Goal: Task Accomplishment & Management: Complete application form

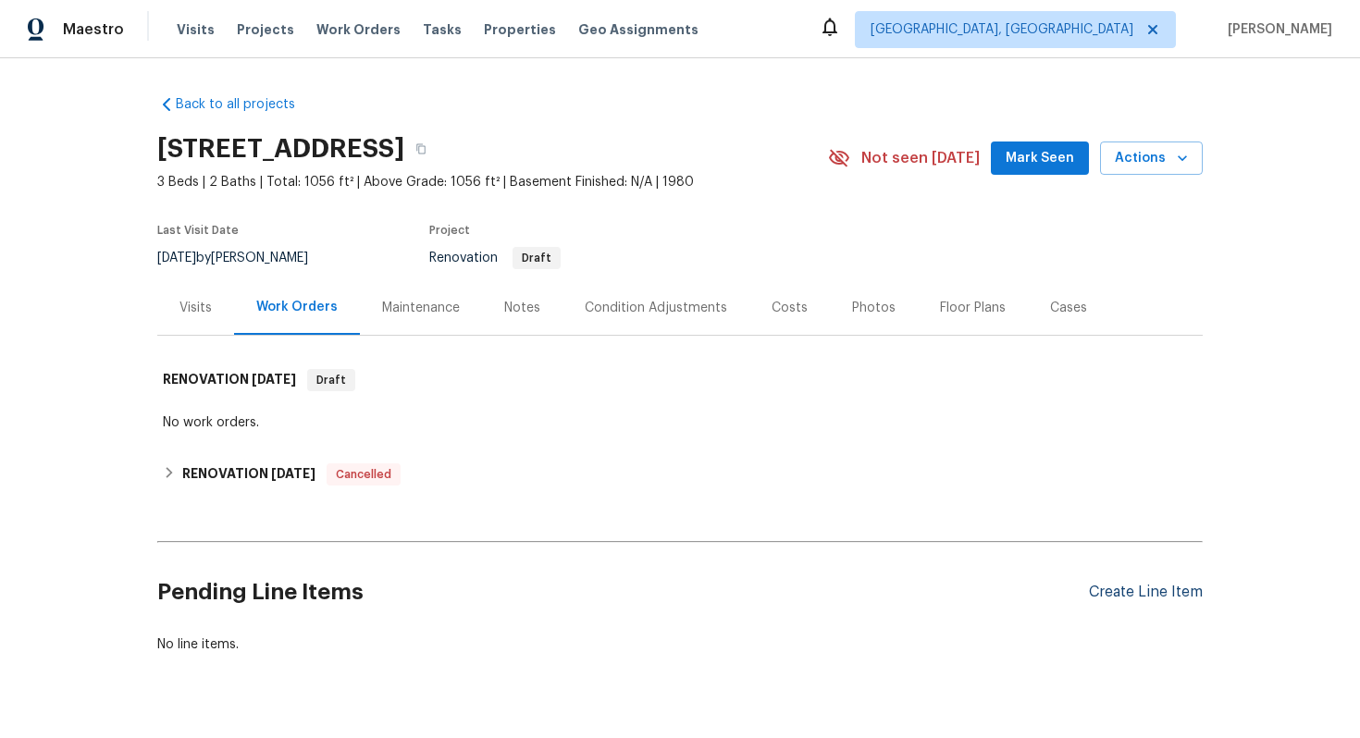
click at [1130, 597] on div "Create Line Item" at bounding box center [1146, 593] width 114 height 18
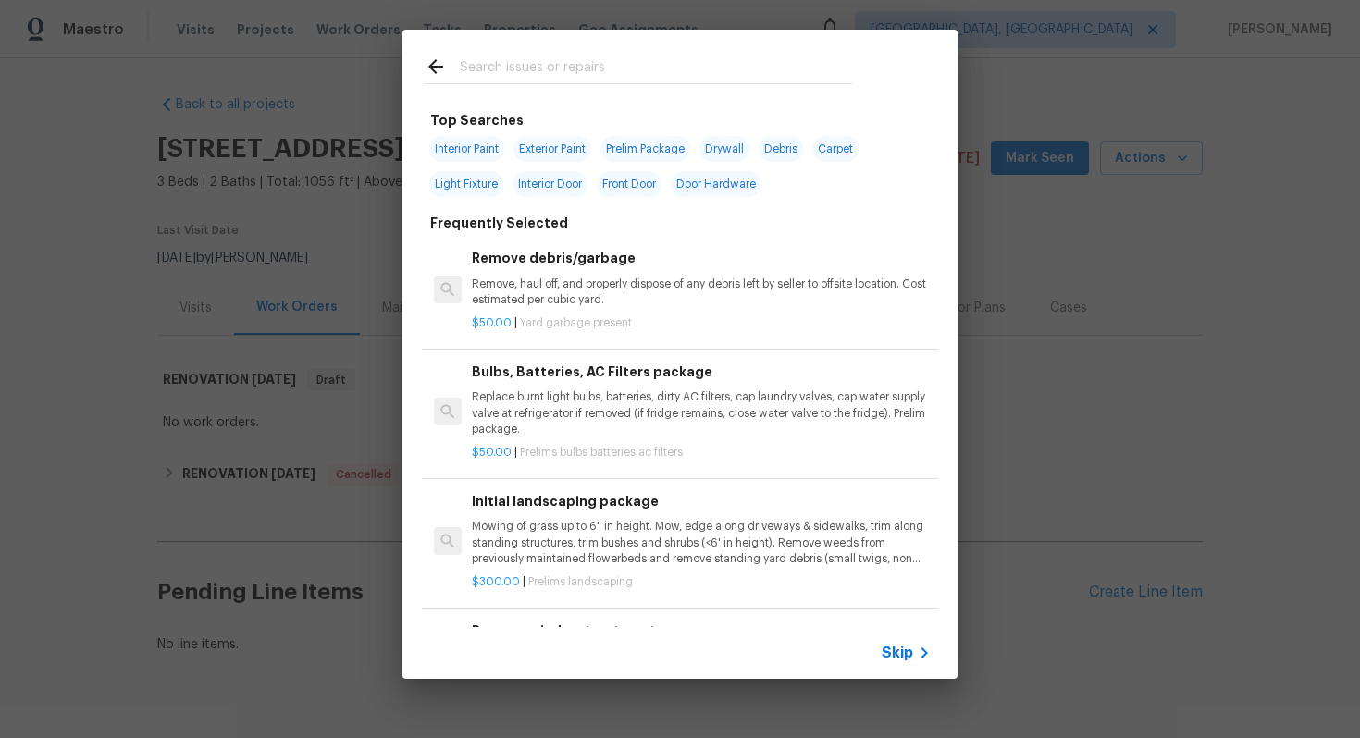
click at [903, 640] on div "Skip" at bounding box center [679, 653] width 555 height 52
click at [905, 652] on span "Skip" at bounding box center [896, 653] width 31 height 18
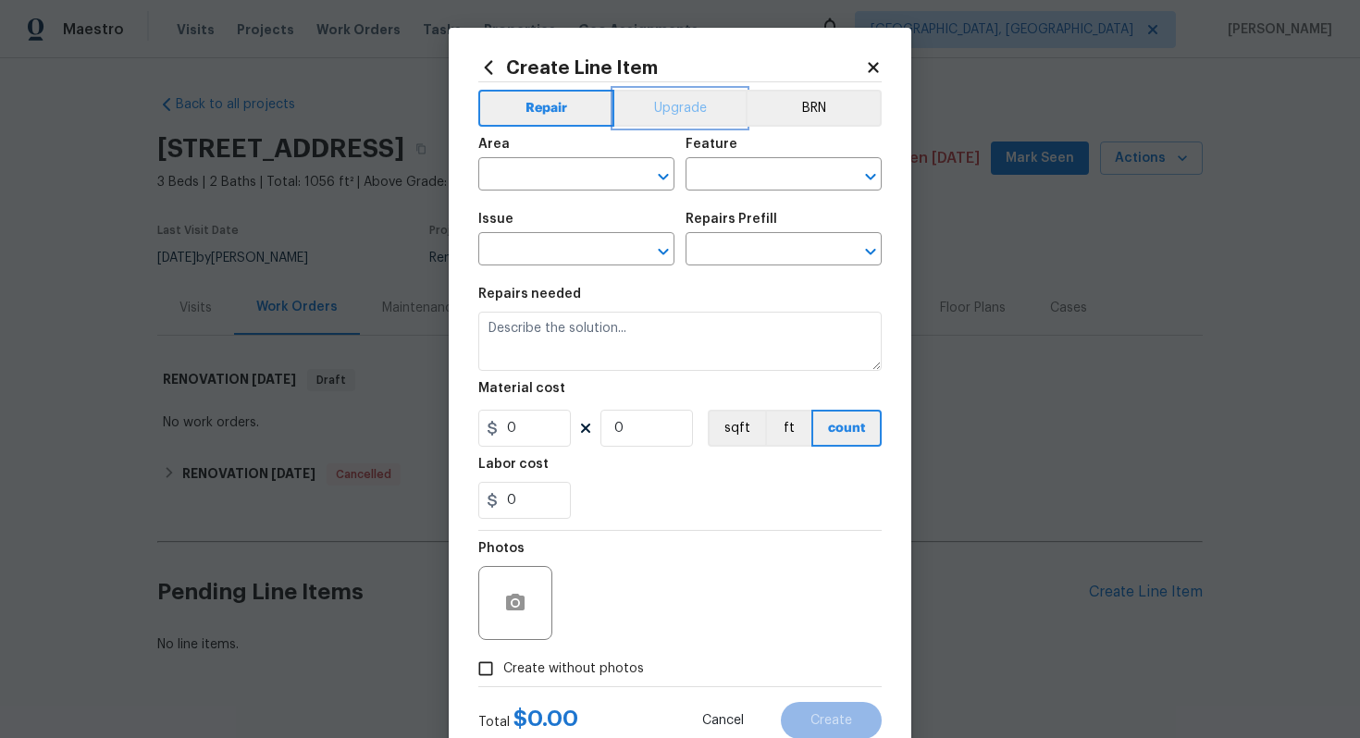
click at [683, 103] on button "Upgrade" at bounding box center [680, 108] width 132 height 37
click at [584, 183] on input "text" at bounding box center [550, 176] width 144 height 29
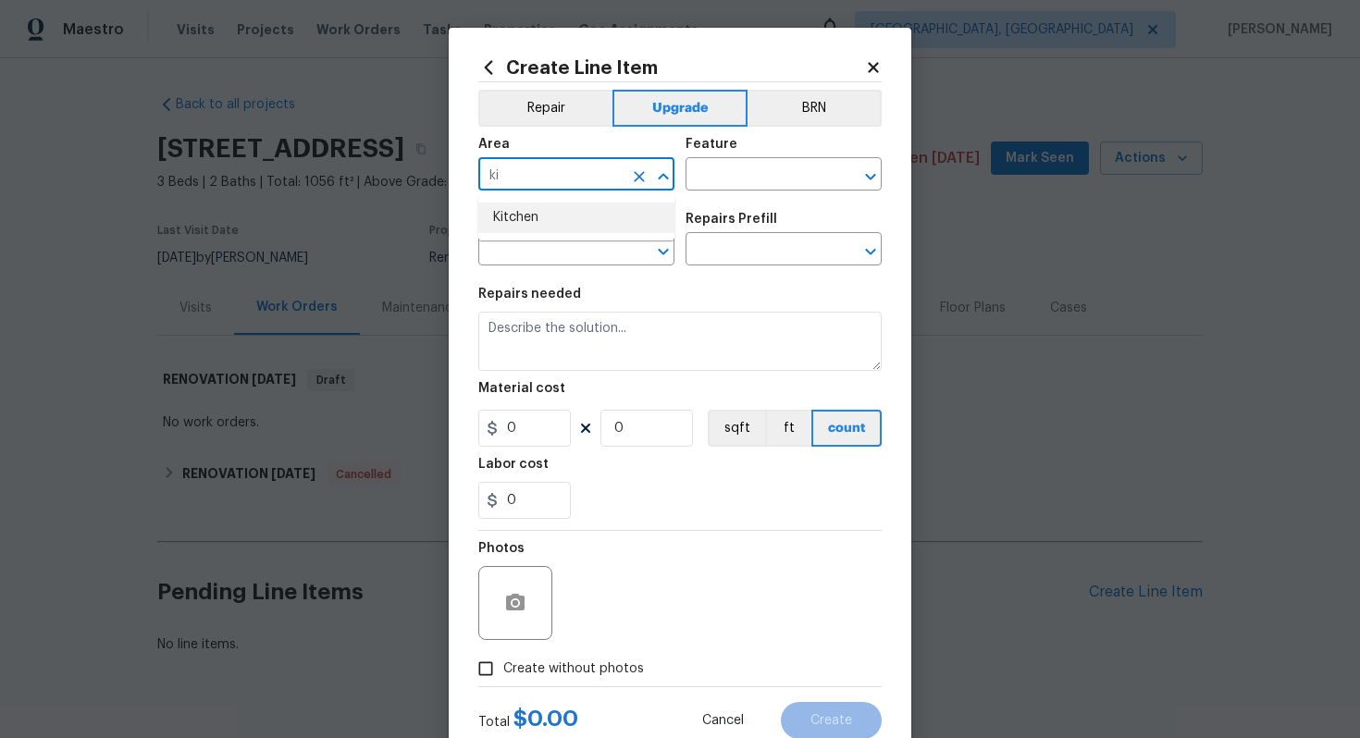
click at [560, 217] on li "Kitchen" at bounding box center [576, 218] width 196 height 31
type input "Kitchen"
click at [722, 150] on h5 "Feature" at bounding box center [711, 144] width 52 height 13
click at [722, 153] on div "Feature" at bounding box center [783, 150] width 196 height 24
click at [716, 178] on input "text" at bounding box center [757, 176] width 144 height 29
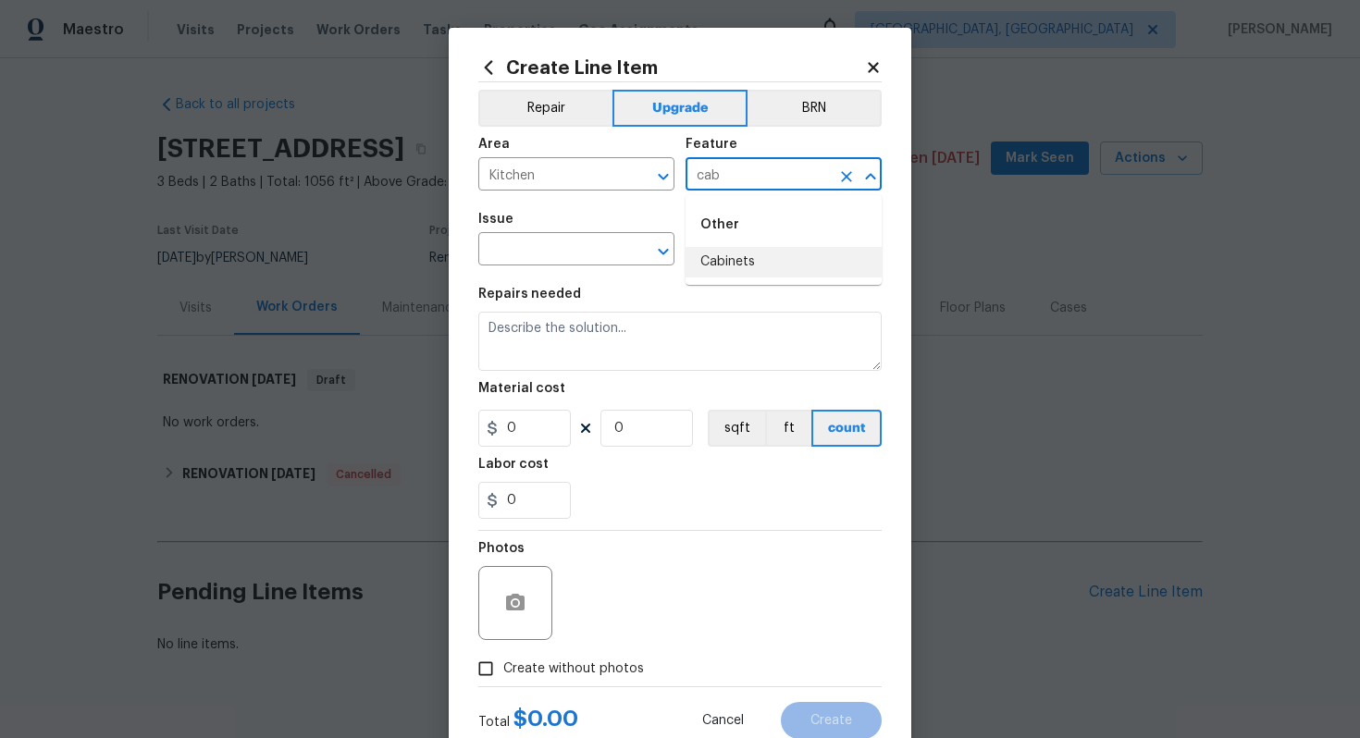
click at [727, 269] on li "Cabinets" at bounding box center [783, 262] width 196 height 31
type input "Cabinets"
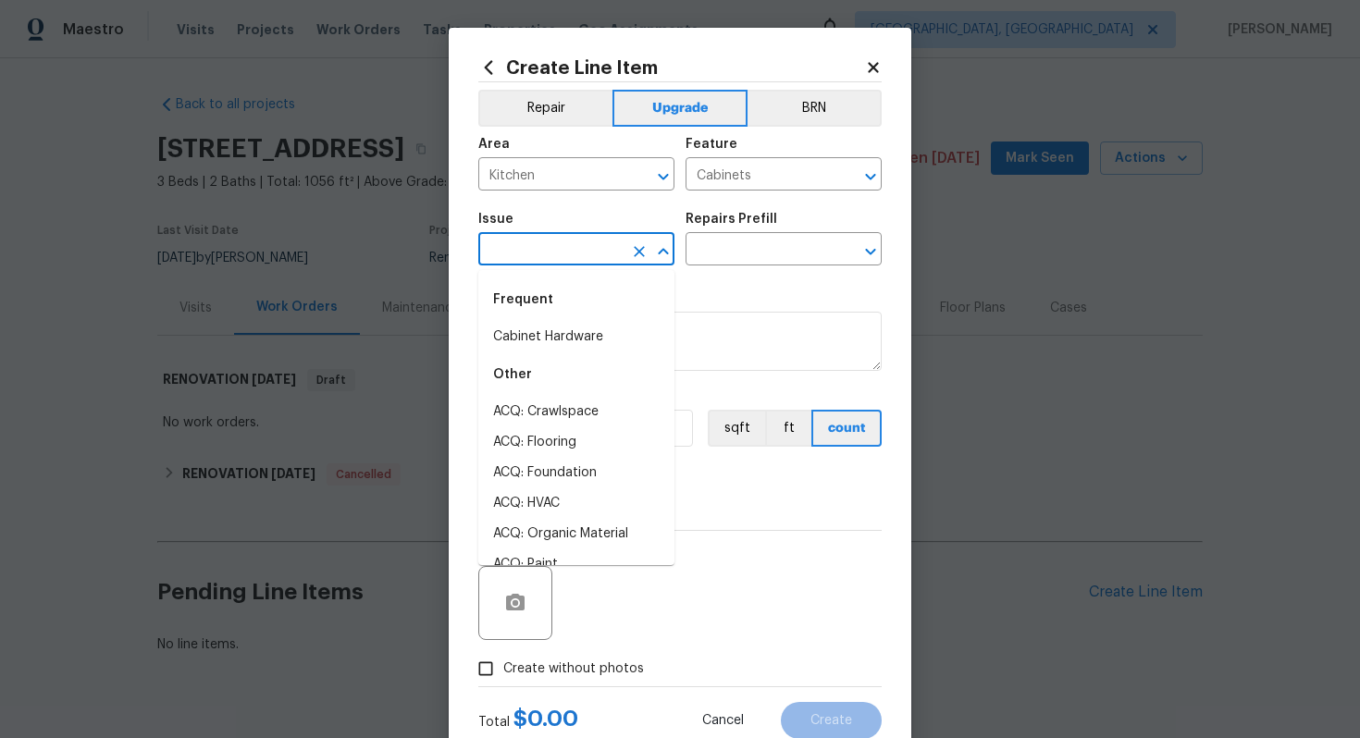
click at [539, 254] on input "text" at bounding box center [550, 251] width 144 height 29
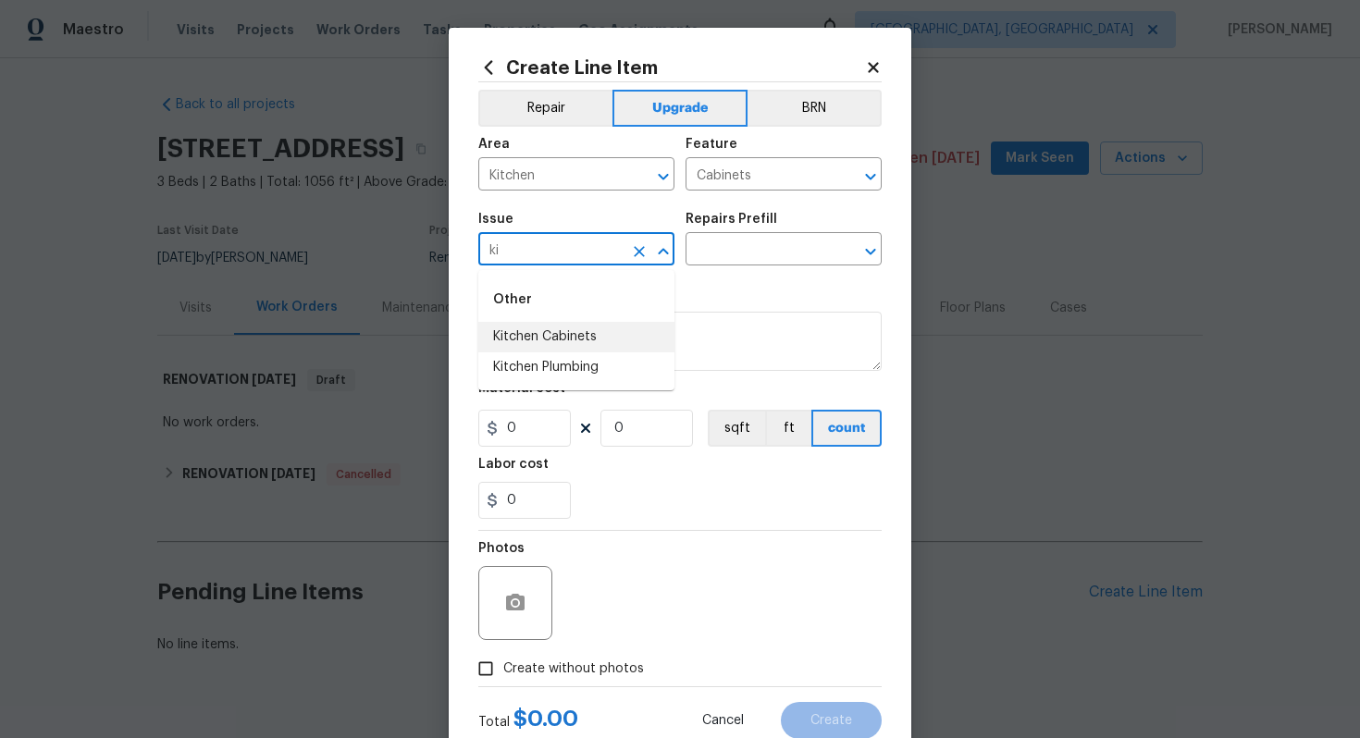
click at [591, 345] on li "Kitchen Cabinets" at bounding box center [576, 337] width 196 height 31
type input "Kitchen Cabinets"
click at [714, 253] on input "text" at bounding box center [757, 251] width 144 height 29
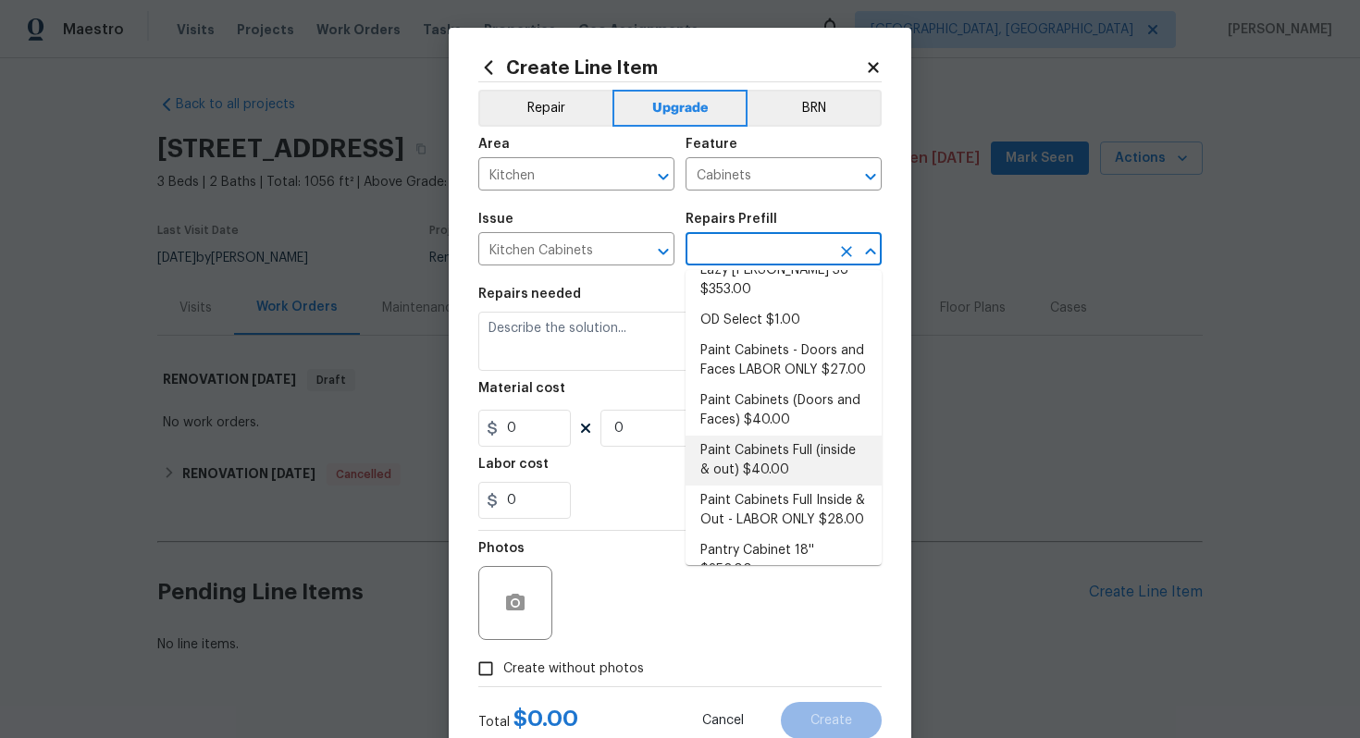
scroll to position [267, 0]
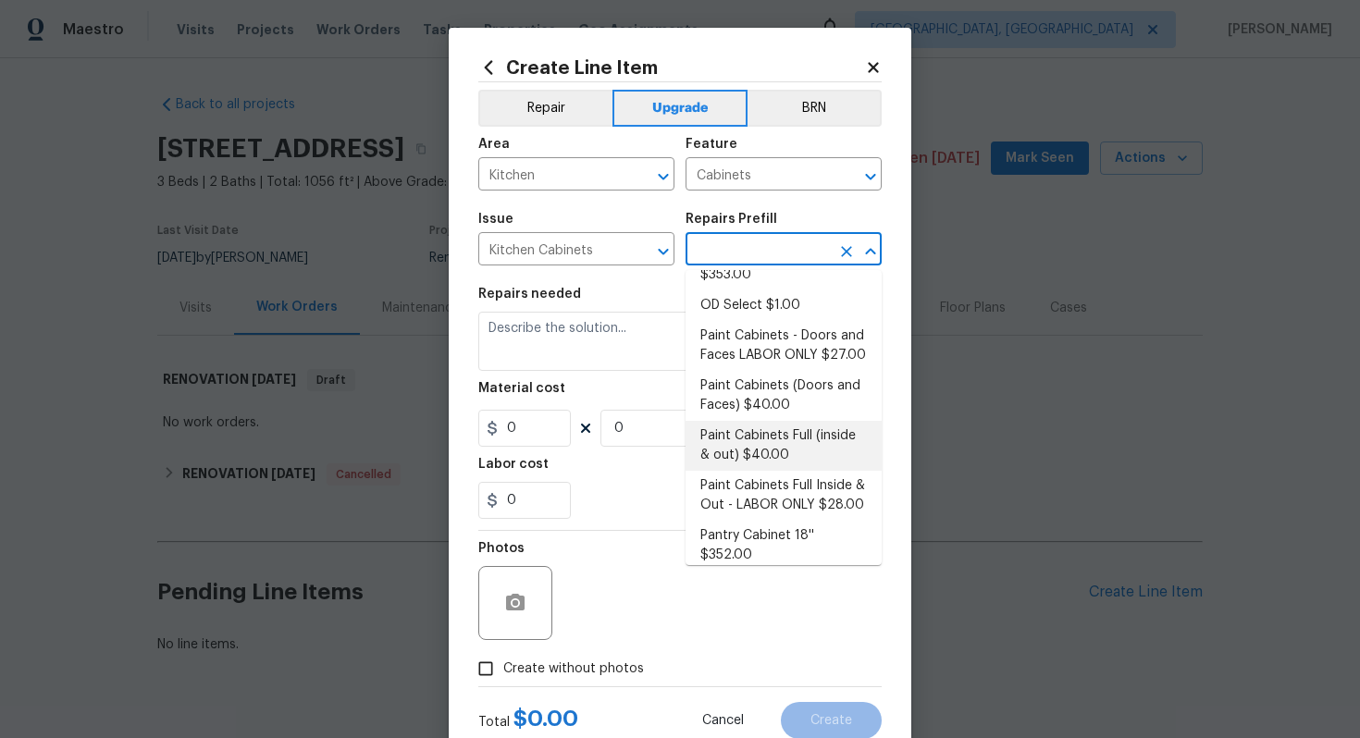
click at [768, 421] on li "Paint Cabinets Full (inside & out) $40.00" at bounding box center [783, 446] width 196 height 50
type input "Paint Cabinets Full (inside & out) $40.00"
type textarea "Prep, sand, mask and apply 2 coats of paint to the kitchen cabinet doors, inter…"
type input "40"
type input "1"
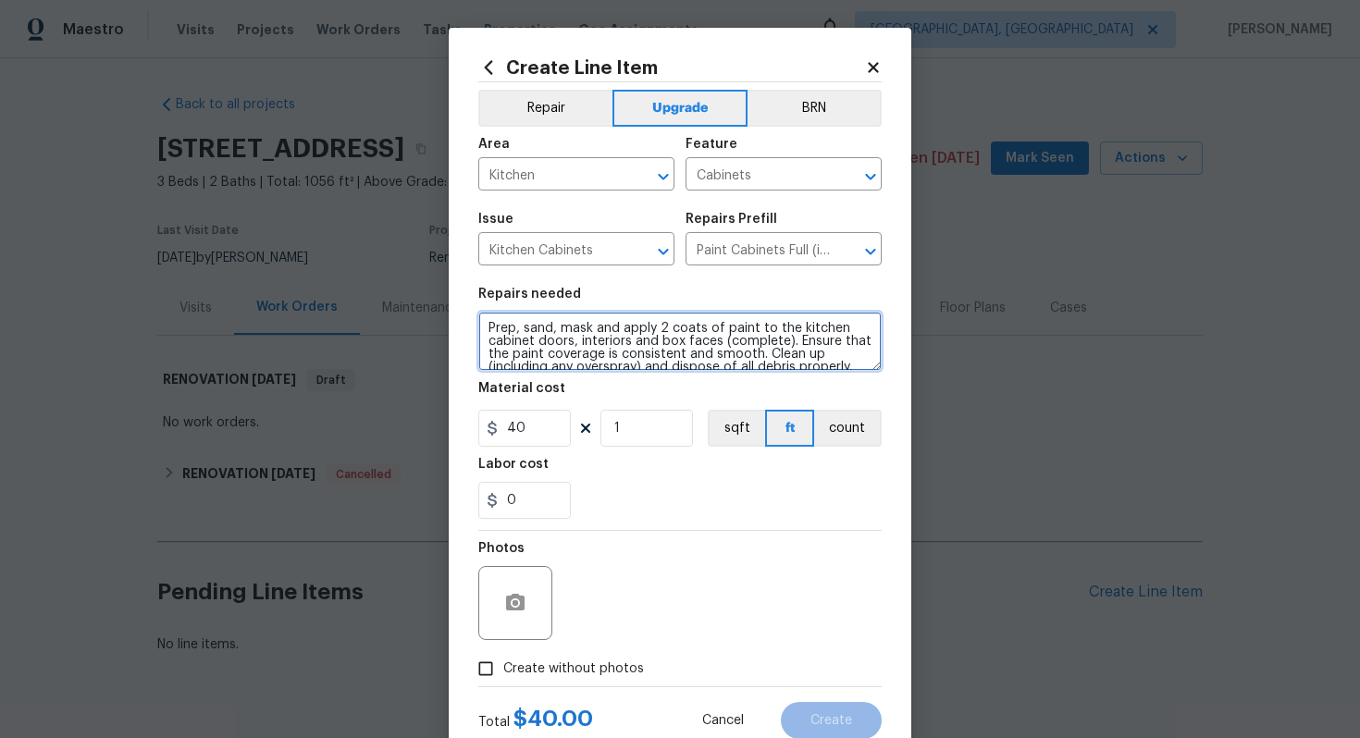
click at [478, 325] on textarea "Prep, sand, mask and apply 2 coats of paint to the kitchen cabinet doors, inter…" at bounding box center [679, 341] width 403 height 59
type textarea "#sala - Prep, sand, mask and apply 2 coats of paint to the kitchen cabinet door…"
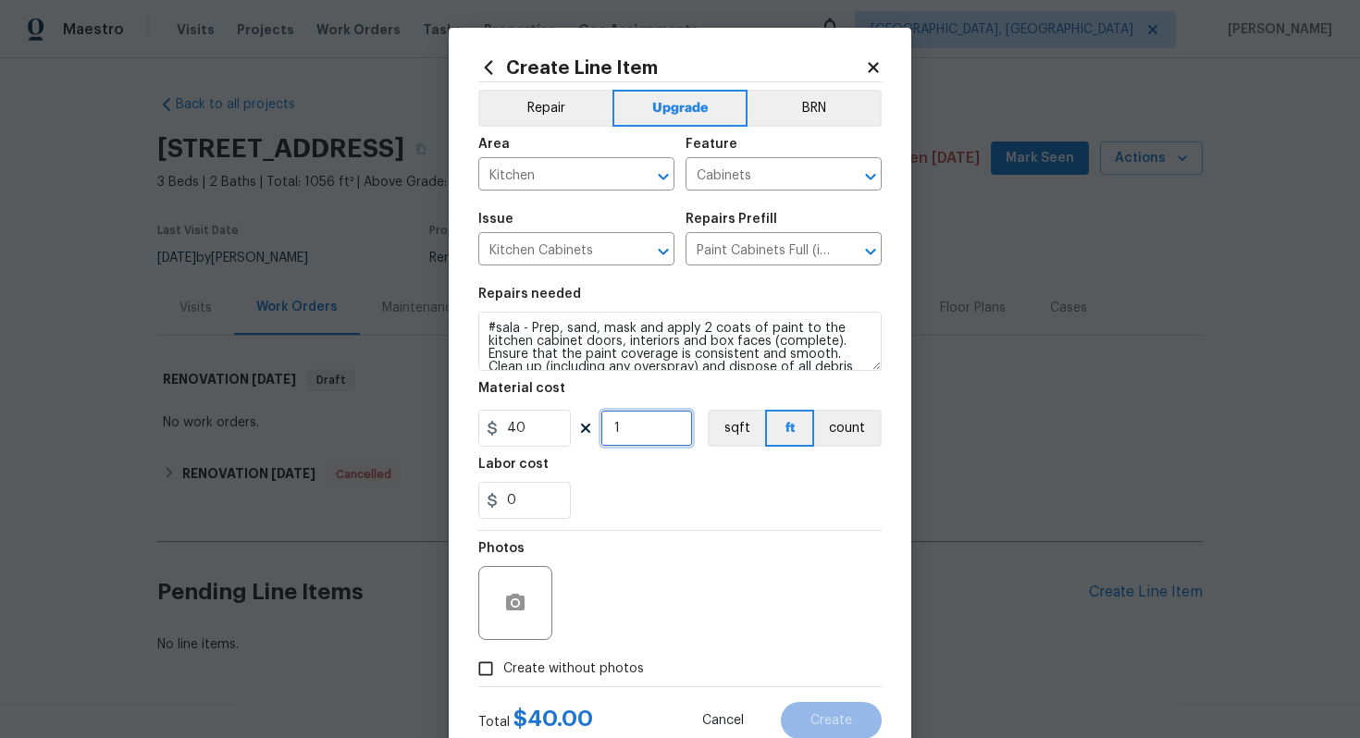
click at [644, 429] on input "1" at bounding box center [646, 428] width 92 height 37
type input "60"
click at [581, 666] on span "Create without photos" at bounding box center [573, 668] width 141 height 19
click at [503, 666] on input "Create without photos" at bounding box center [485, 668] width 35 height 35
checkbox input "true"
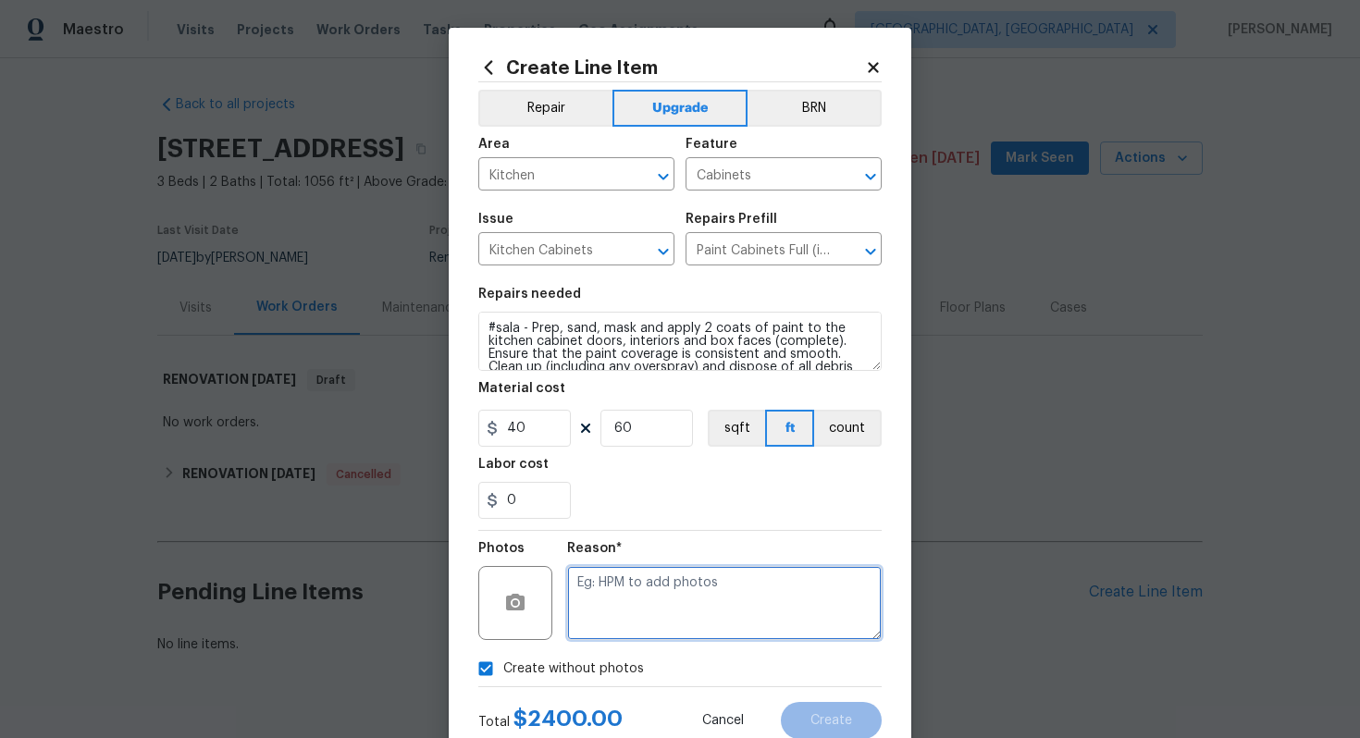
click at [644, 631] on textarea at bounding box center [724, 603] width 314 height 74
type textarea "n/a"
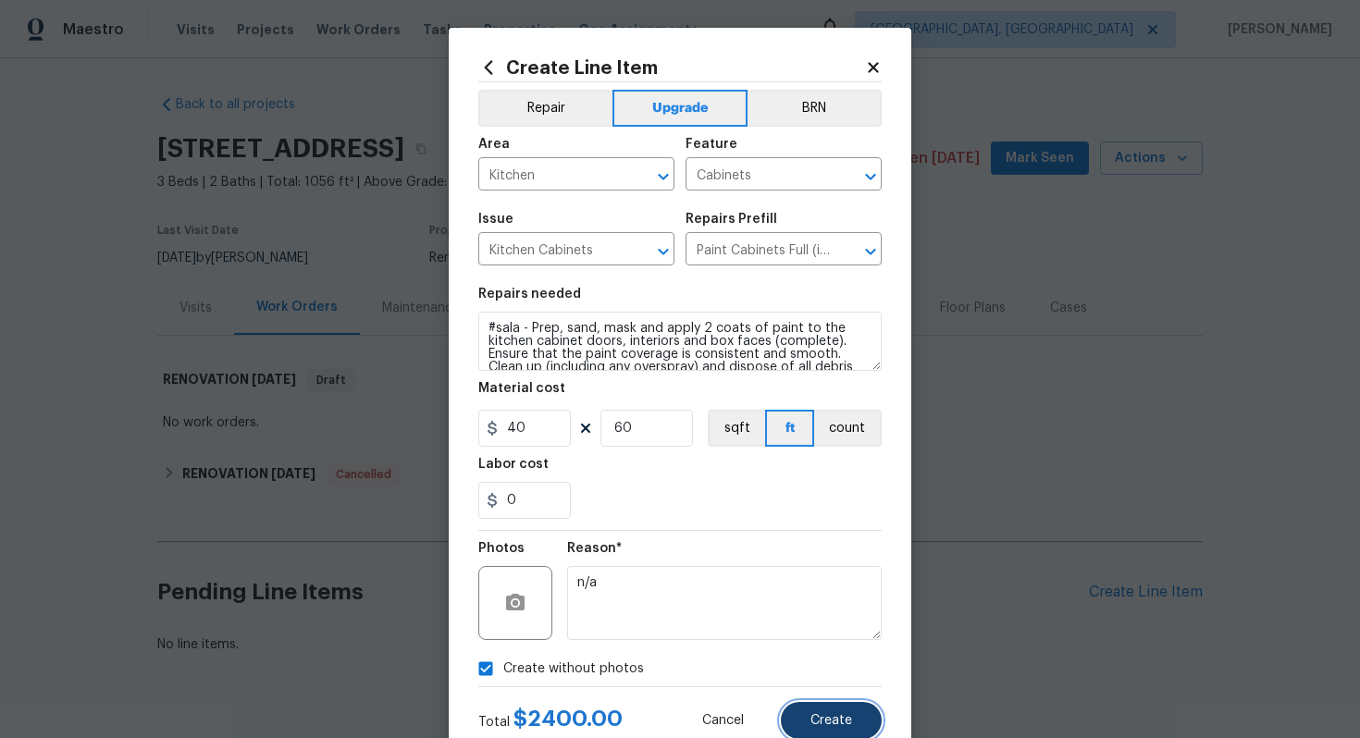
click at [818, 708] on button "Create" at bounding box center [831, 720] width 101 height 37
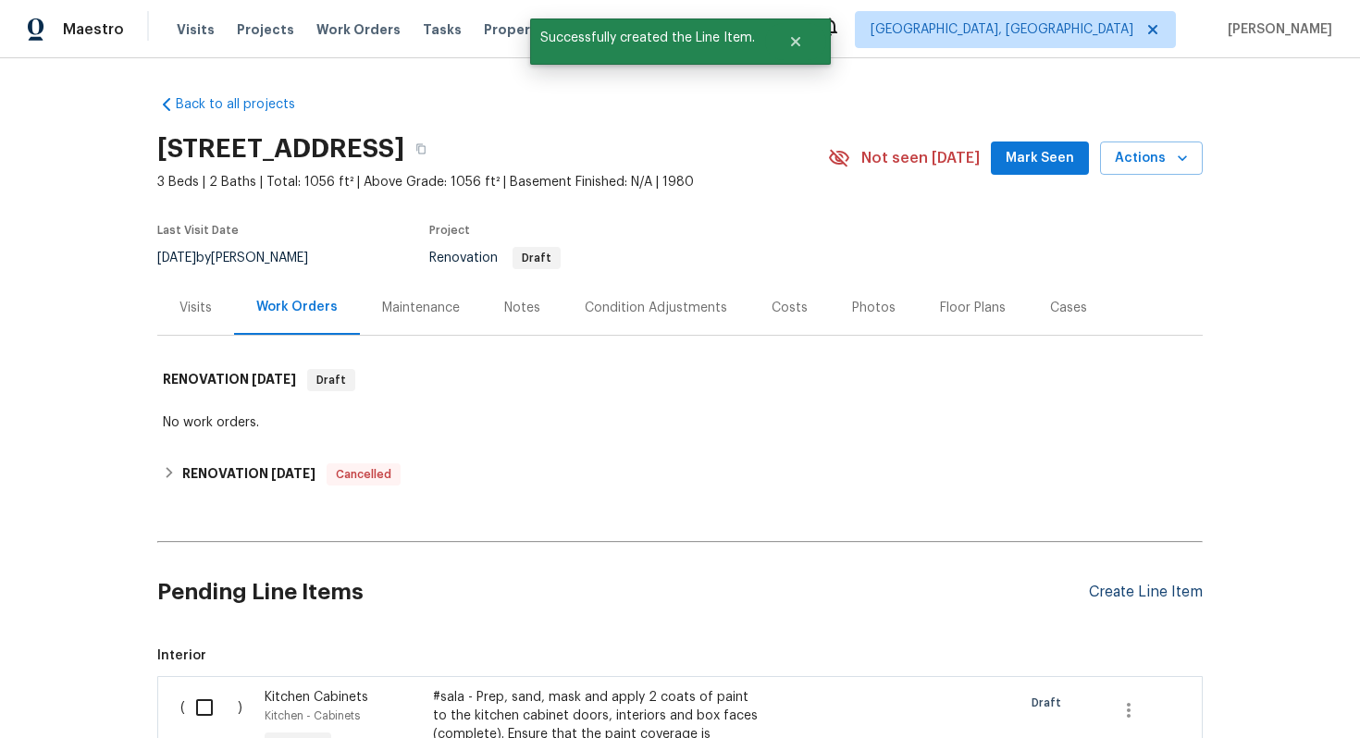
click at [1133, 594] on div "Create Line Item" at bounding box center [1146, 593] width 114 height 18
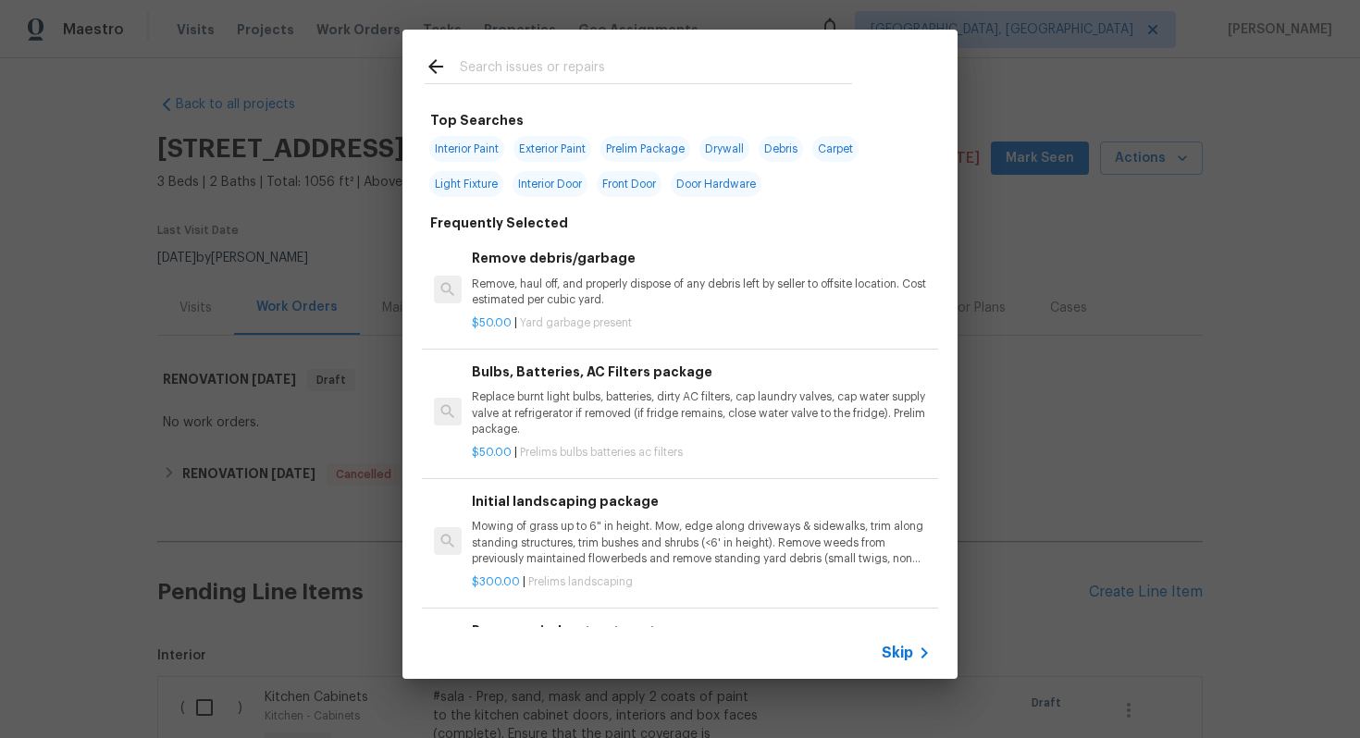
click at [880, 646] on div "Skip" at bounding box center [679, 653] width 555 height 52
click at [913, 658] on icon at bounding box center [924, 653] width 22 height 22
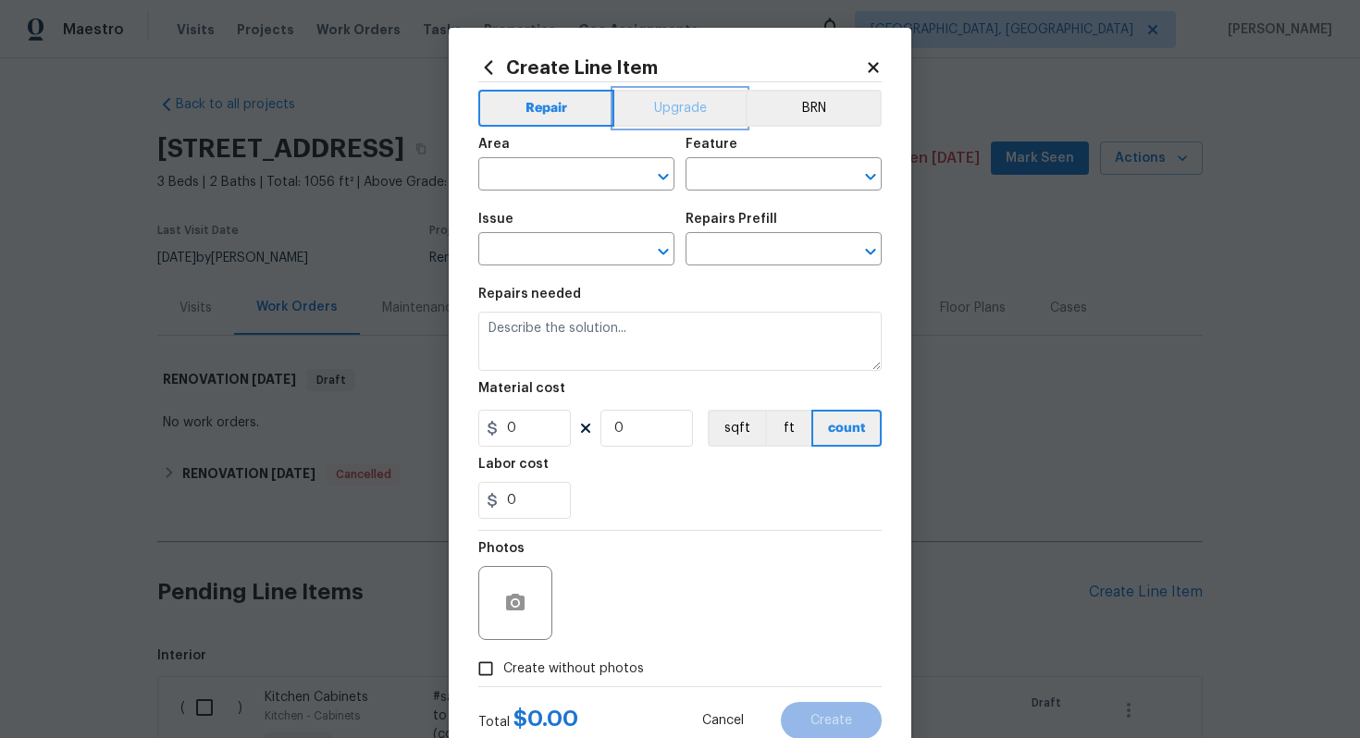
click at [660, 111] on button "Upgrade" at bounding box center [680, 108] width 132 height 37
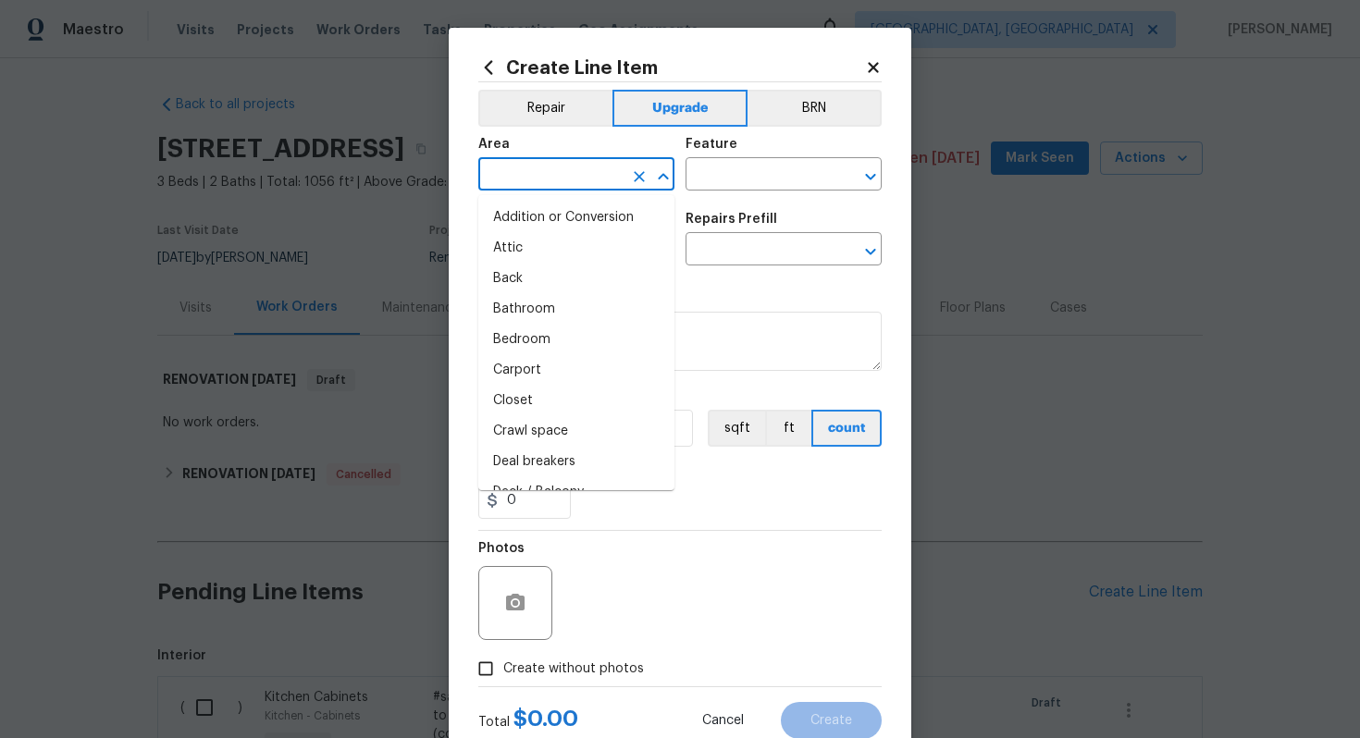
click at [548, 185] on input "text" at bounding box center [550, 176] width 144 height 29
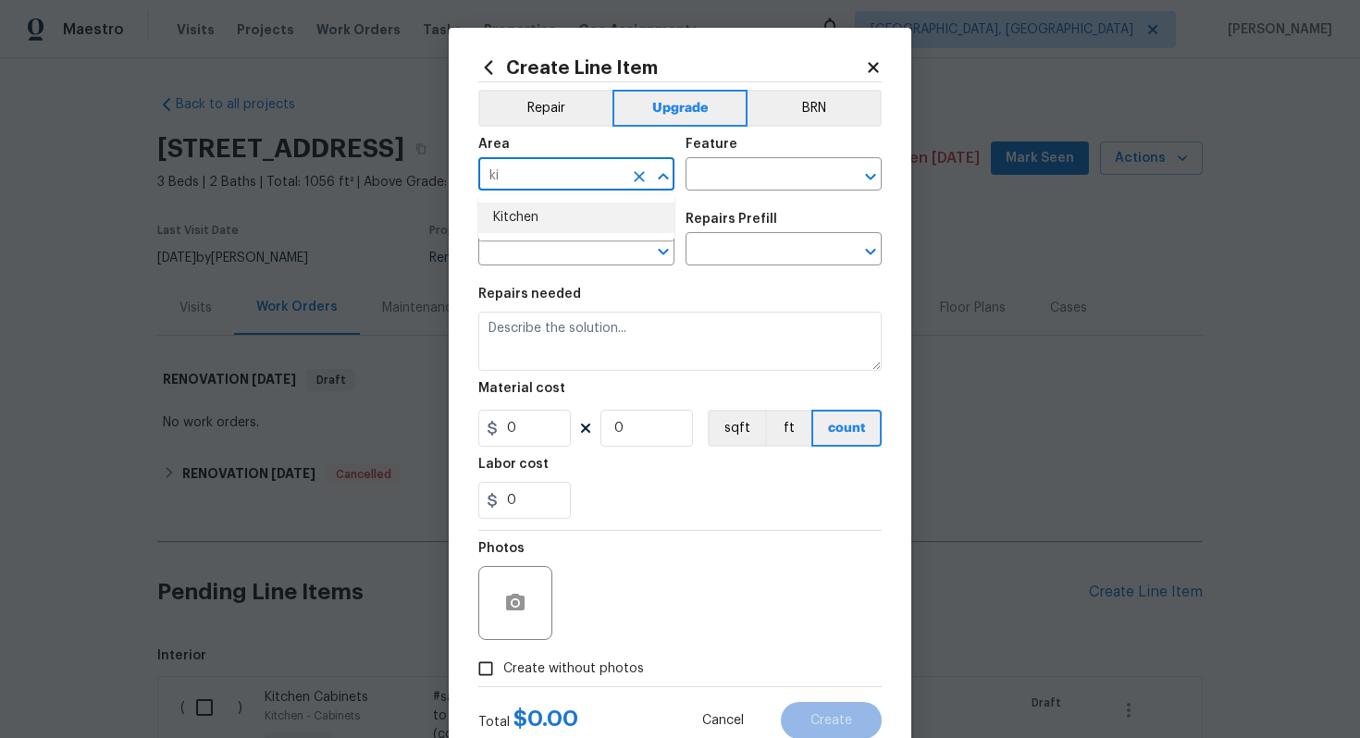
click at [561, 219] on li "Kitchen" at bounding box center [576, 218] width 196 height 31
type input "Kitchen"
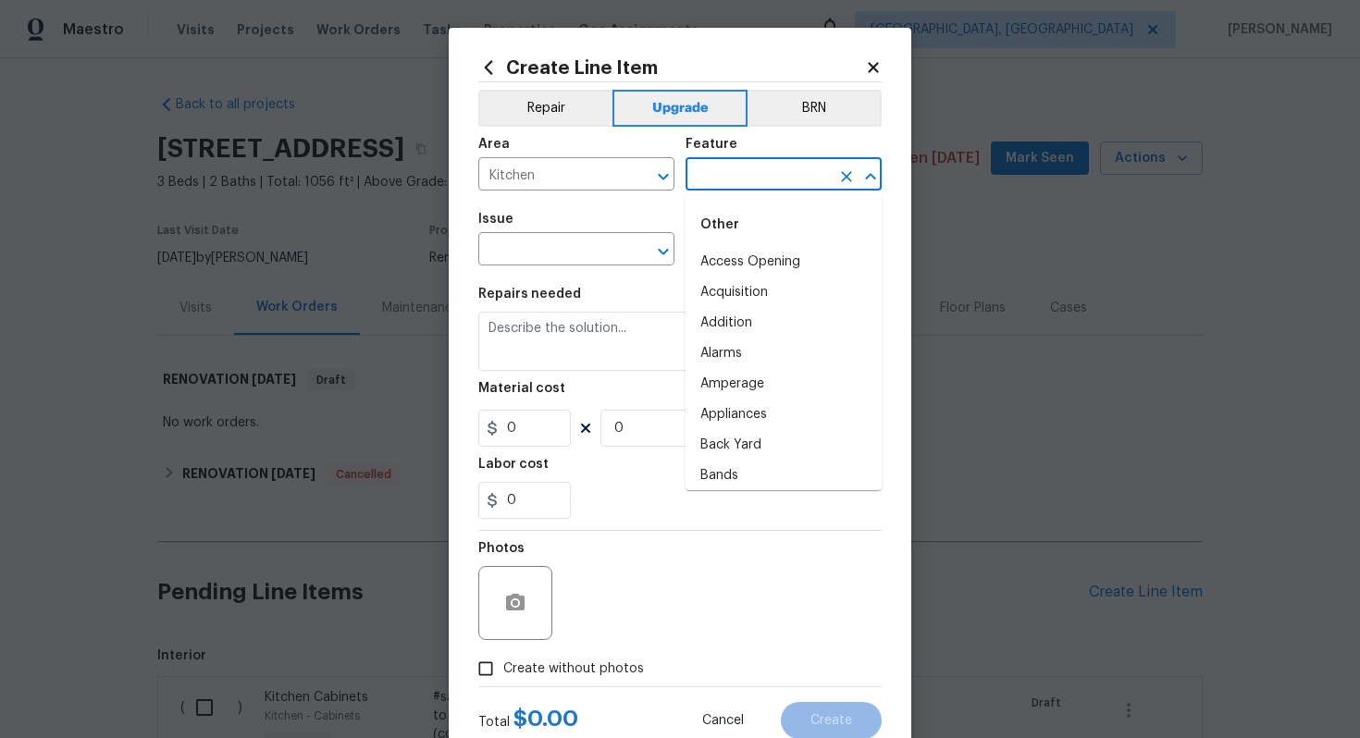
click at [749, 178] on input "text" at bounding box center [757, 176] width 144 height 29
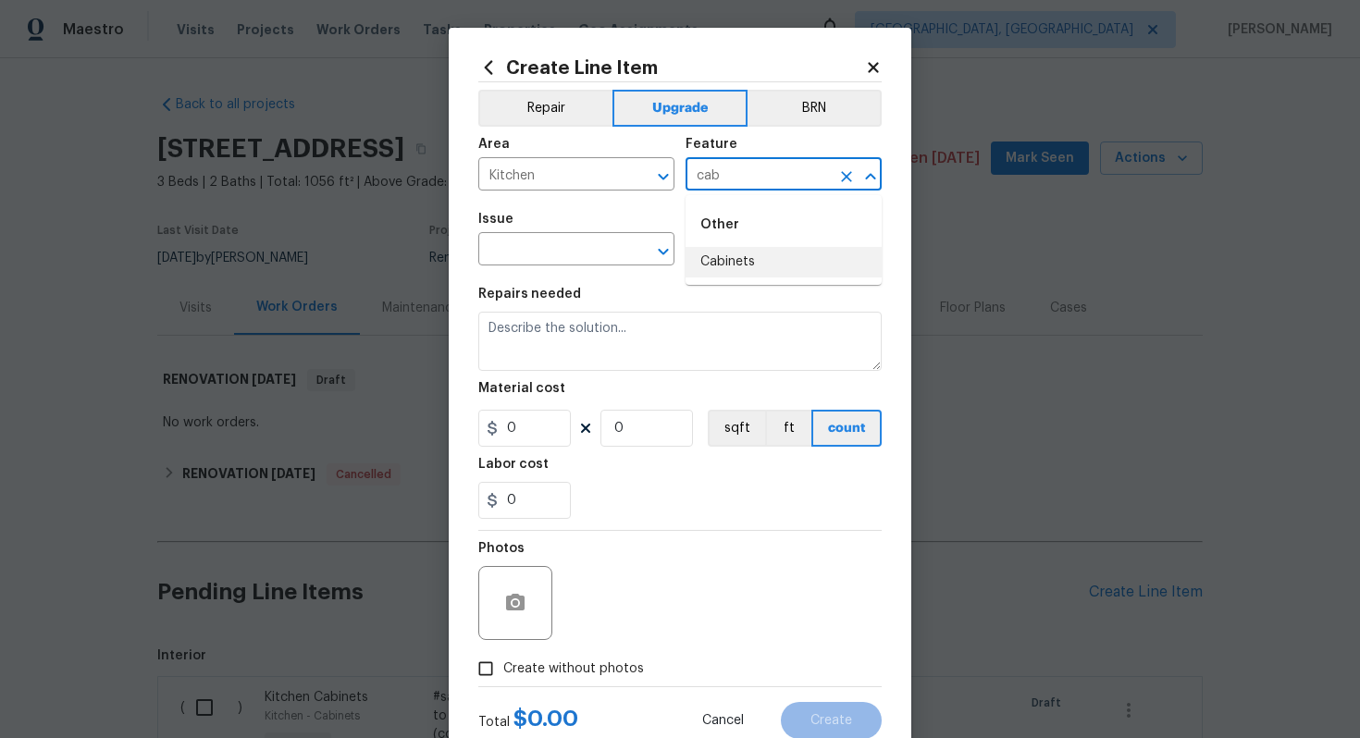
click at [738, 258] on li "Cabinets" at bounding box center [783, 262] width 196 height 31
type input "Cabinets"
click at [548, 259] on input "text" at bounding box center [550, 251] width 144 height 29
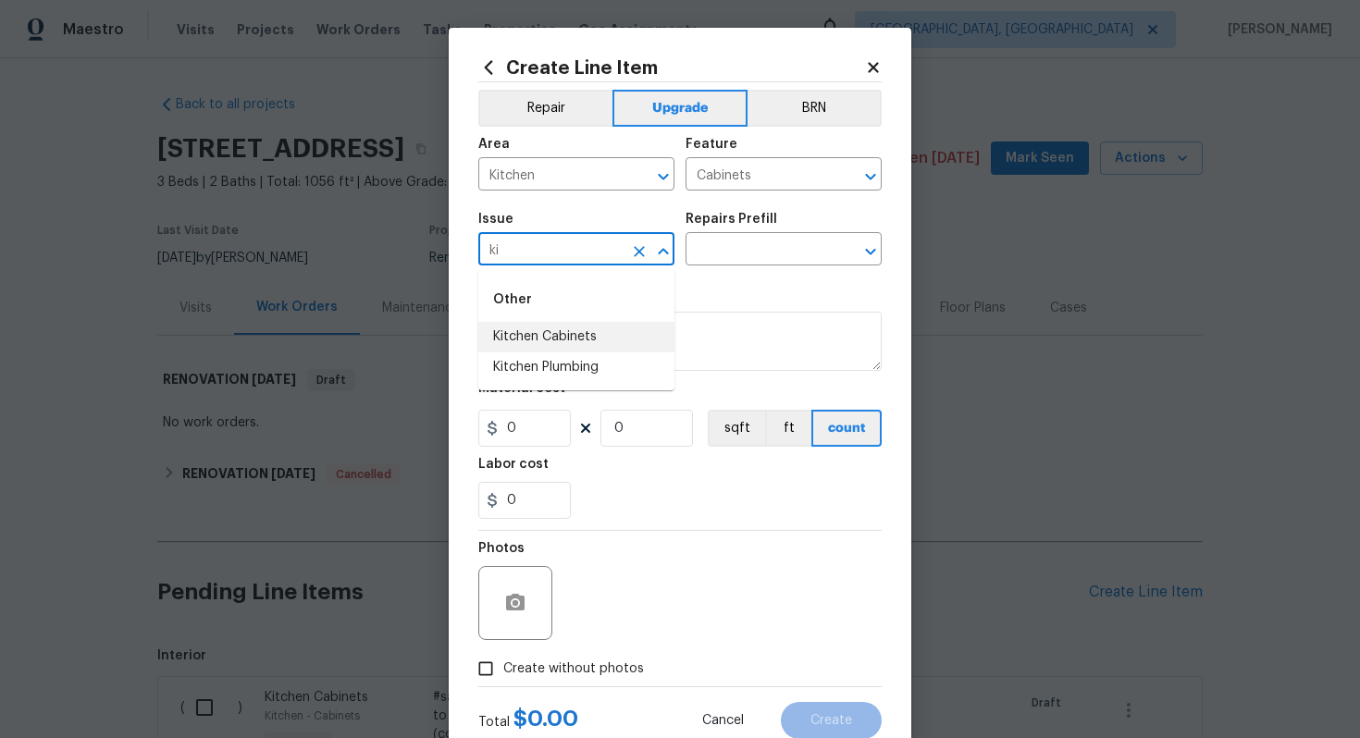
click at [596, 343] on li "Kitchen Cabinets" at bounding box center [576, 337] width 196 height 31
click at [754, 258] on input "text" at bounding box center [757, 251] width 144 height 29
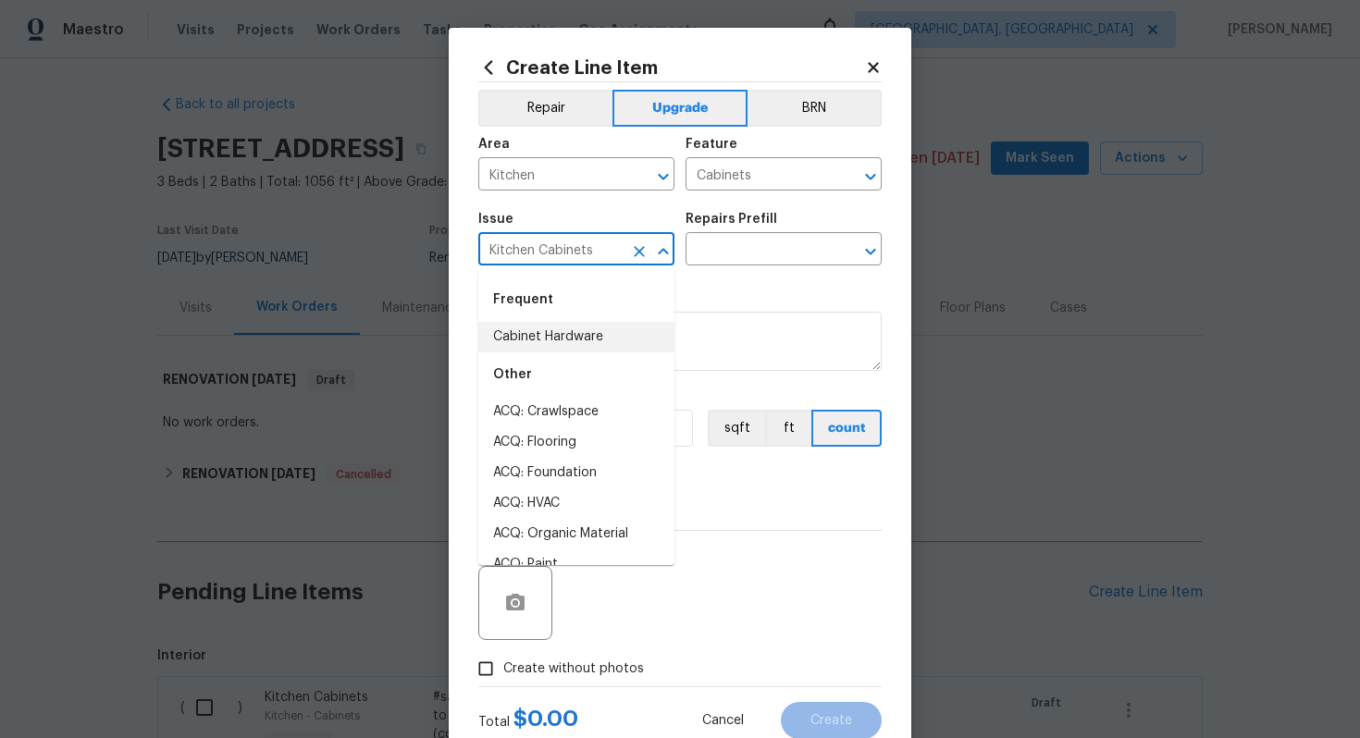
click at [550, 252] on input "Kitchen Cabinets" at bounding box center [550, 251] width 144 height 29
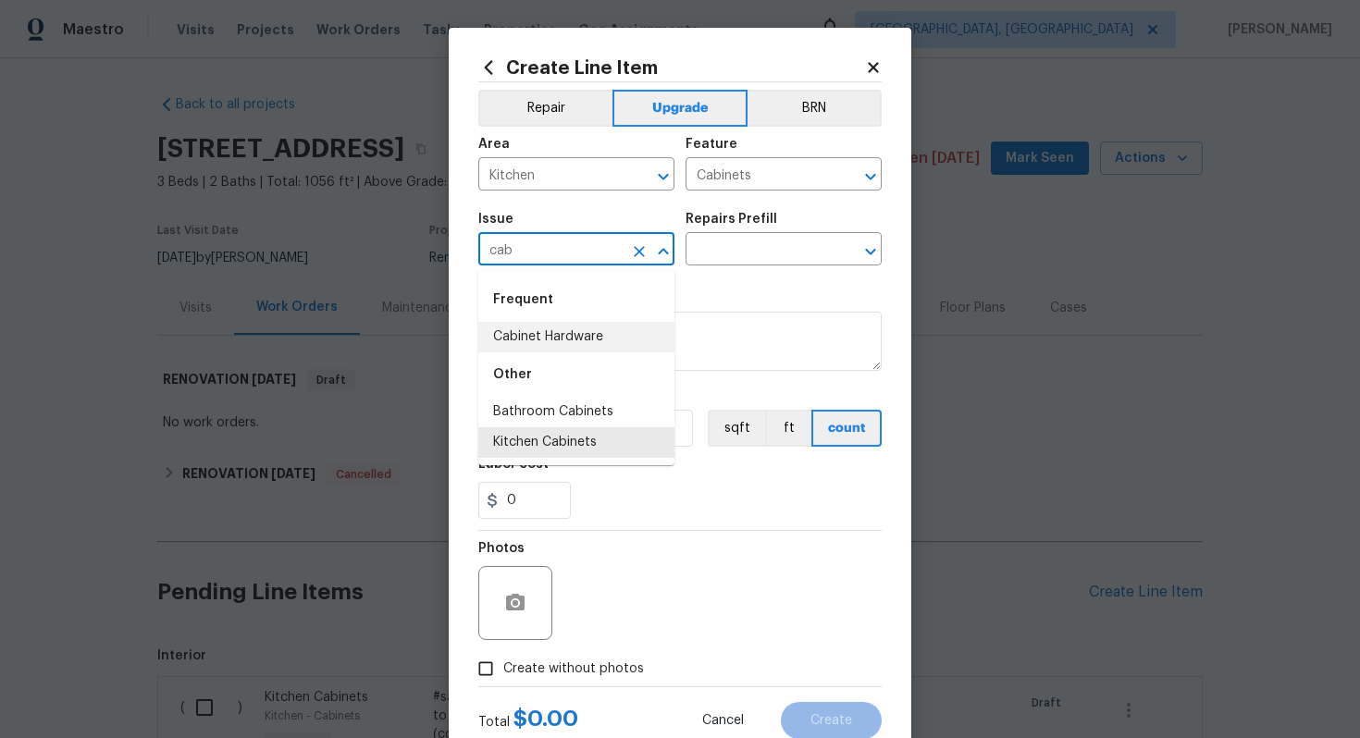
click at [531, 337] on li "Cabinet Hardware" at bounding box center [576, 337] width 196 height 31
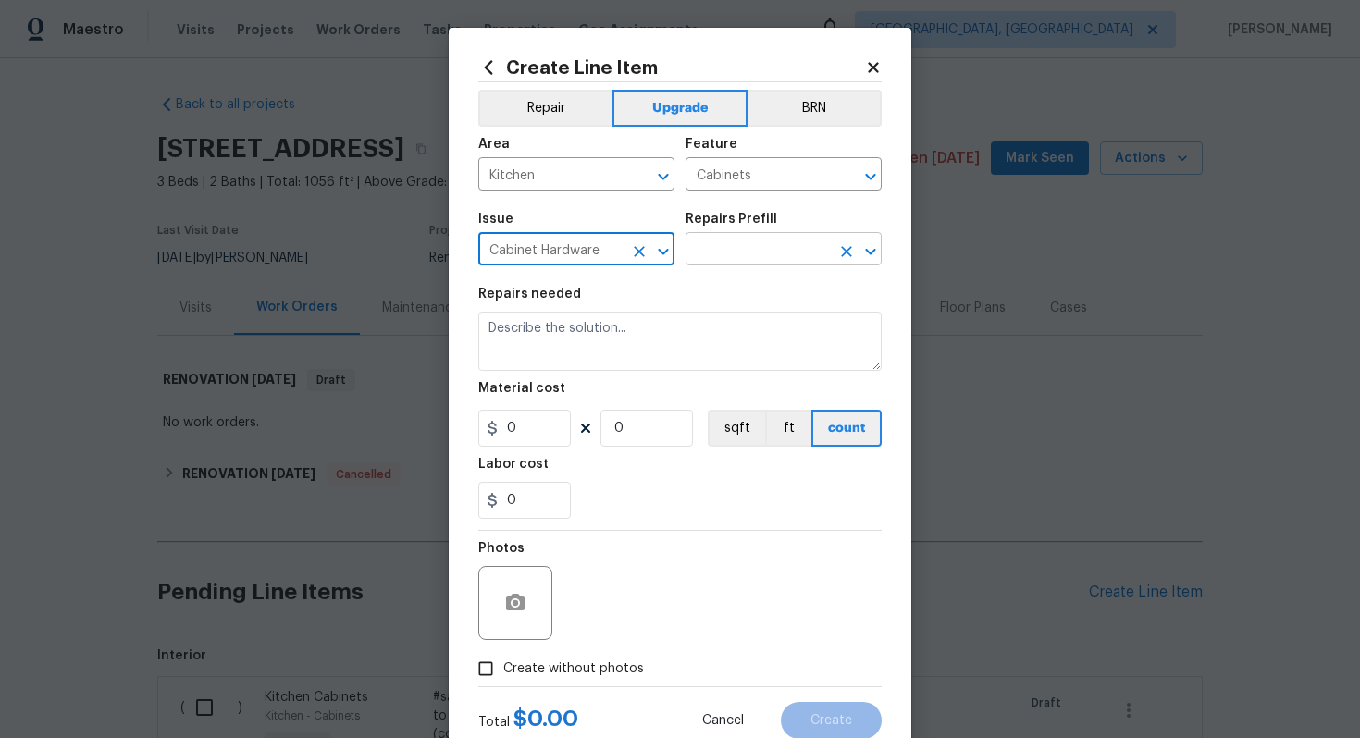
type input "Cabinet Hardware"
click at [730, 255] on input "text" at bounding box center [757, 251] width 144 height 29
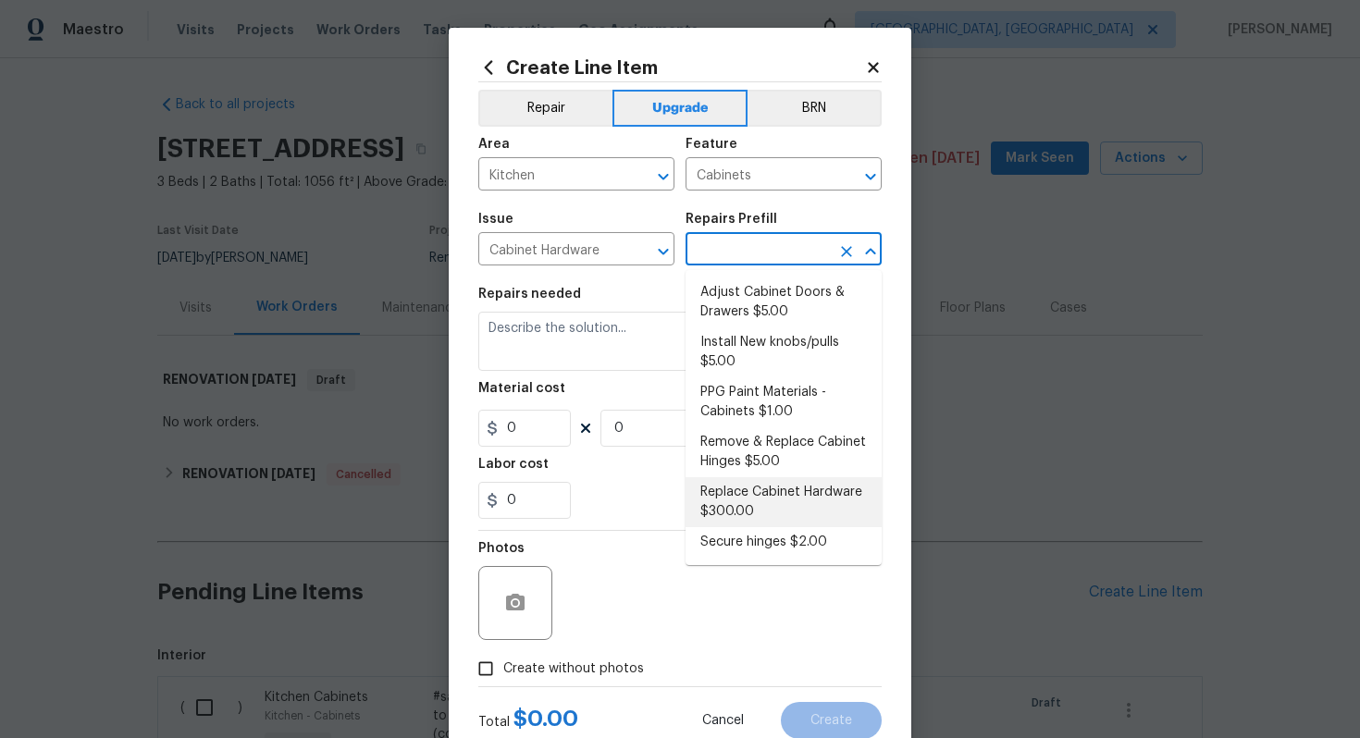
click at [756, 511] on li "Replace Cabinet Hardware $300.00" at bounding box center [783, 502] width 196 height 50
type input "Replace Cabinet Hardware $300.00"
type textarea "Replace cabinet hardware with new hinges and pulls. HPM to provide specs"
type input "300"
type input "1"
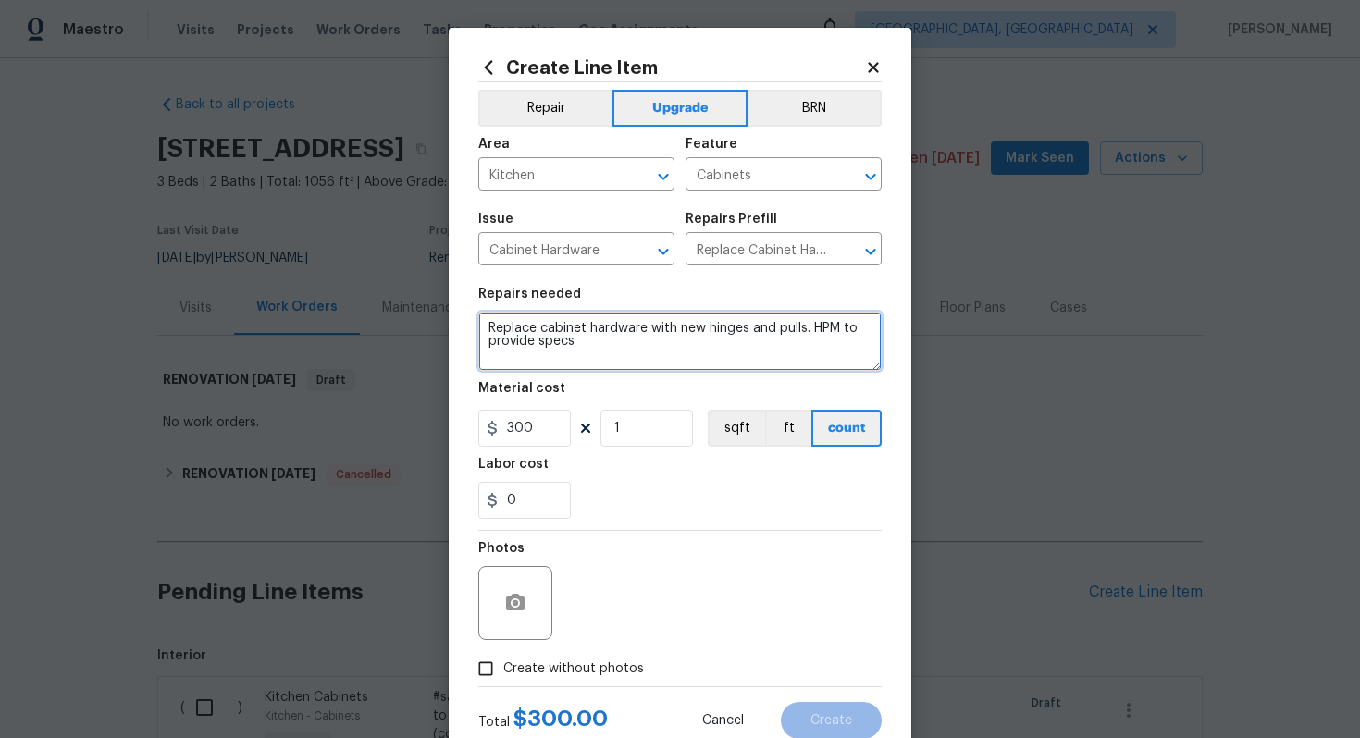
click at [478, 322] on textarea "Replace cabinet hardware with new hinges and pulls. HPM to provide specs" at bounding box center [679, 341] width 403 height 59
type textarea "#sala - Replace cabinet hardware with new hinges and pulls. HPM to provide specs"
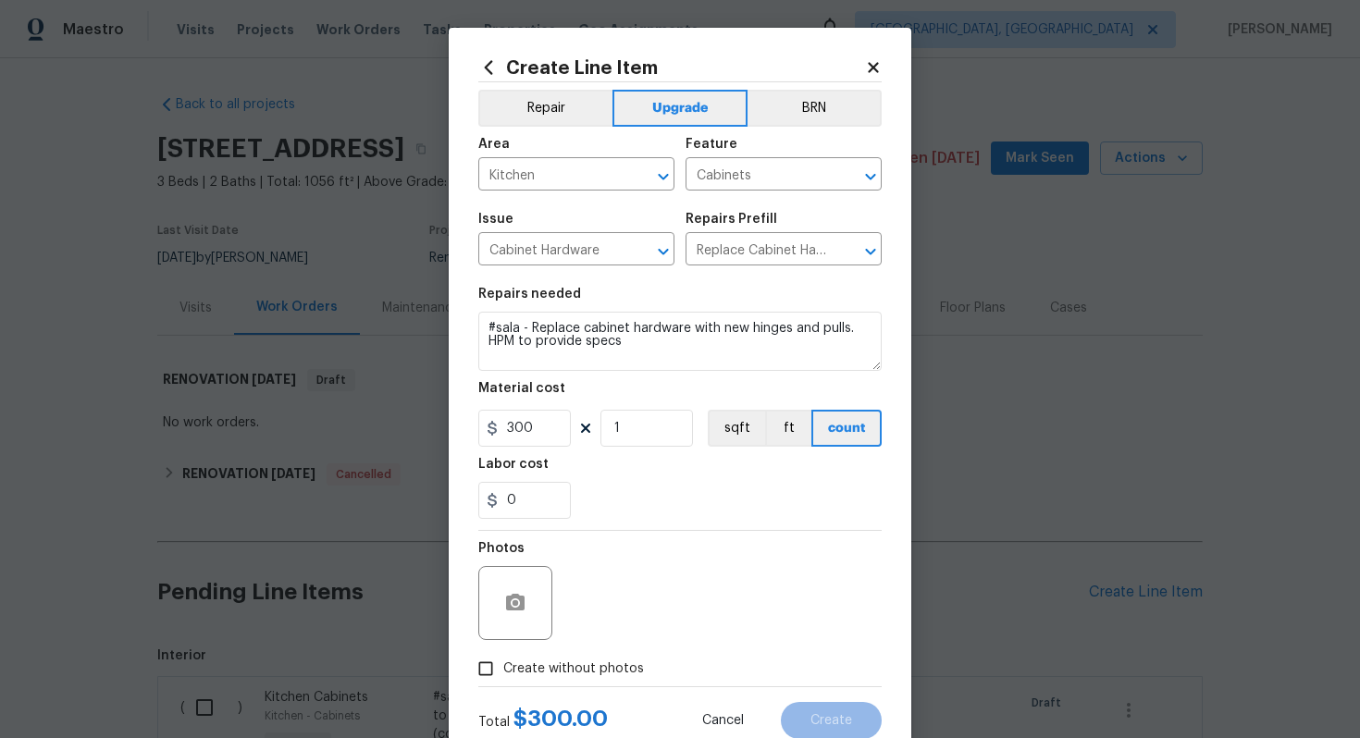
click at [591, 673] on span "Create without photos" at bounding box center [573, 668] width 141 height 19
click at [503, 673] on input "Create without photos" at bounding box center [485, 668] width 35 height 35
checkbox input "true"
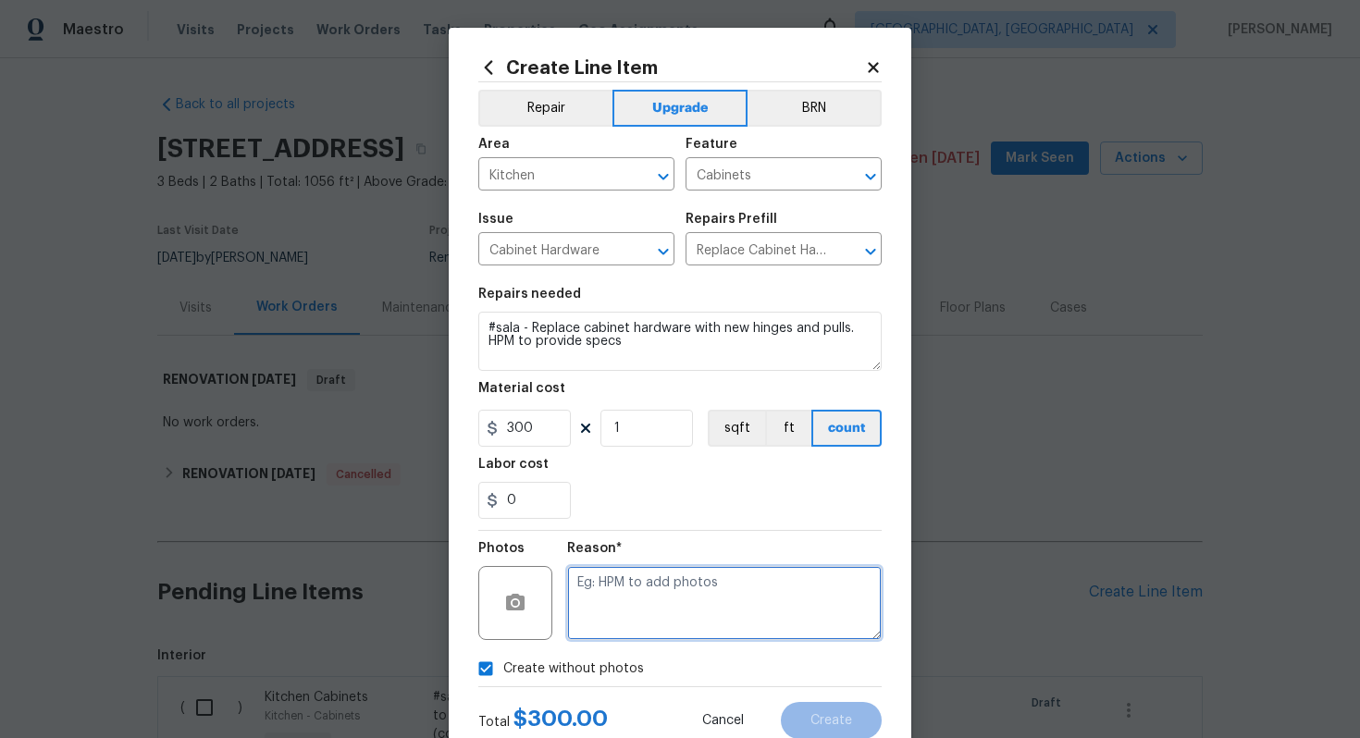
click at [617, 613] on textarea at bounding box center [724, 603] width 314 height 74
type textarea "n/a"
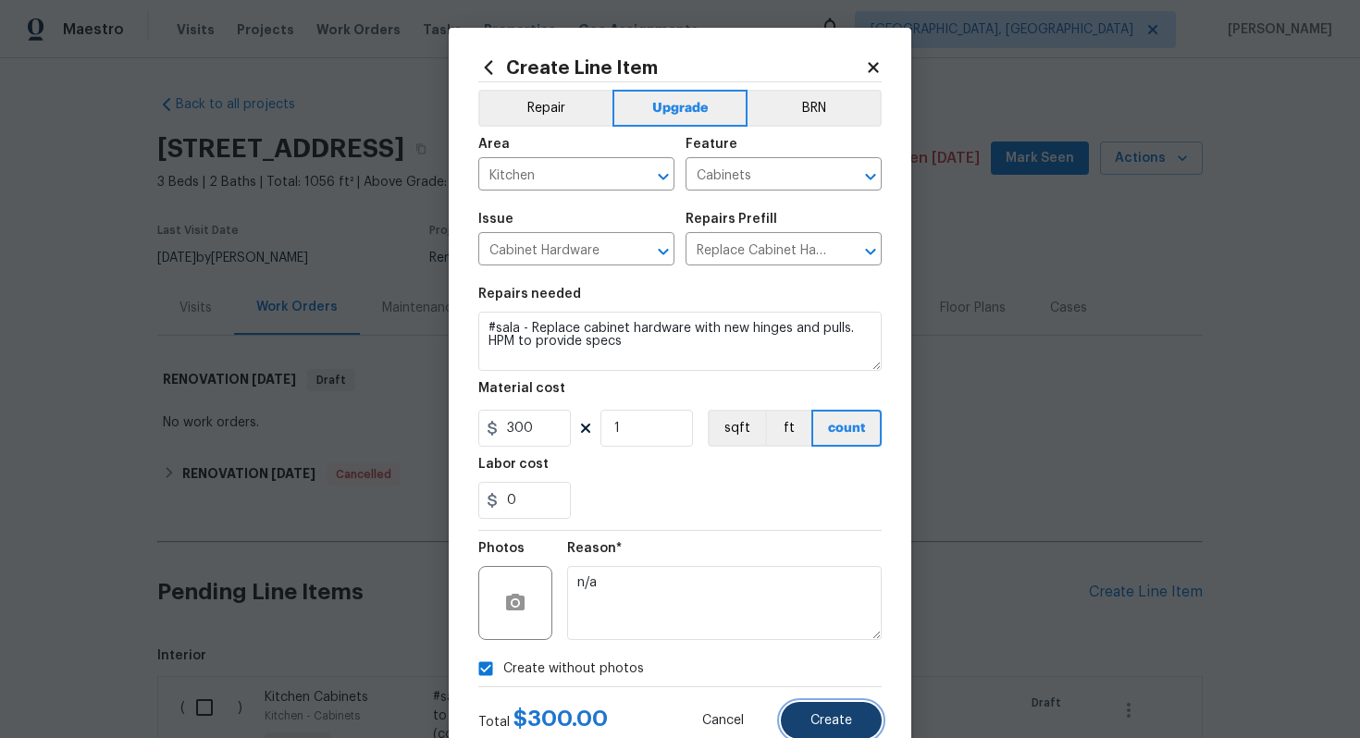
click at [830, 717] on span "Create" at bounding box center [831, 721] width 42 height 14
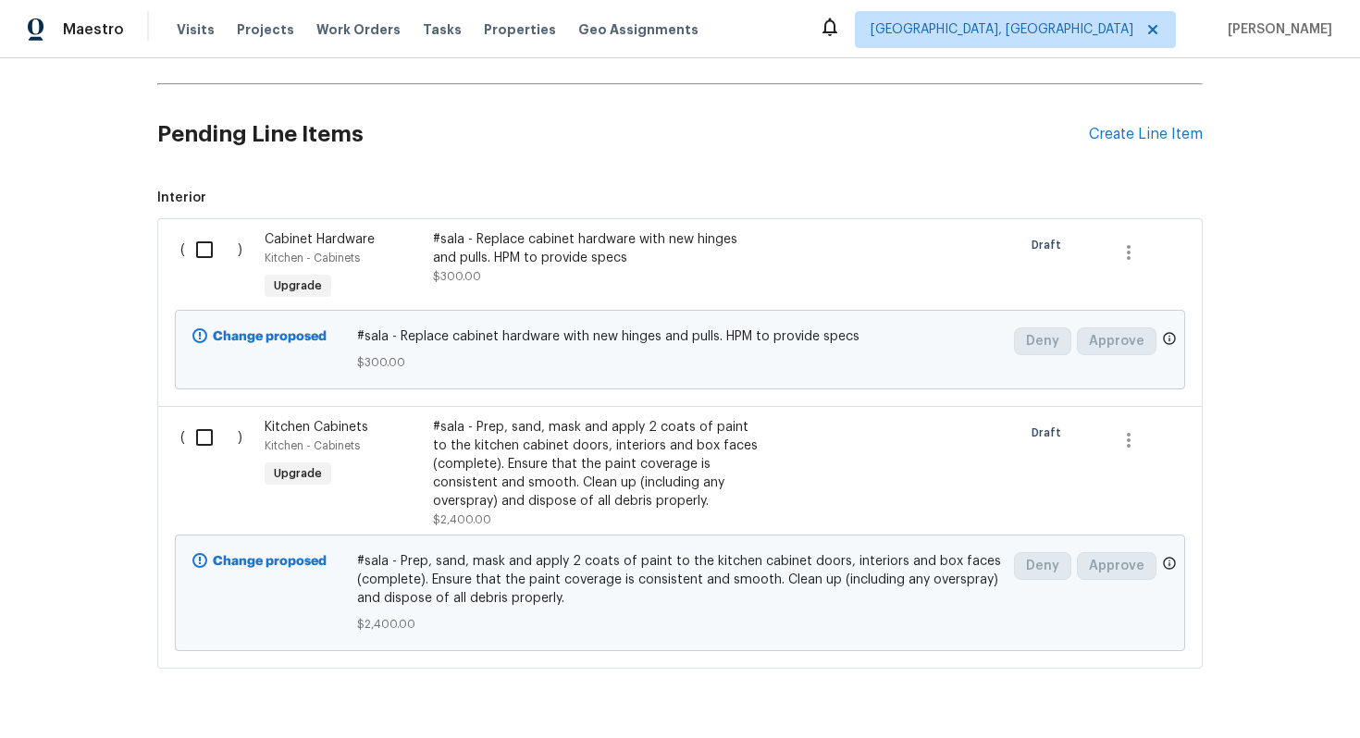
scroll to position [403, 0]
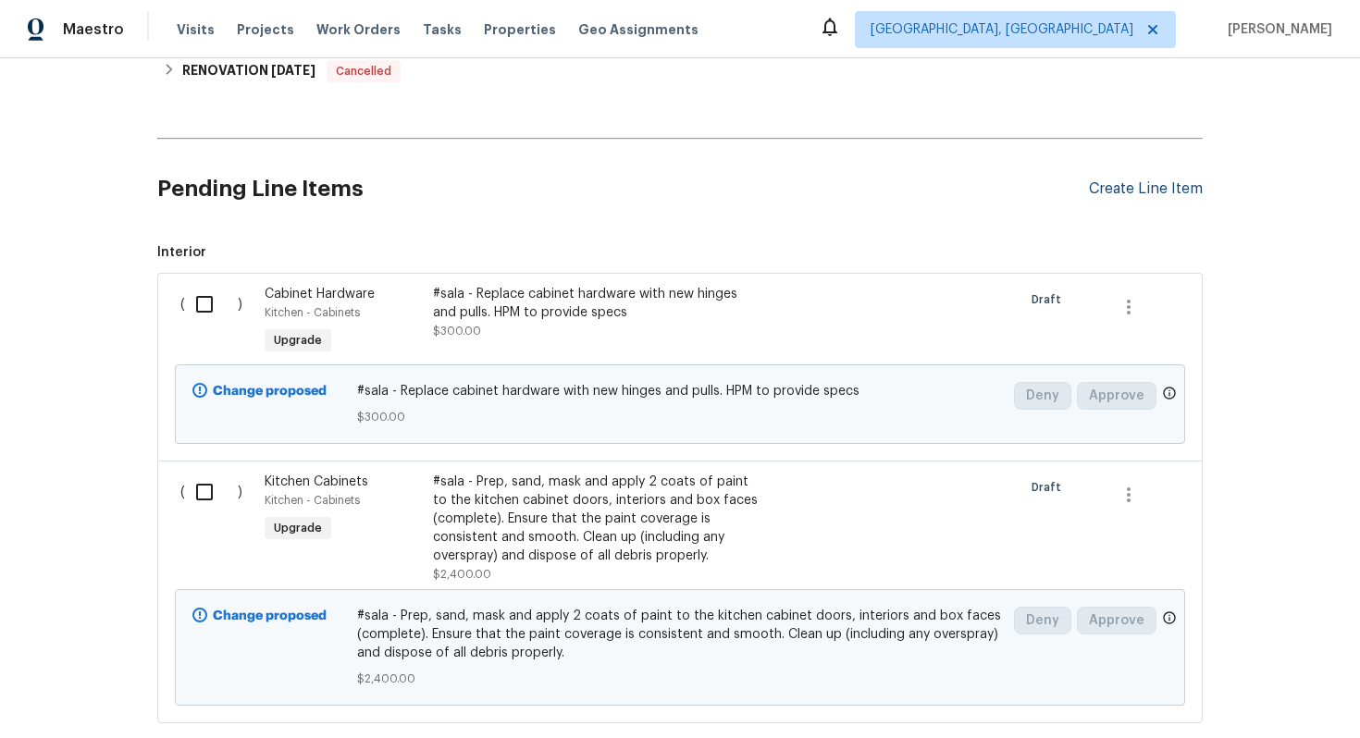
click at [1116, 185] on div "Create Line Item" at bounding box center [1146, 189] width 114 height 18
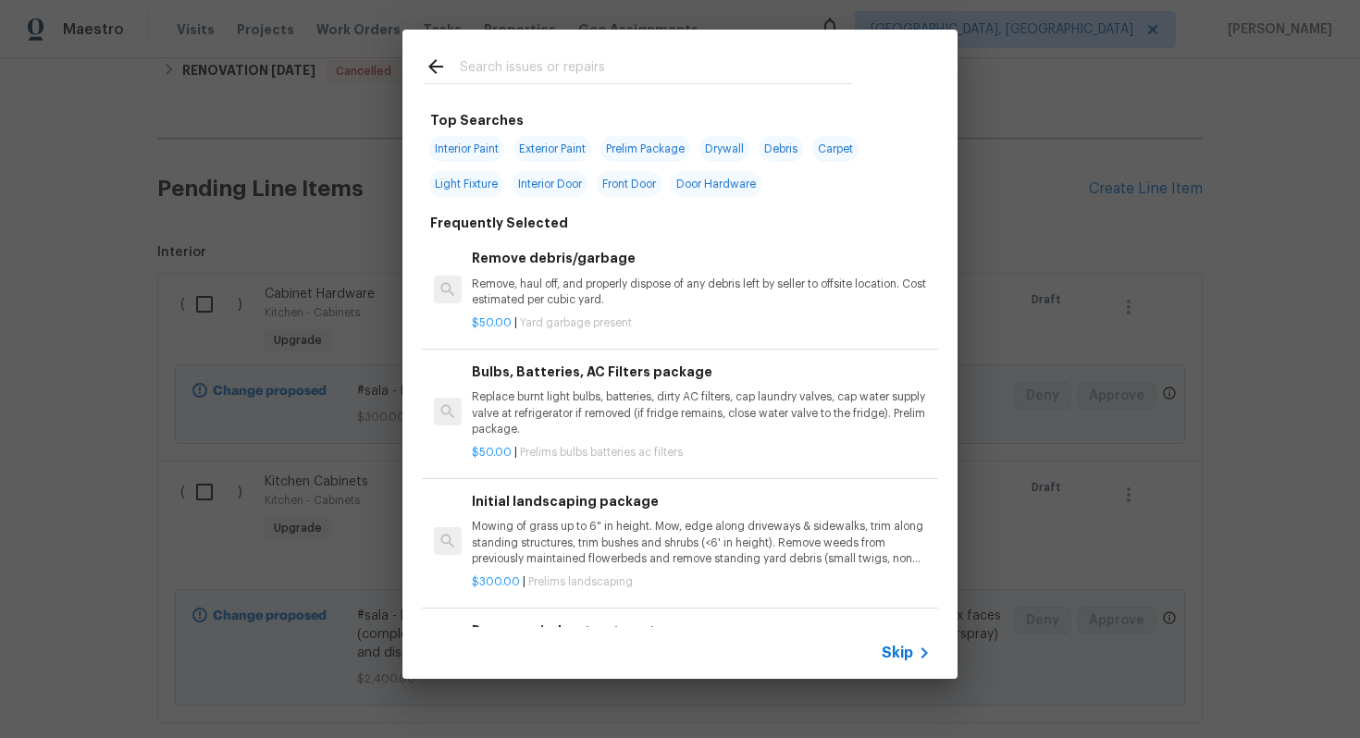
click at [892, 657] on span "Skip" at bounding box center [896, 653] width 31 height 18
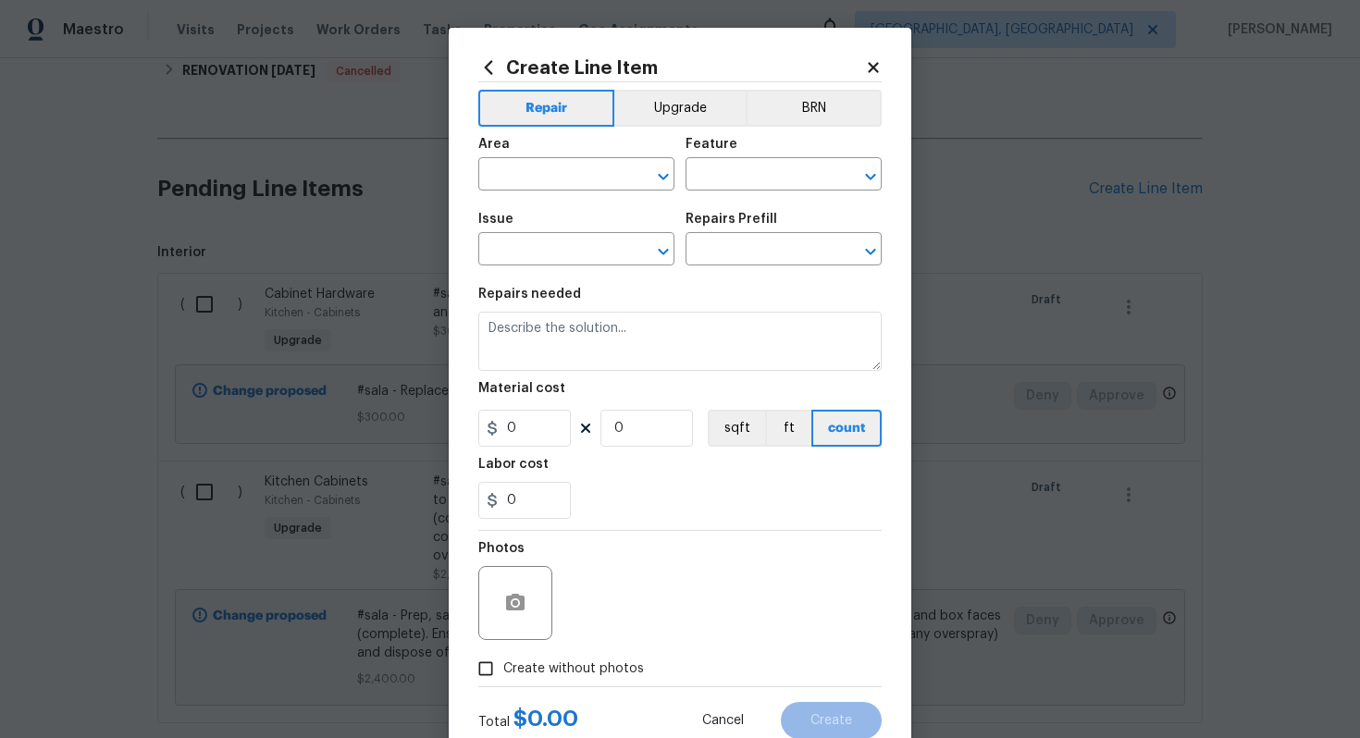
click at [681, 129] on div "Area ​ Feature ​" at bounding box center [679, 164] width 403 height 75
click at [670, 111] on button "Upgrade" at bounding box center [680, 108] width 132 height 37
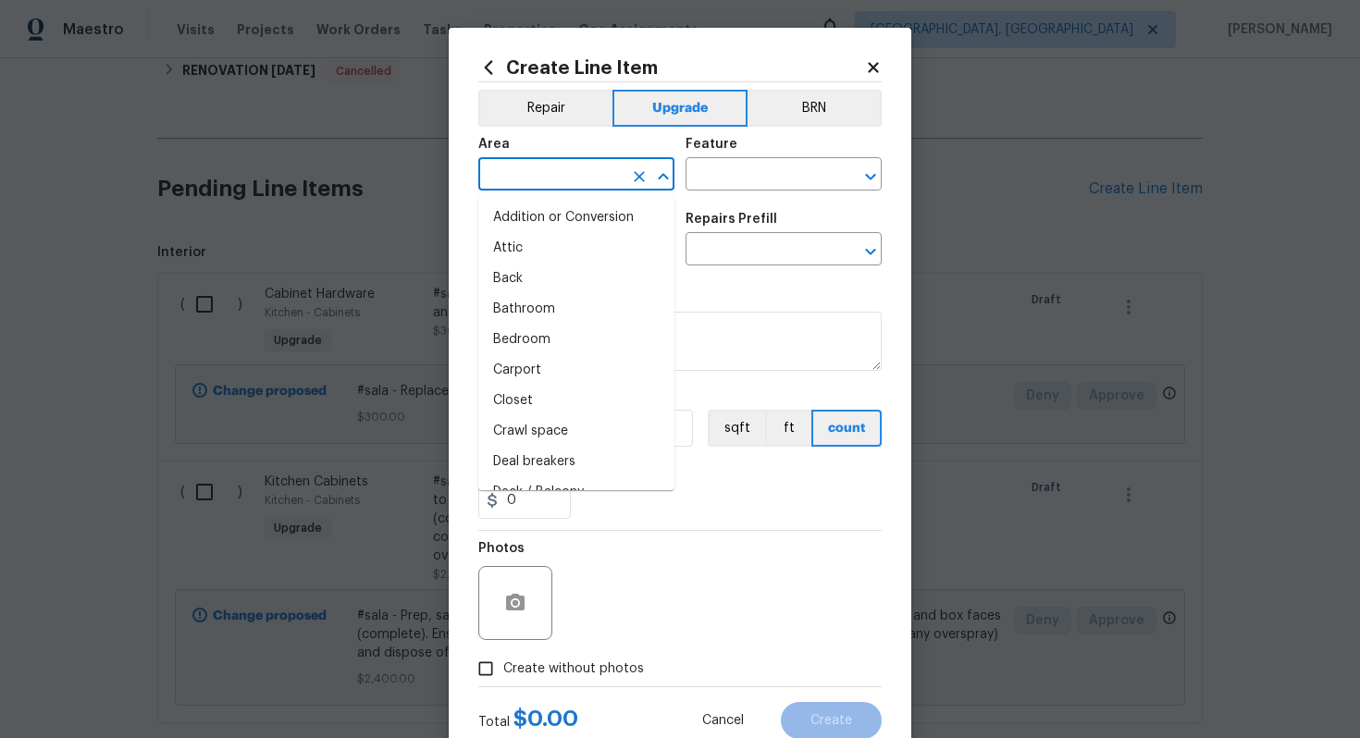
click at [532, 179] on input "text" at bounding box center [550, 176] width 144 height 29
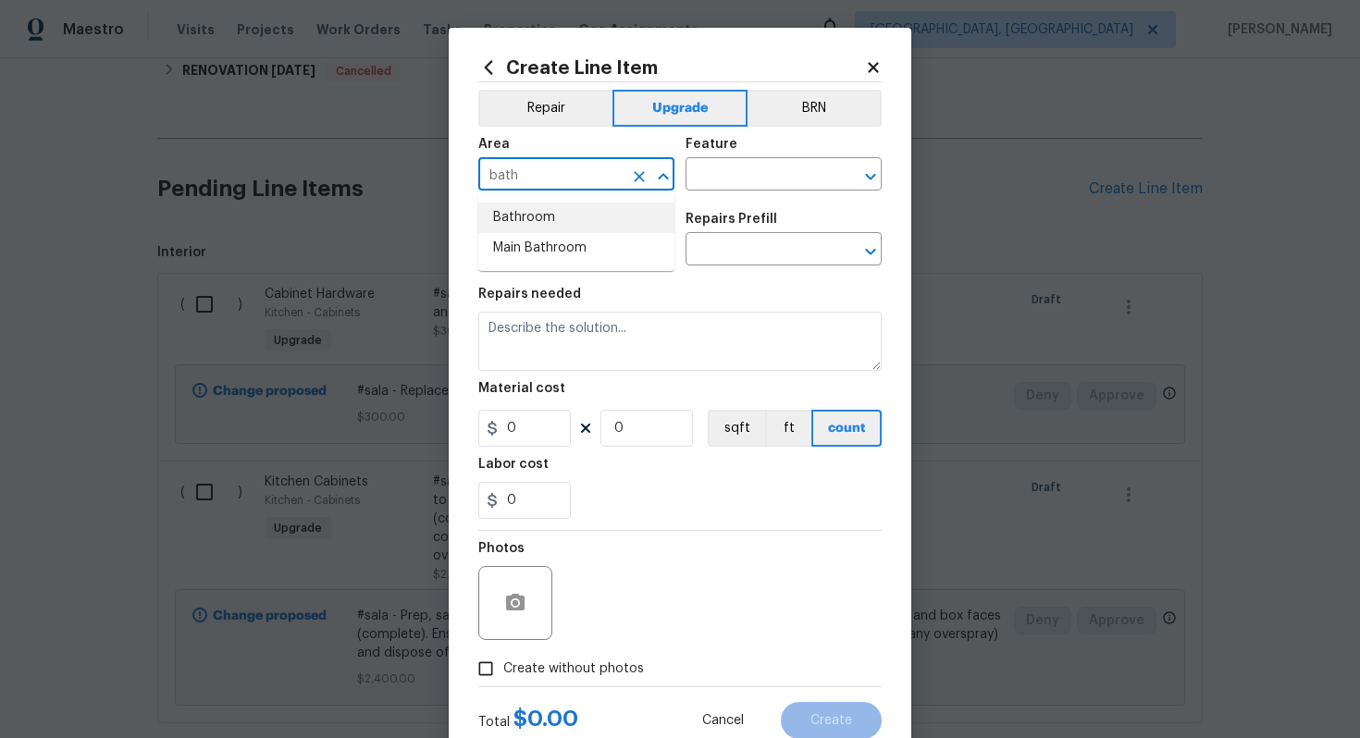
click at [548, 226] on li "Bathroom" at bounding box center [576, 218] width 196 height 31
type input "Bathroom"
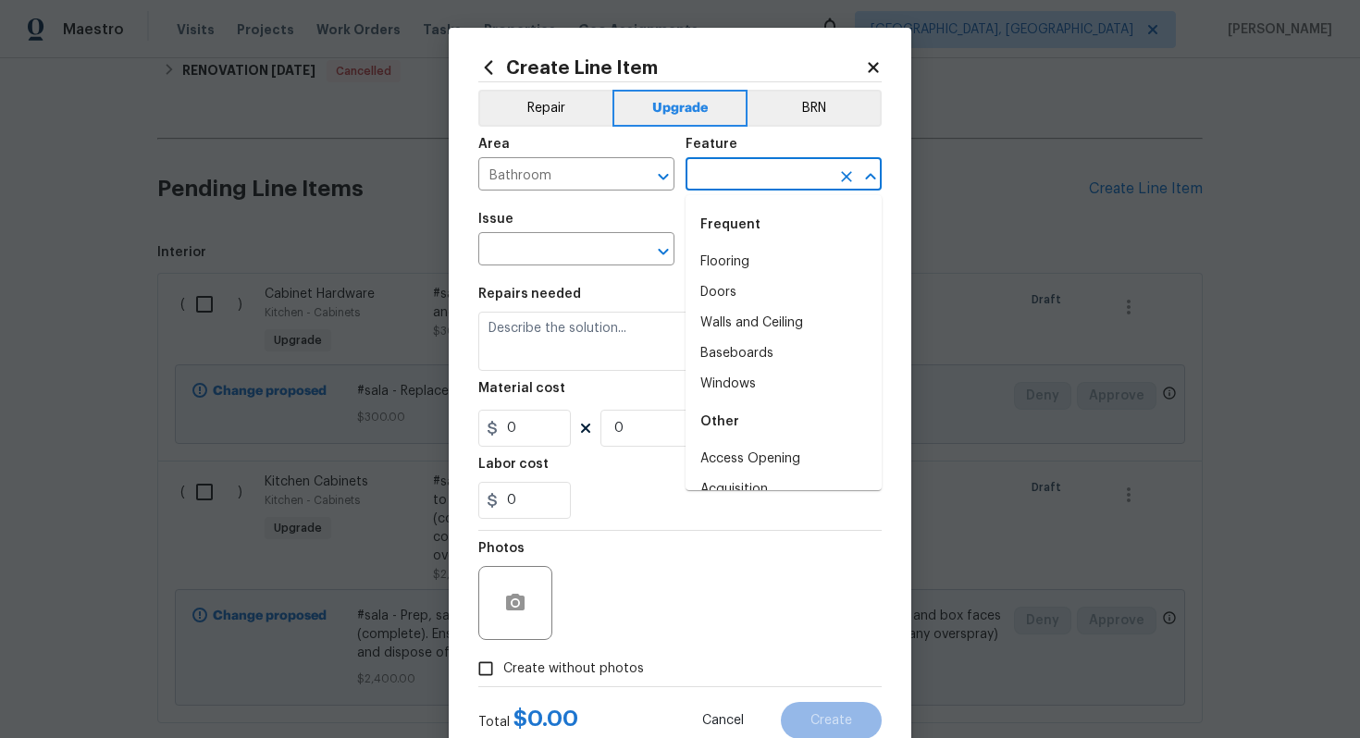
click at [756, 172] on input "text" at bounding box center [757, 176] width 144 height 29
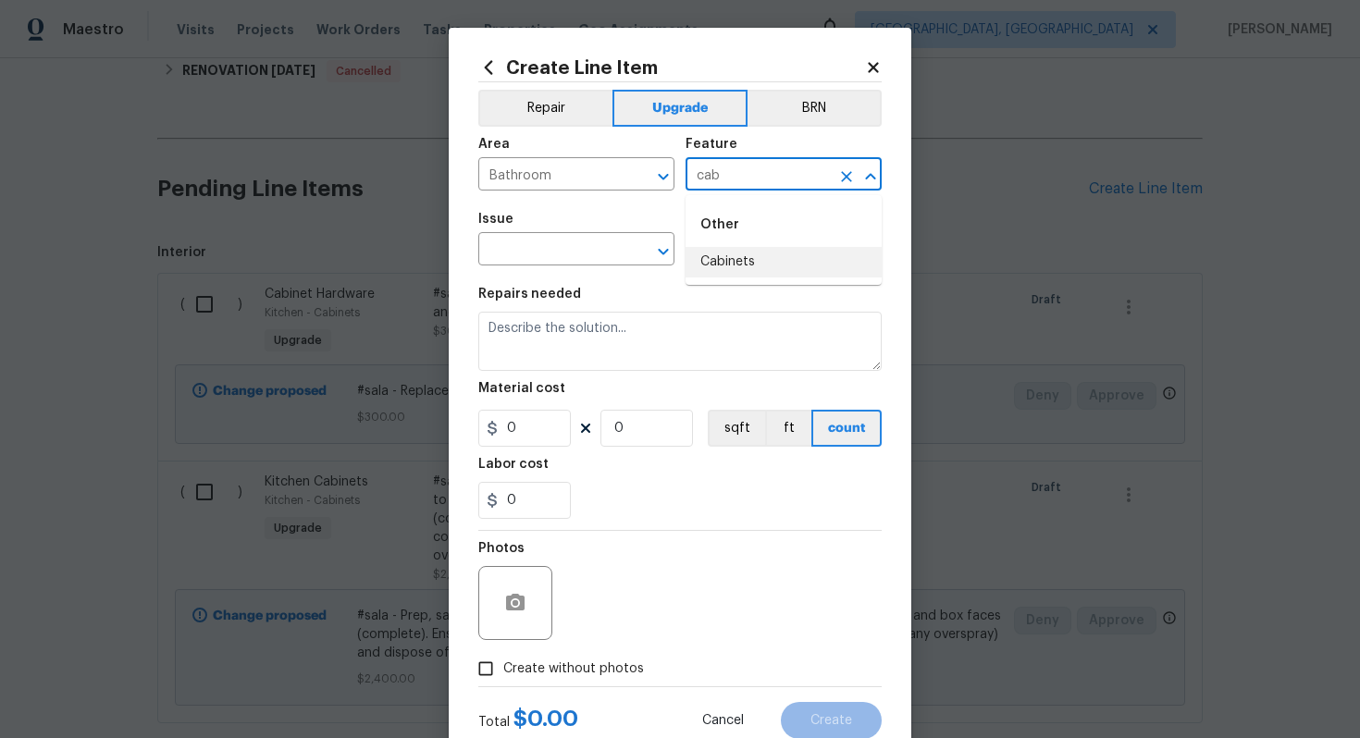
click at [752, 266] on li "Cabinets" at bounding box center [783, 262] width 196 height 31
type input "Cabinets"
click at [609, 268] on span "Issue ​" at bounding box center [576, 239] width 196 height 75
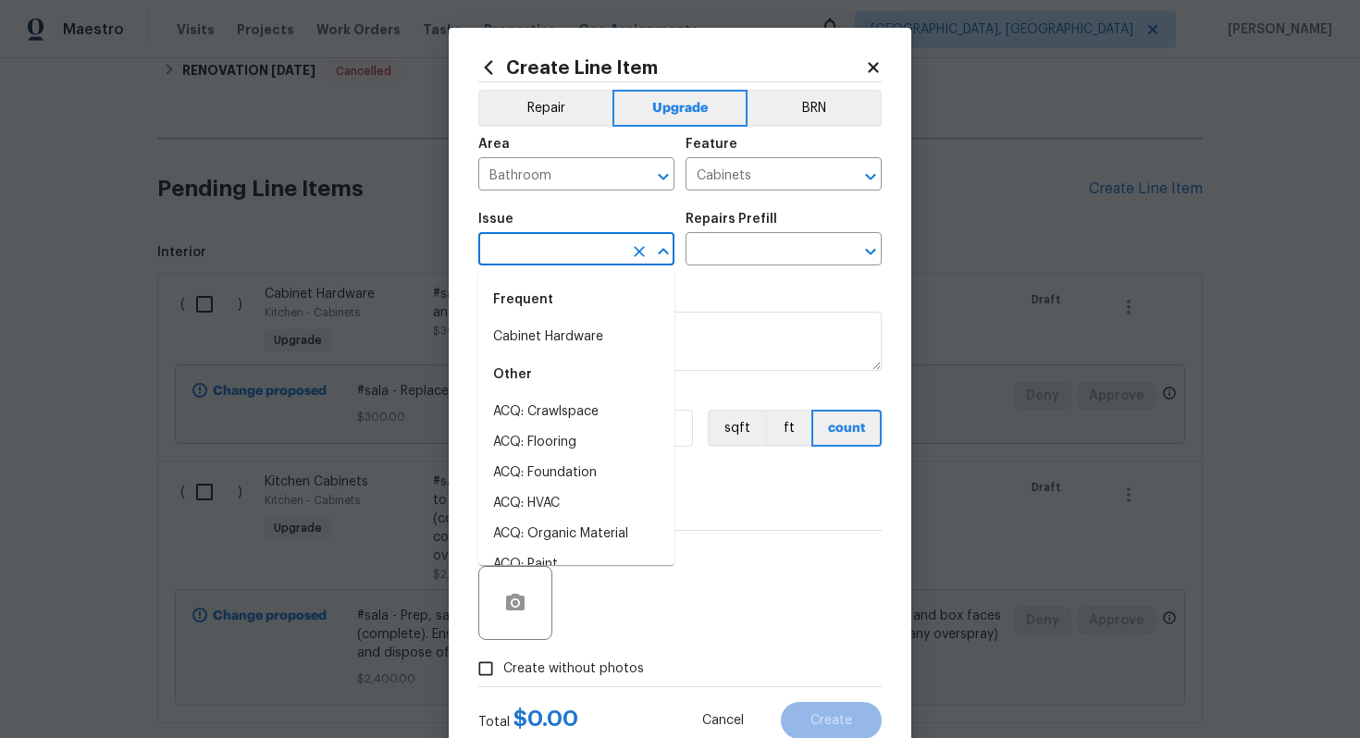
click at [576, 247] on input "text" at bounding box center [550, 251] width 144 height 29
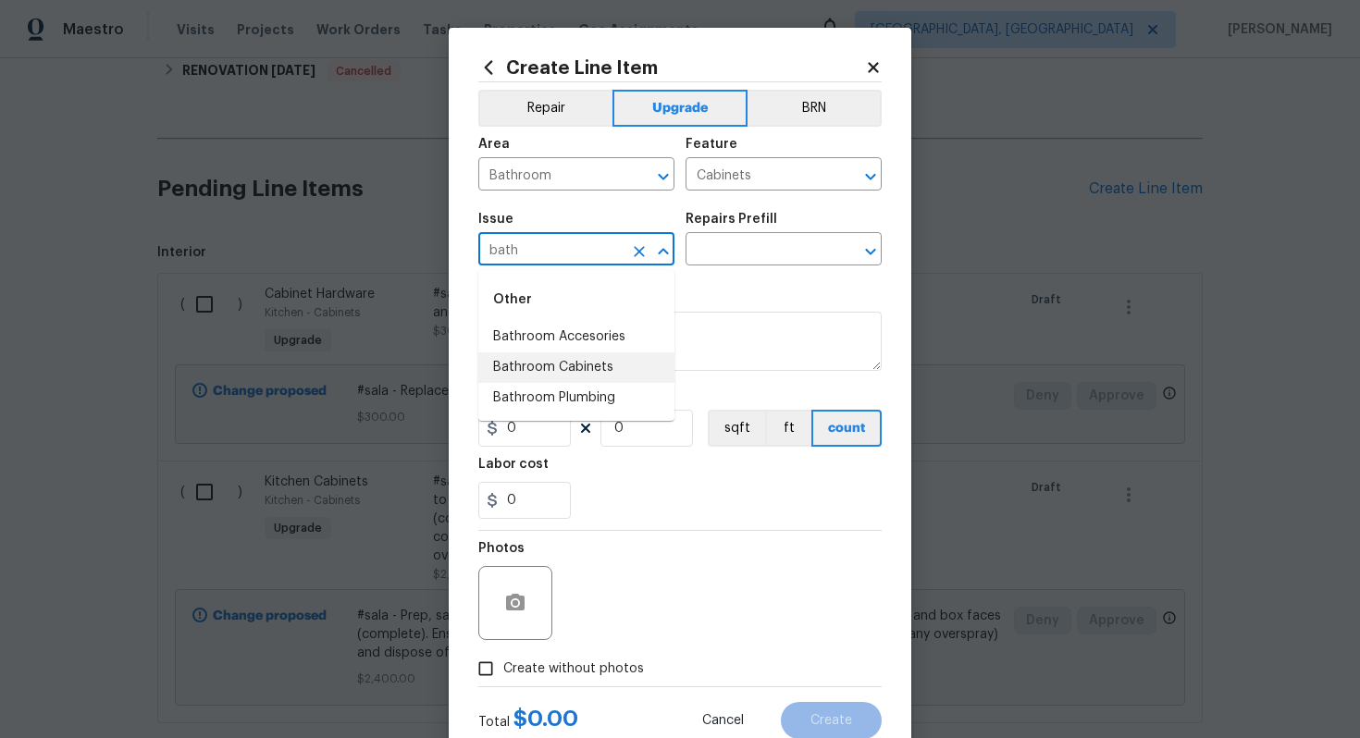
click at [582, 367] on li "Bathroom Cabinets" at bounding box center [576, 367] width 196 height 31
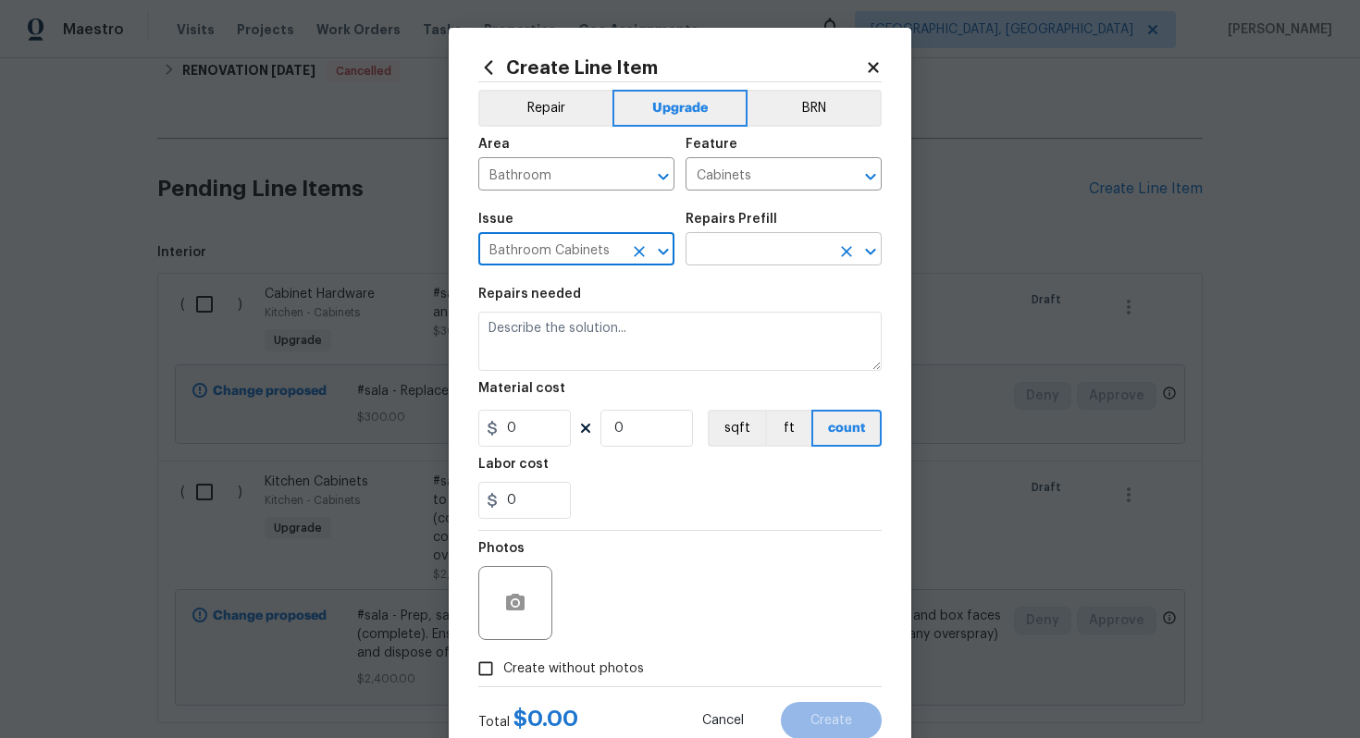
type input "Bathroom Cabinets"
click at [731, 256] on input "text" at bounding box center [757, 251] width 144 height 29
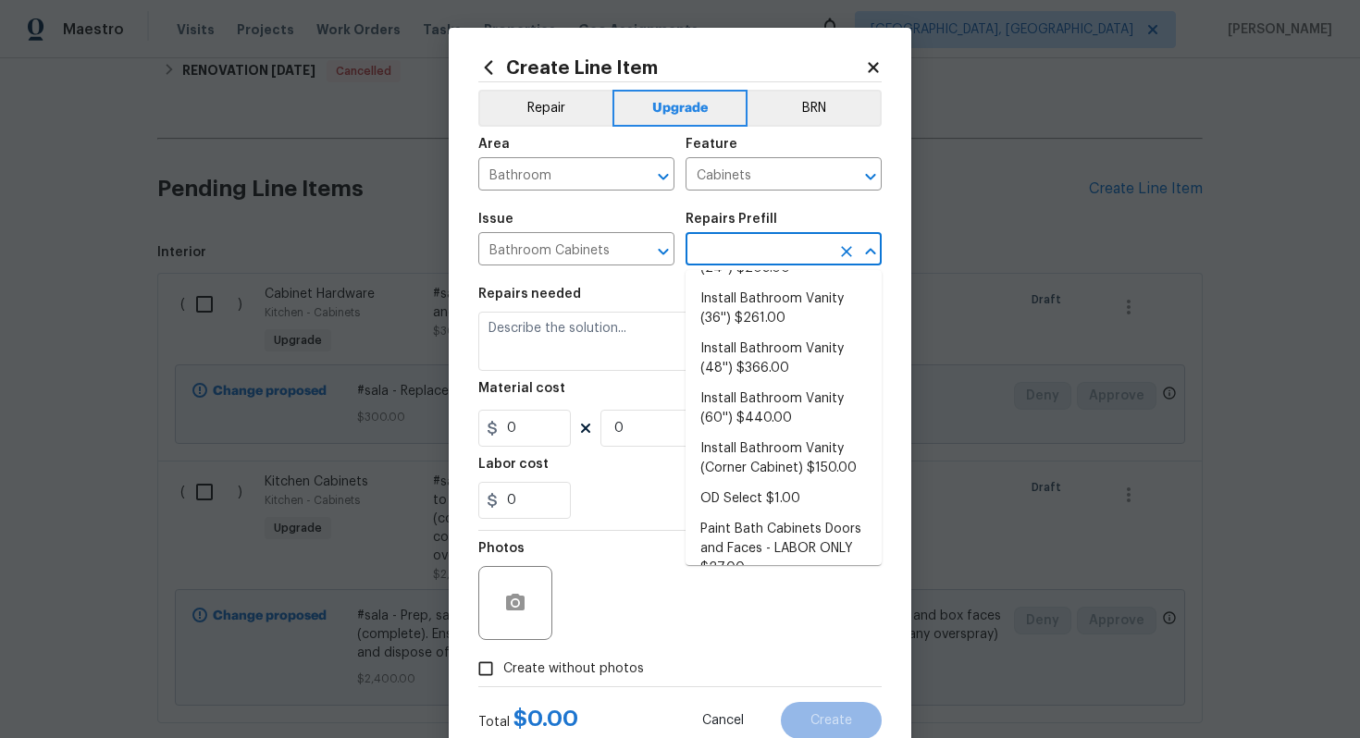
scroll to position [126, 0]
click at [776, 412] on li "Install Bathroom Vanity (60'') $440.00" at bounding box center [783, 407] width 196 height 50
type input "Install Bathroom Vanity (60'') $440.00"
type textarea "Remove the existing bathroom vanity (if present) and install a new 60'' bathroo…"
type input "440"
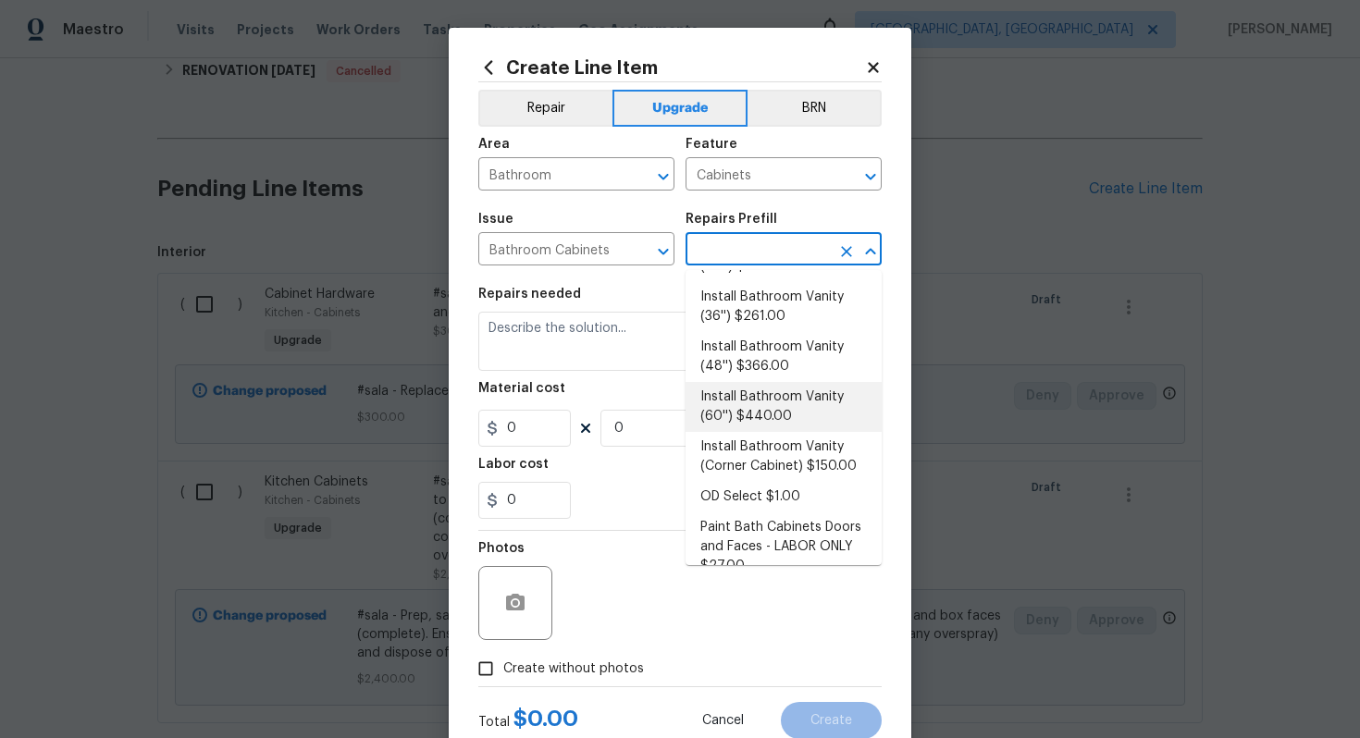
type input "1"
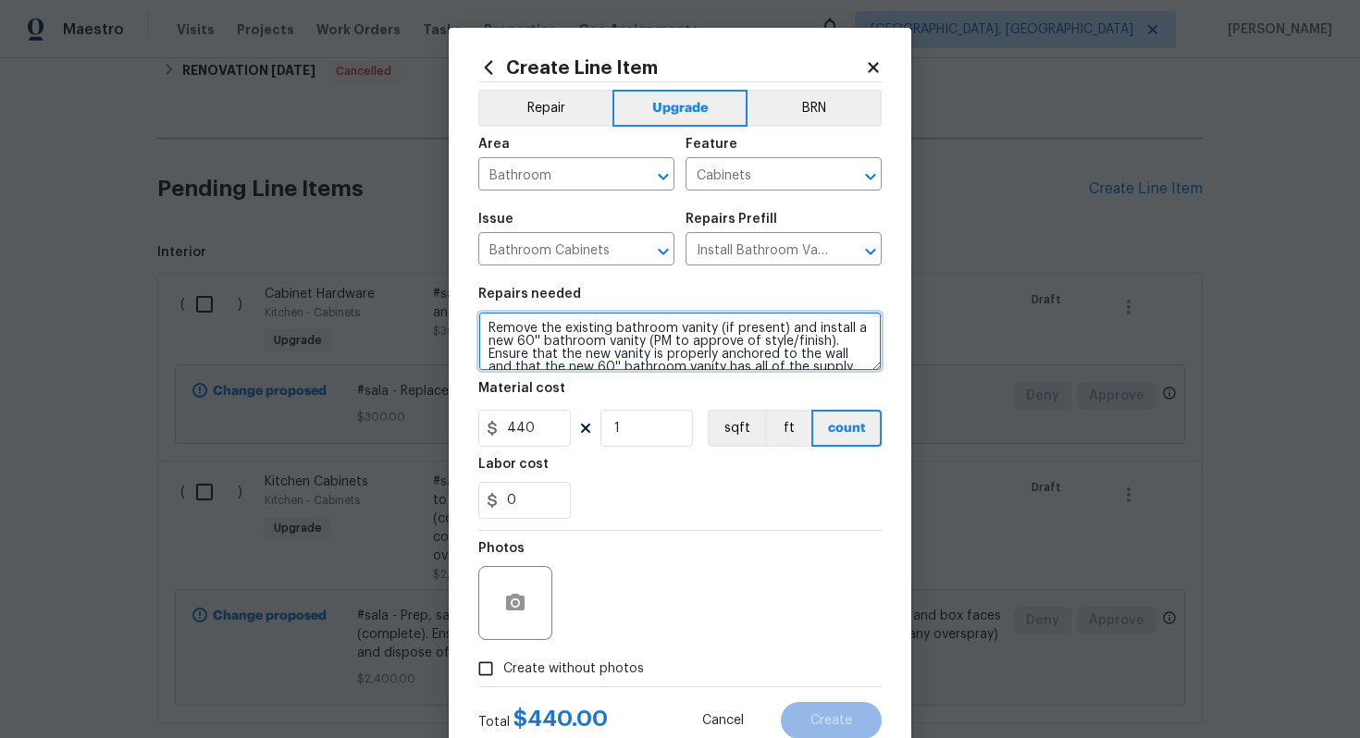
click at [483, 325] on textarea "Remove the existing bathroom vanity (if present) and install a new 60'' bathroo…" at bounding box center [679, 341] width 403 height 59
paste textarea "Both bathrooms"
type textarea "#sala - Both bathrooms - Remove the existing bathroom vanity (if present) and i…"
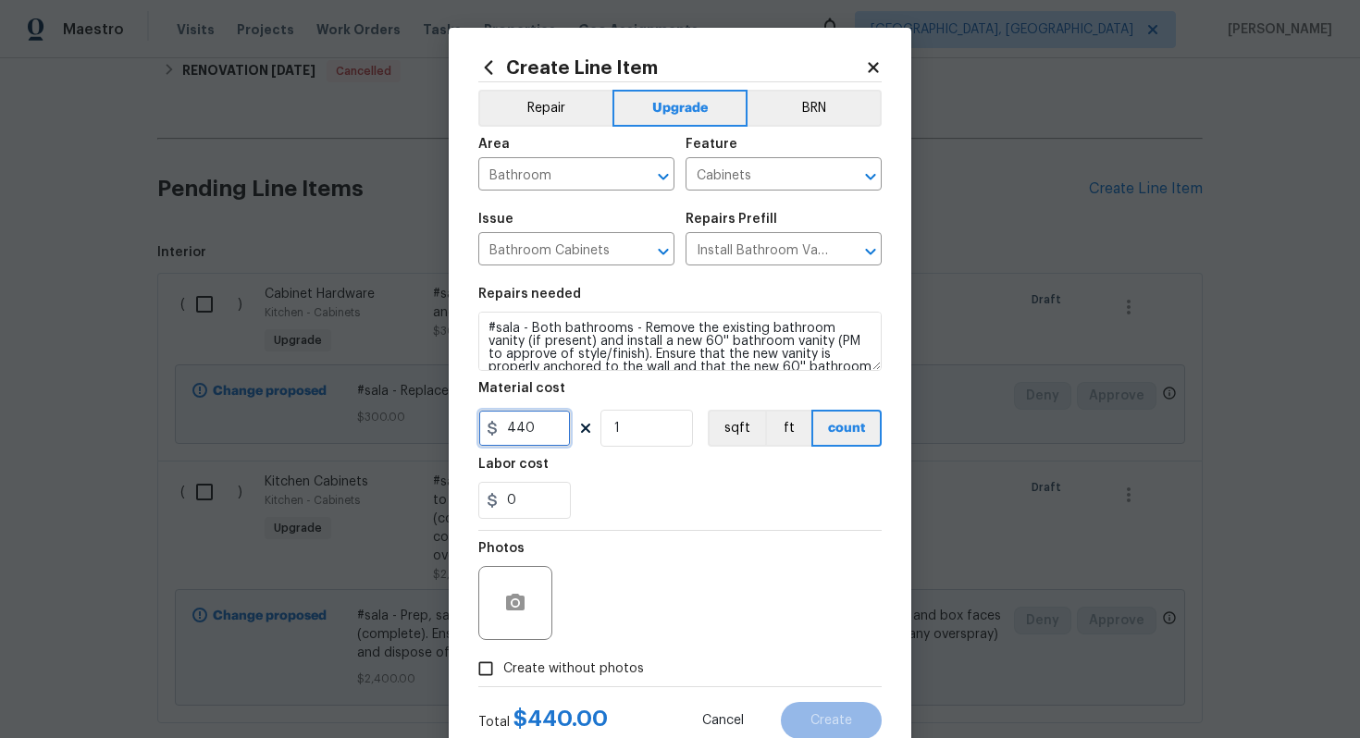
click at [553, 428] on input "440" at bounding box center [524, 428] width 92 height 37
type input "500"
type input "2"
click at [618, 668] on span "Create without photos" at bounding box center [573, 668] width 141 height 19
click at [503, 668] on input "Create without photos" at bounding box center [485, 668] width 35 height 35
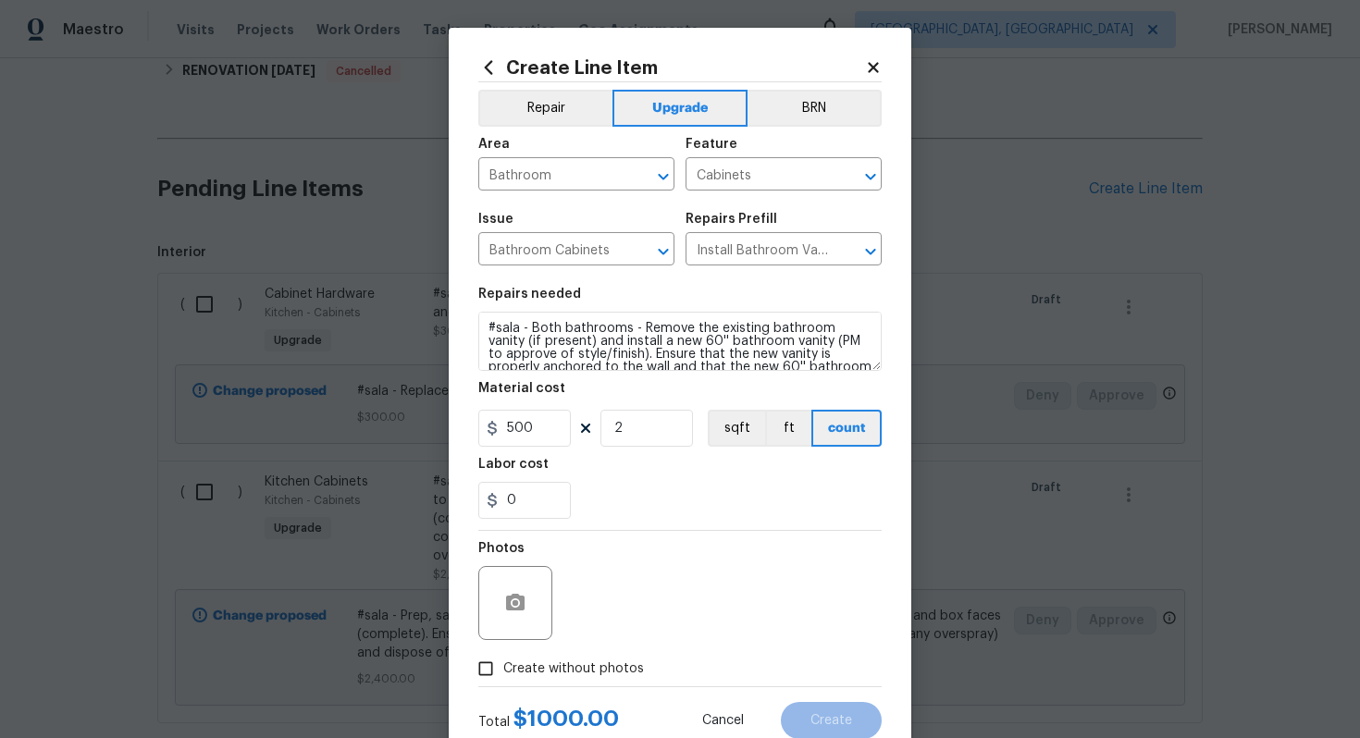
checkbox input "true"
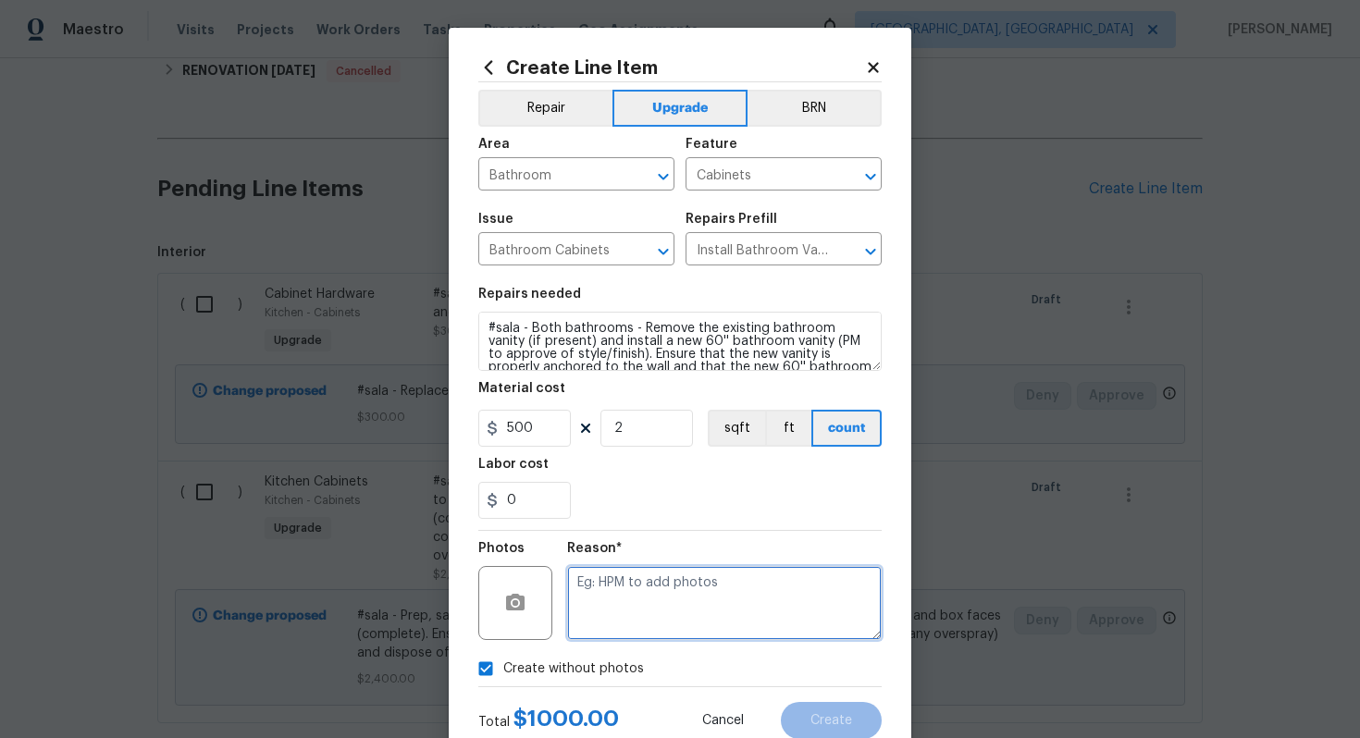
click at [706, 604] on textarea at bounding box center [724, 603] width 314 height 74
type textarea "n/a"
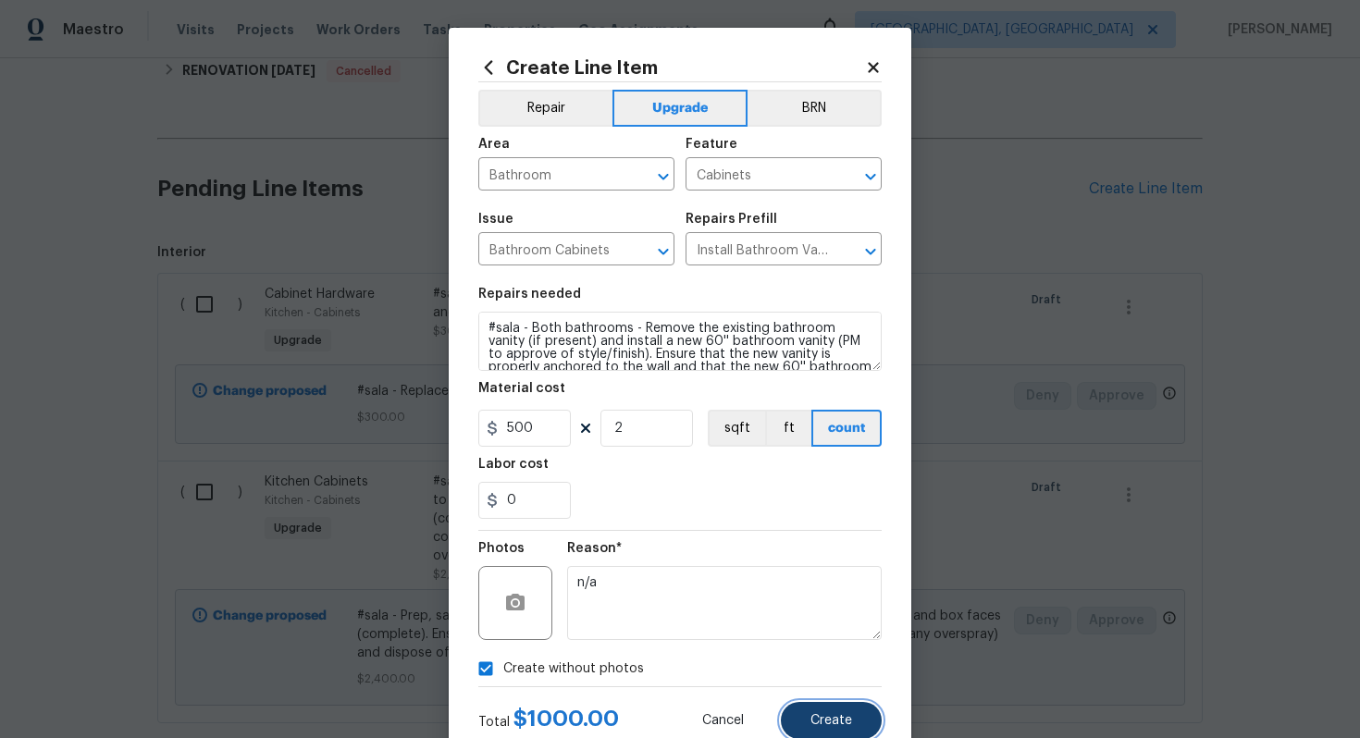
click at [828, 726] on span "Create" at bounding box center [831, 721] width 42 height 14
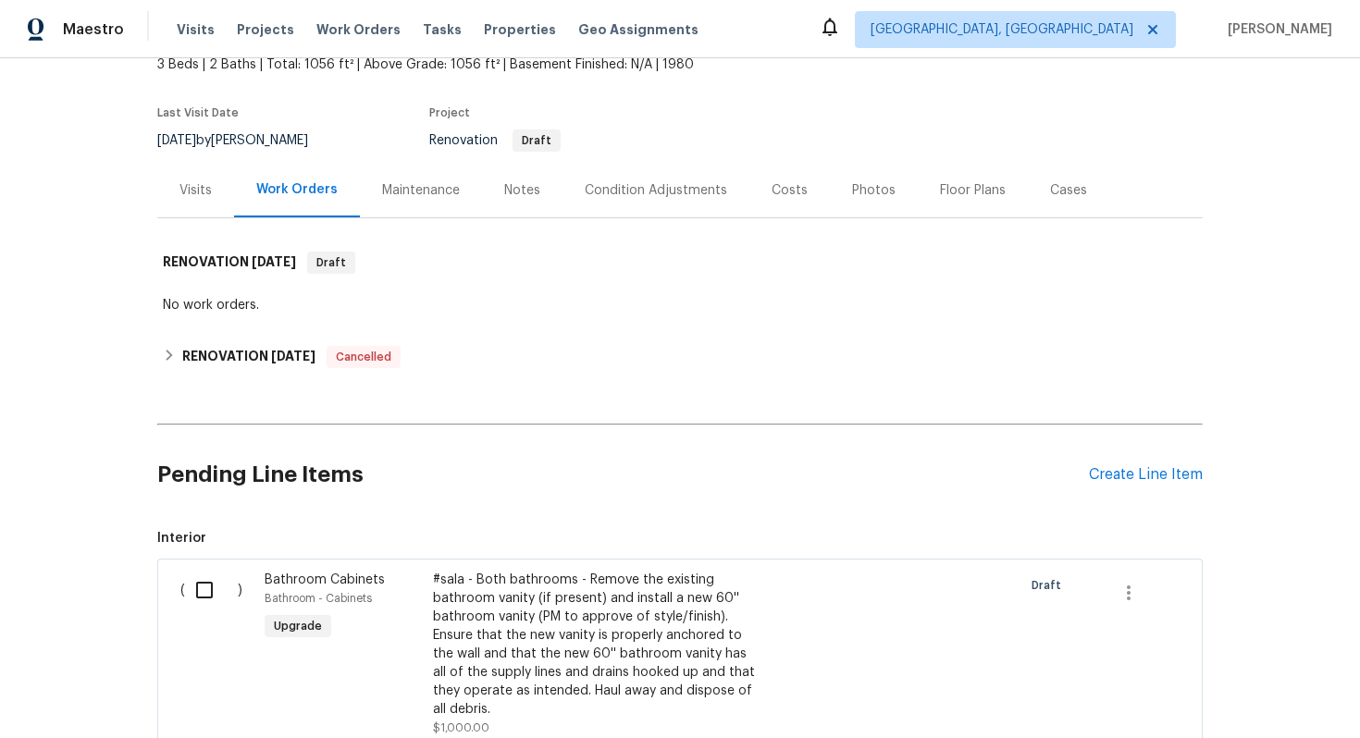
scroll to position [43, 0]
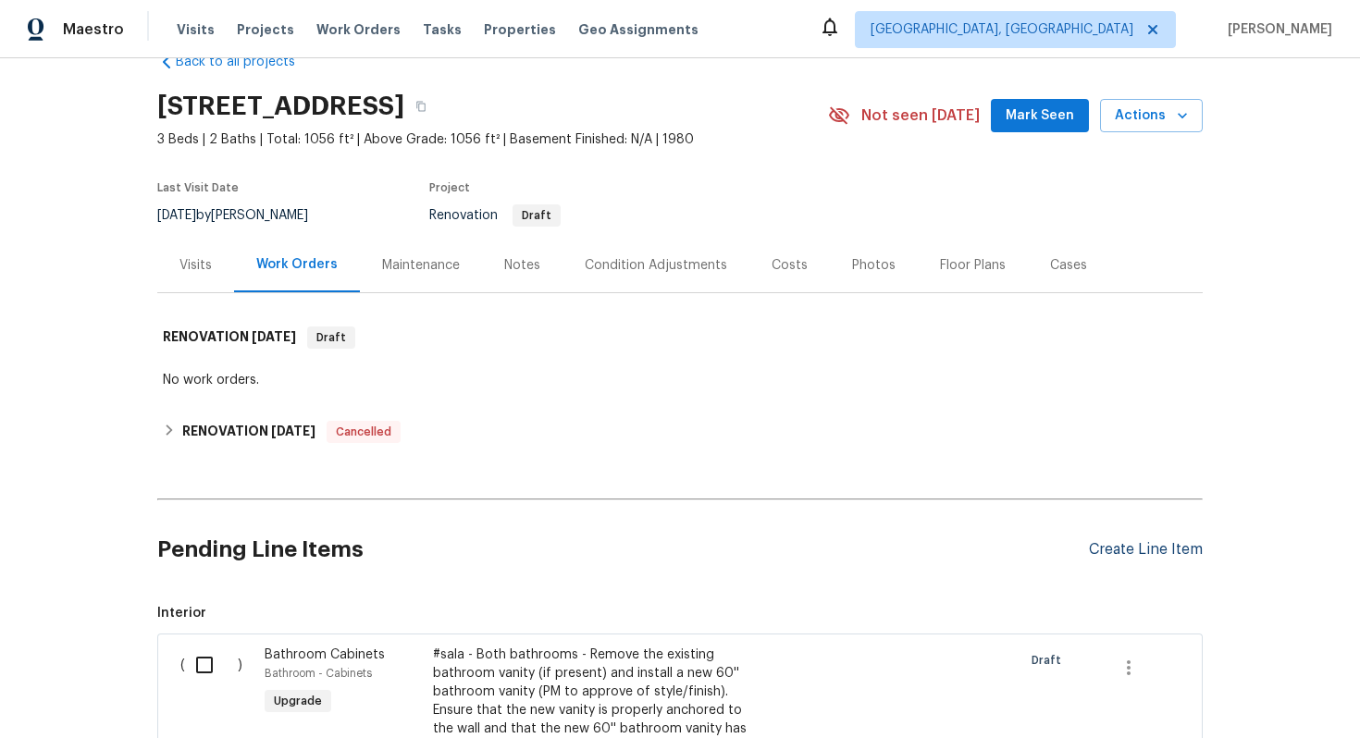
click at [1114, 552] on div "Create Line Item" at bounding box center [1146, 550] width 114 height 18
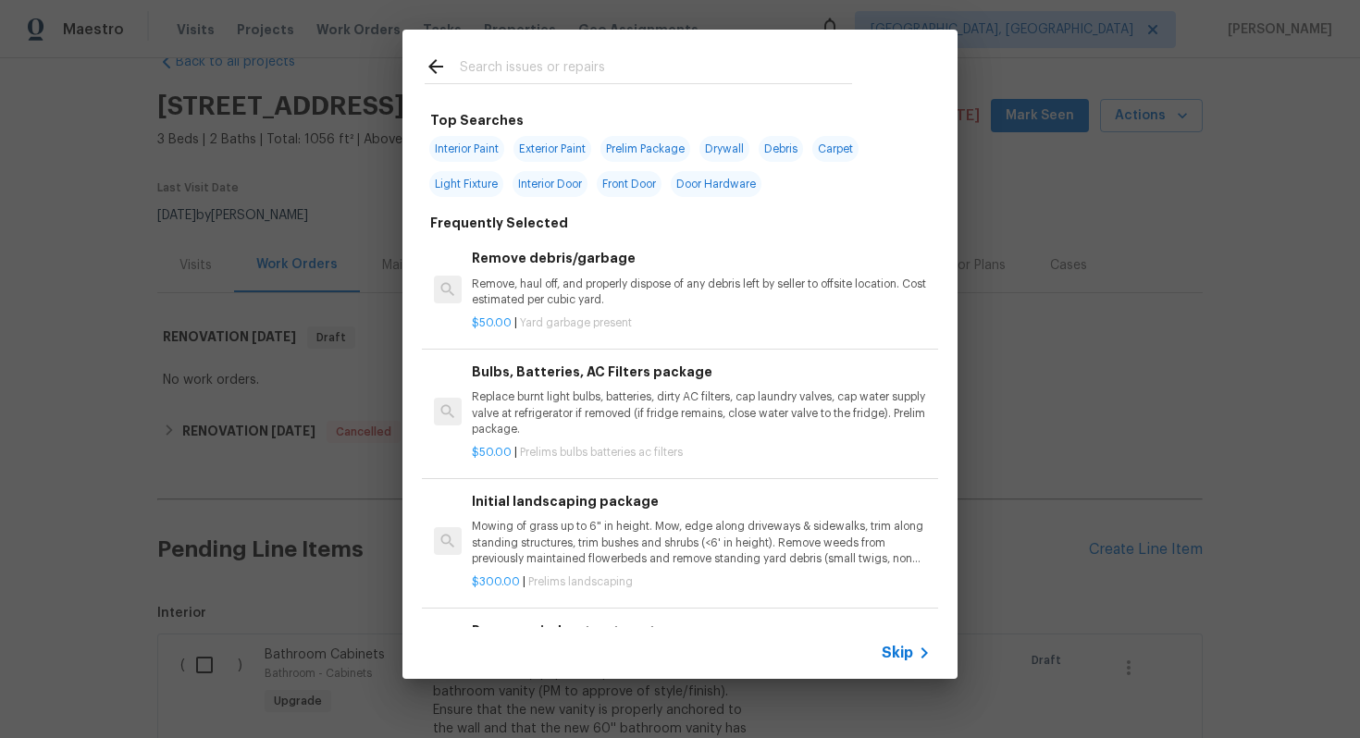
click at [896, 658] on span "Skip" at bounding box center [896, 653] width 31 height 18
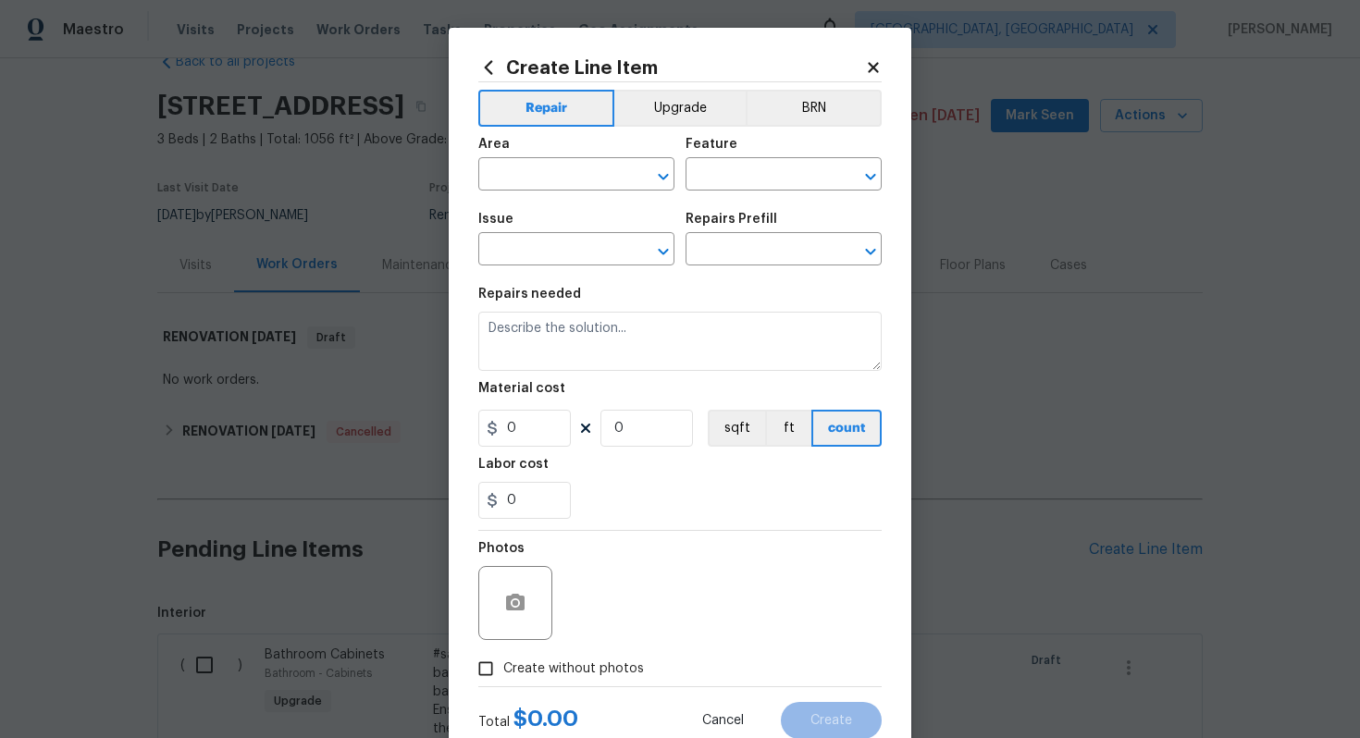
click at [678, 129] on div "Area ​ Feature ​" at bounding box center [679, 164] width 403 height 75
click at [667, 113] on button "Upgrade" at bounding box center [680, 108] width 132 height 37
click at [566, 190] on input "text" at bounding box center [550, 176] width 144 height 29
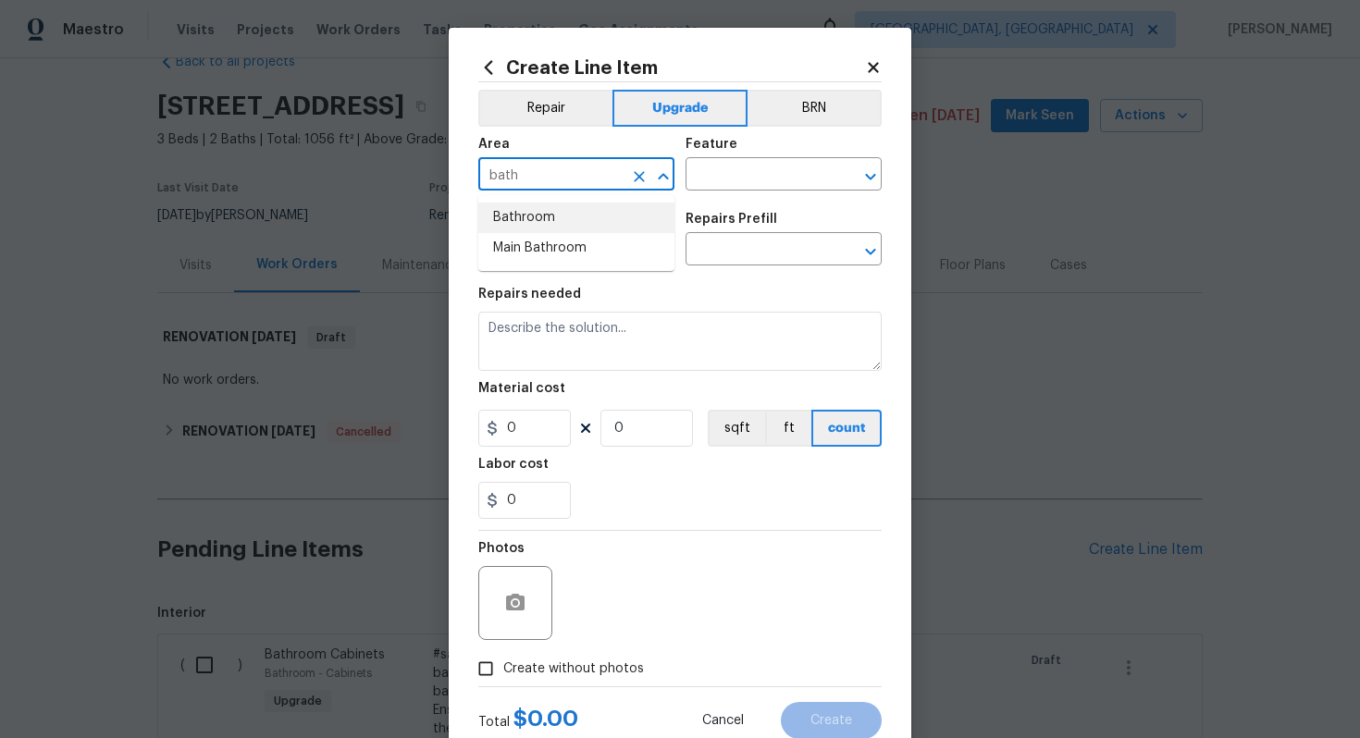
click at [531, 215] on li "Bathroom" at bounding box center [576, 218] width 196 height 31
type input "Bathroom"
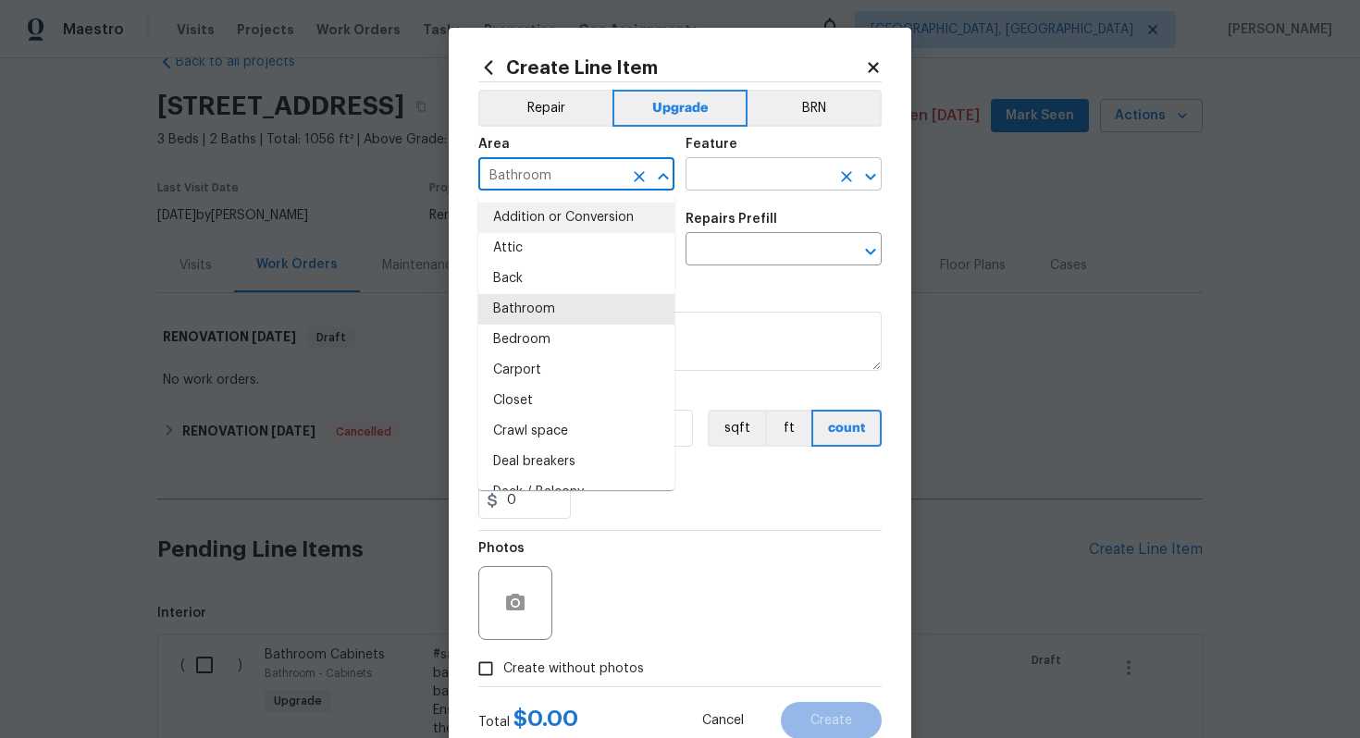
click at [708, 175] on input "text" at bounding box center [757, 176] width 144 height 29
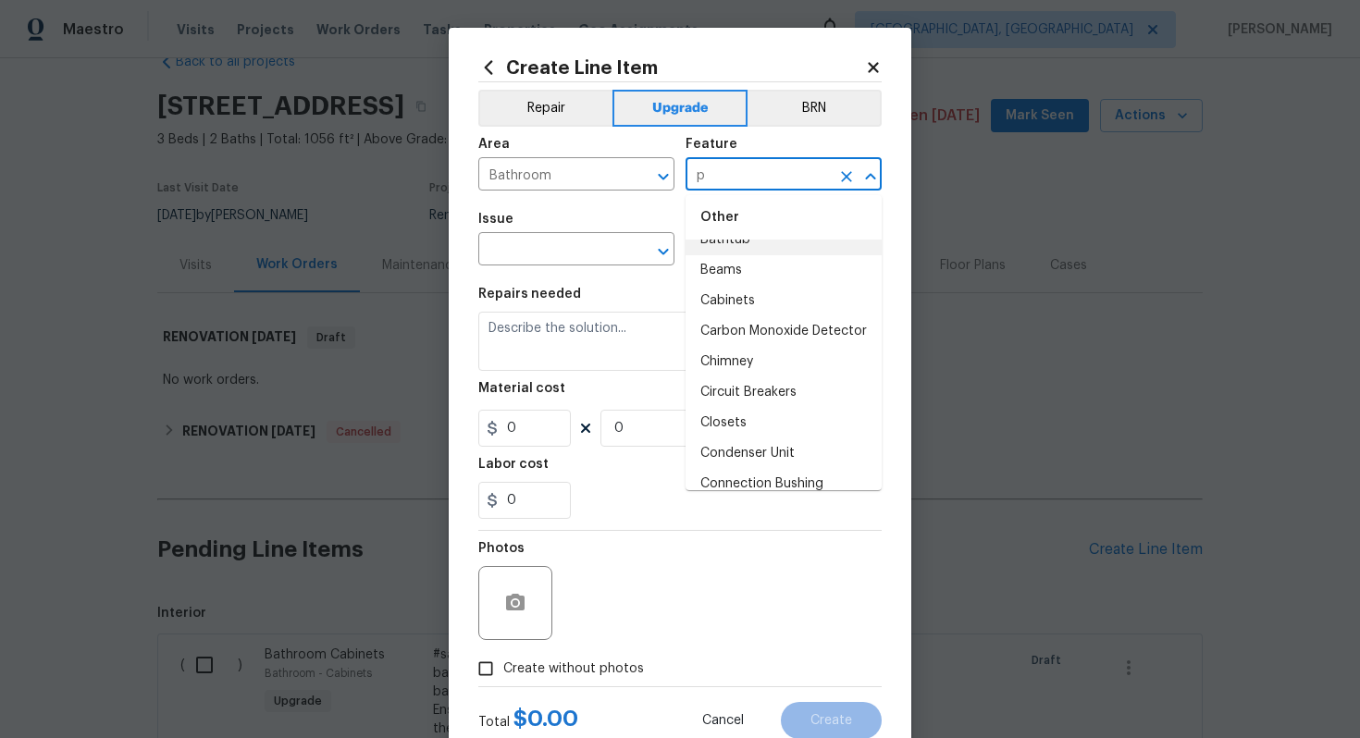
scroll to position [0, 0]
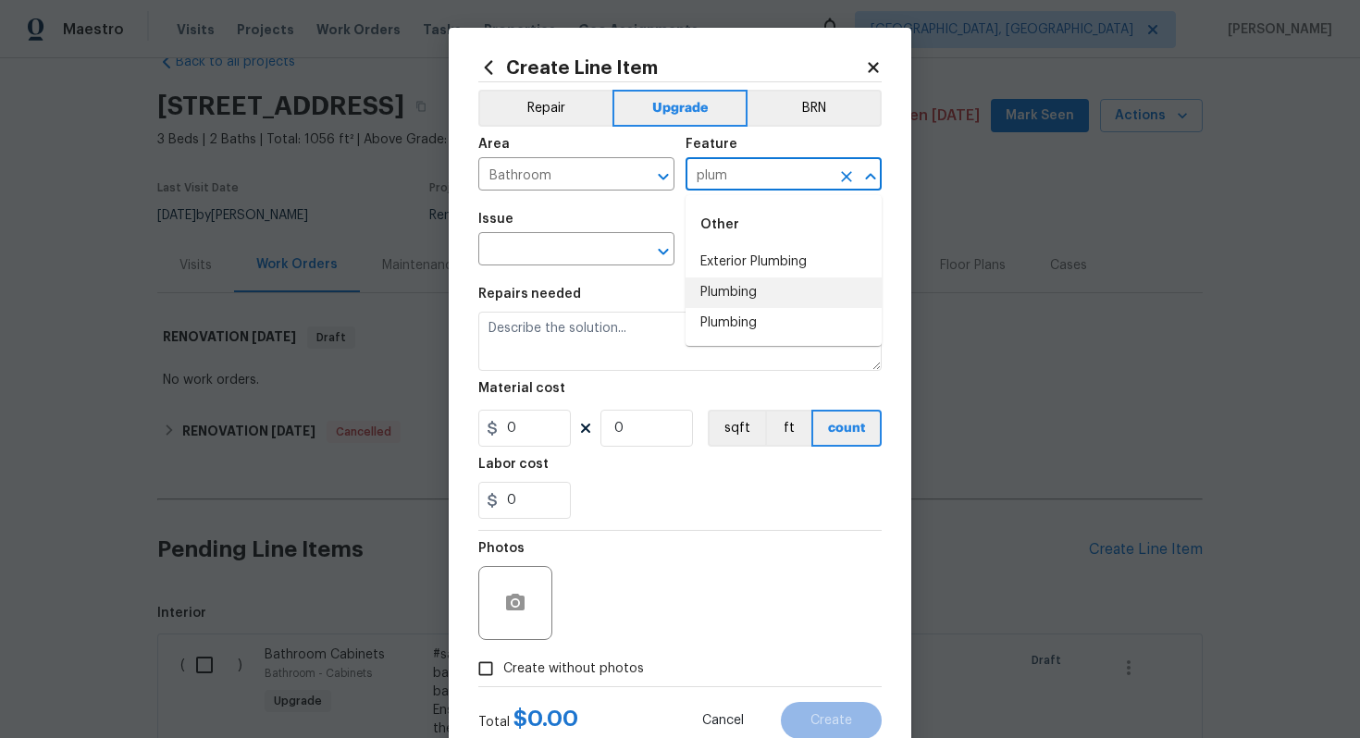
click at [726, 288] on li "Plumbing" at bounding box center [783, 292] width 196 height 31
type input "Plumbing"
click at [546, 243] on input "text" at bounding box center [550, 251] width 144 height 29
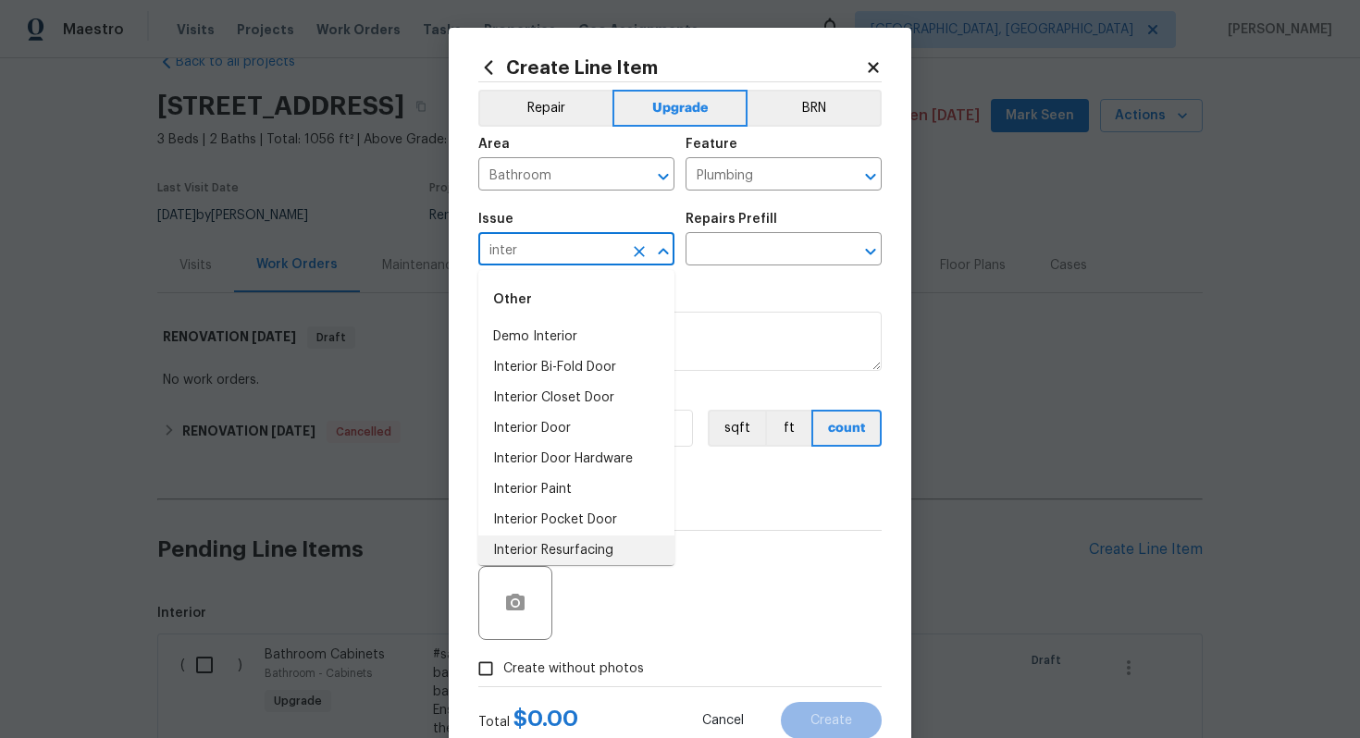
click at [564, 551] on li "Interior Resurfacing" at bounding box center [576, 550] width 196 height 31
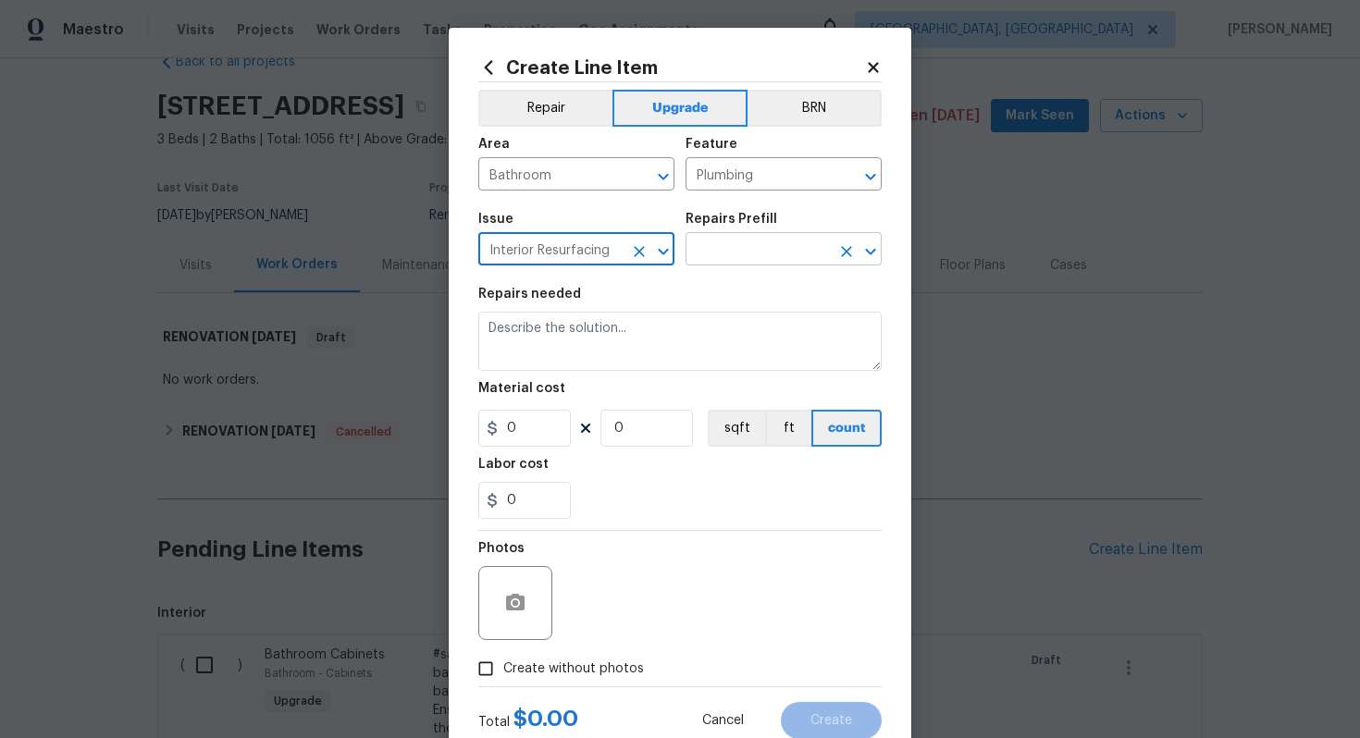
type input "Interior Resurfacing"
click at [740, 242] on input "text" at bounding box center [757, 251] width 144 height 29
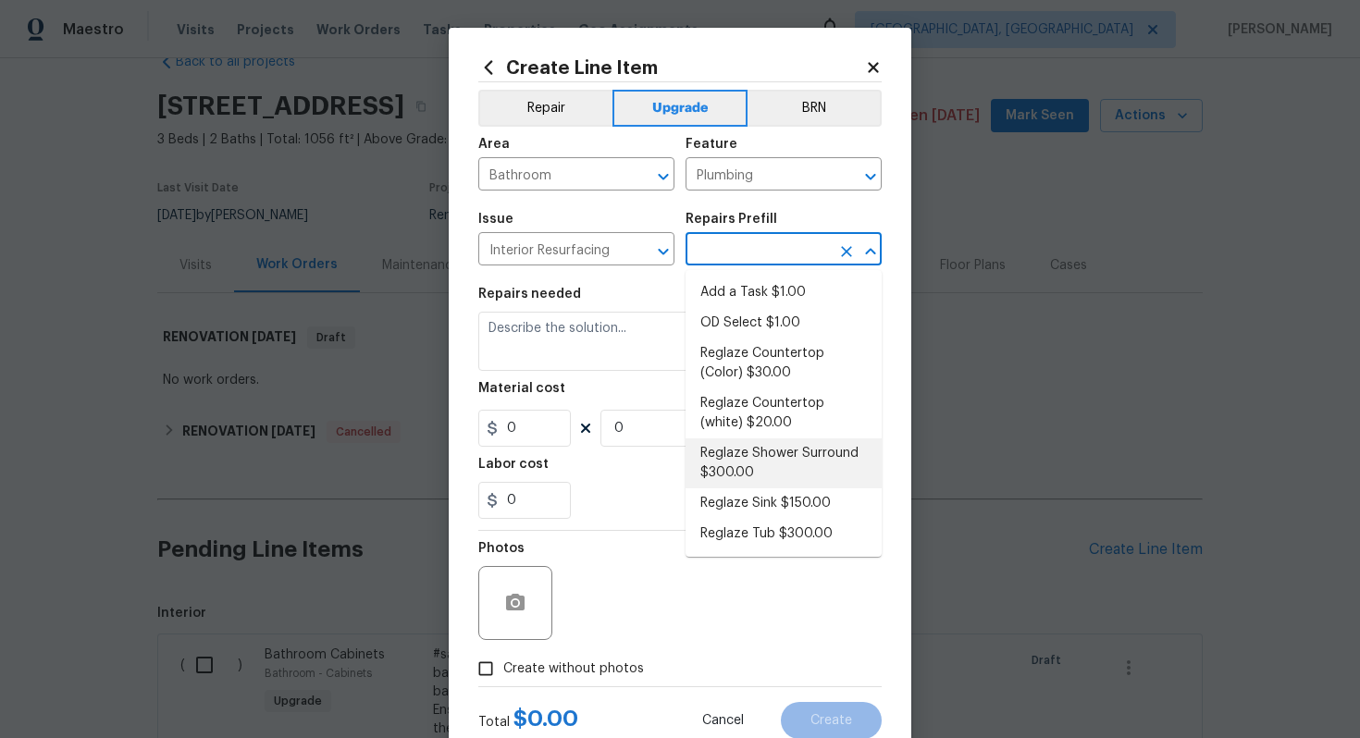
click at [734, 467] on li "Reglaze Shower Surround $300.00" at bounding box center [783, 463] width 196 height 50
type input "Reglaze Shower Surround $300.00"
type textarea "Prep, mask, clean and reglaze the fiberglass shower surround (white) both on th…"
type input "300"
type input "1"
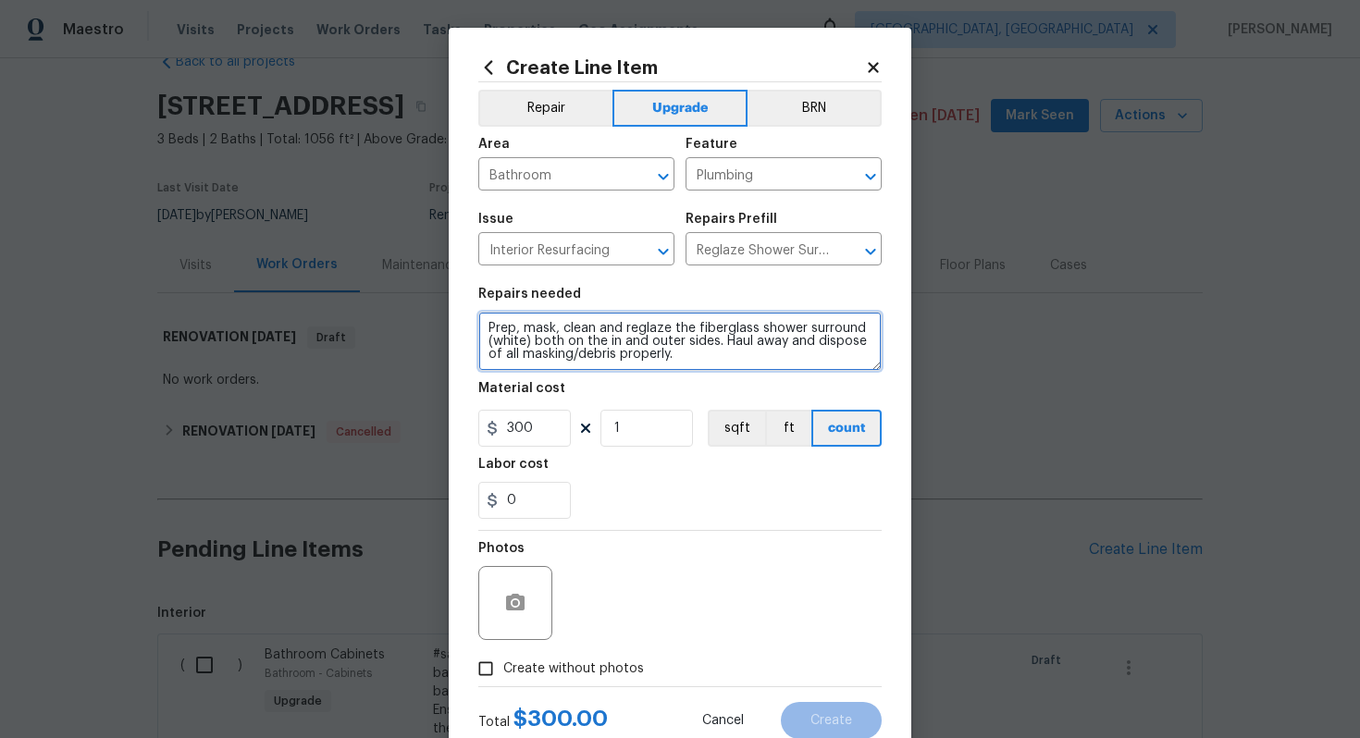
click at [480, 324] on textarea "Prep, mask, clean and reglaze the fiberglass shower surround (white) both on th…" at bounding box center [679, 341] width 403 height 59
type textarea "#sala - Prep, mask, clean and reglaze the fiberglass shower surround (white) bo…"
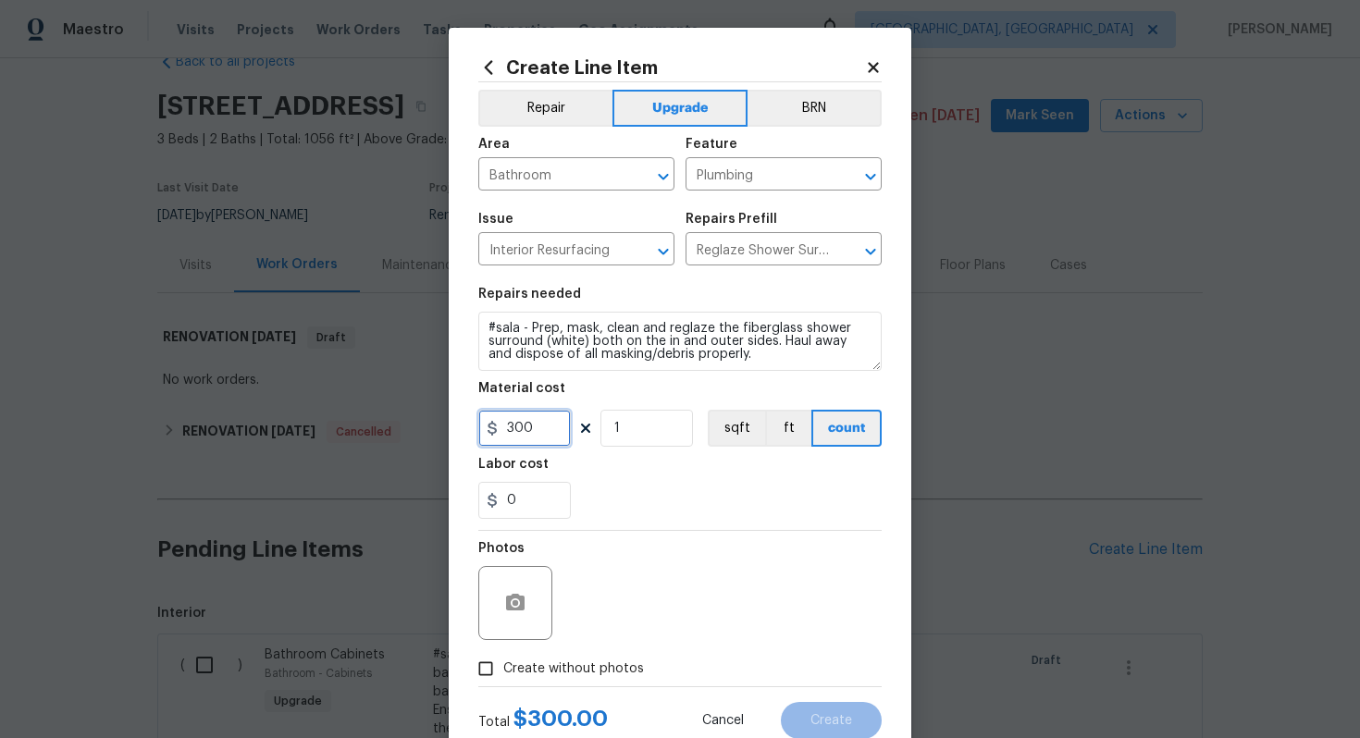
click at [549, 431] on input "300" at bounding box center [524, 428] width 92 height 37
type input "450"
click at [609, 667] on span "Create without photos" at bounding box center [573, 668] width 141 height 19
click at [503, 667] on input "Create without photos" at bounding box center [485, 668] width 35 height 35
checkbox input "true"
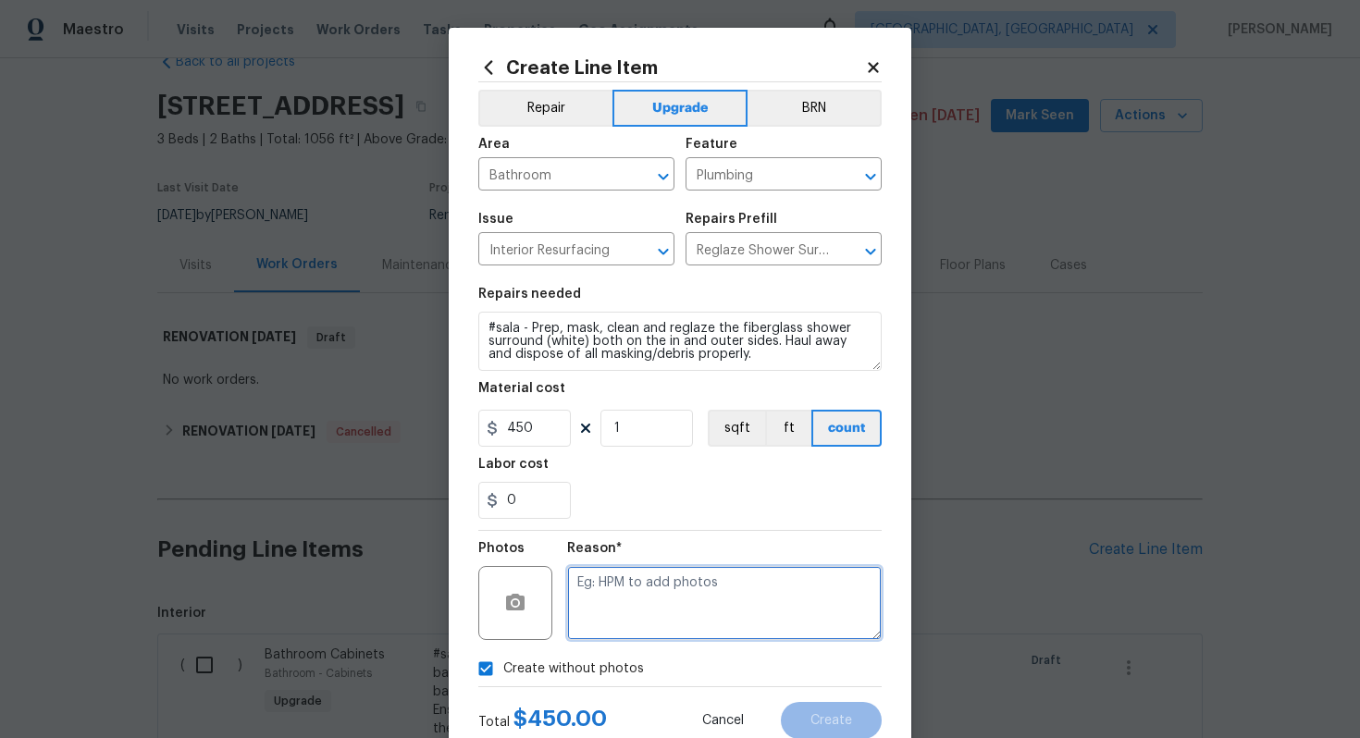
click at [615, 626] on textarea at bounding box center [724, 603] width 314 height 74
type textarea "n/a"
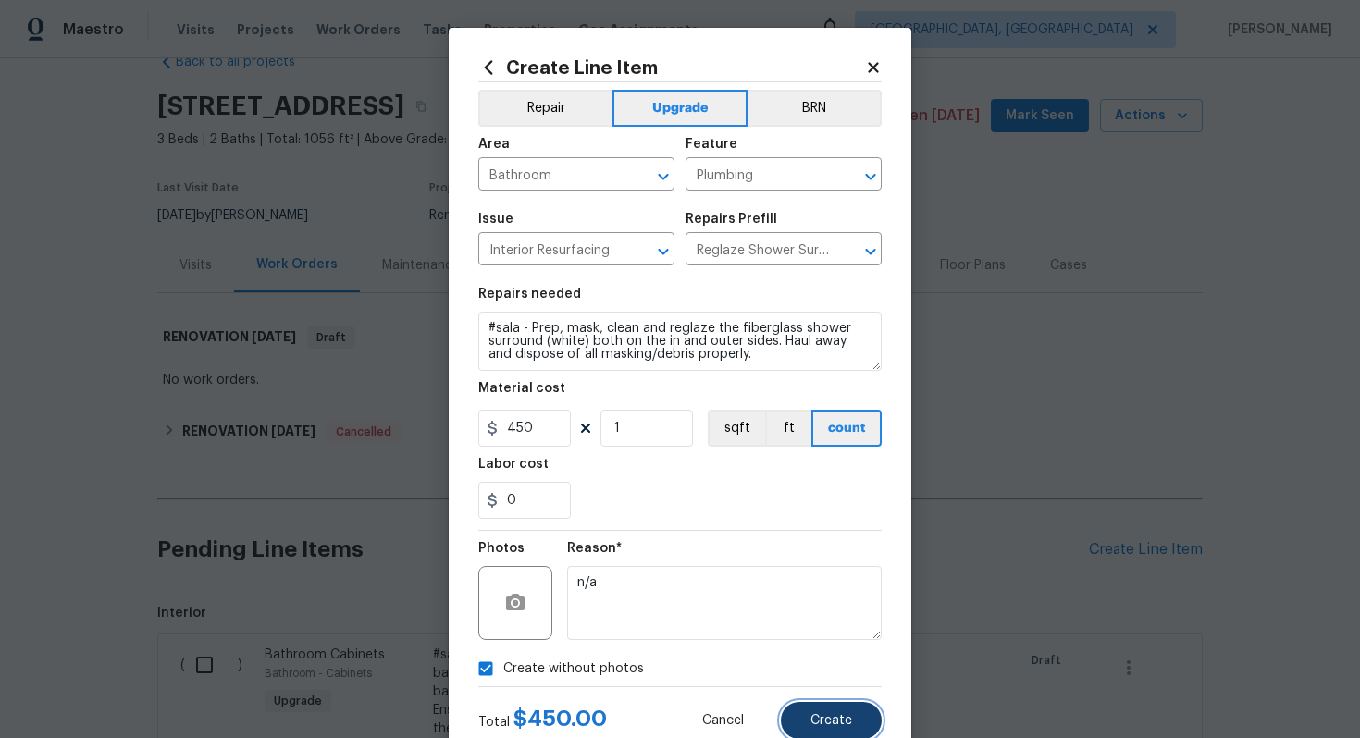
click at [834, 714] on span "Create" at bounding box center [831, 721] width 42 height 14
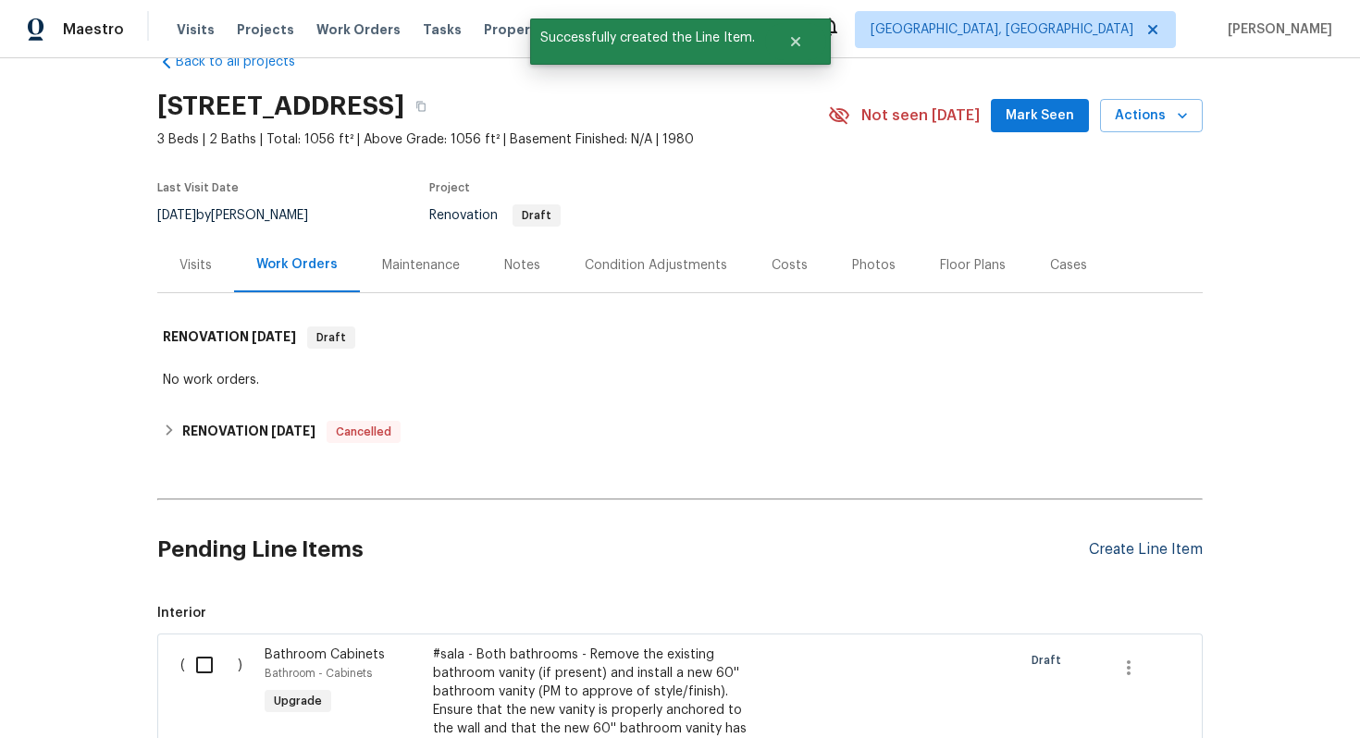
click at [1169, 547] on div "Create Line Item" at bounding box center [1146, 550] width 114 height 18
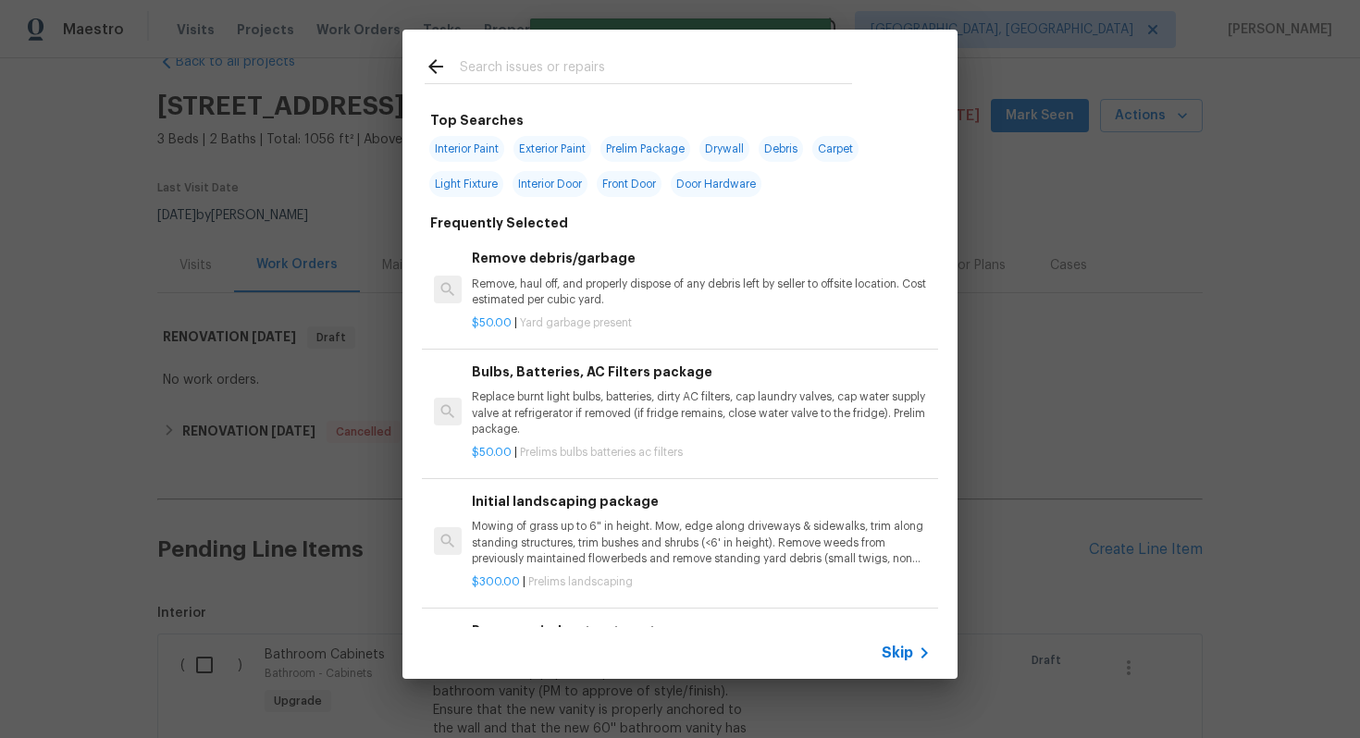
click at [912, 657] on span "Skip" at bounding box center [896, 653] width 31 height 18
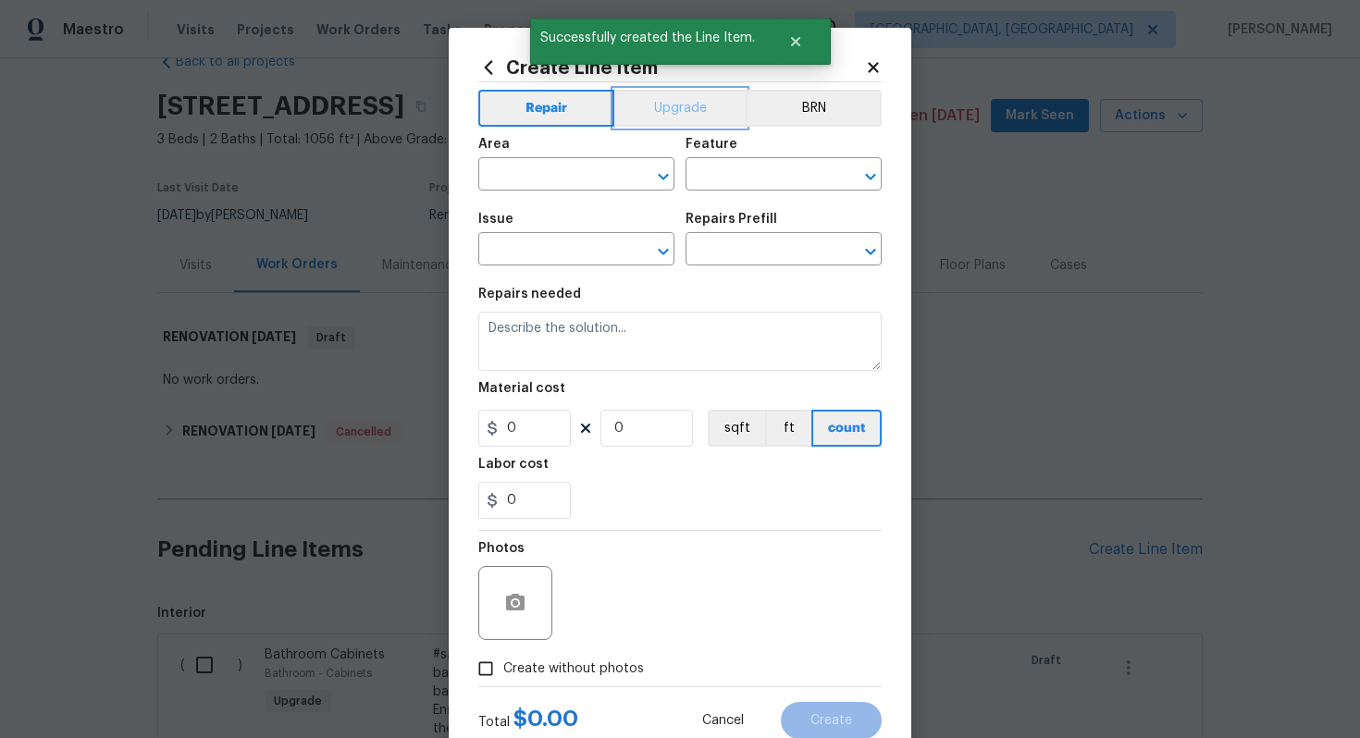
click at [655, 94] on button "Upgrade" at bounding box center [680, 108] width 132 height 37
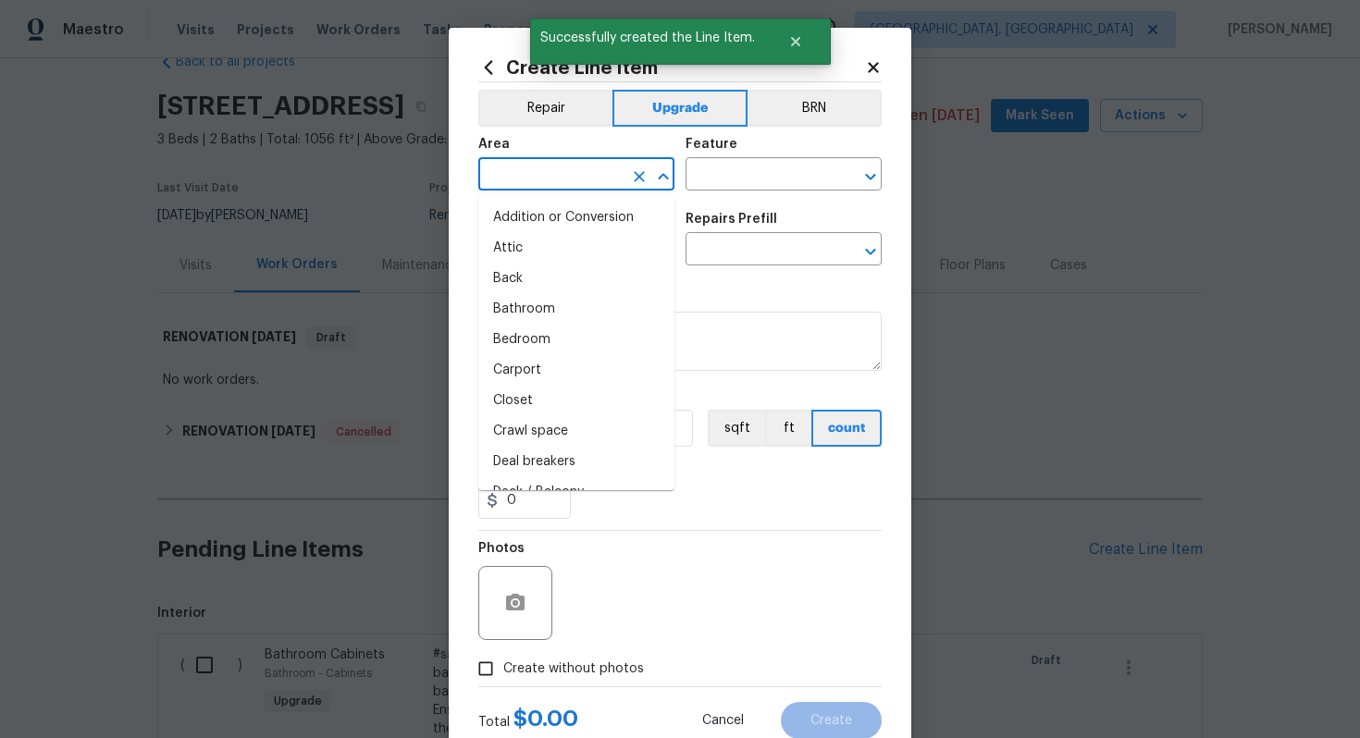
click at [579, 162] on input "text" at bounding box center [550, 176] width 144 height 29
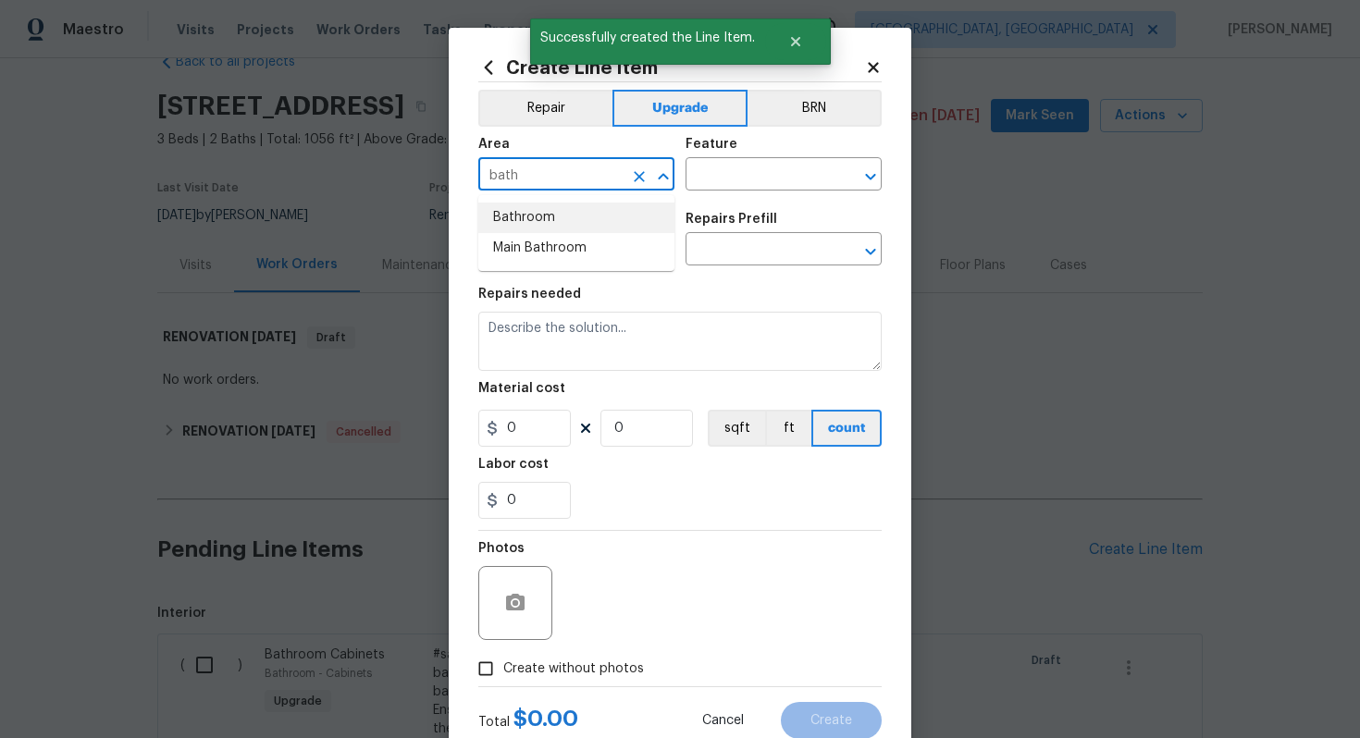
click at [566, 214] on li "Bathroom" at bounding box center [576, 218] width 196 height 31
type input "Bathroom"
click at [697, 186] on input "text" at bounding box center [757, 176] width 144 height 29
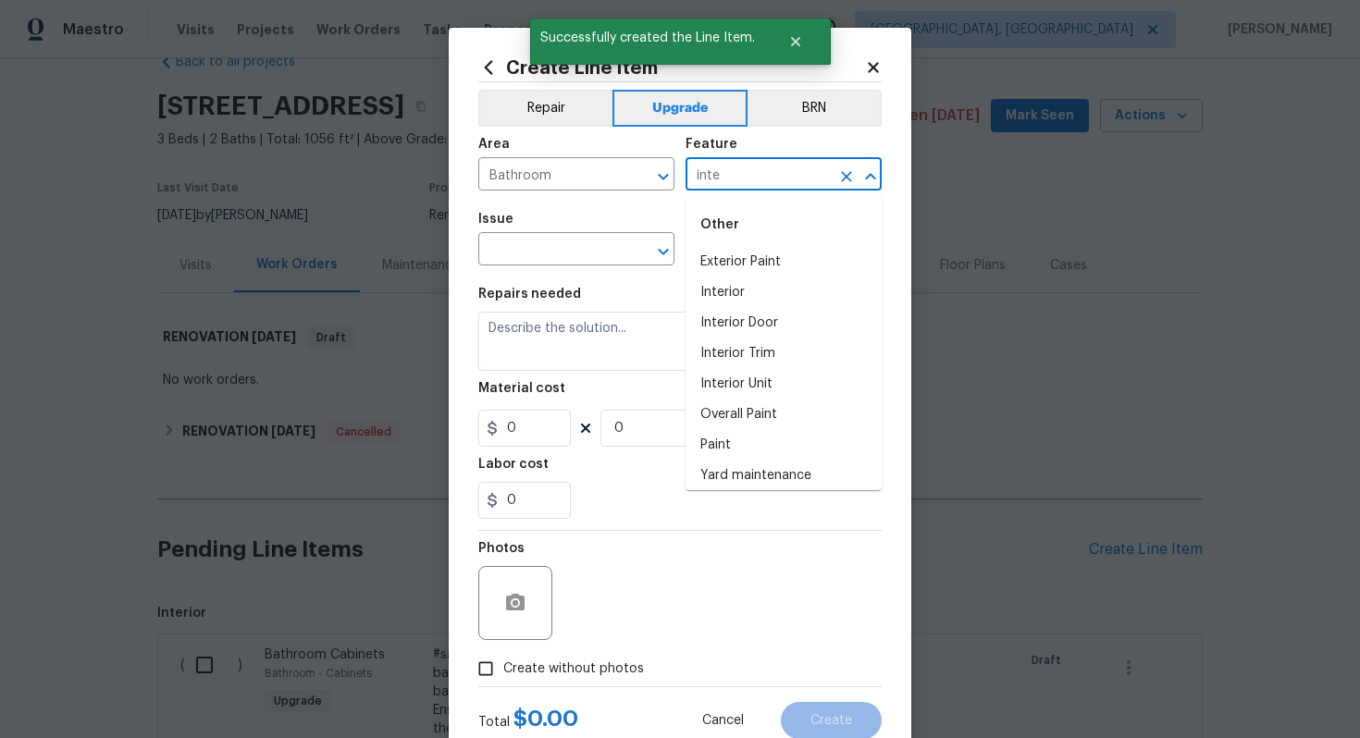
type input "inter"
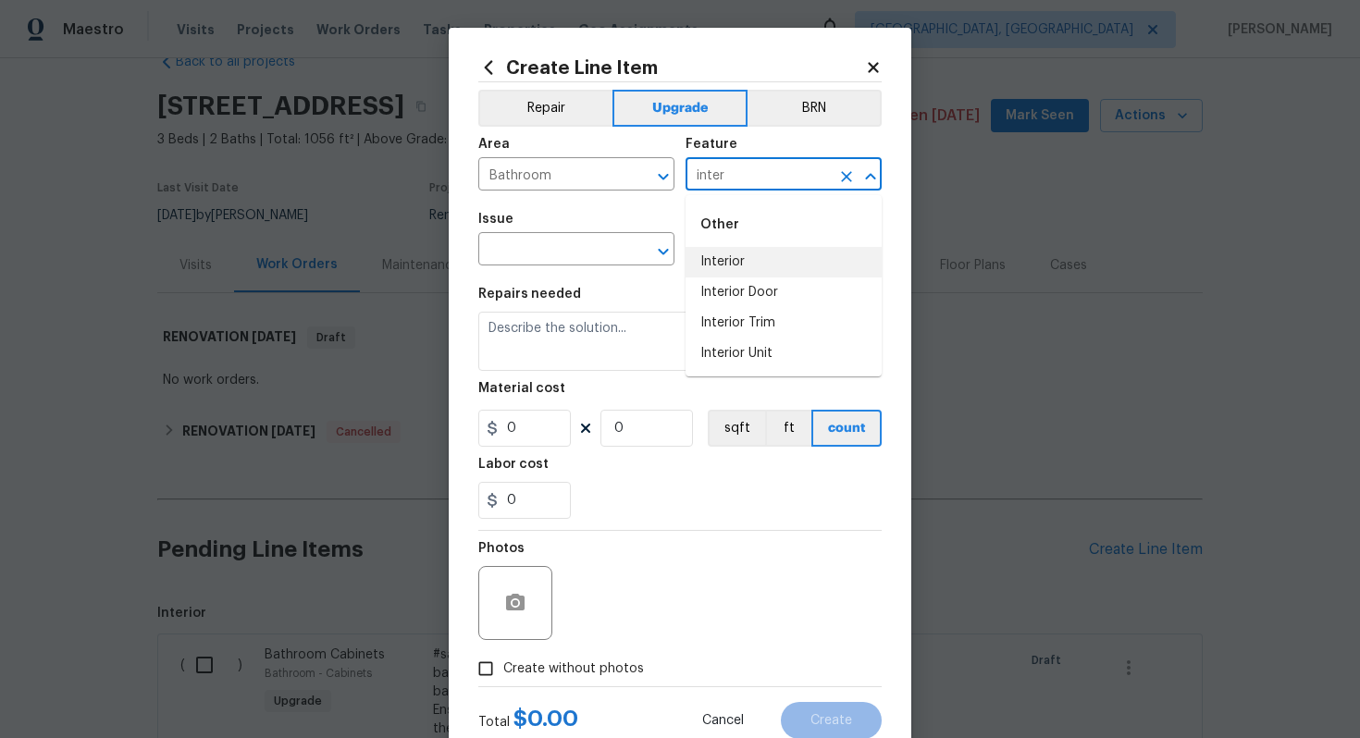
click at [843, 174] on icon "Clear" at bounding box center [846, 176] width 11 height 11
click at [806, 308] on li "Plumbing" at bounding box center [783, 323] width 196 height 31
type input "Plumbing"
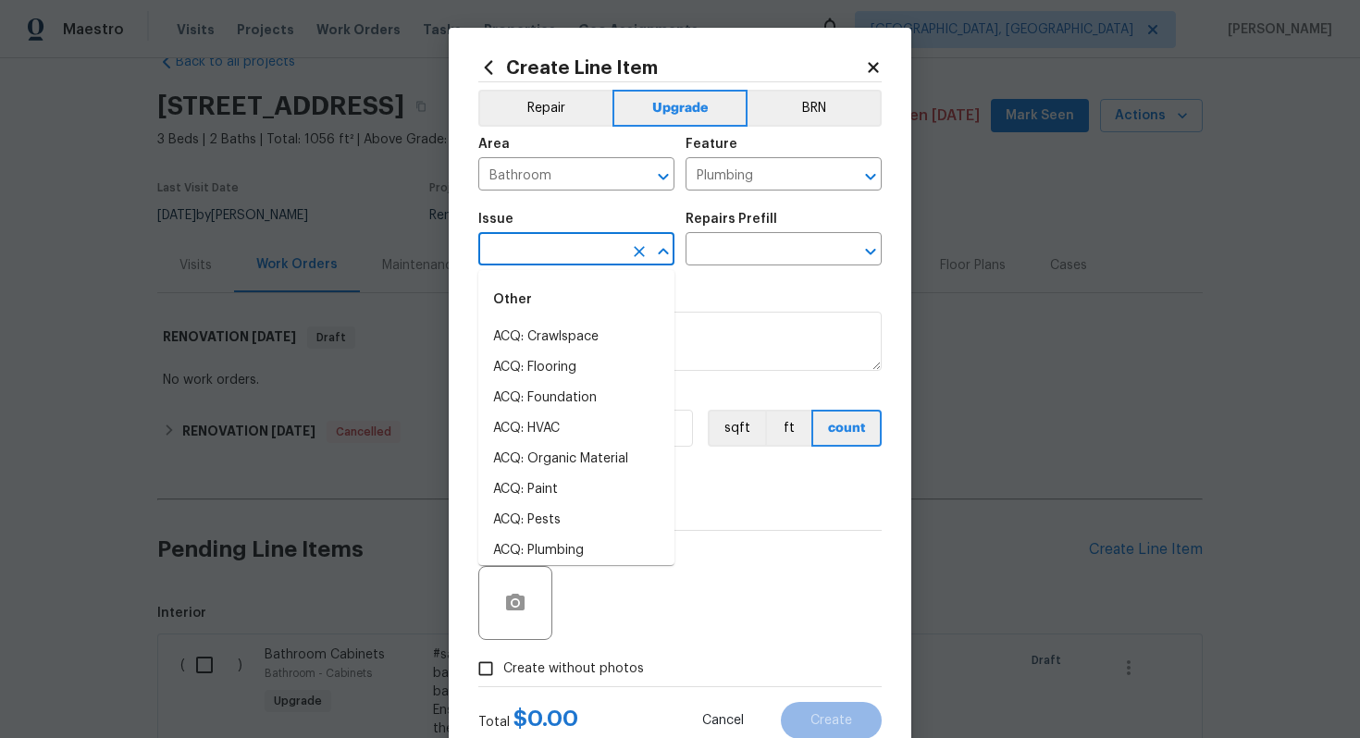
click at [553, 264] on input "text" at bounding box center [550, 251] width 144 height 29
click at [574, 539] on li "Interior Resurfacing" at bounding box center [576, 550] width 196 height 31
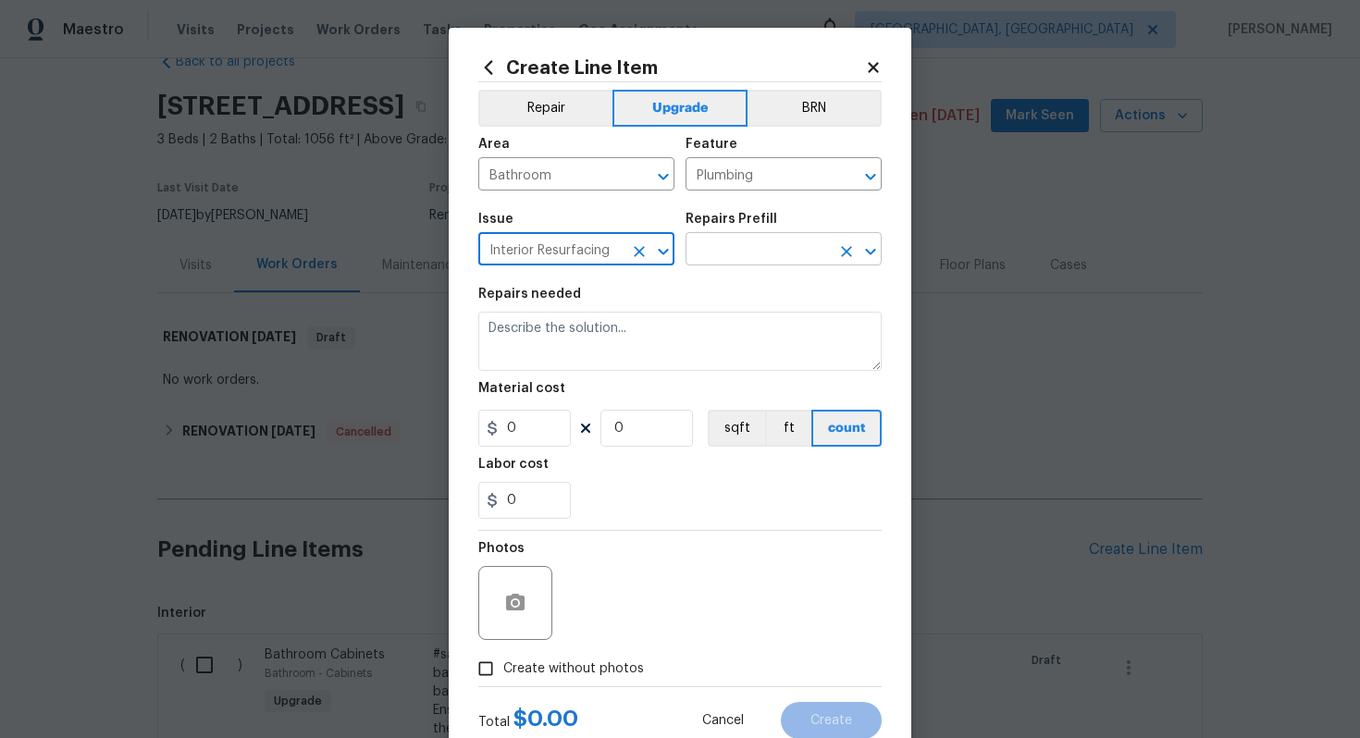
type input "Interior Resurfacing"
click at [726, 261] on input "text" at bounding box center [757, 251] width 144 height 29
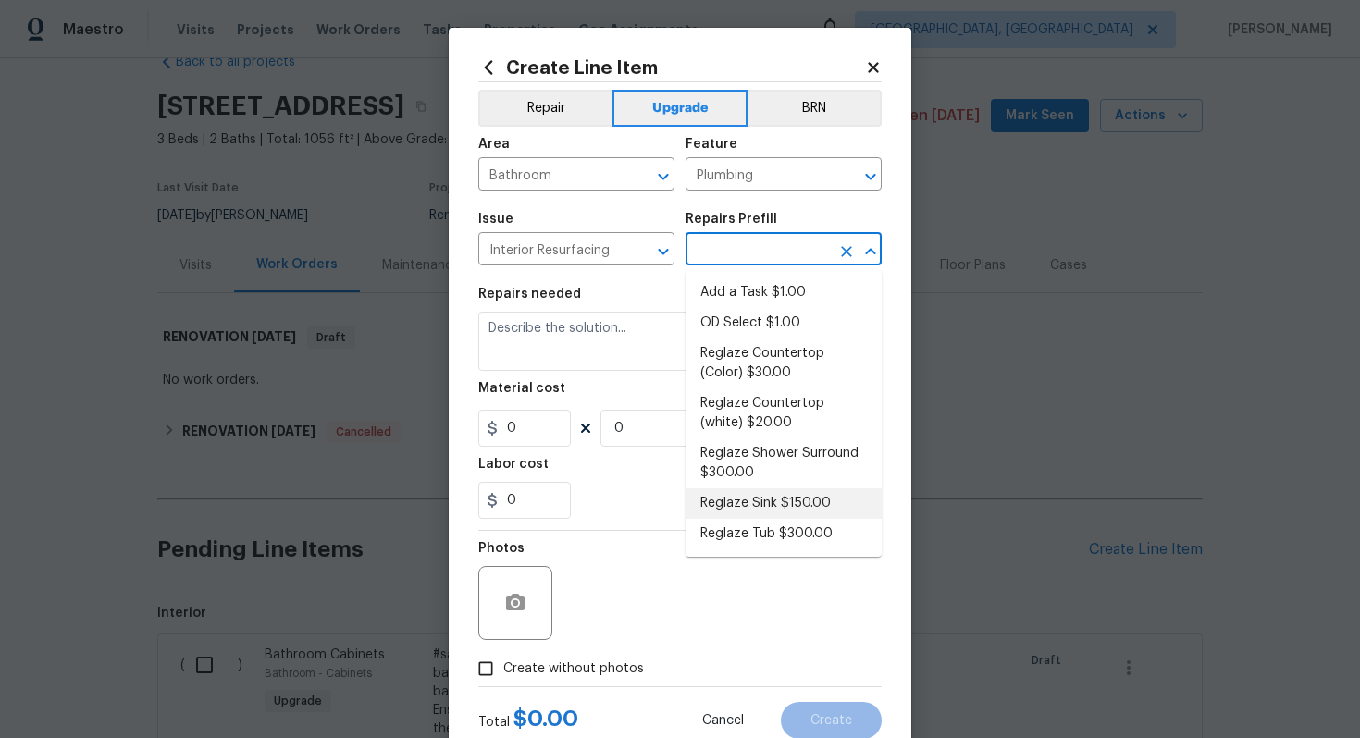
click at [786, 516] on li "Reglaze Sink $150.00" at bounding box center [783, 503] width 196 height 31
type input "Reglaze Sink $150.00"
type textarea "Prep, mask and reglaze finish the bathroom sink (white). Ensure that the finish…"
type input "150"
type input "1"
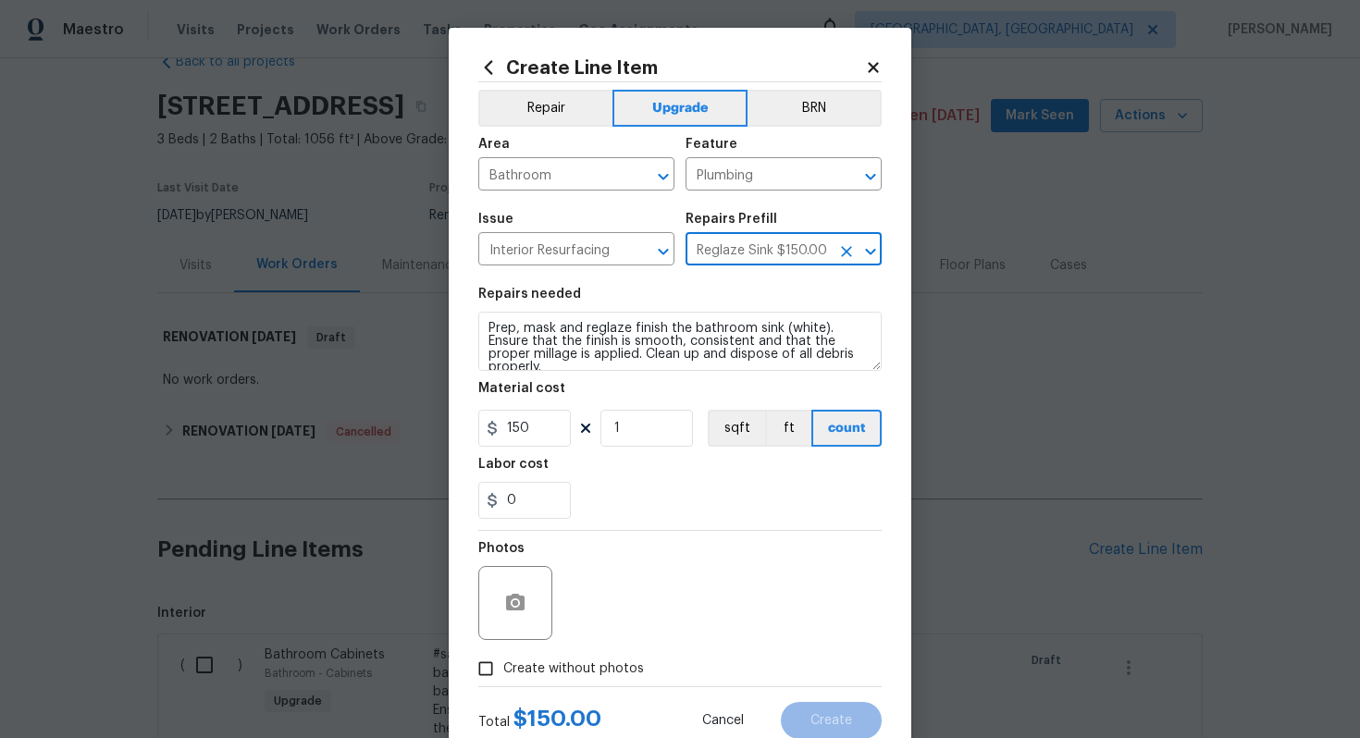
click at [847, 257] on icon "Clear" at bounding box center [846, 251] width 18 height 18
click at [755, 255] on input "text" at bounding box center [757, 251] width 144 height 29
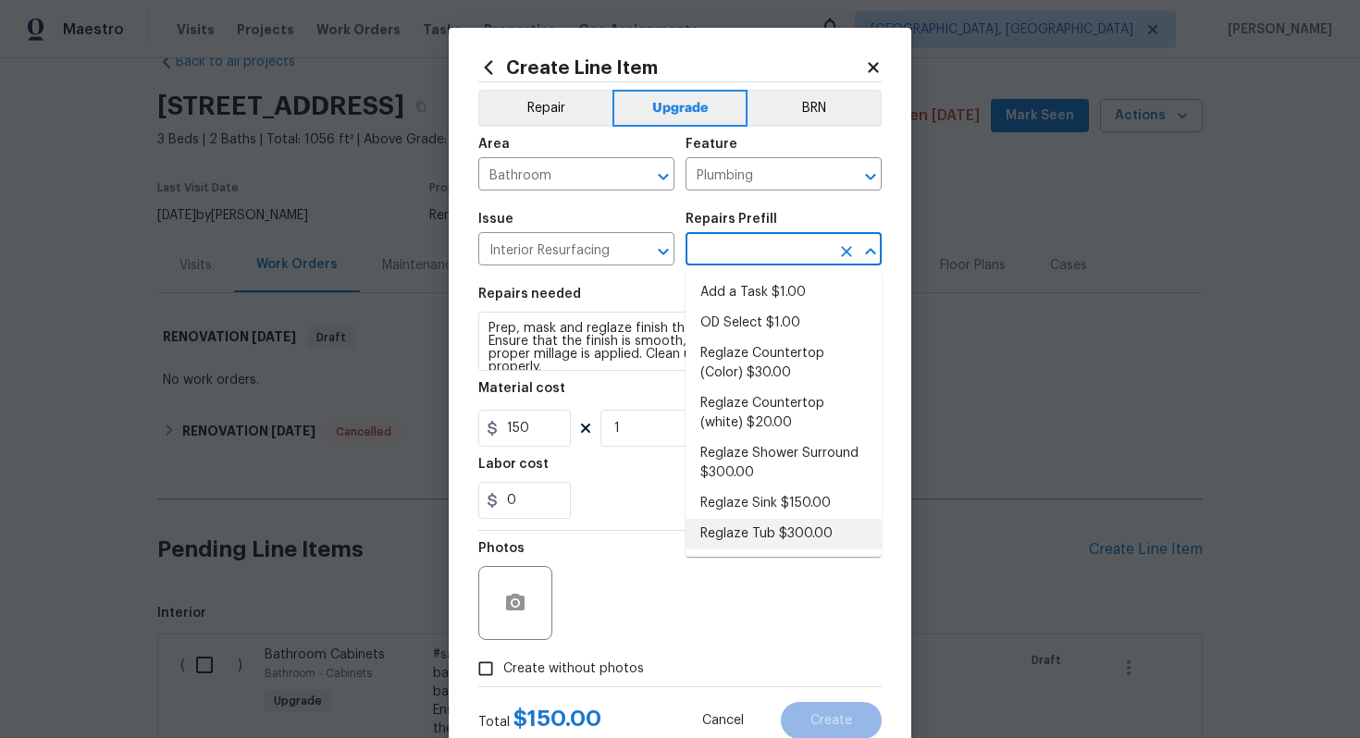
click at [753, 535] on li "Reglaze Tub $300.00" at bounding box center [783, 534] width 196 height 31
type input "Reglaze Tub $300.00"
type textarea "Prep, mask, clean and reglaze the tub (white) both on the in and outer sides. H…"
type input "300"
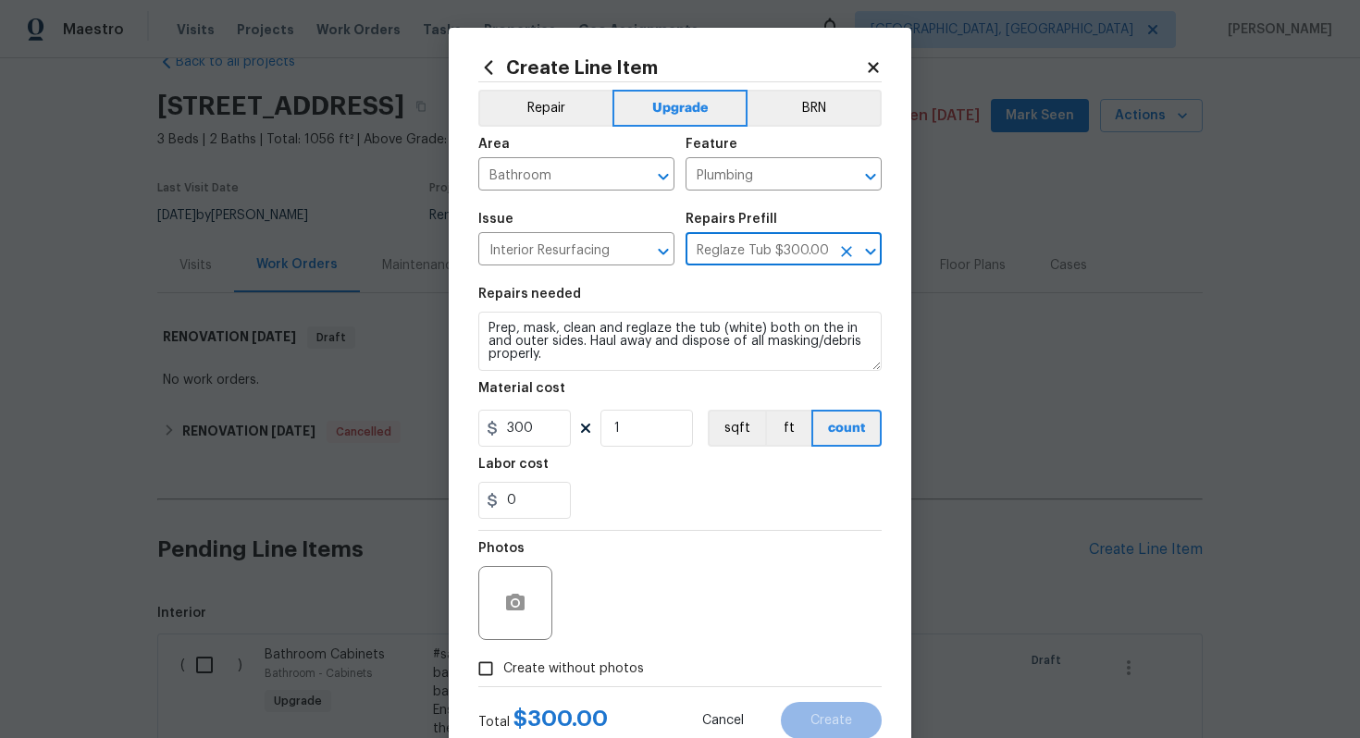
scroll to position [59, 0]
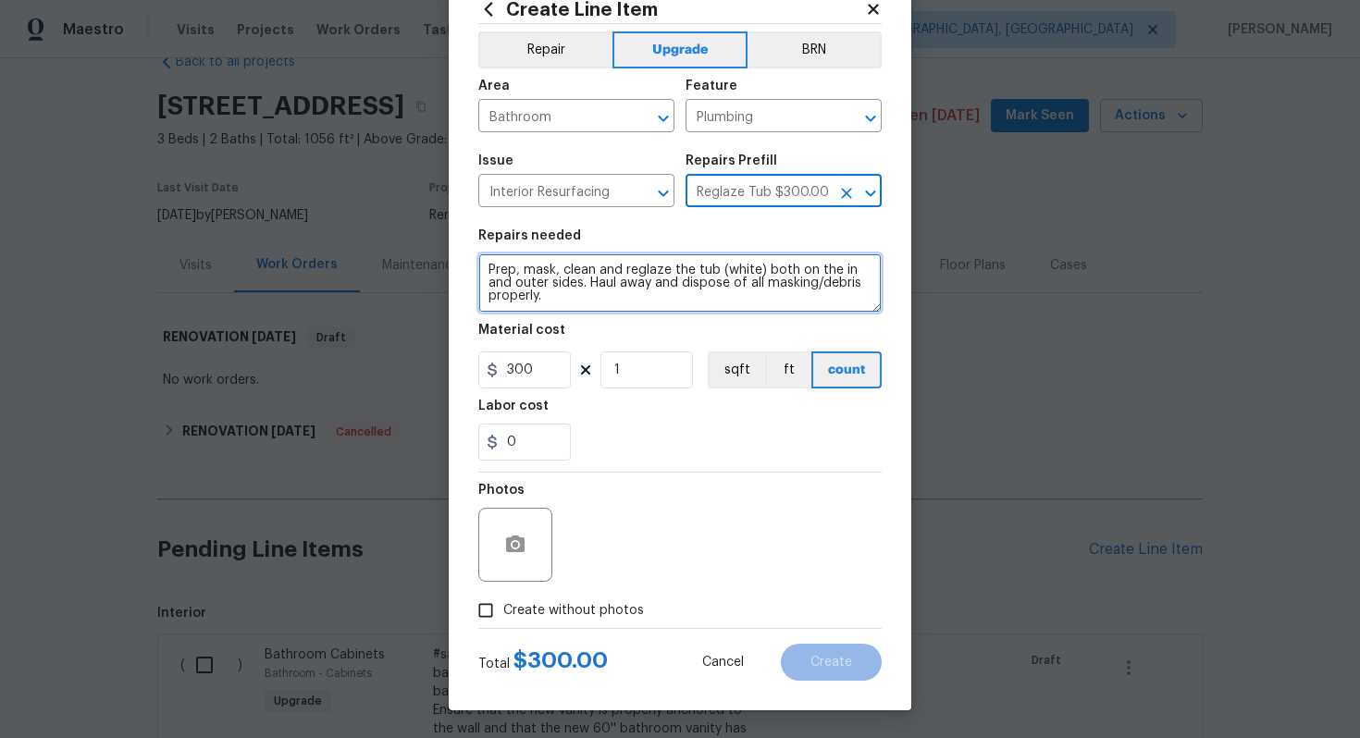
click at [484, 266] on textarea "Prep, mask, clean and reglaze the tub (white) both on the in and outer sides. H…" at bounding box center [679, 282] width 403 height 59
type textarea "#sala - Prep, mask, clean and reglaze the tub (white) both on the in and outer …"
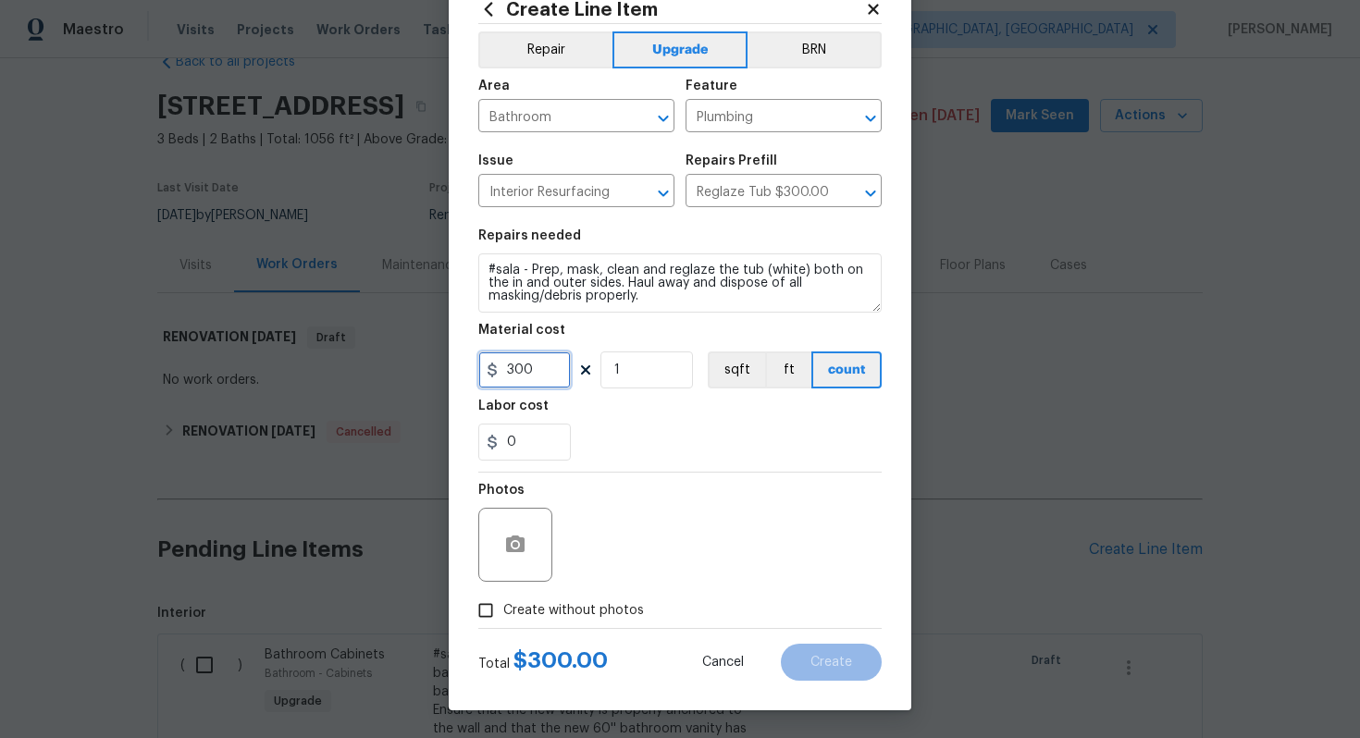
click at [541, 371] on input "300" at bounding box center [524, 369] width 92 height 37
type input "450"
click at [603, 609] on span "Create without photos" at bounding box center [573, 610] width 141 height 19
click at [503, 609] on input "Create without photos" at bounding box center [485, 610] width 35 height 35
checkbox input "true"
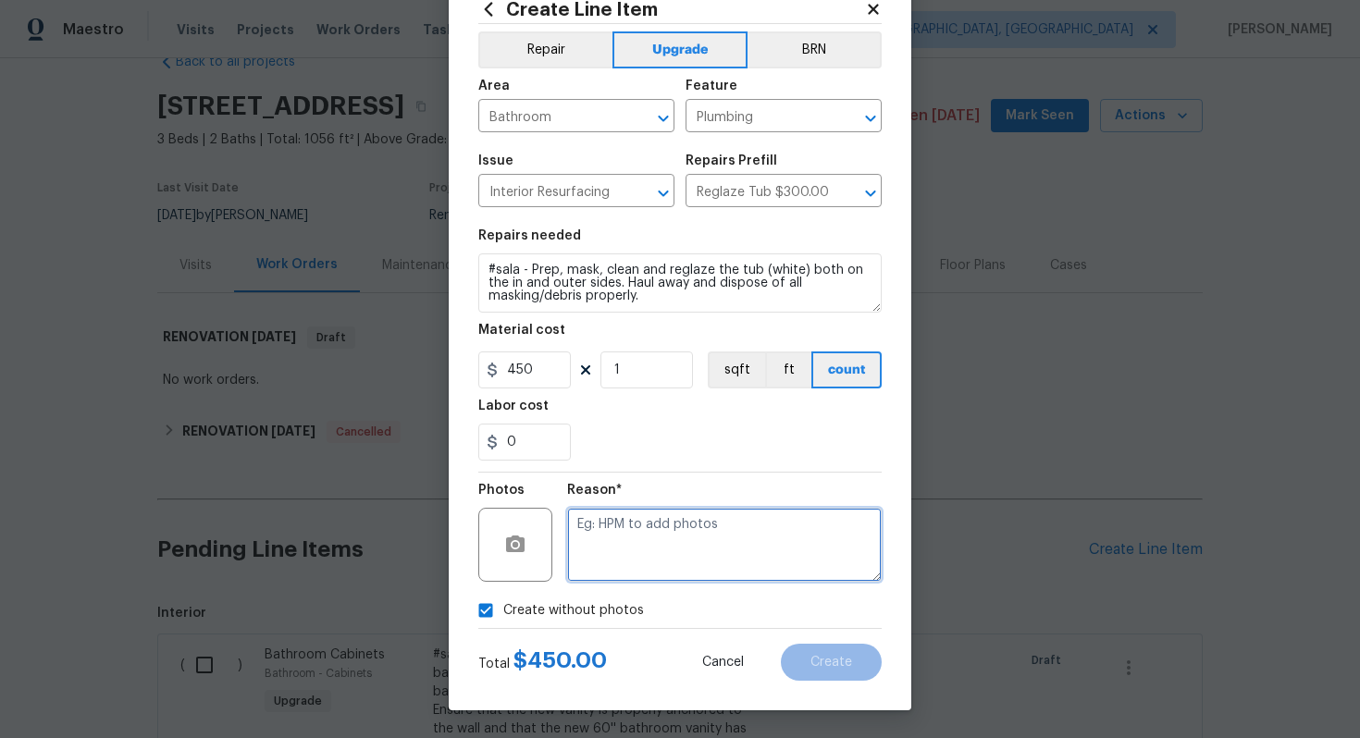
click at [636, 565] on textarea at bounding box center [724, 545] width 314 height 74
type textarea "n/a"
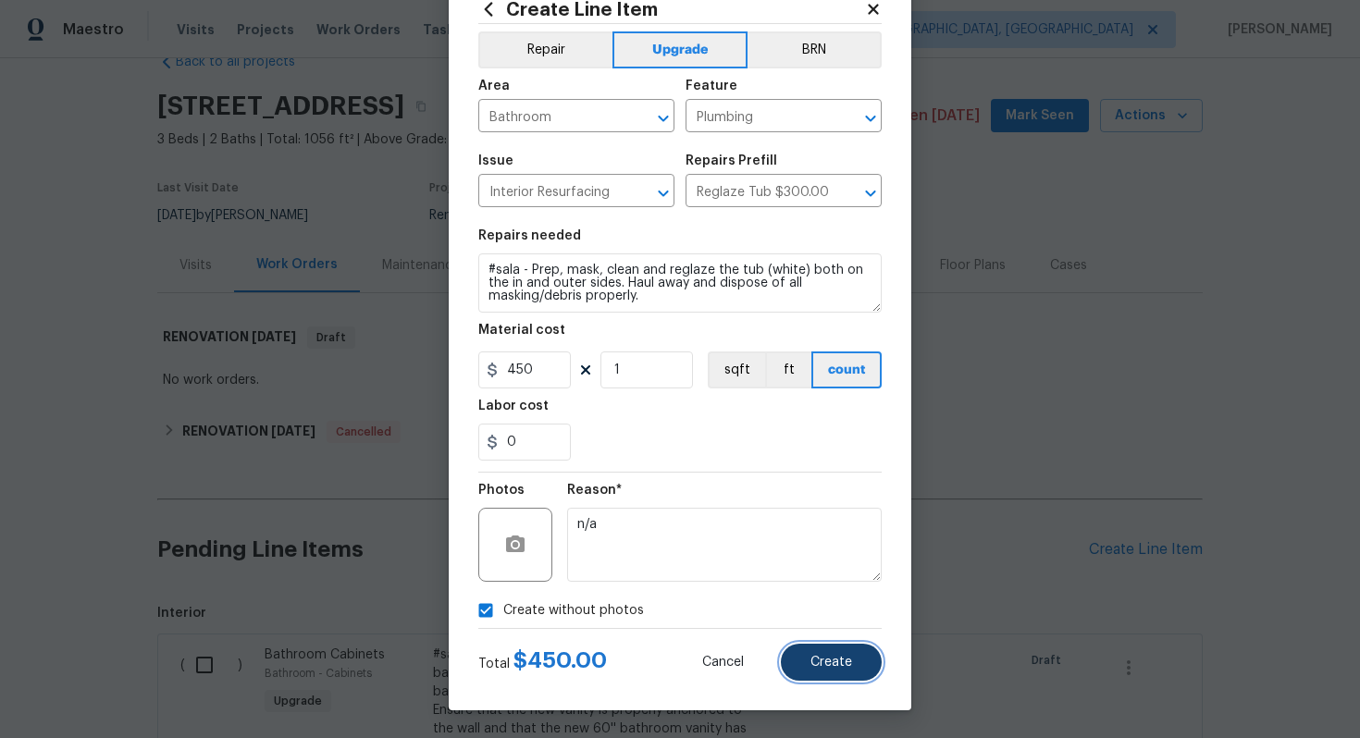
click at [821, 679] on button "Create" at bounding box center [831, 662] width 101 height 37
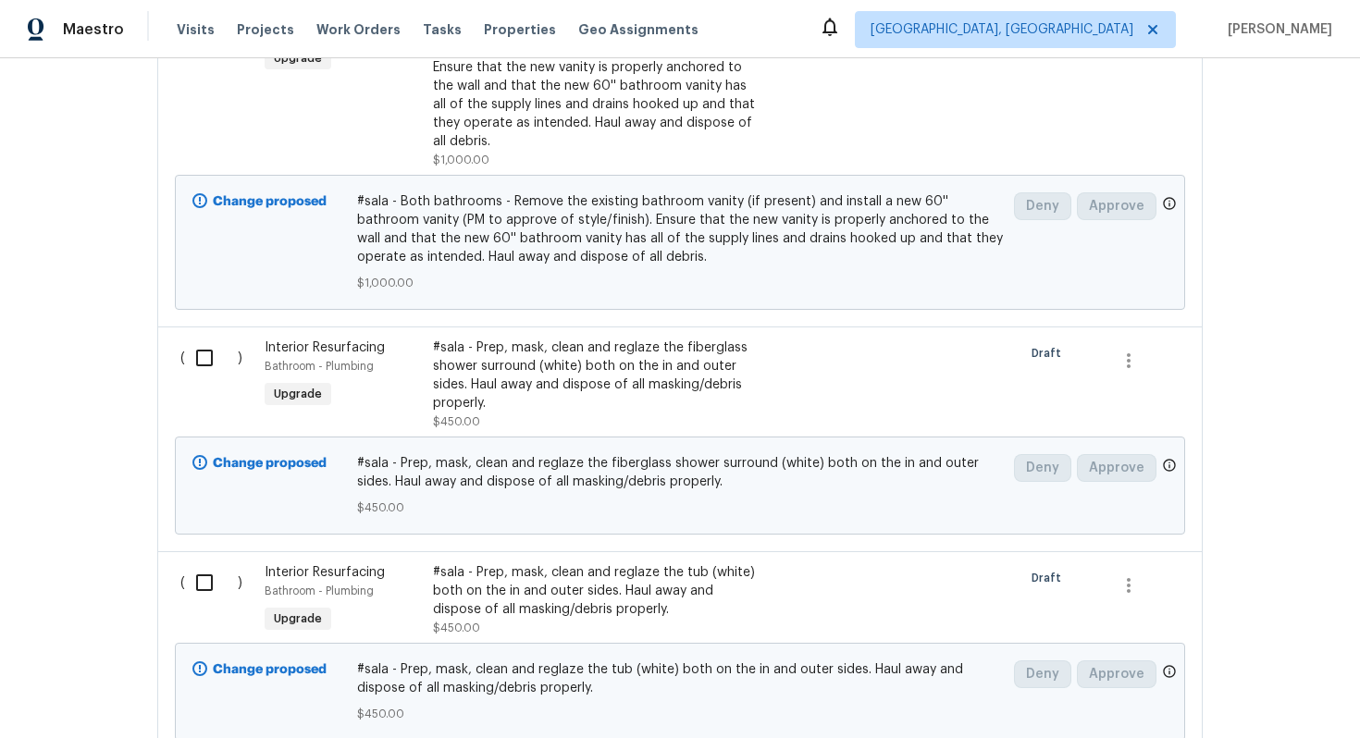
scroll to position [660, 0]
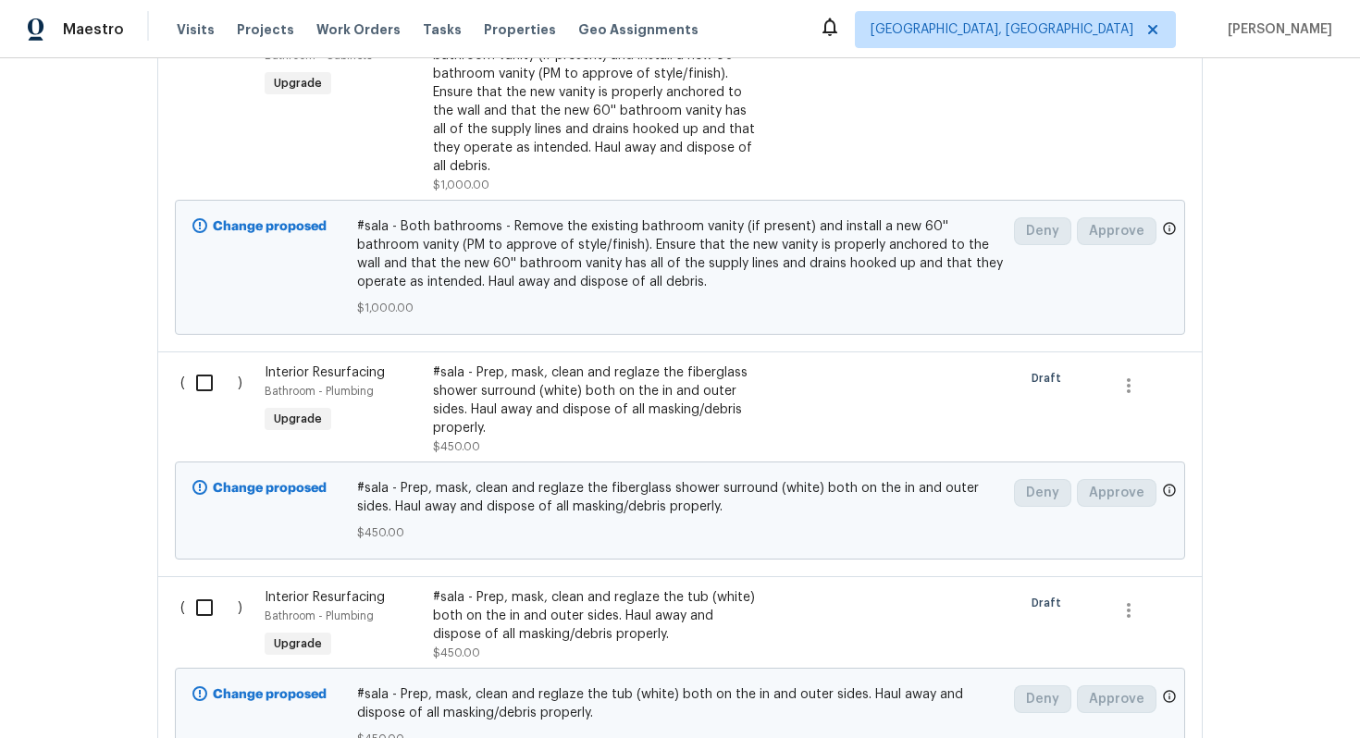
click at [333, 375] on span "Interior Resurfacing" at bounding box center [325, 372] width 120 height 13
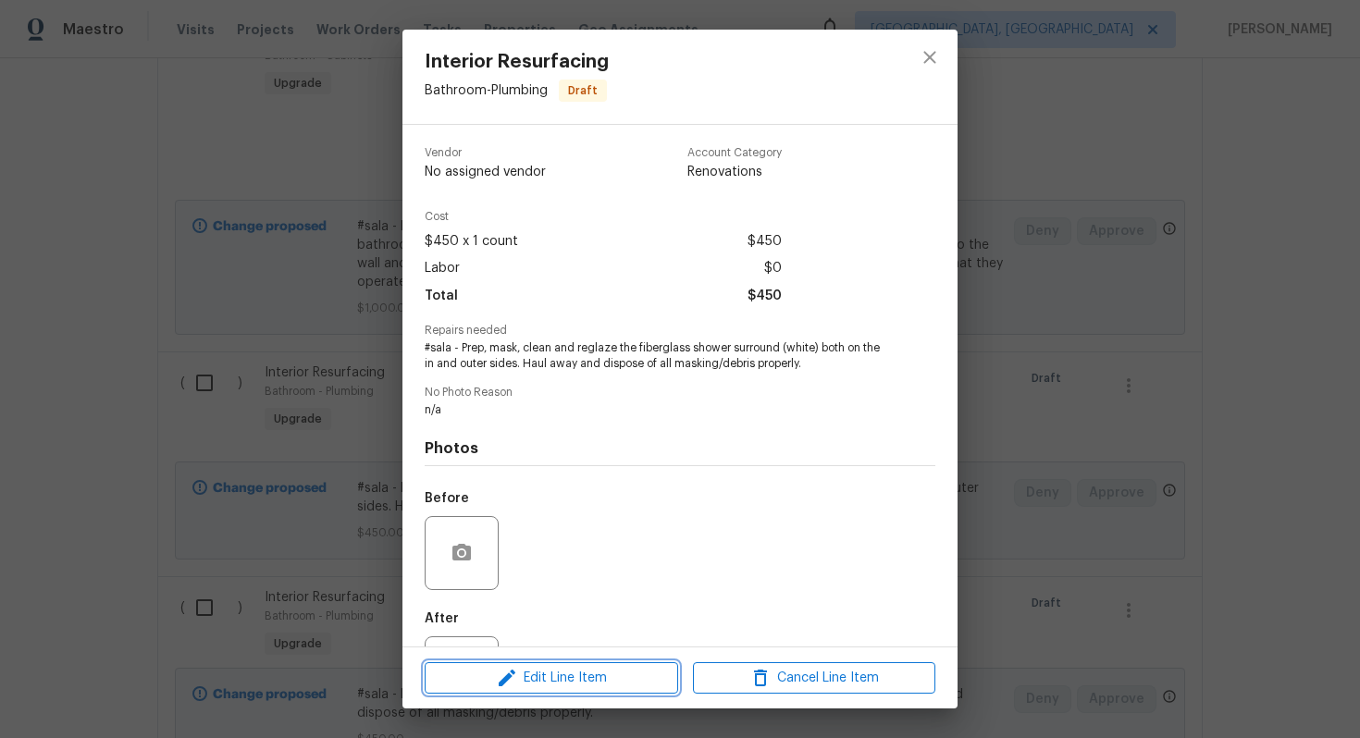
click at [503, 668] on icon "button" at bounding box center [507, 678] width 22 height 22
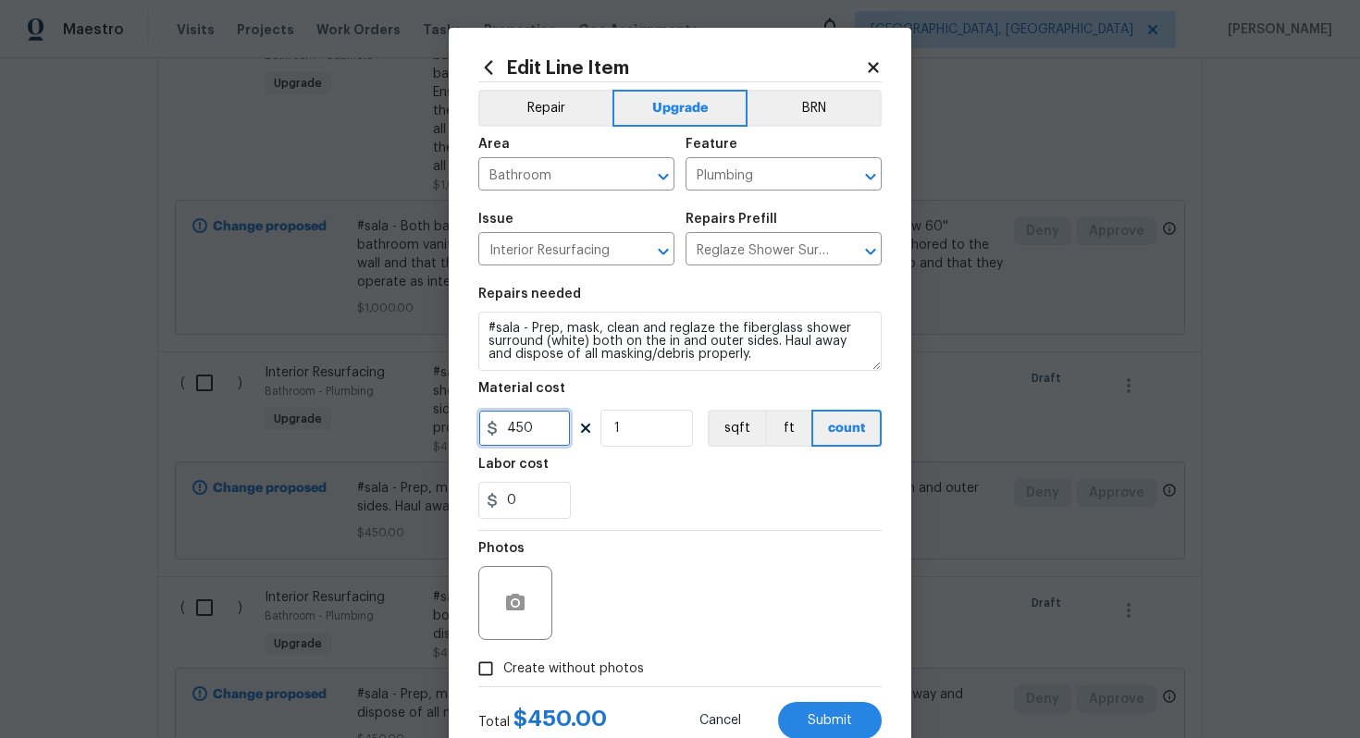
click at [534, 423] on input "450" at bounding box center [524, 428] width 92 height 37
type input "475"
click at [637, 437] on input "1" at bounding box center [646, 428] width 92 height 37
type input "1"
click at [843, 719] on span "Submit" at bounding box center [829, 721] width 44 height 14
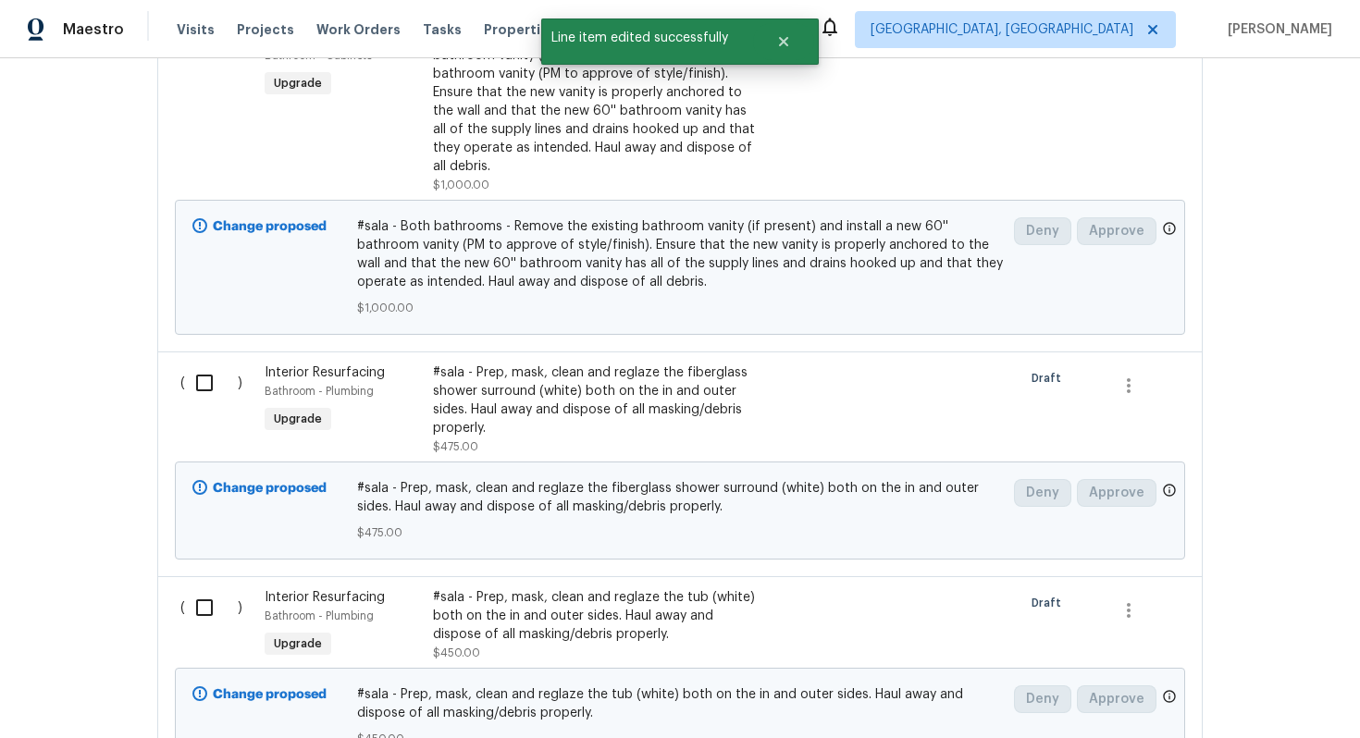
scroll to position [684, 0]
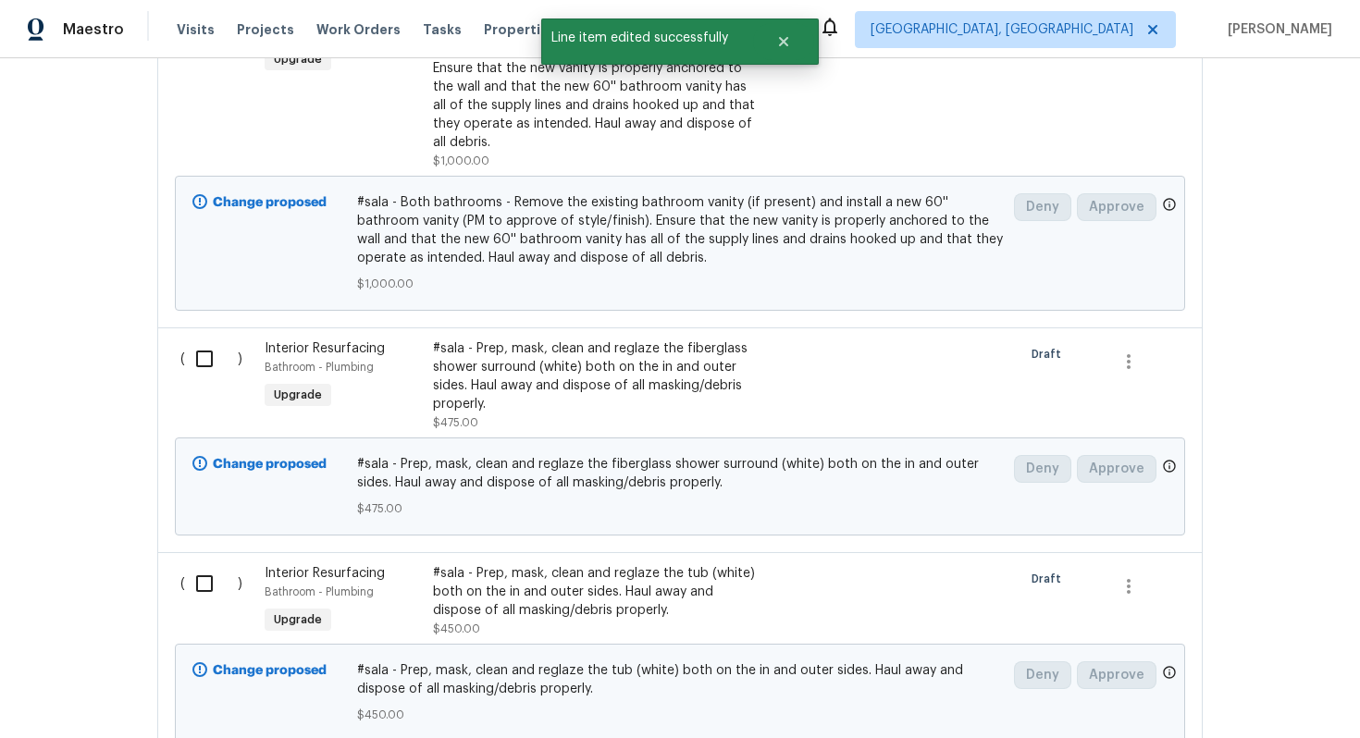
click at [353, 568] on span "Interior Resurfacing" at bounding box center [325, 573] width 120 height 13
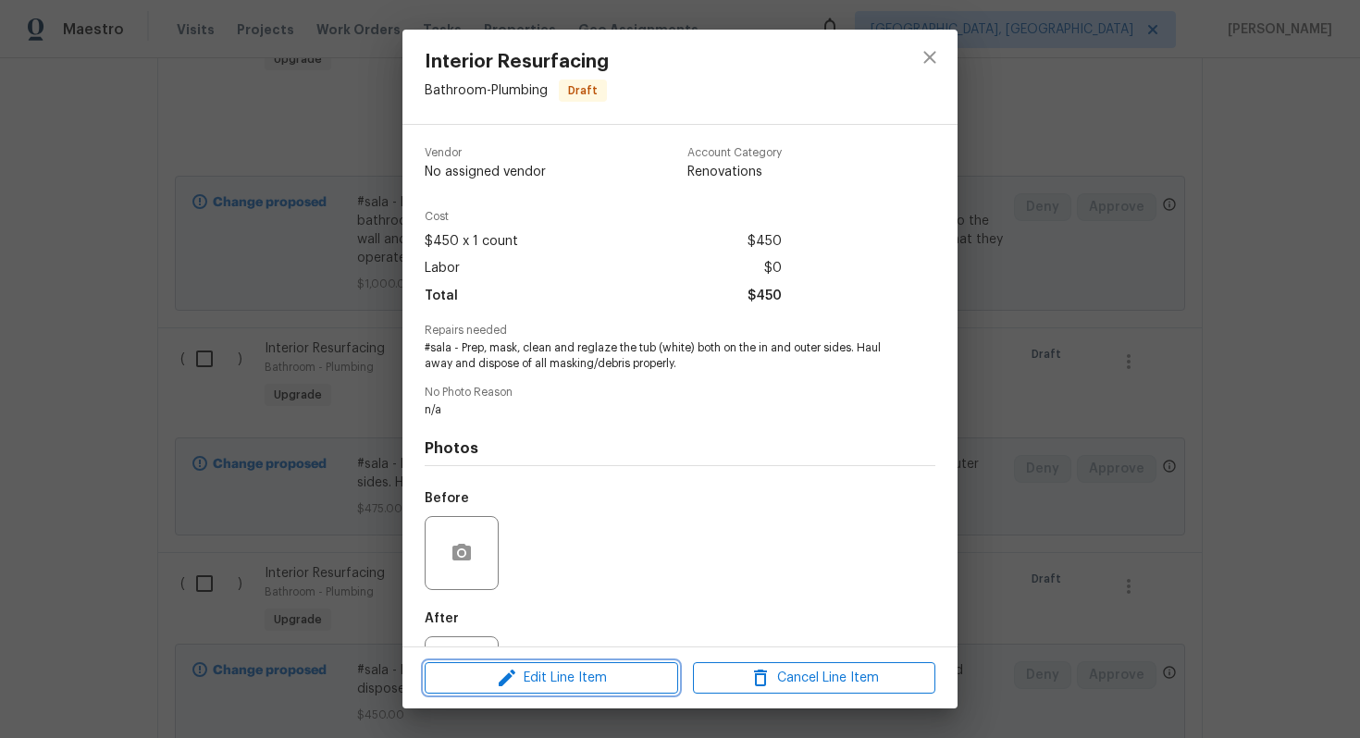
click at [468, 671] on span "Edit Line Item" at bounding box center [551, 678] width 242 height 23
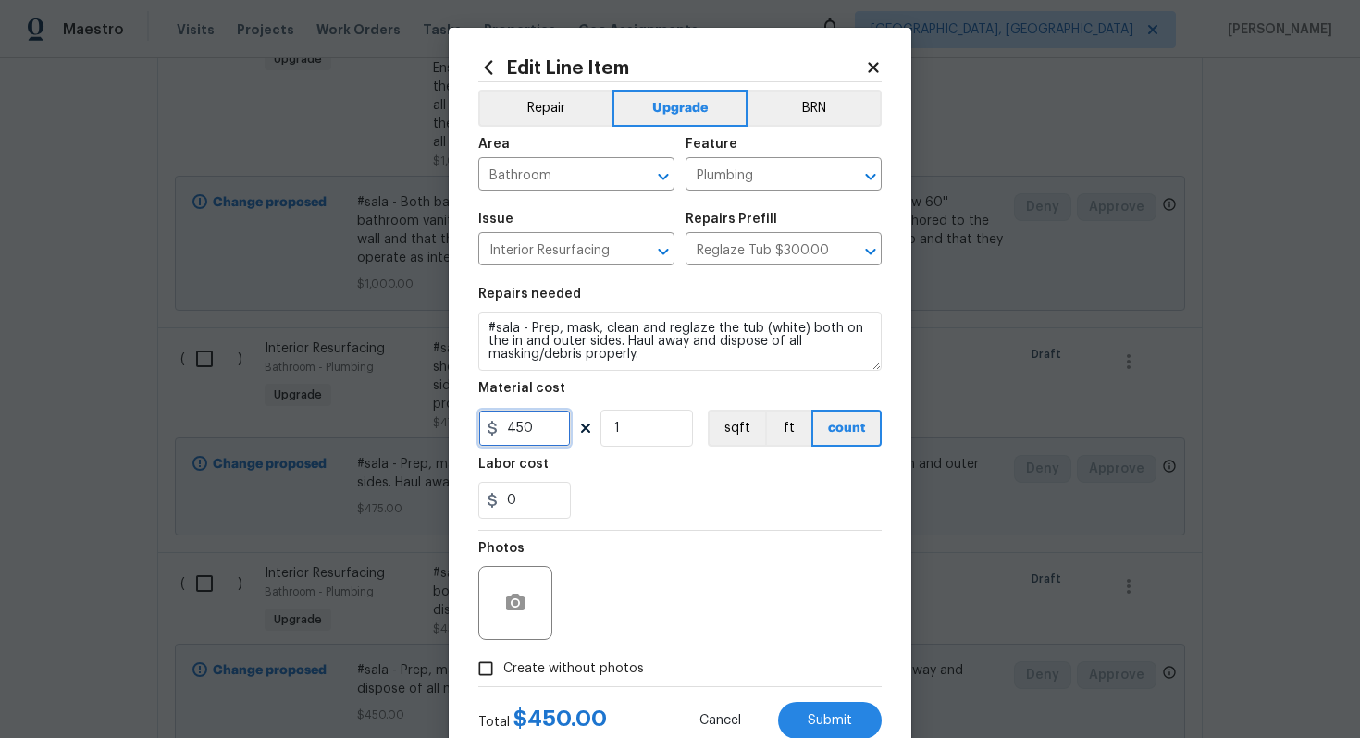
click at [534, 429] on input "450" at bounding box center [524, 428] width 92 height 37
type input "475"
click at [658, 433] on input "1" at bounding box center [646, 428] width 92 height 37
click at [828, 711] on button "Submit" at bounding box center [830, 720] width 104 height 37
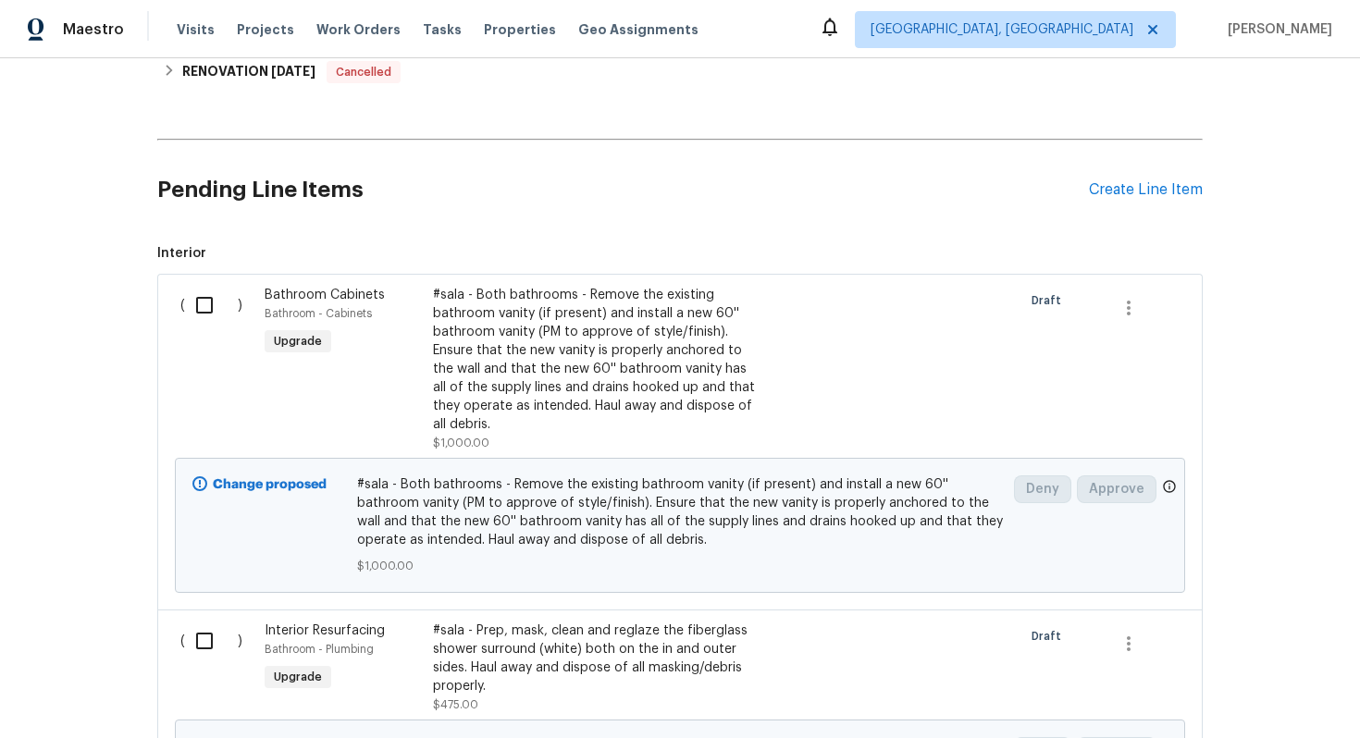
scroll to position [0, 0]
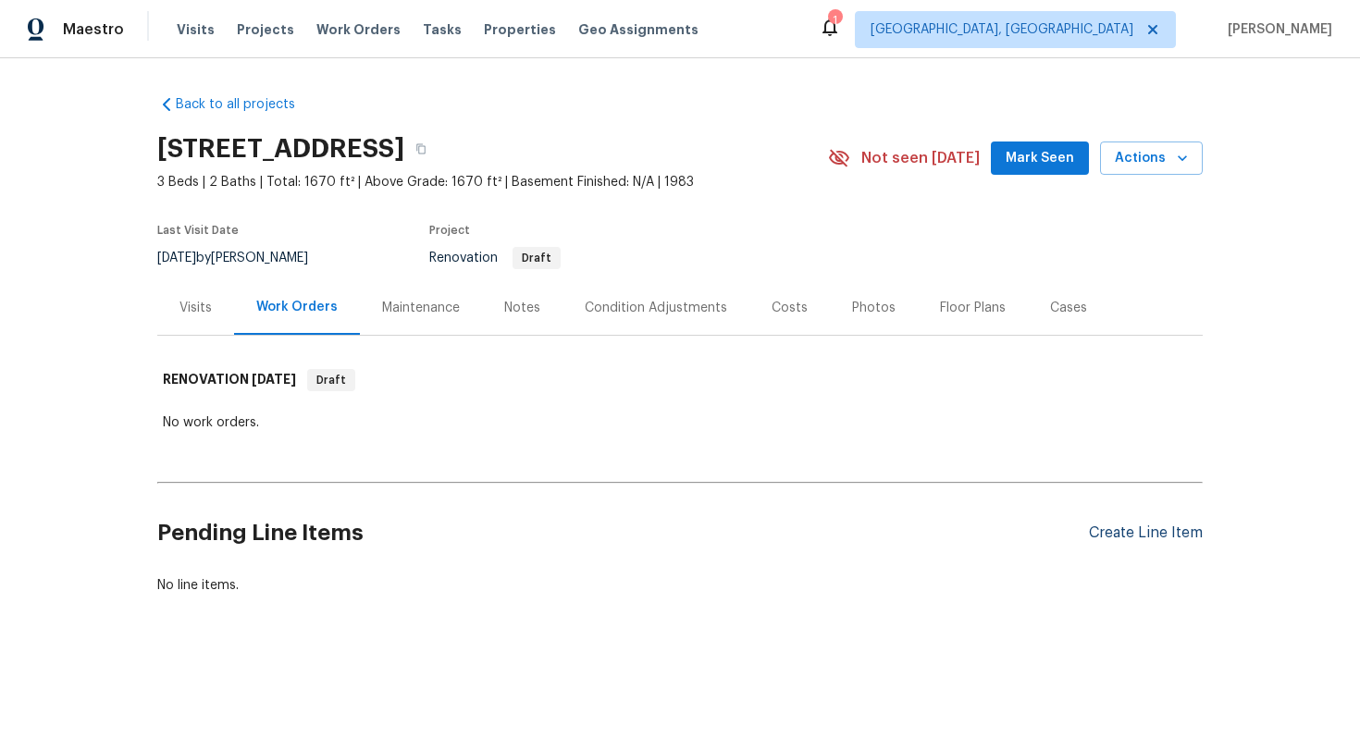
click at [1139, 527] on div "Create Line Item" at bounding box center [1146, 533] width 114 height 18
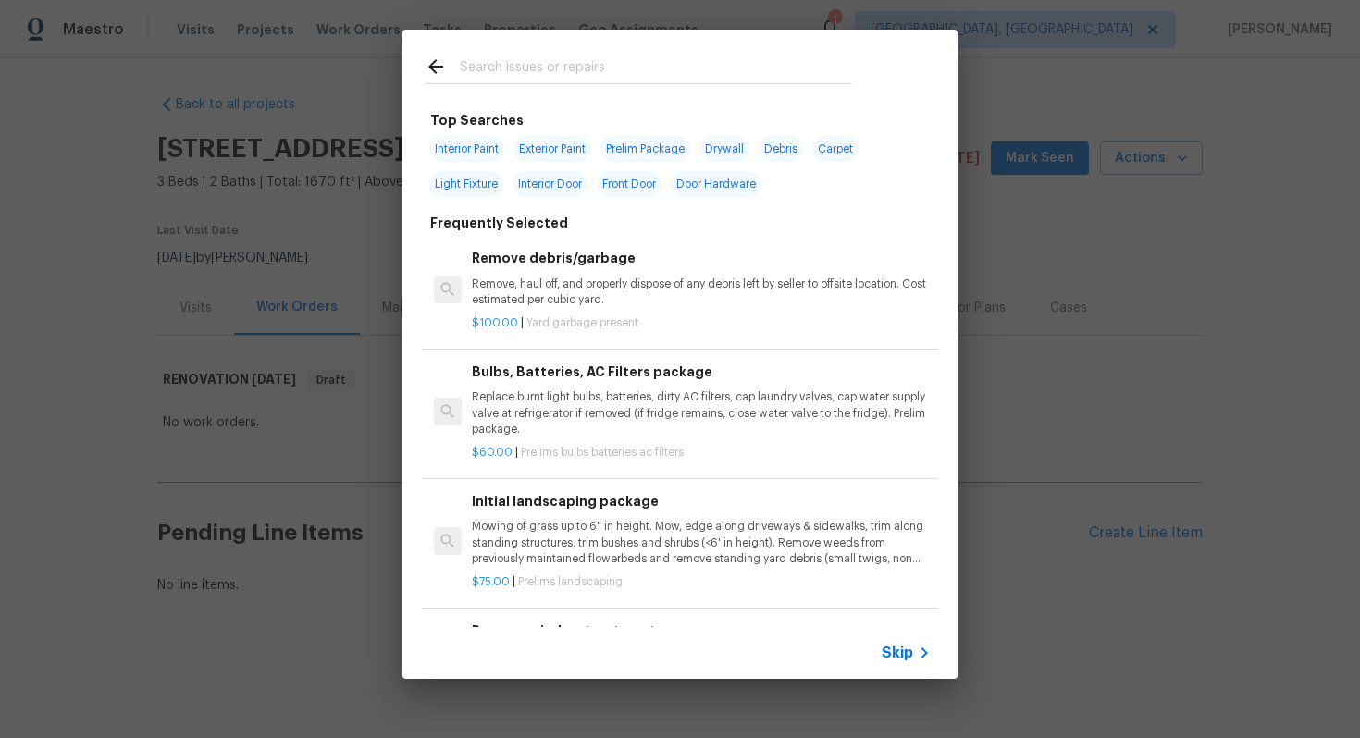
click at [899, 657] on span "Skip" at bounding box center [896, 653] width 31 height 18
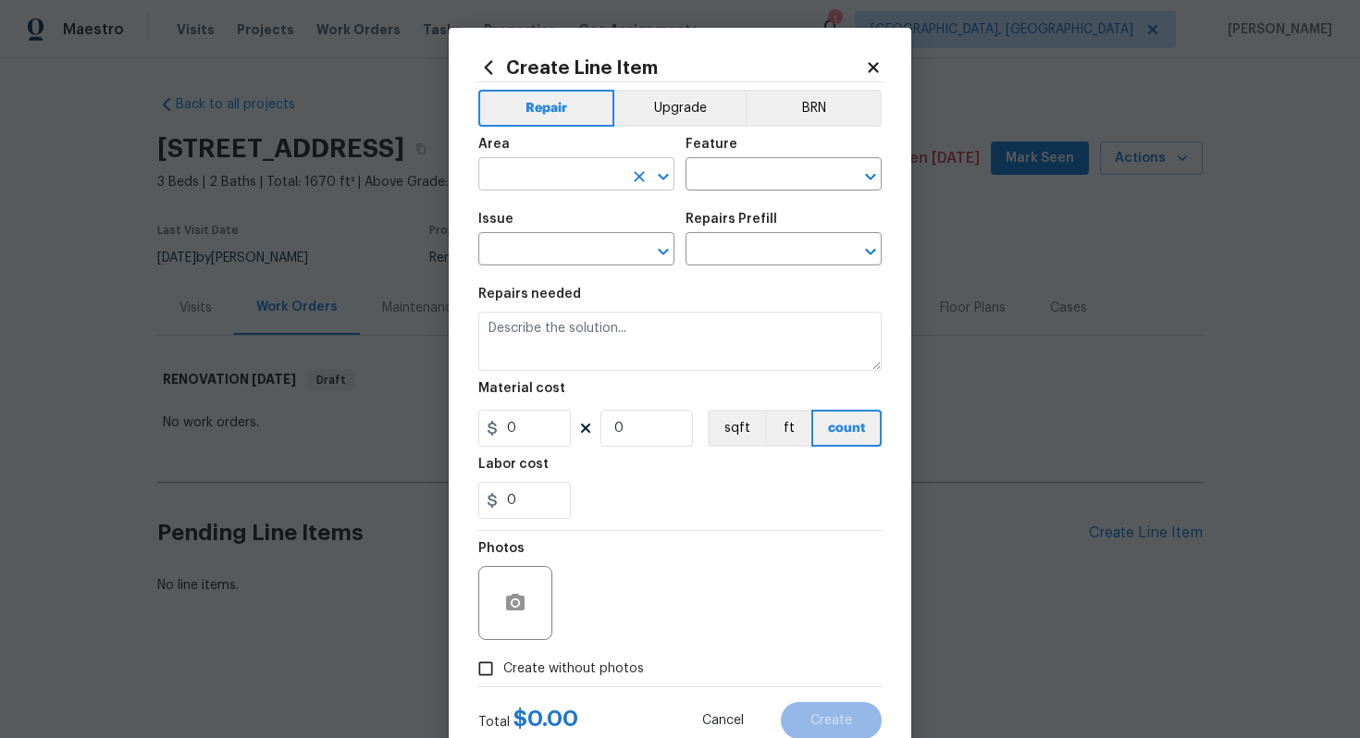
click at [540, 178] on input "text" at bounding box center [550, 176] width 144 height 29
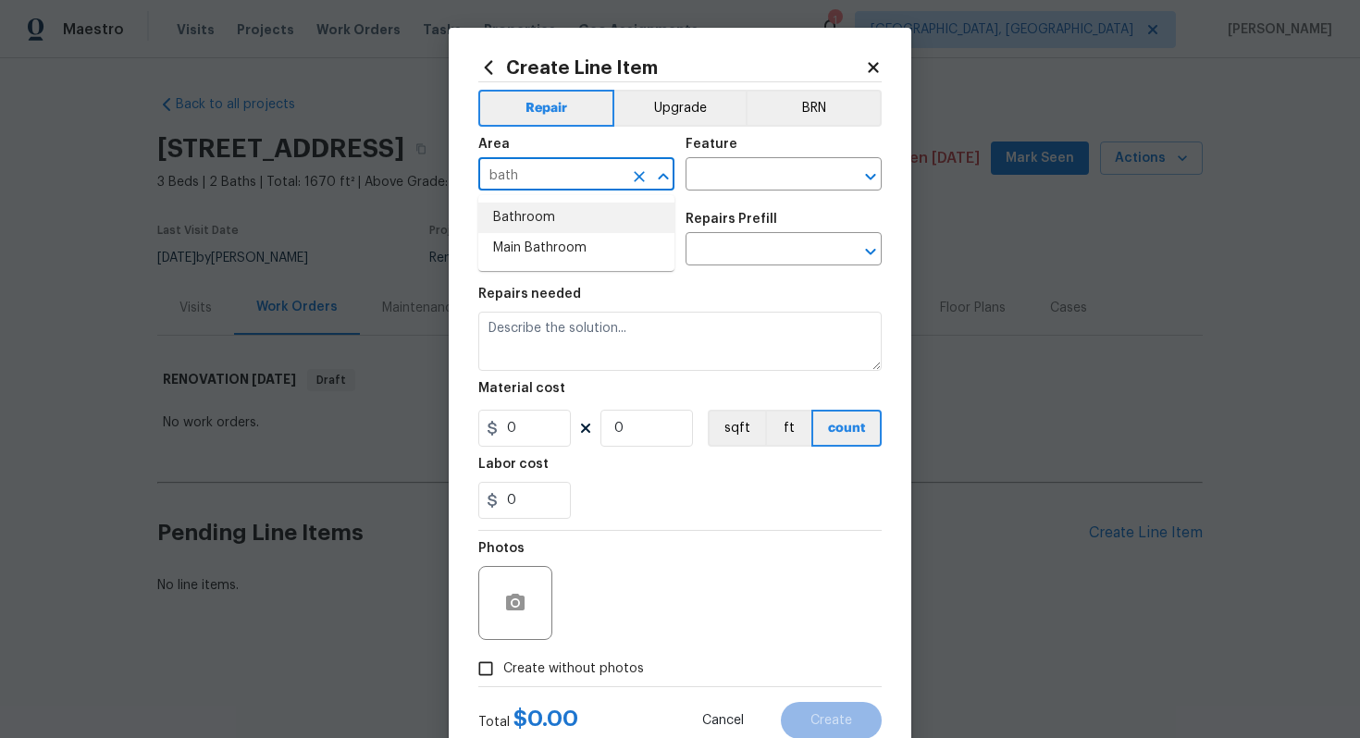
click at [545, 214] on li "Bathroom" at bounding box center [576, 218] width 196 height 31
type input "Bathroom"
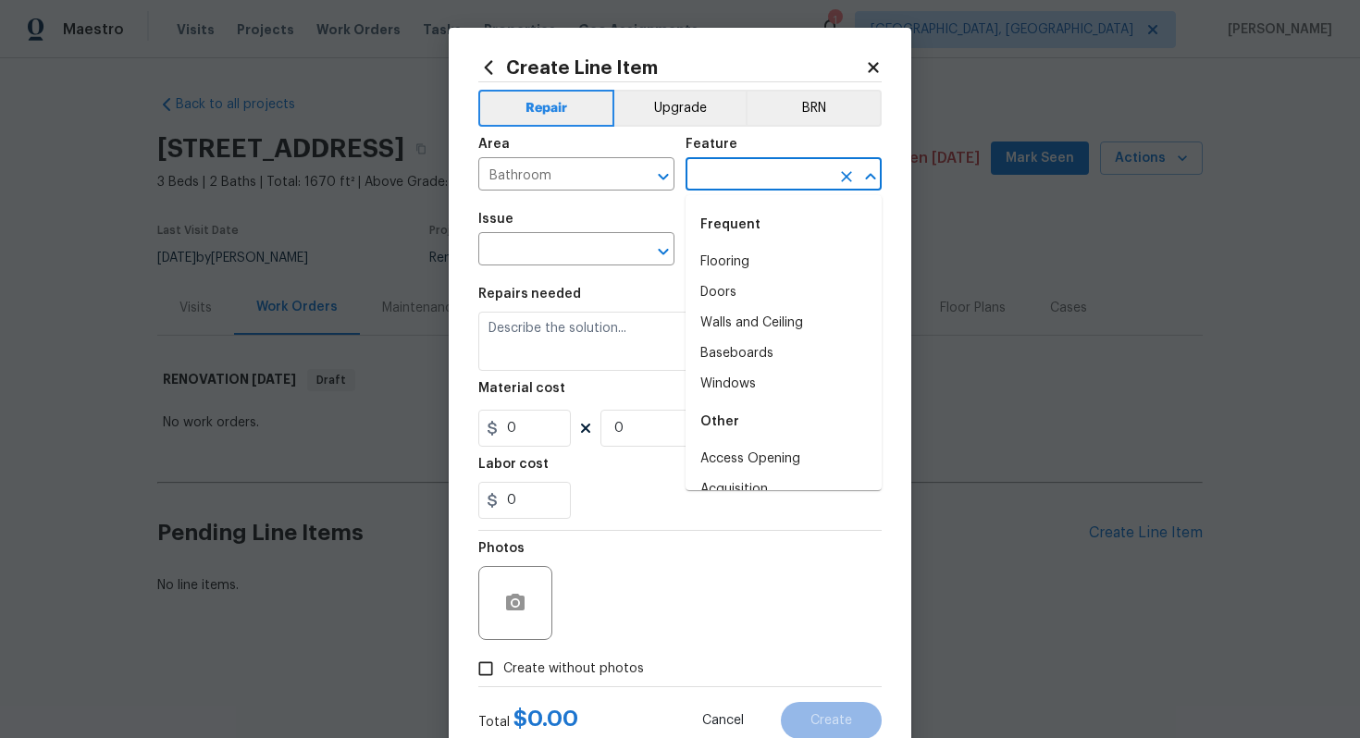
click at [723, 179] on input "text" at bounding box center [757, 176] width 144 height 29
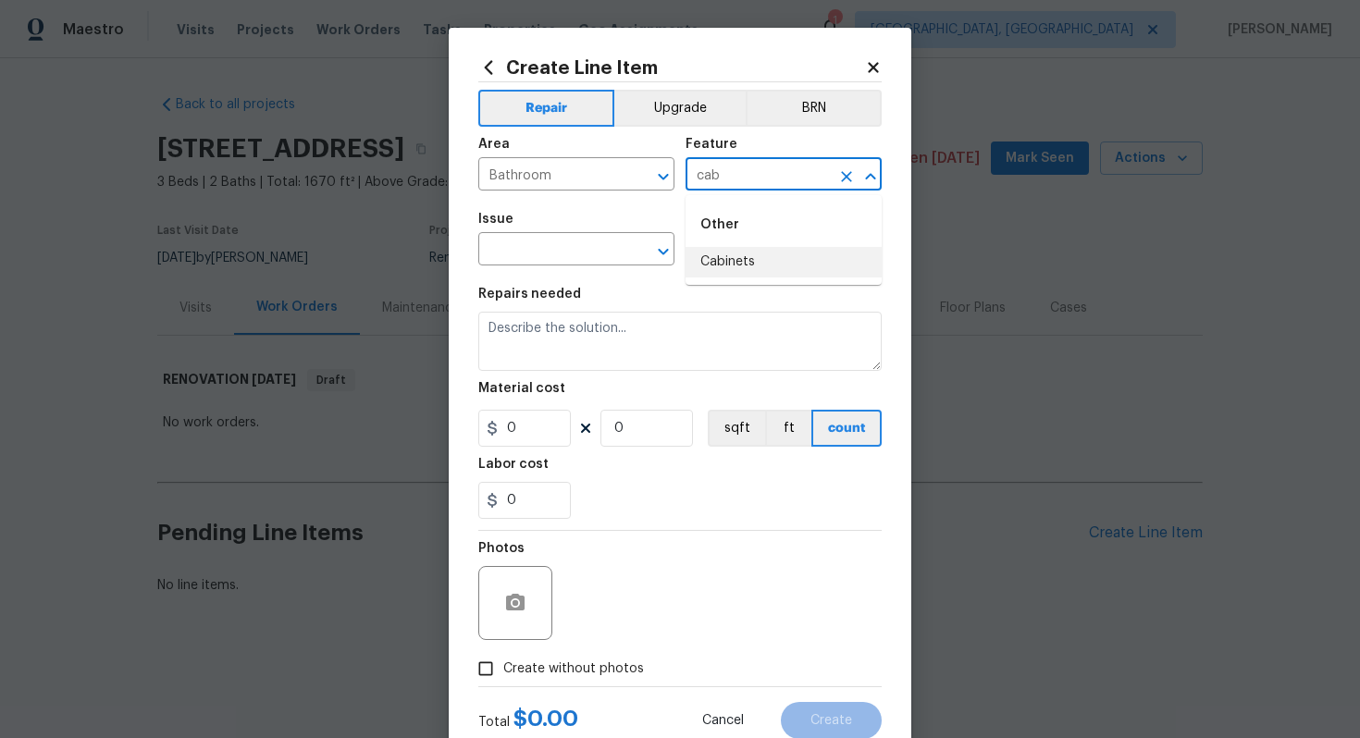
click at [726, 255] on li "Cabinets" at bounding box center [783, 262] width 196 height 31
type input "Cabinets"
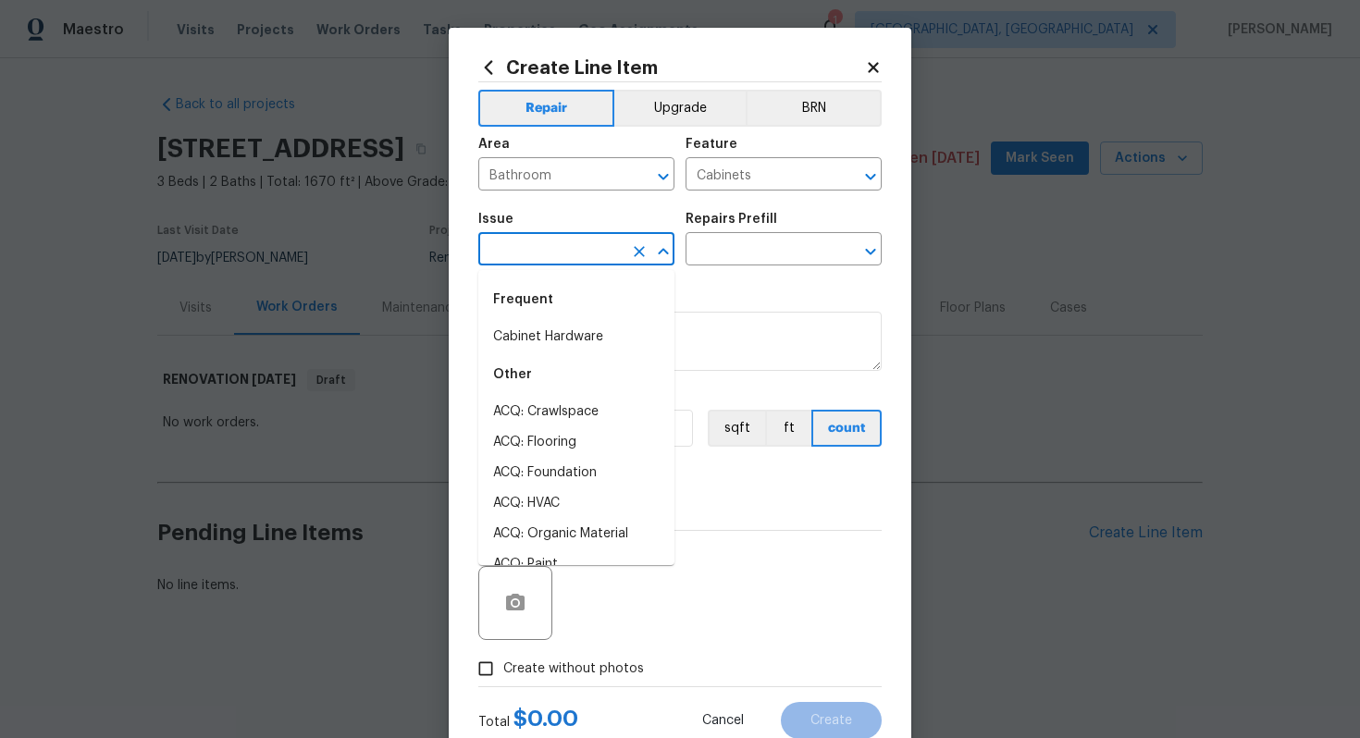
click at [498, 254] on input "text" at bounding box center [550, 251] width 144 height 29
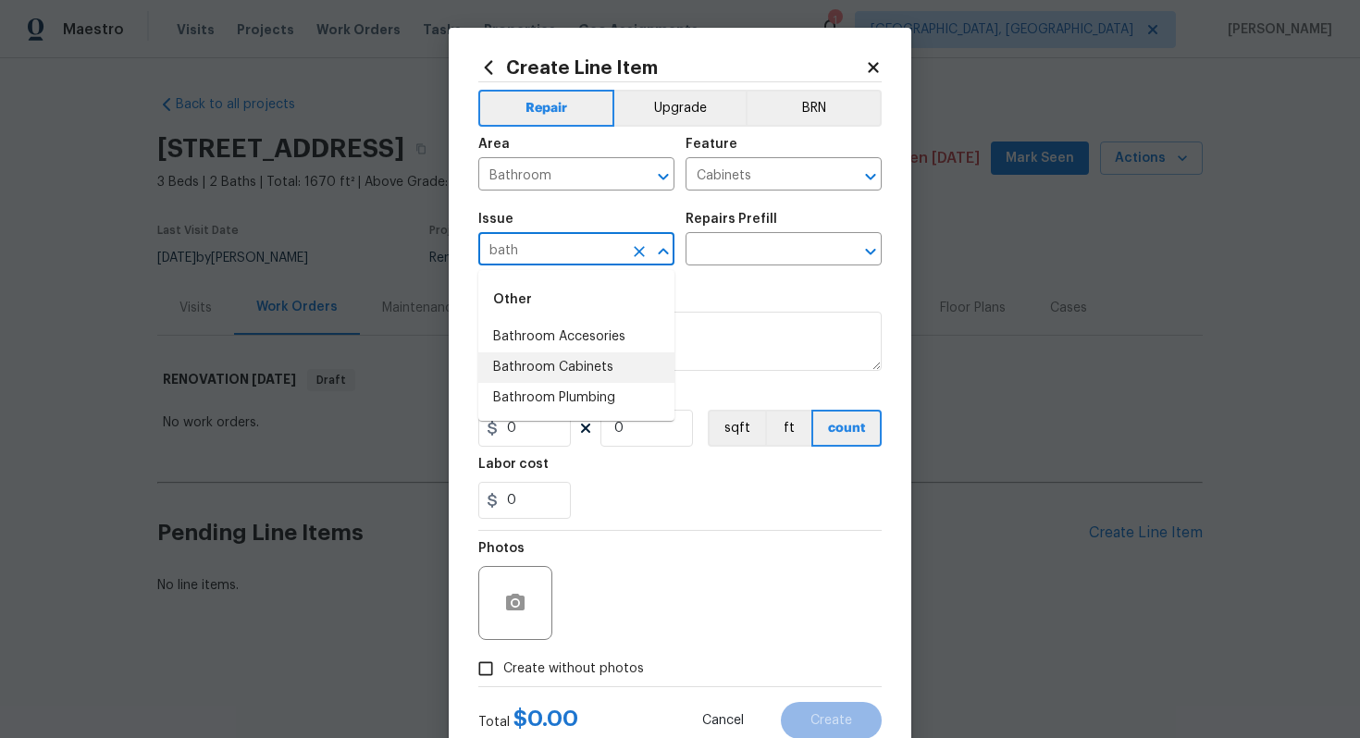
click at [581, 373] on li "Bathroom Cabinets" at bounding box center [576, 367] width 196 height 31
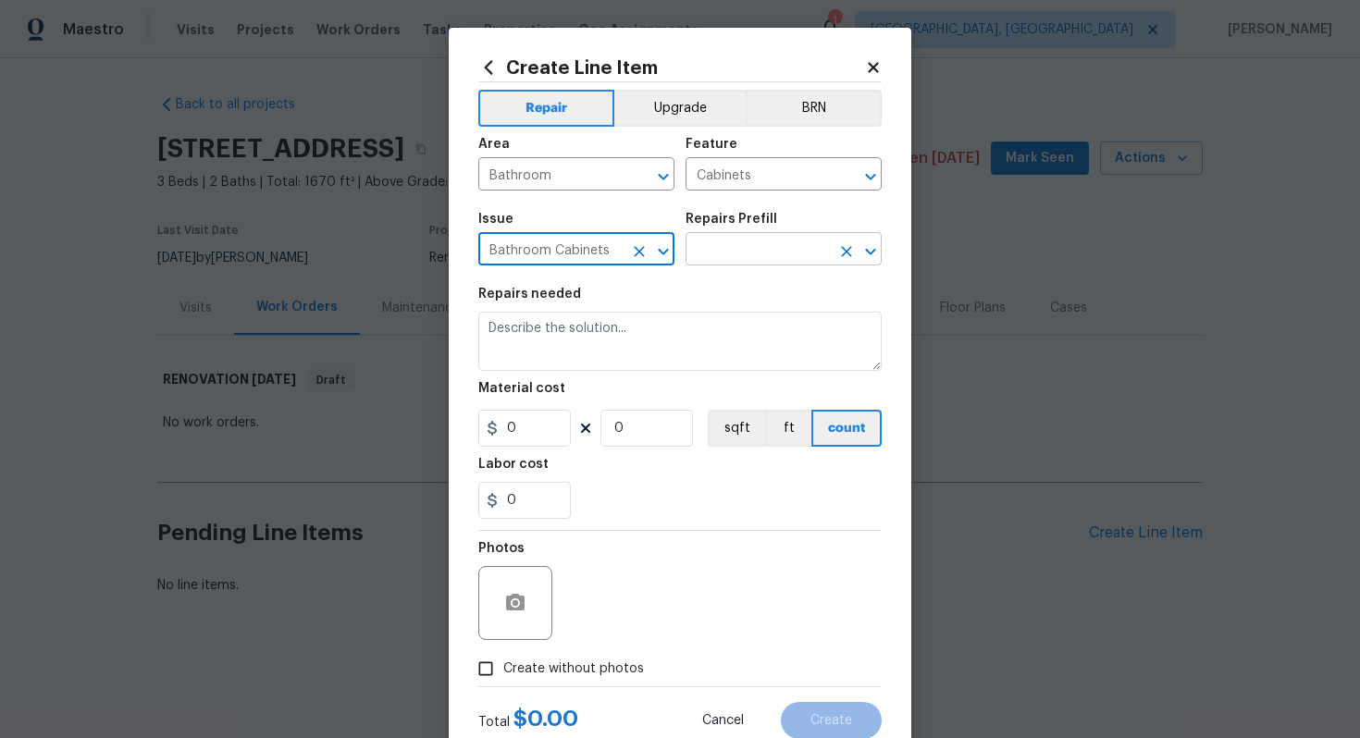
type input "Bathroom Cabinets"
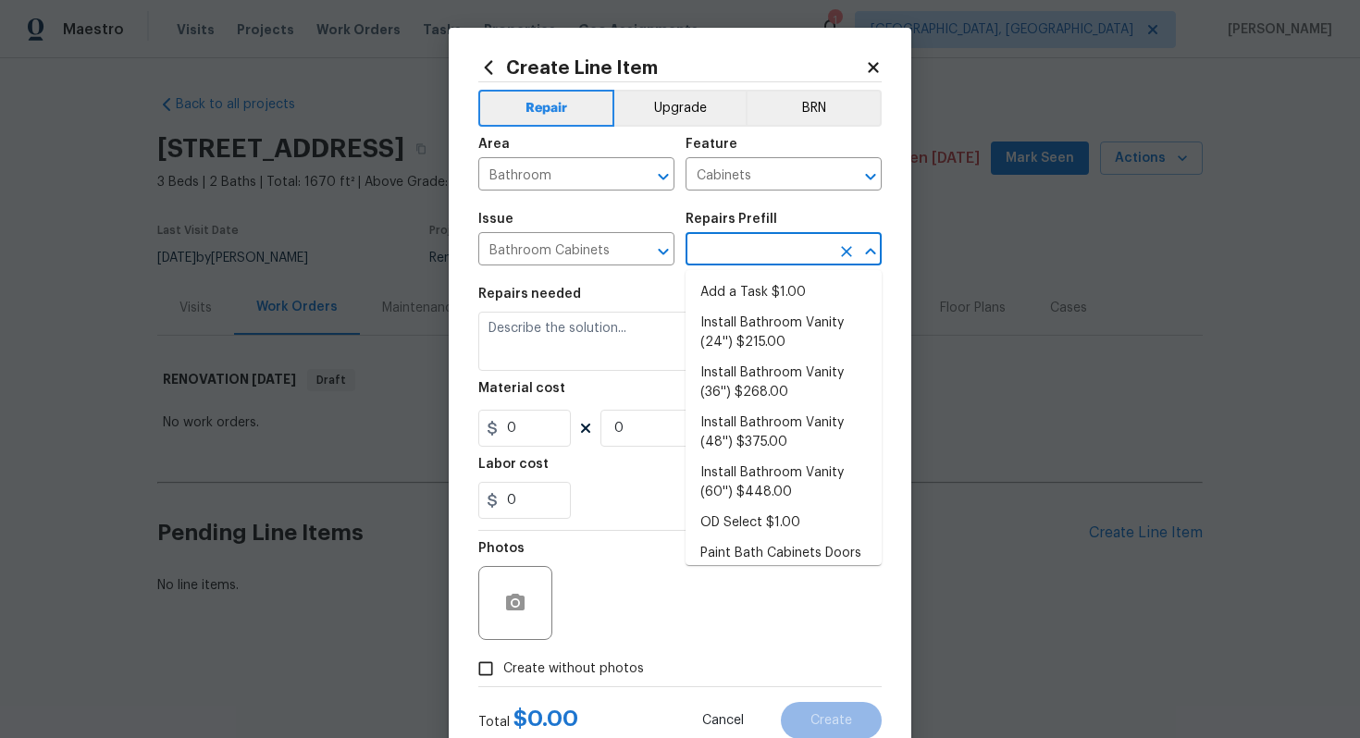
click at [738, 255] on input "text" at bounding box center [757, 251] width 144 height 29
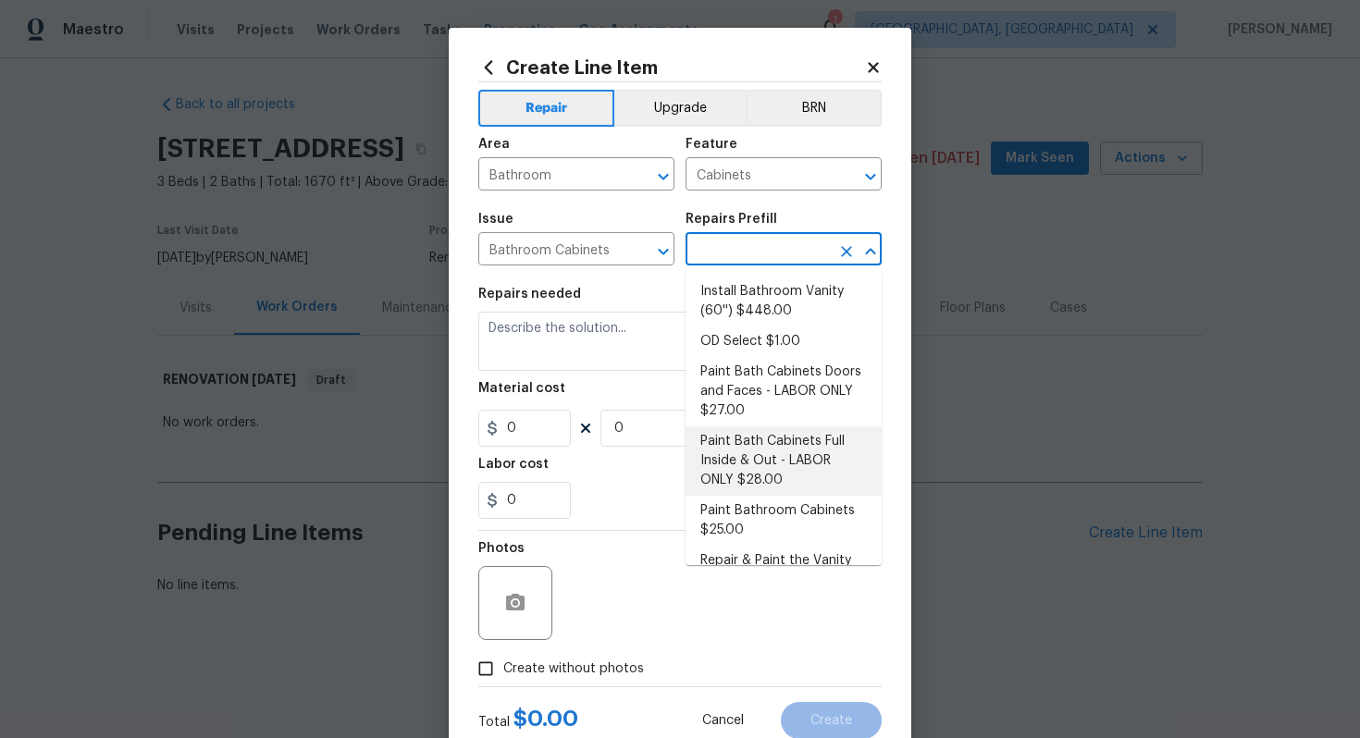
scroll to position [239, 0]
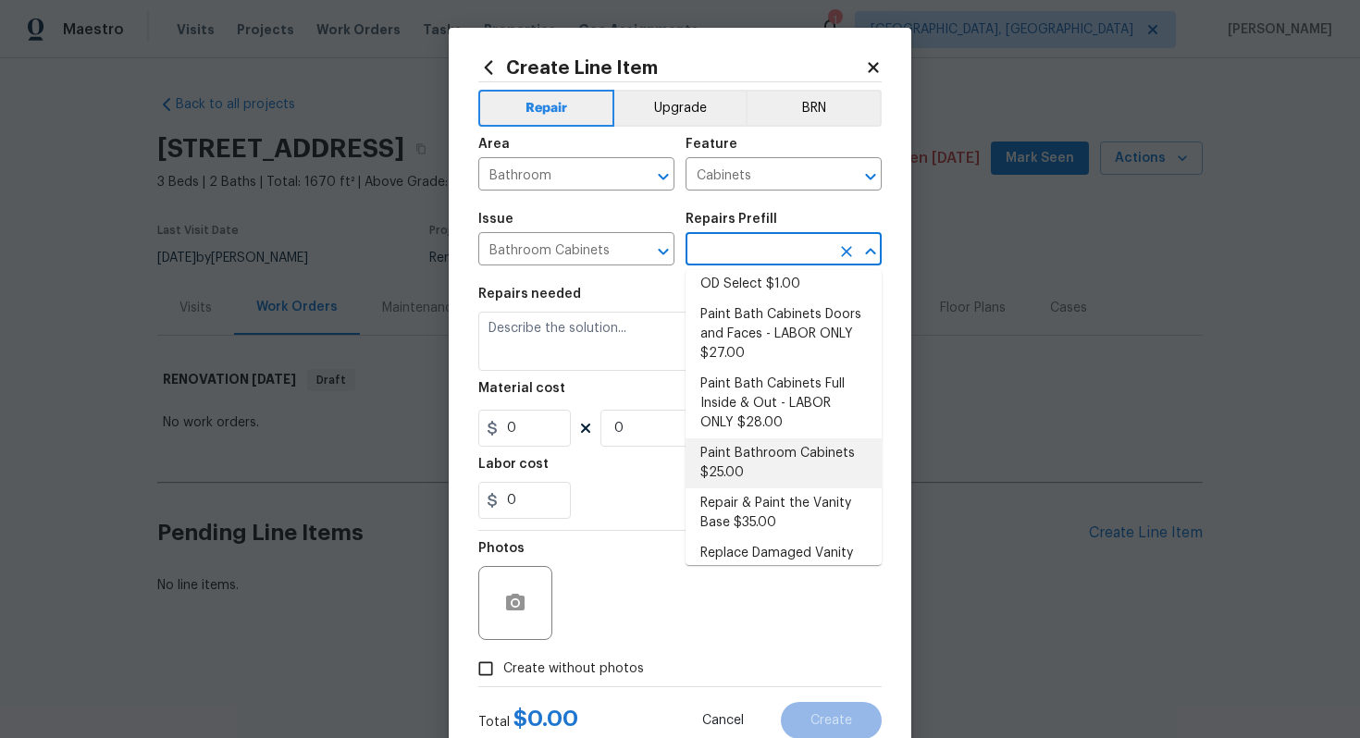
click at [763, 457] on li "Paint Bathroom Cabinets $25.00" at bounding box center [783, 463] width 196 height 50
type input "Paint Bathroom Cabinets $25.00"
type textarea "Prep, sand, mask and apply 2 coats of paint to the bathroom cabinet doors, inte…"
type input "25"
type input "1"
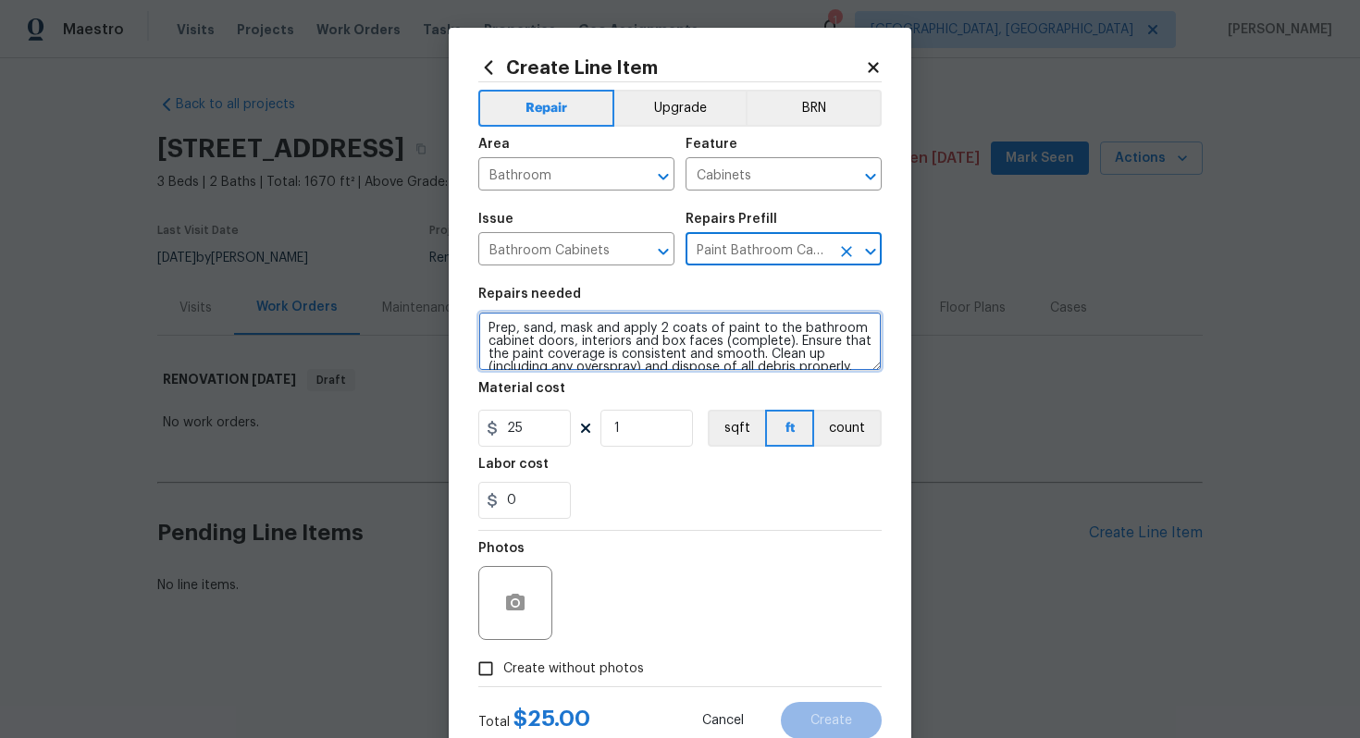
click at [483, 328] on textarea "Prep, sand, mask and apply 2 coats of paint to the bathroom cabinet doors, inte…" at bounding box center [679, 341] width 403 height 59
type textarea "#sala - Prep, sand, mask and apply 2 coats of paint to the bathroom cabinet doo…"
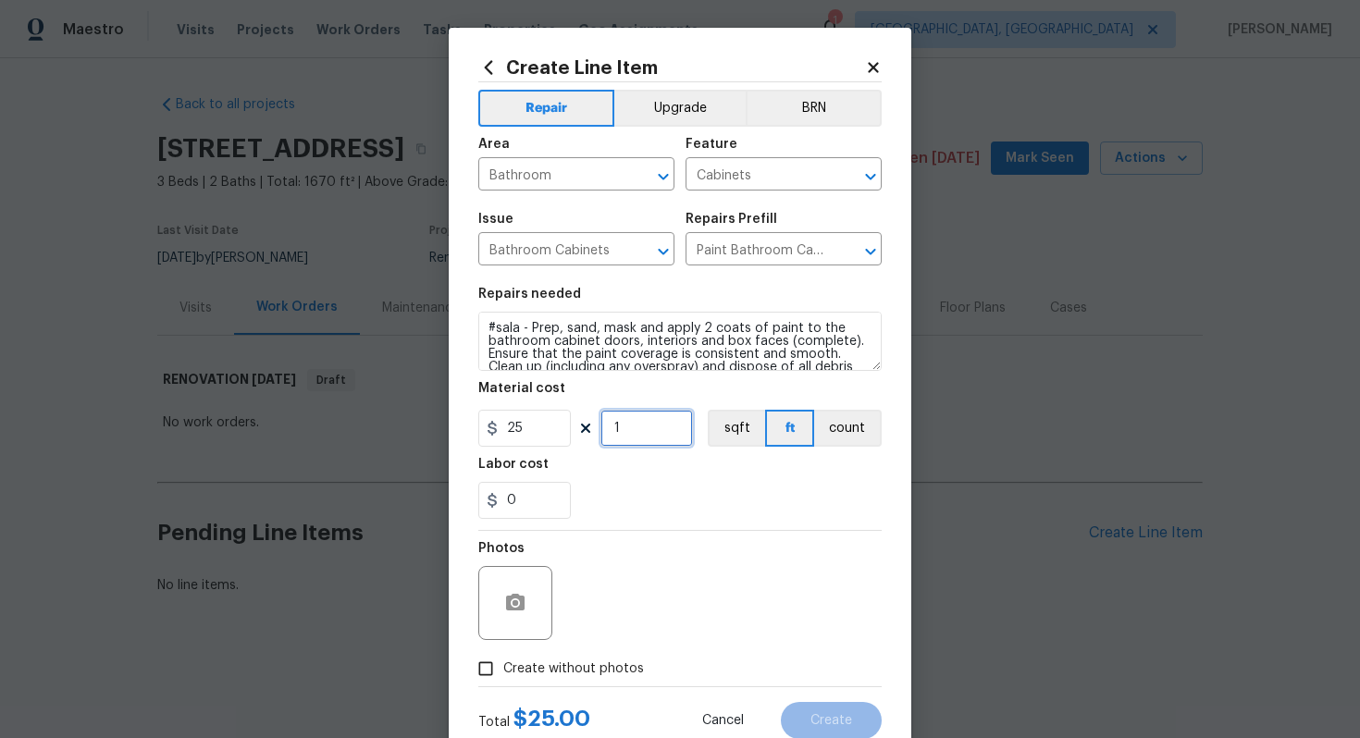
click at [643, 430] on input "1" at bounding box center [646, 428] width 92 height 37
type input "18"
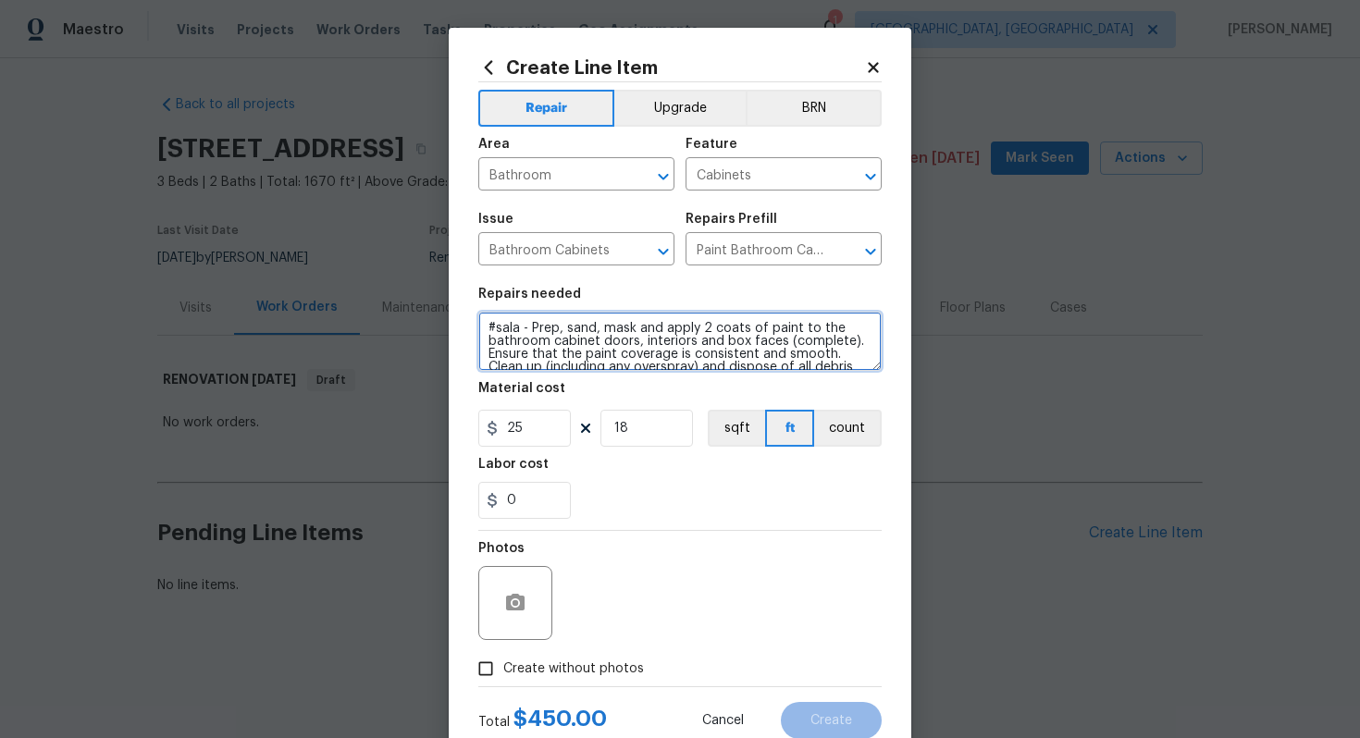
click at [533, 328] on textarea "#sala - Prep, sand, mask and apply 2 coats of paint to the bathroom cabinet doo…" at bounding box center [679, 341] width 403 height 59
paste textarea "First/ground floor bathroom"
type textarea "#sala - First/ground floor bathroom - Prep, sand, mask and apply 2 coats of pai…"
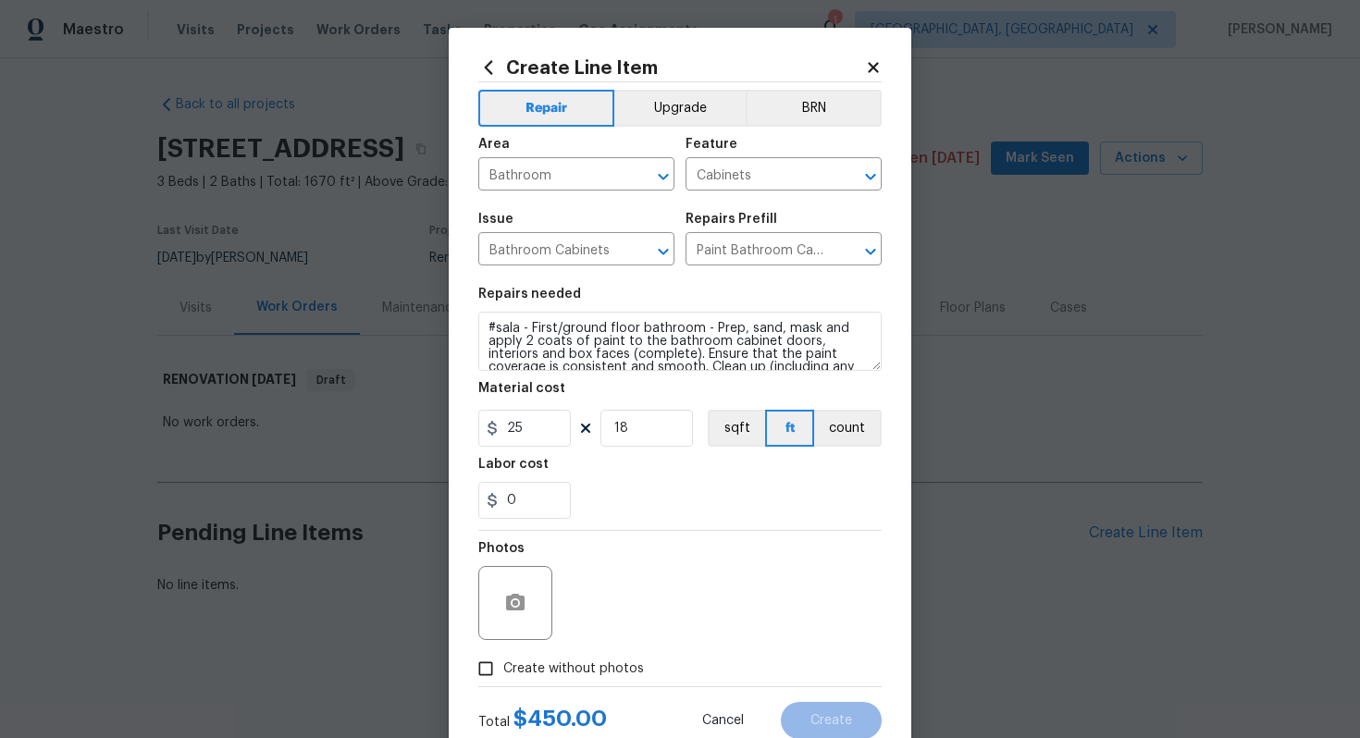
click at [575, 661] on span "Create without photos" at bounding box center [573, 668] width 141 height 19
click at [503, 661] on input "Create without photos" at bounding box center [485, 668] width 35 height 35
checkbox input "true"
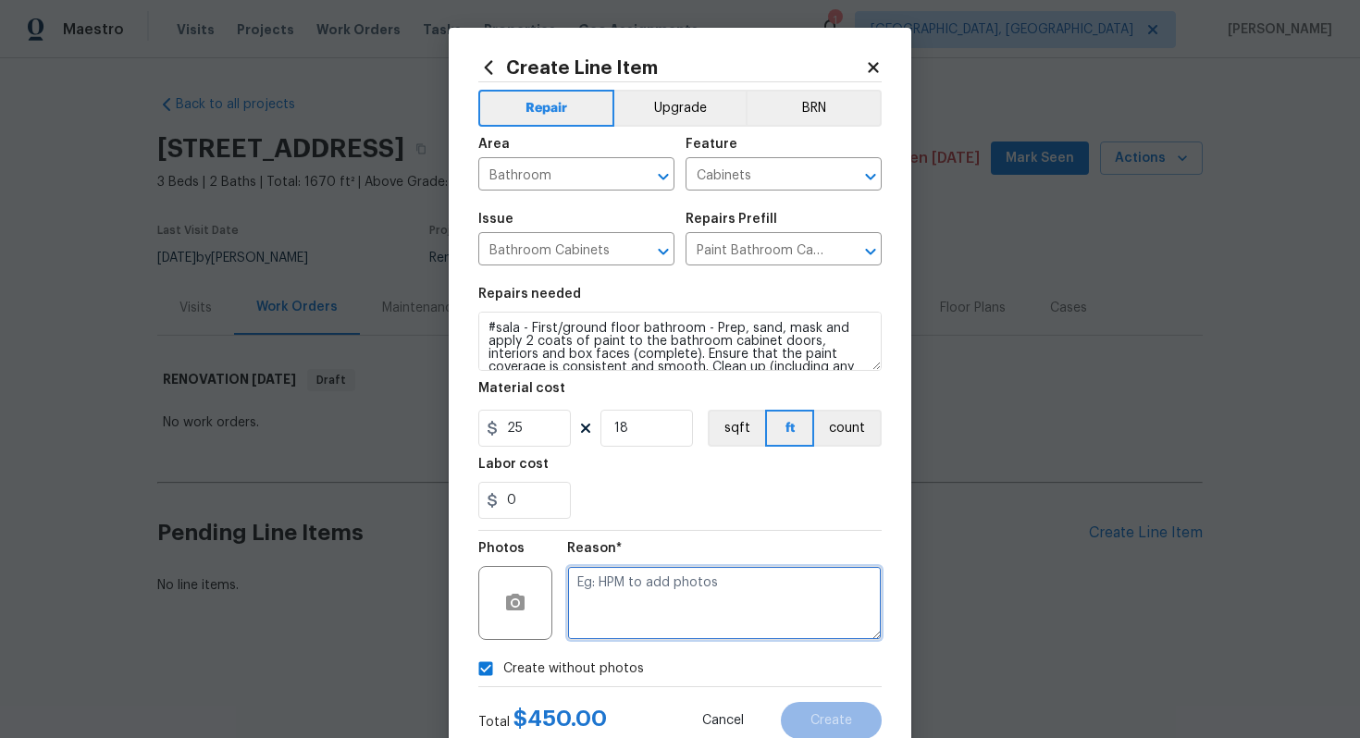
click at [621, 620] on textarea at bounding box center [724, 603] width 314 height 74
type textarea "n/a"
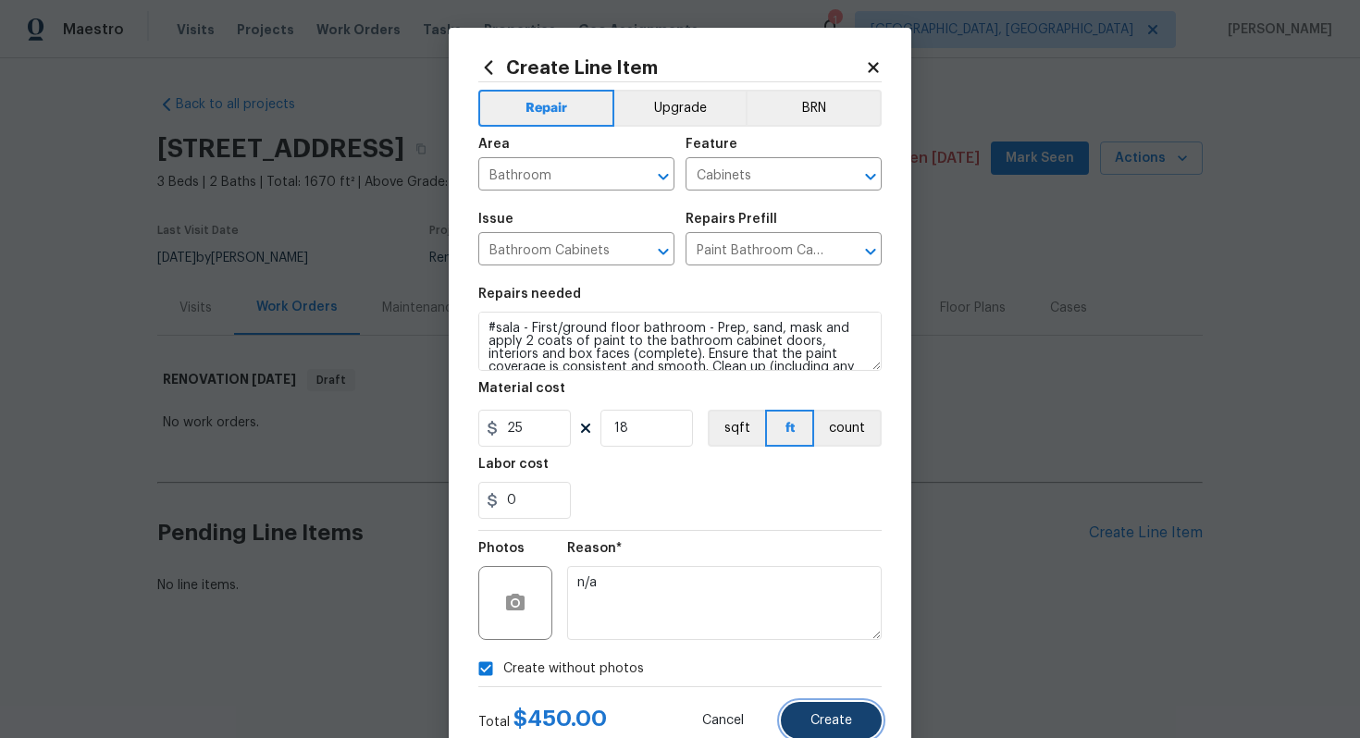
click at [833, 716] on span "Create" at bounding box center [831, 721] width 42 height 14
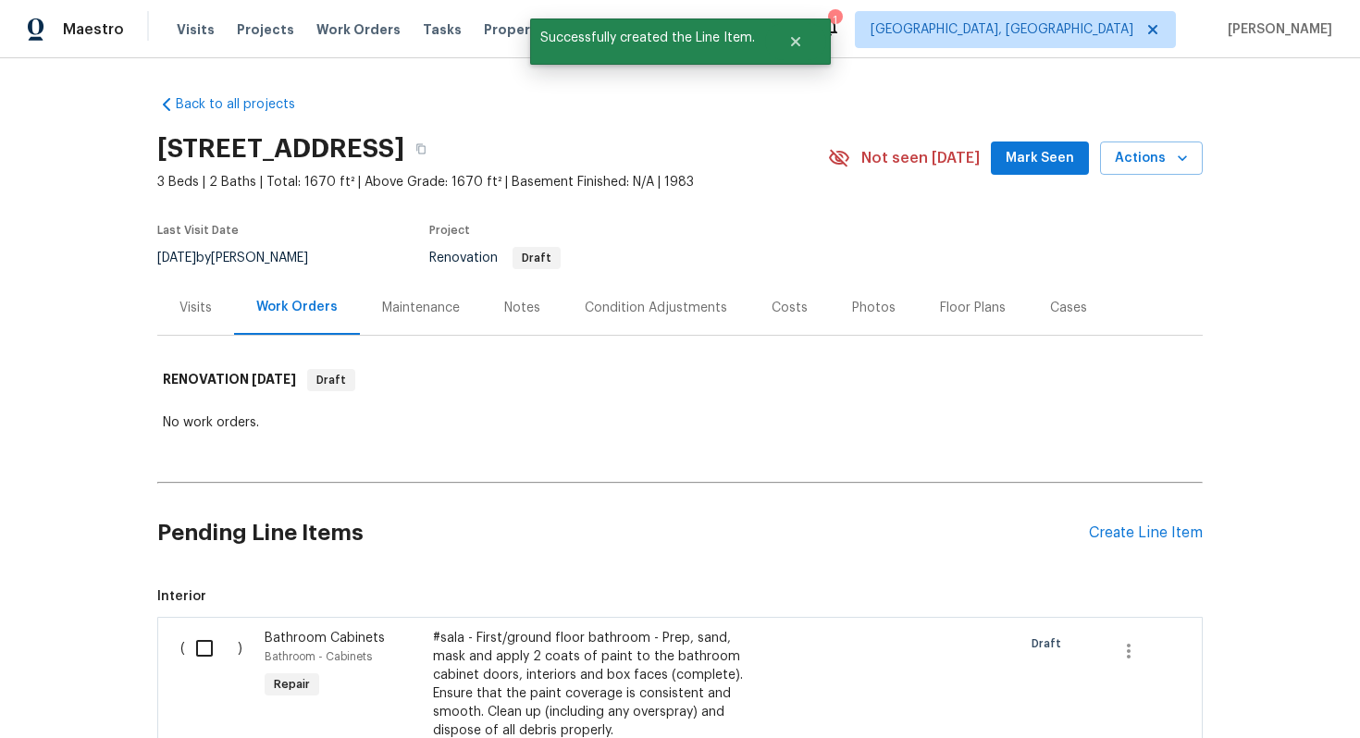
click at [361, 634] on span "Bathroom Cabinets" at bounding box center [325, 638] width 120 height 13
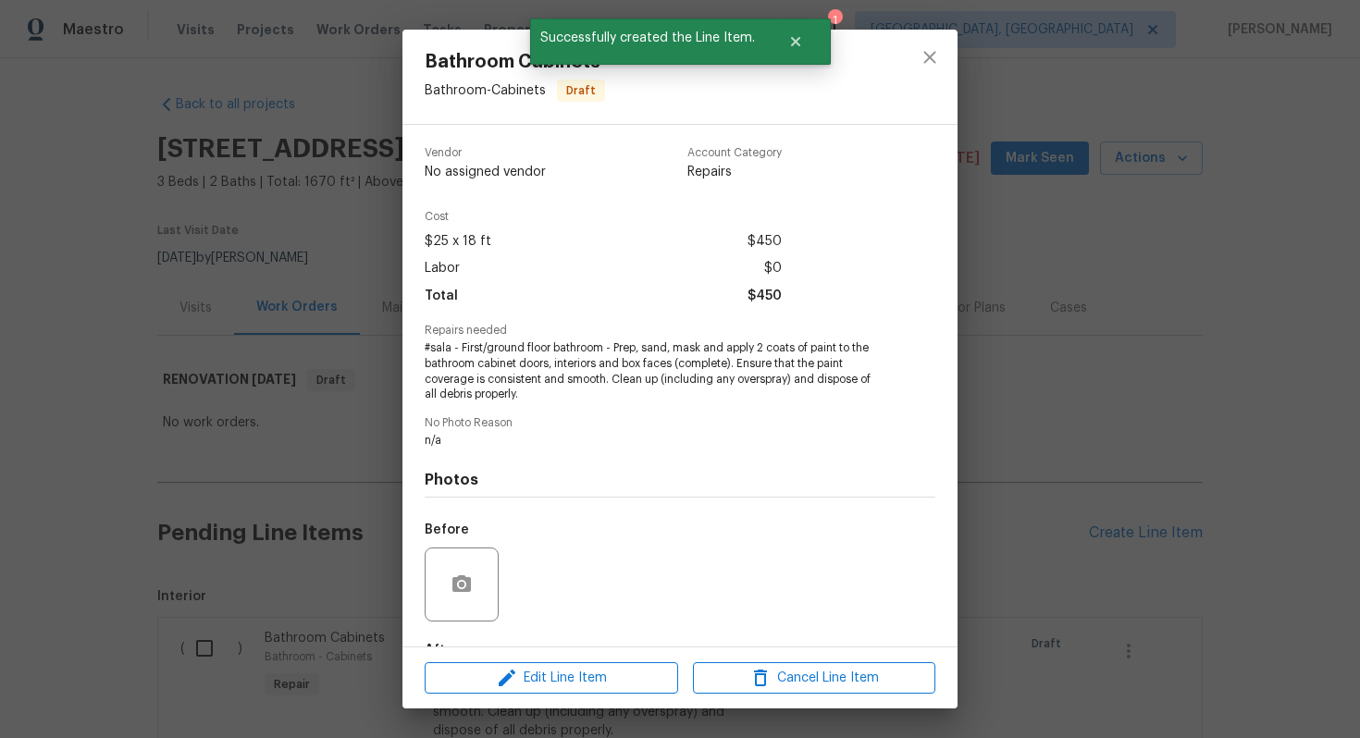
click at [510, 656] on div "Edit Line Item Cancel Line Item" at bounding box center [679, 678] width 555 height 62
click at [510, 677] on icon "button" at bounding box center [506, 678] width 17 height 17
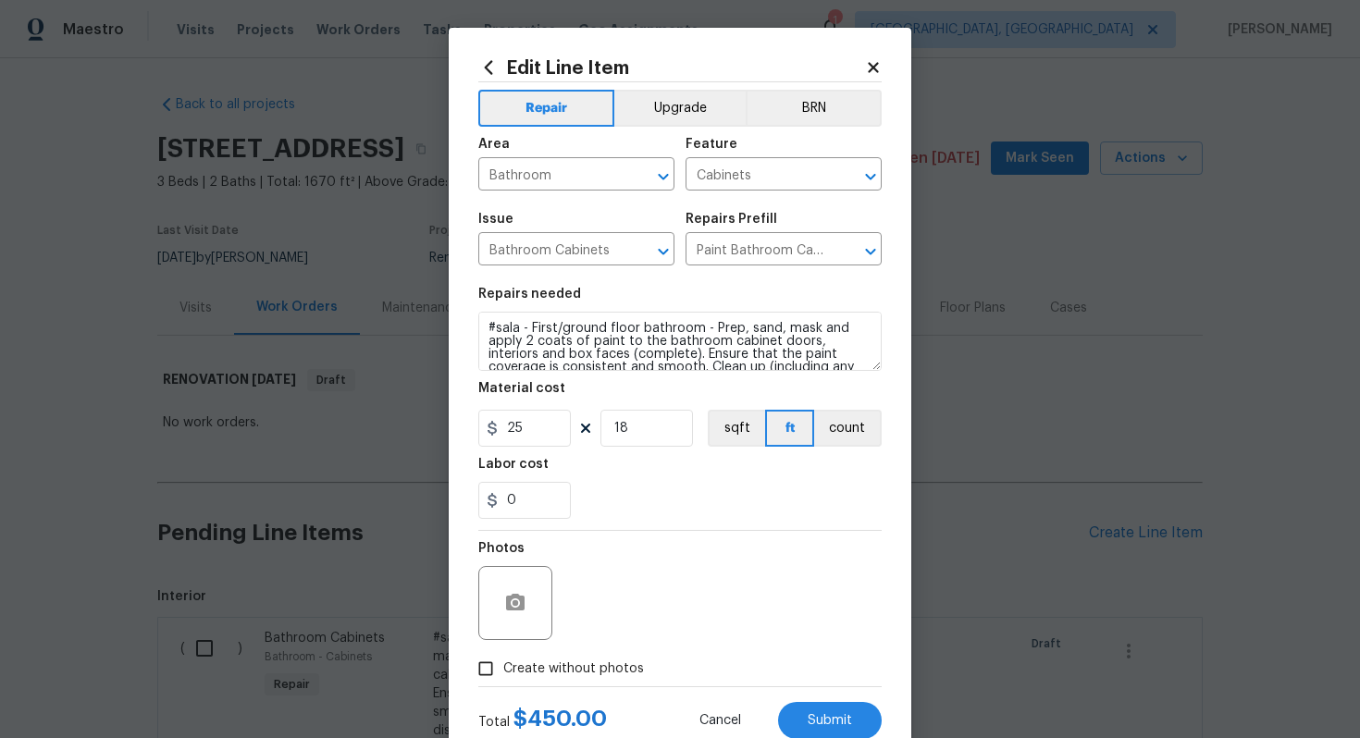
click at [665, 127] on span "Area Bathroom ​" at bounding box center [576, 164] width 196 height 75
click at [665, 121] on button "Upgrade" at bounding box center [680, 108] width 132 height 37
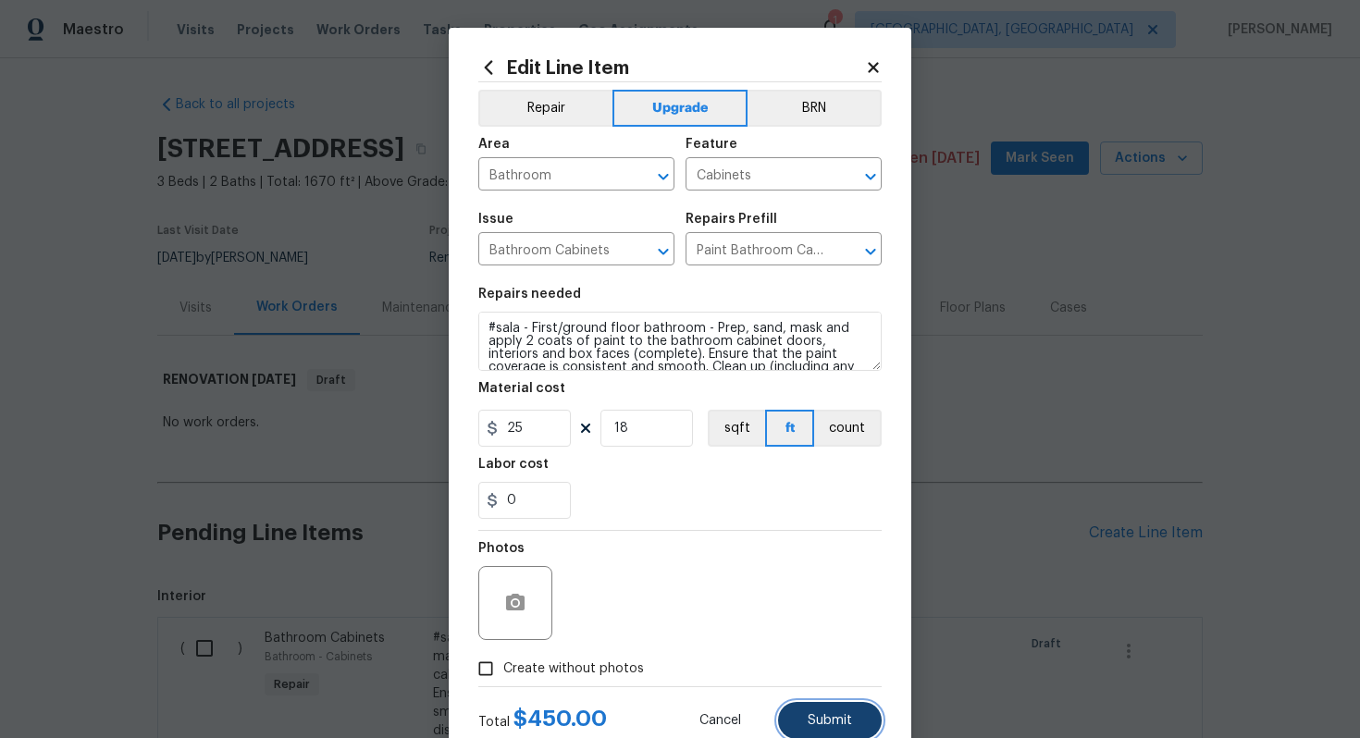
click at [805, 717] on button "Submit" at bounding box center [830, 720] width 104 height 37
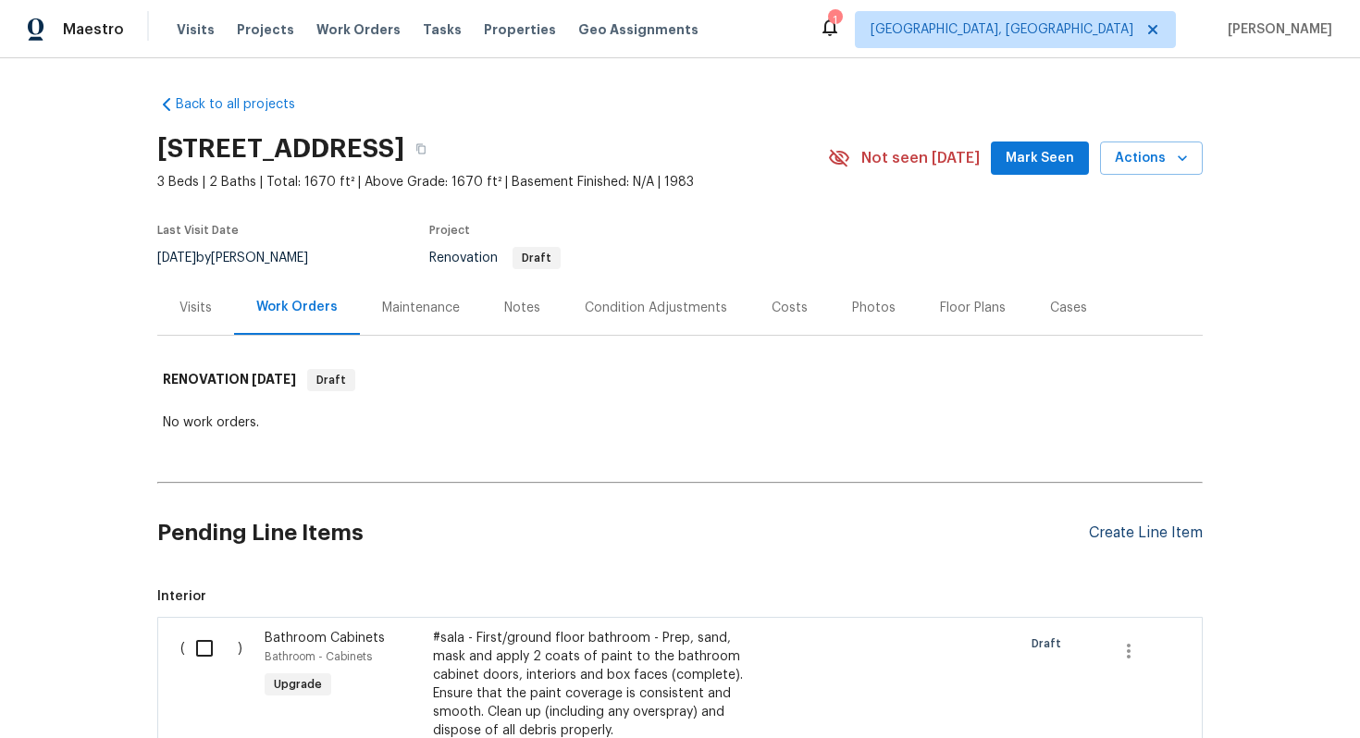
click at [1114, 529] on div "Create Line Item" at bounding box center [1146, 533] width 114 height 18
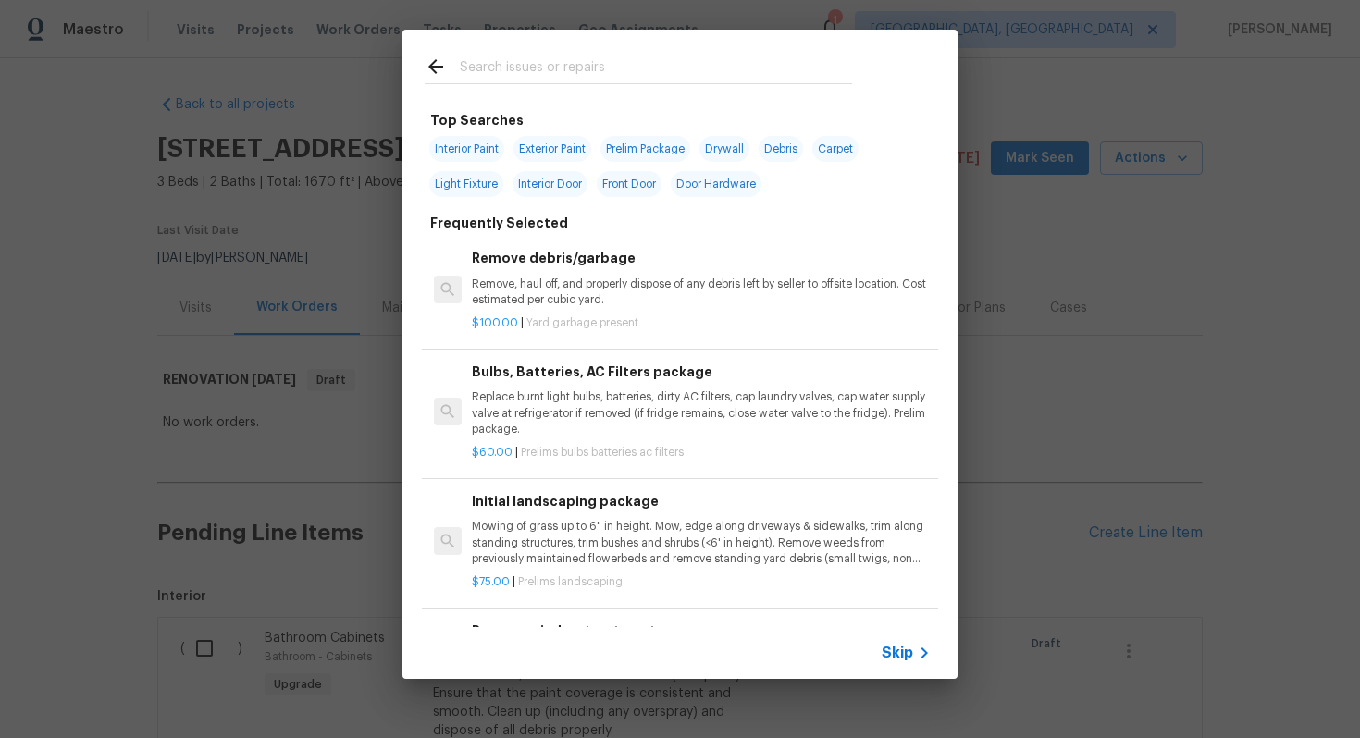
click at [922, 646] on icon at bounding box center [924, 653] width 22 height 22
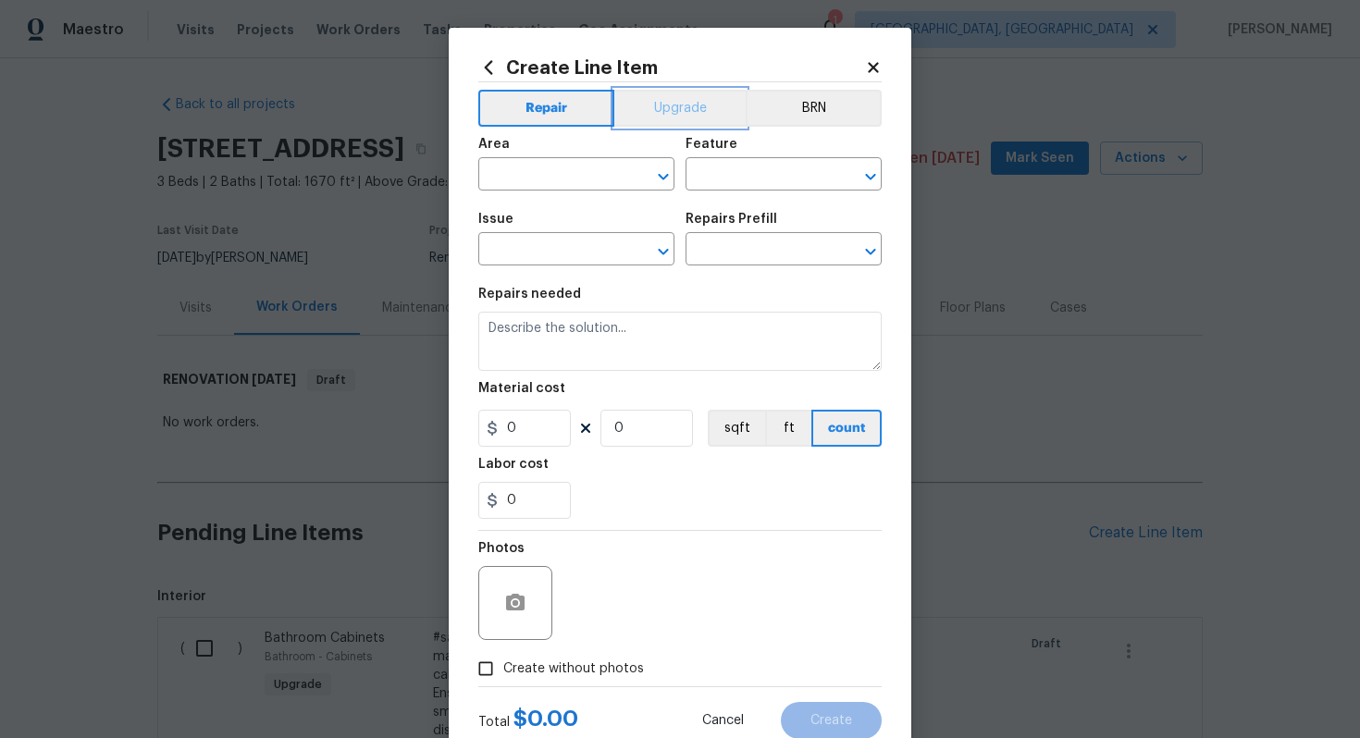
click at [683, 97] on button "Upgrade" at bounding box center [680, 108] width 132 height 37
click at [531, 187] on input "text" at bounding box center [550, 176] width 144 height 29
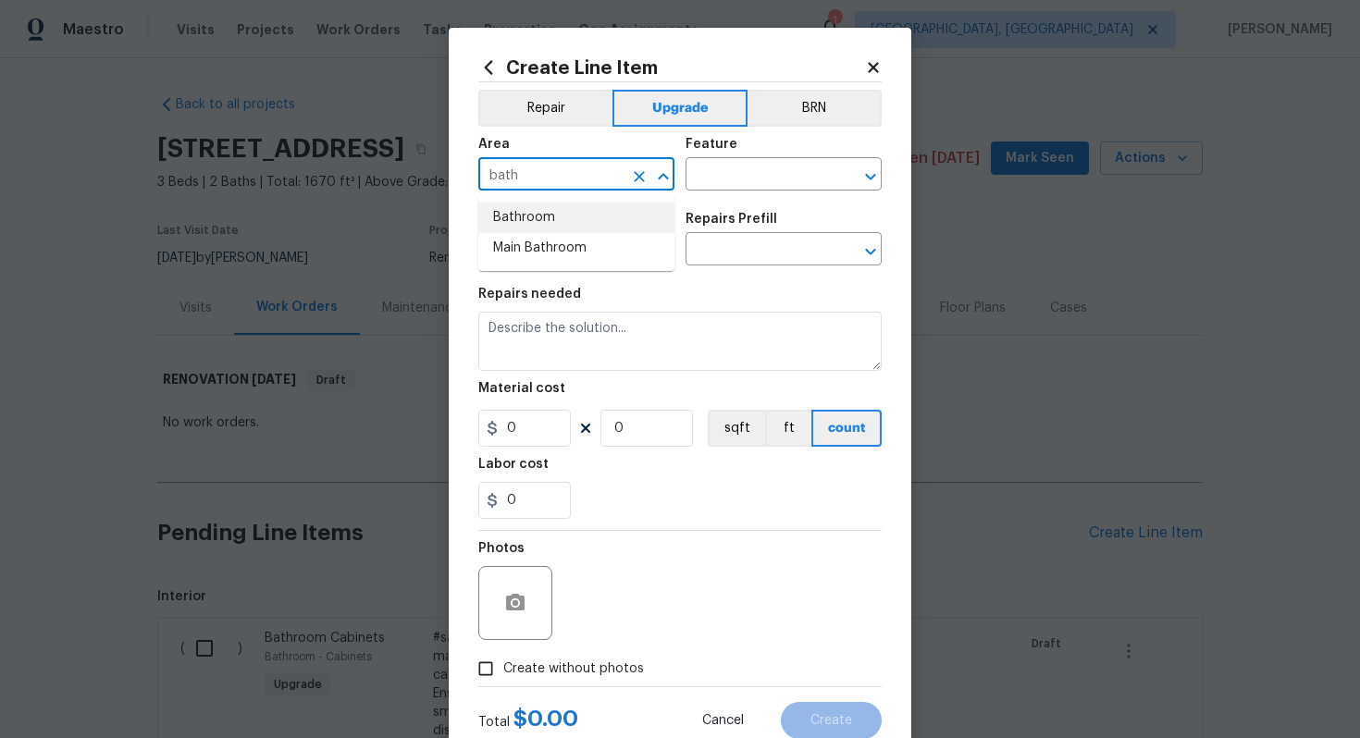
click at [538, 210] on li "Bathroom" at bounding box center [576, 218] width 196 height 31
type input "Bathroom"
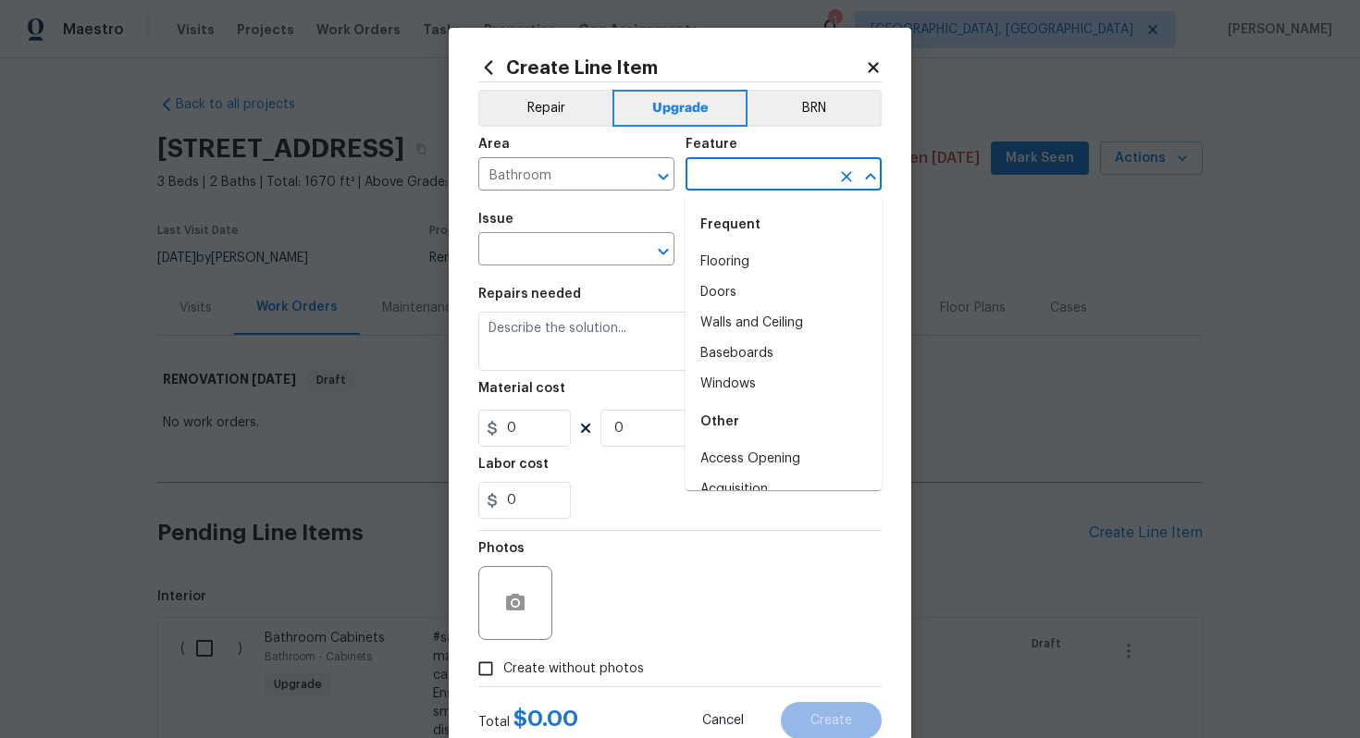
click at [705, 176] on input "text" at bounding box center [757, 176] width 144 height 29
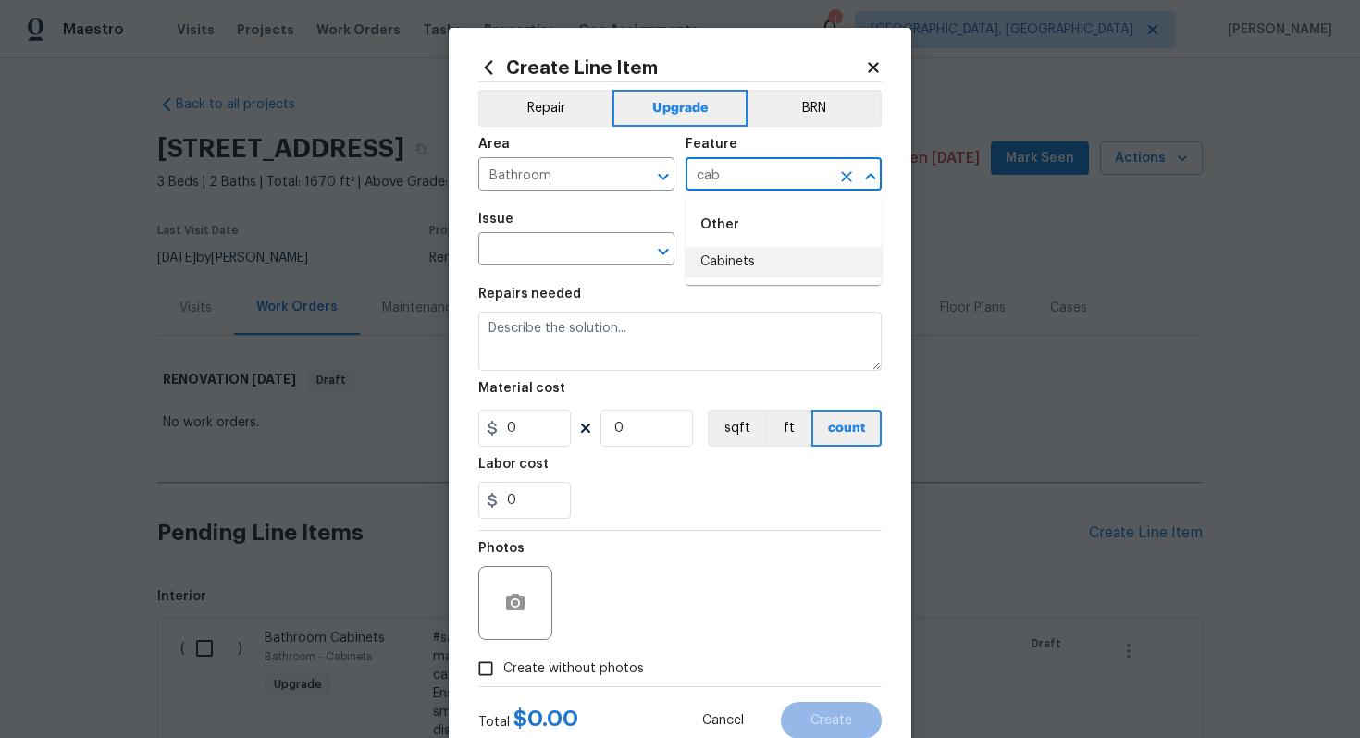
click at [758, 258] on li "Cabinets" at bounding box center [783, 262] width 196 height 31
type input "Cabinets"
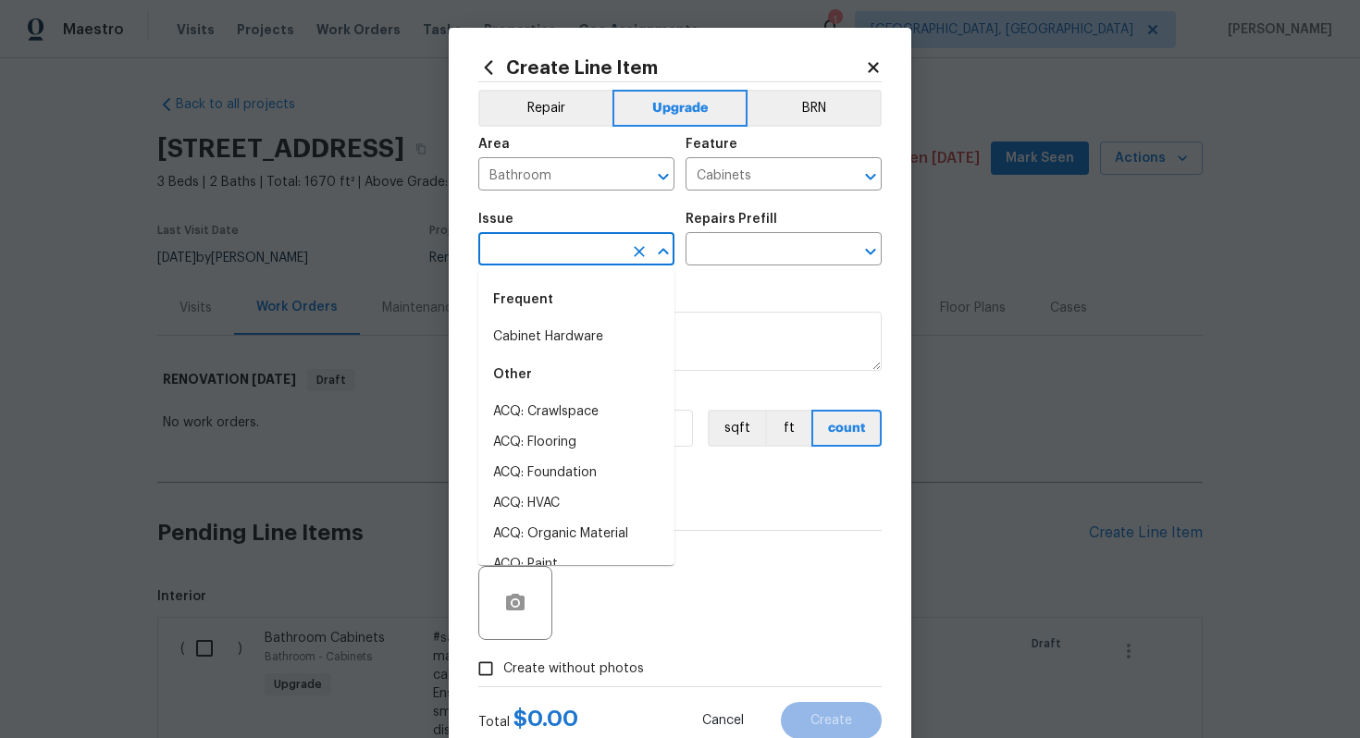
click at [523, 254] on input "text" at bounding box center [550, 251] width 144 height 29
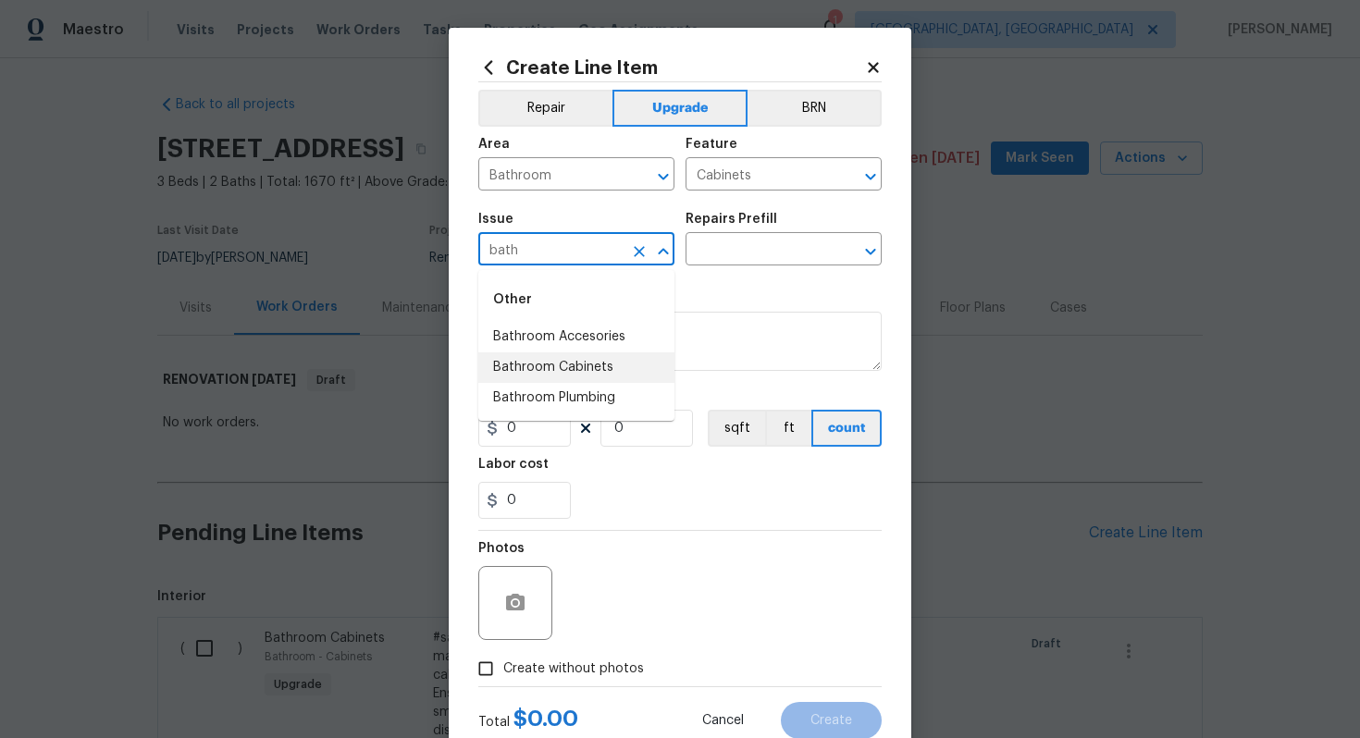
click at [583, 369] on li "Bathroom Cabinets" at bounding box center [576, 367] width 196 height 31
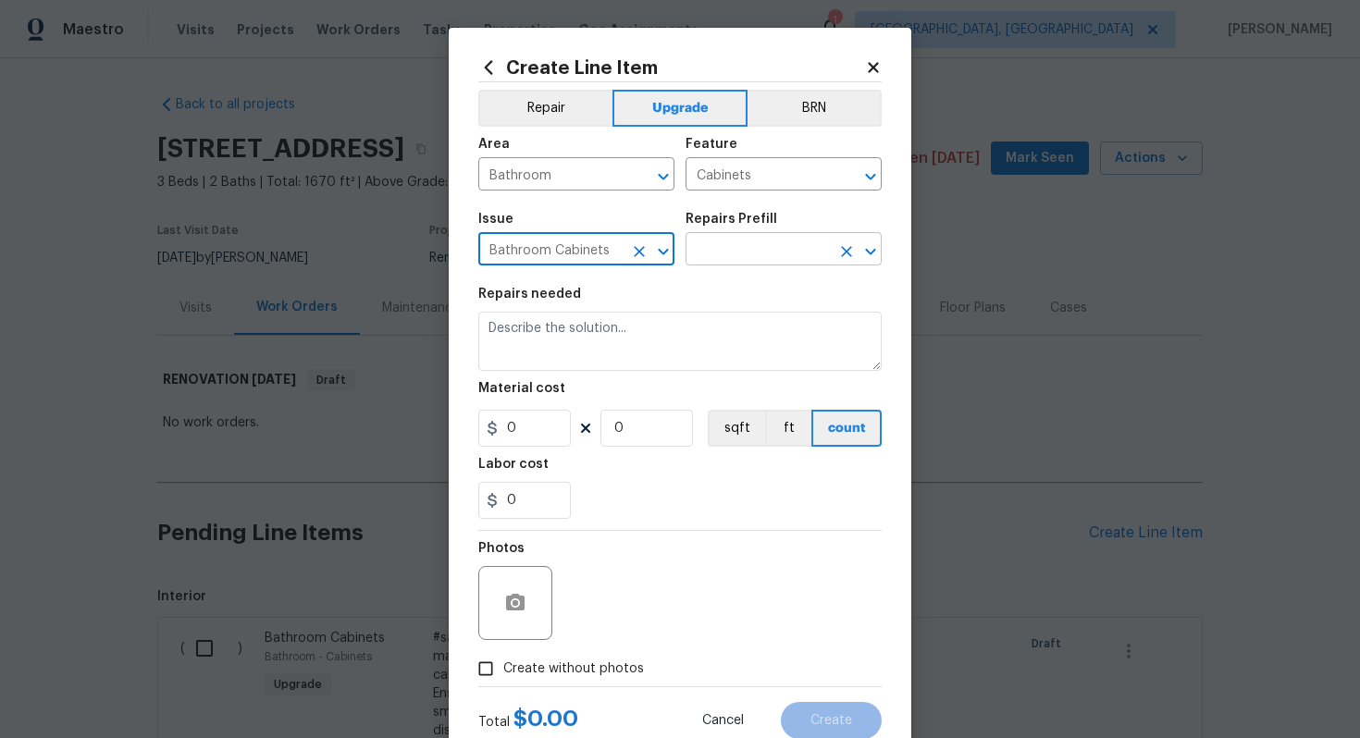
type input "Bathroom Cabinets"
click at [736, 252] on input "text" at bounding box center [757, 251] width 144 height 29
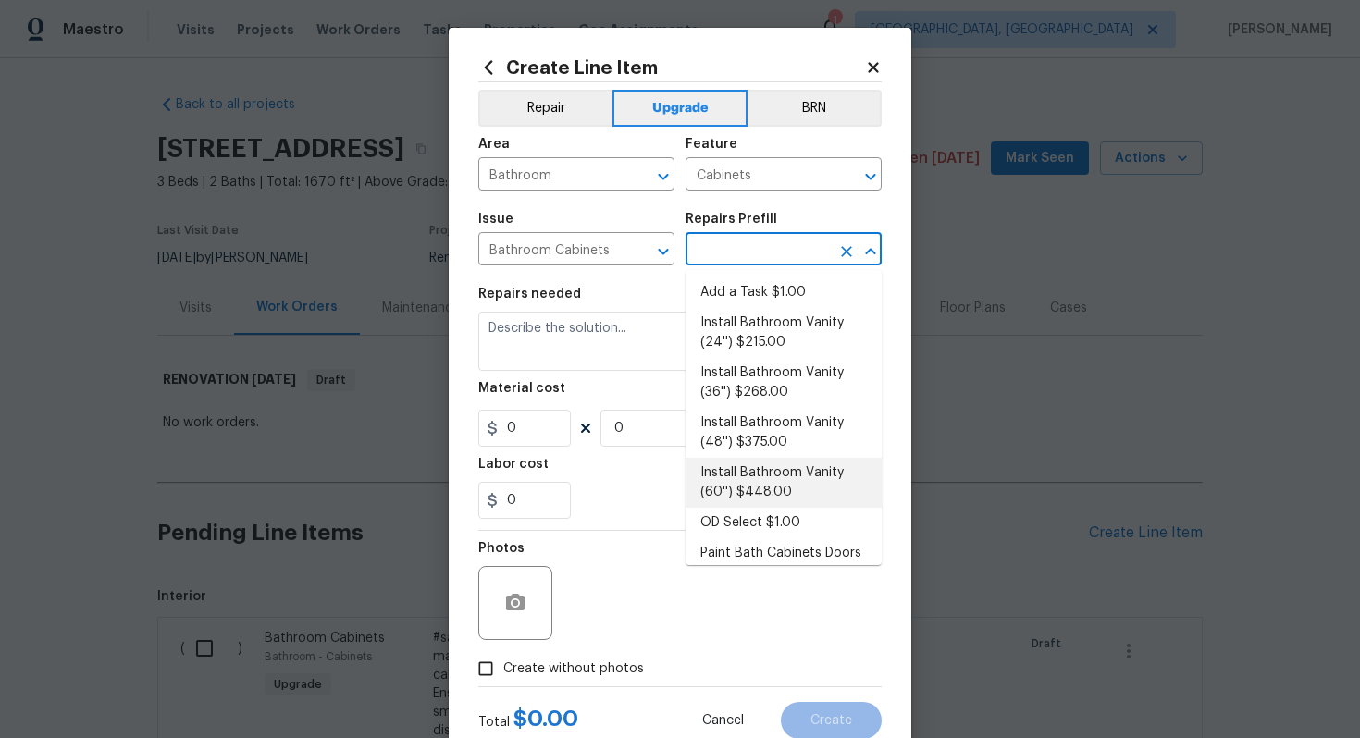
scroll to position [269, 0]
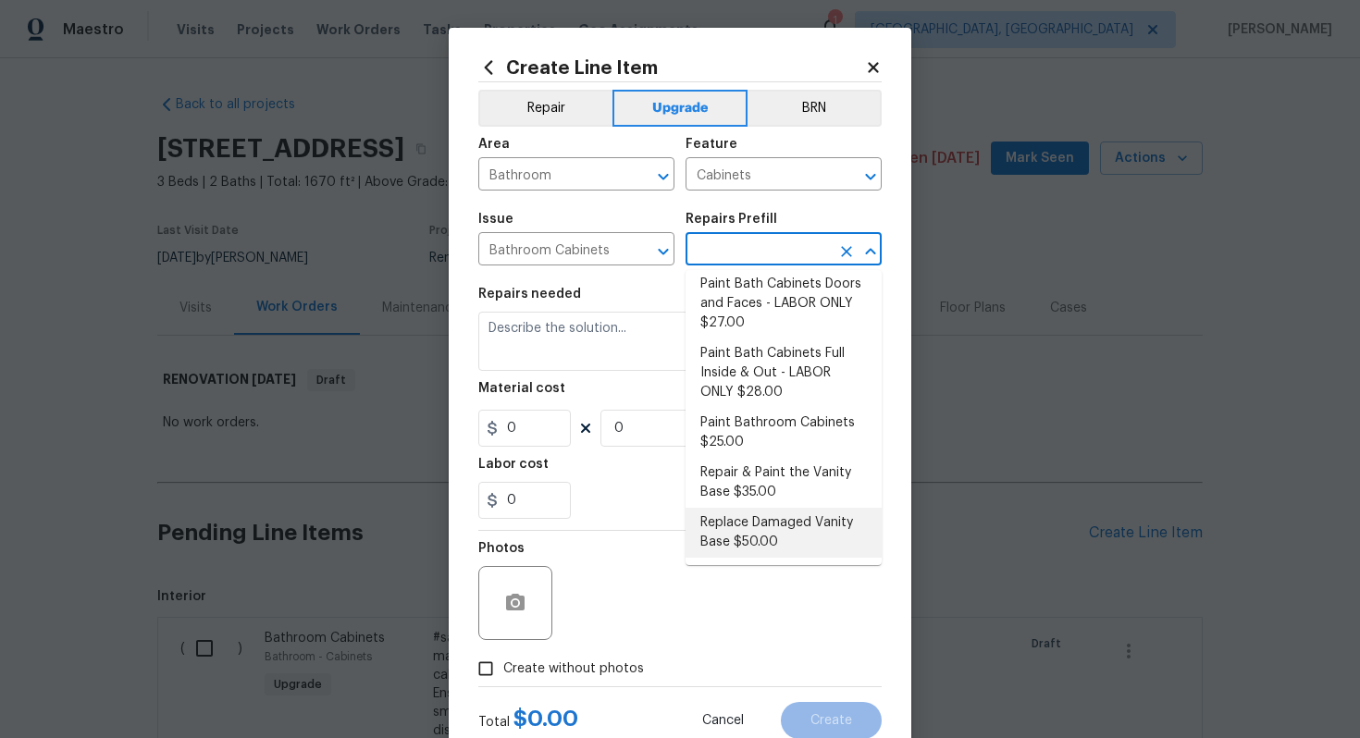
click at [734, 522] on li "Replace Damaged Vanity Base $50.00" at bounding box center [783, 533] width 196 height 50
type input "Replace Damaged Vanity Base $50.00"
type textarea "Remove the existing/damage cabinet base and replace with new. Ensure that the n…"
type input "50"
type input "1"
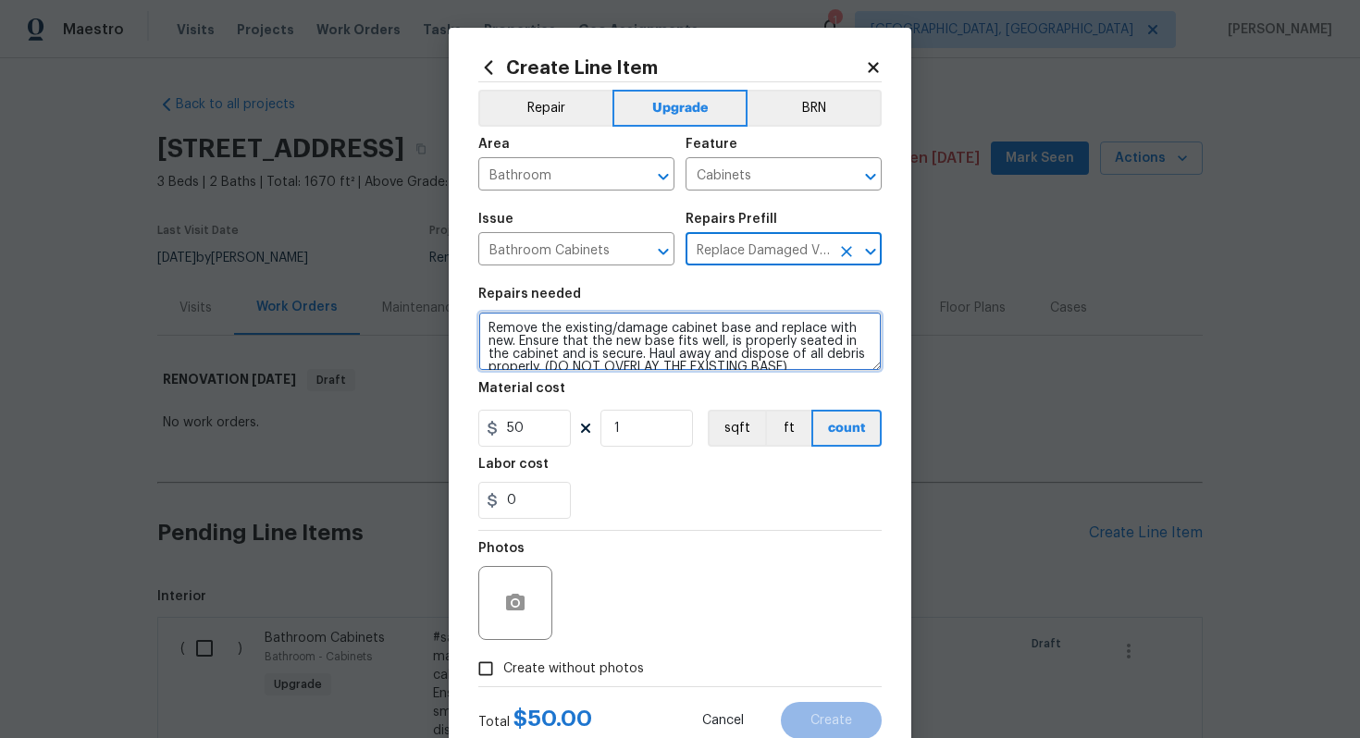
click at [481, 325] on textarea "Remove the existing/damage cabinet base and replace with new. Ensure that the n…" at bounding box center [679, 341] width 403 height 59
paste textarea "First/ground floor bathroom"
type textarea "#sala - First/ground floor bathroom - Remove the existing/damage cabinet base a…"
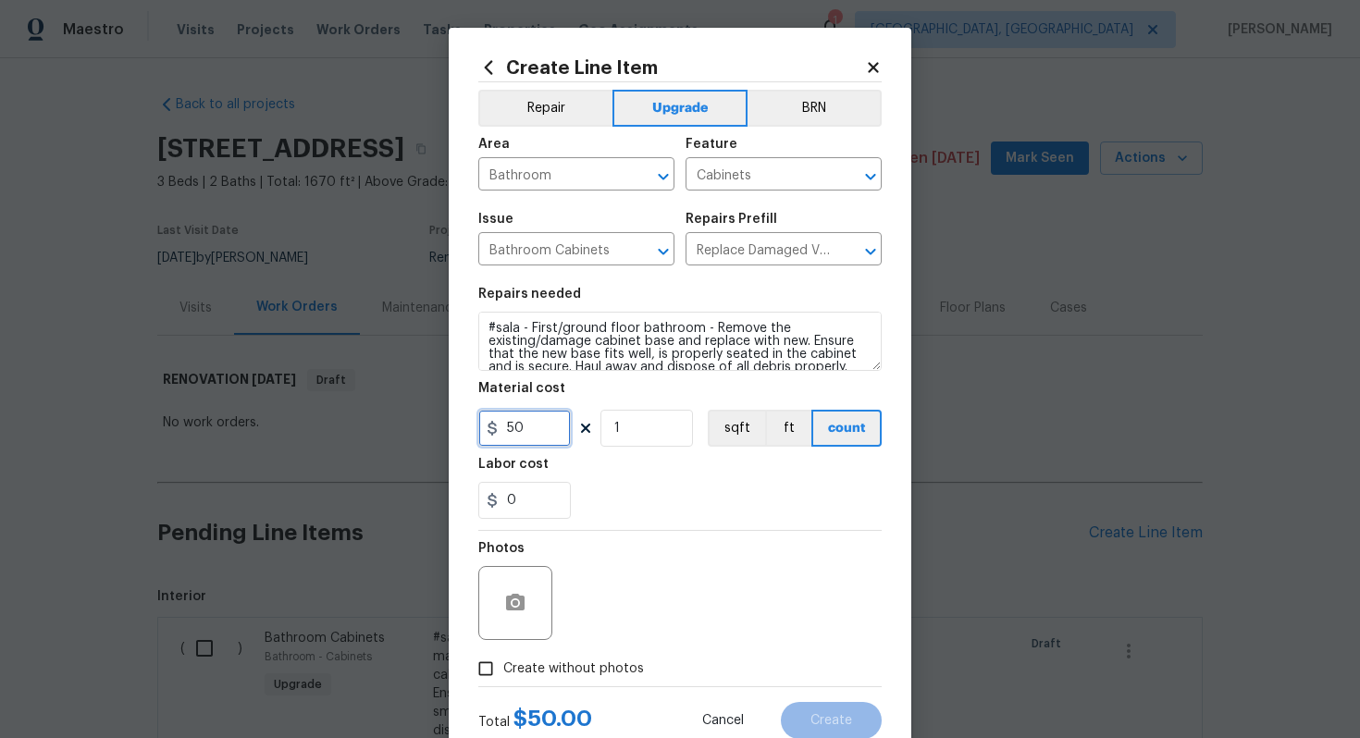
click at [518, 425] on input "50" at bounding box center [524, 428] width 92 height 37
type input "75"
click at [571, 676] on span "Create without photos" at bounding box center [573, 668] width 141 height 19
click at [503, 676] on input "Create without photos" at bounding box center [485, 668] width 35 height 35
checkbox input "true"
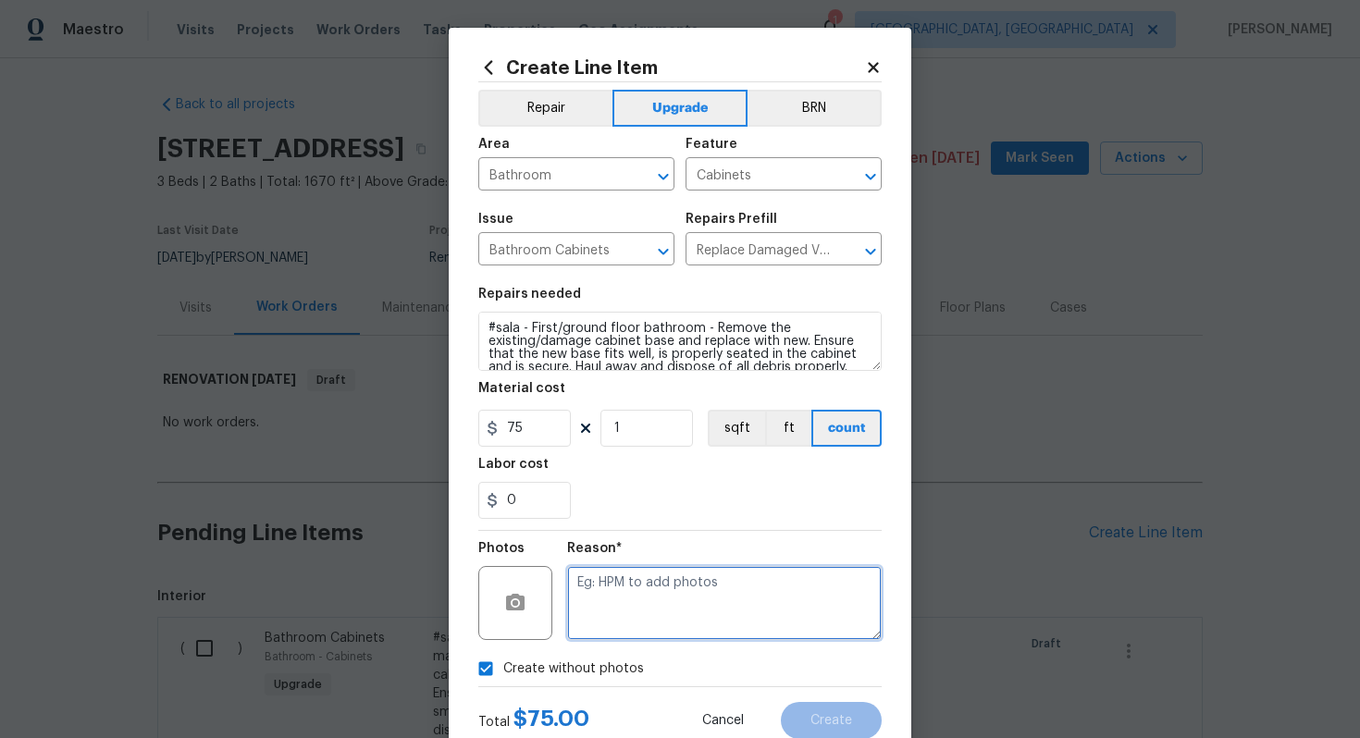
click at [634, 602] on textarea at bounding box center [724, 603] width 314 height 74
type textarea "n/a"
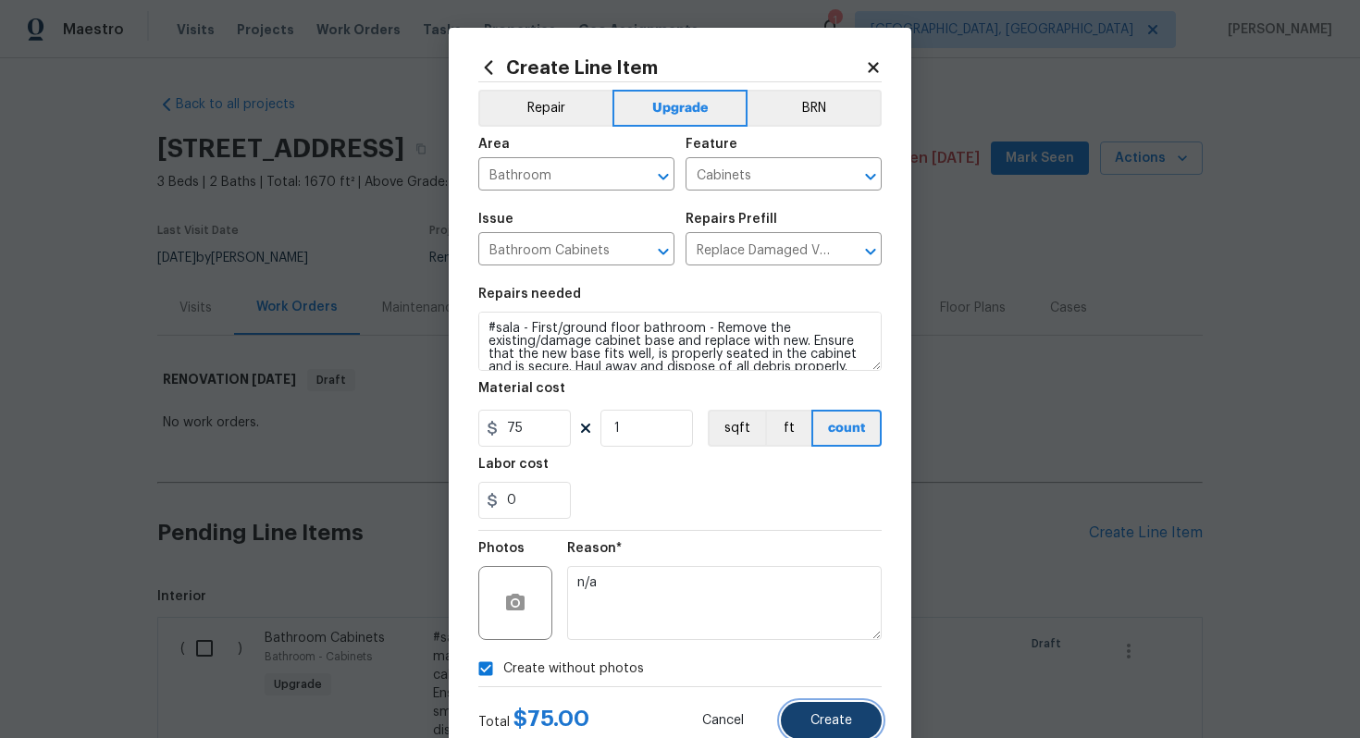
click at [845, 713] on button "Create" at bounding box center [831, 720] width 101 height 37
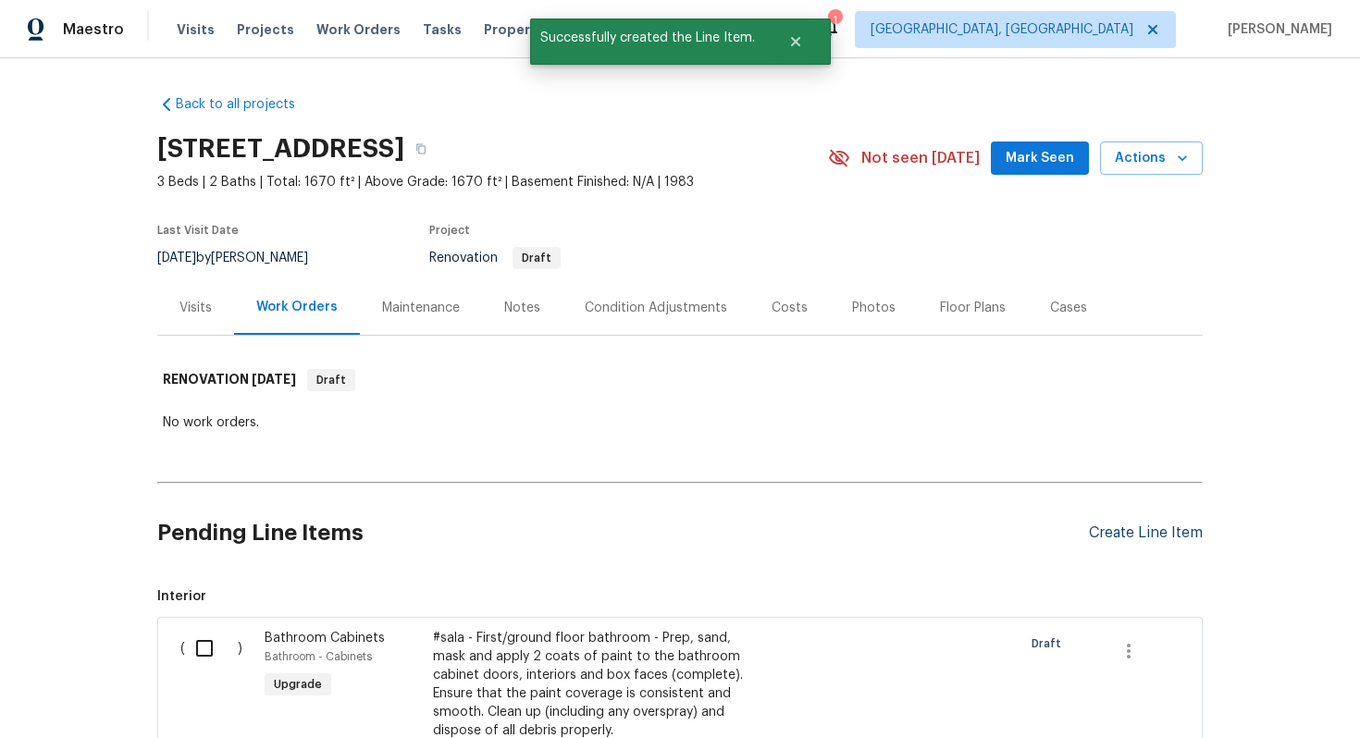
click at [1124, 527] on div "Create Line Item" at bounding box center [1146, 533] width 114 height 18
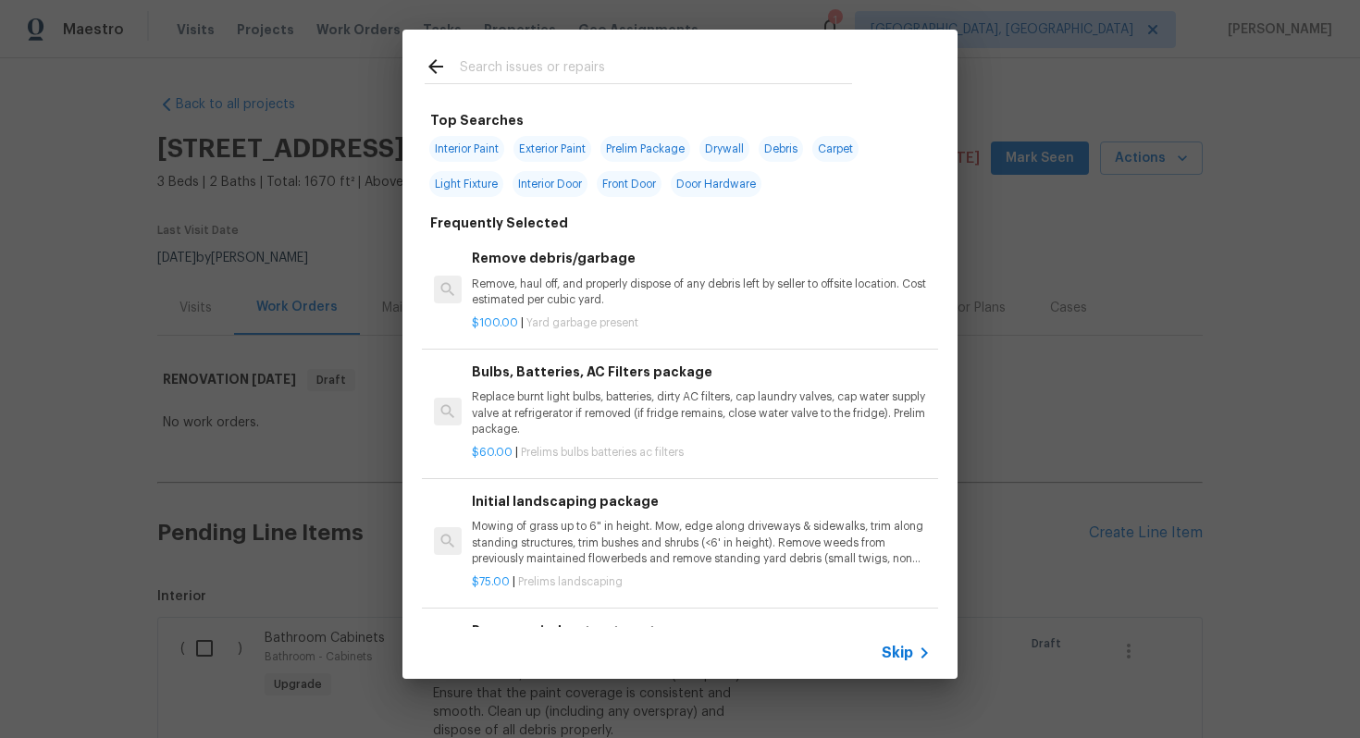
click at [893, 644] on span "Skip" at bounding box center [896, 653] width 31 height 18
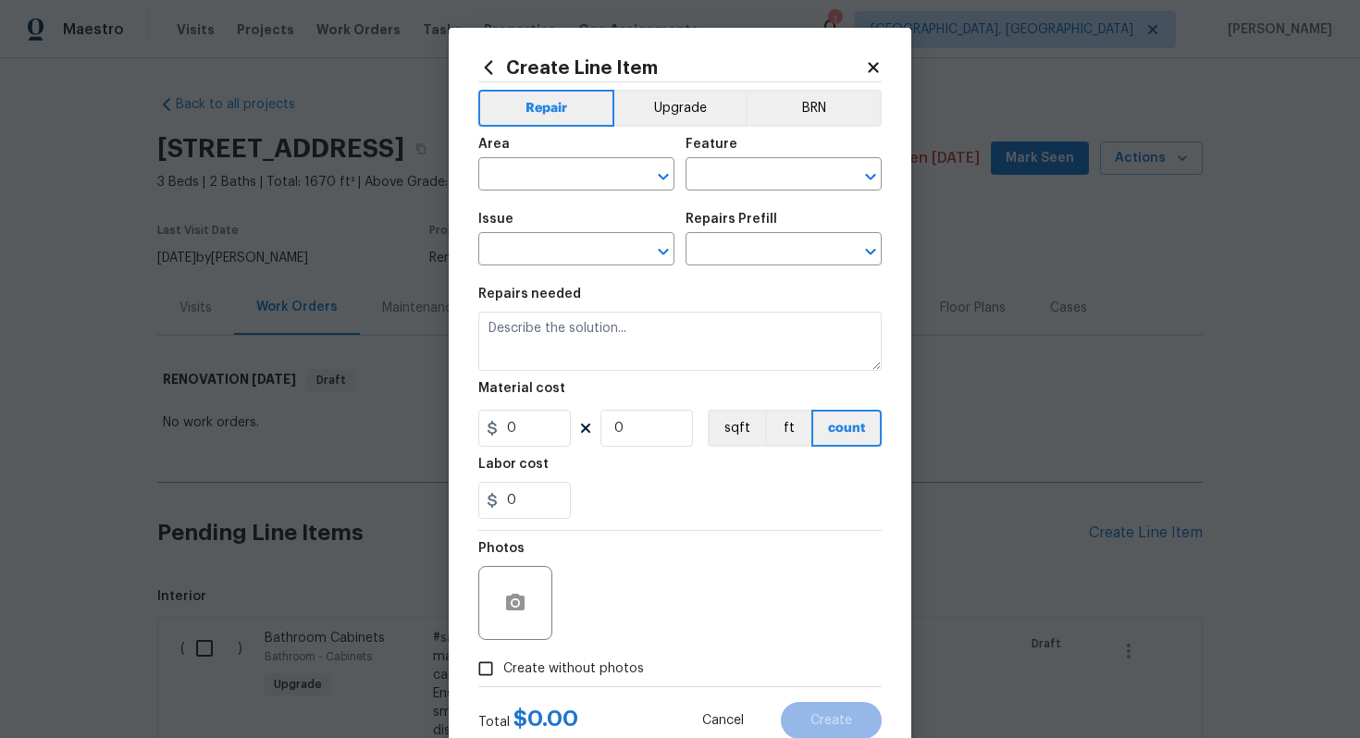
click at [646, 75] on h2 "Create Line Item" at bounding box center [671, 67] width 387 height 20
click at [646, 91] on button "Upgrade" at bounding box center [680, 108] width 132 height 37
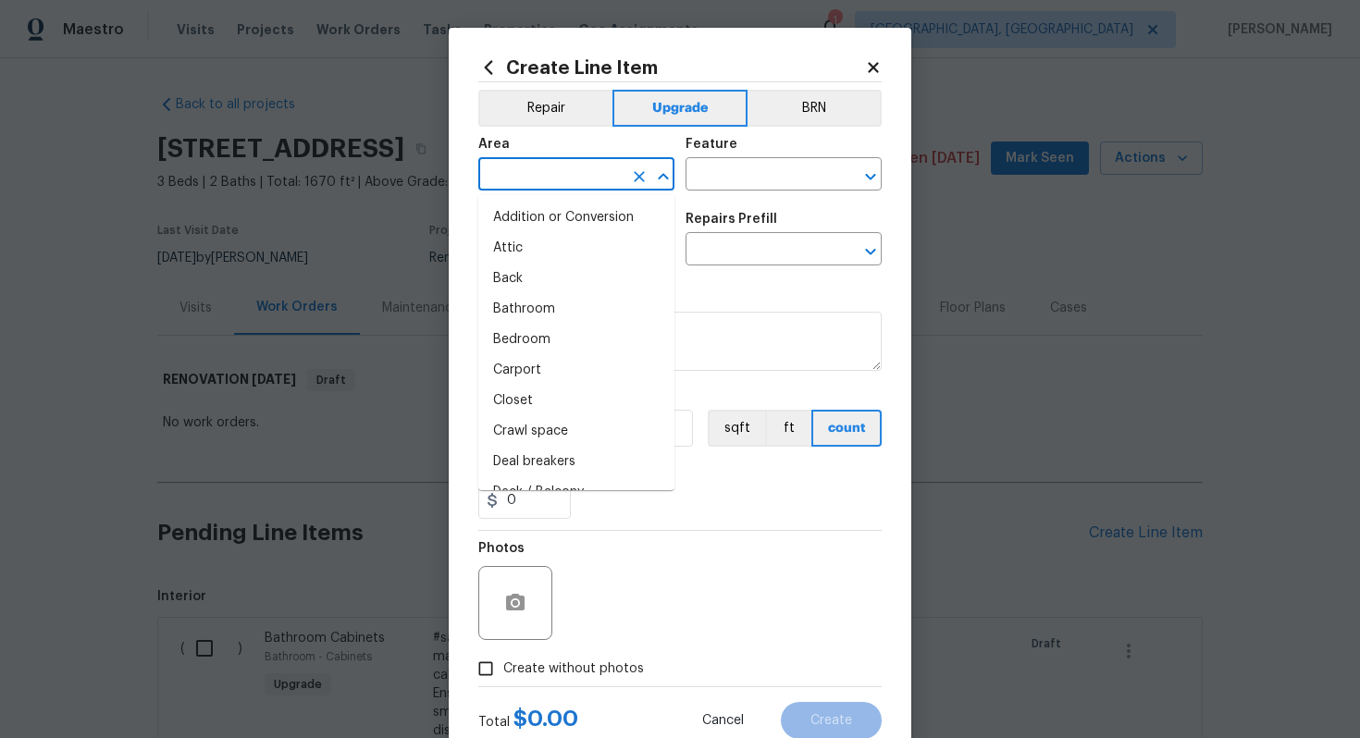
click at [578, 166] on input "text" at bounding box center [550, 176] width 144 height 29
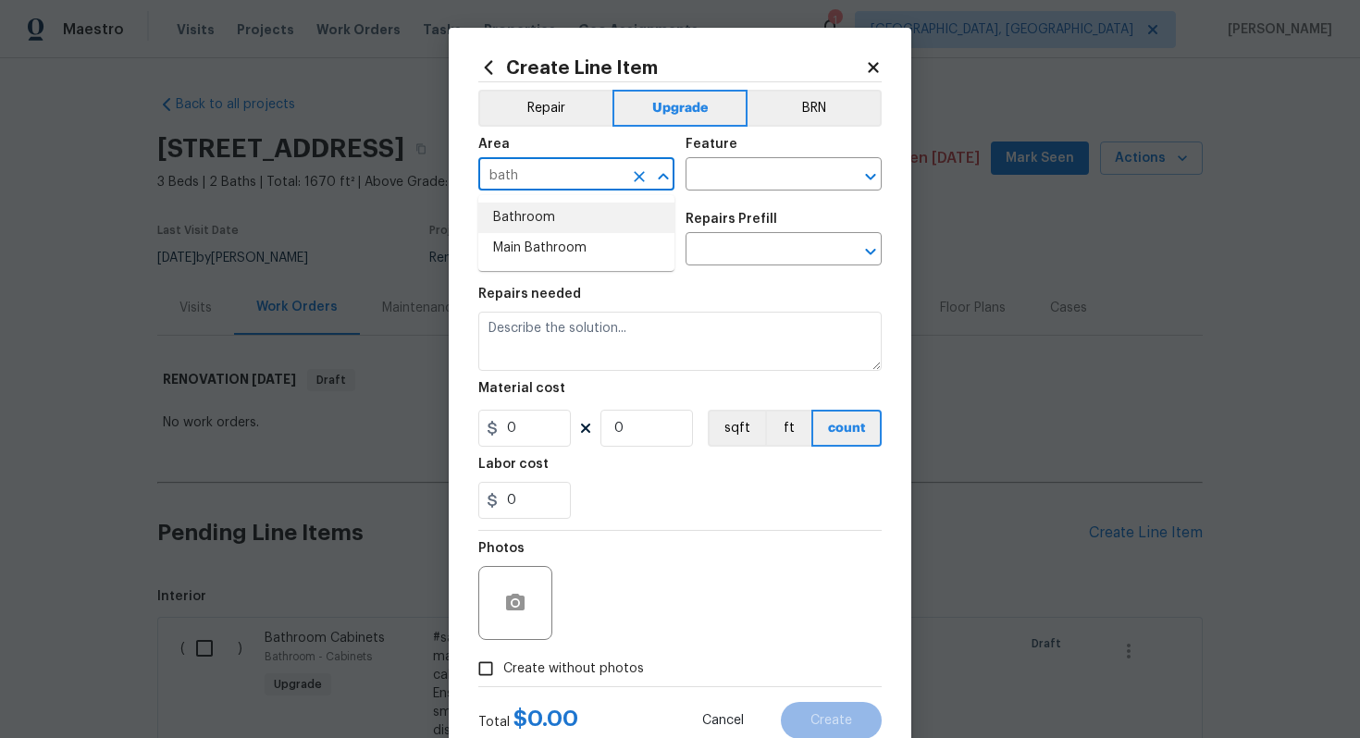
click at [571, 211] on li "Bathroom" at bounding box center [576, 218] width 196 height 31
type input "Bathroom"
click at [709, 162] on input "text" at bounding box center [757, 176] width 144 height 29
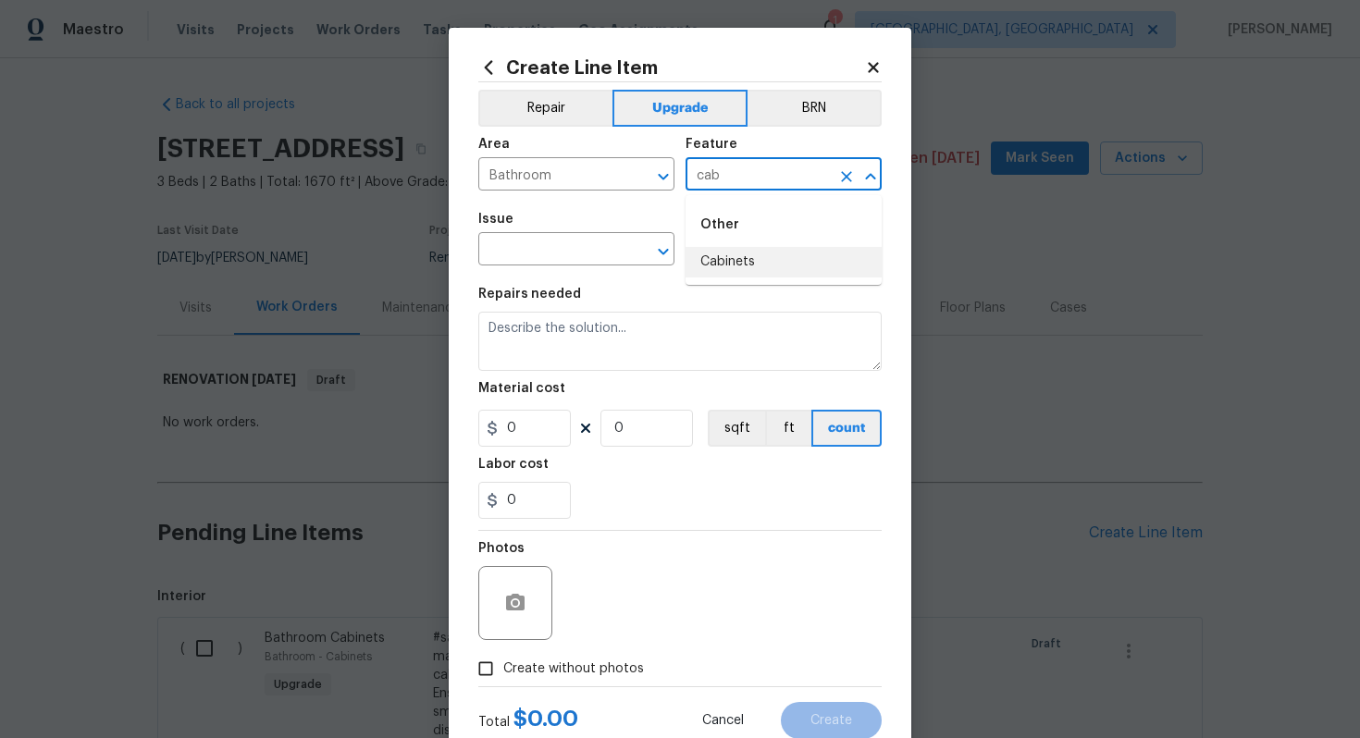
click at [726, 261] on li "Cabinets" at bounding box center [783, 262] width 196 height 31
type input "Cabinets"
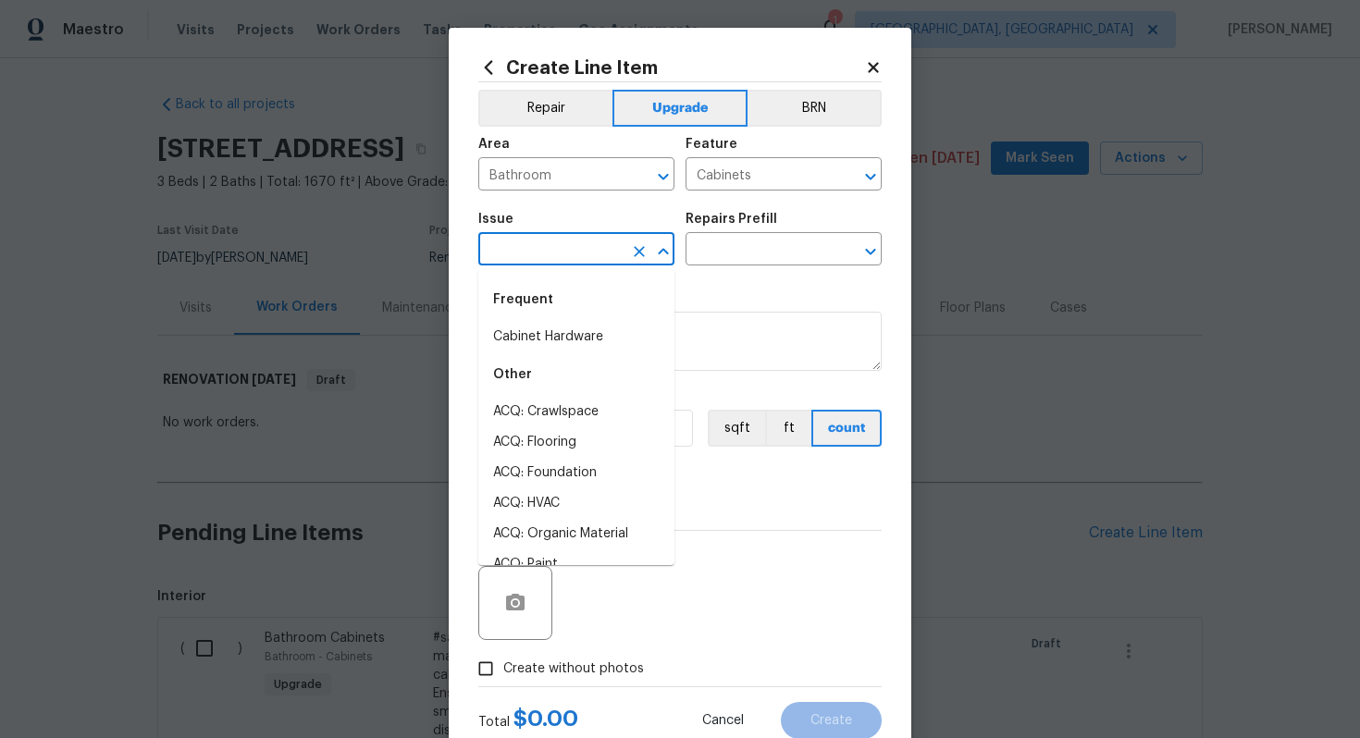
click at [590, 256] on input "text" at bounding box center [550, 251] width 144 height 29
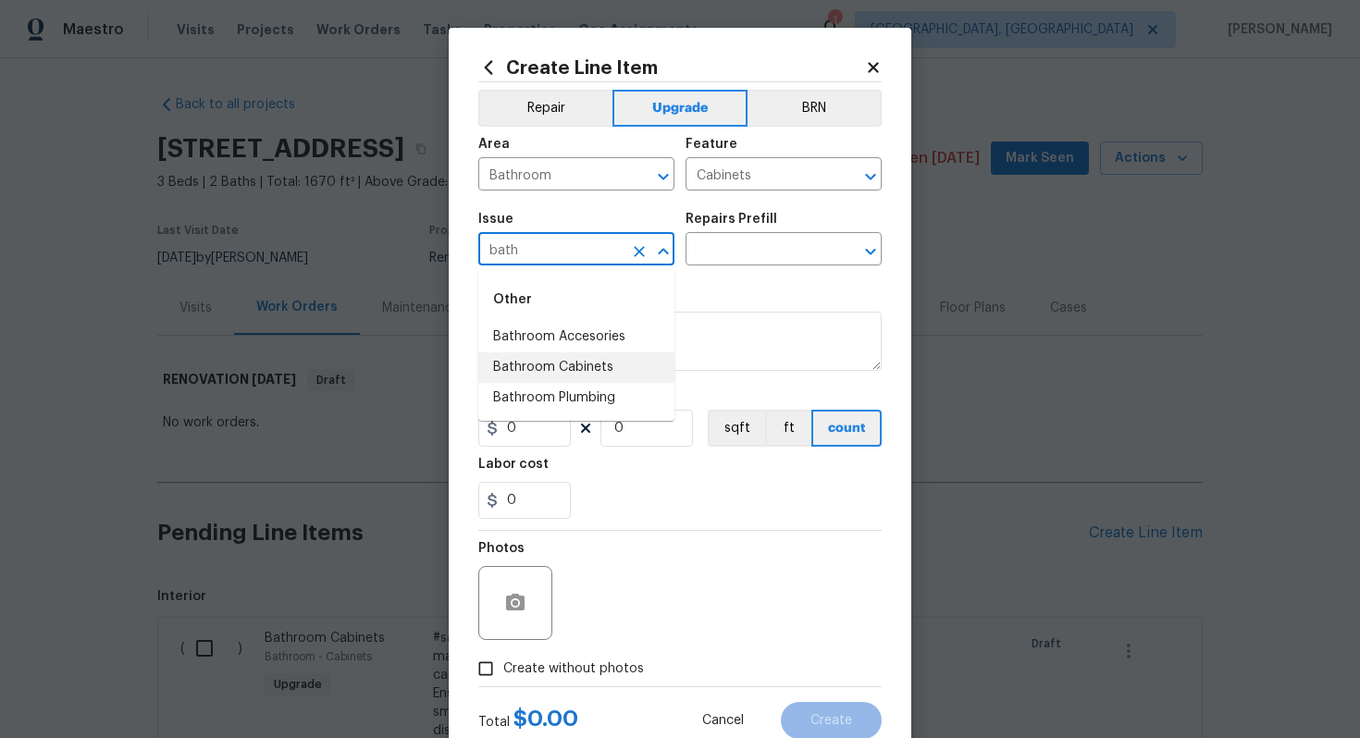
click at [589, 361] on li "Bathroom Cabinets" at bounding box center [576, 367] width 196 height 31
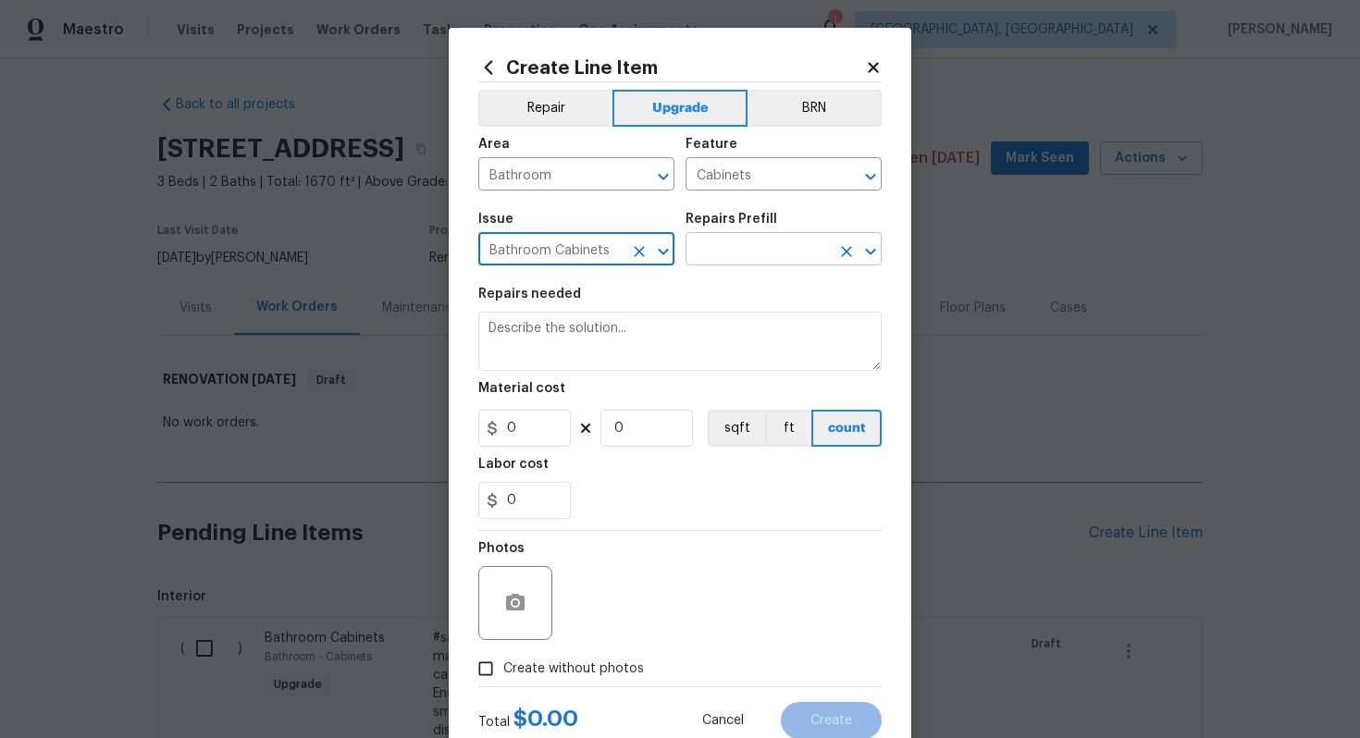
type input "Bathroom Cabinets"
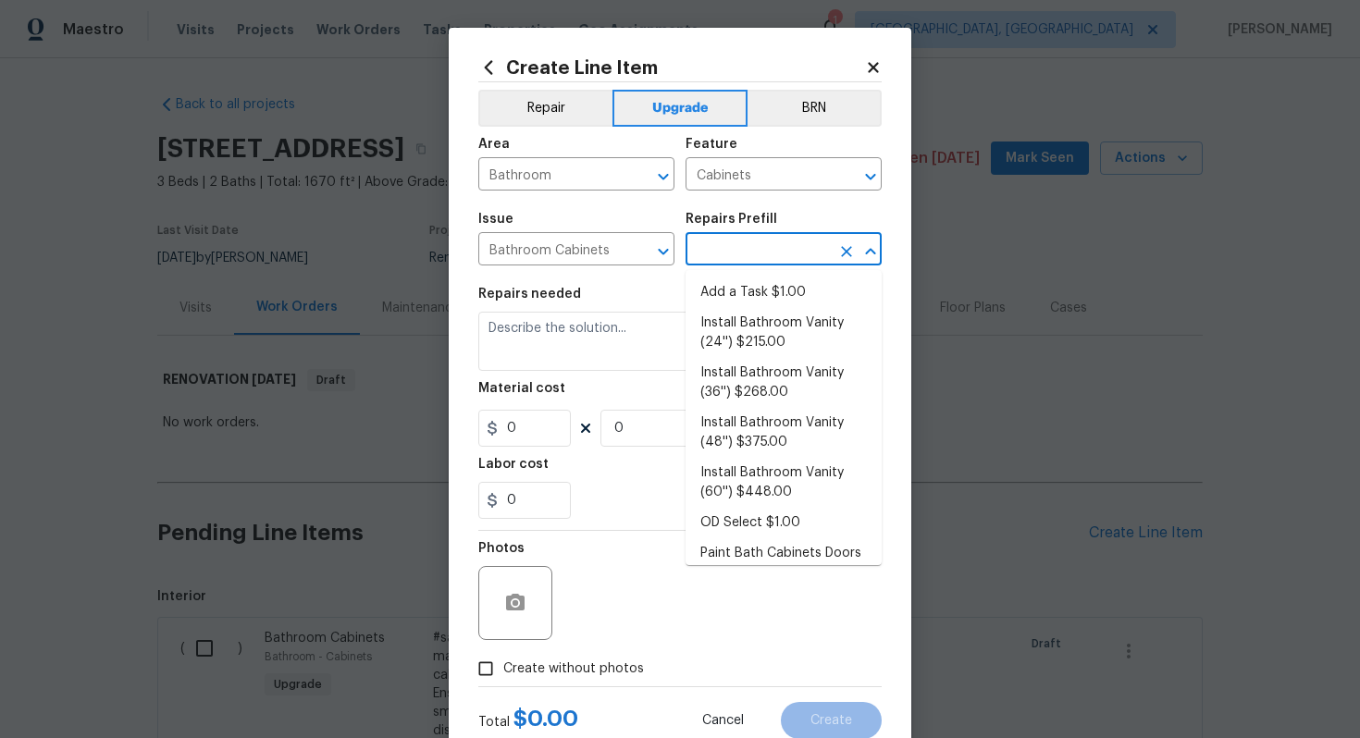
click at [714, 255] on input "text" at bounding box center [757, 251] width 144 height 29
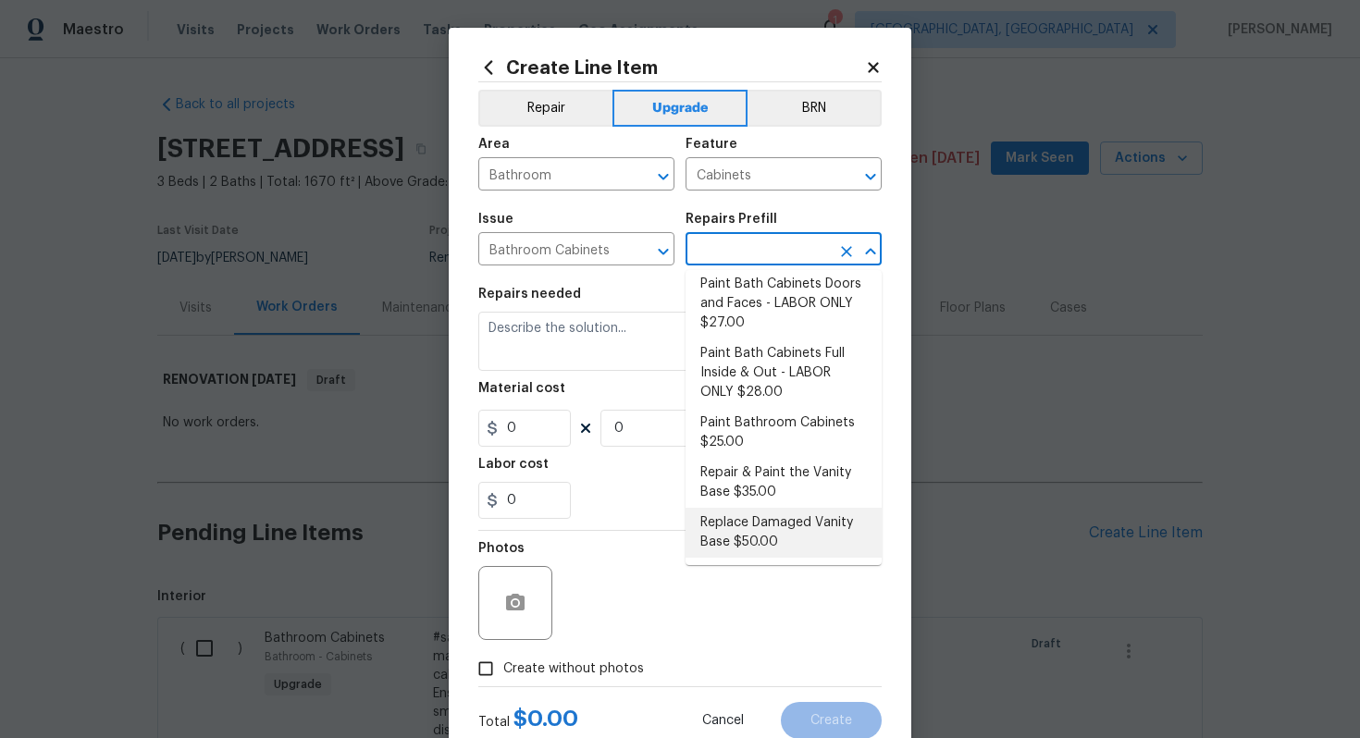
click at [751, 540] on li "Replace Damaged Vanity Base $50.00" at bounding box center [783, 533] width 196 height 50
type input "Replace Damaged Vanity Base $50.00"
type textarea "Remove the existing/damage cabinet base and replace with new. Ensure that the n…"
type input "50"
type input "1"
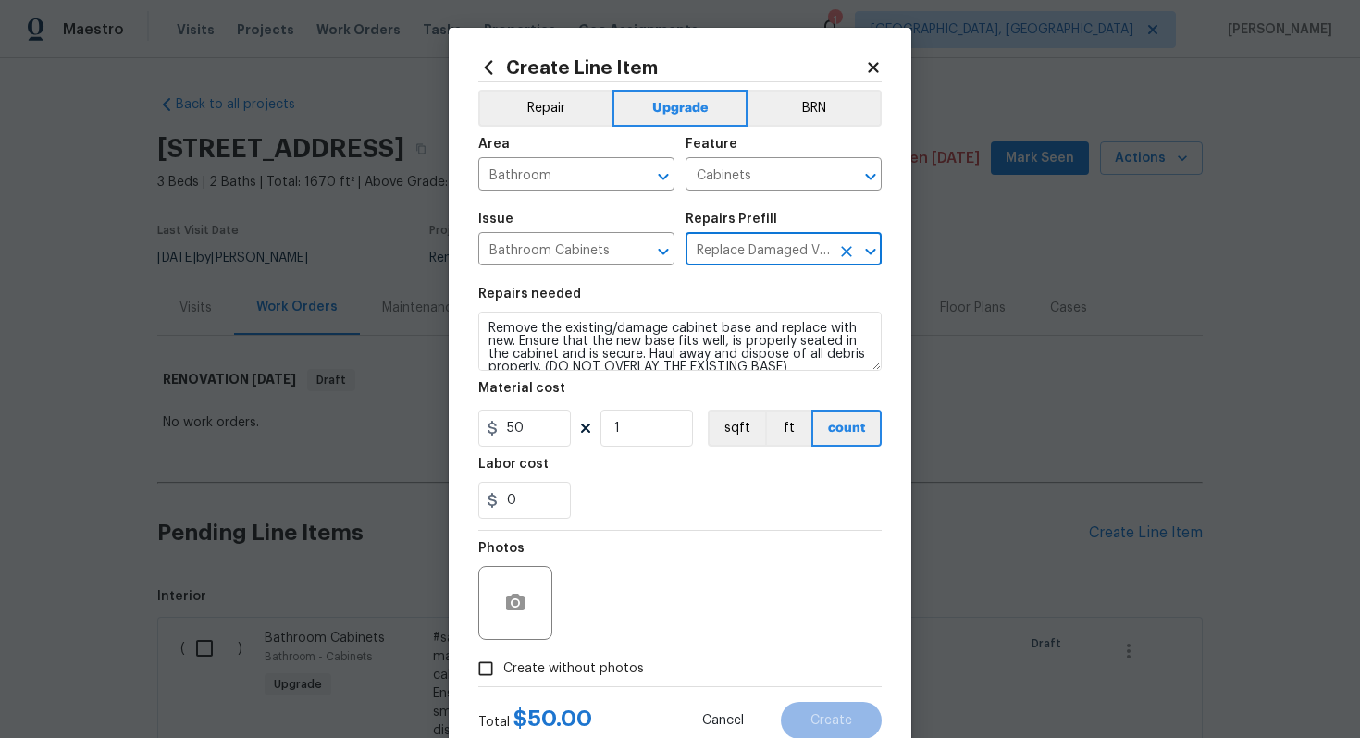
click at [844, 250] on icon "Clear" at bounding box center [846, 251] width 11 height 11
click at [769, 243] on input "text" at bounding box center [757, 251] width 144 height 29
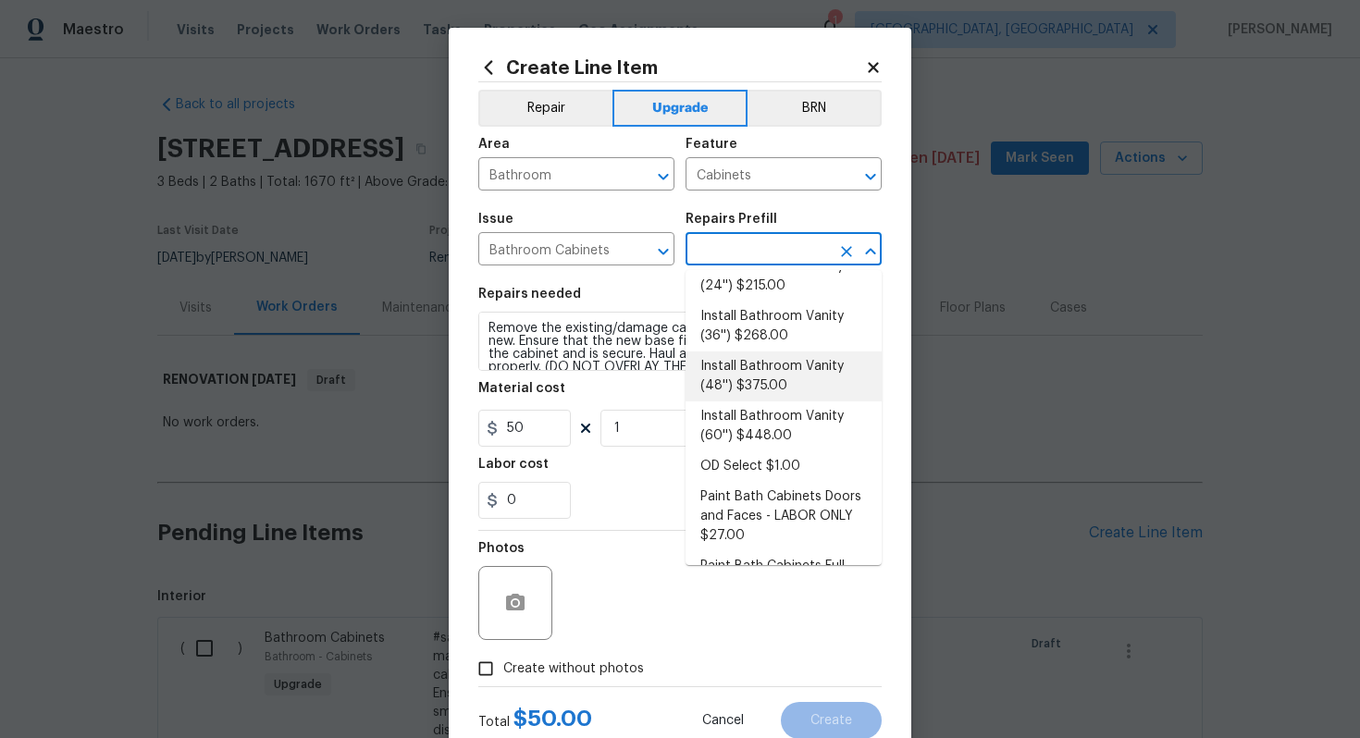
scroll to position [58, 0]
click at [738, 422] on li "Install Bathroom Vanity (60'') $448.00" at bounding box center [783, 425] width 196 height 50
type input "Install Bathroom Vanity (60'') $448.00"
type textarea "Remove the existing bathroom vanity (if present) and install a new 60'' bathroo…"
type input "448"
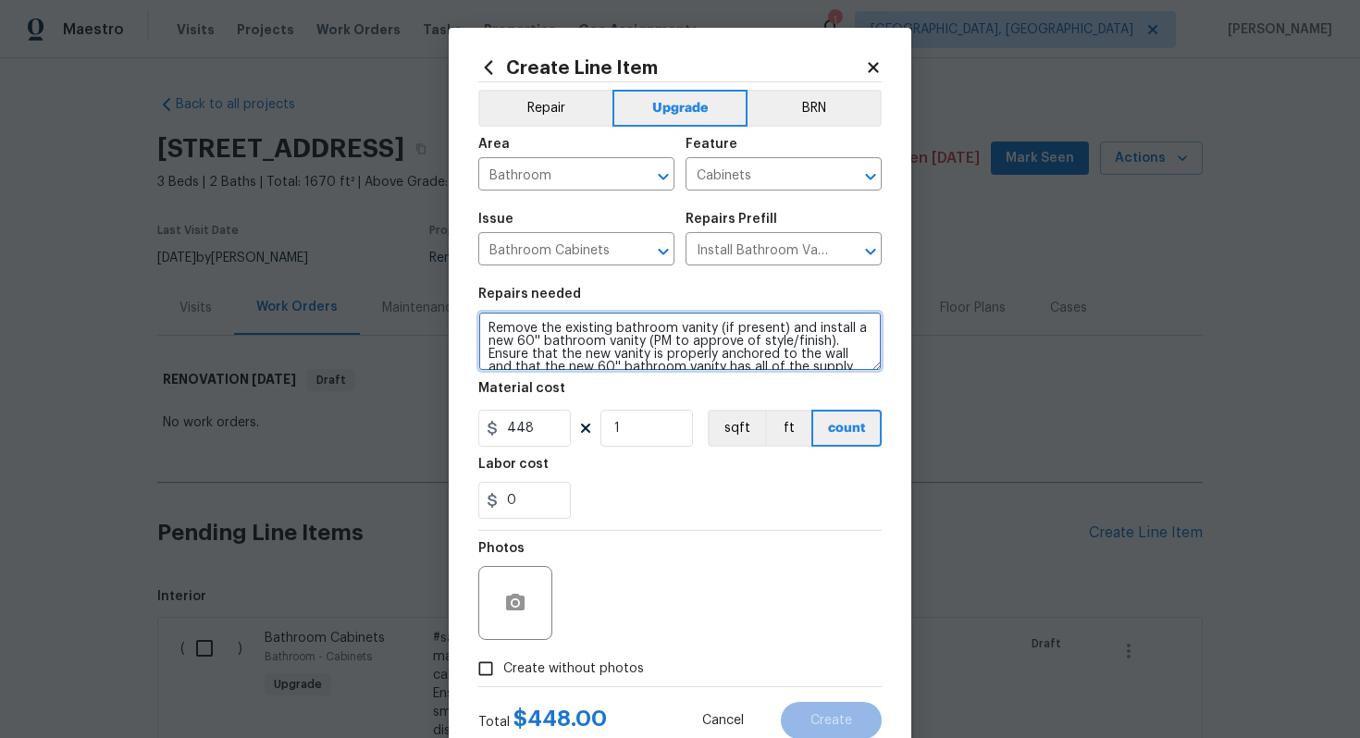
click at [488, 325] on textarea "Remove the existing bathroom vanity (if present) and install a new 60'' bathroo…" at bounding box center [679, 341] width 403 height 59
paste textarea "Upstairs bathroom"
type textarea "#sala - Upstairs bathroom - Remove the existing bathroom vanity (if present) an…"
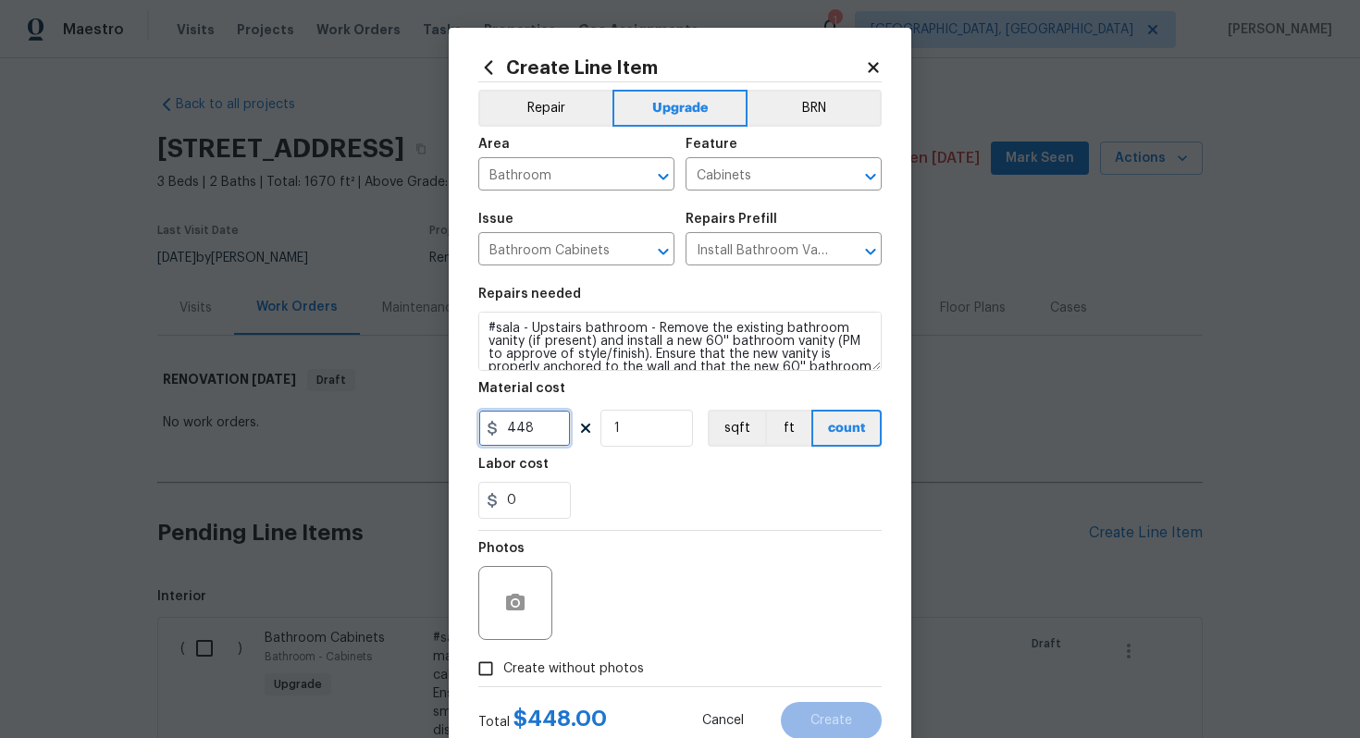
click at [529, 428] on input "448" at bounding box center [524, 428] width 92 height 37
type input "600"
click at [622, 665] on span "Create without photos" at bounding box center [573, 668] width 141 height 19
click at [503, 665] on input "Create without photos" at bounding box center [485, 668] width 35 height 35
checkbox input "true"
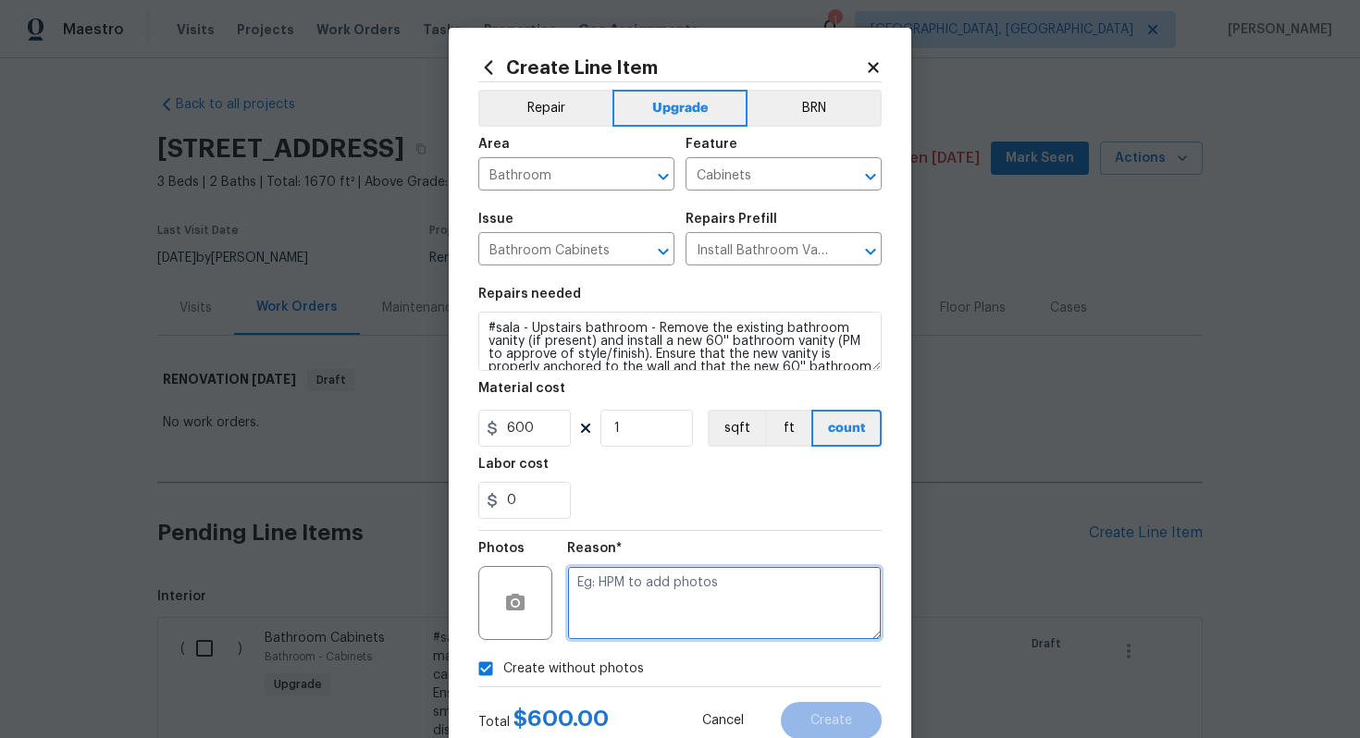
click at [637, 601] on textarea at bounding box center [724, 603] width 314 height 74
type textarea "n/a"
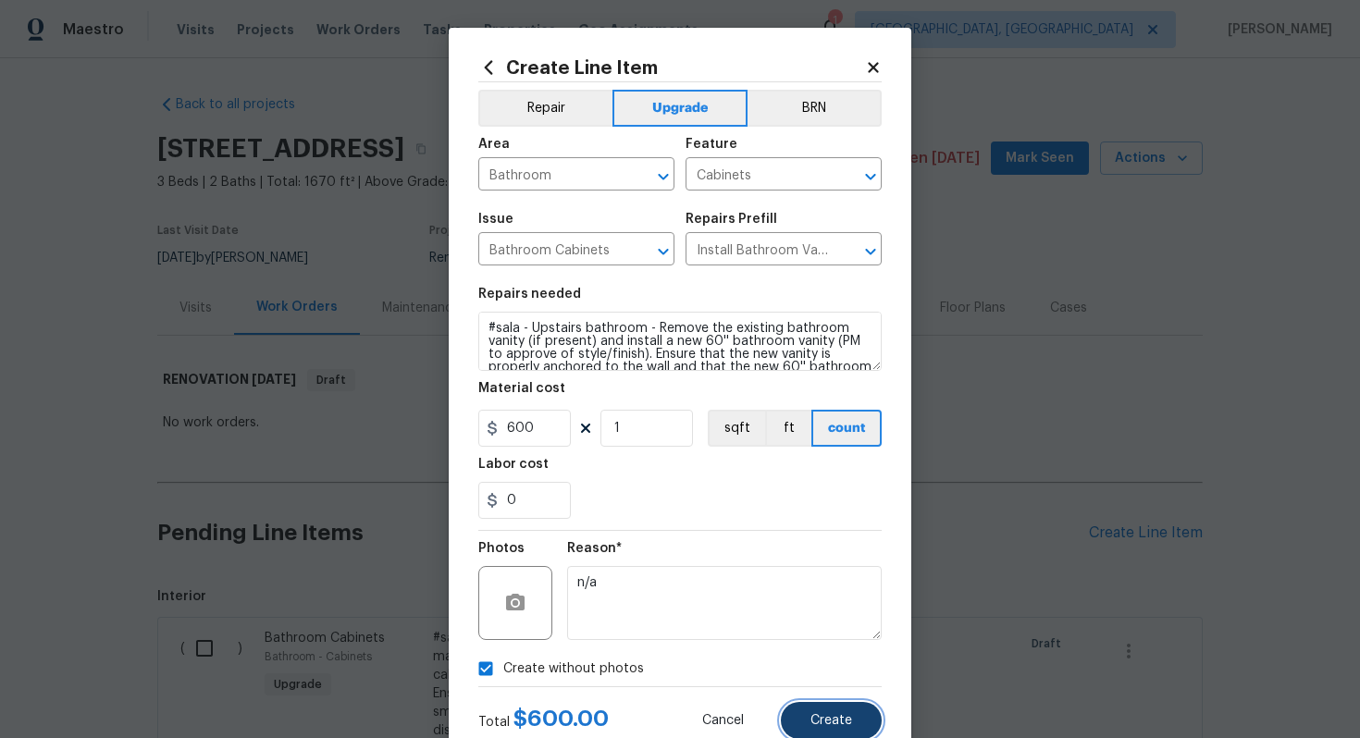
click at [824, 725] on span "Create" at bounding box center [831, 721] width 42 height 14
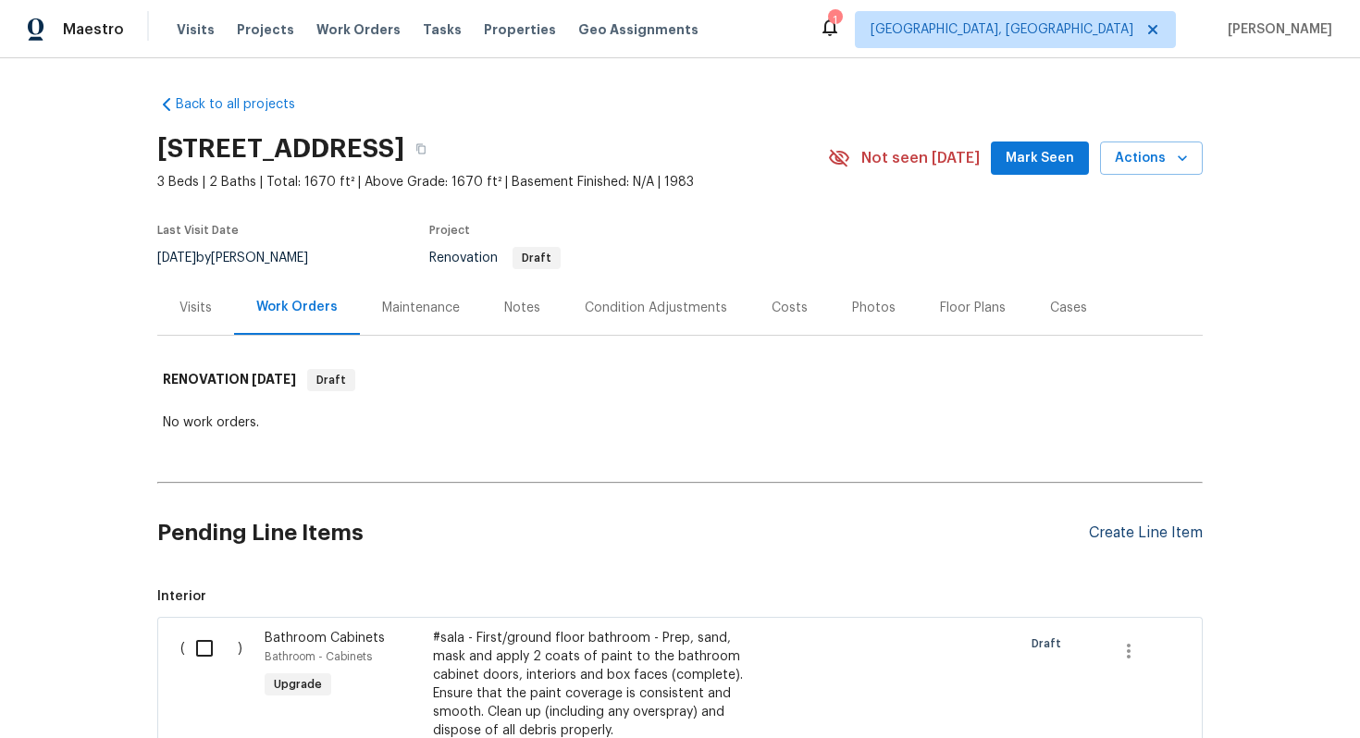
click at [1137, 532] on div "Create Line Item" at bounding box center [1146, 533] width 114 height 18
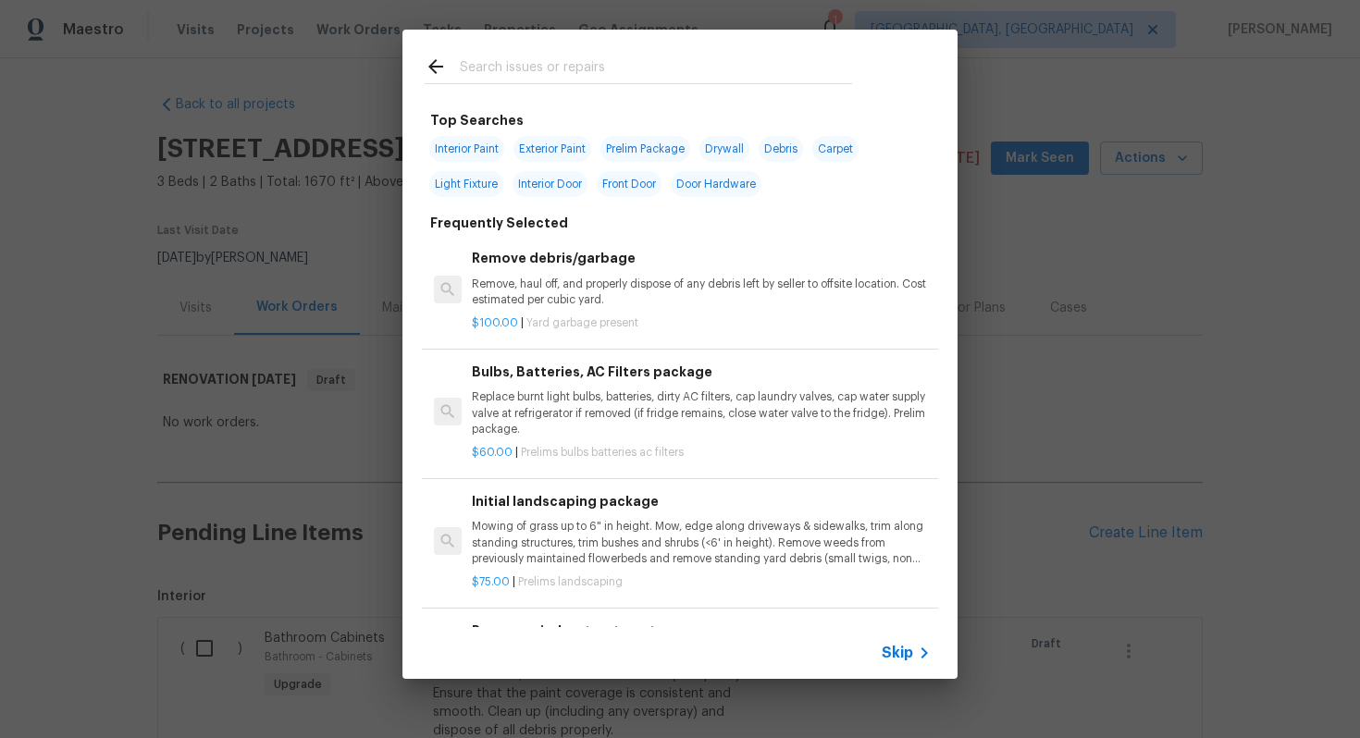
click at [913, 658] on icon at bounding box center [924, 653] width 22 height 22
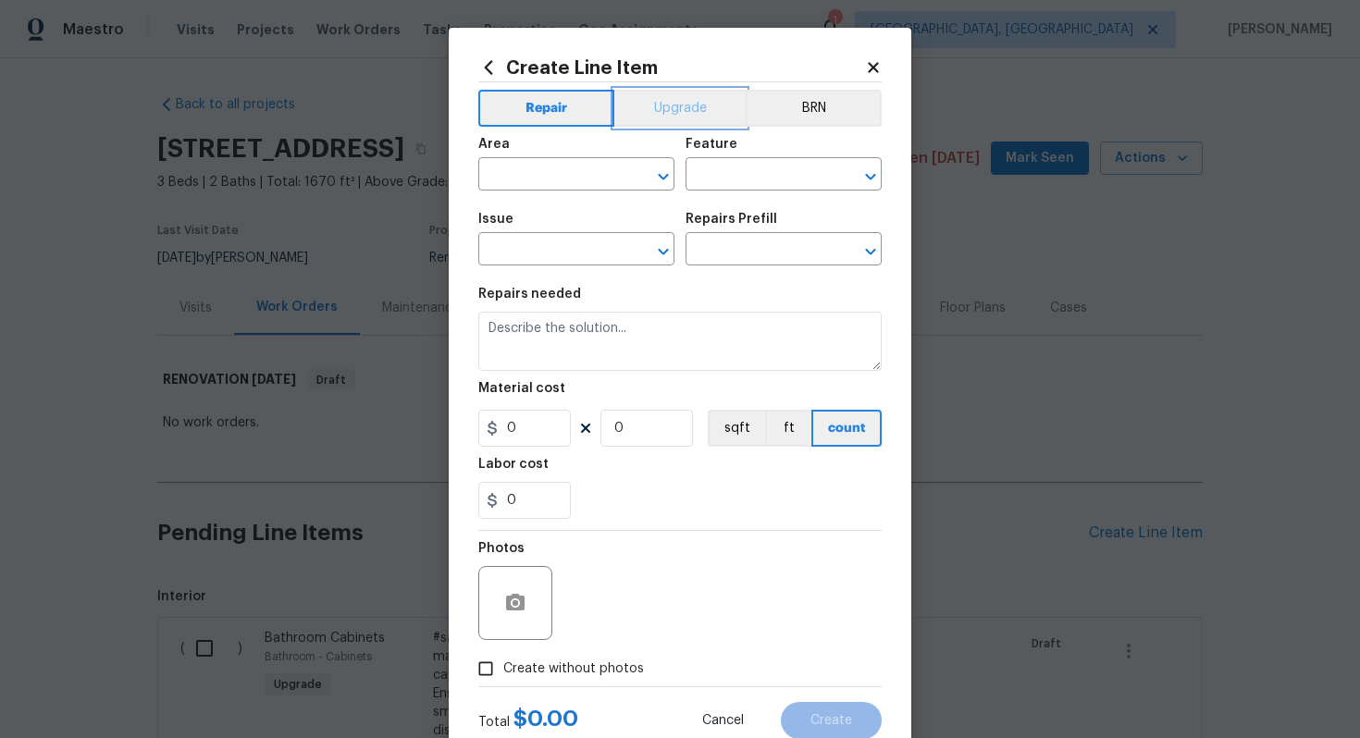
click at [651, 92] on button "Upgrade" at bounding box center [680, 108] width 132 height 37
click at [555, 153] on div "Area" at bounding box center [576, 150] width 196 height 24
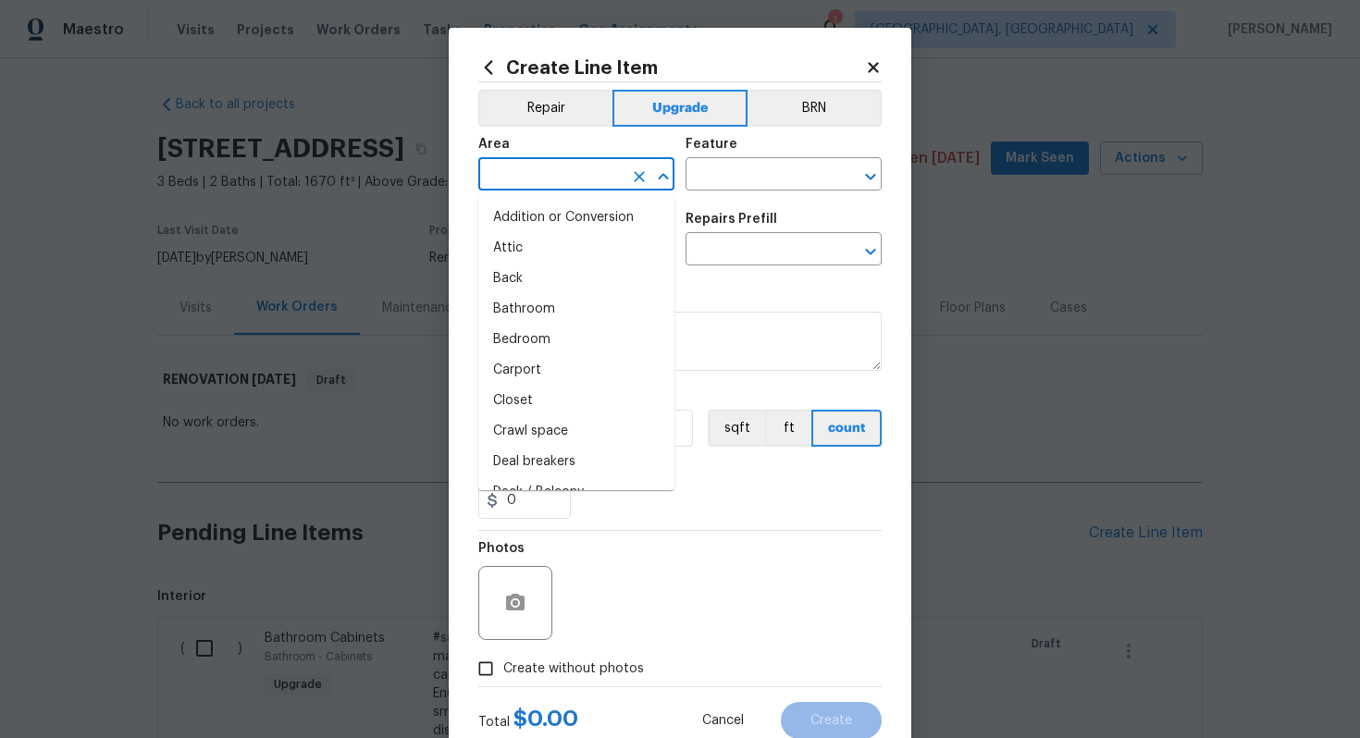
click at [549, 167] on input "text" at bounding box center [550, 176] width 144 height 29
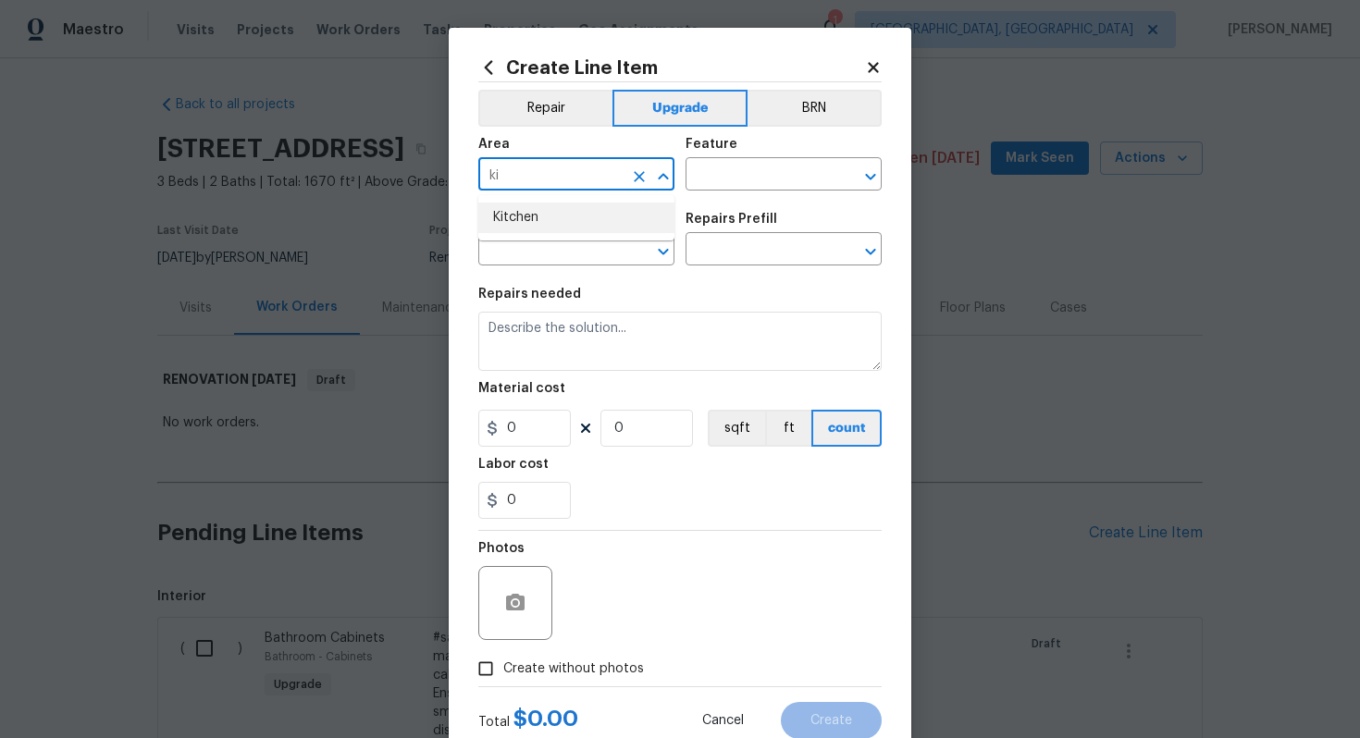
click at [552, 226] on li "Kitchen" at bounding box center [576, 218] width 196 height 31
type input "Kitchen"
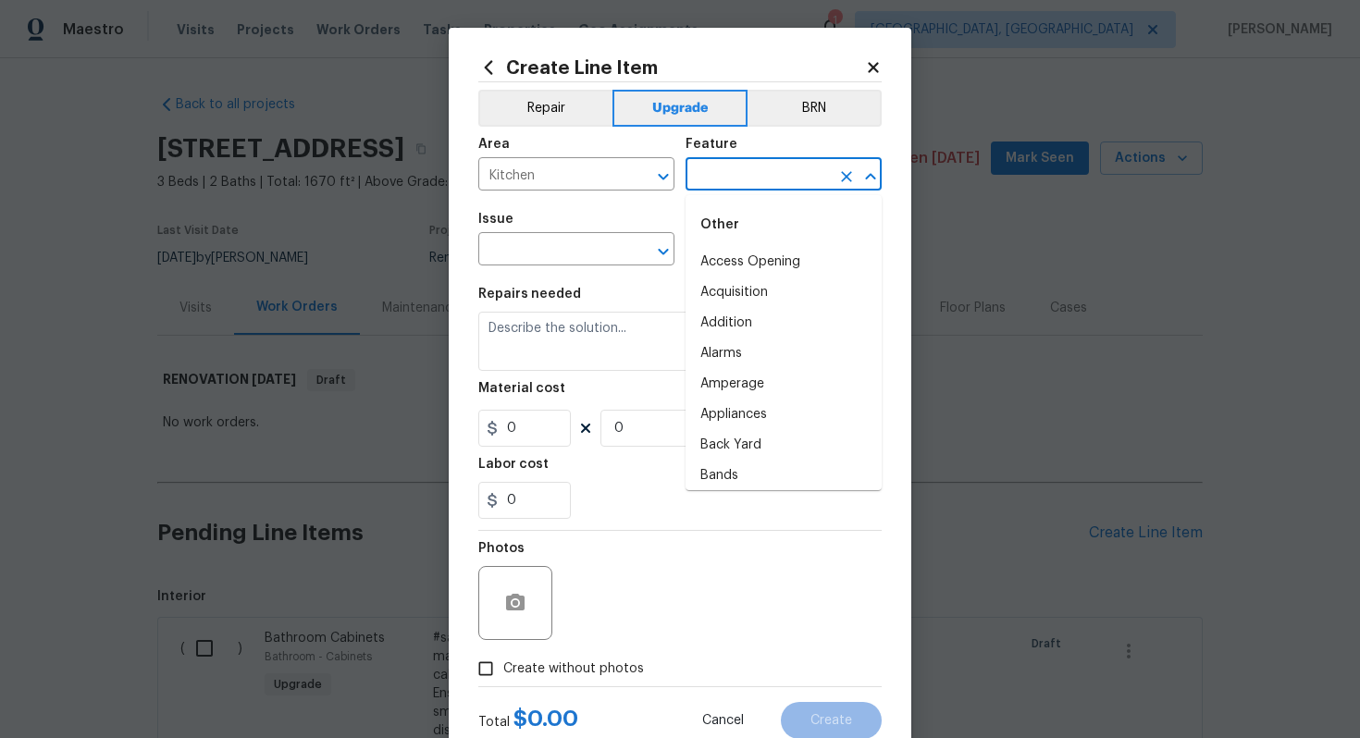
click at [727, 182] on input "text" at bounding box center [757, 176] width 144 height 29
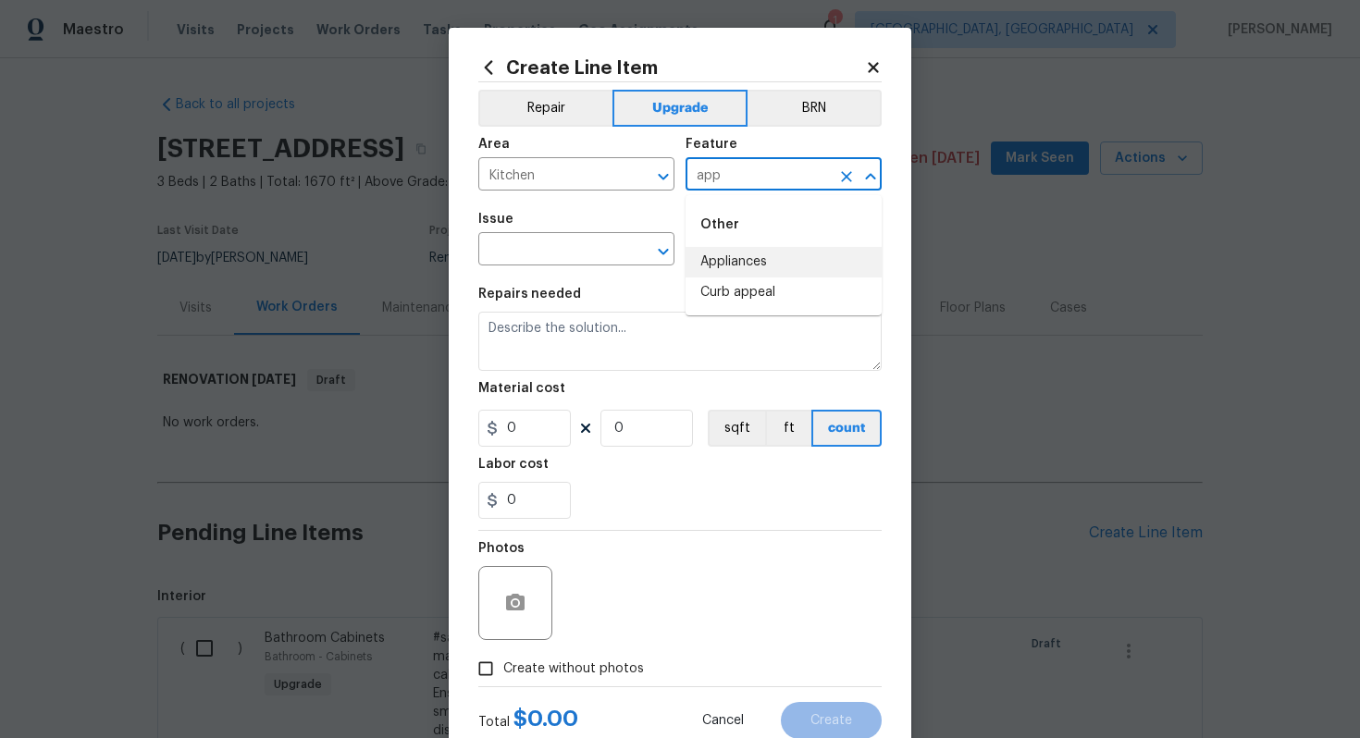
click at [735, 261] on li "Appliances" at bounding box center [783, 262] width 196 height 31
type input "Appliances"
click at [541, 248] on input "text" at bounding box center [550, 251] width 144 height 29
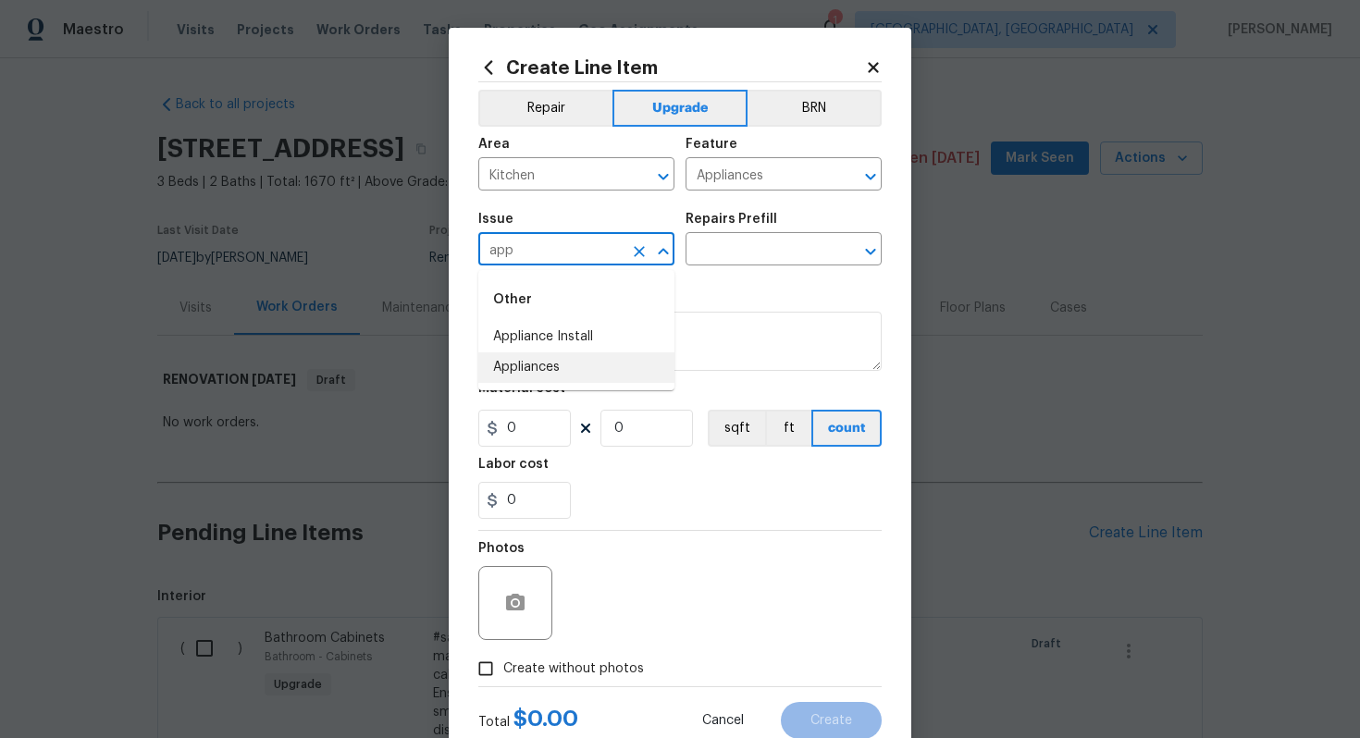
click at [547, 380] on li "Appliances" at bounding box center [576, 367] width 196 height 31
type input "Appliances"
click at [702, 267] on div "Issue Appliances ​ Repairs Prefill ​" at bounding box center [679, 239] width 403 height 75
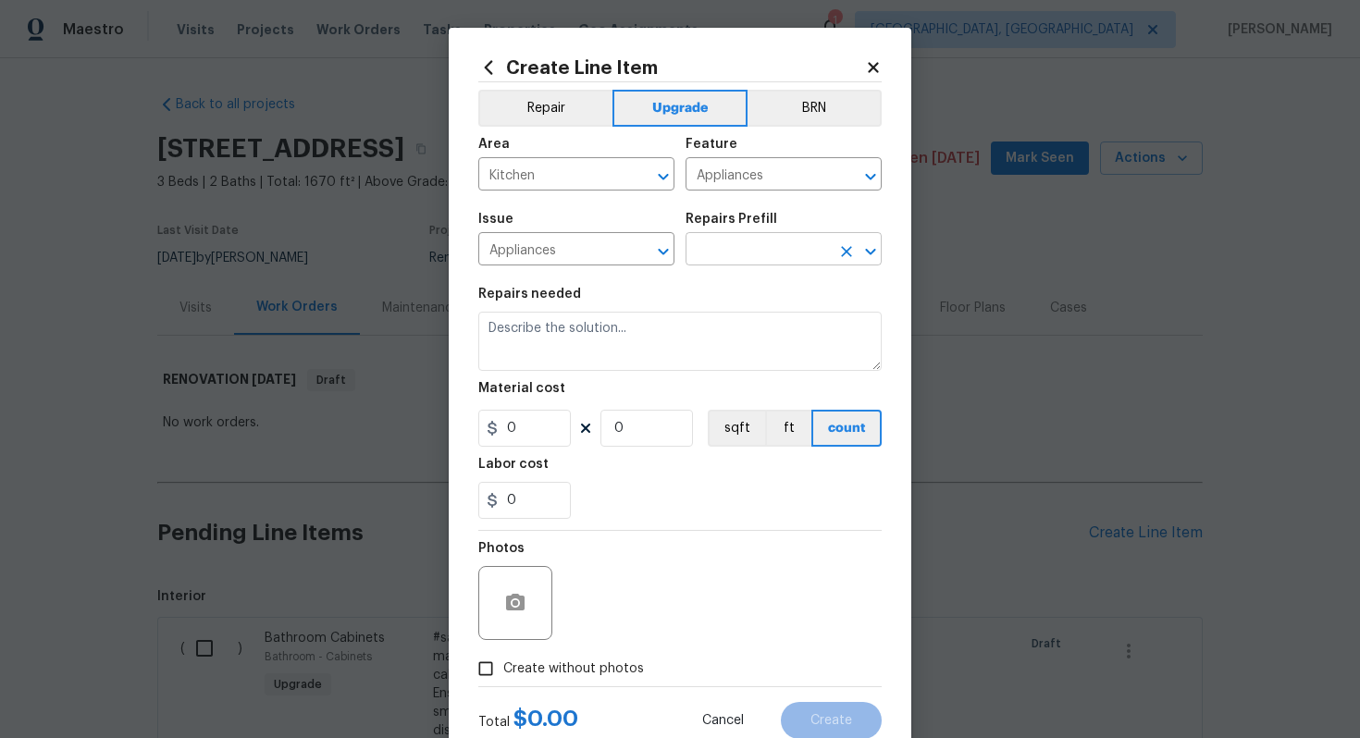
click at [717, 256] on input "text" at bounding box center [757, 251] width 144 height 29
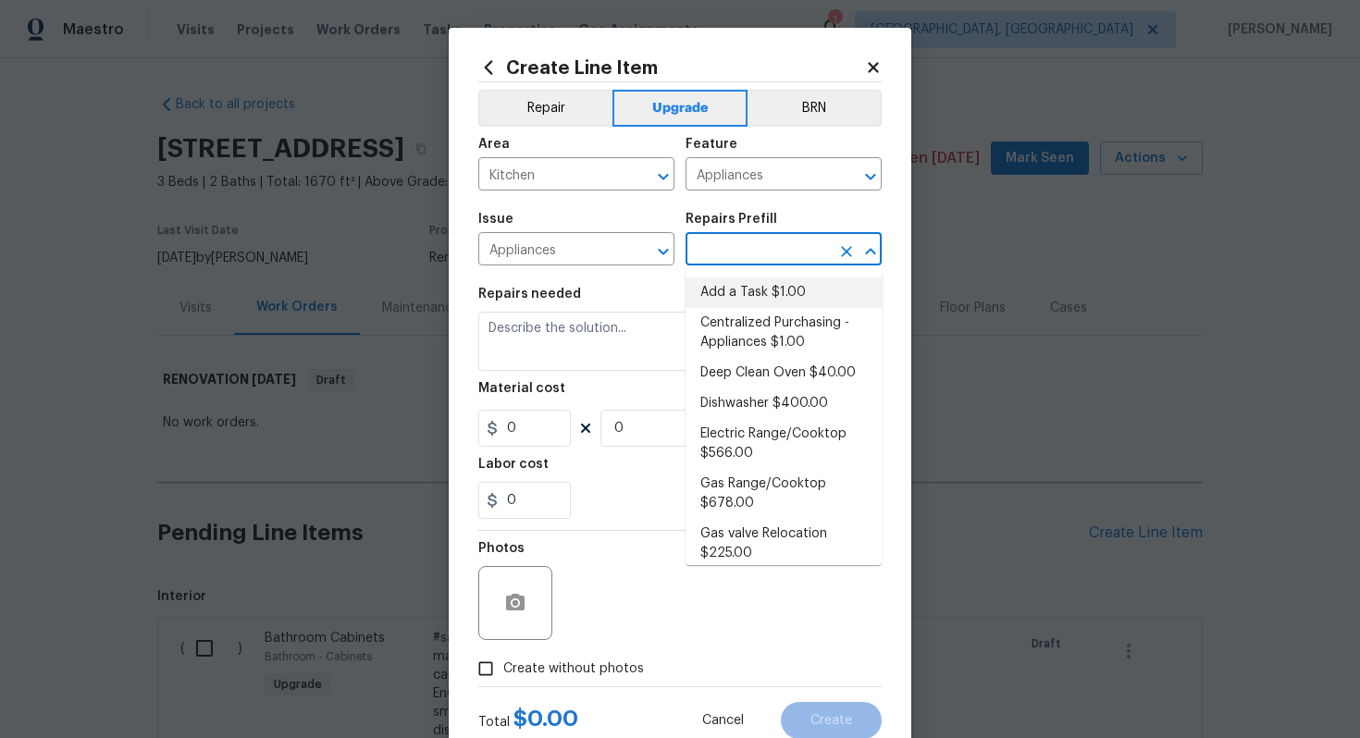
click at [770, 293] on li "Add a Task $1.00" at bounding box center [783, 292] width 196 height 31
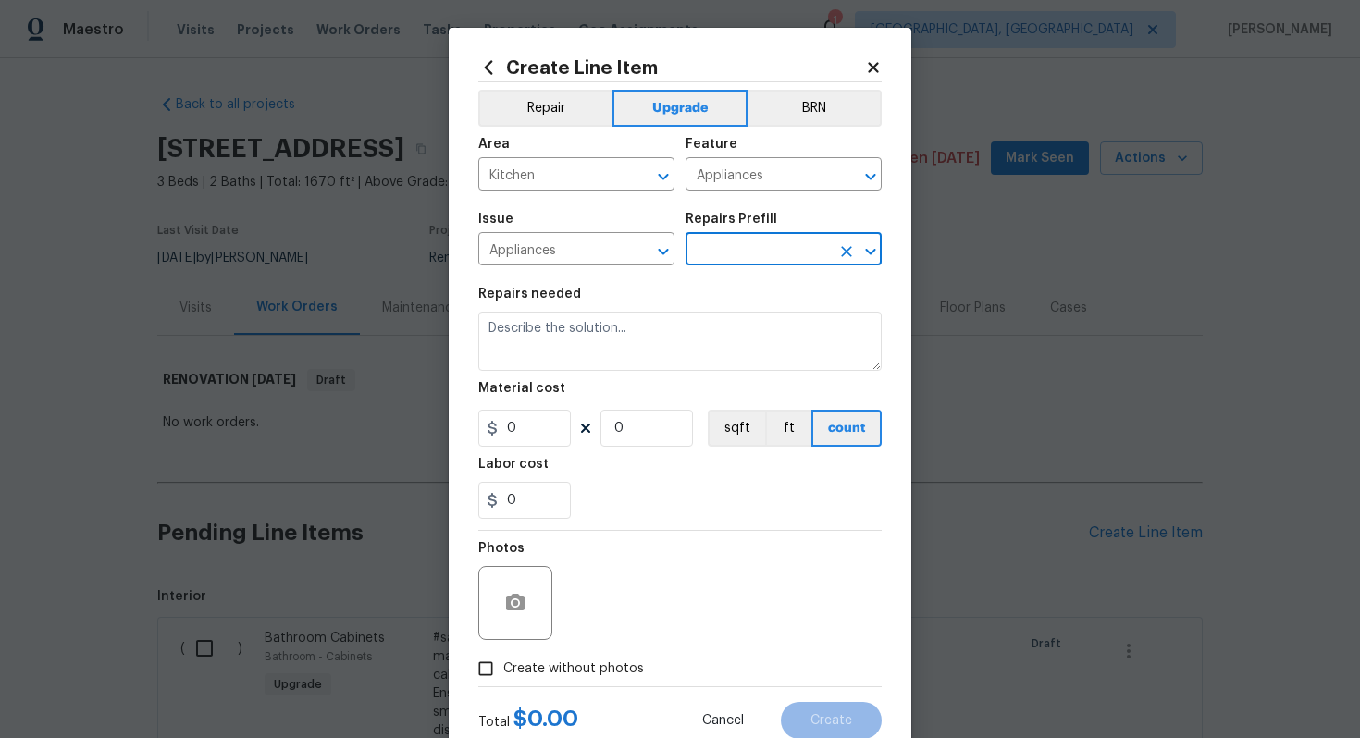
type input "Add a Task $1.00"
type textarea "HPM to detail"
type input "1"
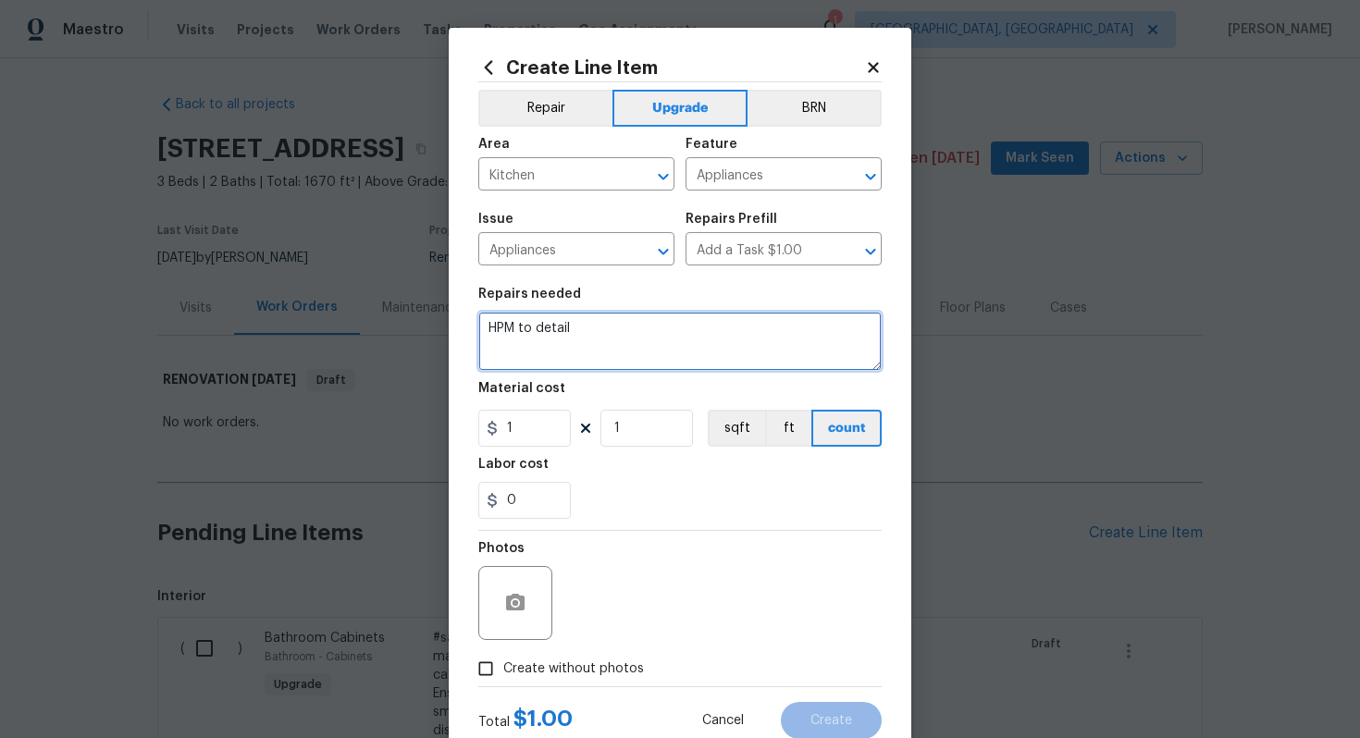
click at [650, 350] on textarea "HPM to detail" at bounding box center [679, 341] width 403 height 59
type textarea "]"
paste textarea "Install stainless steel appliances"
type textarea "#sala - Install stainless steel appliances"
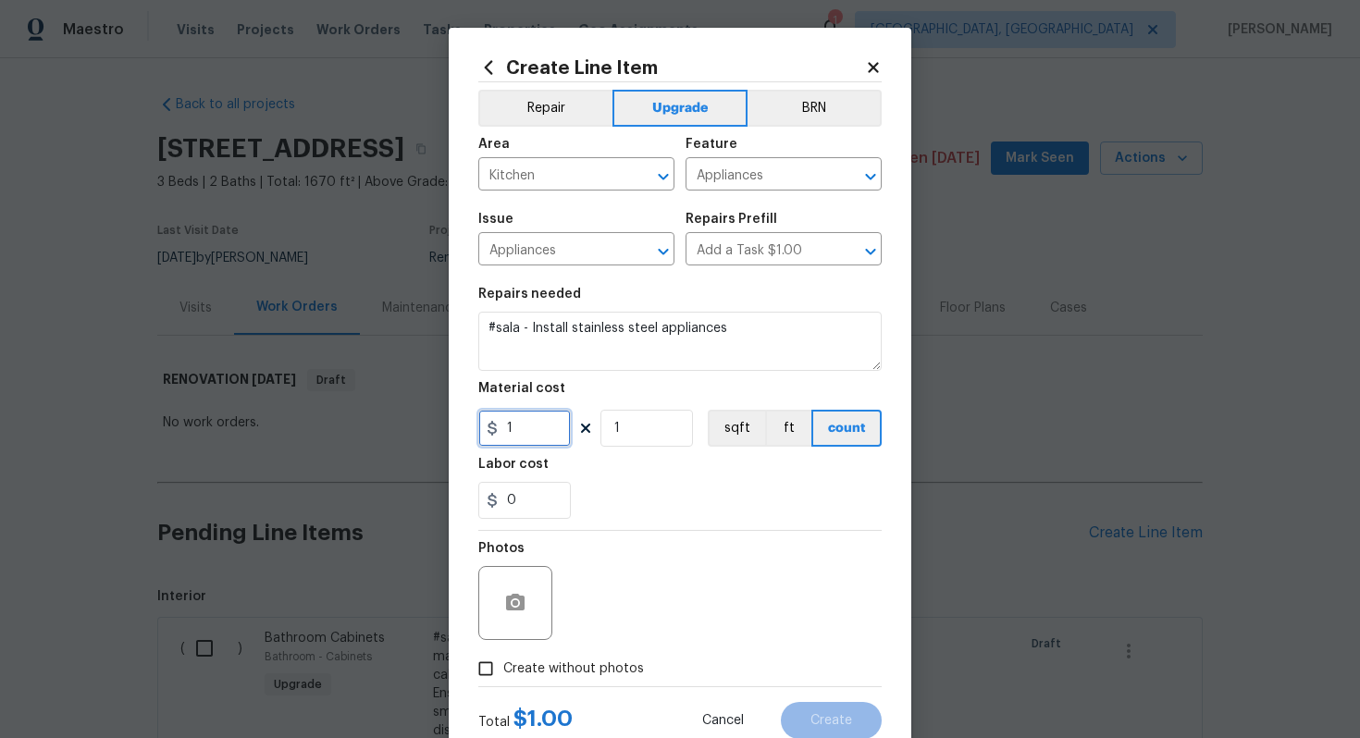
click at [526, 417] on input "1" at bounding box center [524, 428] width 92 height 37
type input "3500"
click at [613, 656] on label "Create without photos" at bounding box center [556, 668] width 176 height 35
click at [503, 656] on input "Create without photos" at bounding box center [485, 668] width 35 height 35
checkbox input "true"
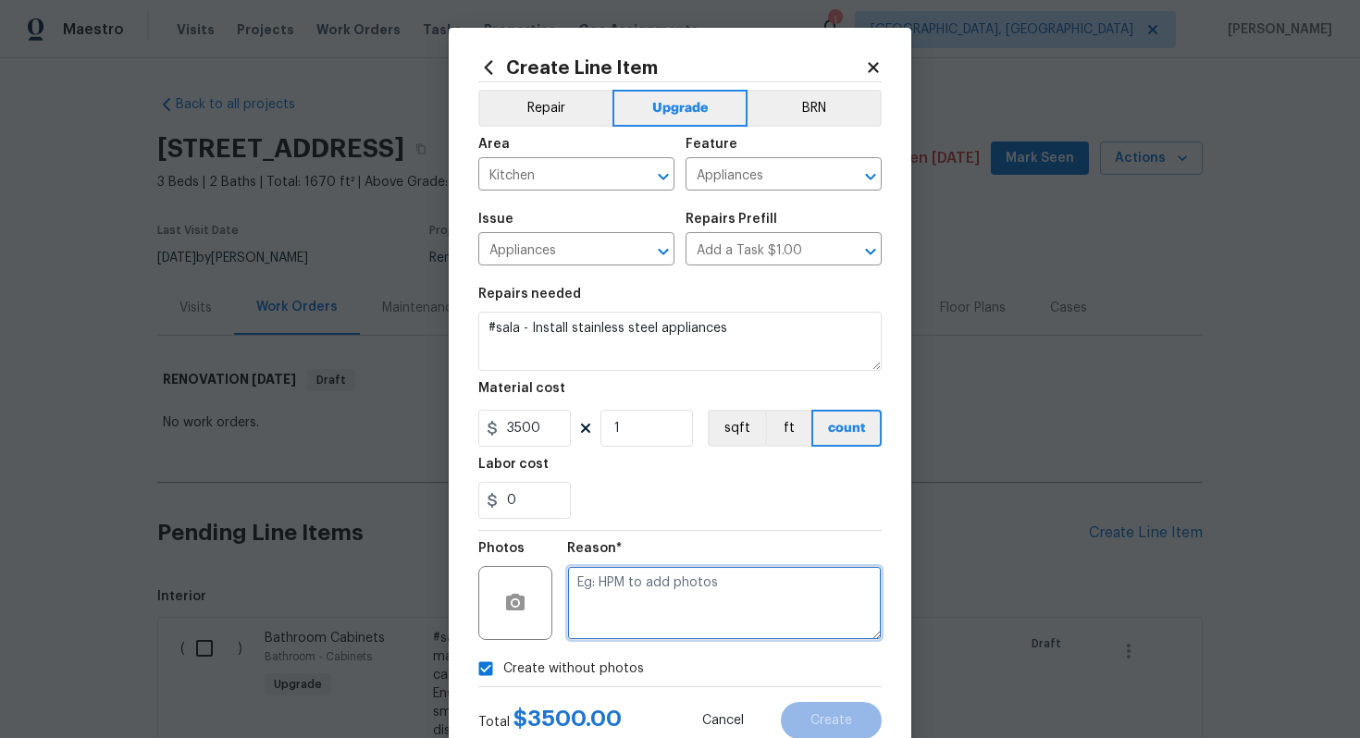
click at [644, 619] on textarea at bounding box center [724, 603] width 314 height 74
type textarea "n/a"
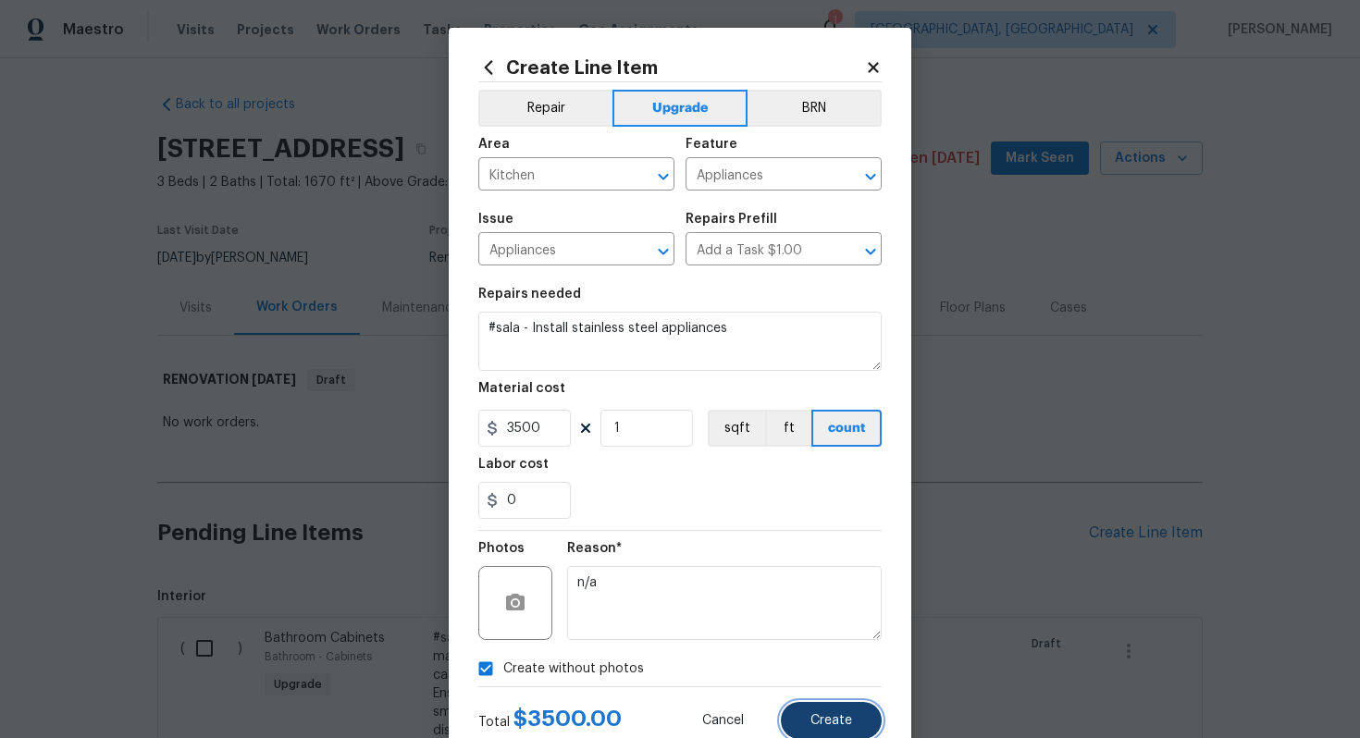
click at [819, 719] on span "Create" at bounding box center [831, 721] width 42 height 14
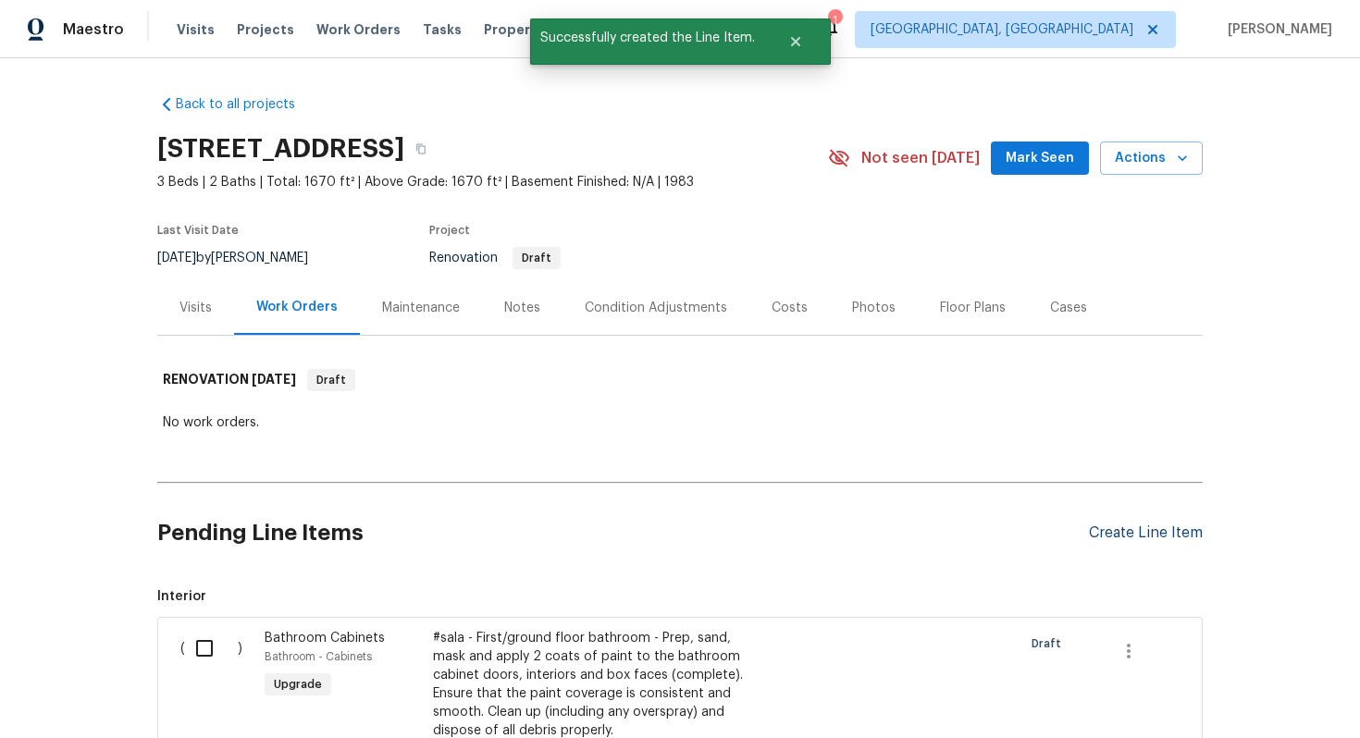
click at [1123, 531] on div "Create Line Item" at bounding box center [1146, 533] width 114 height 18
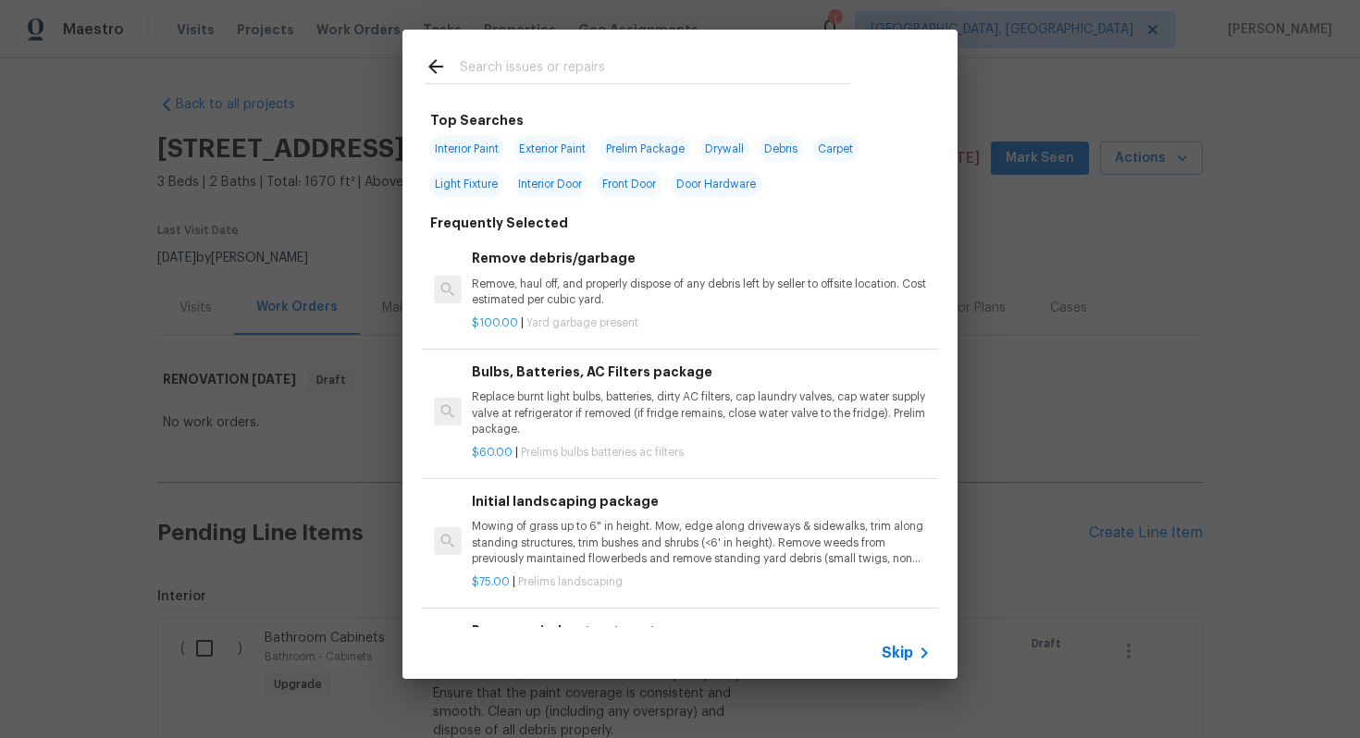
click at [895, 645] on span "Skip" at bounding box center [896, 653] width 31 height 18
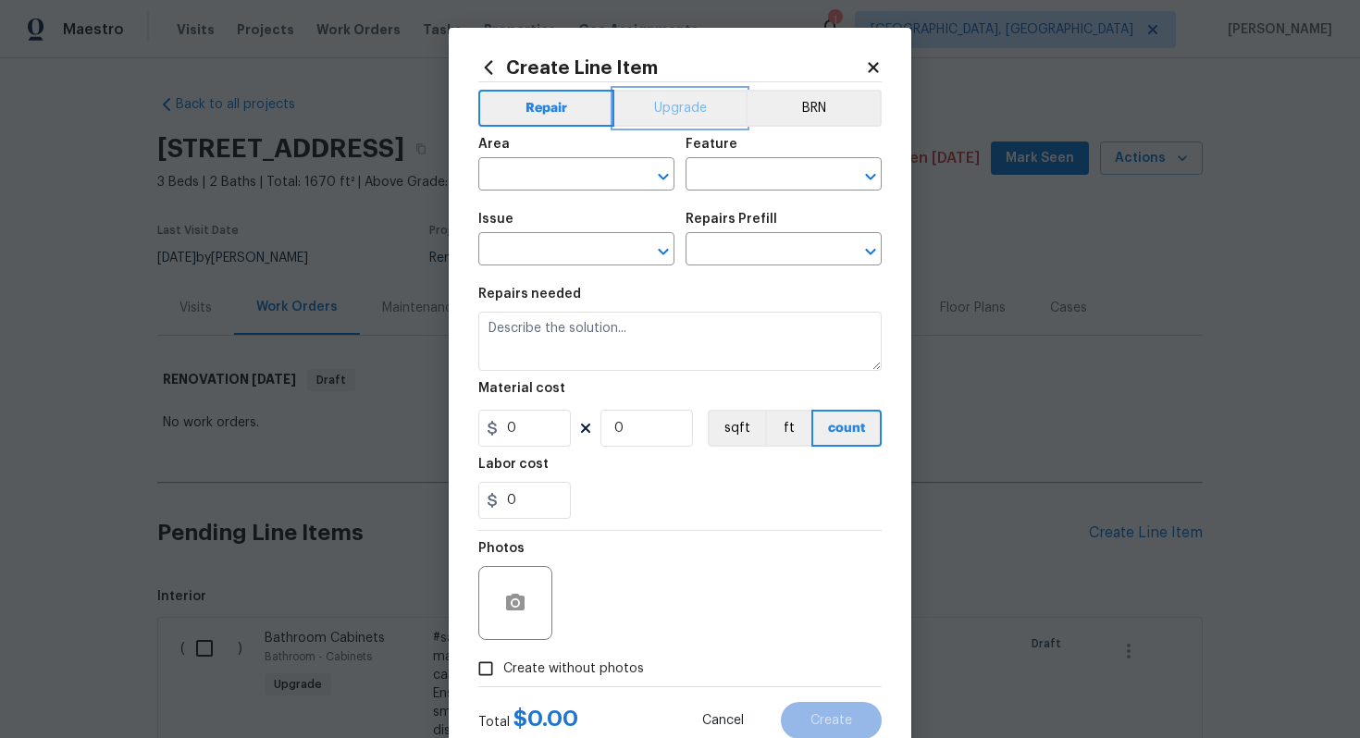
click at [660, 121] on button "Upgrade" at bounding box center [680, 108] width 132 height 37
click at [597, 157] on div "Area" at bounding box center [576, 150] width 196 height 24
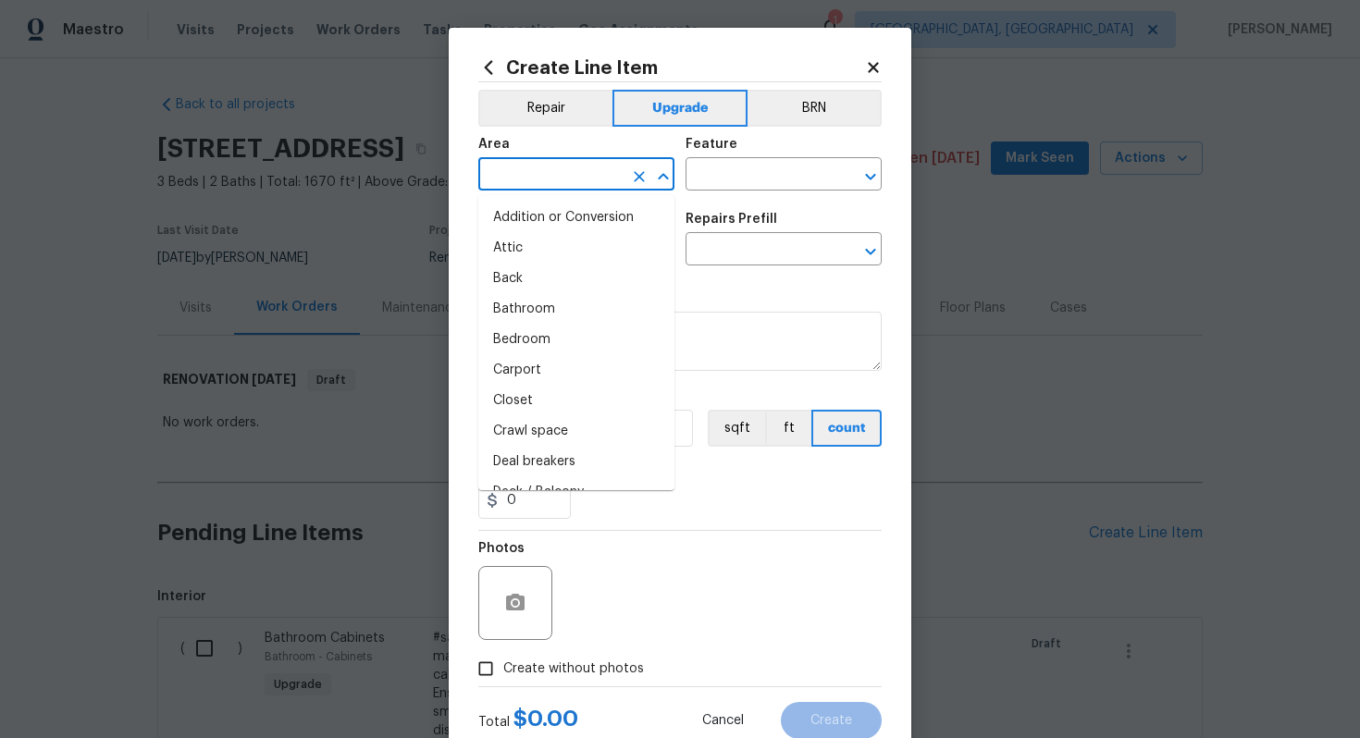
click at [557, 188] on input "text" at bounding box center [550, 176] width 144 height 29
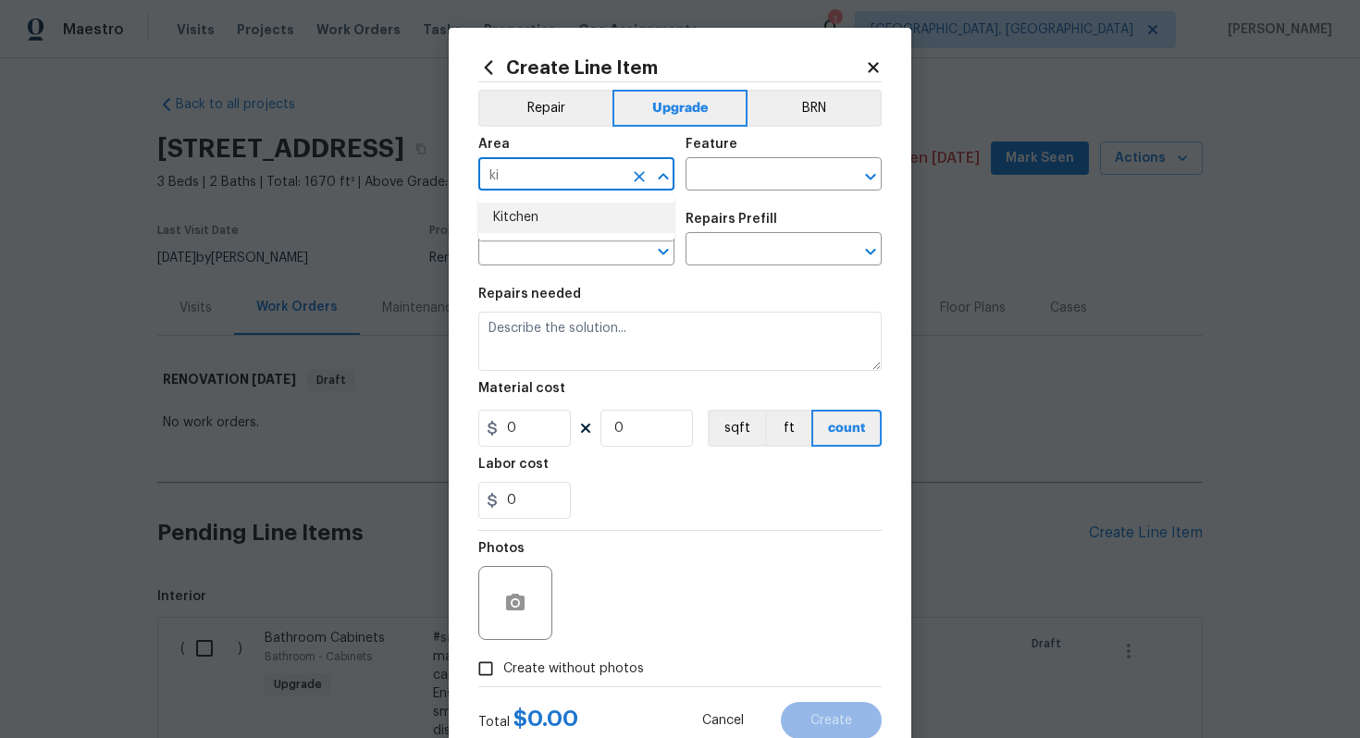
click at [564, 224] on li "Kitchen" at bounding box center [576, 218] width 196 height 31
type input "Kitchen"
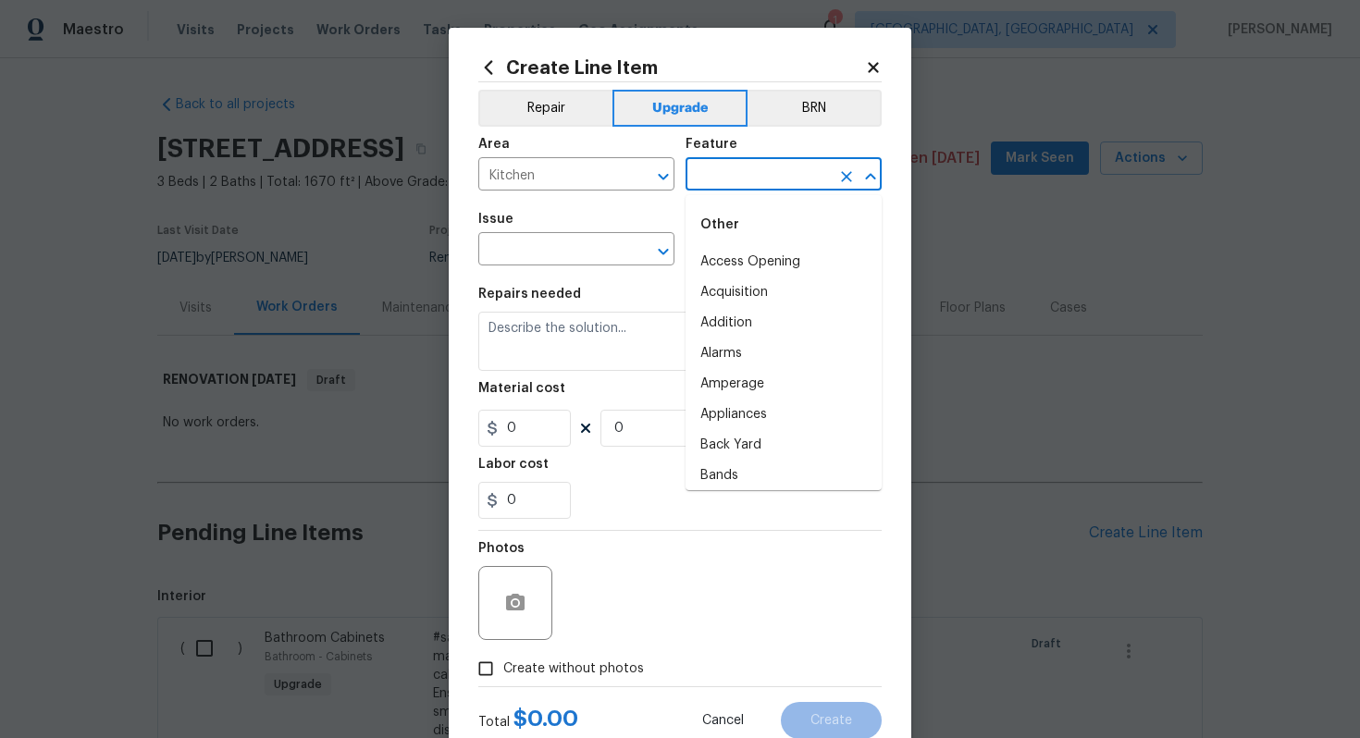
click at [714, 180] on input "text" at bounding box center [757, 176] width 144 height 29
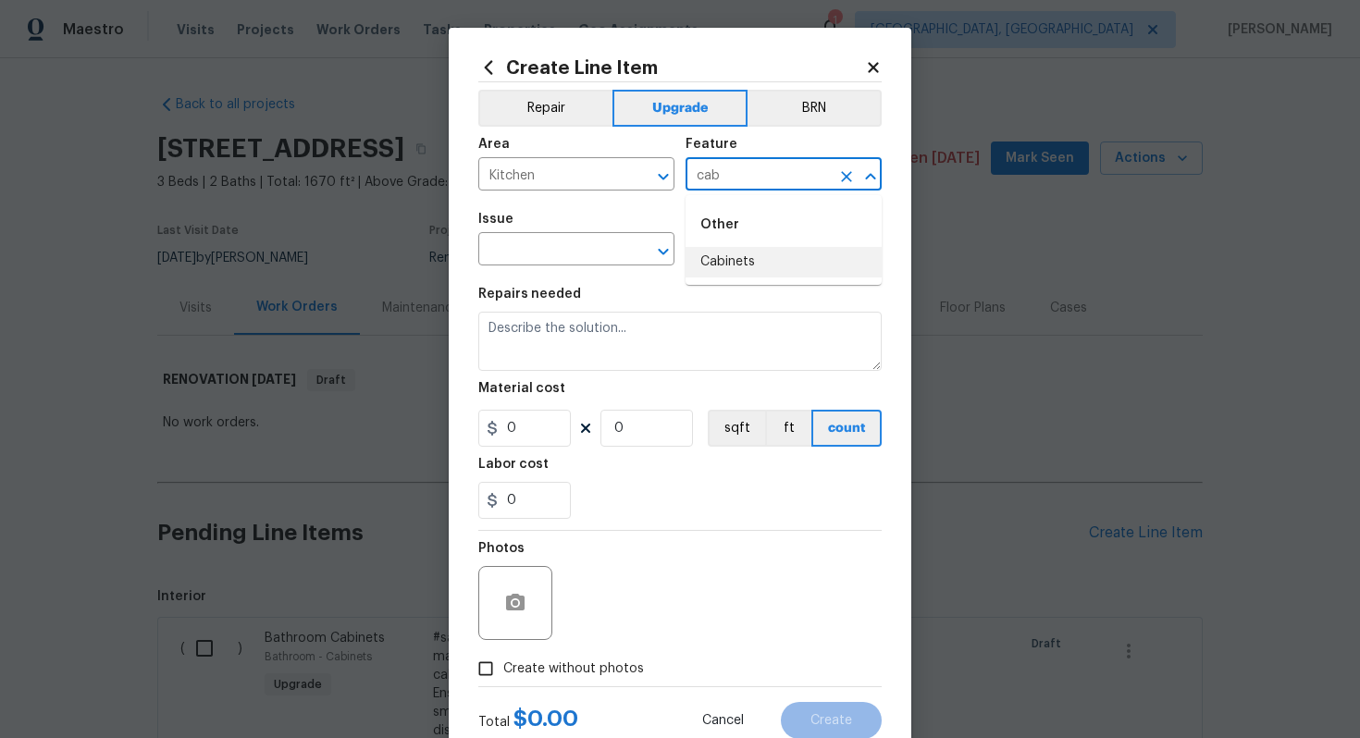
click at [728, 259] on li "Cabinets" at bounding box center [783, 262] width 196 height 31
type input "Cabinets"
click at [608, 236] on div "Issue" at bounding box center [576, 225] width 196 height 24
click at [585, 265] on input "text" at bounding box center [550, 251] width 144 height 29
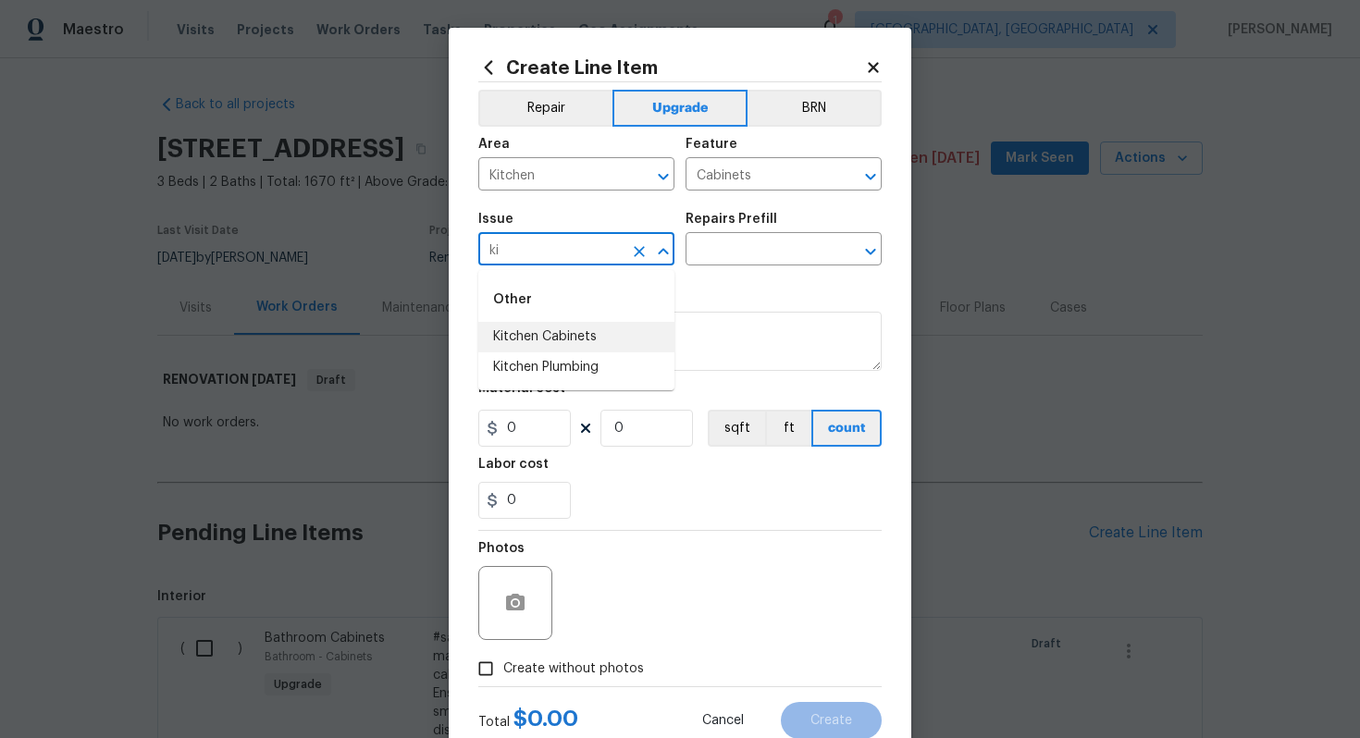
click at [615, 332] on li "Kitchen Cabinets" at bounding box center [576, 337] width 196 height 31
type input "Kitchen Cabinets"
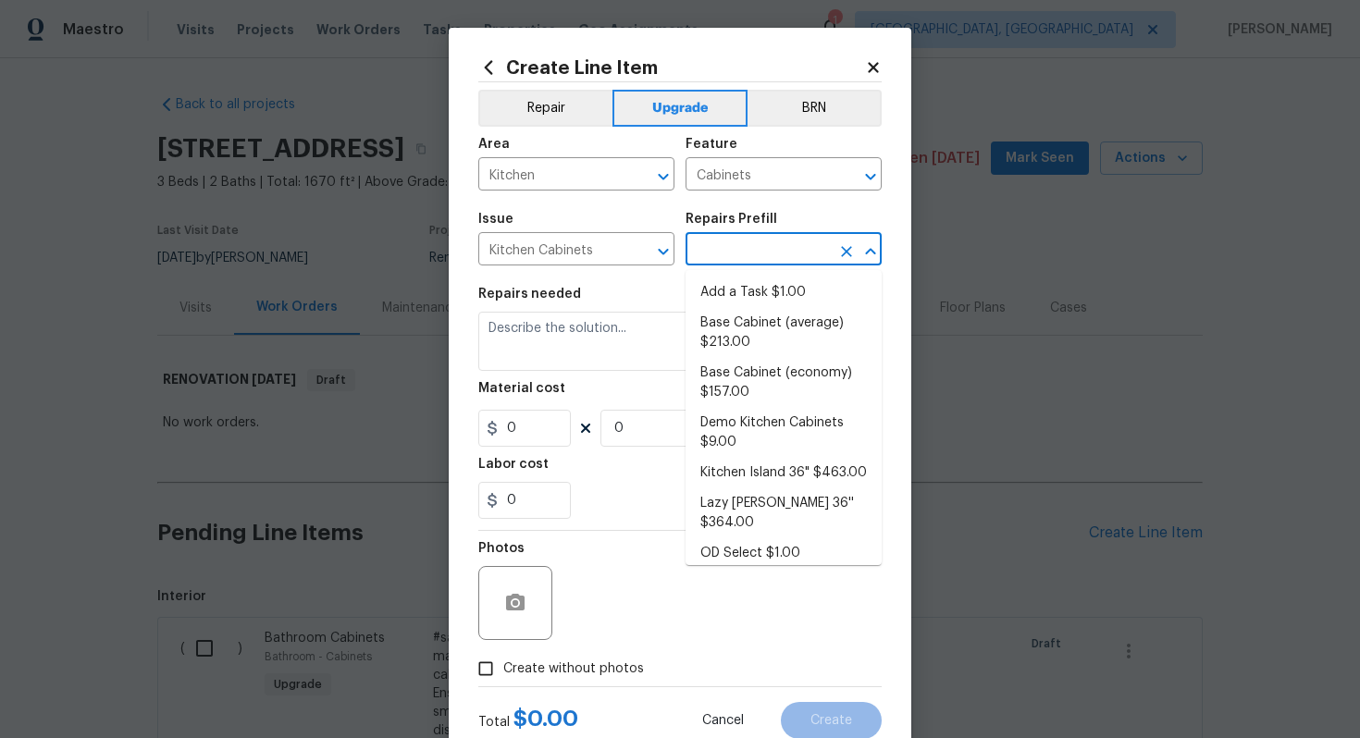
click at [727, 254] on input "text" at bounding box center [757, 251] width 144 height 29
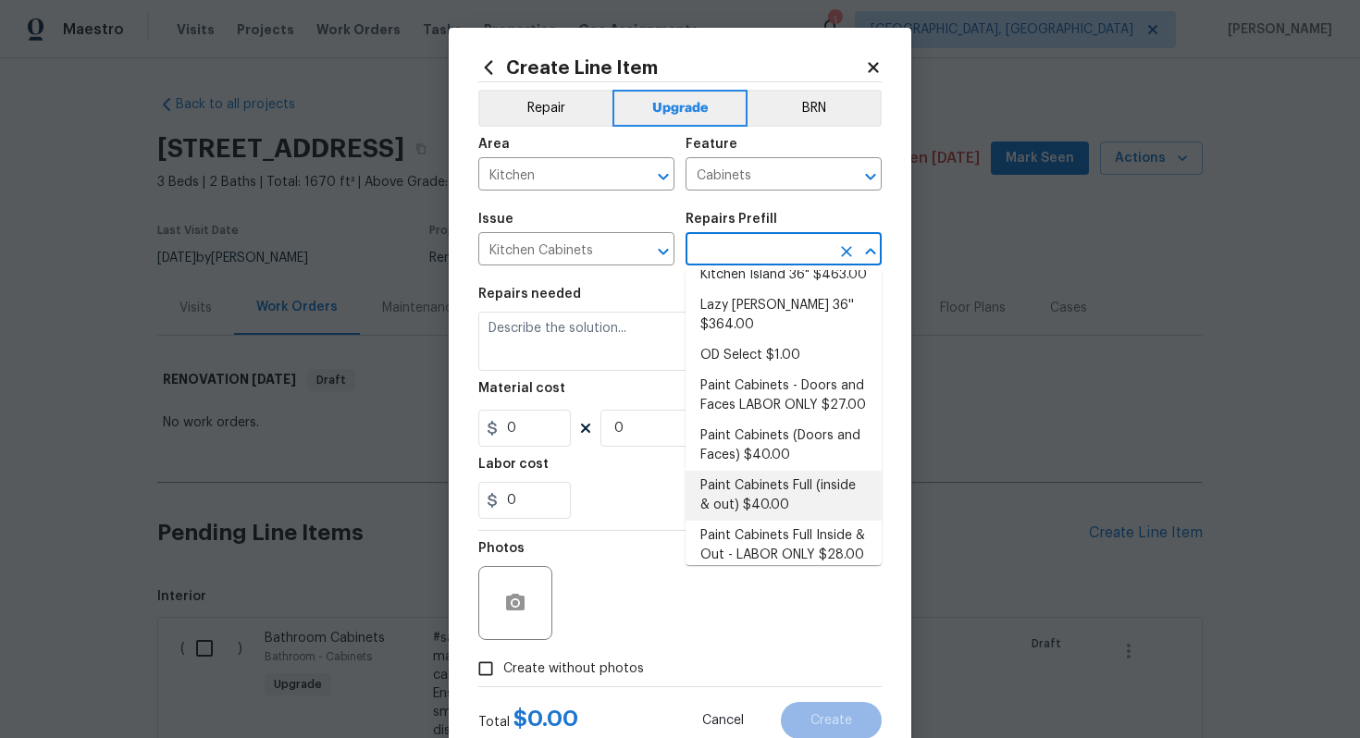
scroll to position [211, 0]
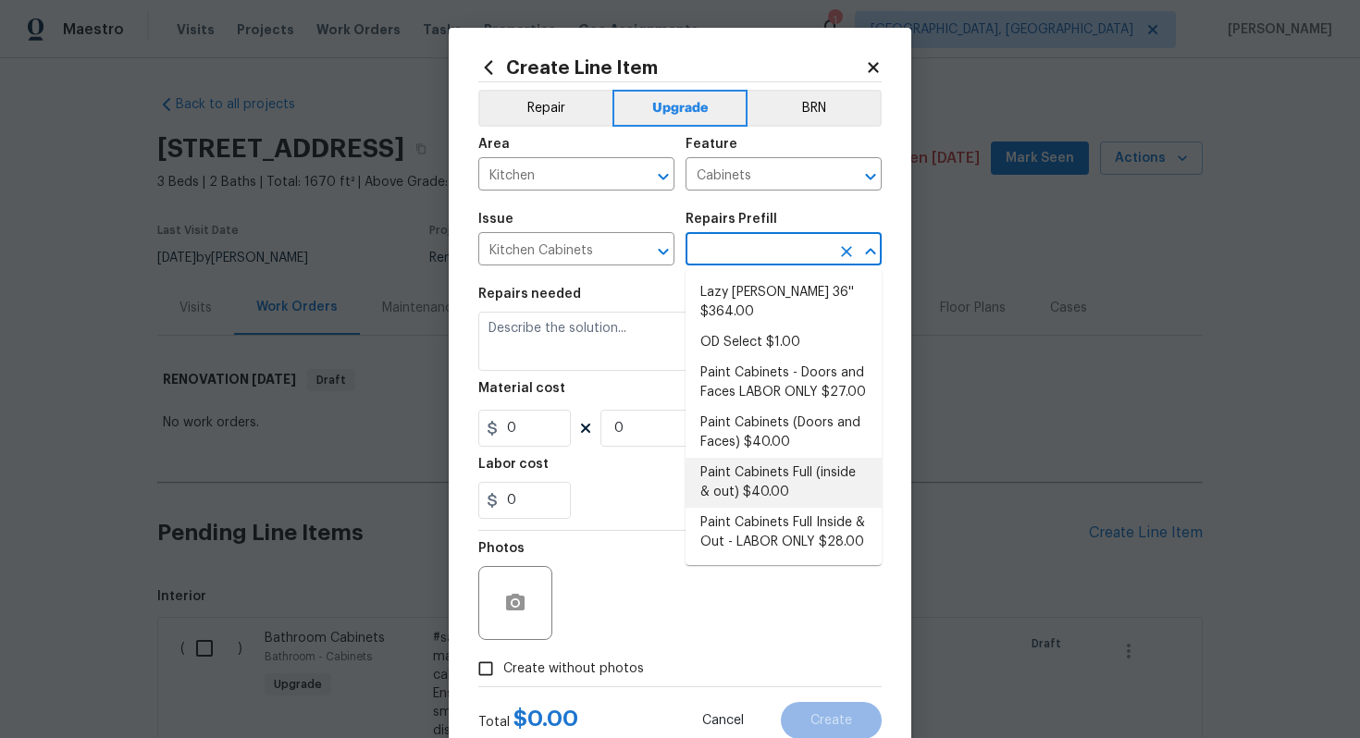
click at [788, 459] on li "Paint Cabinets Full (inside & out) $40.00" at bounding box center [783, 483] width 196 height 50
type input "Paint Cabinets Full (inside & out) $40.00"
type textarea "Prep, sand, mask and apply 2 coats of paint to the kitchen cabinet doors, inter…"
type input "40"
type input "1"
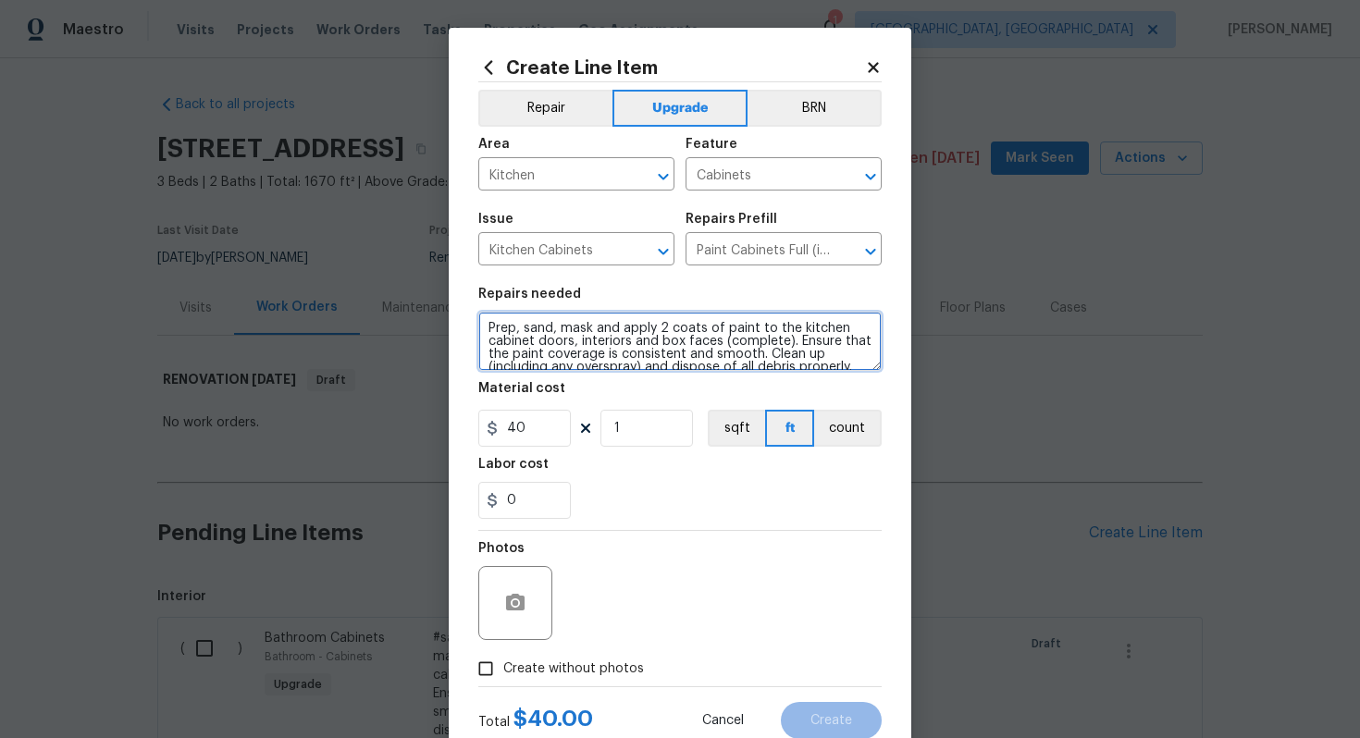
click at [480, 329] on textarea "Prep, sand, mask and apply 2 coats of paint to the kitchen cabinet doors, inter…" at bounding box center [679, 341] width 403 height 59
type textarea "#sala - Prep, sand, mask and apply 2 coats of paint to the kitchen cabinet door…"
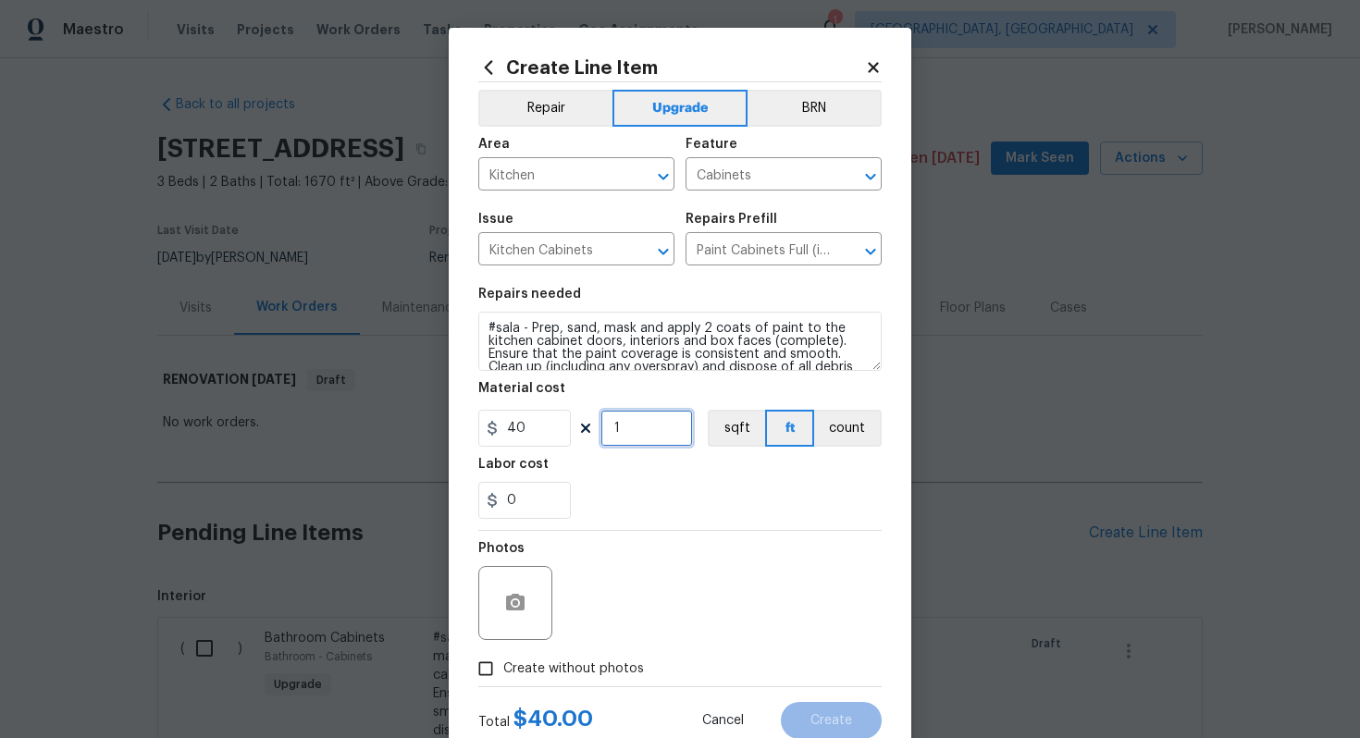
click at [638, 422] on input "1" at bounding box center [646, 428] width 92 height 37
type input "60"
click at [594, 667] on span "Create without photos" at bounding box center [573, 668] width 141 height 19
click at [503, 667] on input "Create without photos" at bounding box center [485, 668] width 35 height 35
checkbox input "true"
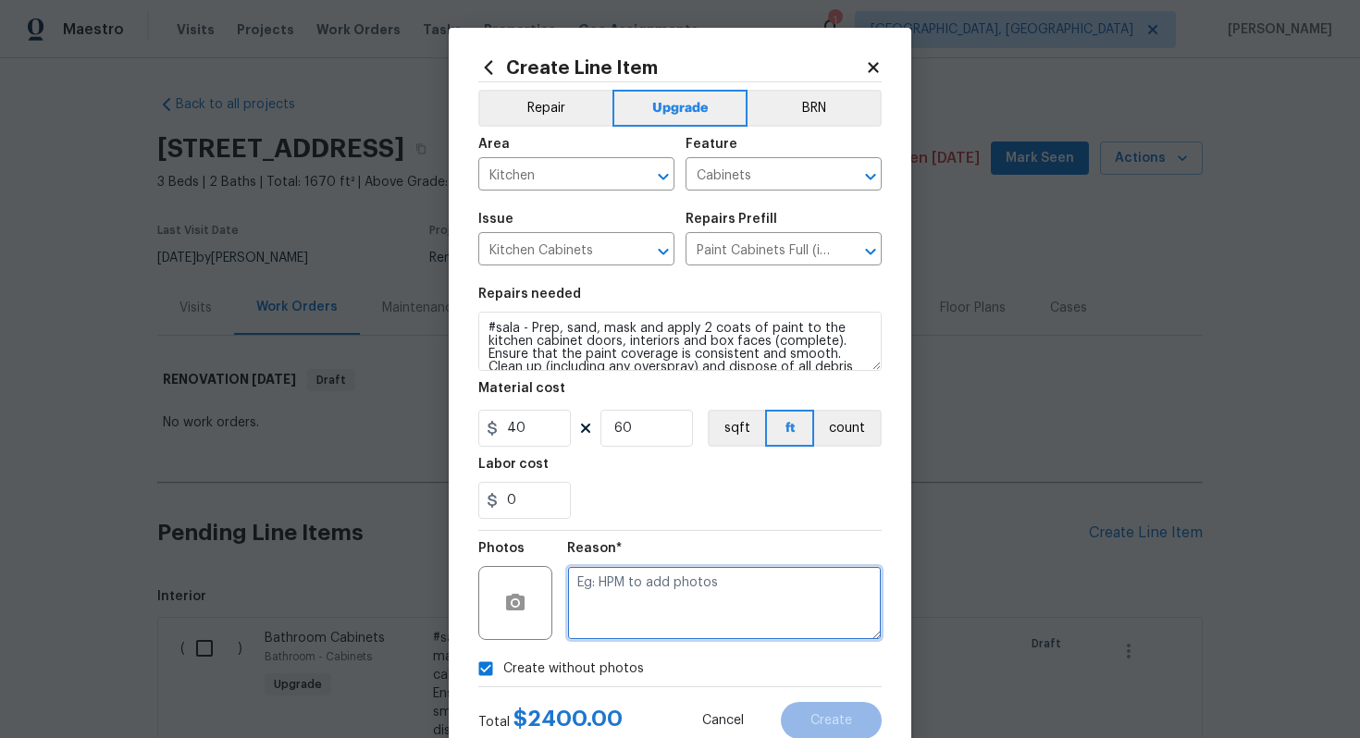
click at [613, 634] on textarea at bounding box center [724, 603] width 314 height 74
type textarea "n/a"
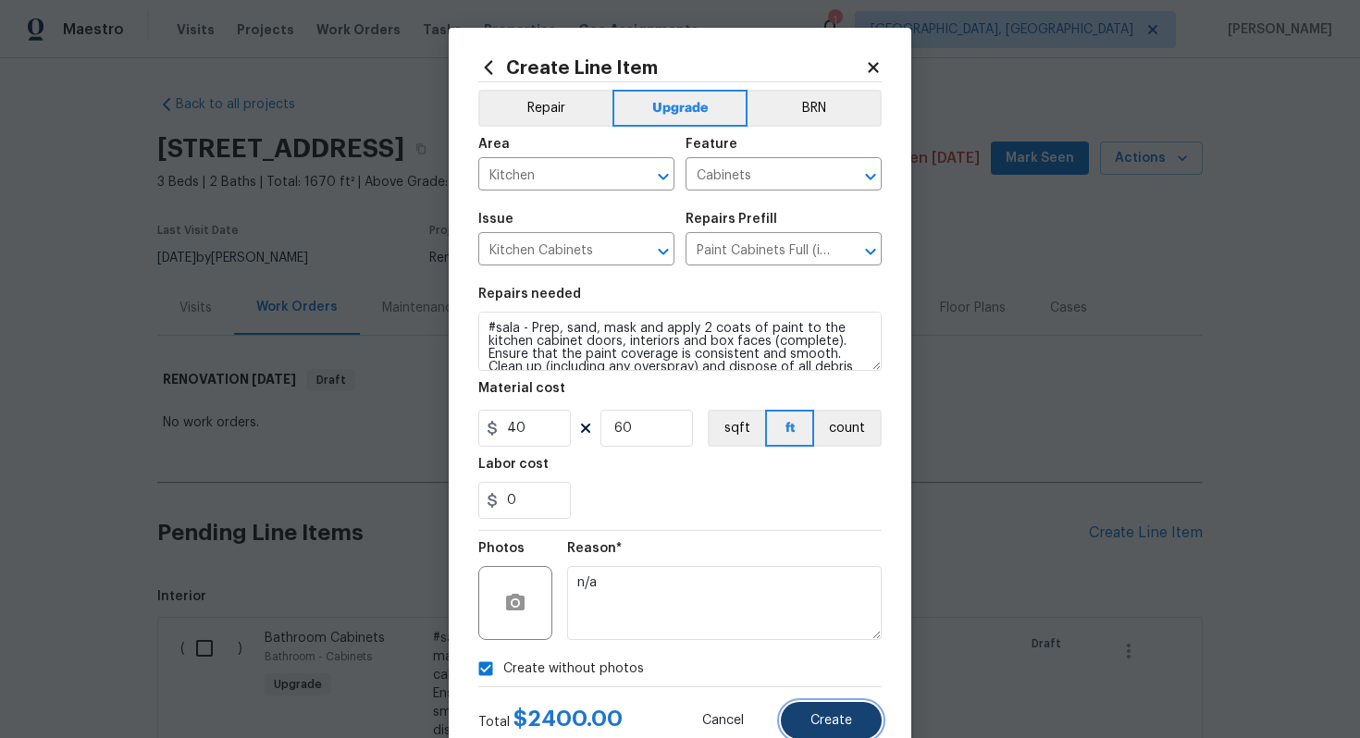
click at [830, 714] on span "Create" at bounding box center [831, 721] width 42 height 14
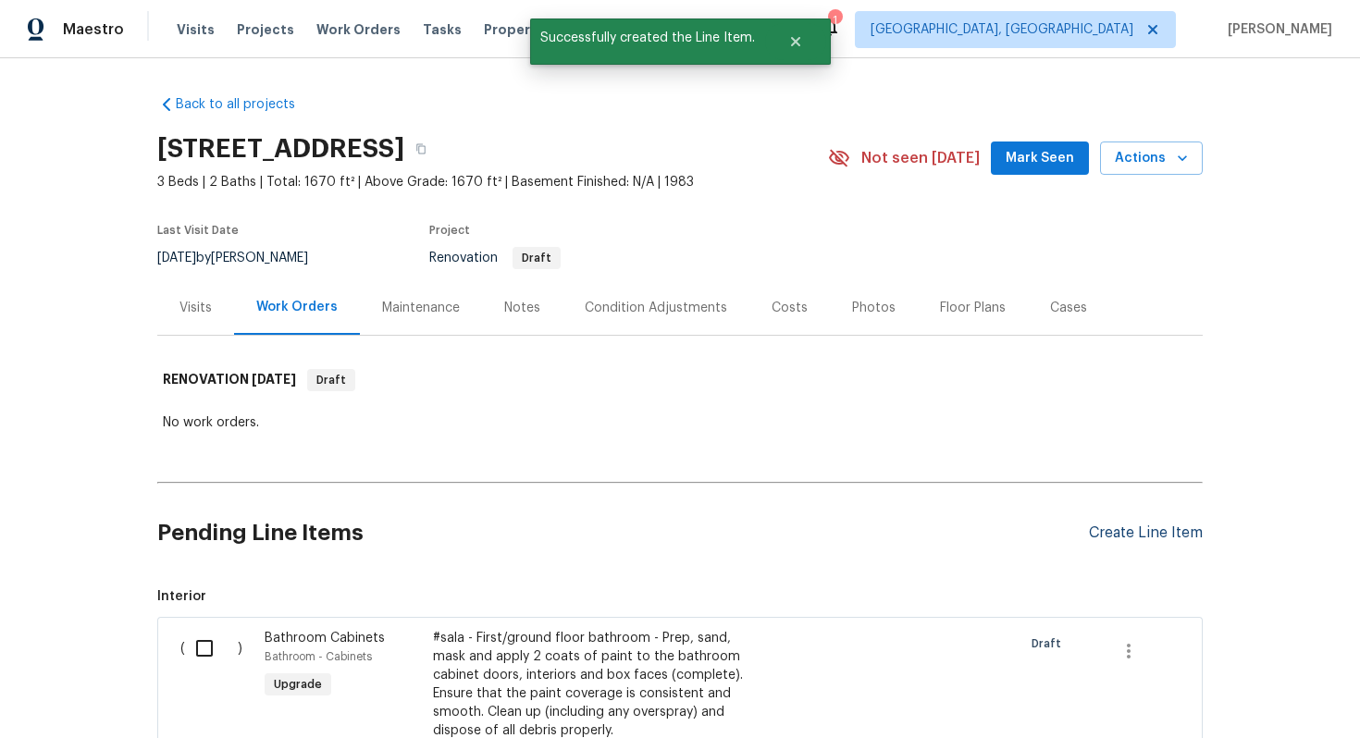
click at [1157, 532] on div "Create Line Item" at bounding box center [1146, 533] width 114 height 18
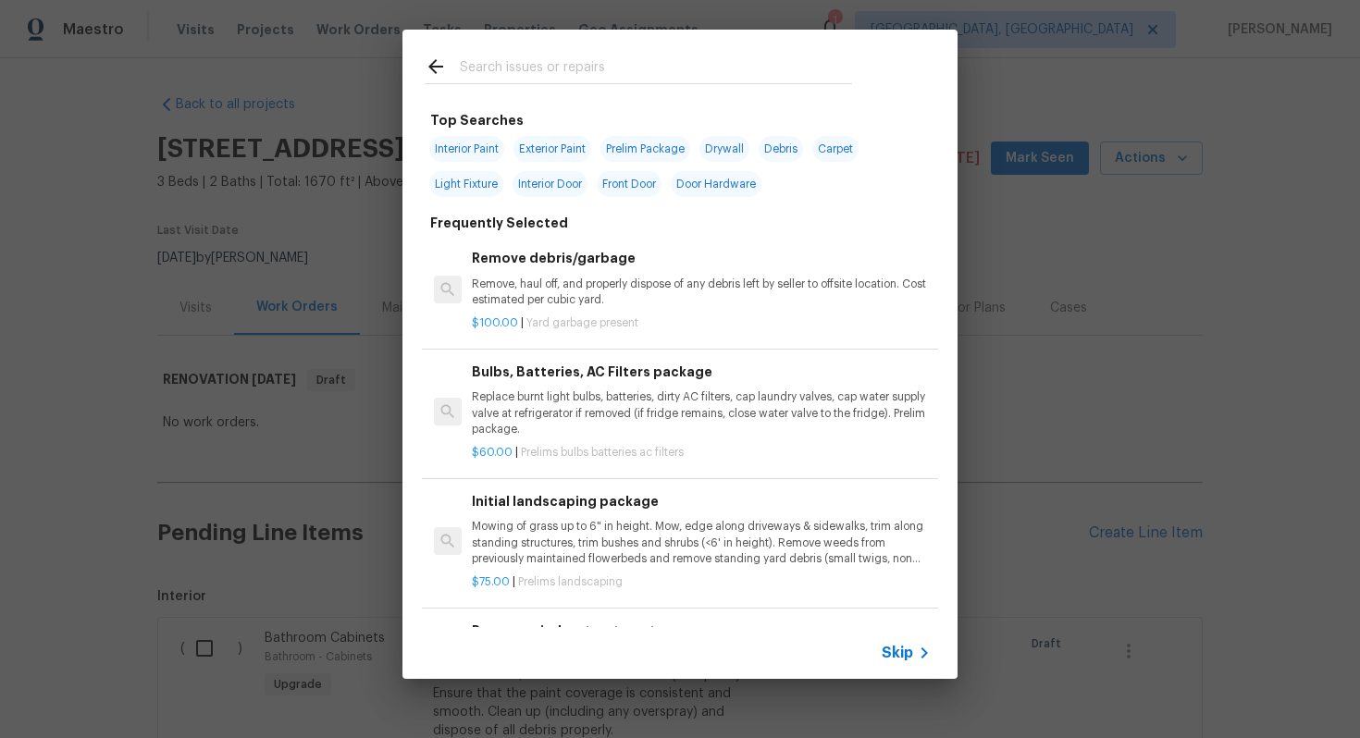
click at [913, 634] on div "Skip" at bounding box center [679, 653] width 555 height 52
click at [909, 642] on div "Skip" at bounding box center [908, 653] width 54 height 22
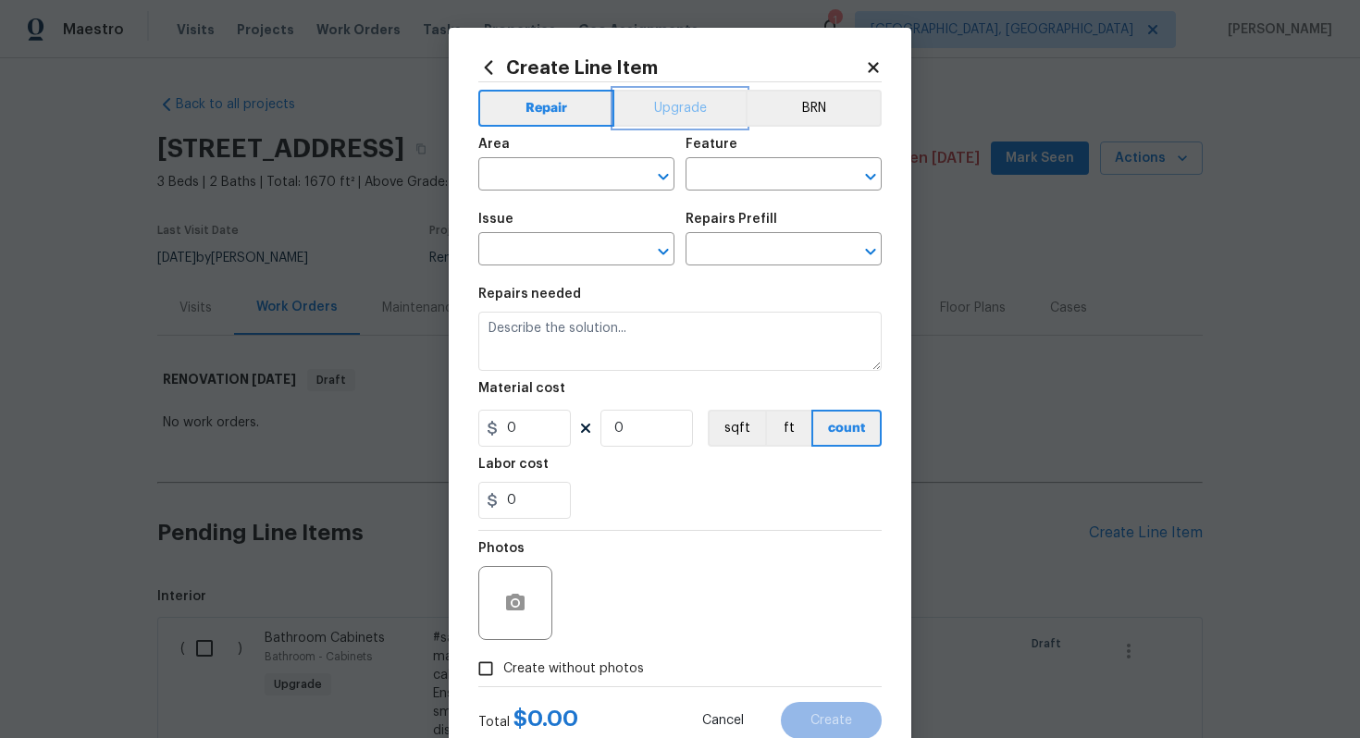
click at [683, 105] on button "Upgrade" at bounding box center [680, 108] width 132 height 37
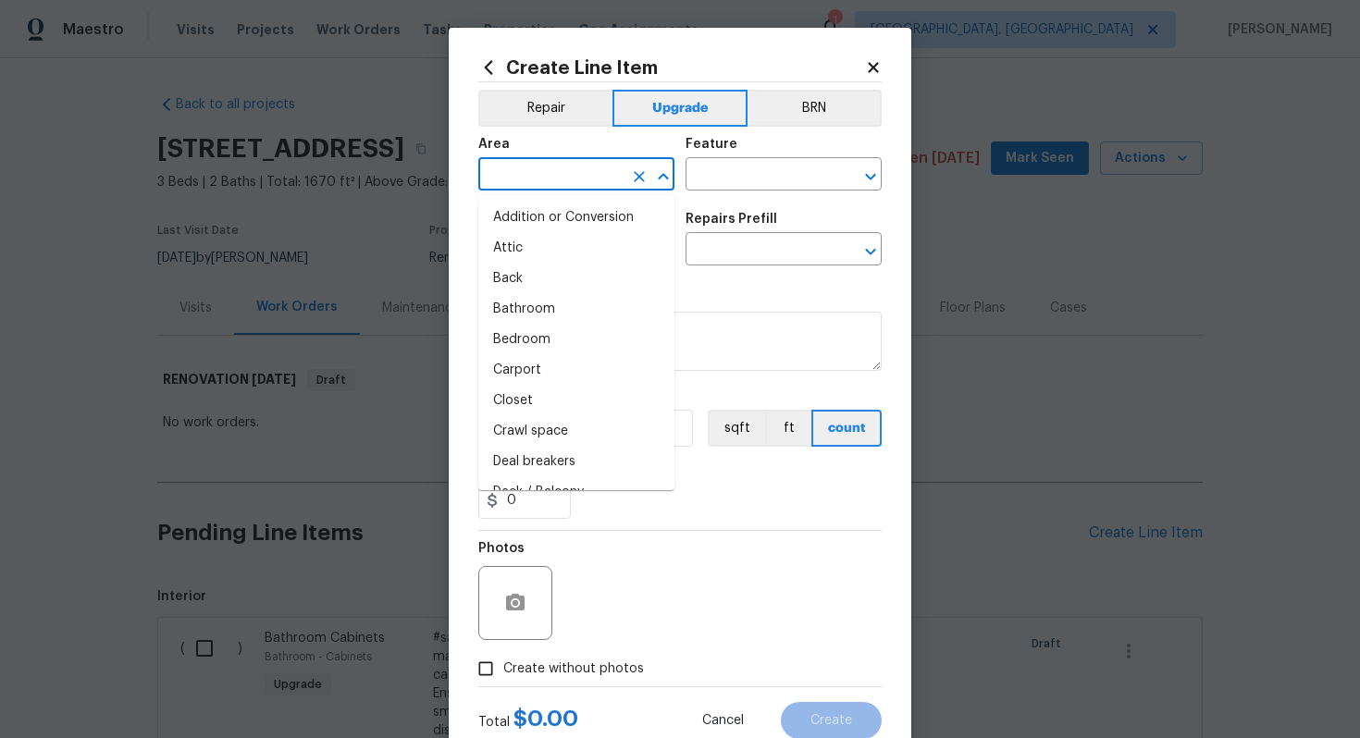
click at [590, 177] on input "text" at bounding box center [550, 176] width 144 height 29
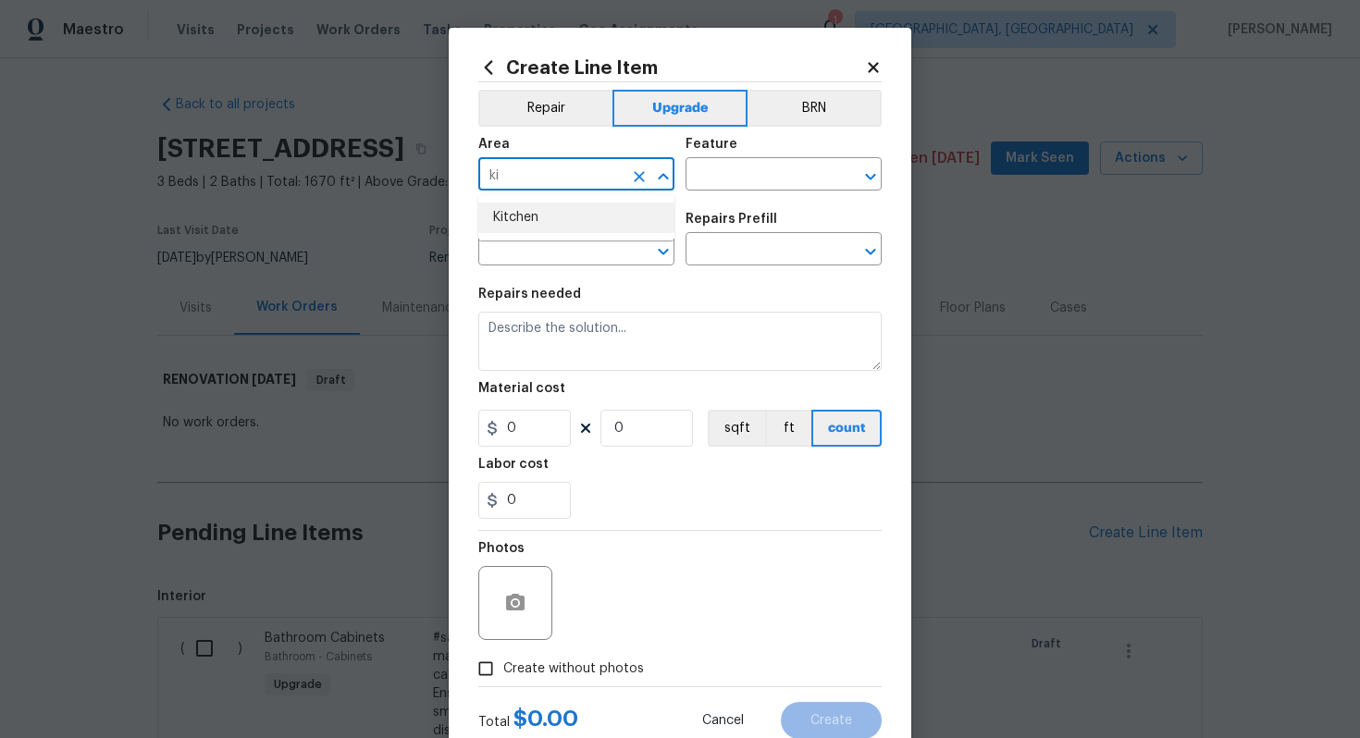
click at [599, 217] on li "Kitchen" at bounding box center [576, 218] width 196 height 31
type input "Kitchen"
click at [746, 175] on input "text" at bounding box center [757, 176] width 144 height 29
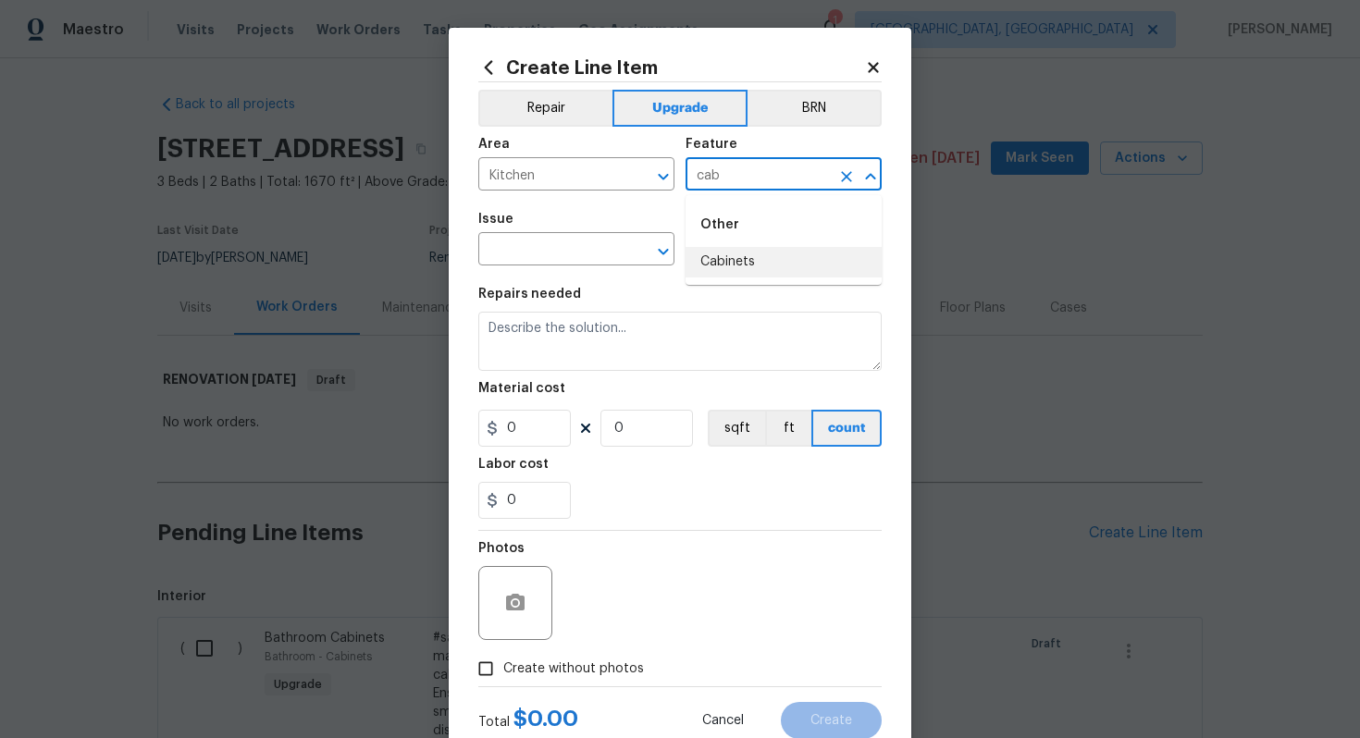
click at [720, 239] on div "Other" at bounding box center [783, 225] width 196 height 44
click at [719, 251] on li "Cabinets" at bounding box center [783, 262] width 196 height 31
type input "Cabinets"
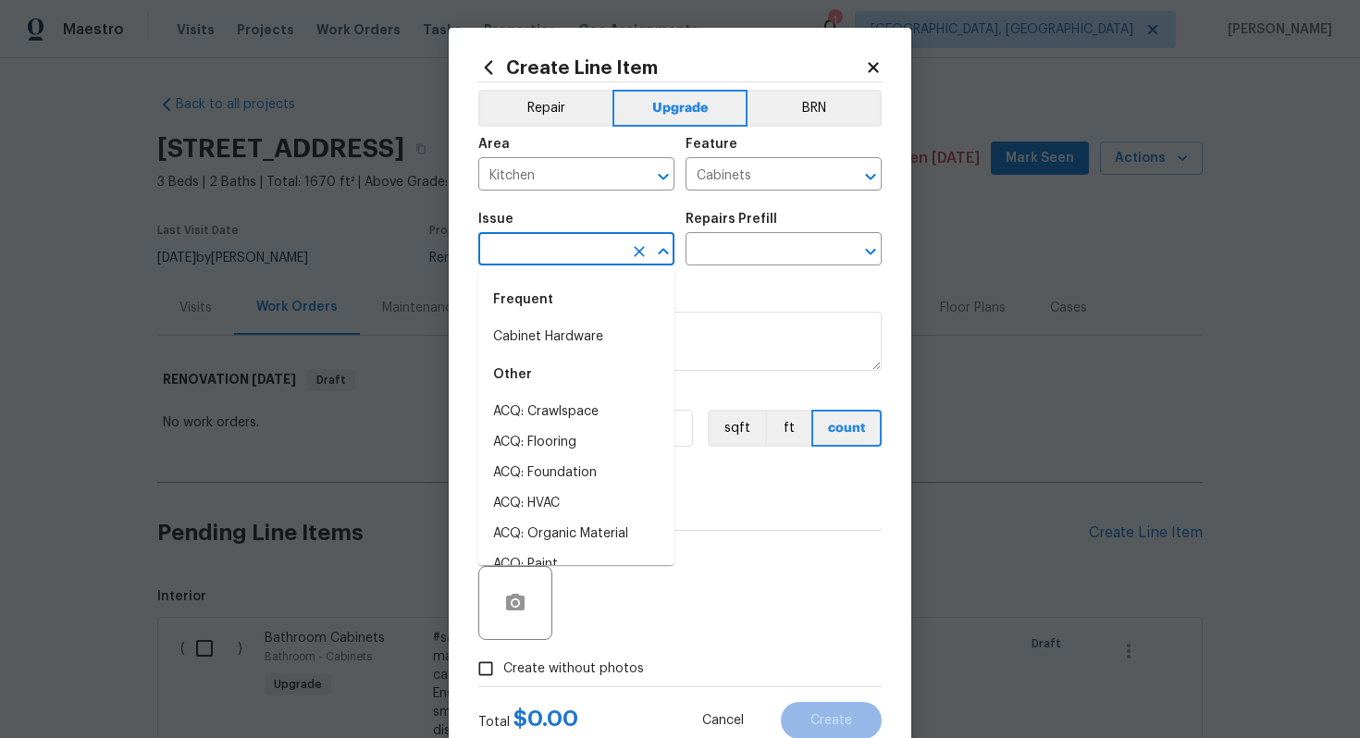
click at [572, 250] on input "text" at bounding box center [550, 251] width 144 height 29
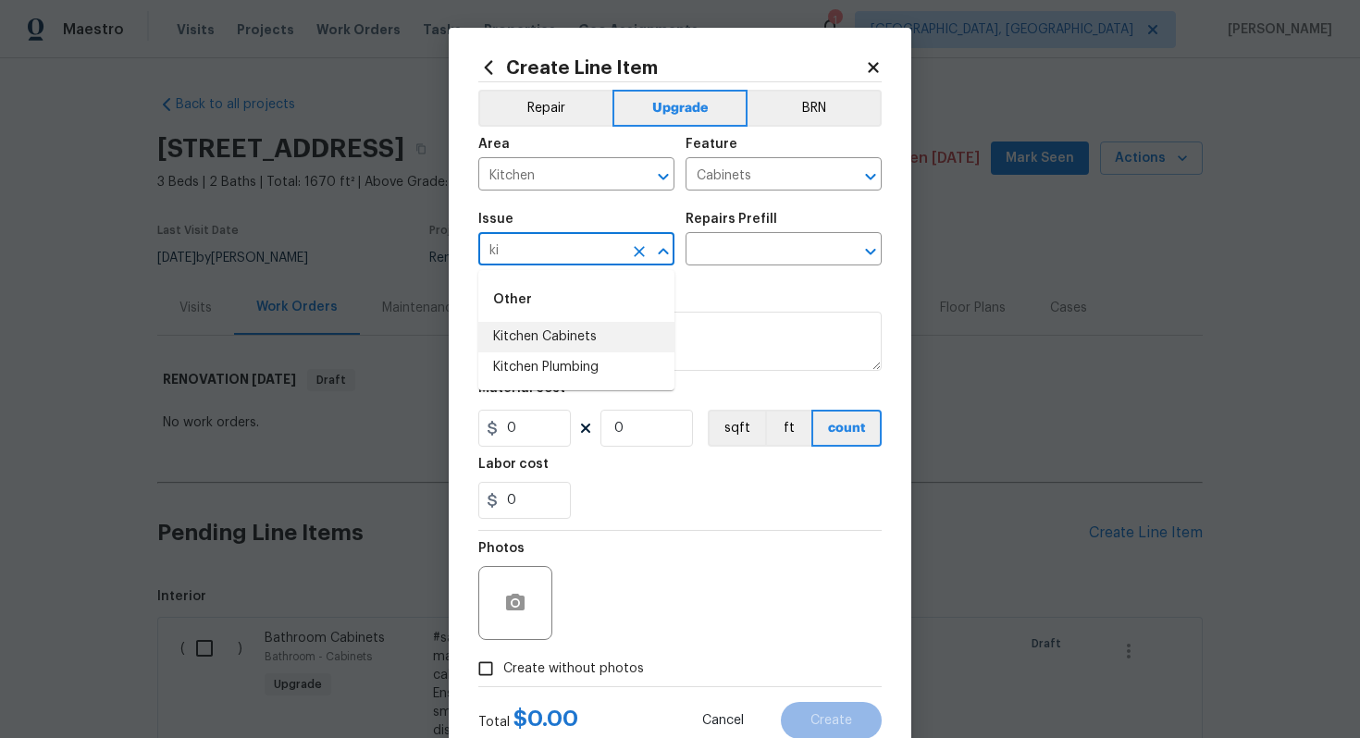
click at [590, 338] on li "Kitchen Cabinets" at bounding box center [576, 337] width 196 height 31
click at [744, 266] on div "Issue Kitchen Cabinets ​ Repairs Prefill ​" at bounding box center [679, 239] width 403 height 75
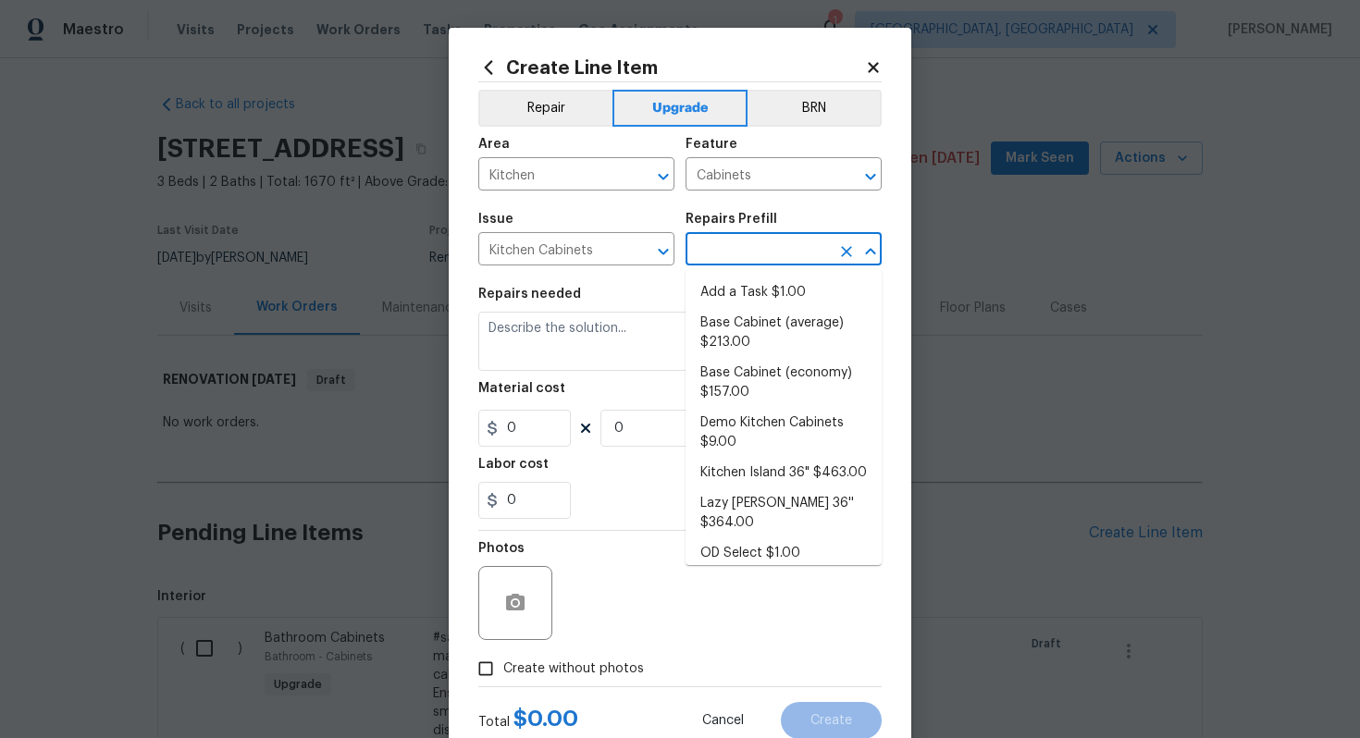
click at [736, 253] on input "text" at bounding box center [757, 251] width 144 height 29
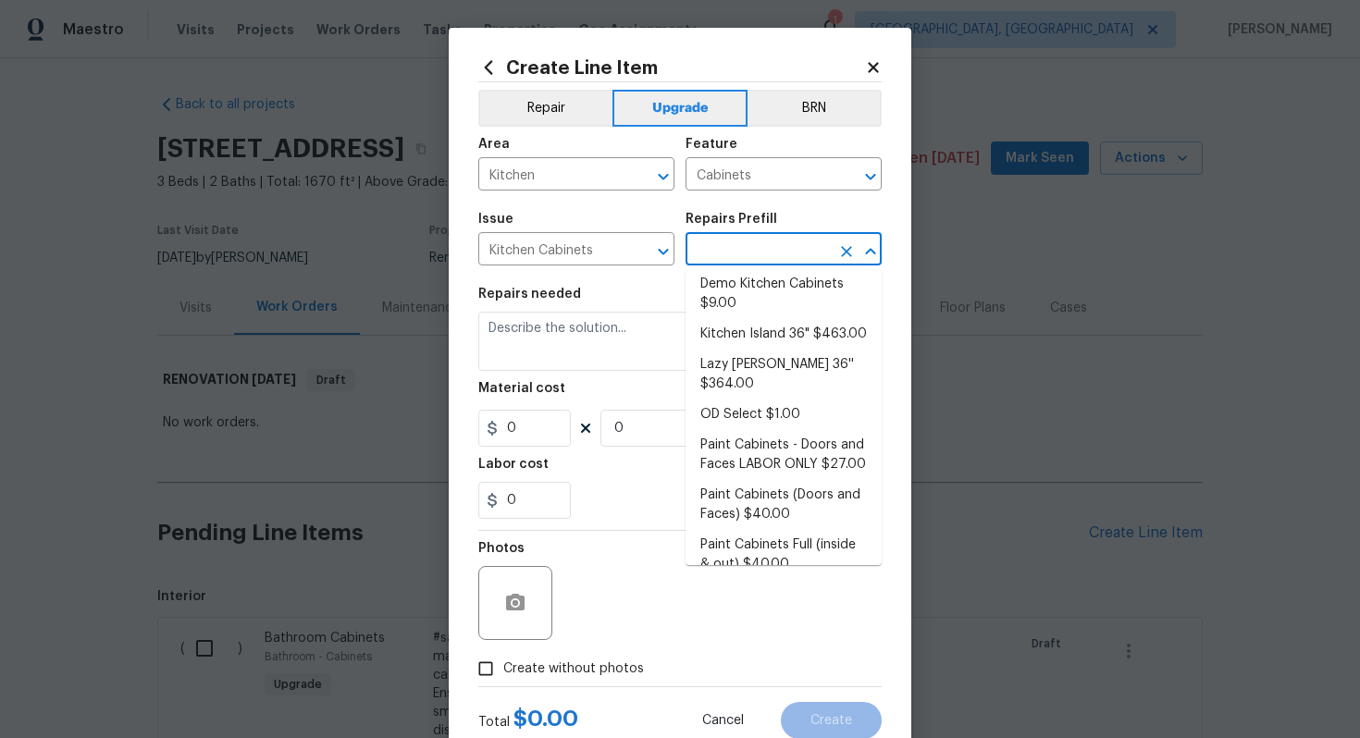
scroll to position [137, 0]
click at [549, 243] on input "Kitchen Cabinets" at bounding box center [550, 251] width 144 height 29
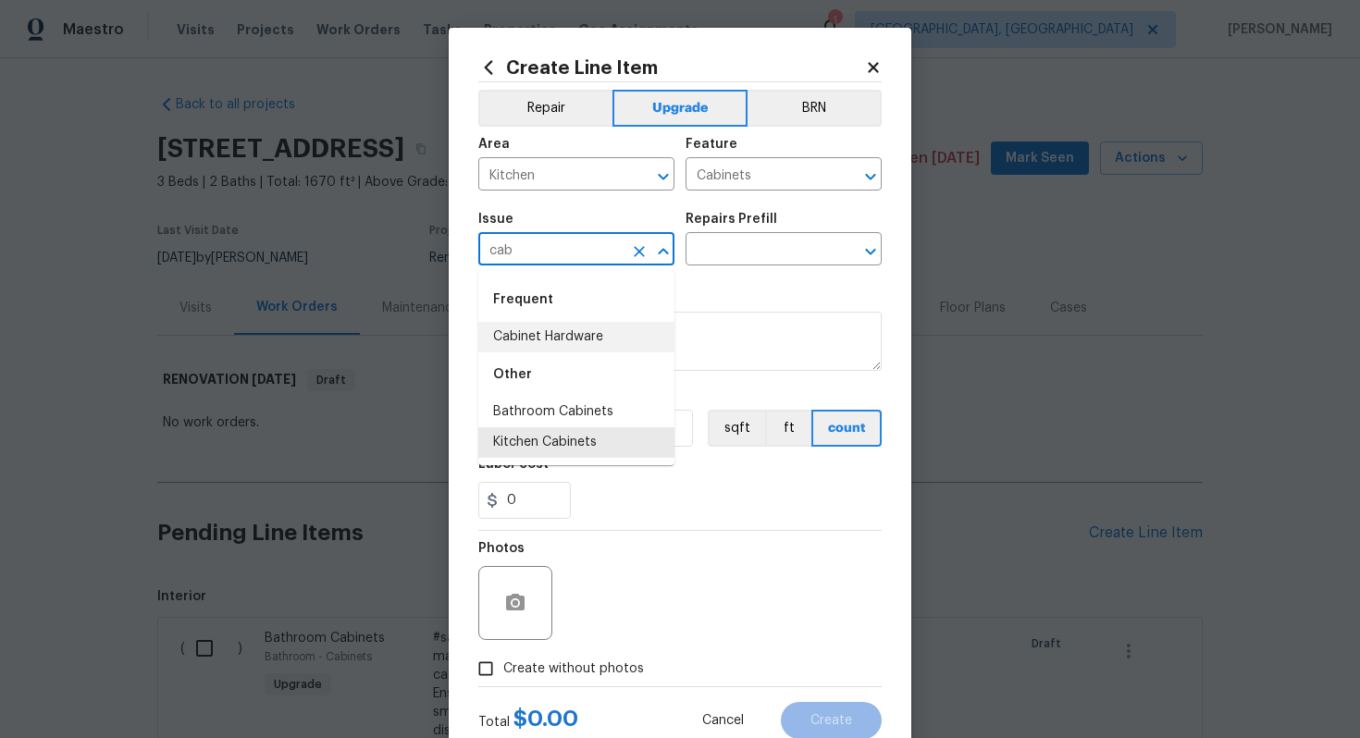
click at [577, 333] on li "Cabinet Hardware" at bounding box center [576, 337] width 196 height 31
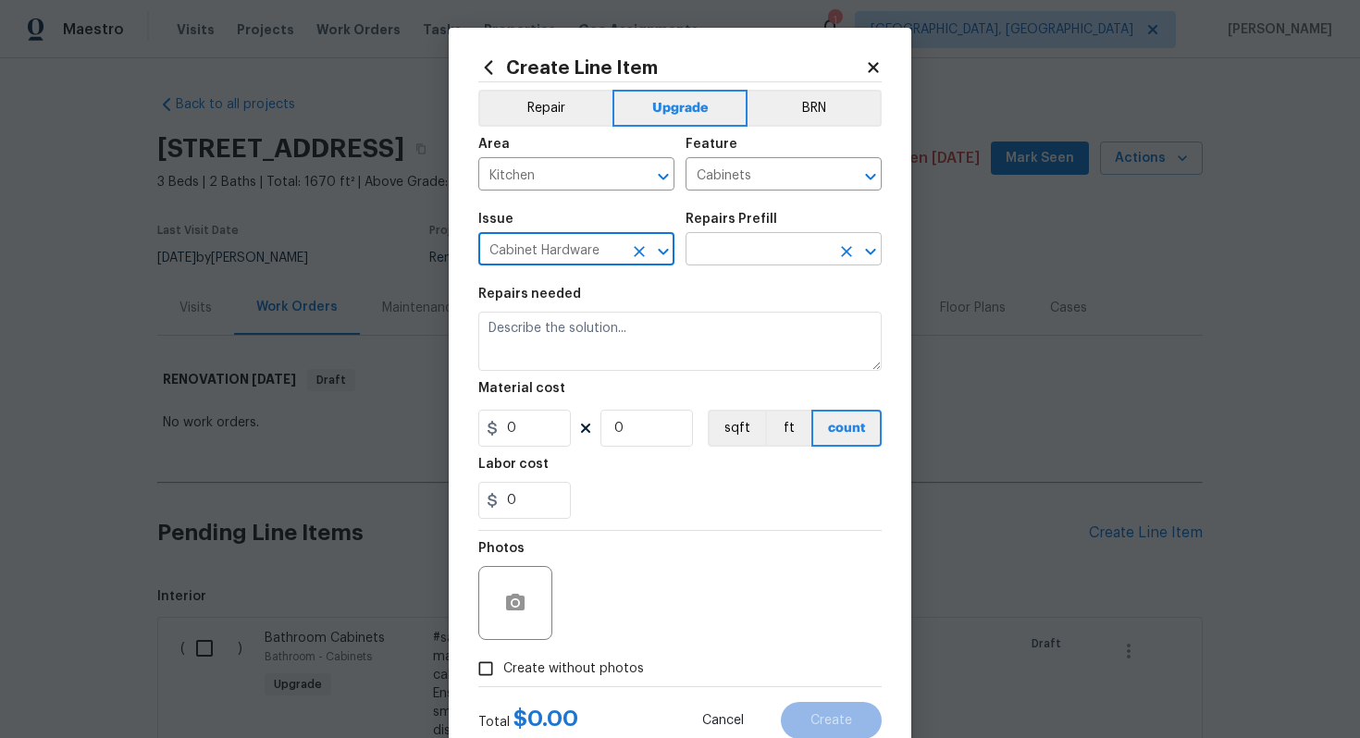
type input "Cabinet Hardware"
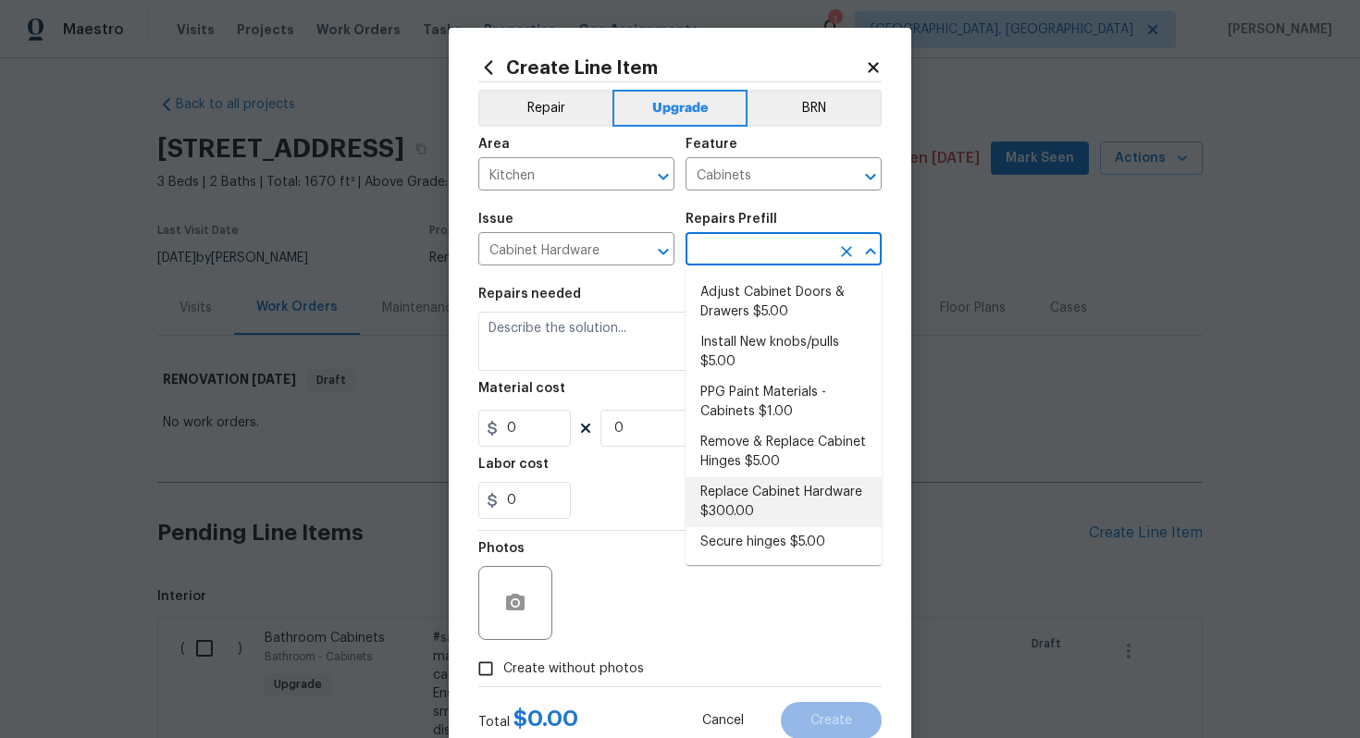
click at [755, 246] on input "text" at bounding box center [757, 251] width 144 height 29
click at [757, 494] on li "Replace Cabinet Hardware $300.00" at bounding box center [783, 502] width 196 height 50
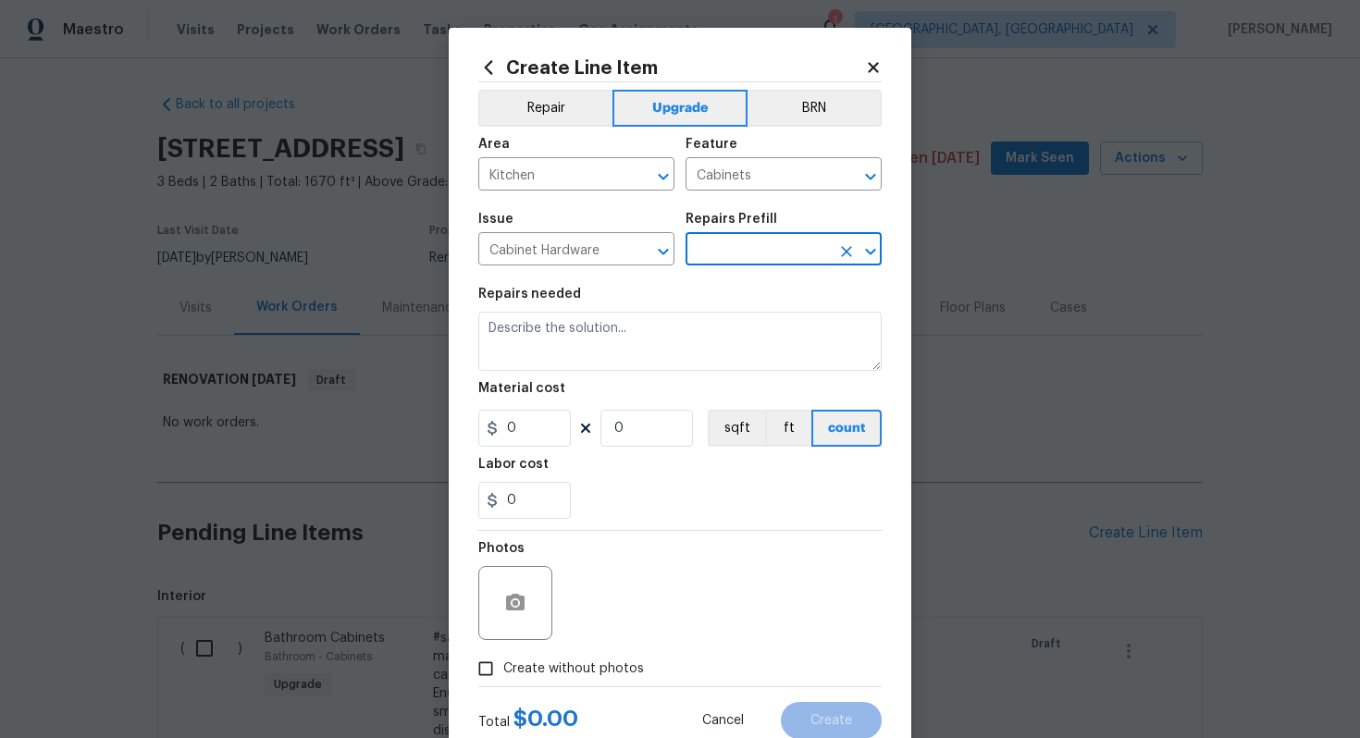
type input "Replace Cabinet Hardware $300.00"
type textarea "Replace cabinet hardware with new hinges and pulls. HPM to provide specs"
type input "300"
type input "1"
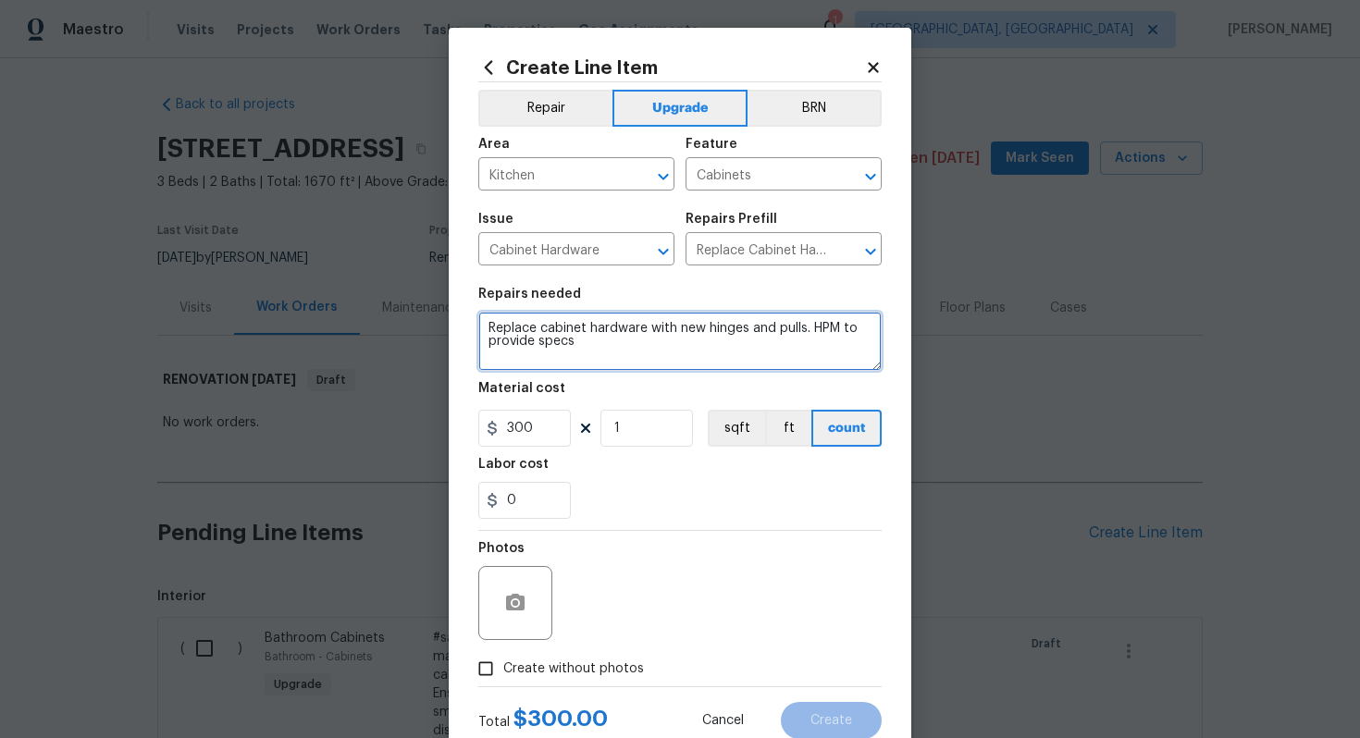
click at [485, 318] on textarea "Replace cabinet hardware with new hinges and pulls. HPM to provide specs" at bounding box center [679, 341] width 403 height 59
type textarea "#sala - Replace cabinet hardware with new hinges and pulls. HPM to provide specs"
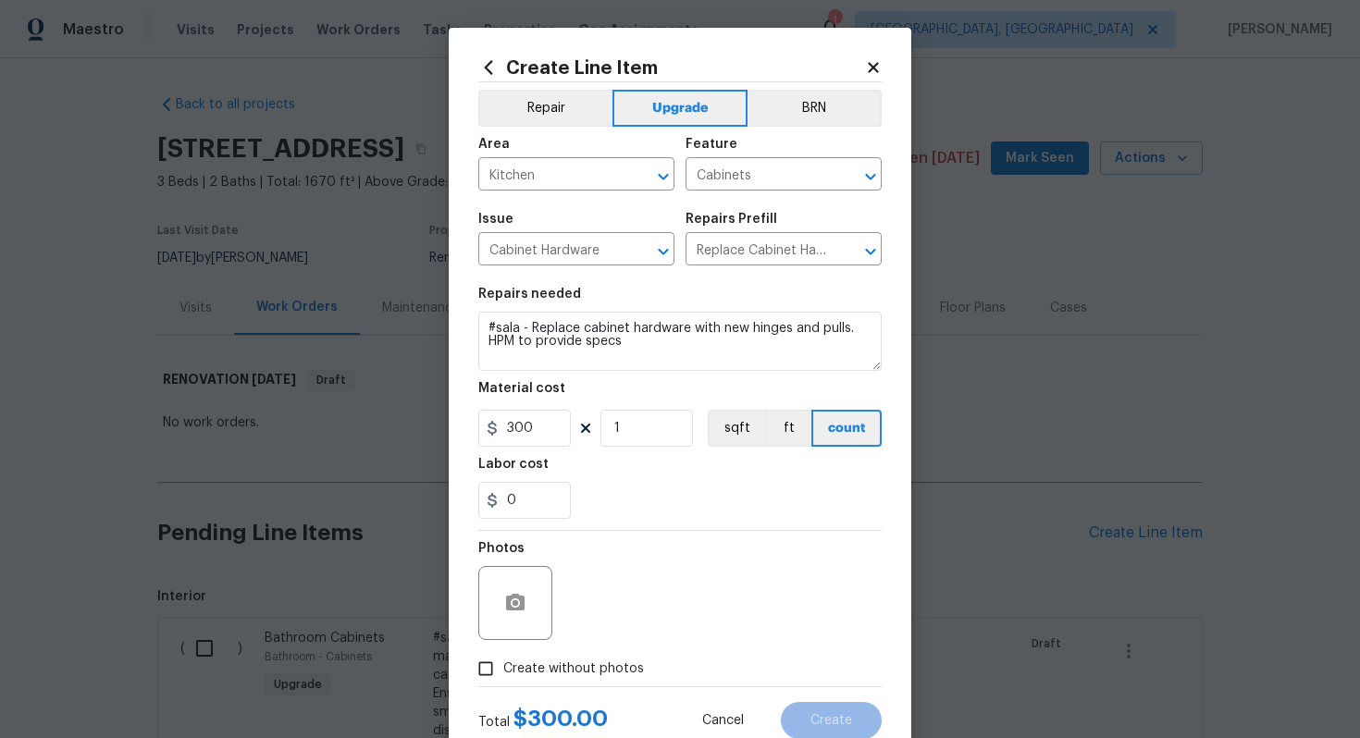
click at [577, 664] on span "Create without photos" at bounding box center [573, 668] width 141 height 19
click at [503, 664] on input "Create without photos" at bounding box center [485, 668] width 35 height 35
checkbox input "true"
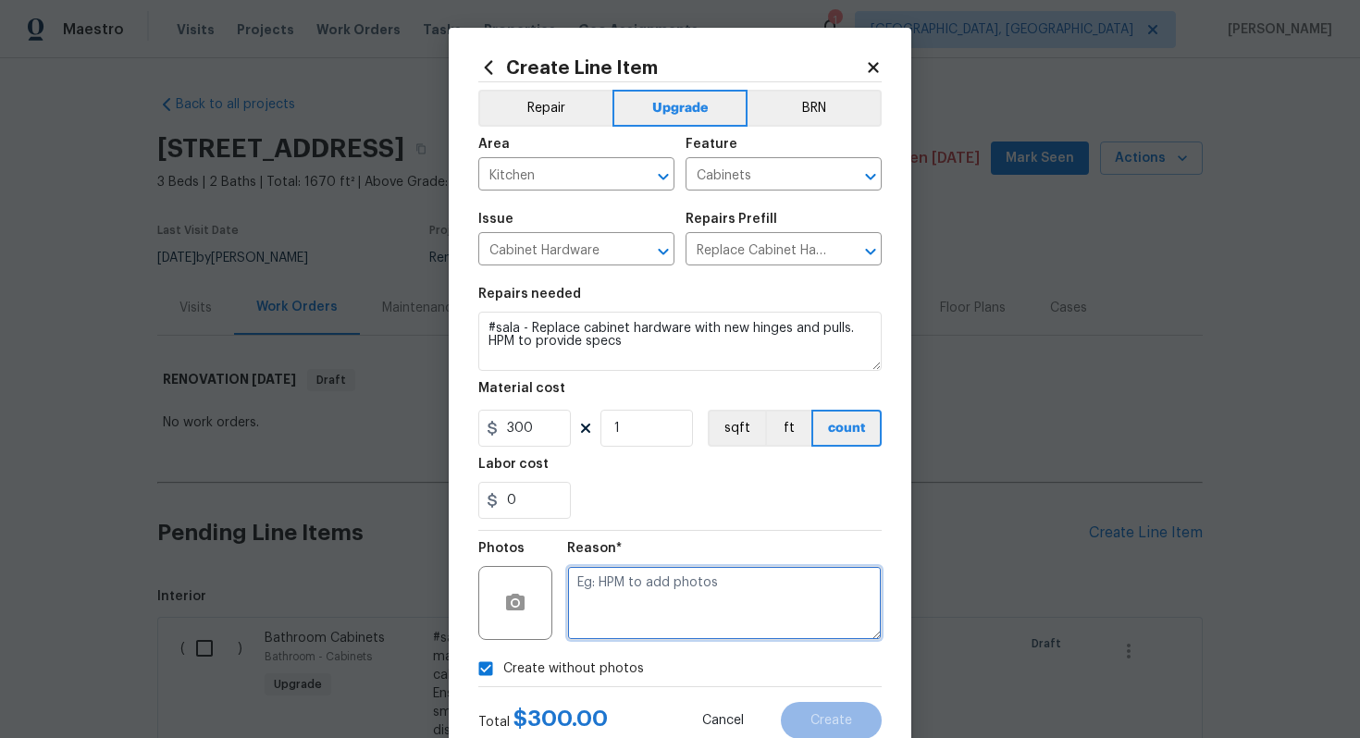
click at [652, 576] on textarea at bounding box center [724, 603] width 314 height 74
type textarea "n/a"
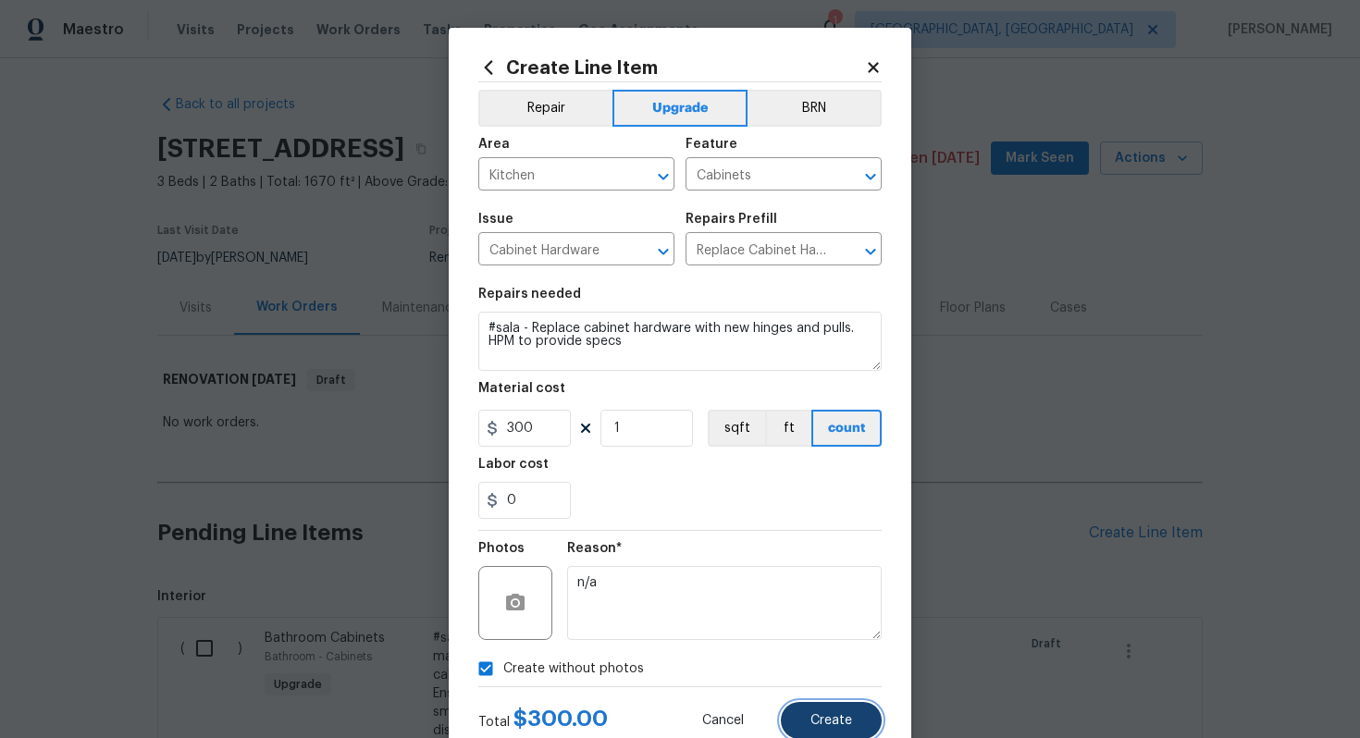
click at [828, 711] on button "Create" at bounding box center [831, 720] width 101 height 37
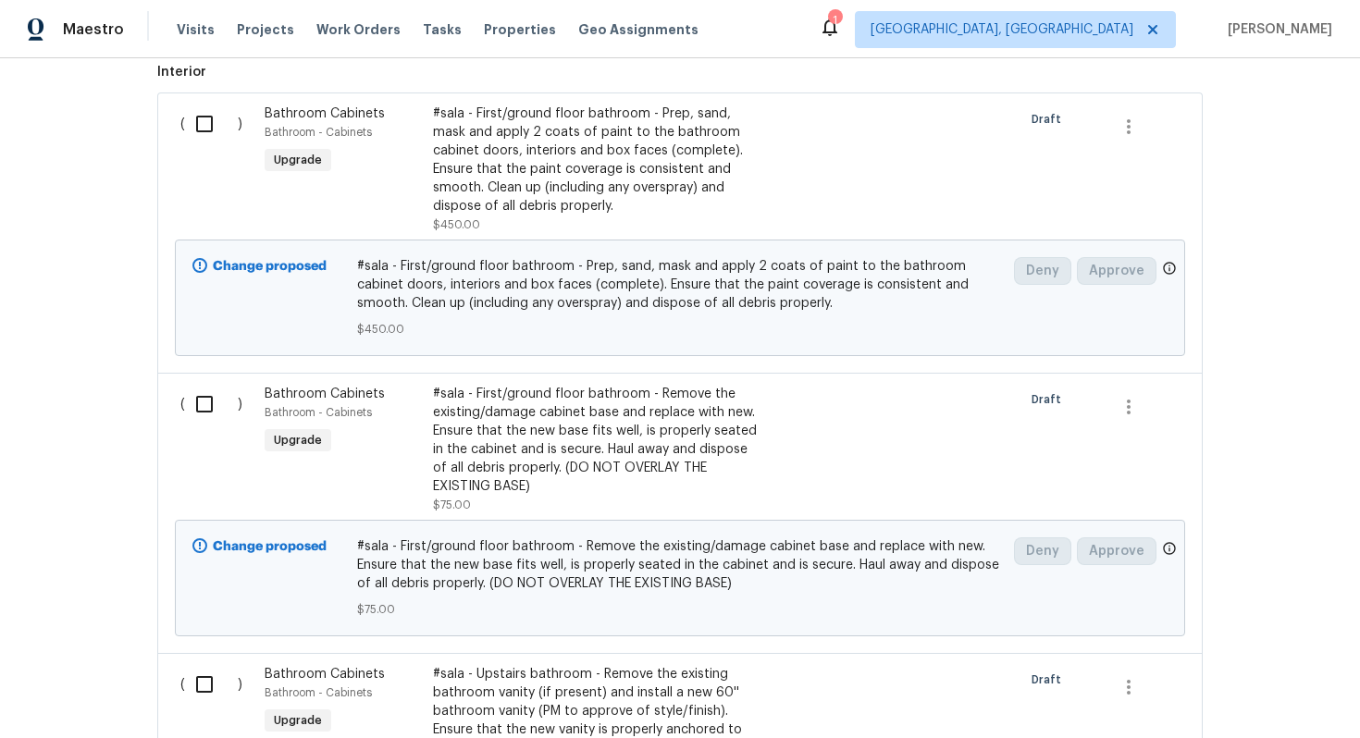
scroll to position [0, 0]
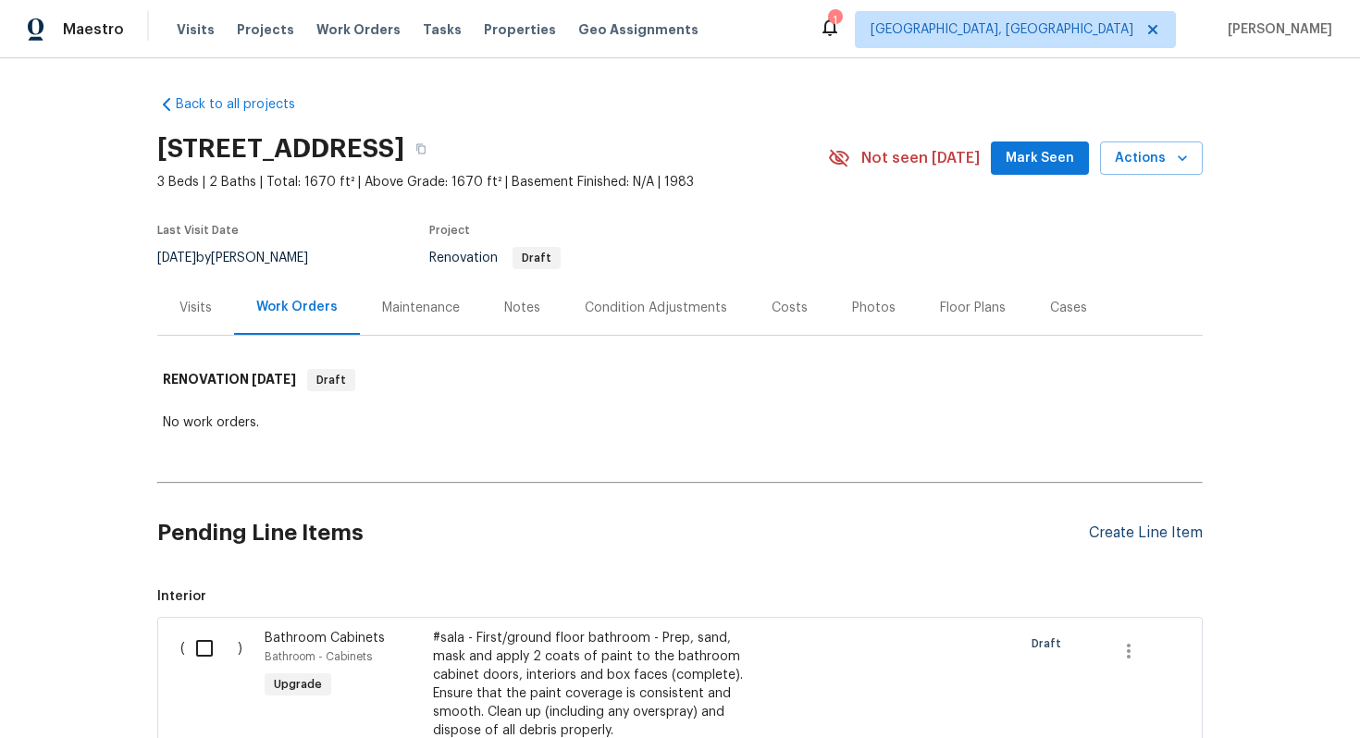
click at [1142, 525] on div "Create Line Item" at bounding box center [1146, 533] width 114 height 18
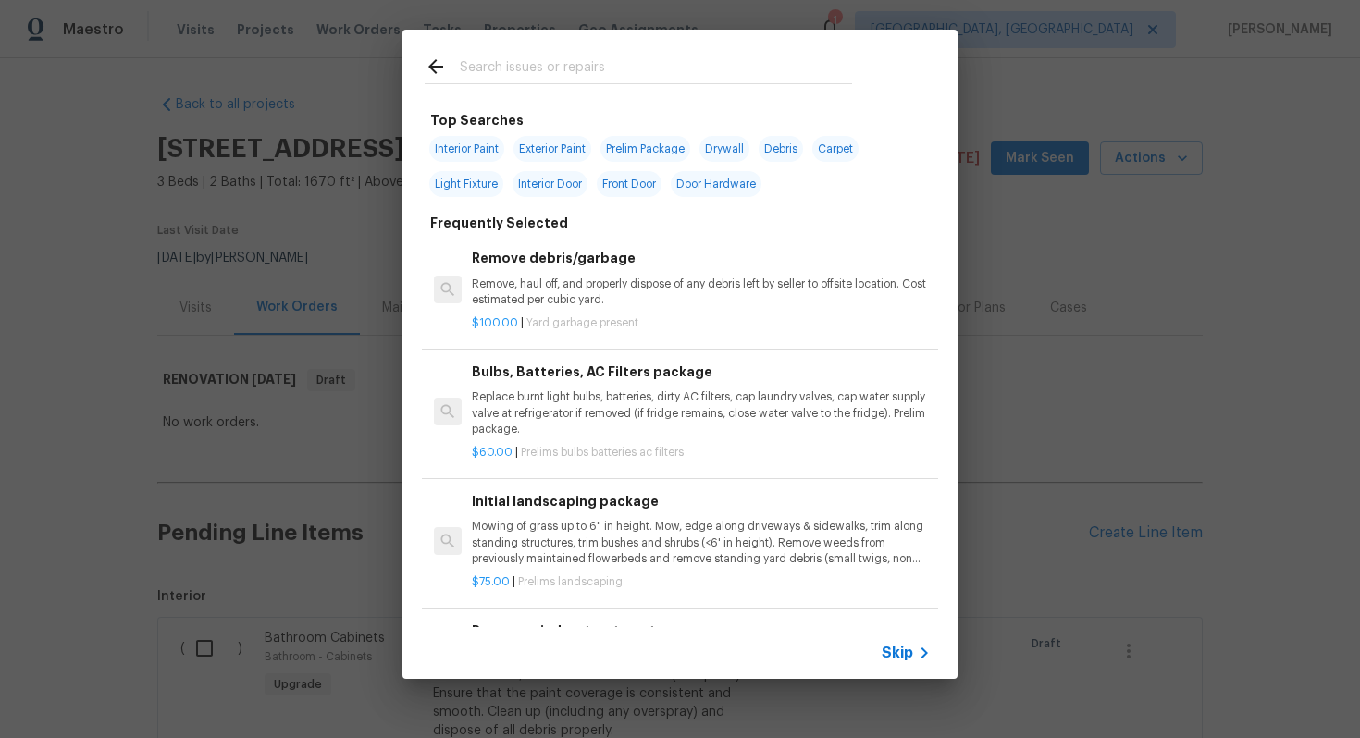
click at [900, 648] on span "Skip" at bounding box center [896, 653] width 31 height 18
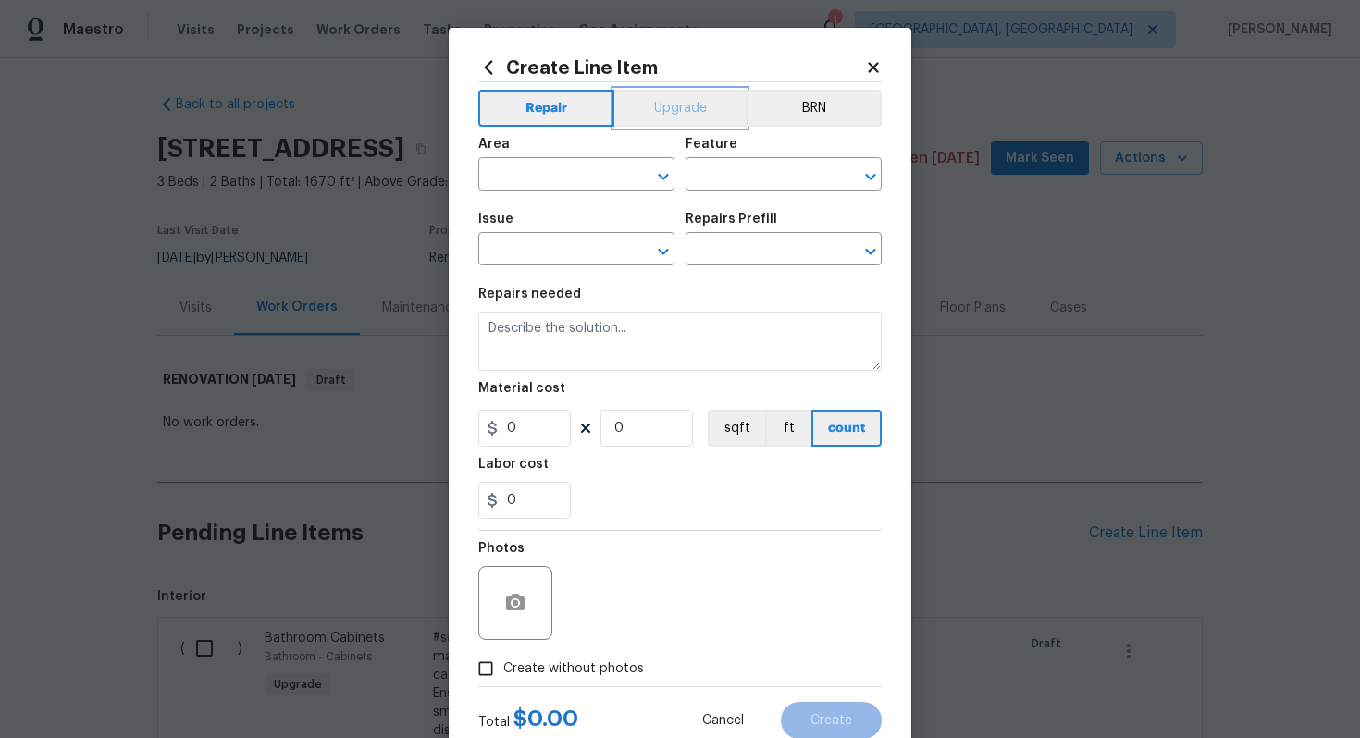
click at [685, 108] on button "Upgrade" at bounding box center [680, 108] width 132 height 37
click at [535, 197] on span "Area ​" at bounding box center [576, 164] width 196 height 75
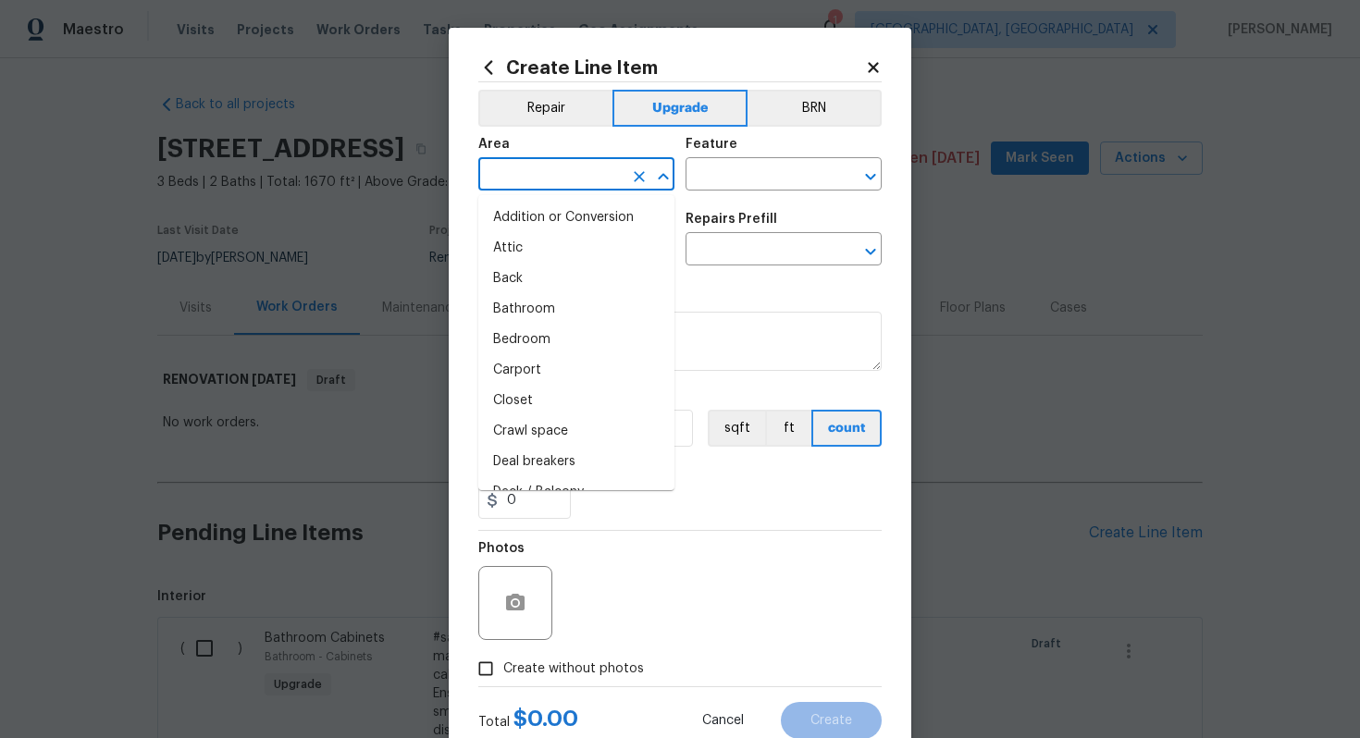
click at [535, 185] on input "text" at bounding box center [550, 176] width 144 height 29
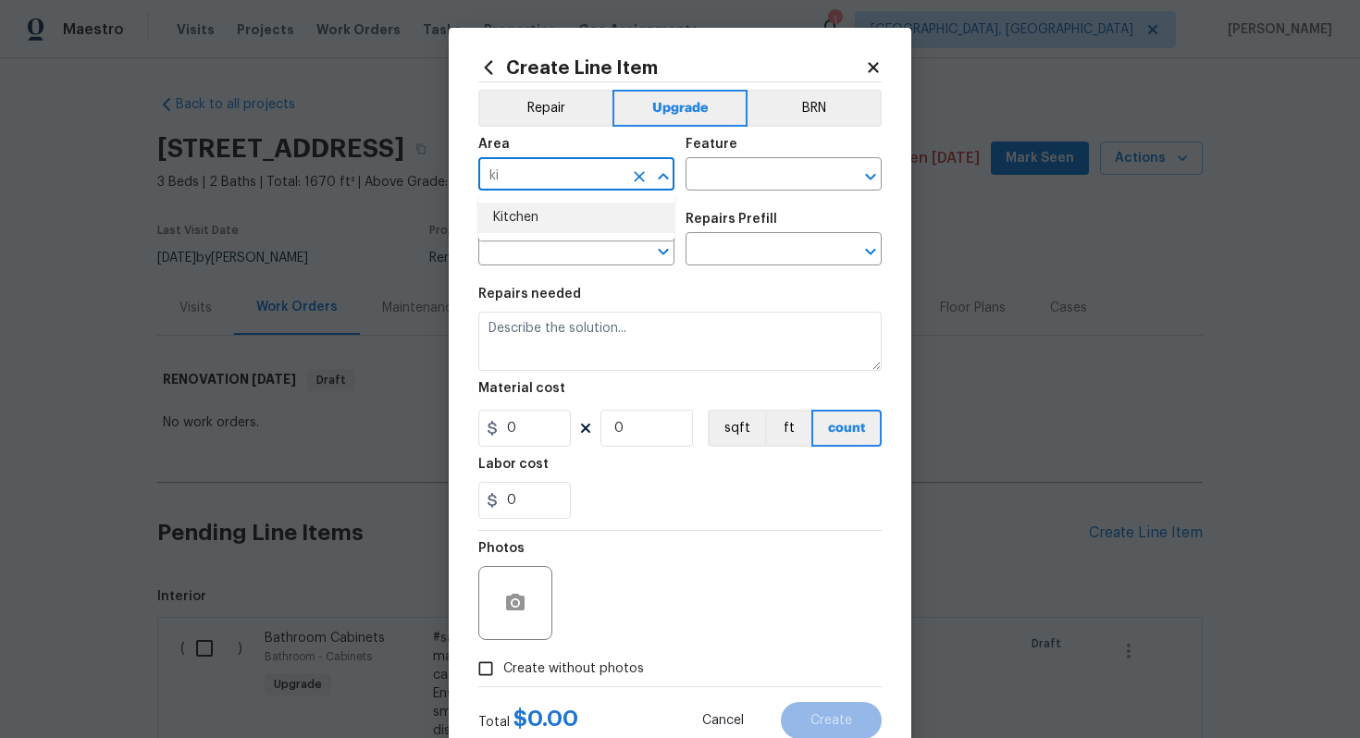
click at [558, 209] on li "Kitchen" at bounding box center [576, 218] width 196 height 31
type input "Kitchen"
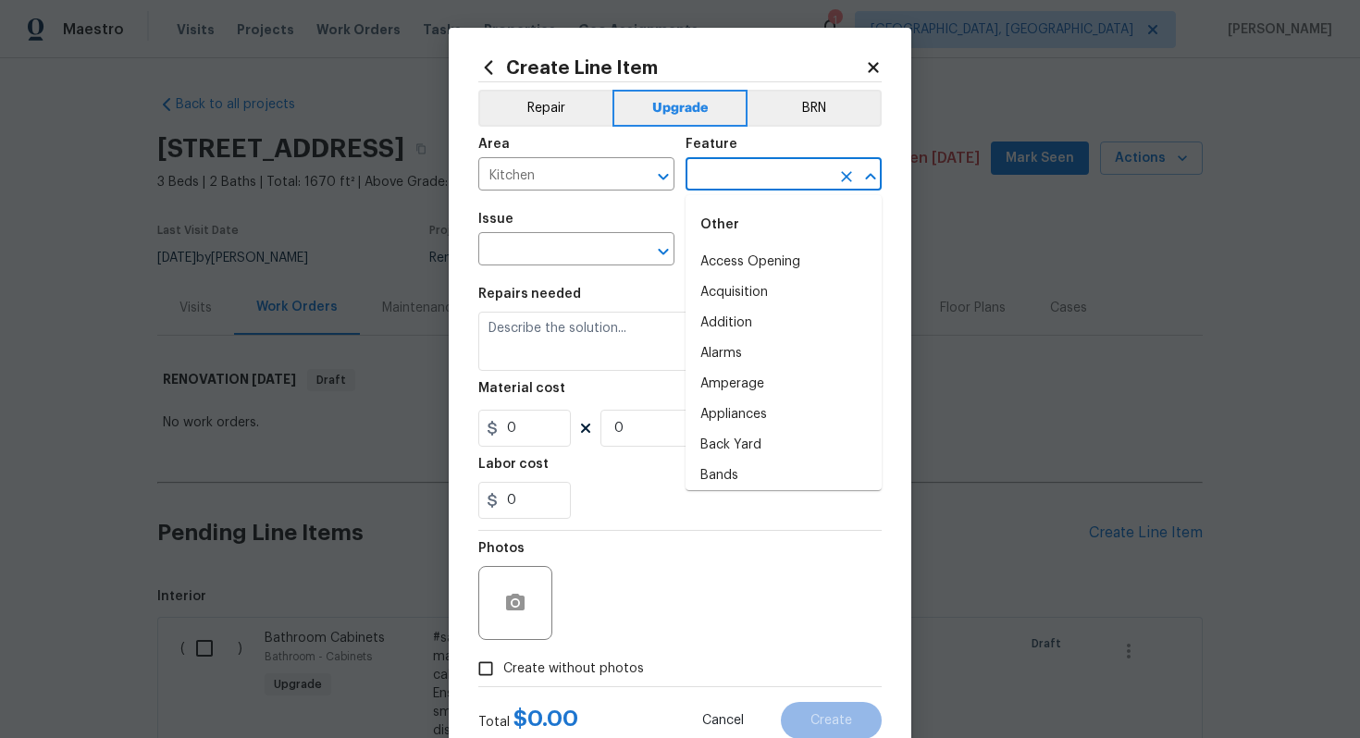
click at [764, 182] on input "text" at bounding box center [757, 176] width 144 height 29
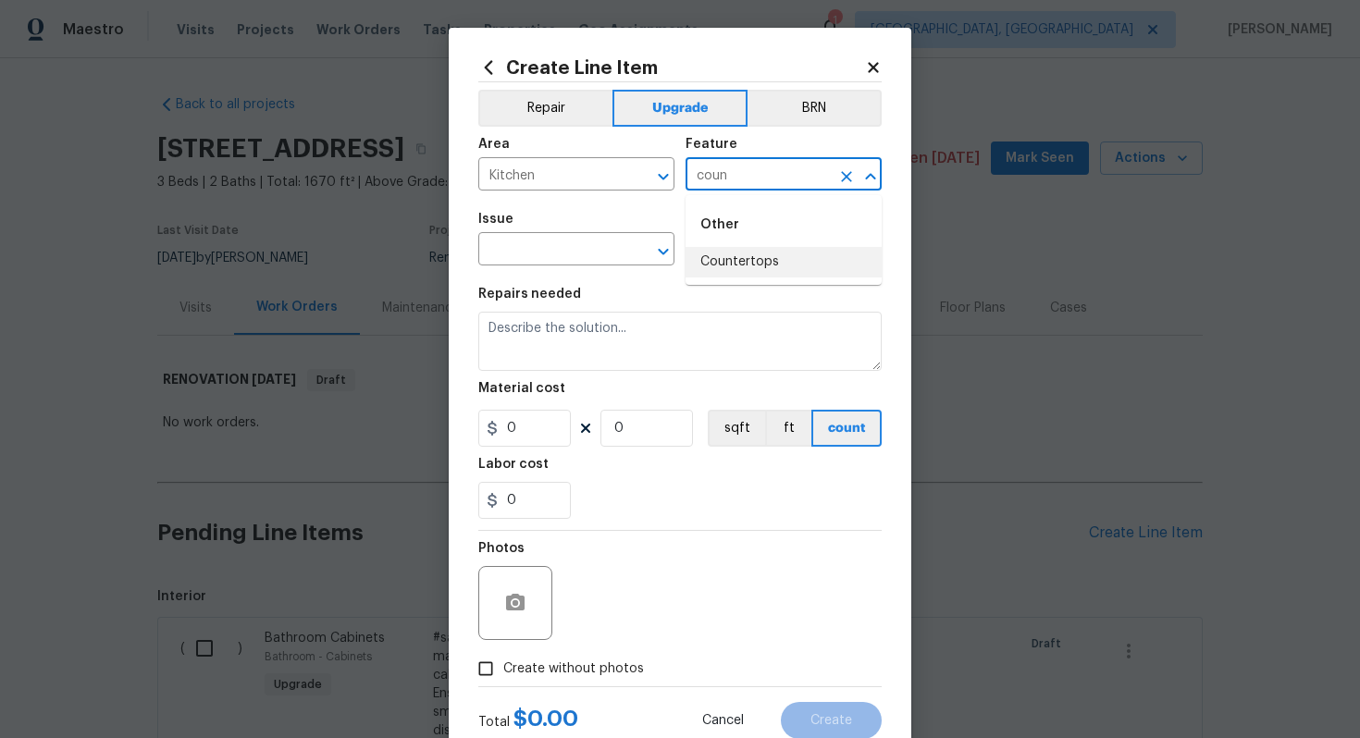
click at [747, 275] on li "Countertops" at bounding box center [783, 262] width 196 height 31
type input "Countertops"
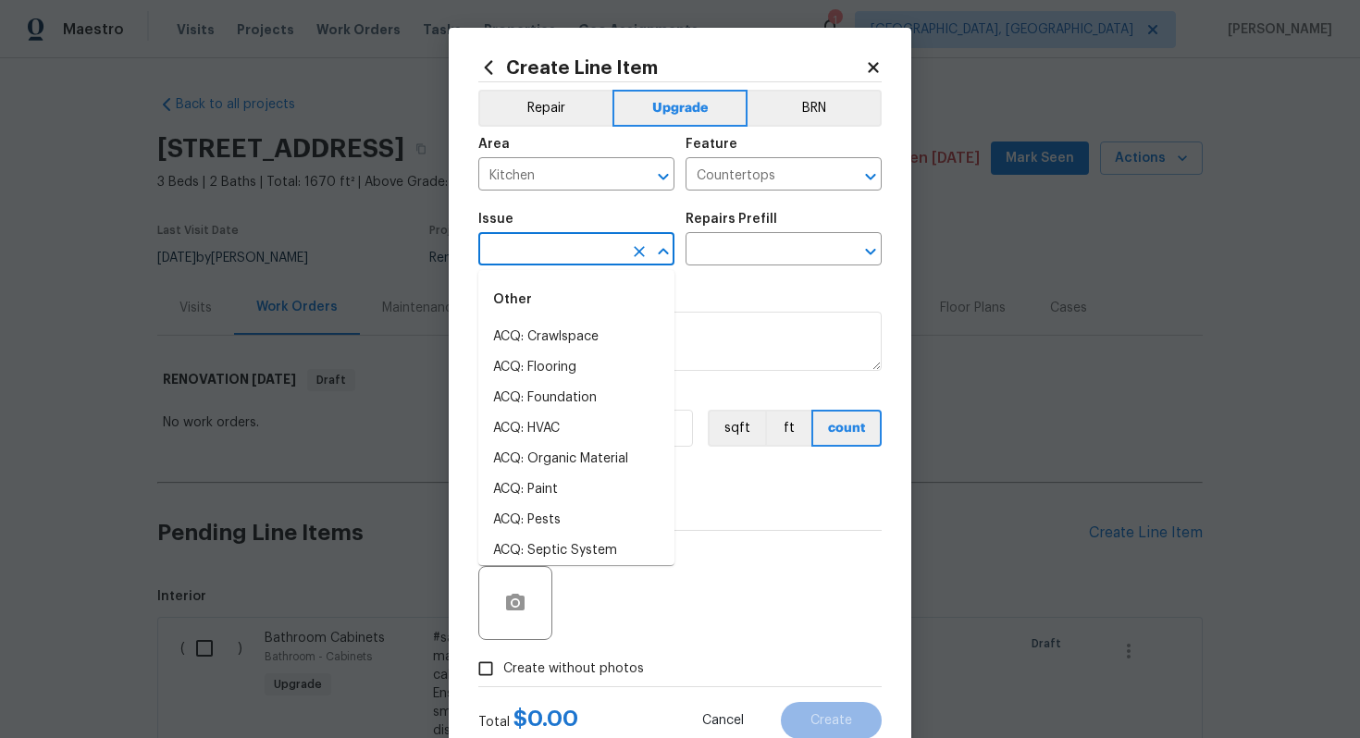
click at [556, 263] on input "text" at bounding box center [550, 251] width 144 height 29
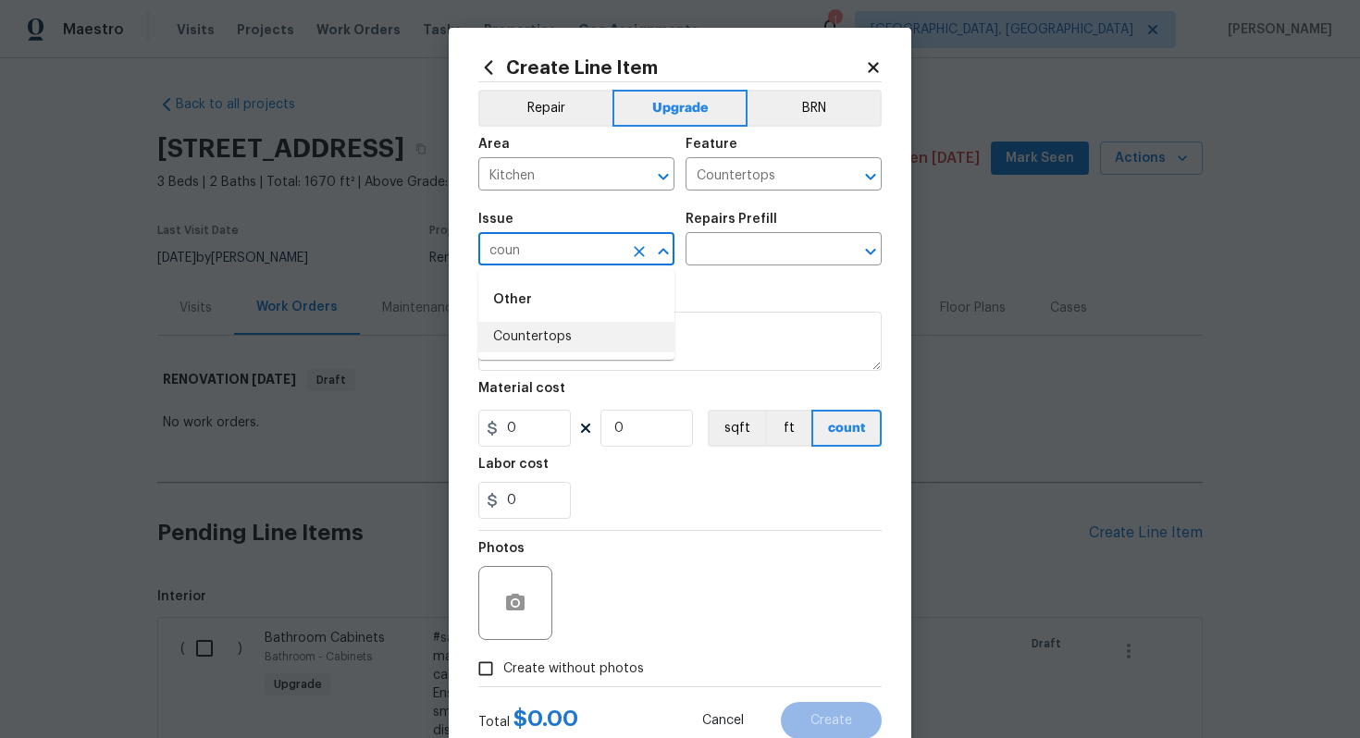
click at [569, 349] on li "Countertops" at bounding box center [576, 337] width 196 height 31
type input "Countertops"
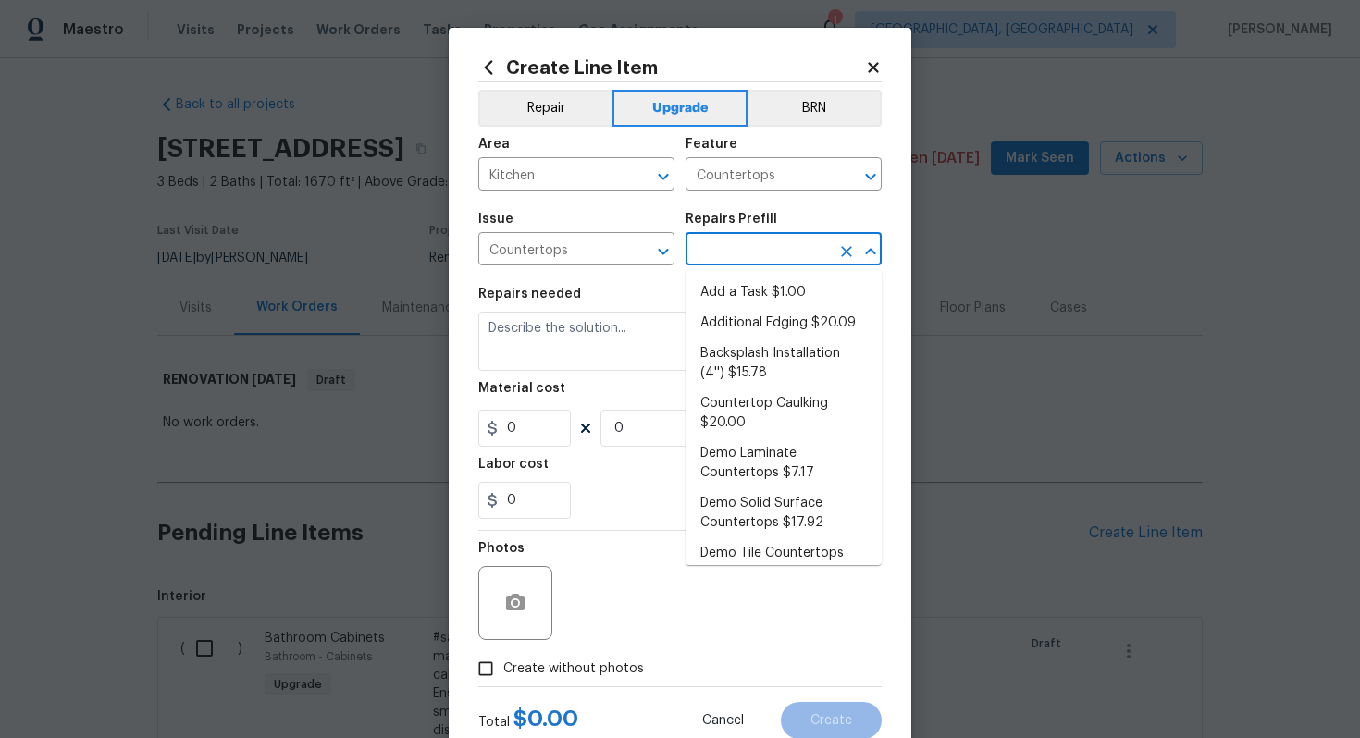
click at [745, 255] on input "text" at bounding box center [757, 251] width 144 height 29
click at [741, 290] on li "Add a Task $1.00" at bounding box center [783, 292] width 196 height 31
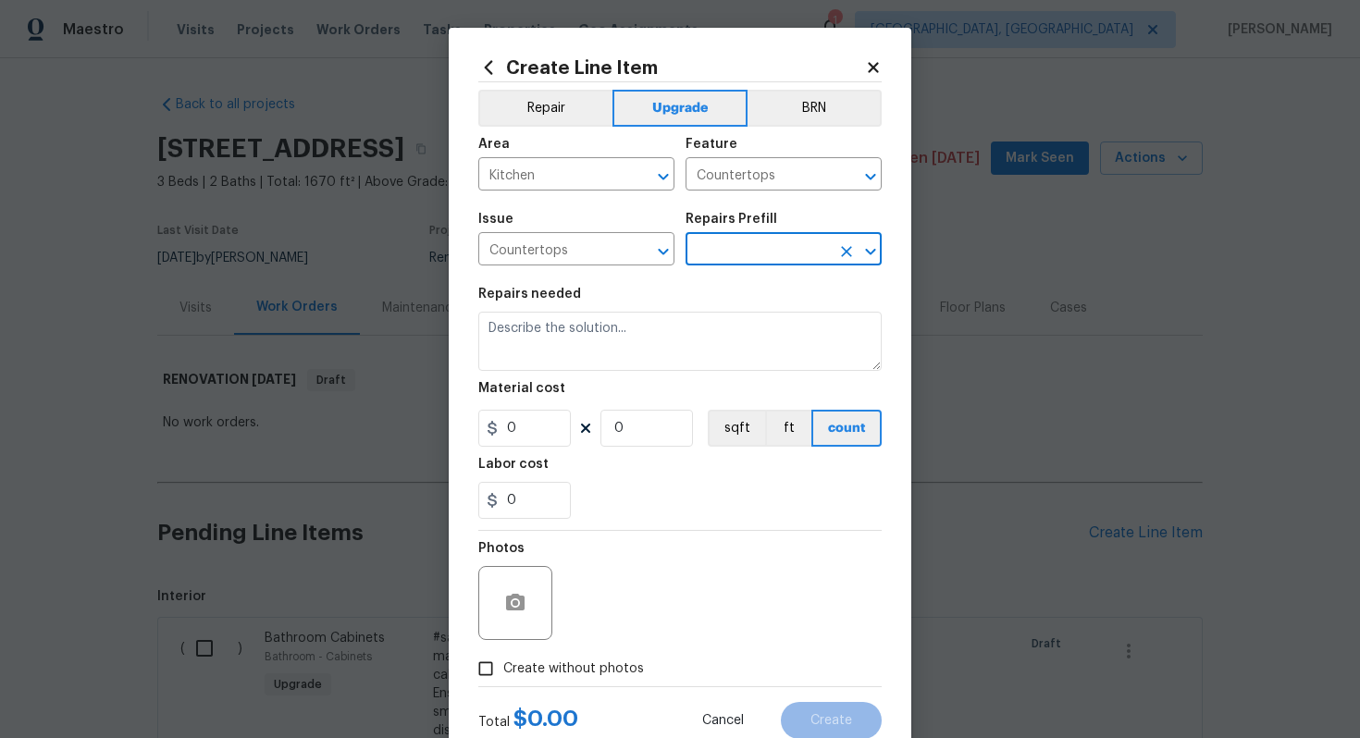
type input "Add a Task $1.00"
type textarea "HPM to detail"
type input "1"
click at [623, 376] on section "Repairs needed HPM to detail Material cost 1 1 sqft ft count Labor cost 0" at bounding box center [679, 403] width 403 height 253
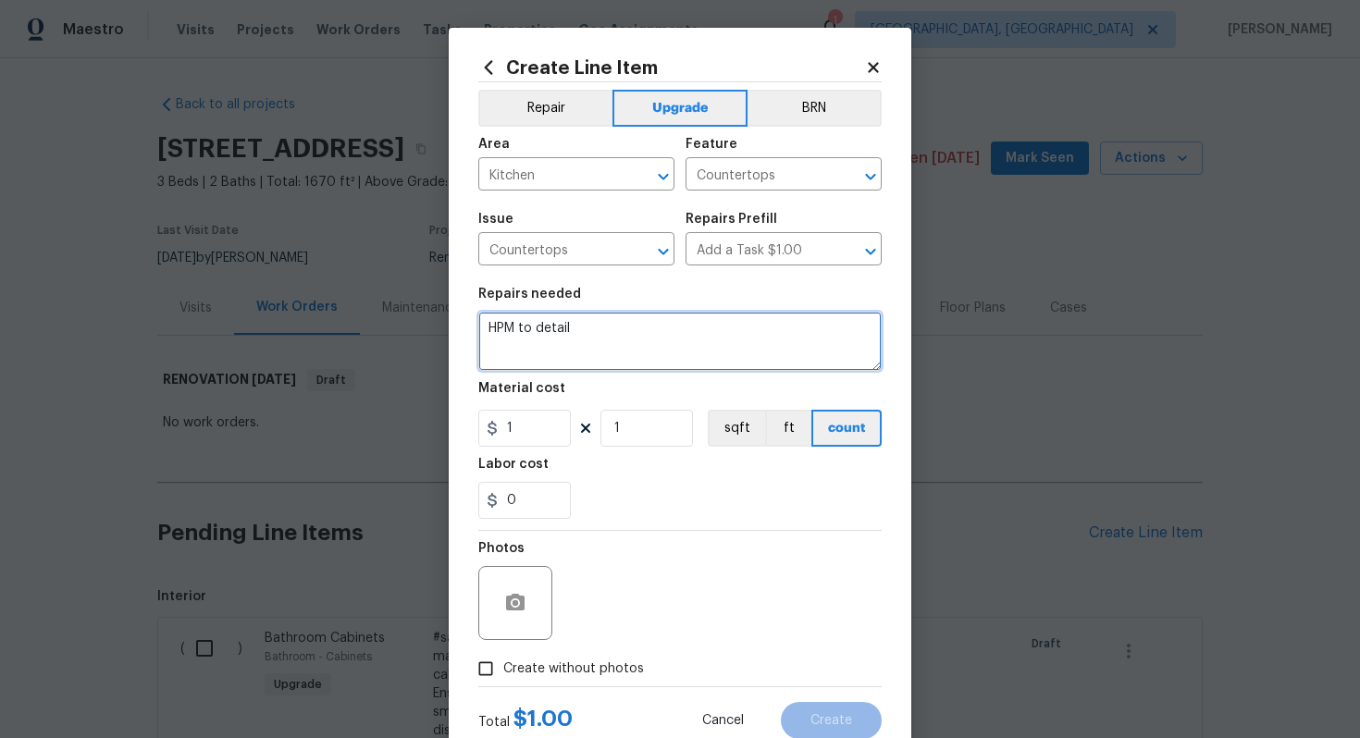
click at [623, 371] on textarea "HPM to detail" at bounding box center [679, 341] width 403 height 59
paste textarea "Resurface kitchen countertops"
type textarea "#sala - Resurface kitchen countertops"
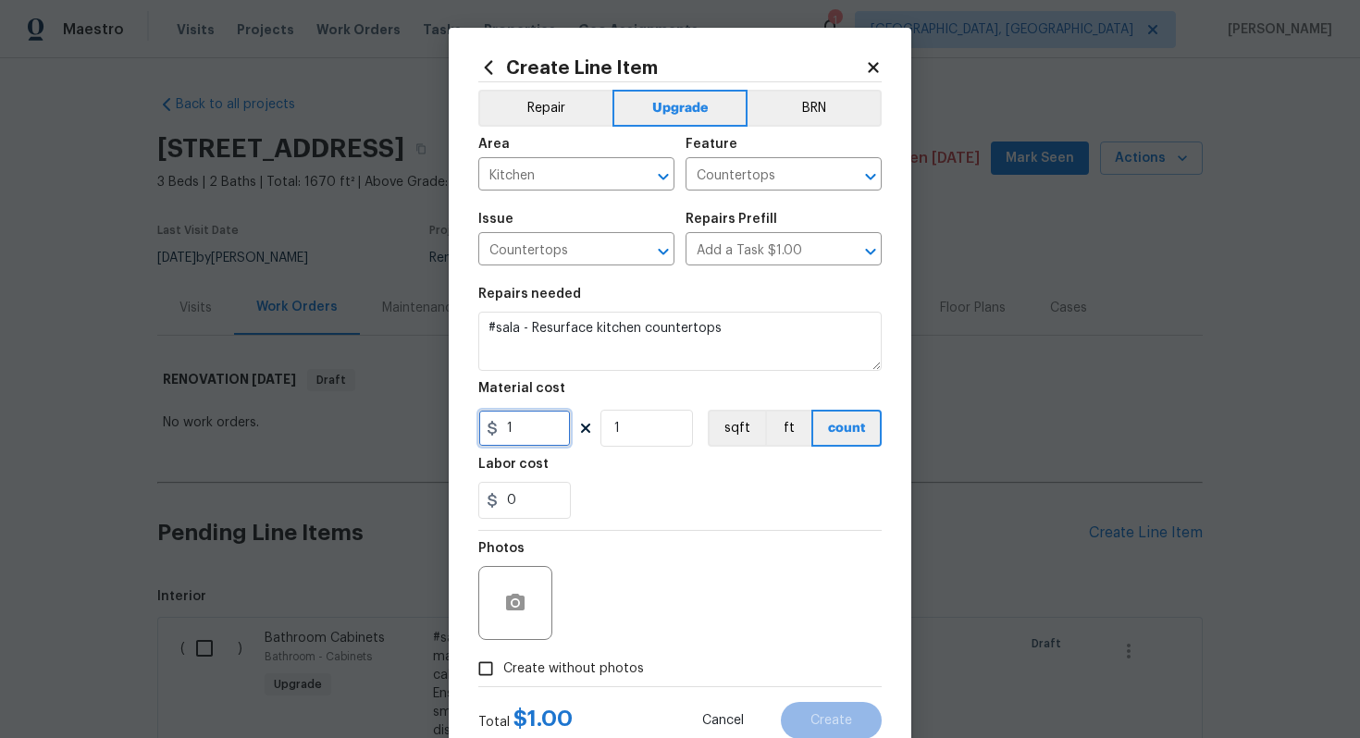
click at [534, 429] on input "1" at bounding box center [524, 428] width 92 height 37
type input "1000"
click at [555, 678] on span "Create without photos" at bounding box center [573, 668] width 141 height 19
click at [503, 678] on input "Create without photos" at bounding box center [485, 668] width 35 height 35
checkbox input "true"
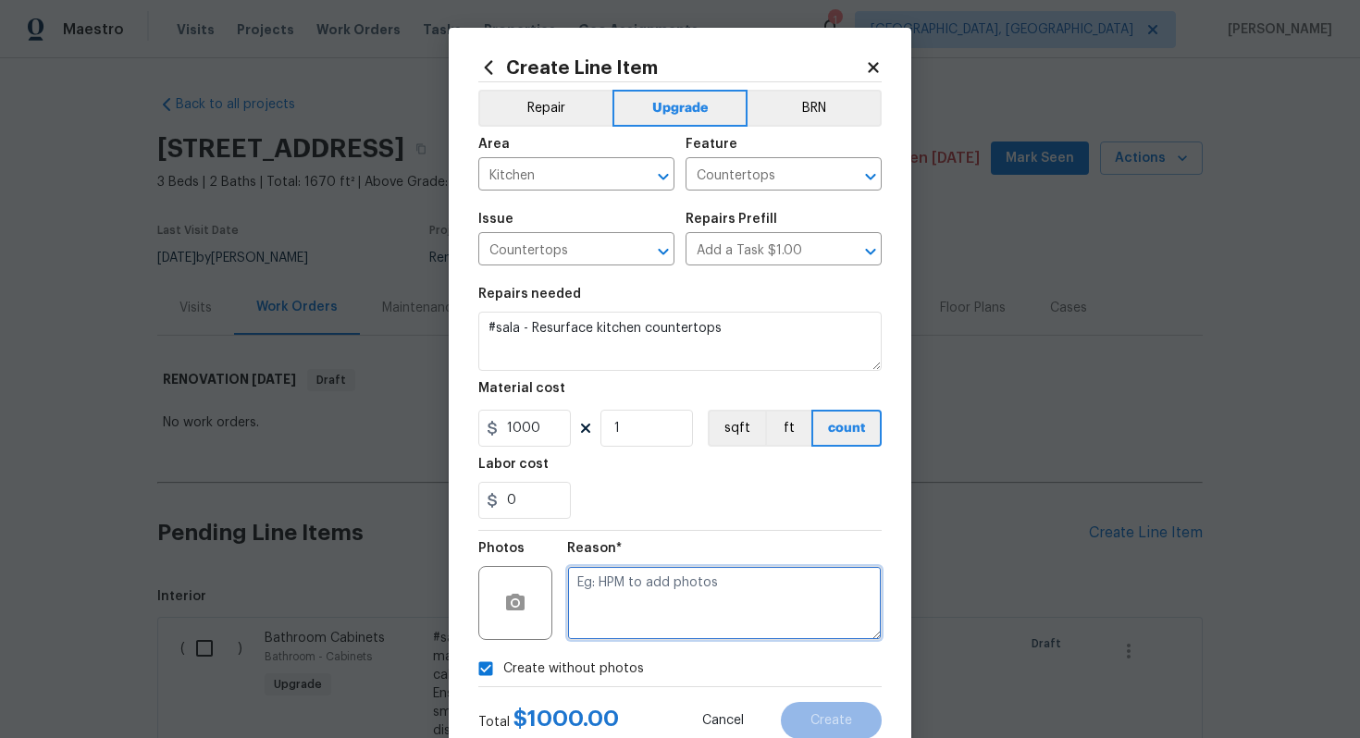
click at [649, 609] on textarea at bounding box center [724, 603] width 314 height 74
type textarea "n/a"
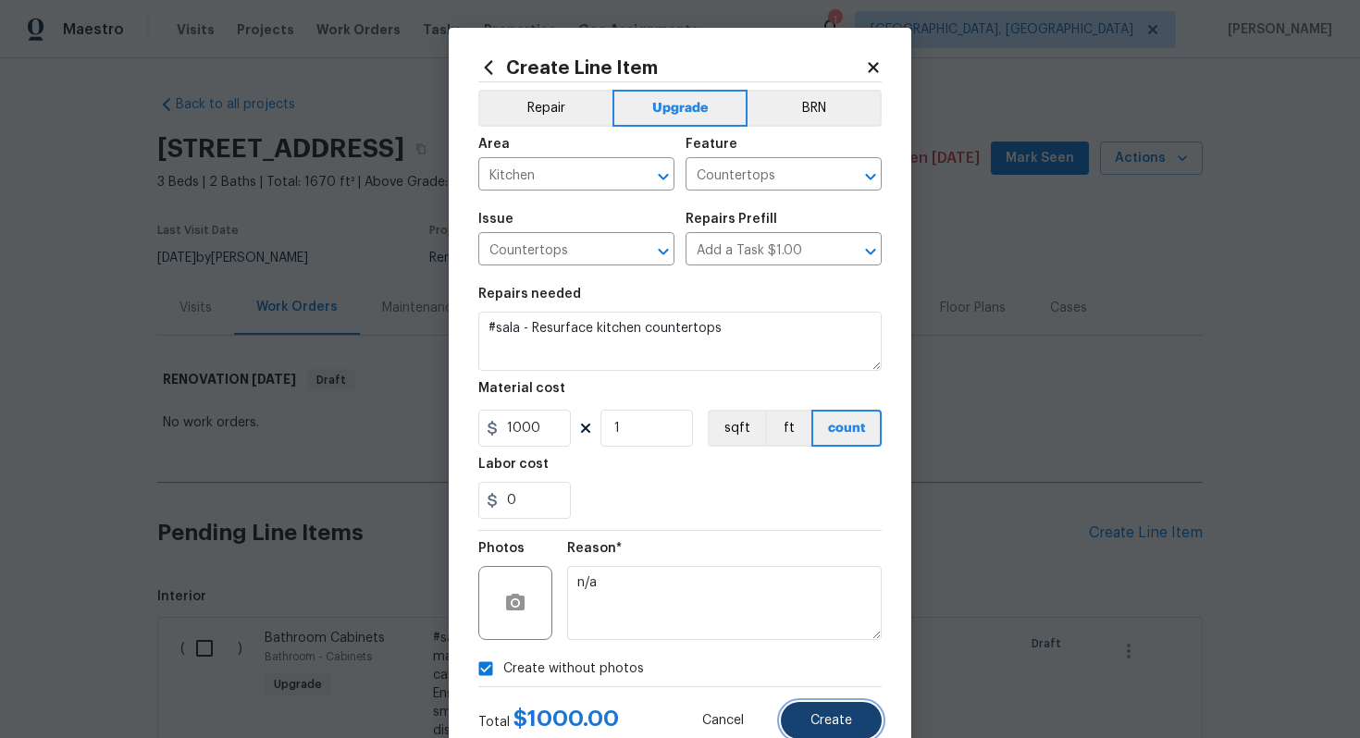
click at [826, 718] on span "Create" at bounding box center [831, 721] width 42 height 14
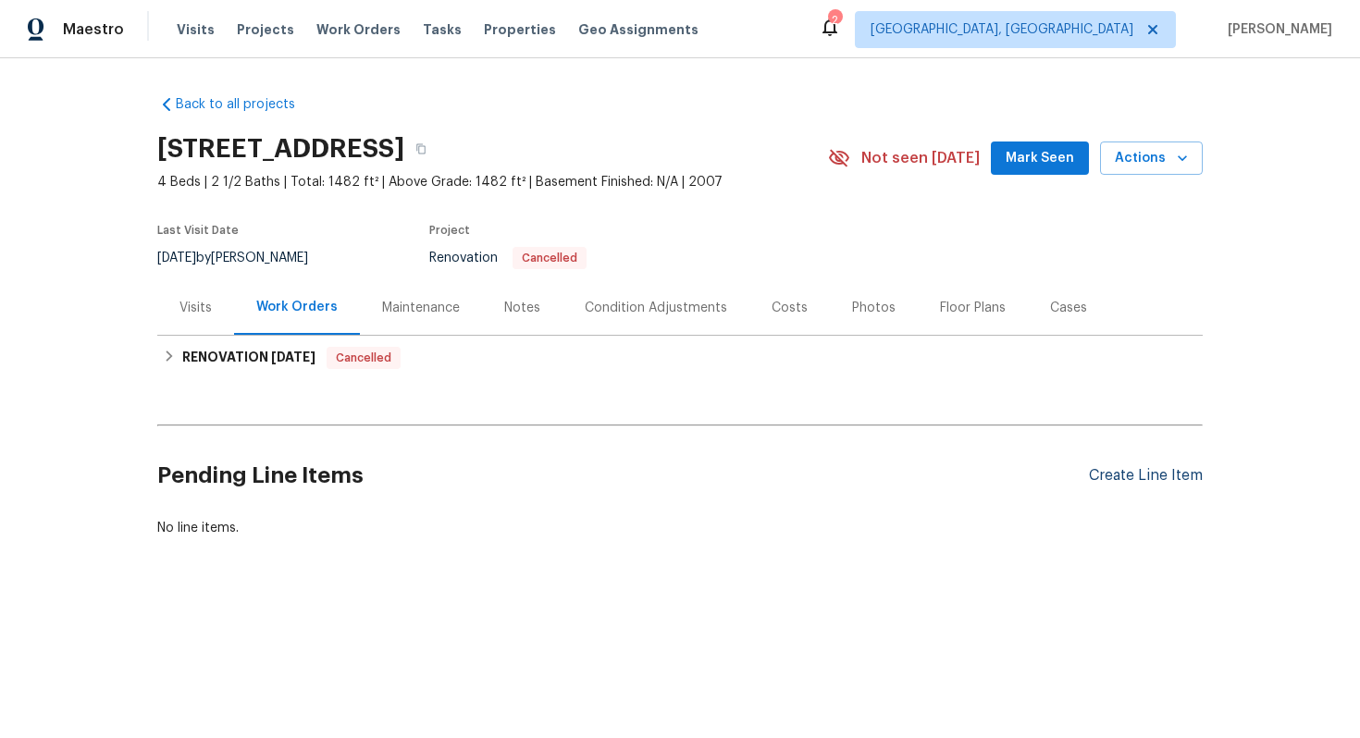
click at [1151, 484] on div "Create Line Item" at bounding box center [1146, 476] width 114 height 18
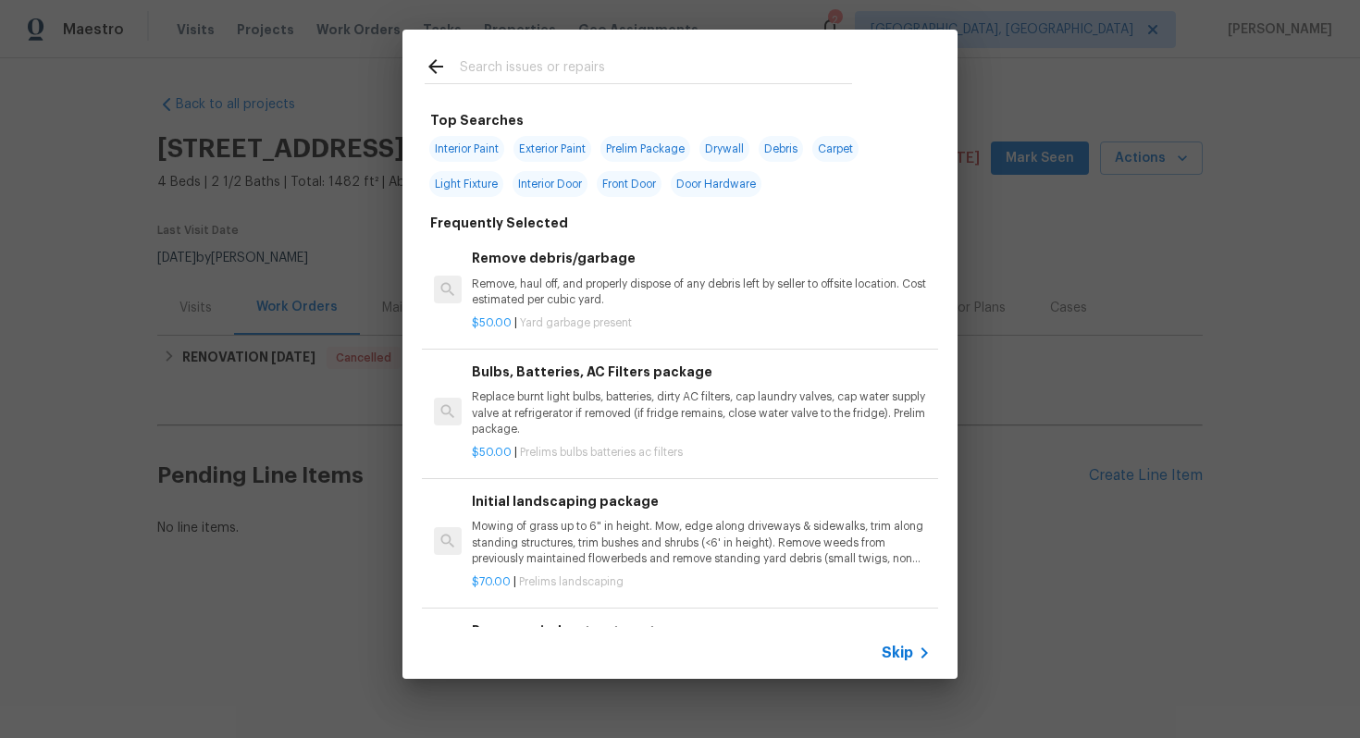
click at [890, 644] on span "Skip" at bounding box center [896, 653] width 31 height 18
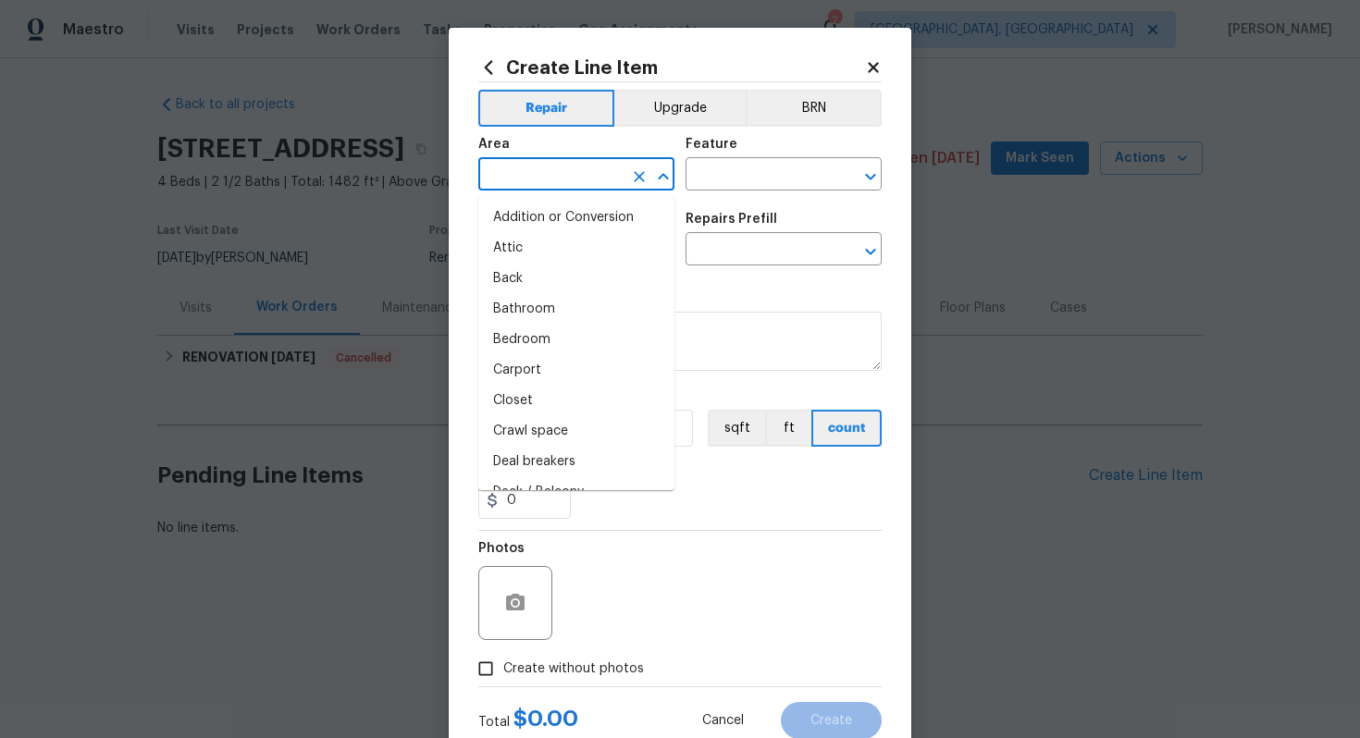
click at [538, 184] on input "text" at bounding box center [550, 176] width 144 height 29
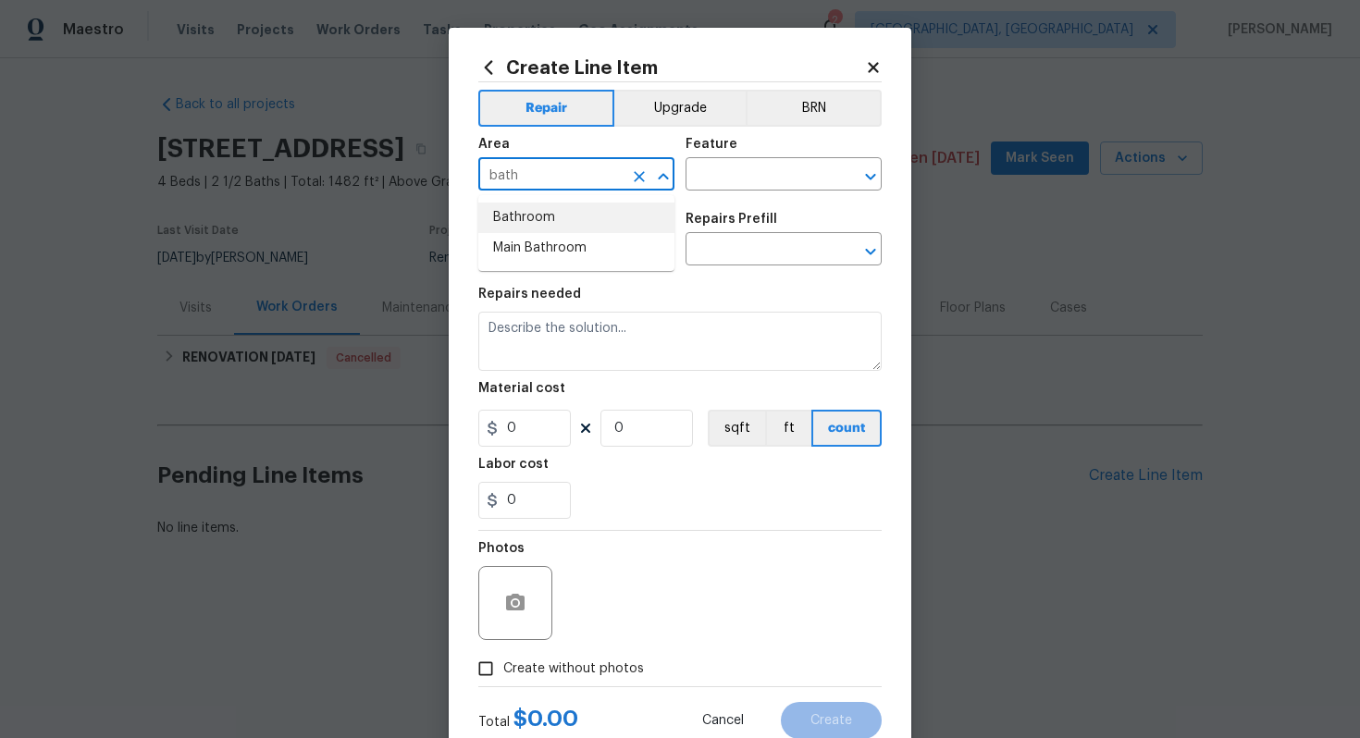
click at [551, 219] on li "Bathroom" at bounding box center [576, 218] width 196 height 31
type input "Bathroom"
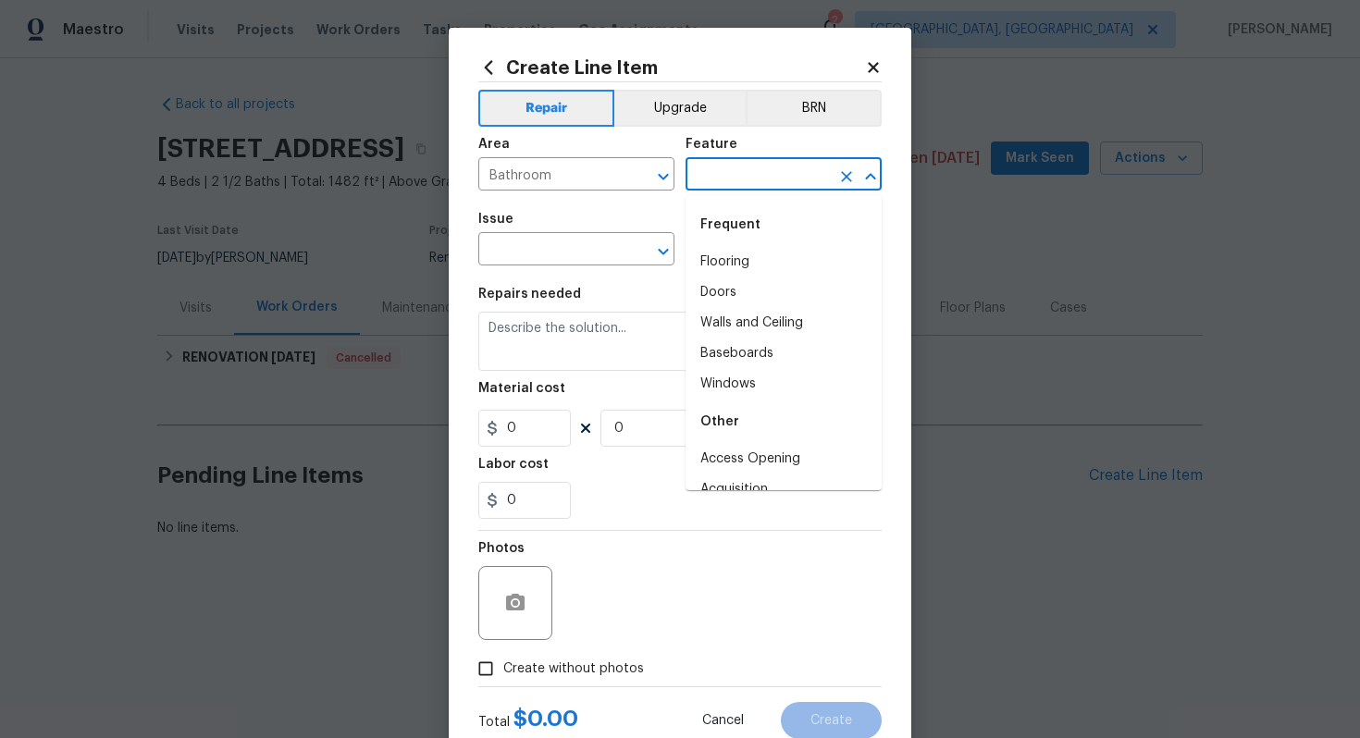
click at [718, 182] on input "text" at bounding box center [757, 176] width 144 height 29
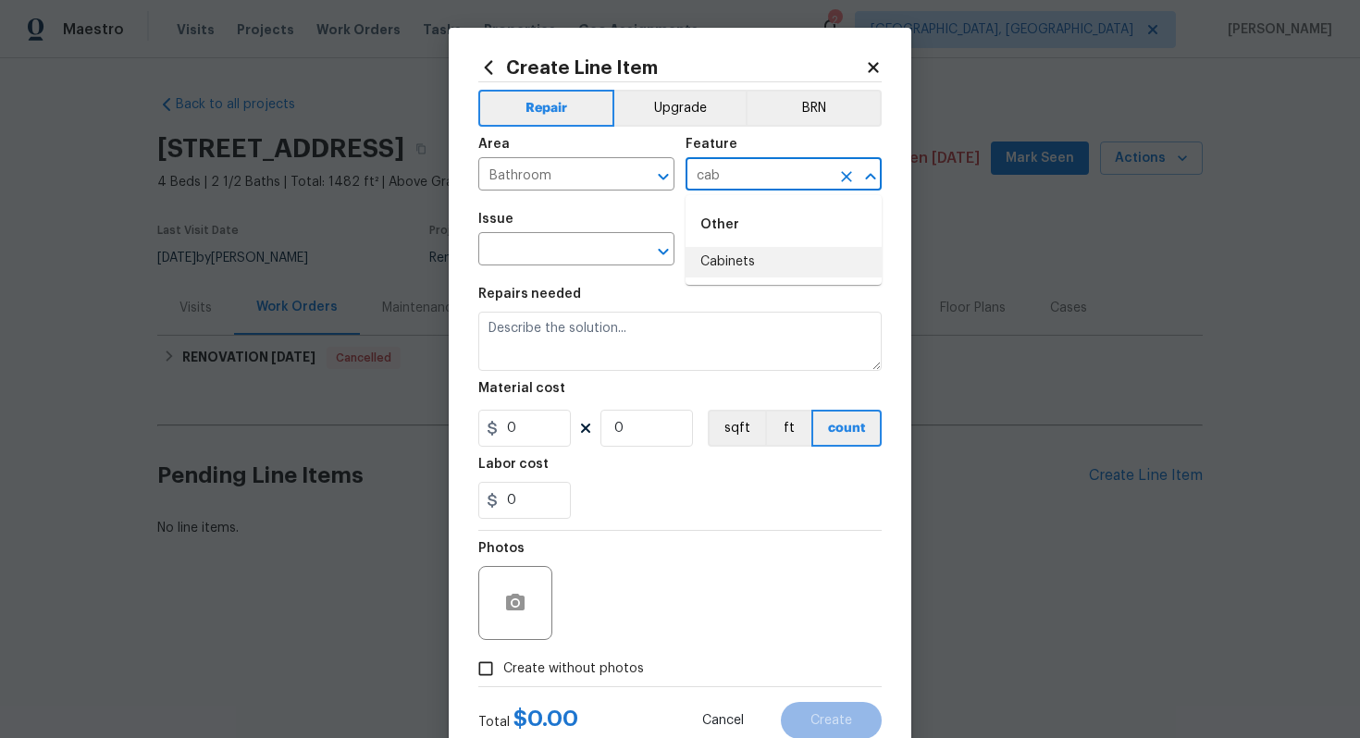
click at [741, 268] on li "Cabinets" at bounding box center [783, 262] width 196 height 31
type input "Cabinets"
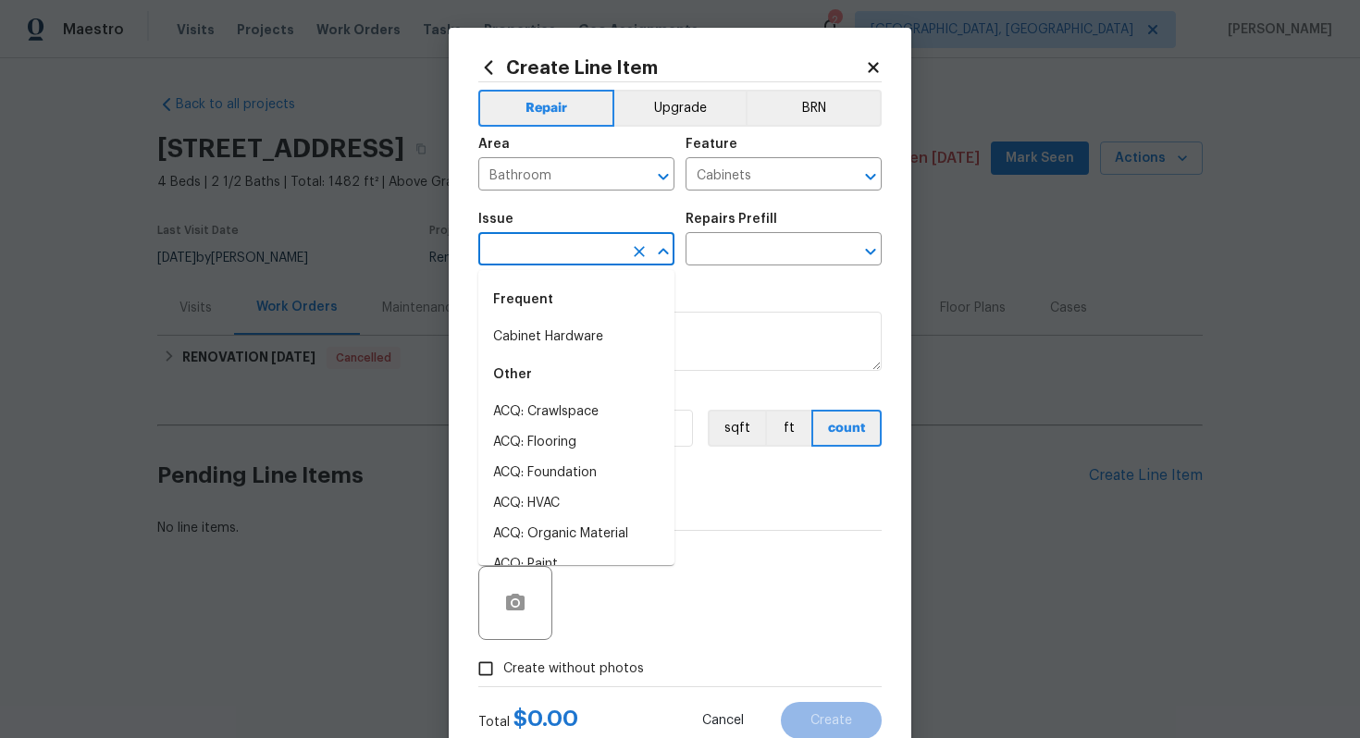
click at [597, 257] on input "text" at bounding box center [550, 251] width 144 height 29
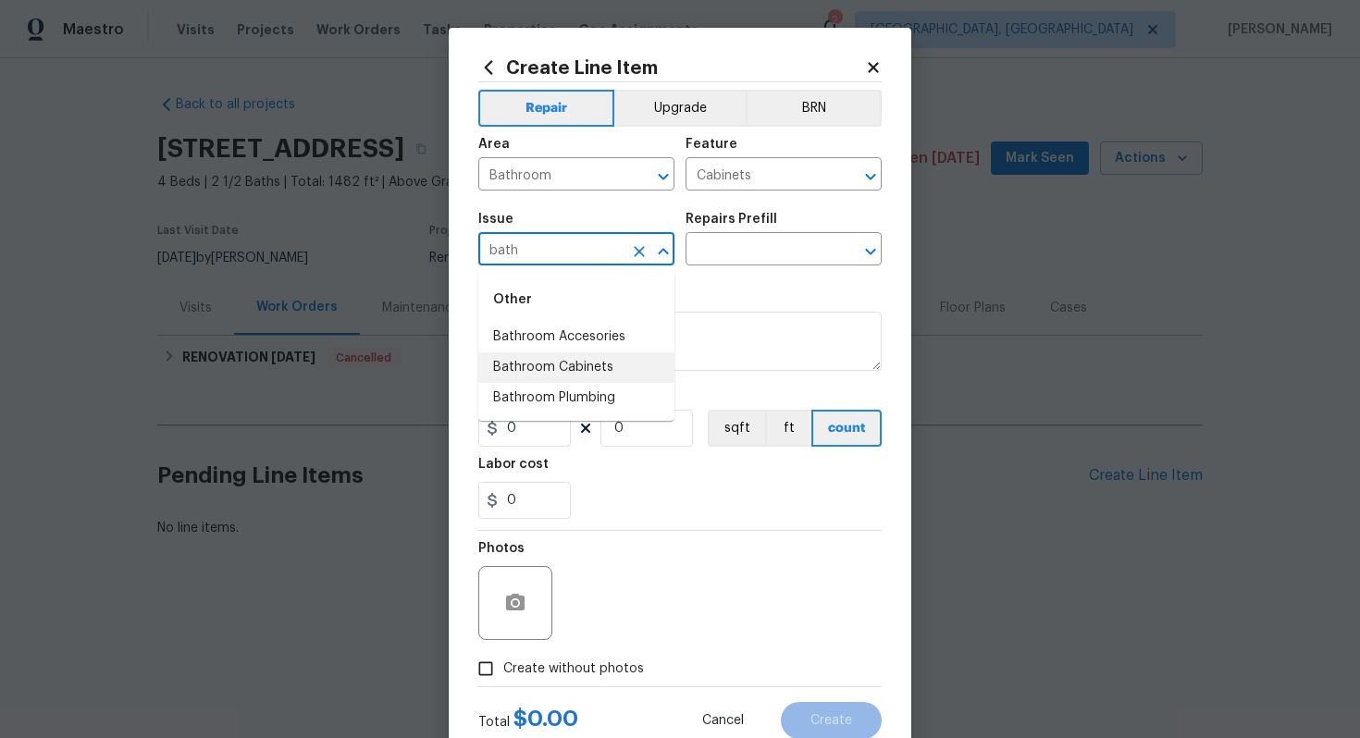
click at [577, 369] on li "Bathroom Cabinets" at bounding box center [576, 367] width 196 height 31
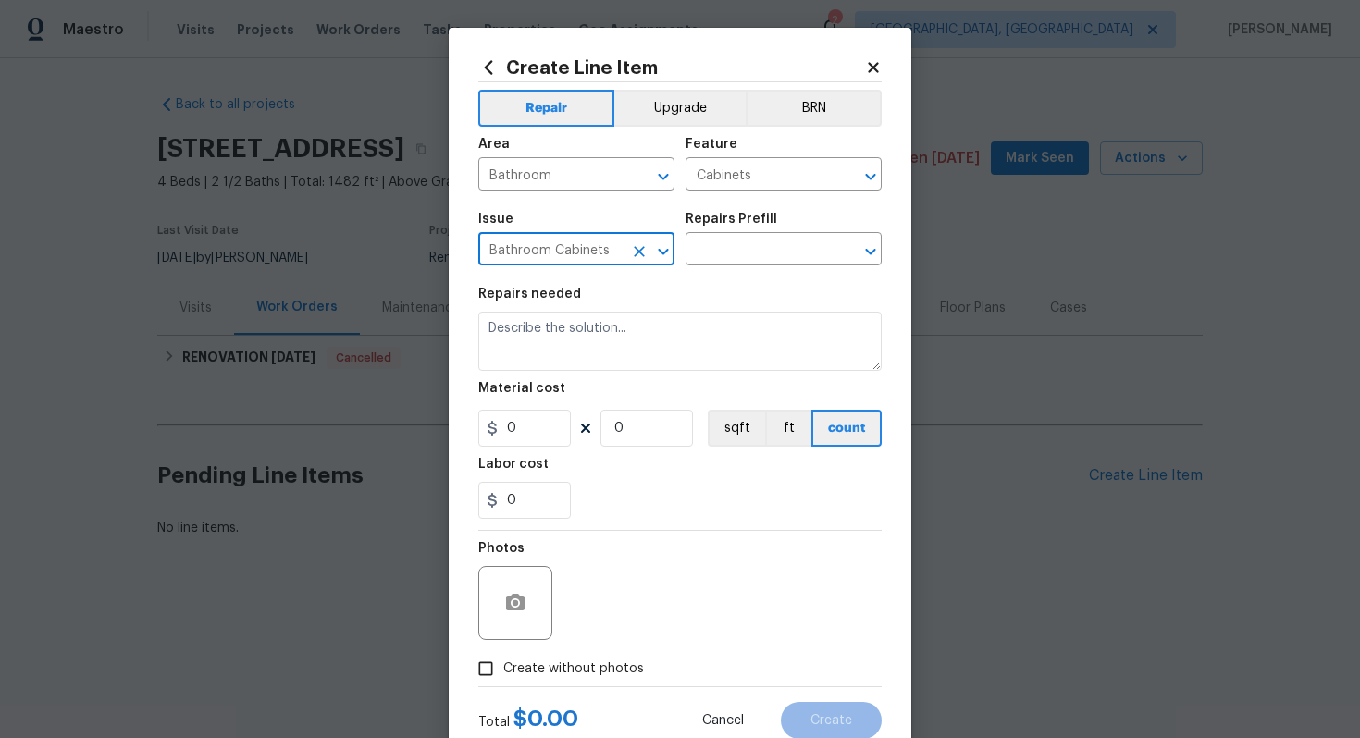
type input "Bathroom Cabinets"
click at [738, 235] on div "Repairs Prefill" at bounding box center [783, 225] width 196 height 24
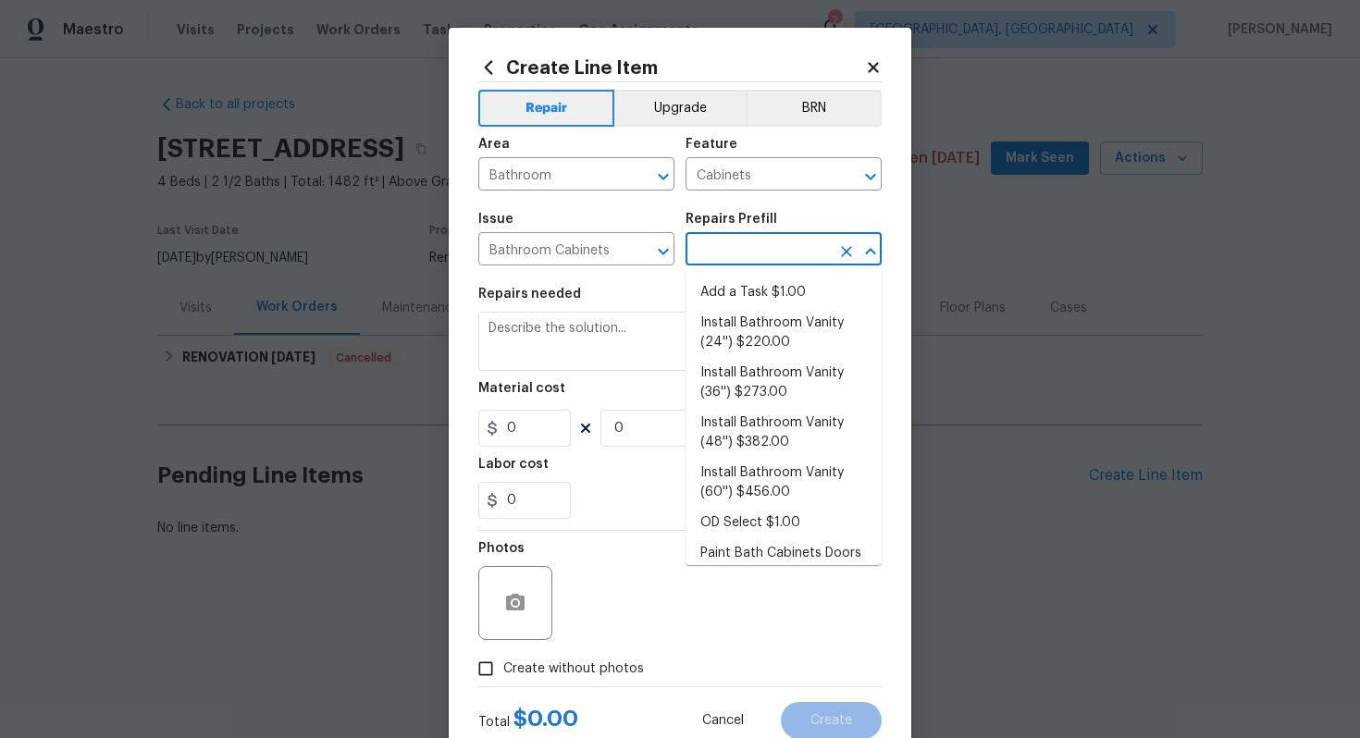
click at [738, 242] on input "text" at bounding box center [757, 251] width 144 height 29
click at [738, 271] on ul "Add a Task $1.00 Install Bathroom Vanity (24'') $220.00 Install Bathroom Vanity…" at bounding box center [783, 417] width 196 height 295
click at [738, 281] on li "Add a Task $1.00" at bounding box center [783, 292] width 196 height 31
type input "Add a Task $1.00"
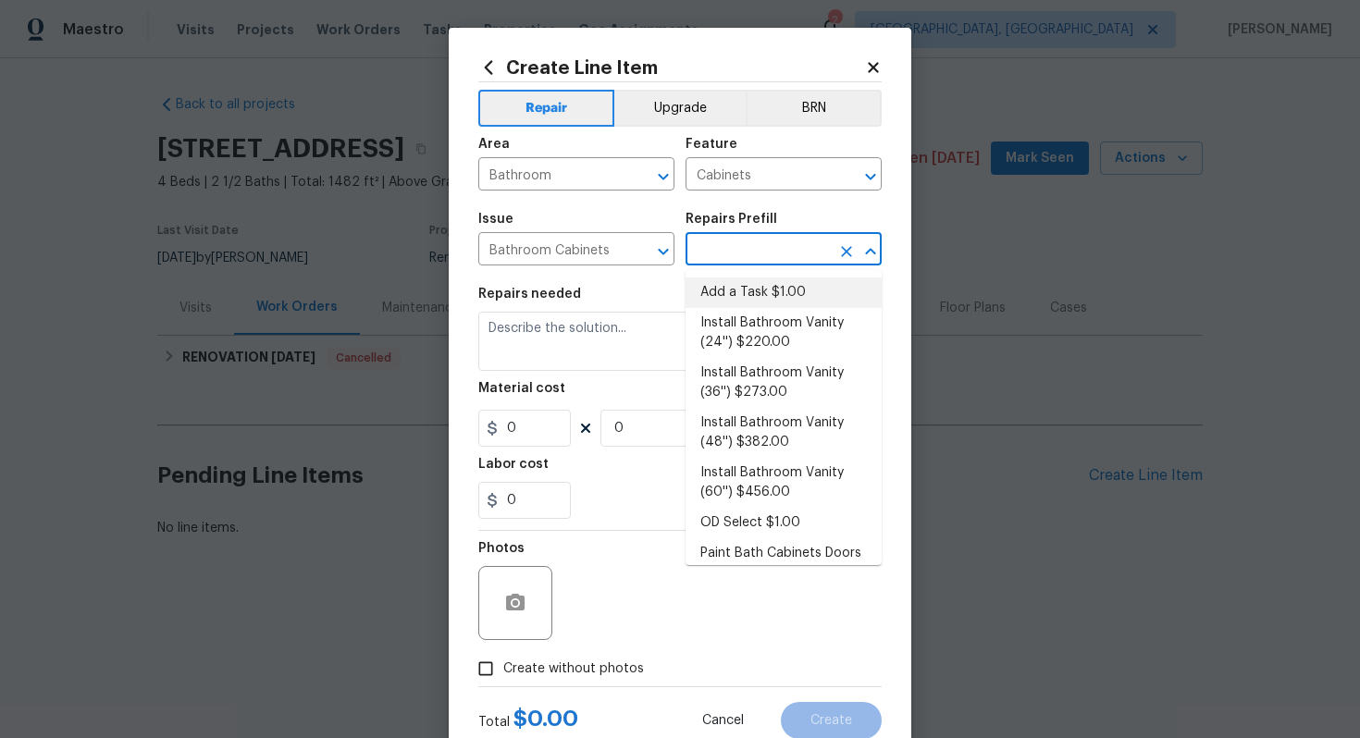
type textarea "HPM to detail"
type input "1"
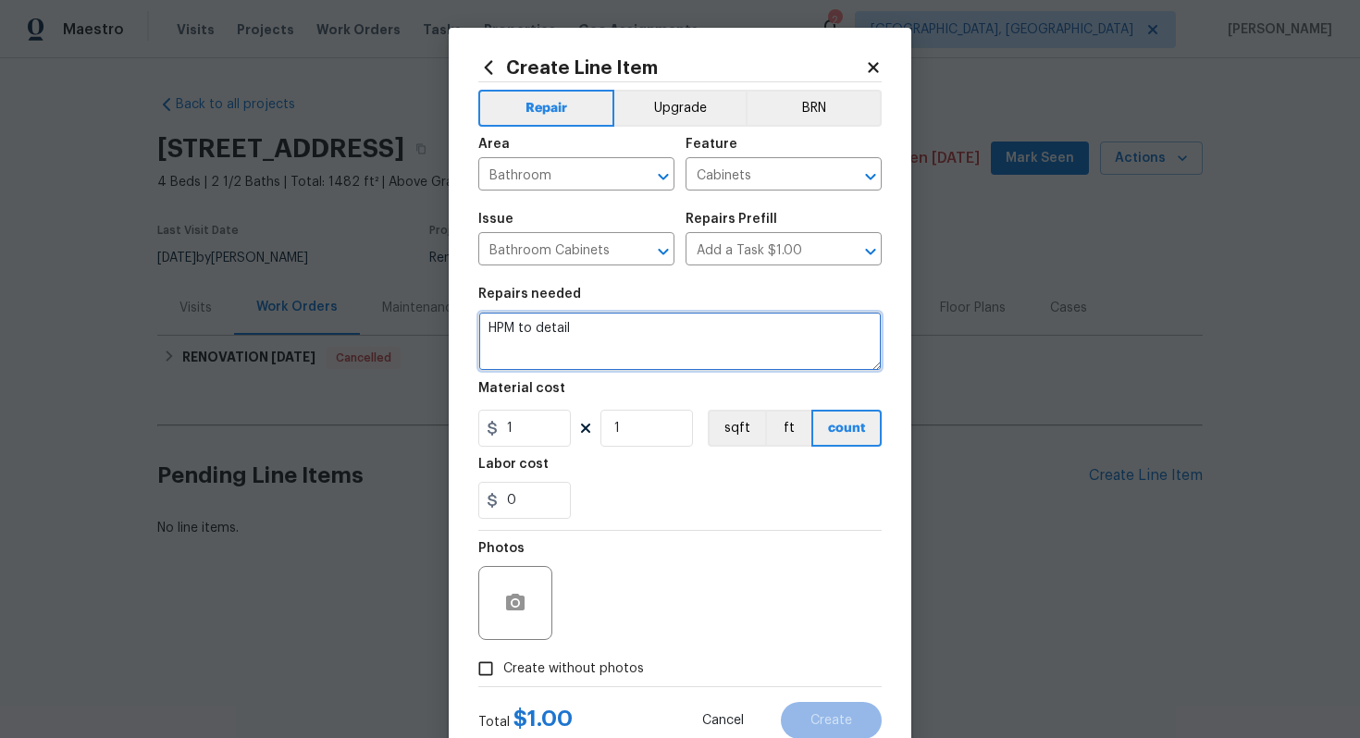
click at [637, 345] on textarea "HPM to detail" at bounding box center [679, 341] width 403 height 59
paste textarea "Paint vanity/ repair thermofoil"
type textarea "#sala - Paint vanity/ repair thermofoil"
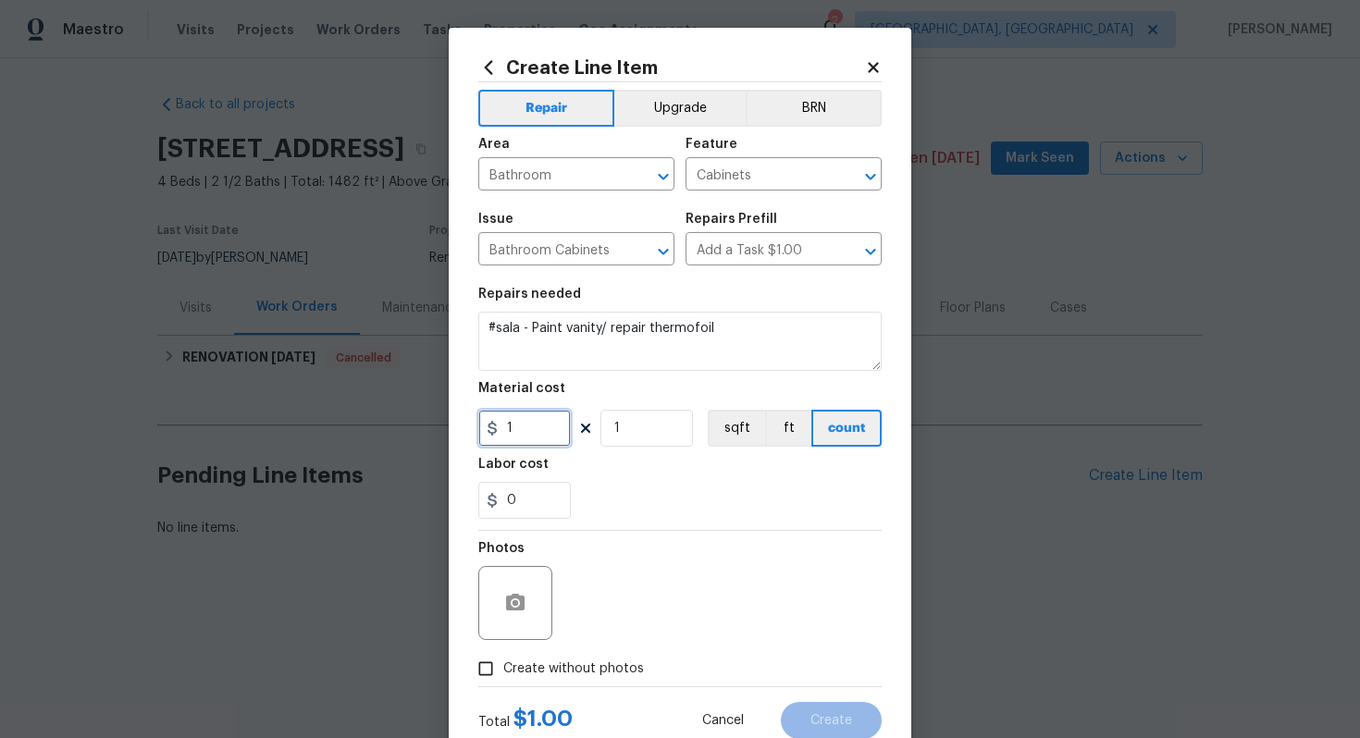
click at [544, 435] on input "1" at bounding box center [524, 428] width 92 height 37
type input "600"
click at [567, 666] on span "Create without photos" at bounding box center [573, 668] width 141 height 19
click at [503, 666] on input "Create without photos" at bounding box center [485, 668] width 35 height 35
checkbox input "true"
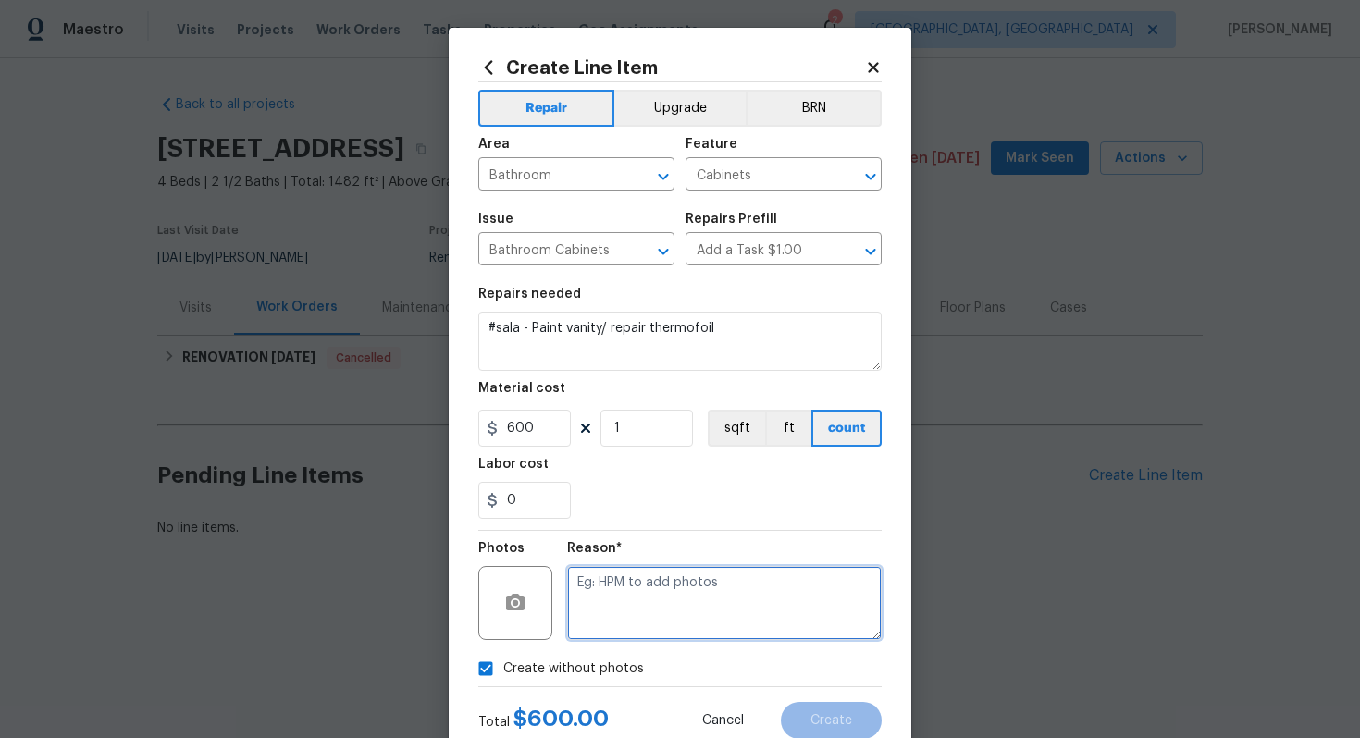
click at [618, 631] on textarea at bounding box center [724, 603] width 314 height 74
type textarea "n/a"
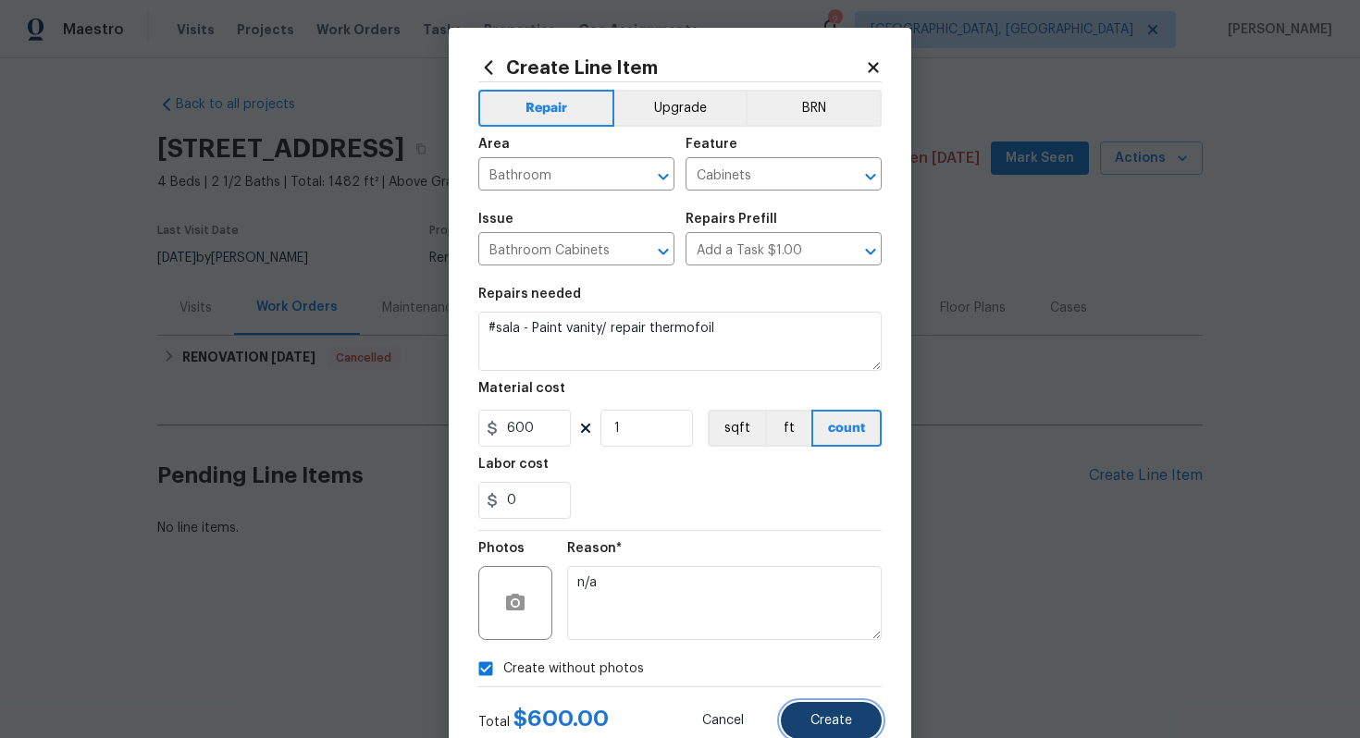
click at [854, 720] on button "Create" at bounding box center [831, 720] width 101 height 37
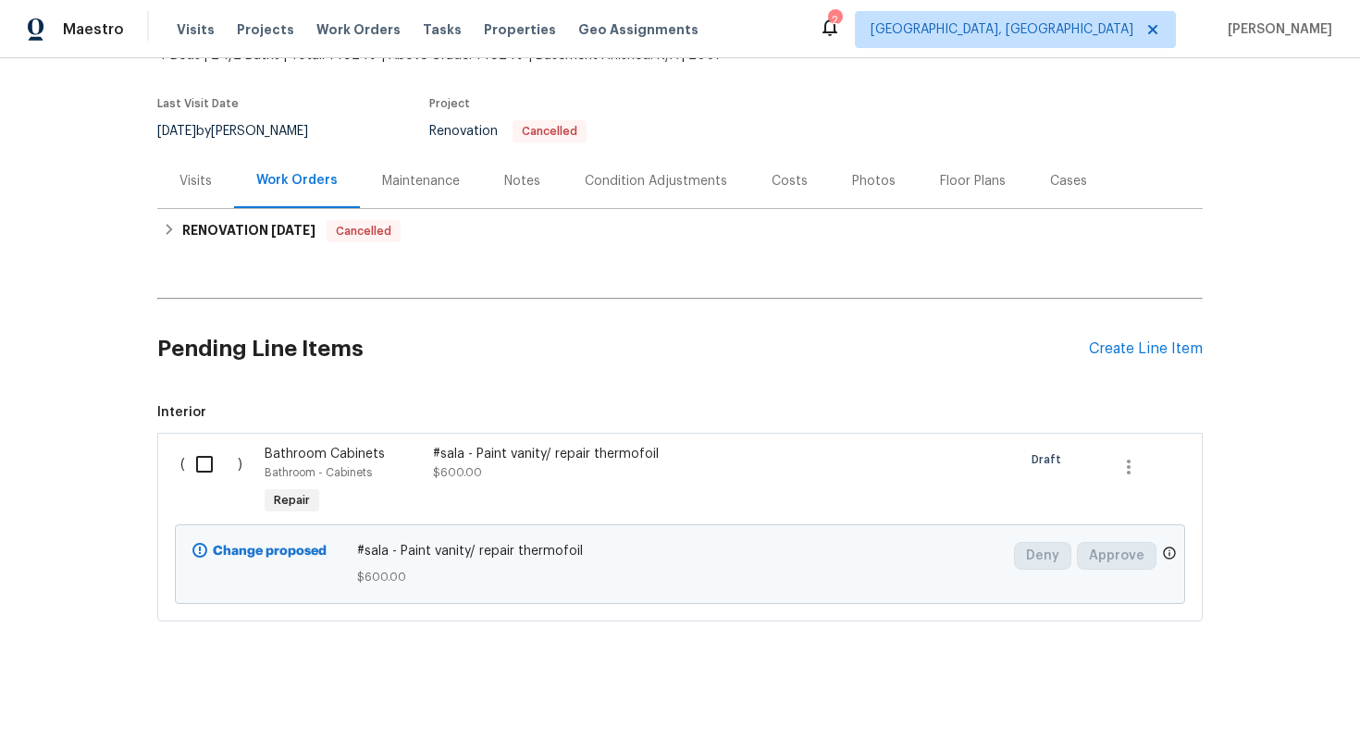
scroll to position [136, 0]
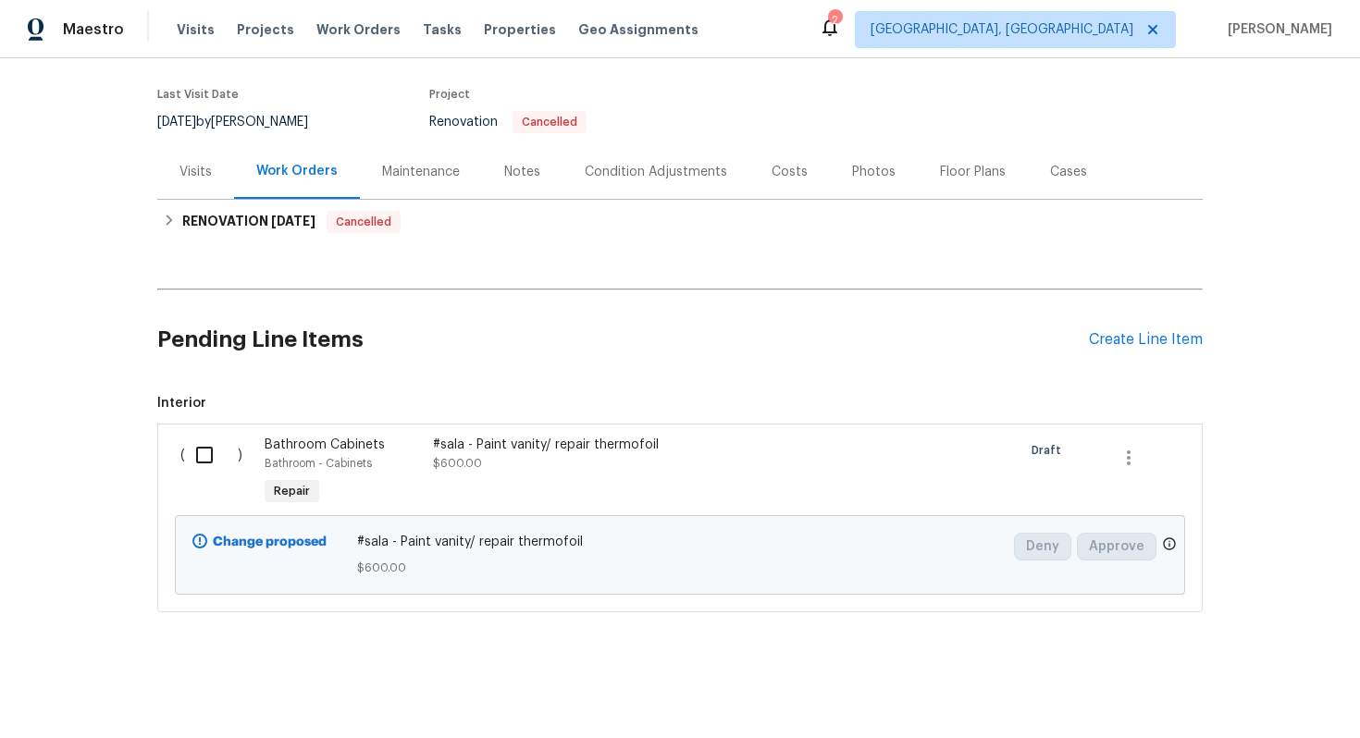
click at [1157, 329] on div "Pending Line Items Create Line Item" at bounding box center [679, 340] width 1045 height 86
click at [1129, 338] on div "Create Line Item" at bounding box center [1146, 340] width 114 height 18
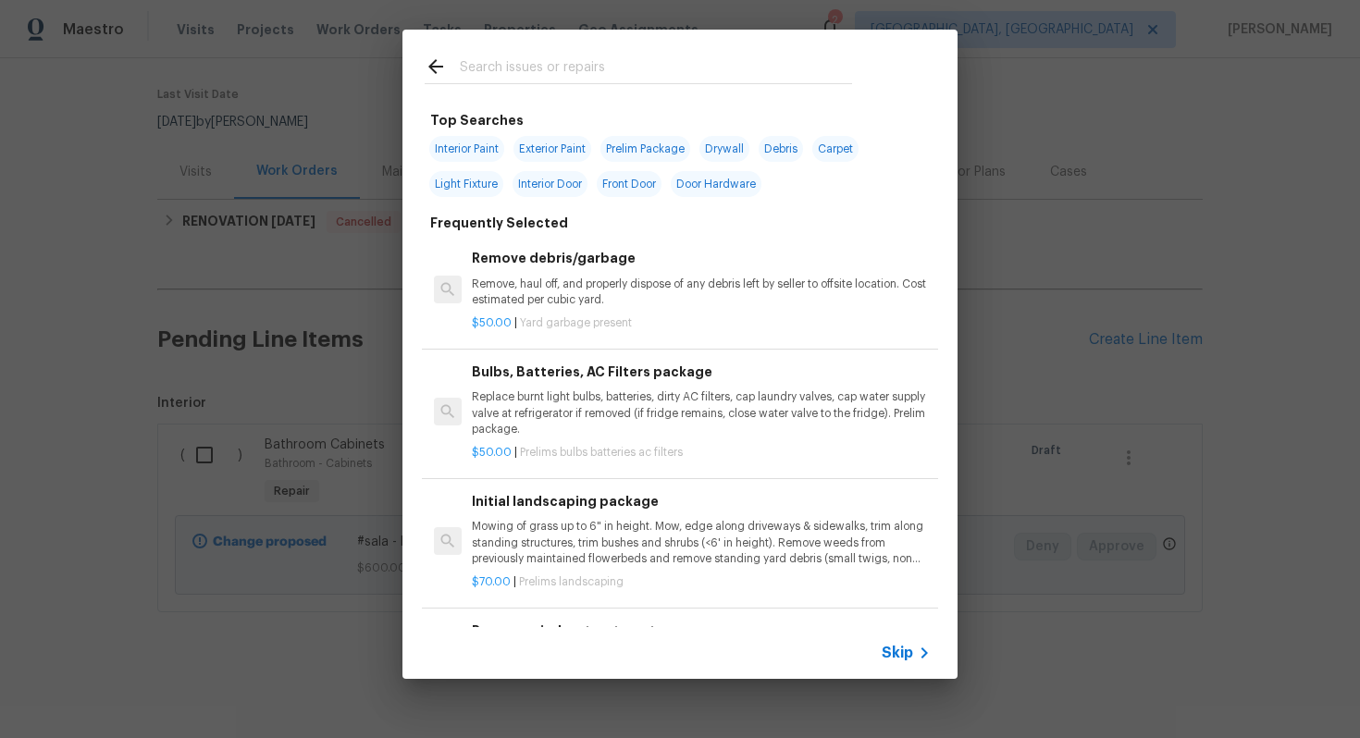
click at [891, 650] on span "Skip" at bounding box center [896, 653] width 31 height 18
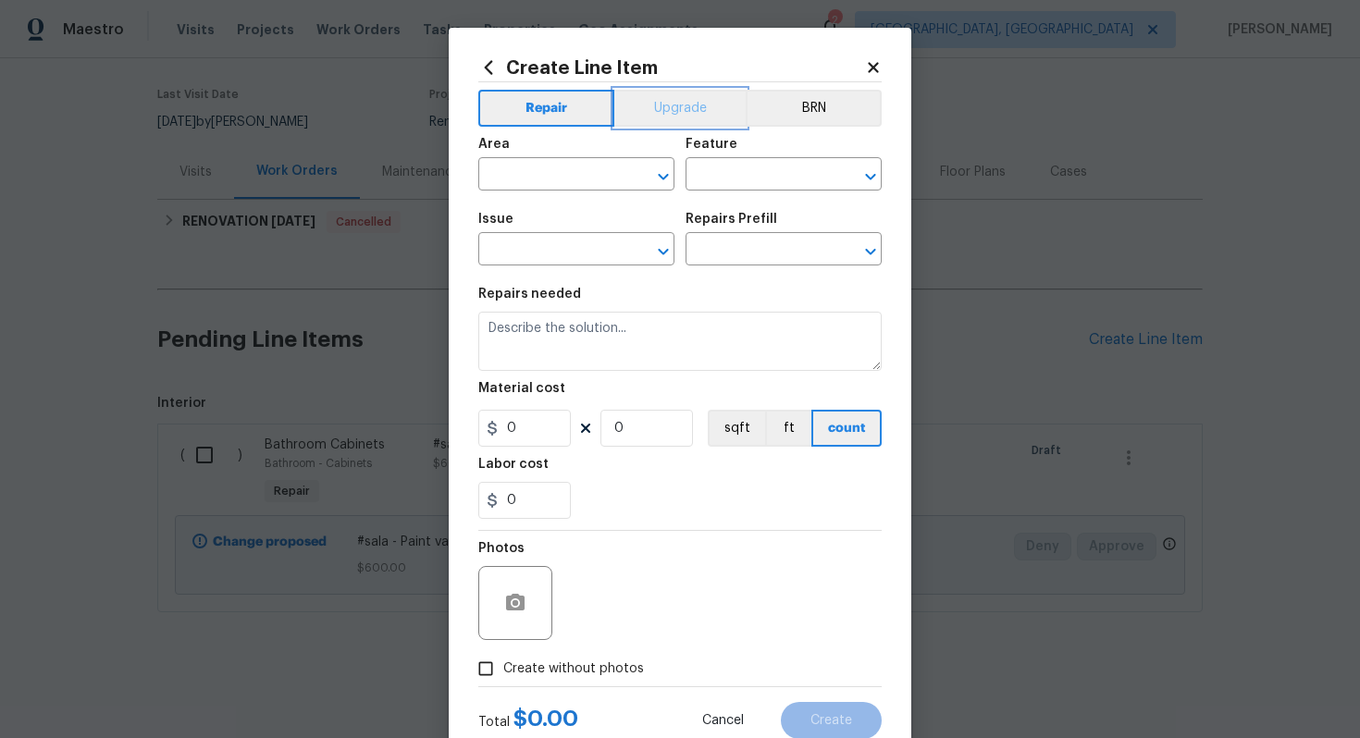
click at [666, 97] on button "Upgrade" at bounding box center [680, 108] width 132 height 37
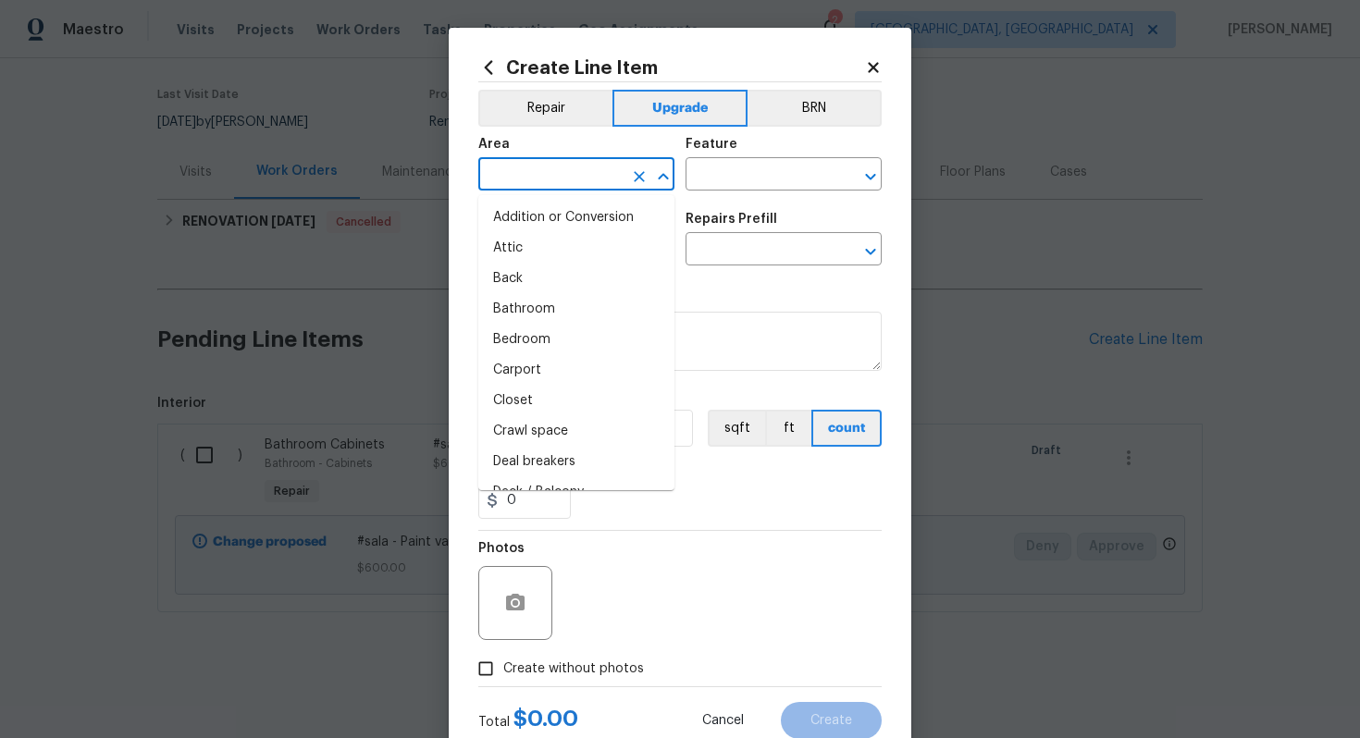
click at [524, 173] on input "text" at bounding box center [550, 176] width 144 height 29
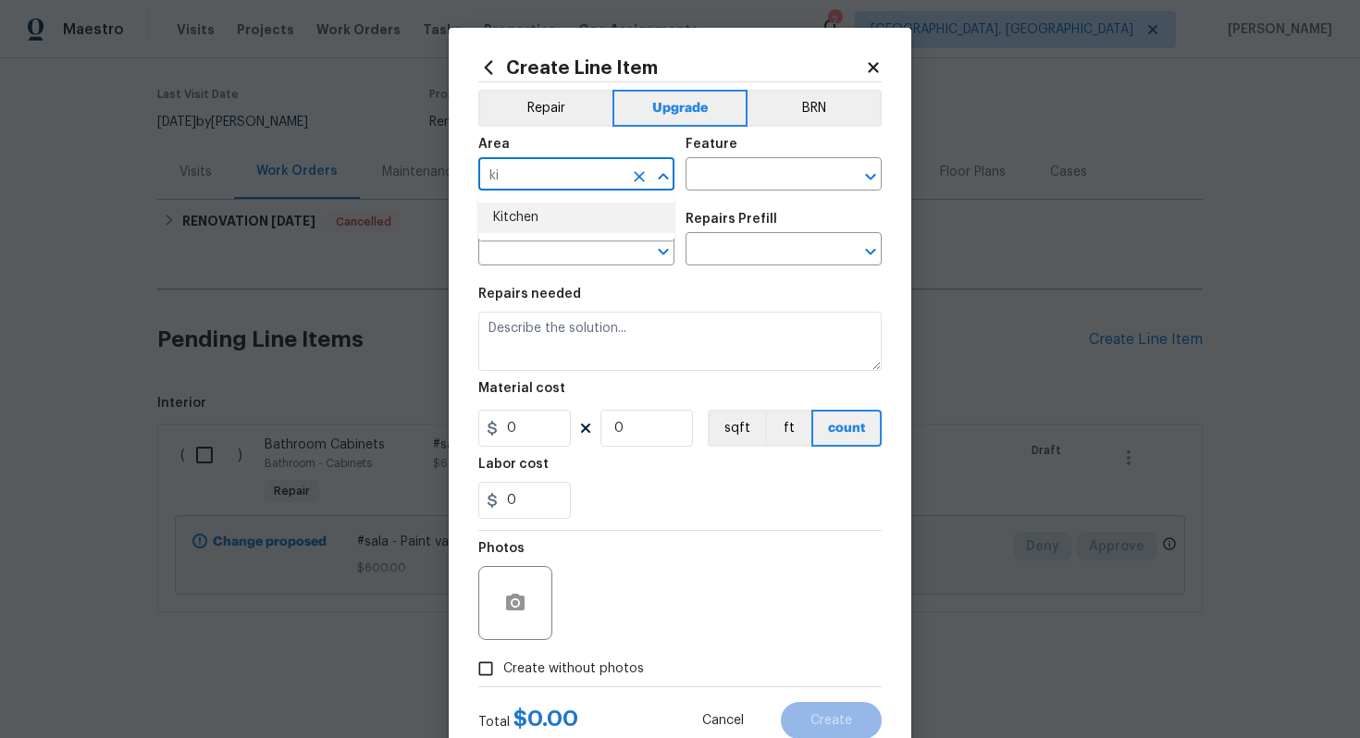
click at [537, 227] on li "Kitchen" at bounding box center [576, 218] width 196 height 31
type input "Kitchen"
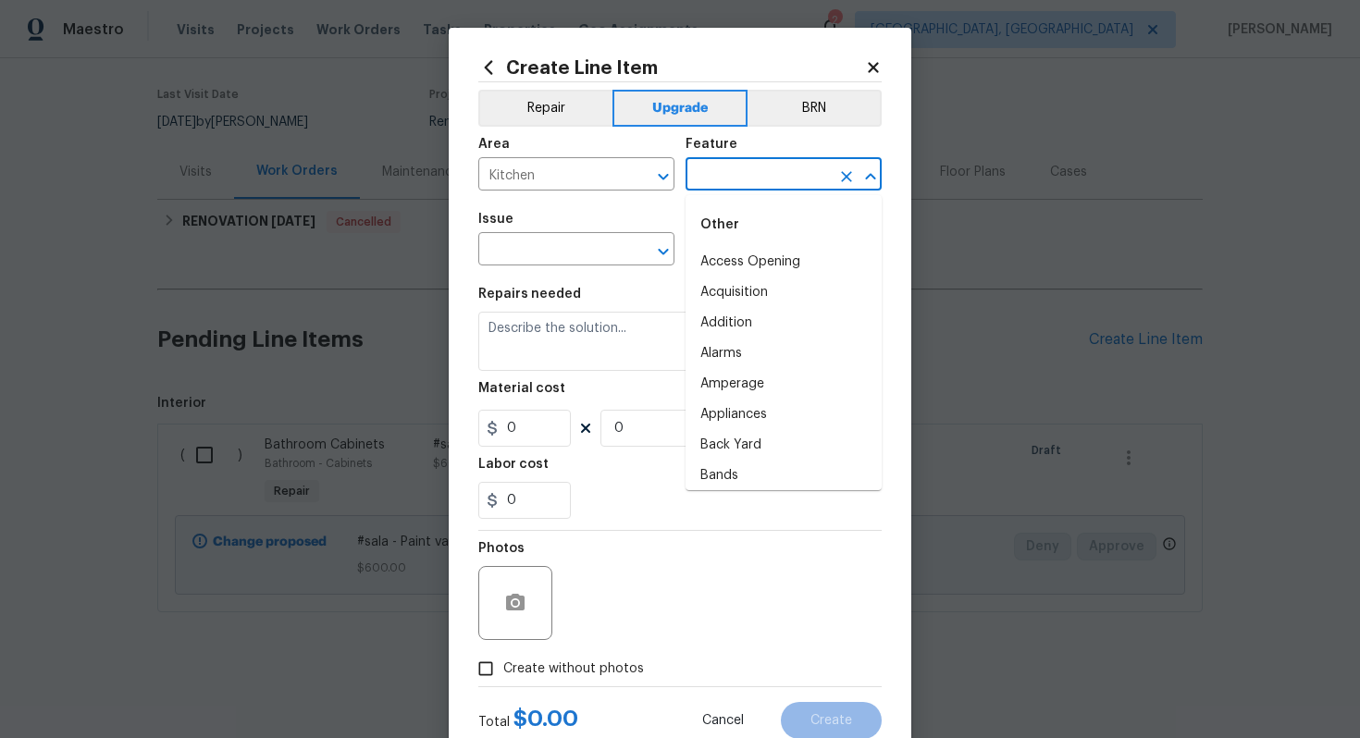
click at [745, 175] on input "text" at bounding box center [757, 176] width 144 height 29
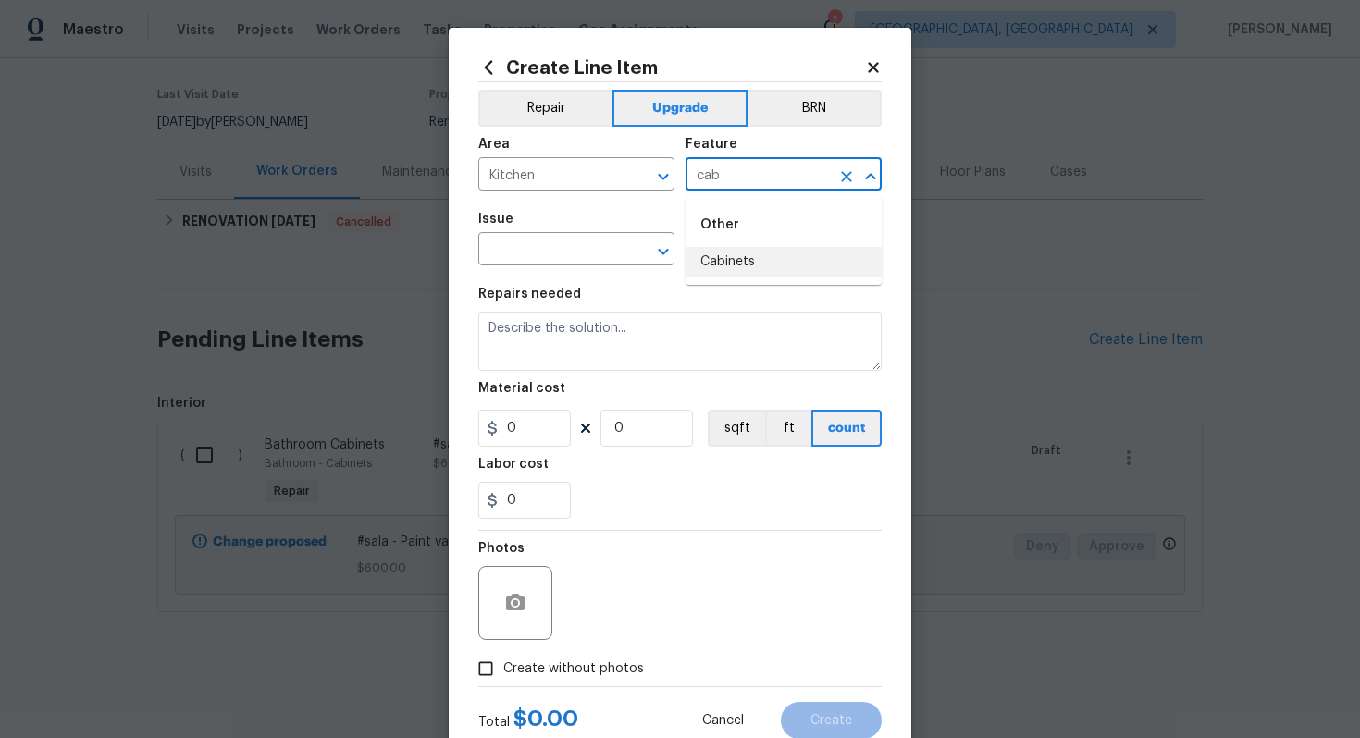
click at [721, 260] on li "Cabinets" at bounding box center [783, 262] width 196 height 31
type input "Cabinets"
click at [541, 249] on input "text" at bounding box center [550, 251] width 144 height 29
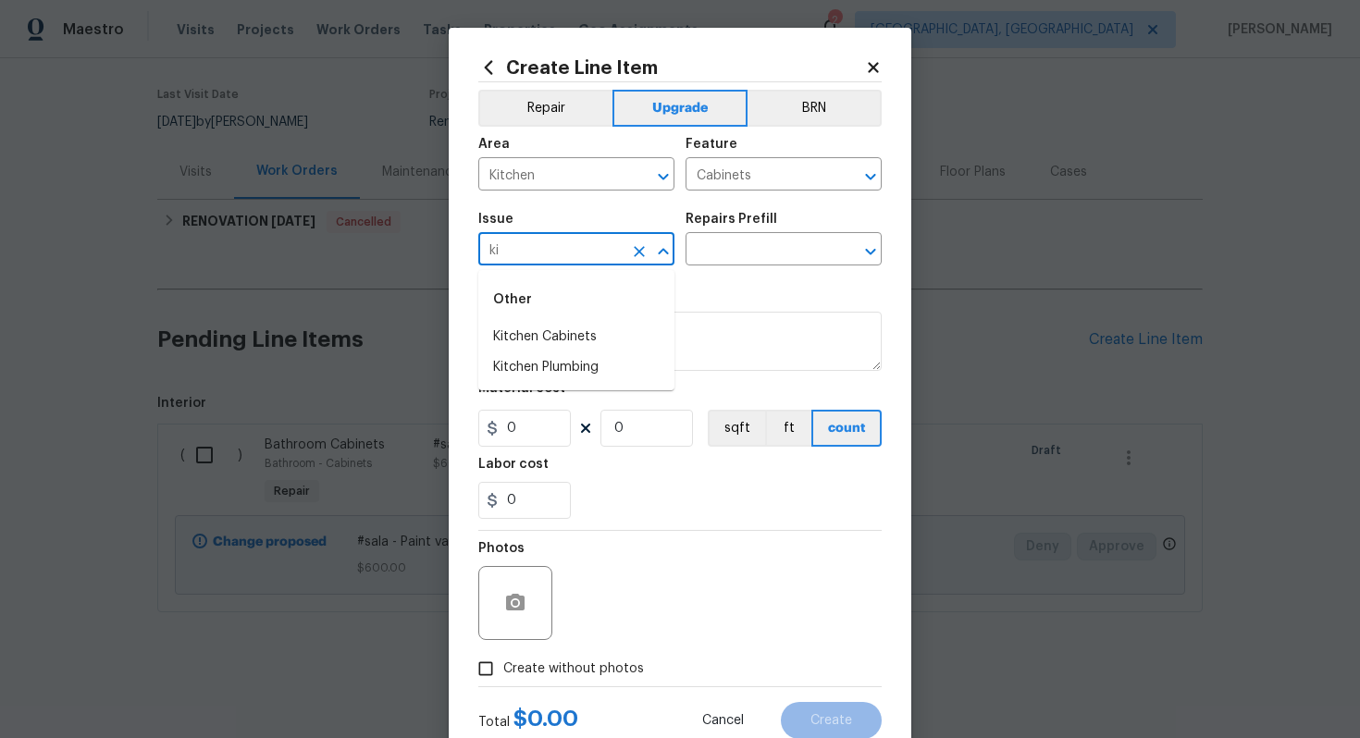
drag, startPoint x: 541, startPoint y: 249, endPoint x: 541, endPoint y: 305, distance: 56.4
click at [541, 252] on input "ki" at bounding box center [550, 251] width 144 height 29
click at [548, 336] on li "Kitchen Cabinets" at bounding box center [576, 337] width 196 height 31
type input "Kitchen Cabinets"
click at [733, 243] on input "text" at bounding box center [757, 251] width 144 height 29
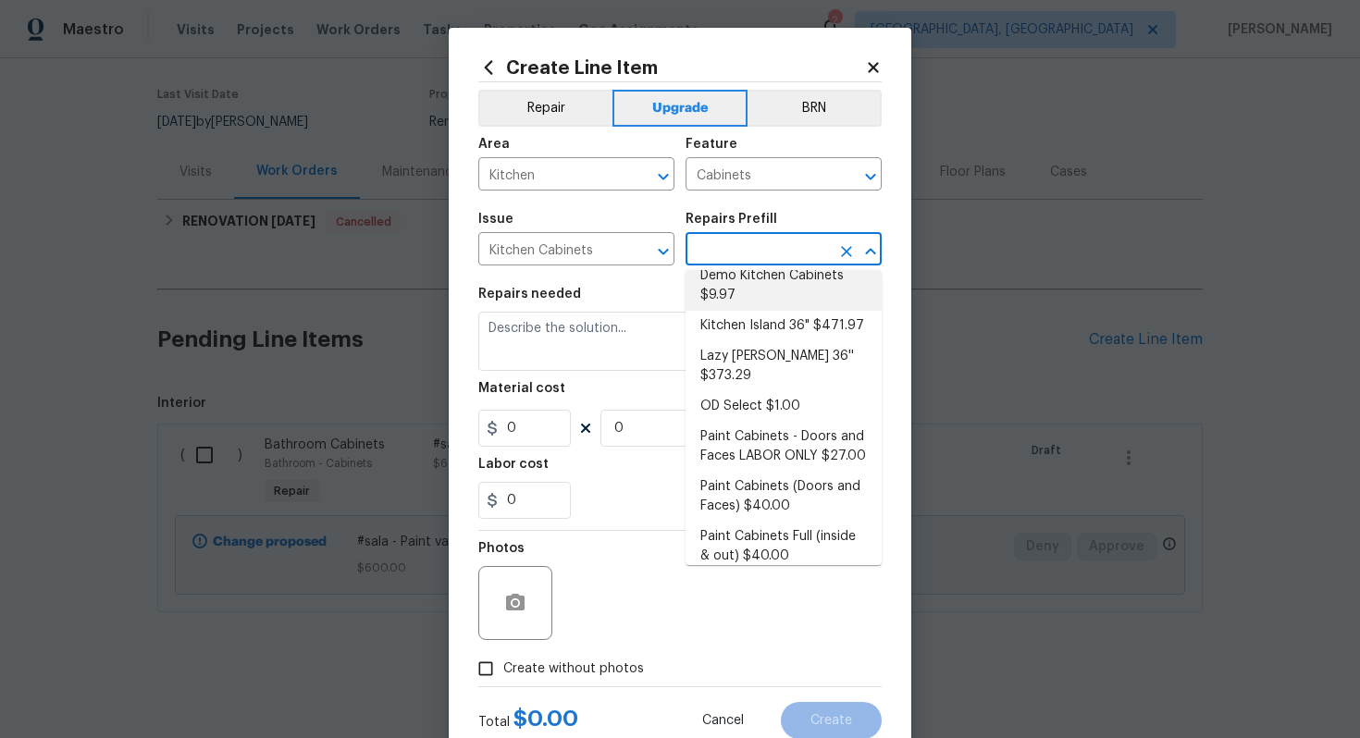
scroll to position [255, 0]
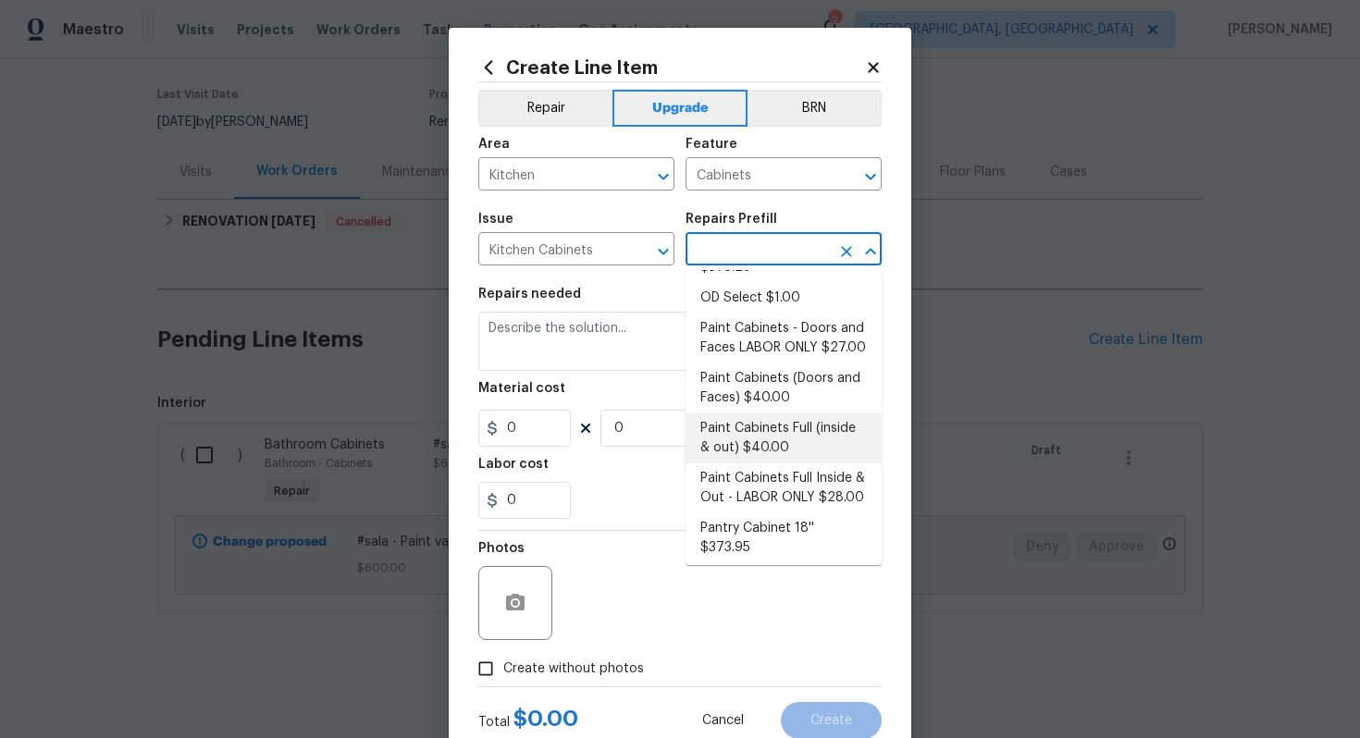
click at [778, 416] on li "Paint Cabinets Full (inside & out) $40.00" at bounding box center [783, 438] width 196 height 50
type input "Paint Cabinets Full (inside & out) $40.00"
type textarea "Prep, sand, mask and apply 2 coats of paint to the kitchen cabinet doors, inter…"
type input "40"
type input "1"
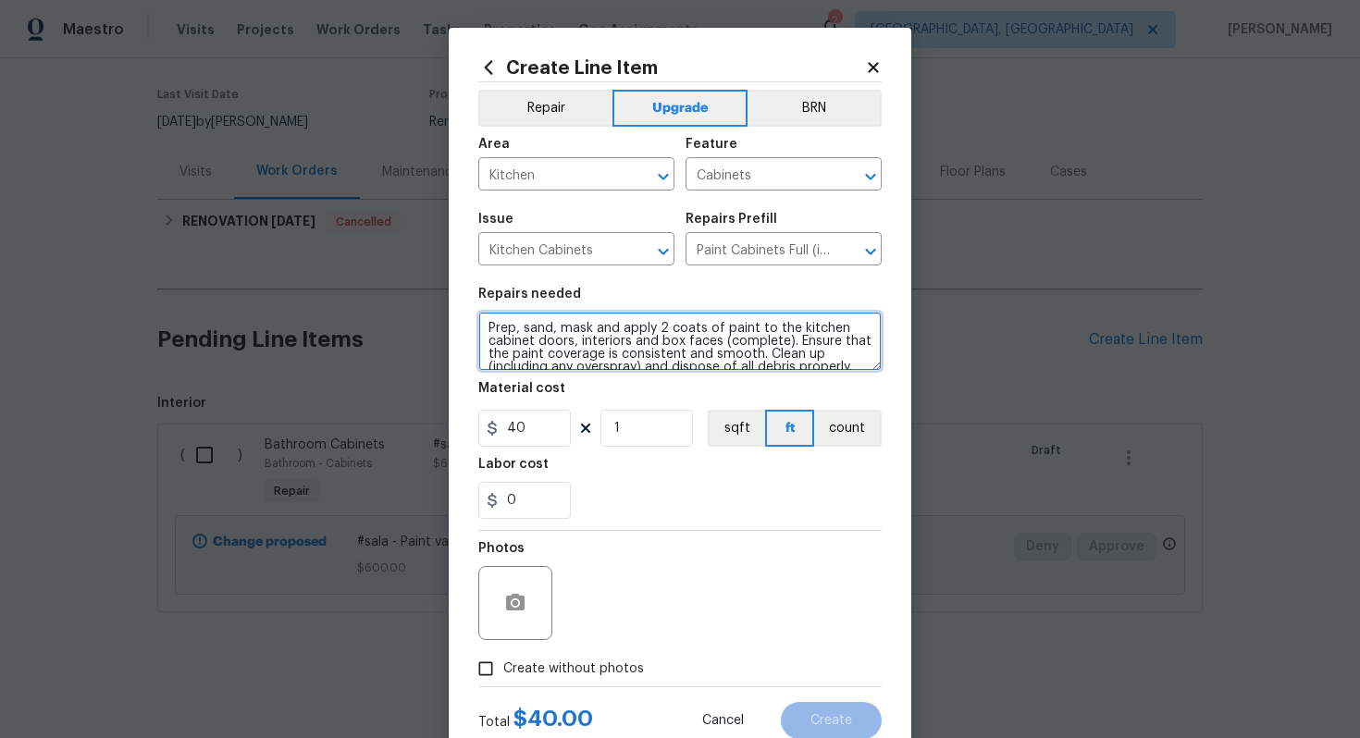
click at [482, 324] on textarea "Prep, sand, mask and apply 2 coats of paint to the kitchen cabinet doors, inter…" at bounding box center [679, 341] width 403 height 59
type textarea "#sala - Prep, sand, mask and apply 2 coats of paint to the kitchen cabinet door…"
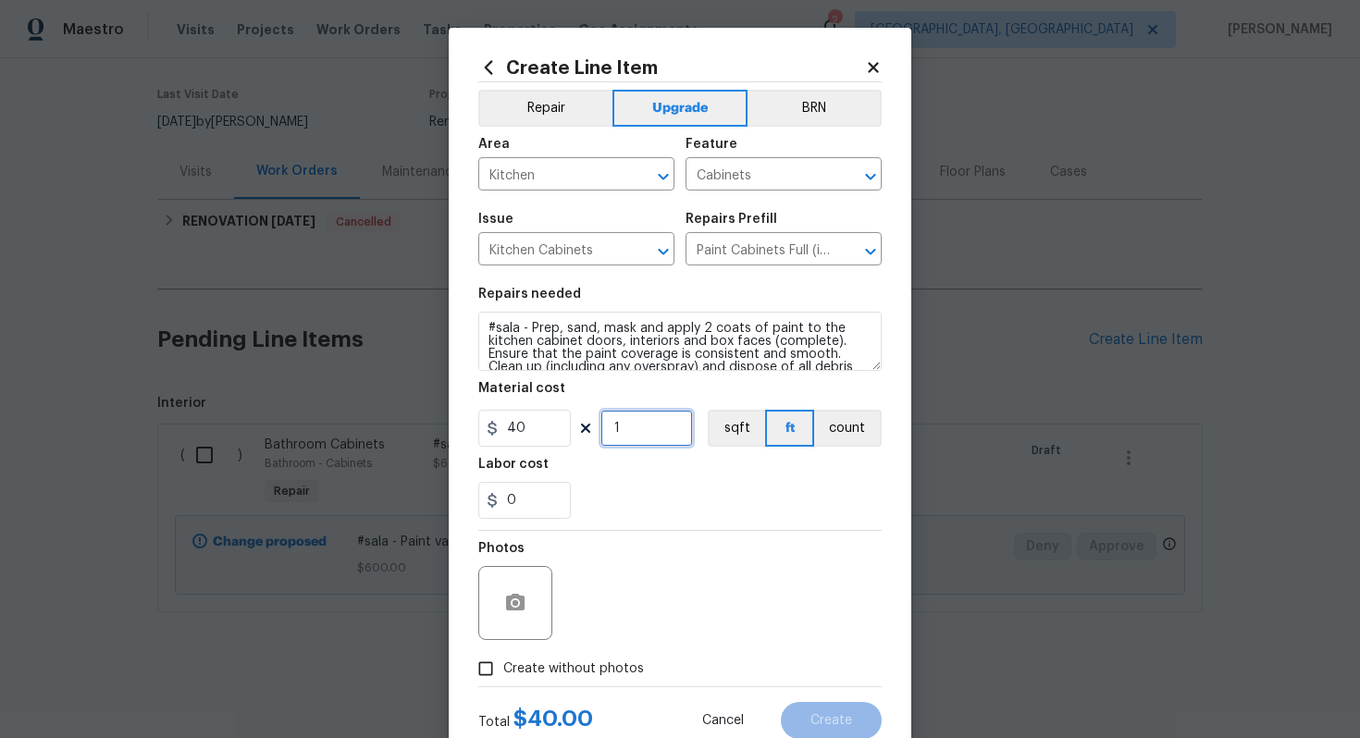
click at [649, 434] on input "1" at bounding box center [646, 428] width 92 height 37
type input "60"
click at [605, 659] on span "Create without photos" at bounding box center [573, 668] width 141 height 19
click at [503, 659] on input "Create without photos" at bounding box center [485, 668] width 35 height 35
checkbox input "true"
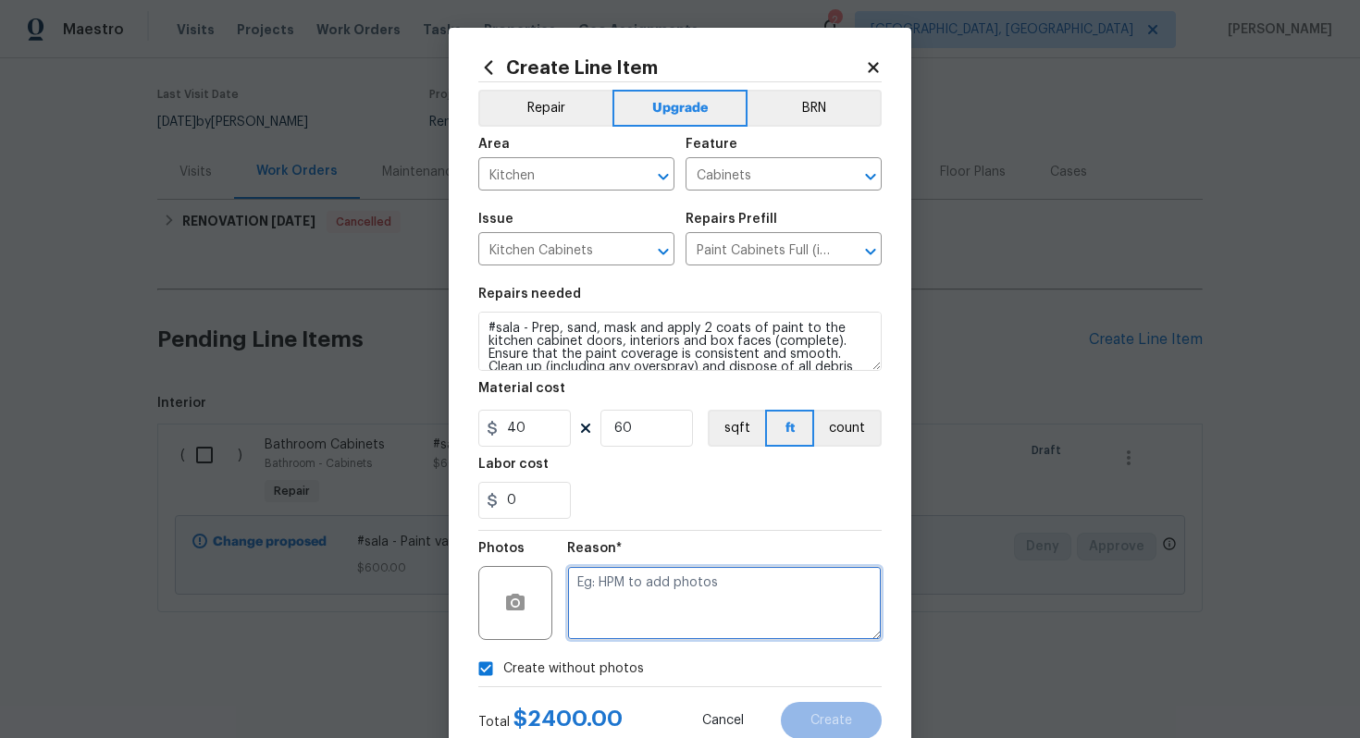
click at [607, 613] on textarea at bounding box center [724, 603] width 314 height 74
type textarea "n/a"
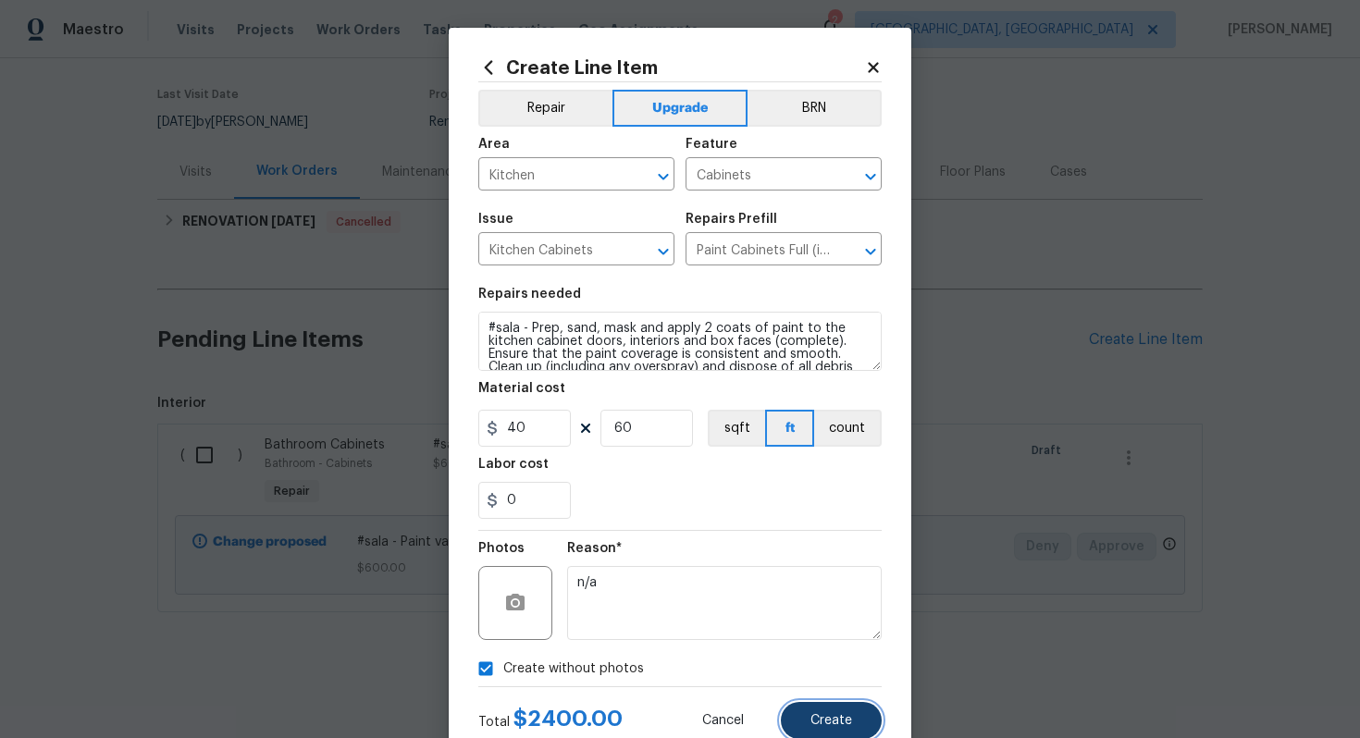
click at [831, 724] on span "Create" at bounding box center [831, 721] width 42 height 14
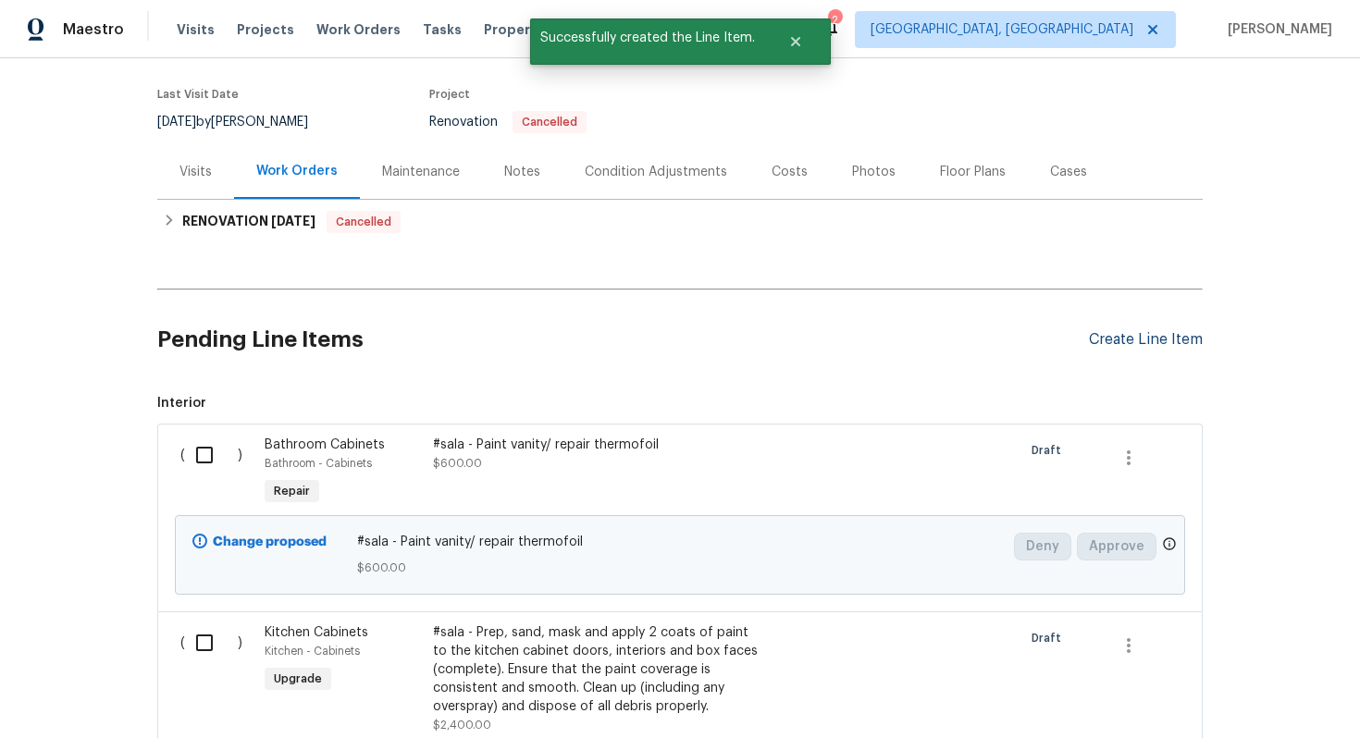
click at [1119, 336] on div "Create Line Item" at bounding box center [1146, 340] width 114 height 18
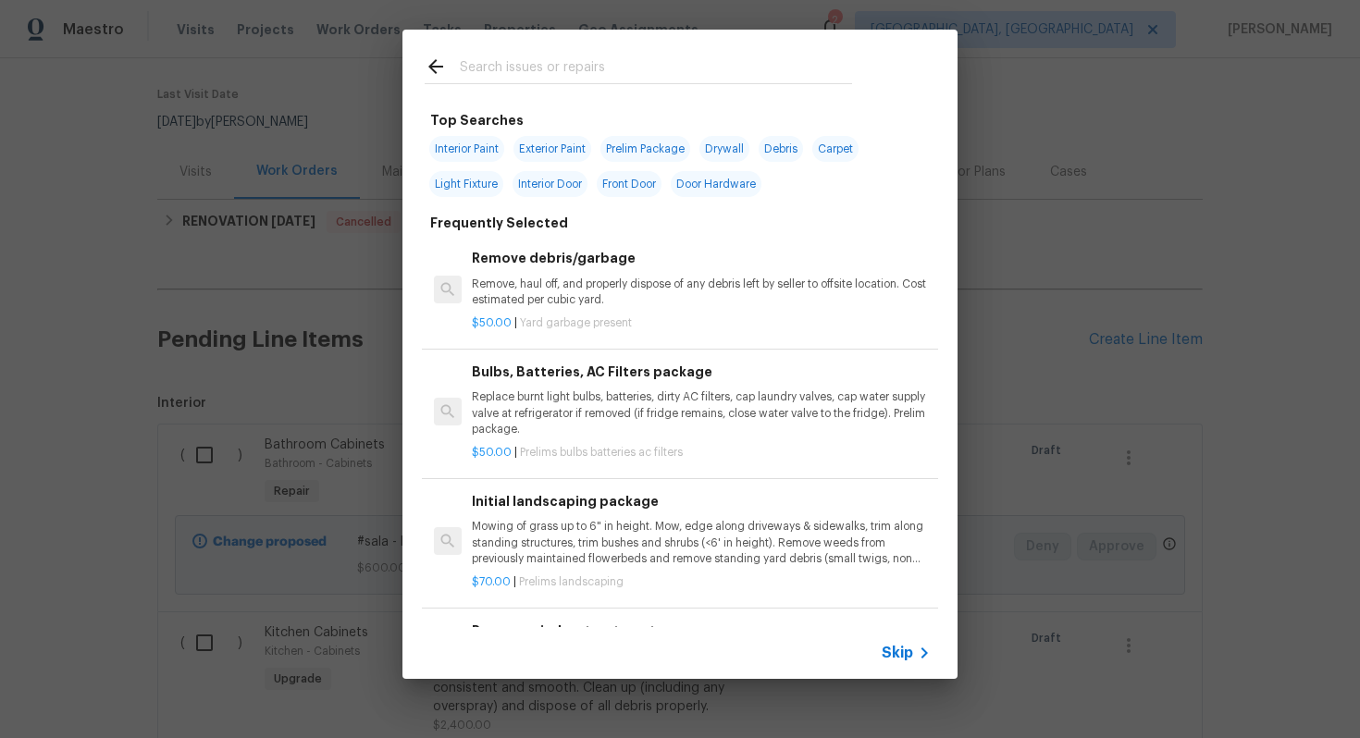
click at [904, 659] on span "Skip" at bounding box center [896, 653] width 31 height 18
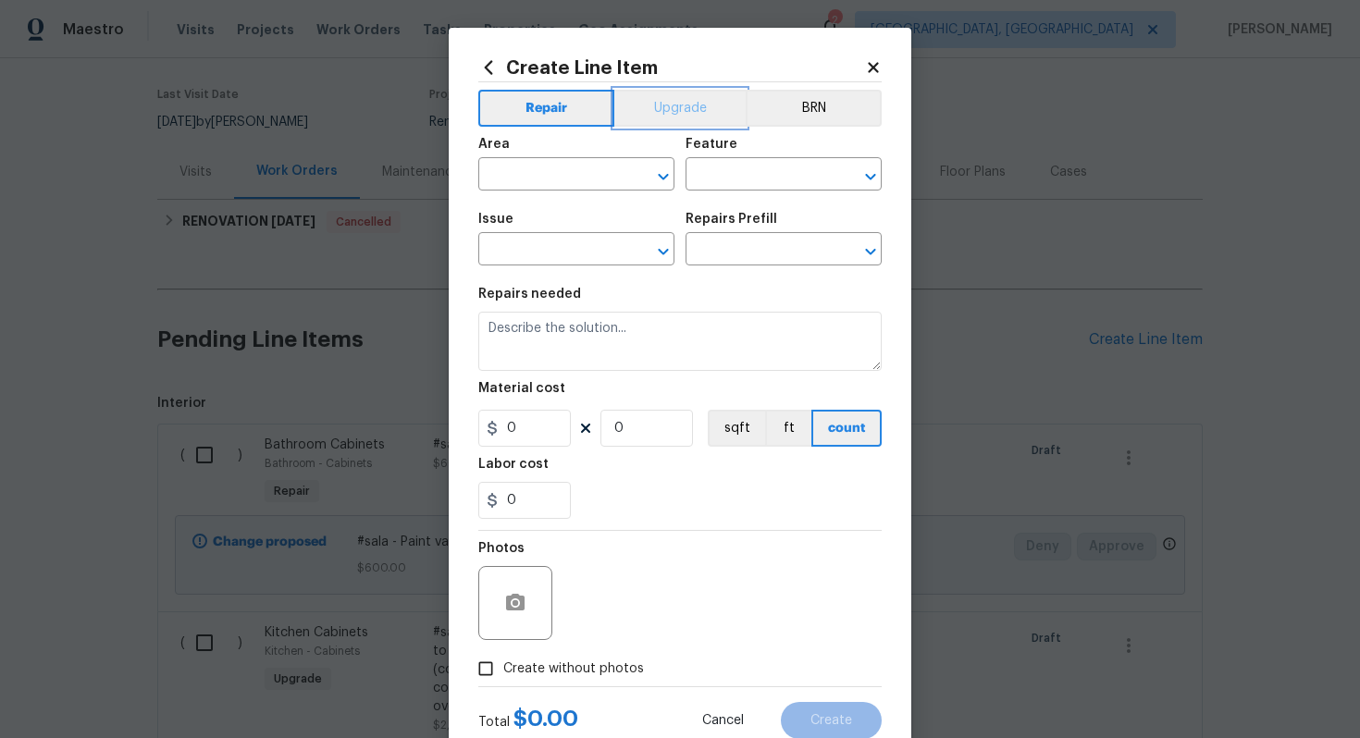
click at [676, 125] on button "Upgrade" at bounding box center [680, 108] width 132 height 37
click at [583, 178] on input "text" at bounding box center [550, 176] width 144 height 29
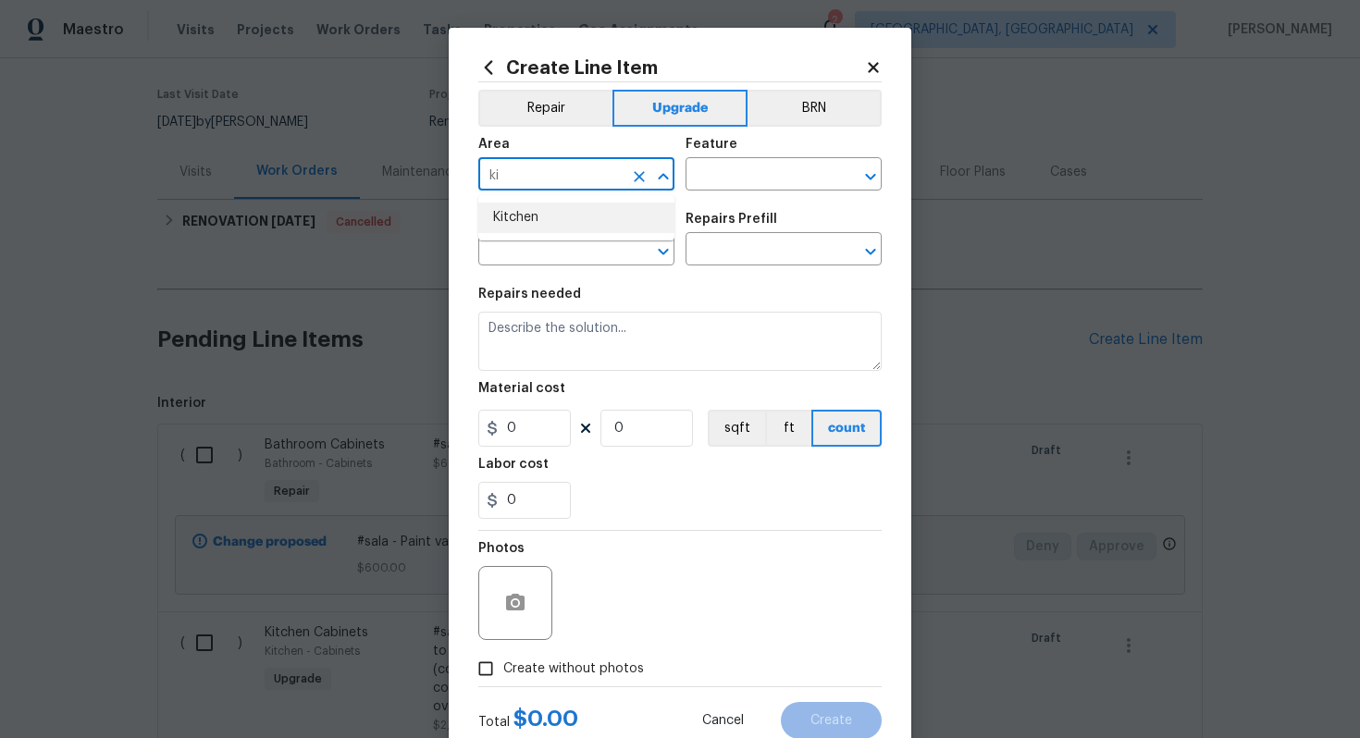
click at [582, 220] on li "Kitchen" at bounding box center [576, 218] width 196 height 31
type input "Kitchen"
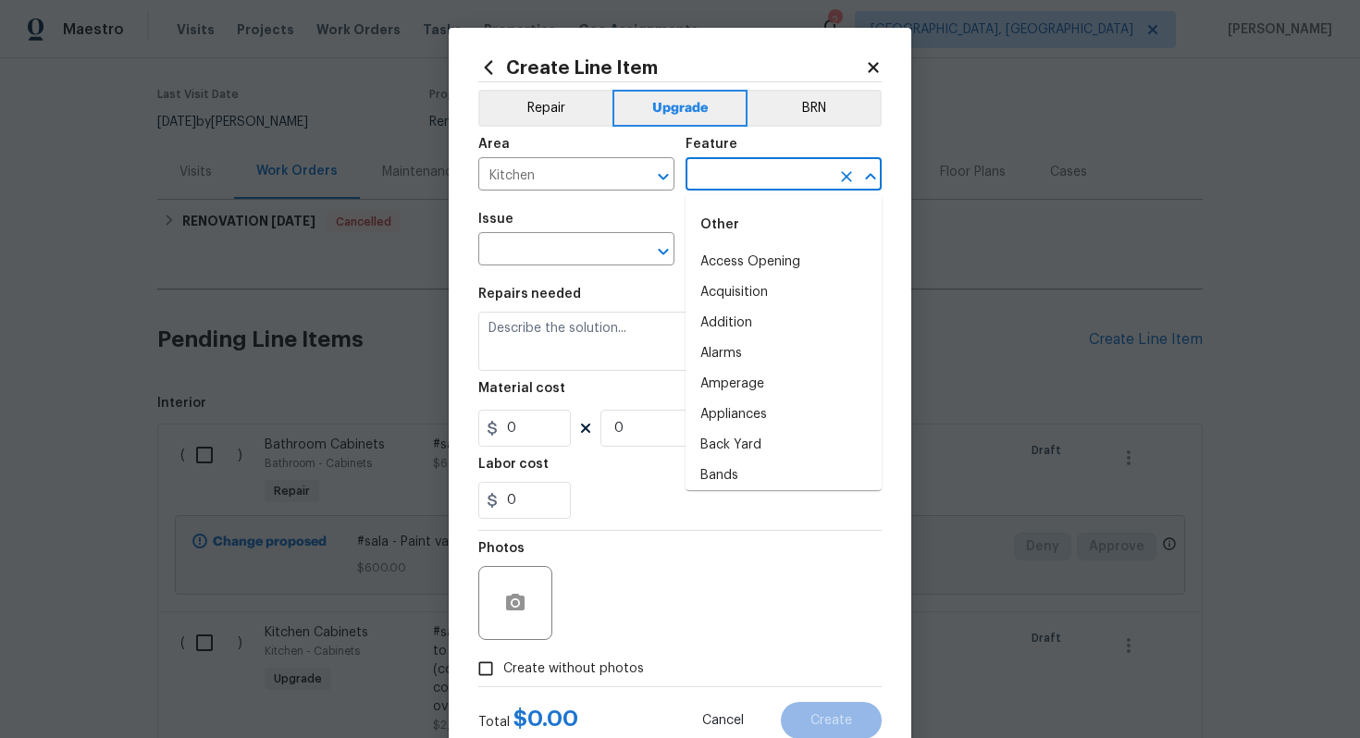
click at [745, 184] on input "text" at bounding box center [757, 176] width 144 height 29
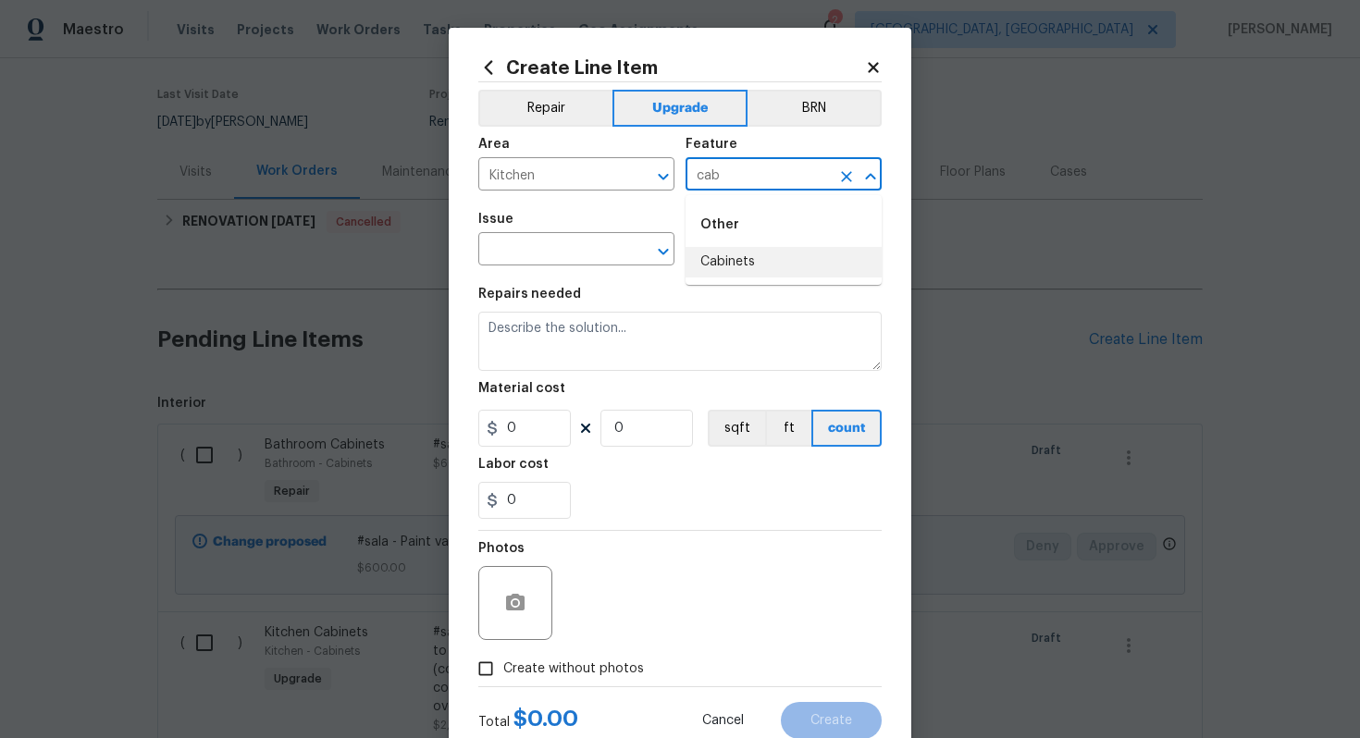
click at [724, 276] on li "Cabinets" at bounding box center [783, 262] width 196 height 31
type input "Cabinets"
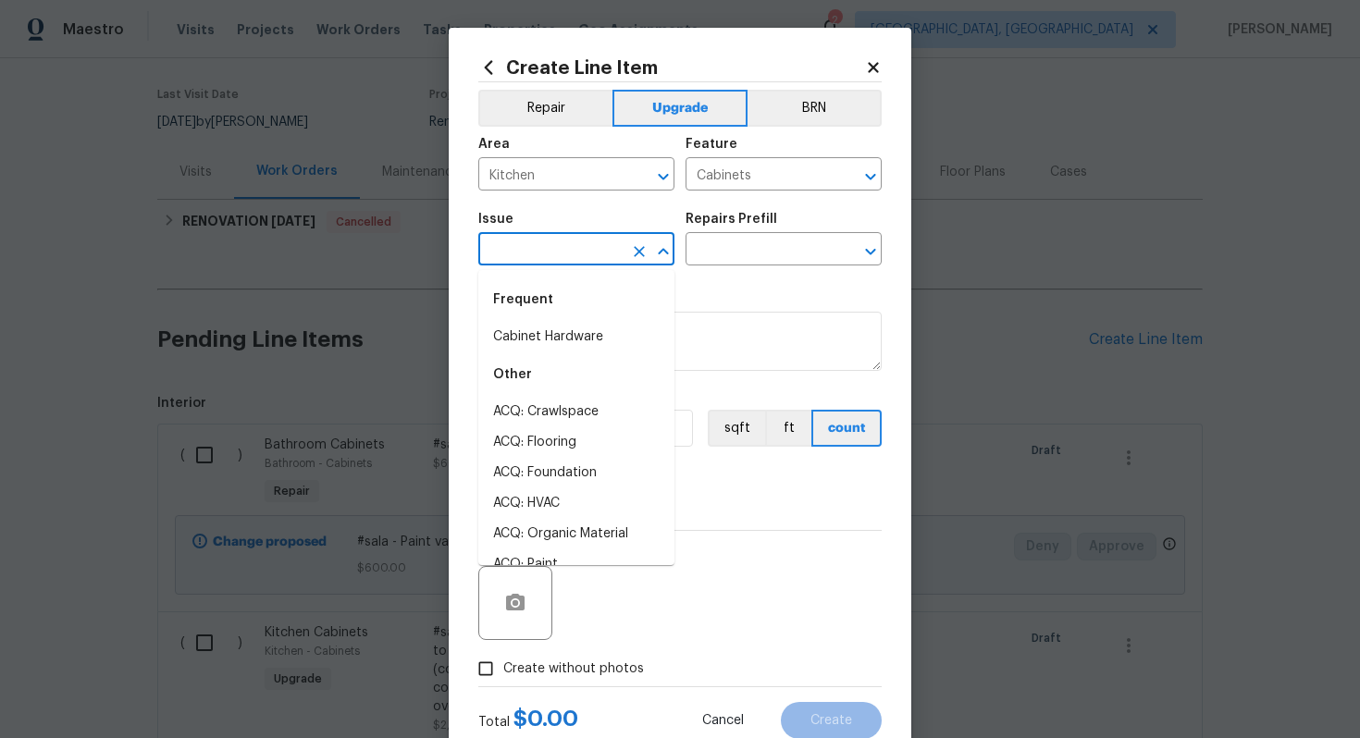
click at [563, 251] on input "text" at bounding box center [550, 251] width 144 height 29
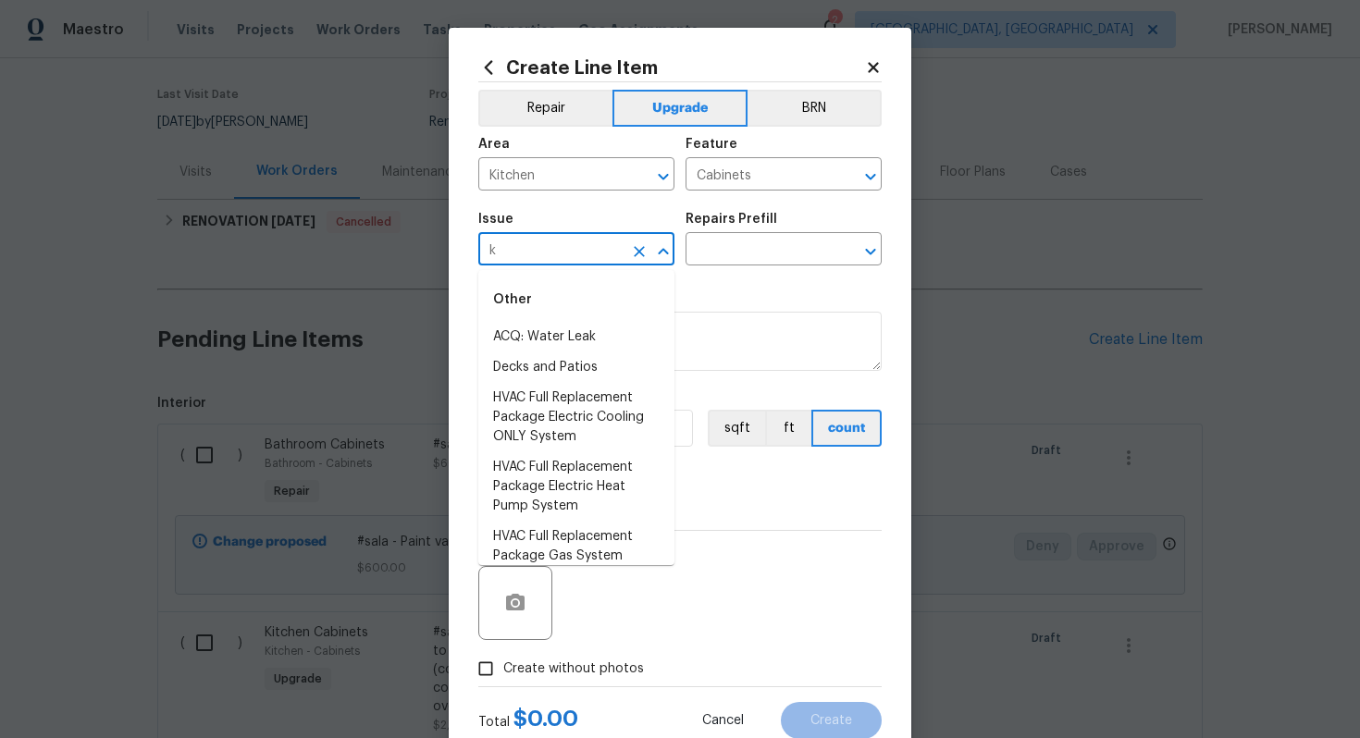
type input "ki"
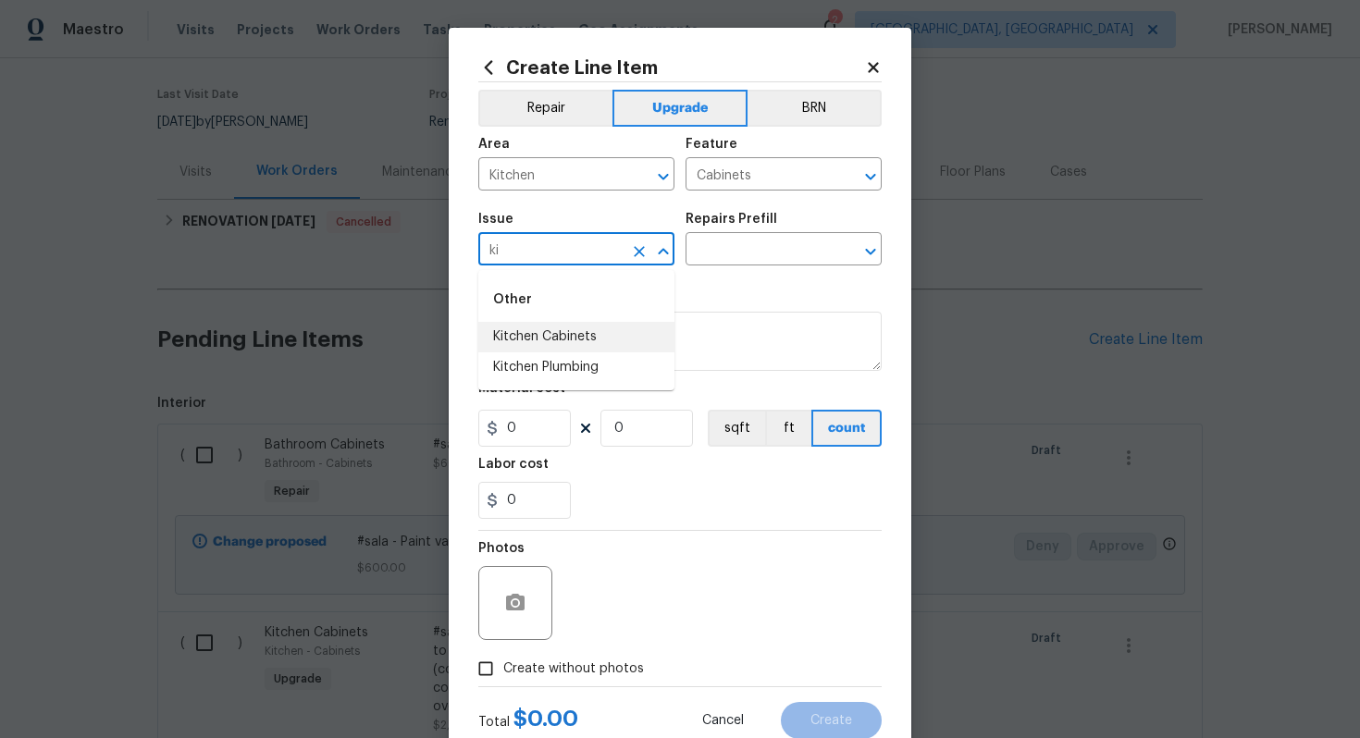
click at [568, 316] on div "Other" at bounding box center [576, 299] width 196 height 44
click at [635, 254] on icon "Clear" at bounding box center [639, 251] width 11 height 11
click at [594, 327] on li "Cabinet Hardware" at bounding box center [576, 337] width 196 height 31
type input "Cabinet Hardware"
click at [734, 237] on input "text" at bounding box center [757, 251] width 144 height 29
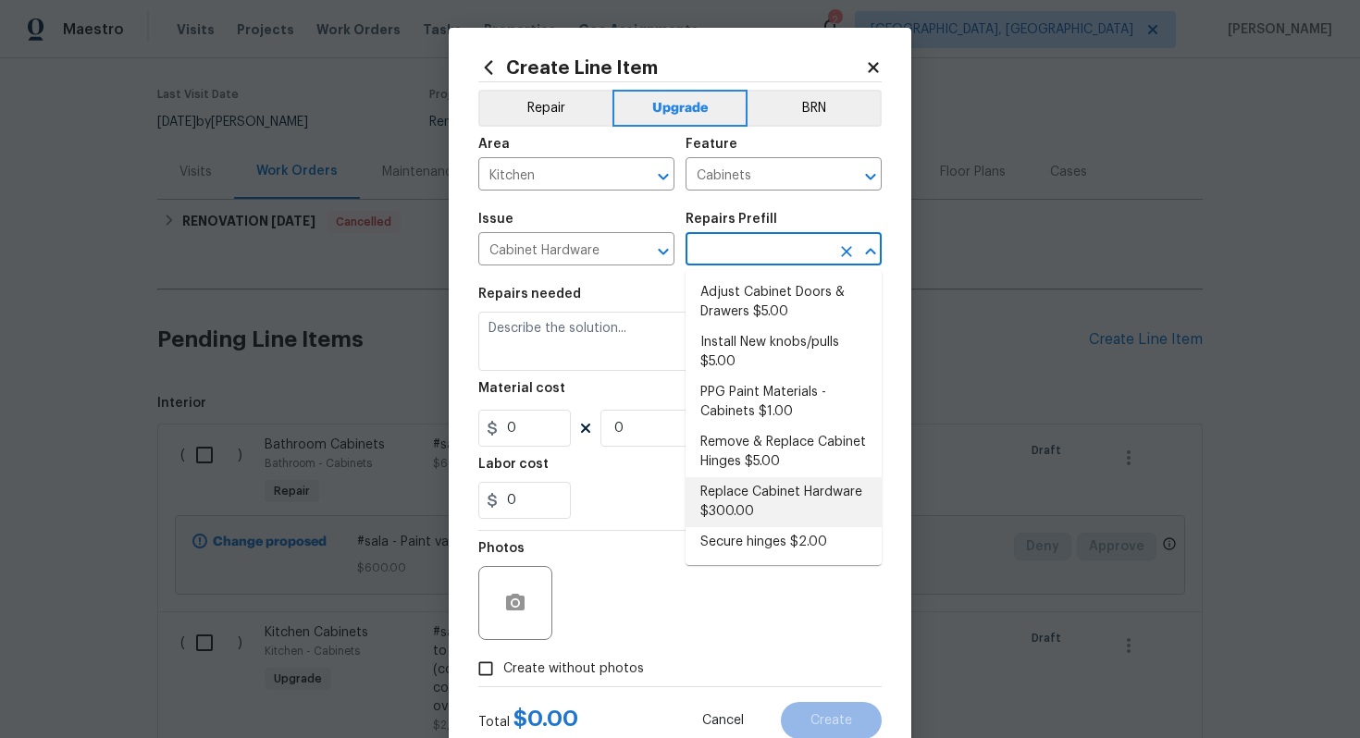
click at [768, 500] on li "Replace Cabinet Hardware $300.00" at bounding box center [783, 502] width 196 height 50
type input "Replace Cabinet Hardware $300.00"
type textarea "Replace cabinet hardware with new hinges and pulls. HPM to provide specs"
type input "300"
type input "1"
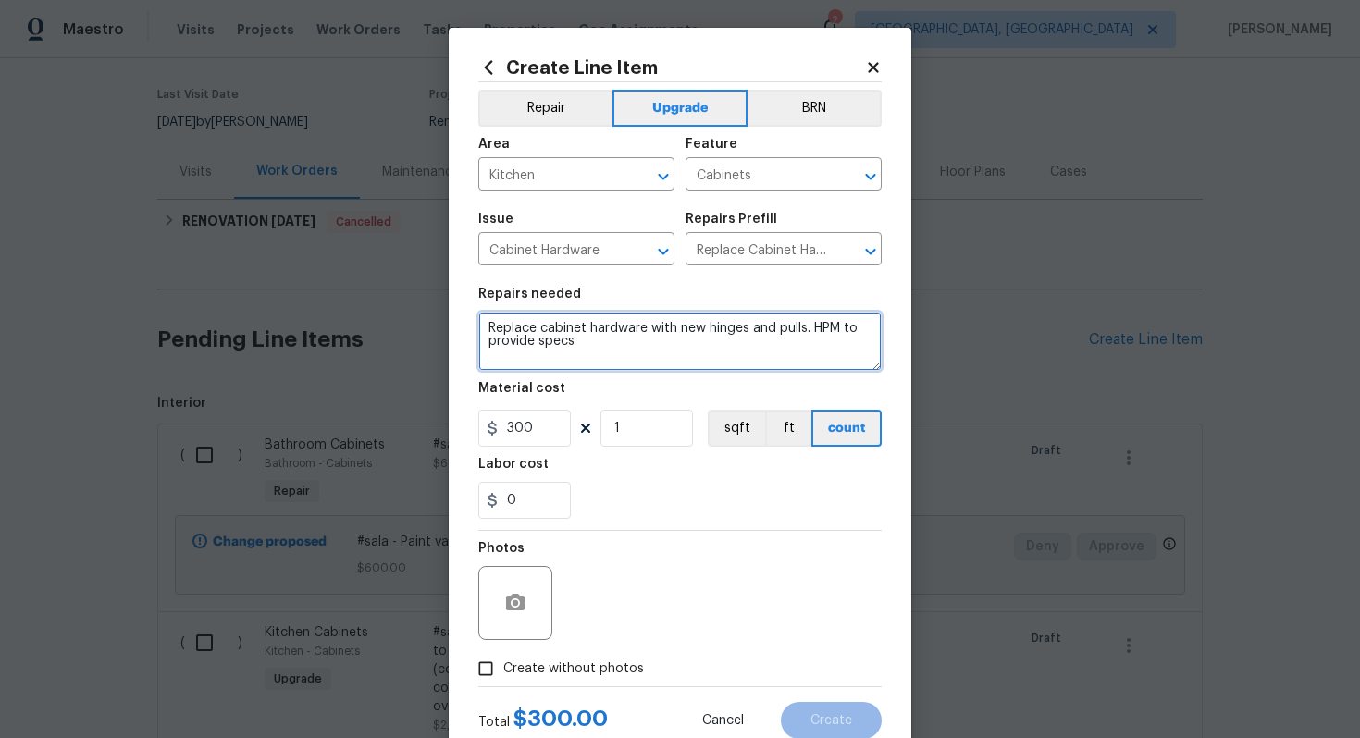
click at [482, 330] on textarea "Replace cabinet hardware with new hinges and pulls. HPM to provide specs" at bounding box center [679, 341] width 403 height 59
type textarea "#sala - Replace cabinet hardware with new hinges and pulls. HPM to provide specs"
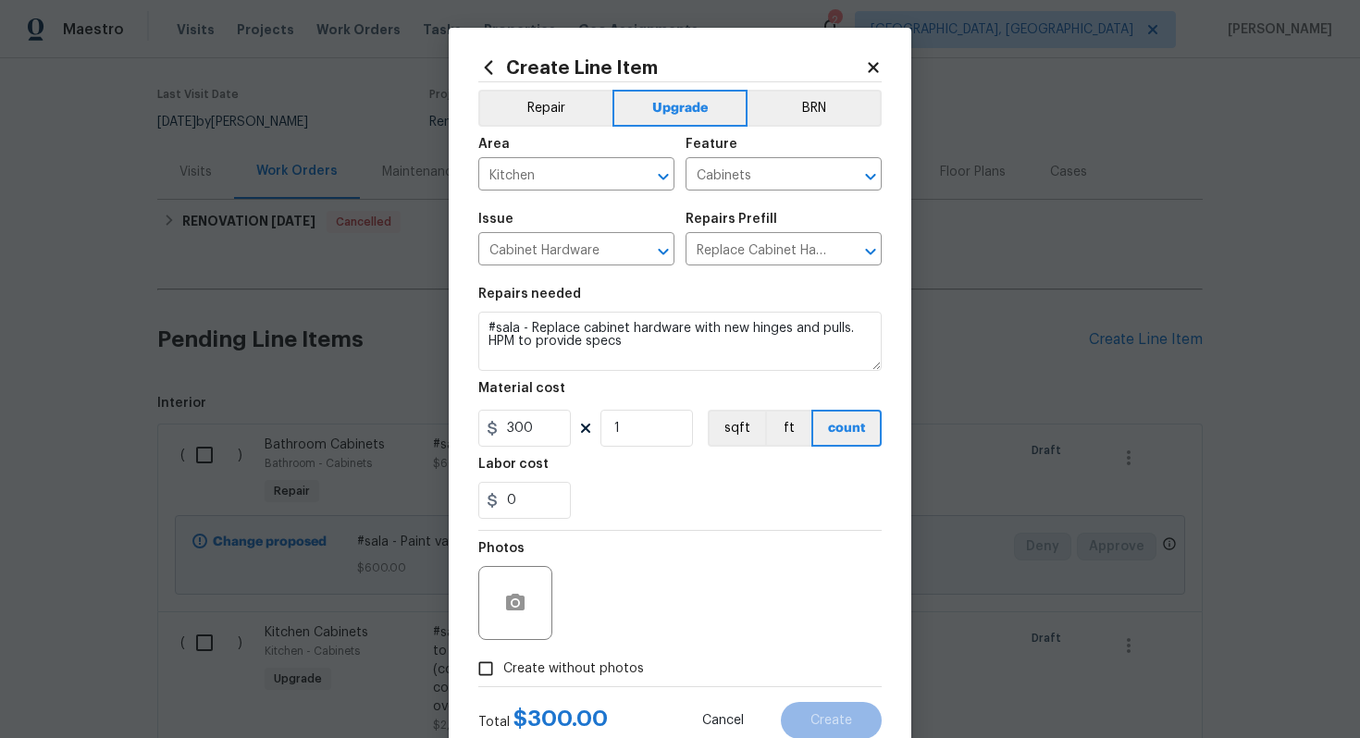
click at [577, 670] on span "Create without photos" at bounding box center [573, 668] width 141 height 19
click at [503, 670] on input "Create without photos" at bounding box center [485, 668] width 35 height 35
checkbox input "true"
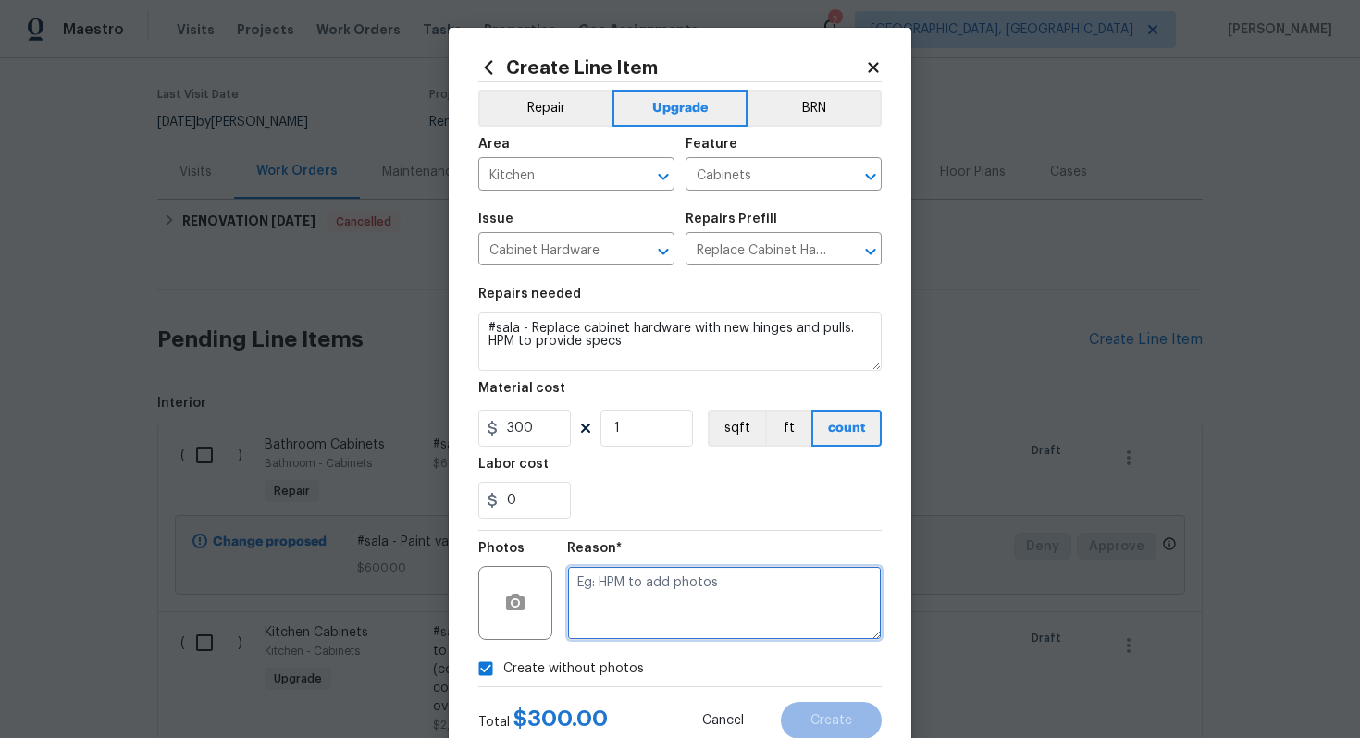
click at [621, 632] on textarea at bounding box center [724, 603] width 314 height 74
type textarea "n/a"
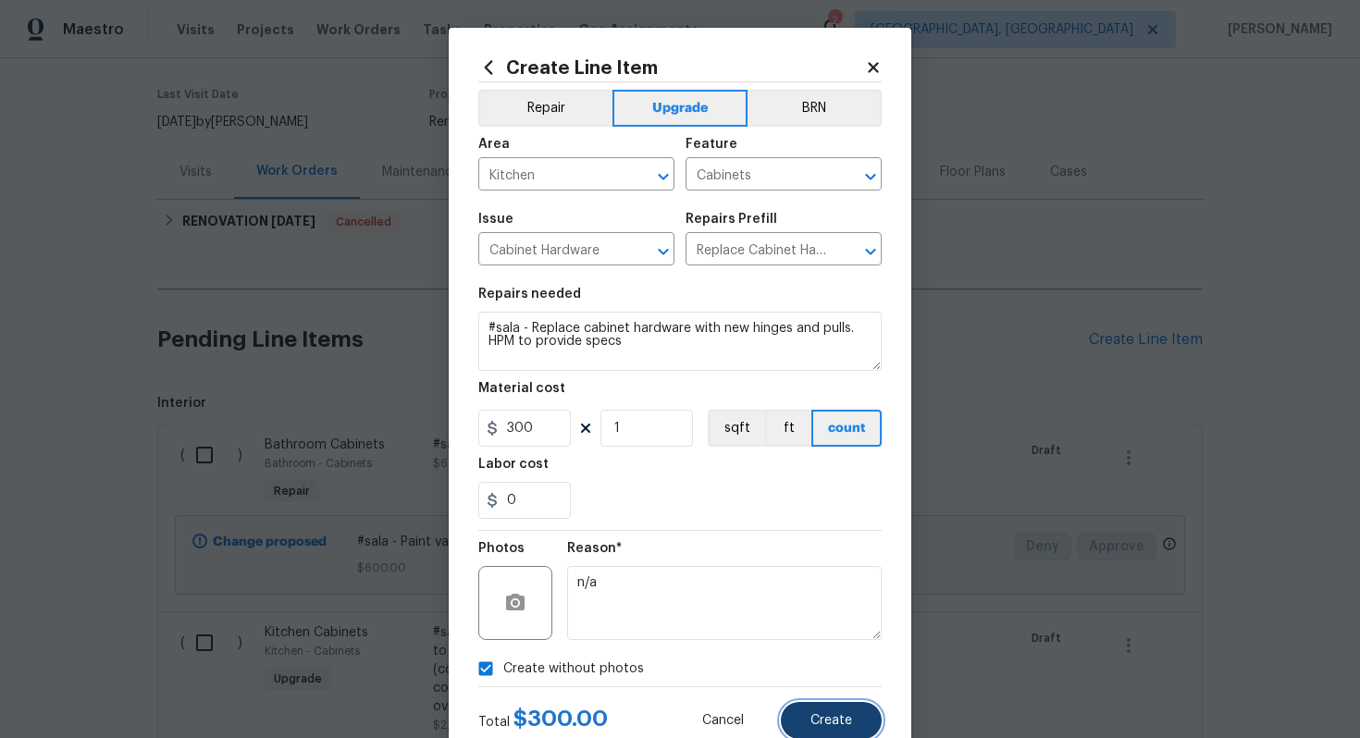
click at [860, 723] on button "Create" at bounding box center [831, 720] width 101 height 37
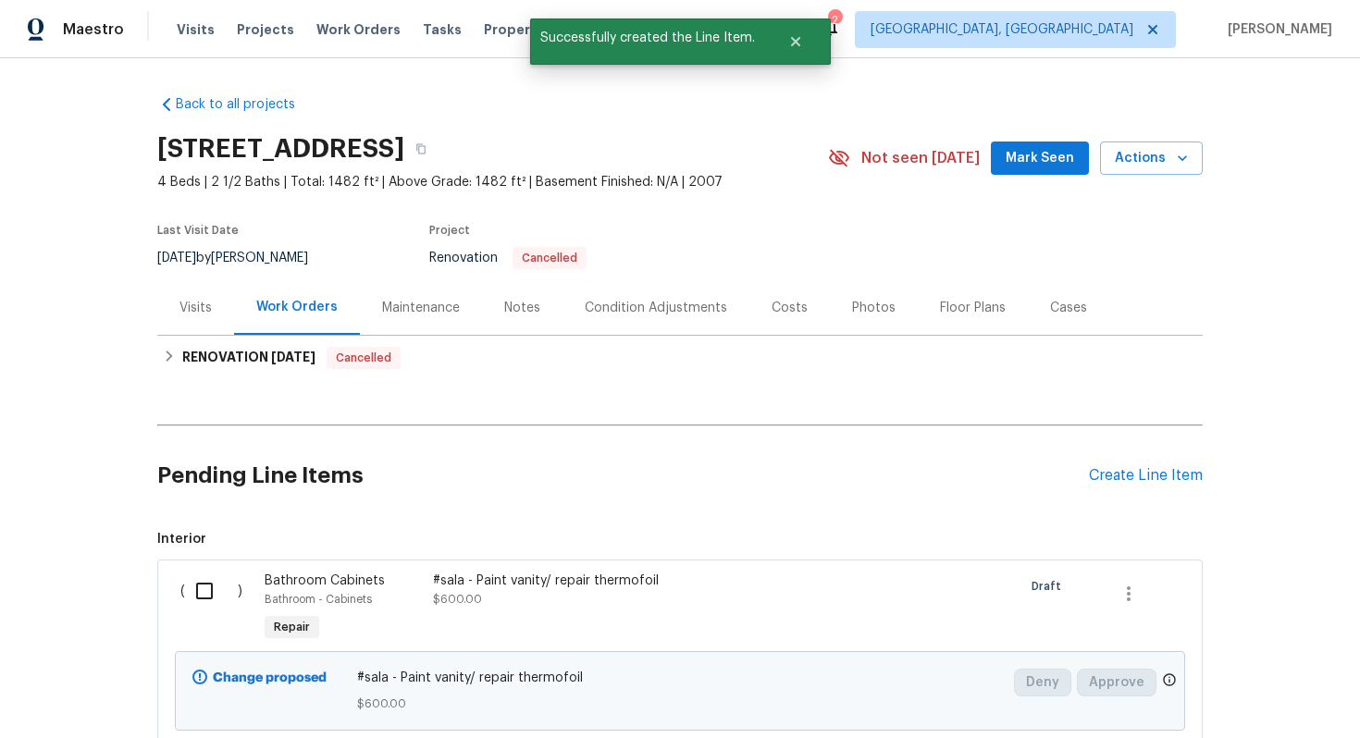
scroll to position [586, 0]
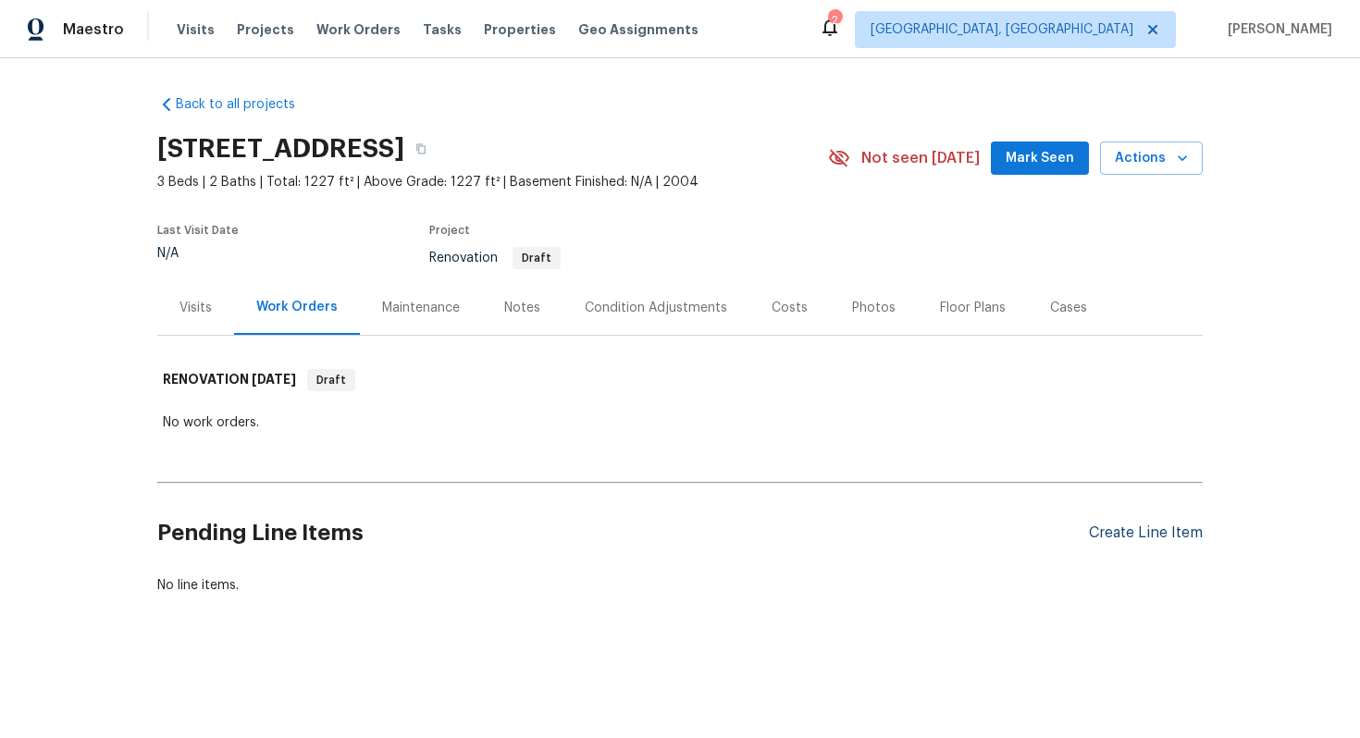
click at [1134, 537] on div "Create Line Item" at bounding box center [1146, 533] width 114 height 18
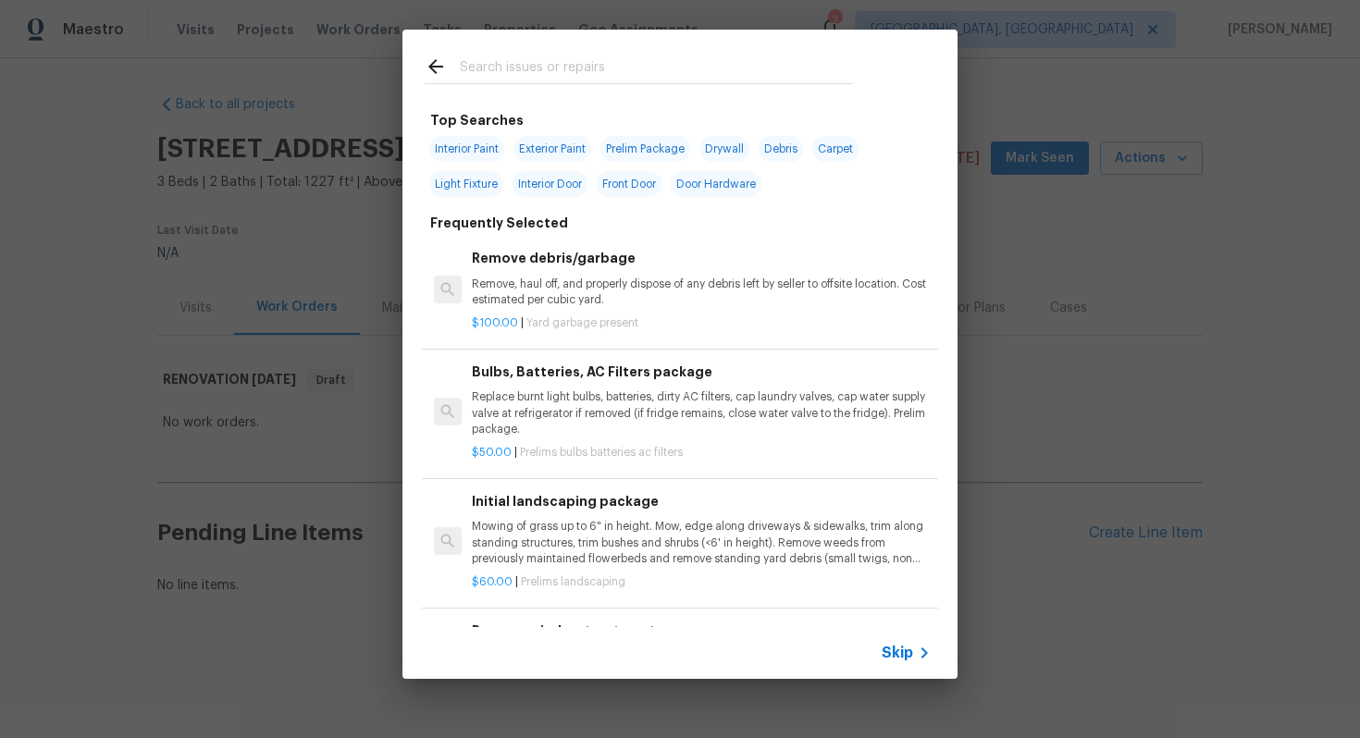
click at [898, 651] on span "Skip" at bounding box center [896, 653] width 31 height 18
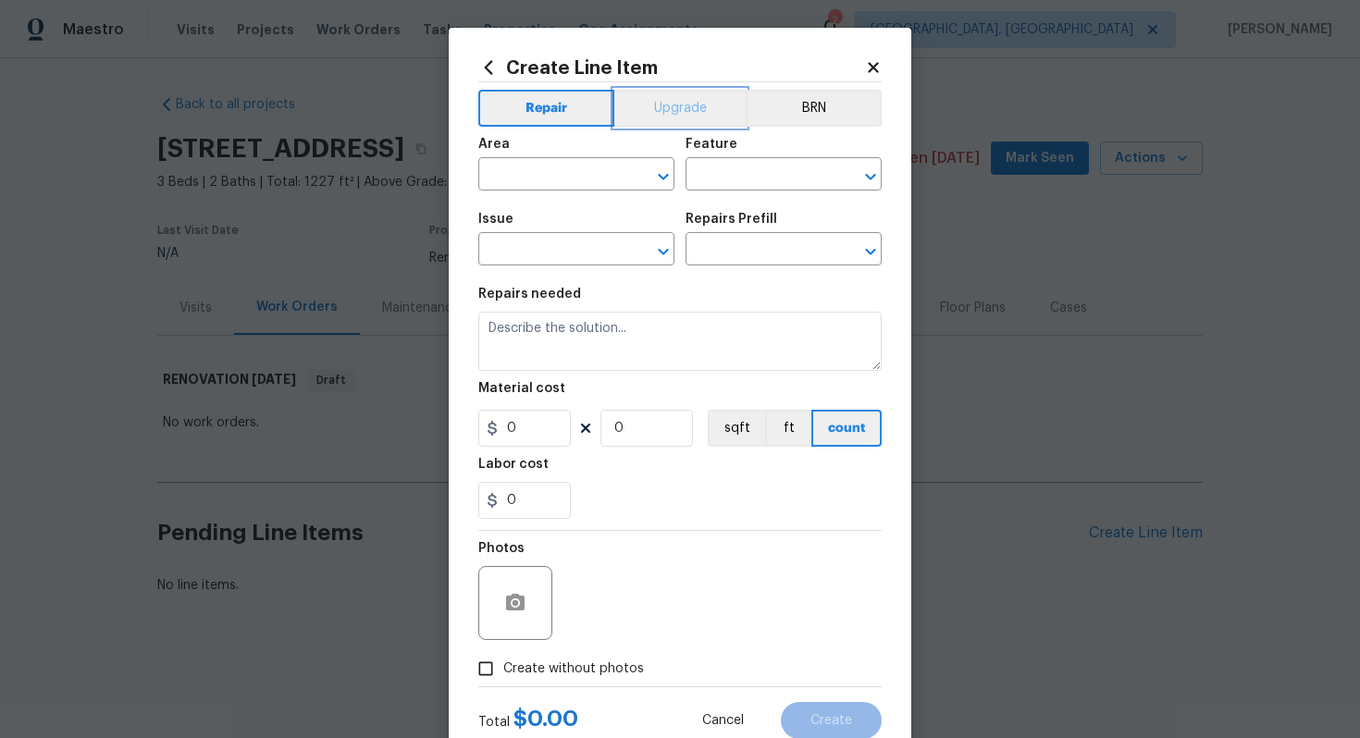
click at [633, 105] on button "Upgrade" at bounding box center [680, 108] width 132 height 37
click at [550, 183] on input "text" at bounding box center [550, 176] width 144 height 29
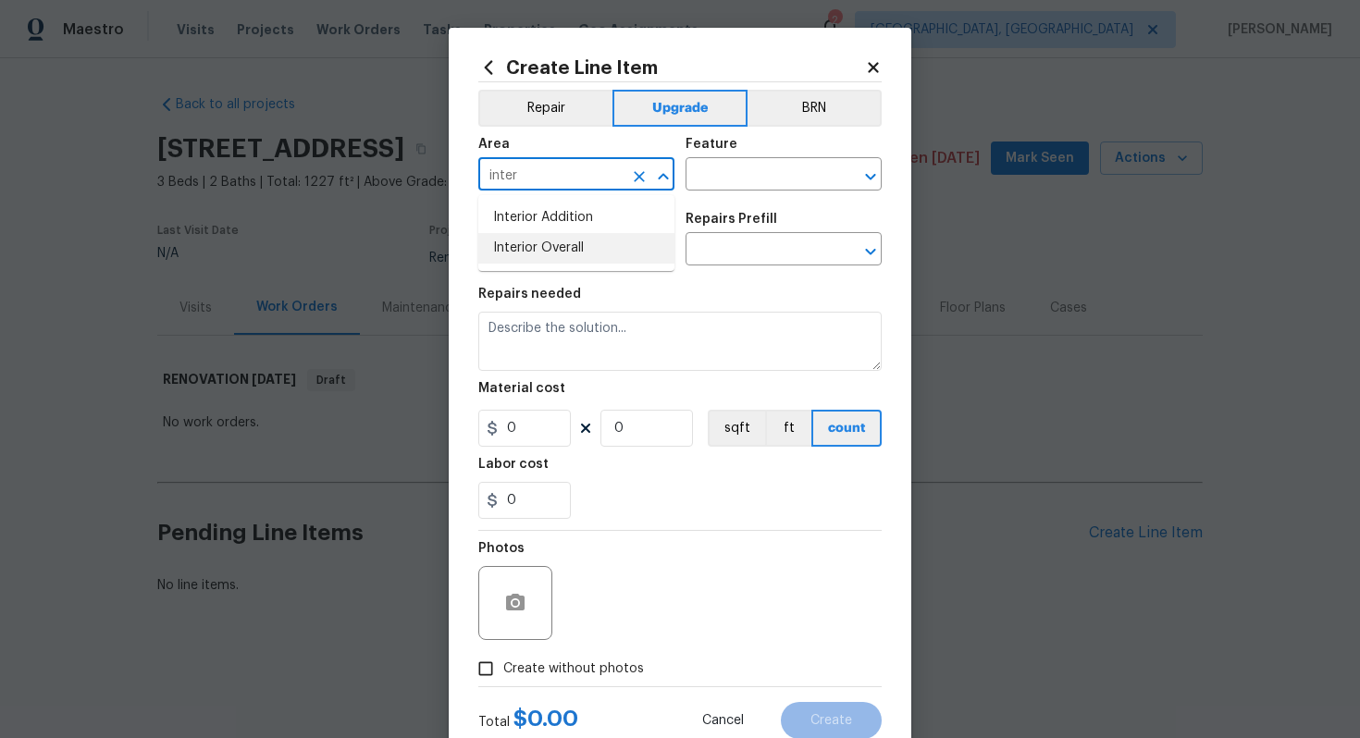
click at [536, 256] on li "Interior Overall" at bounding box center [576, 248] width 196 height 31
type input "Interior Overall"
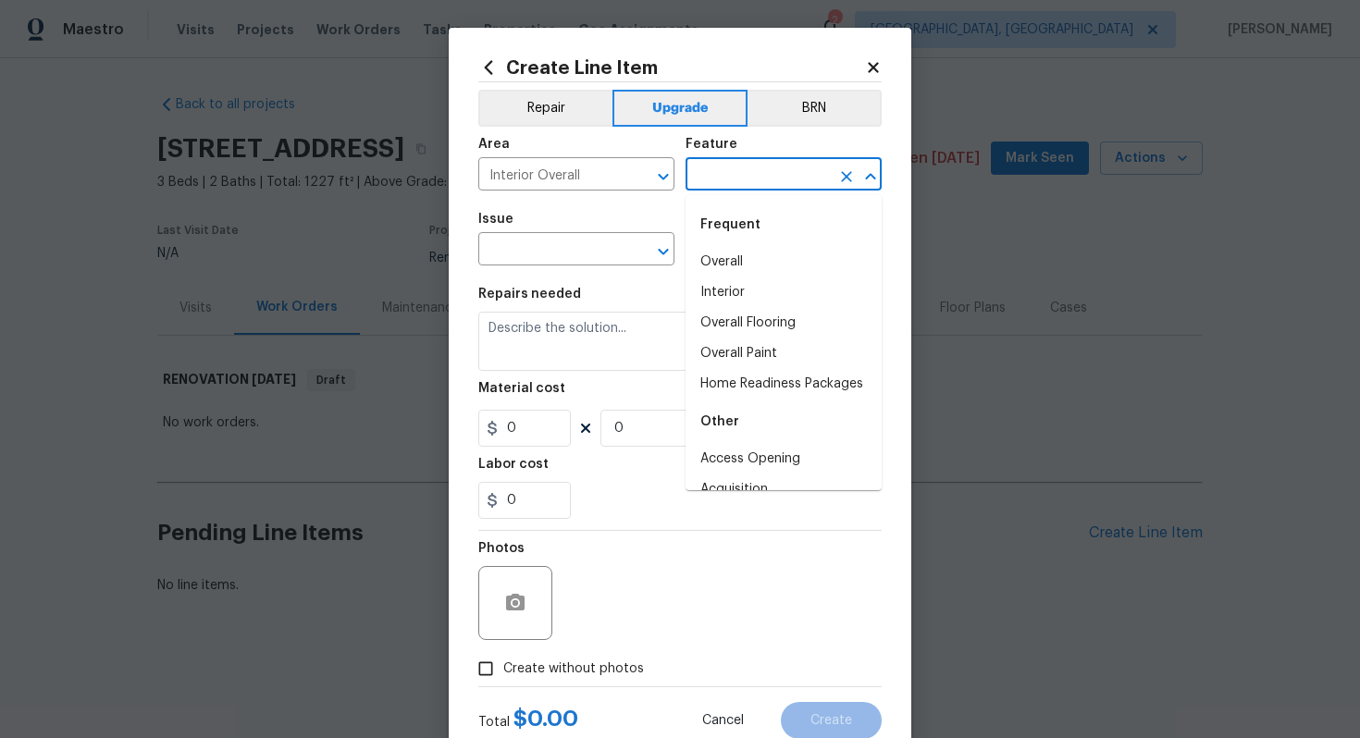
click at [715, 166] on input "text" at bounding box center [757, 176] width 144 height 29
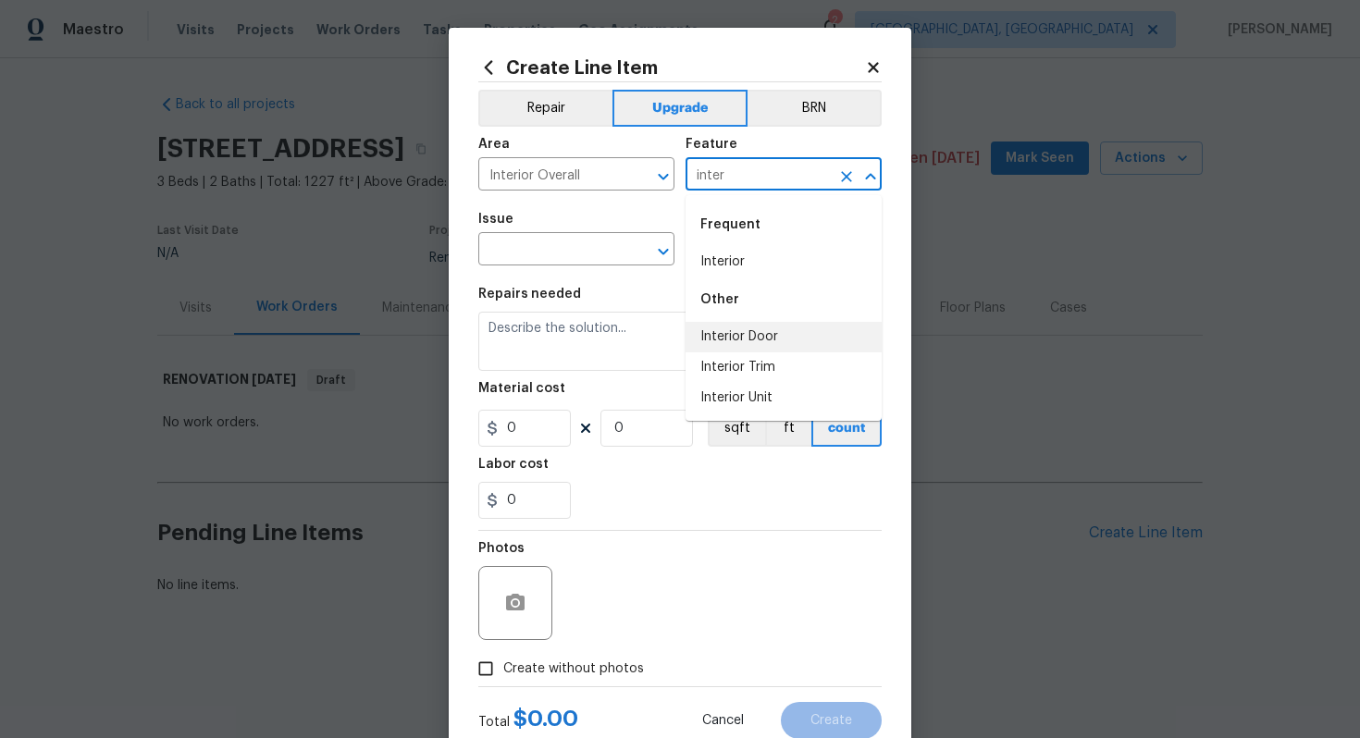
click at [730, 340] on li "Interior Door" at bounding box center [783, 337] width 196 height 31
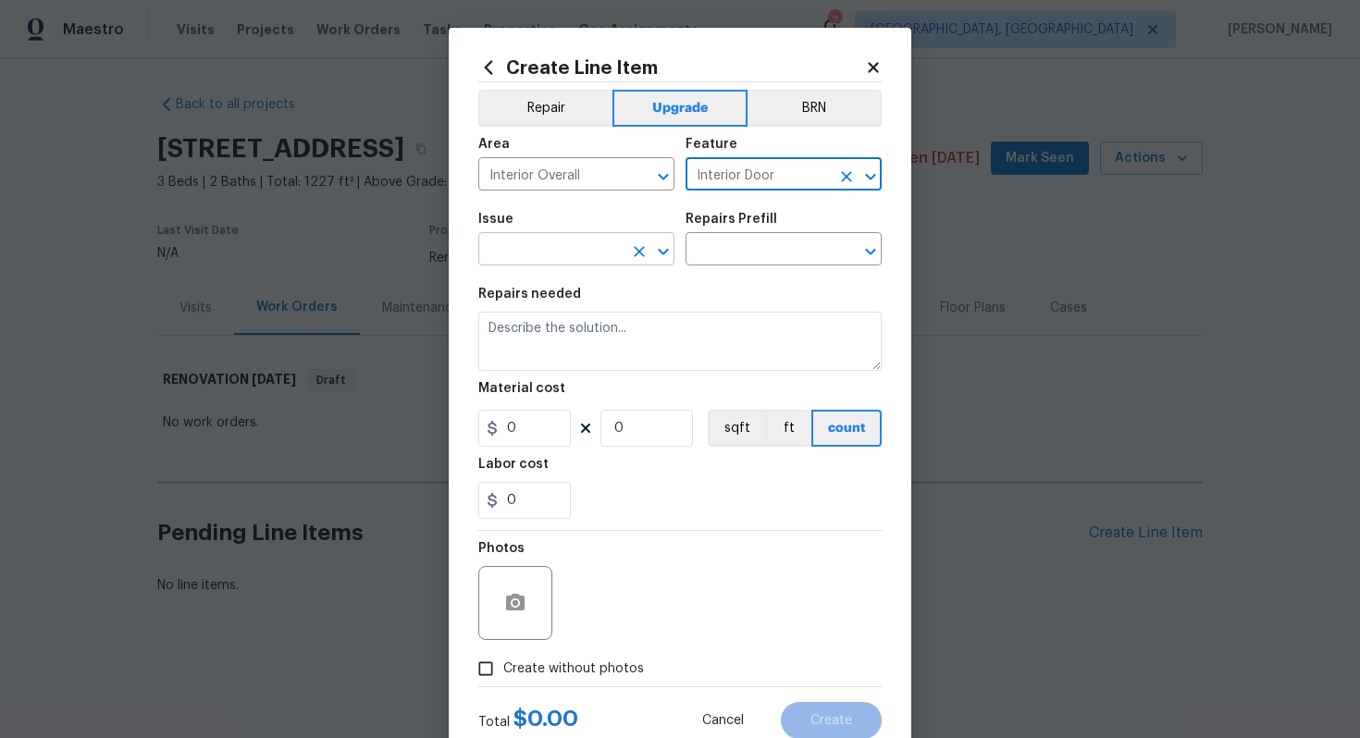
type input "Interior Door"
click at [551, 250] on input "text" at bounding box center [550, 251] width 144 height 29
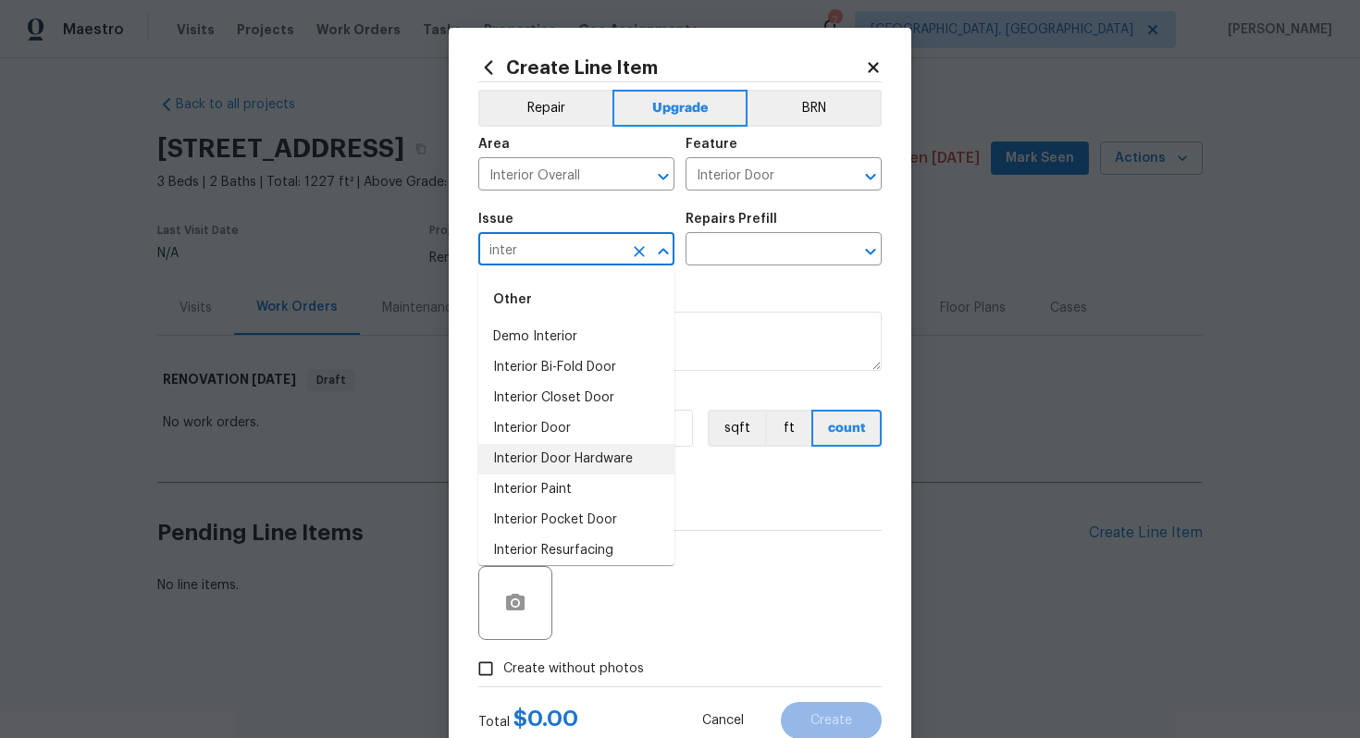
click at [608, 445] on li "Interior Door Hardware" at bounding box center [576, 459] width 196 height 31
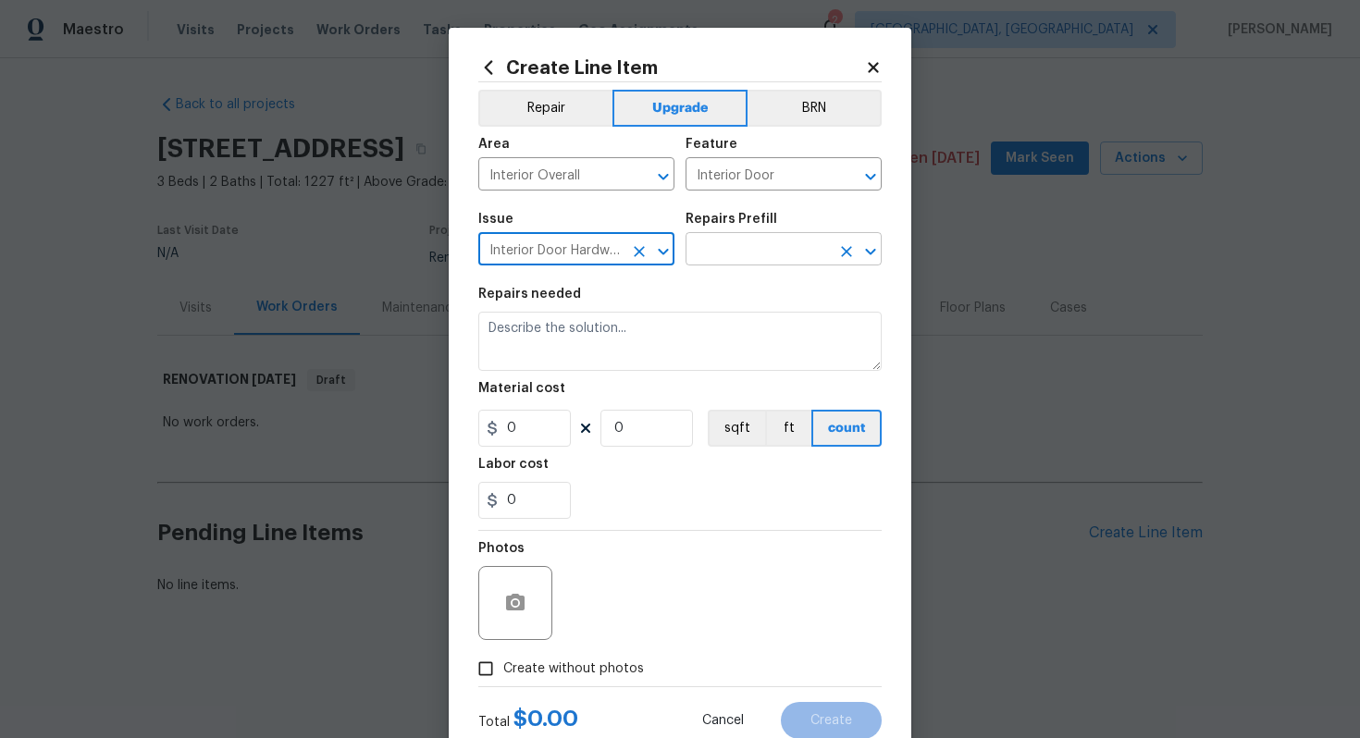
type input "Interior Door Hardware"
click at [740, 245] on input "text" at bounding box center [757, 251] width 144 height 29
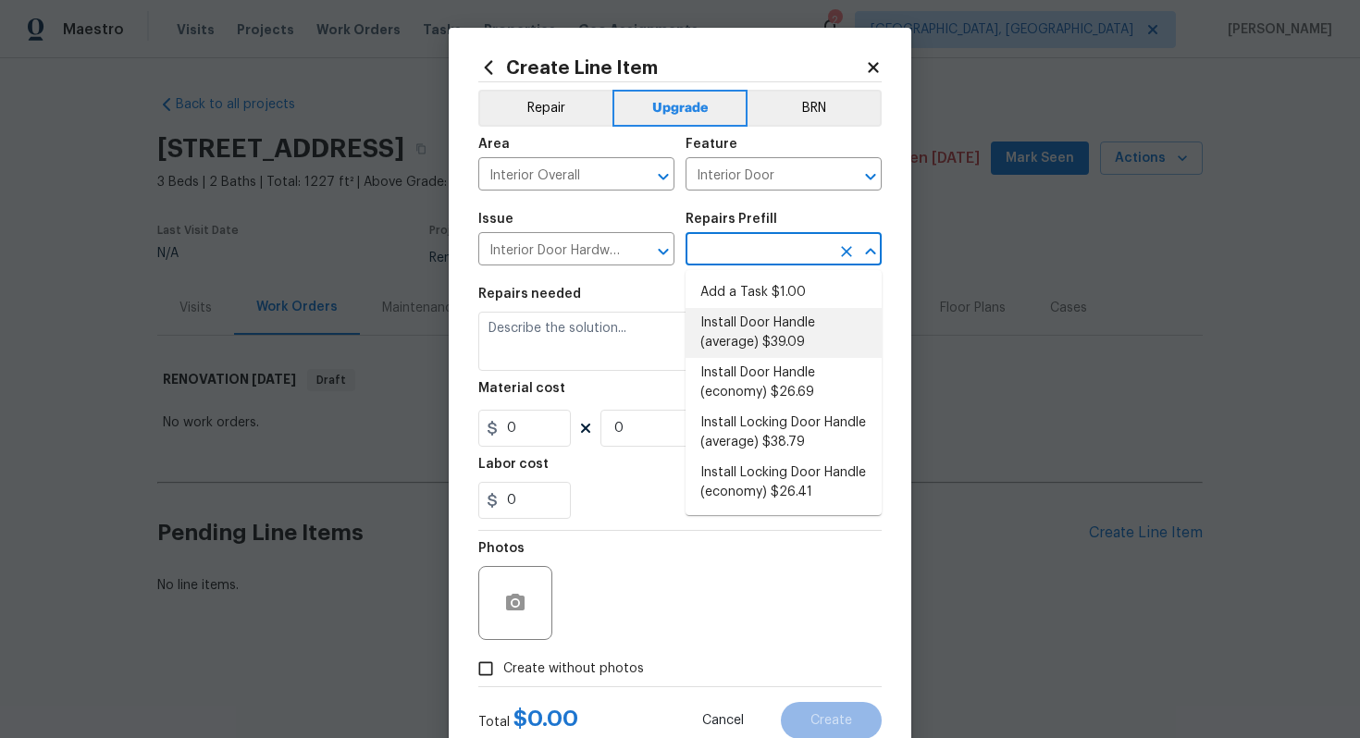
click at [777, 343] on li "Install Door Handle (average) $39.09" at bounding box center [783, 333] width 196 height 50
type input "Install Door Handle (average) $39.09"
type textarea "Remove the existing interior door handle (if present). Install a new (average) …"
type input "39.09"
type input "1"
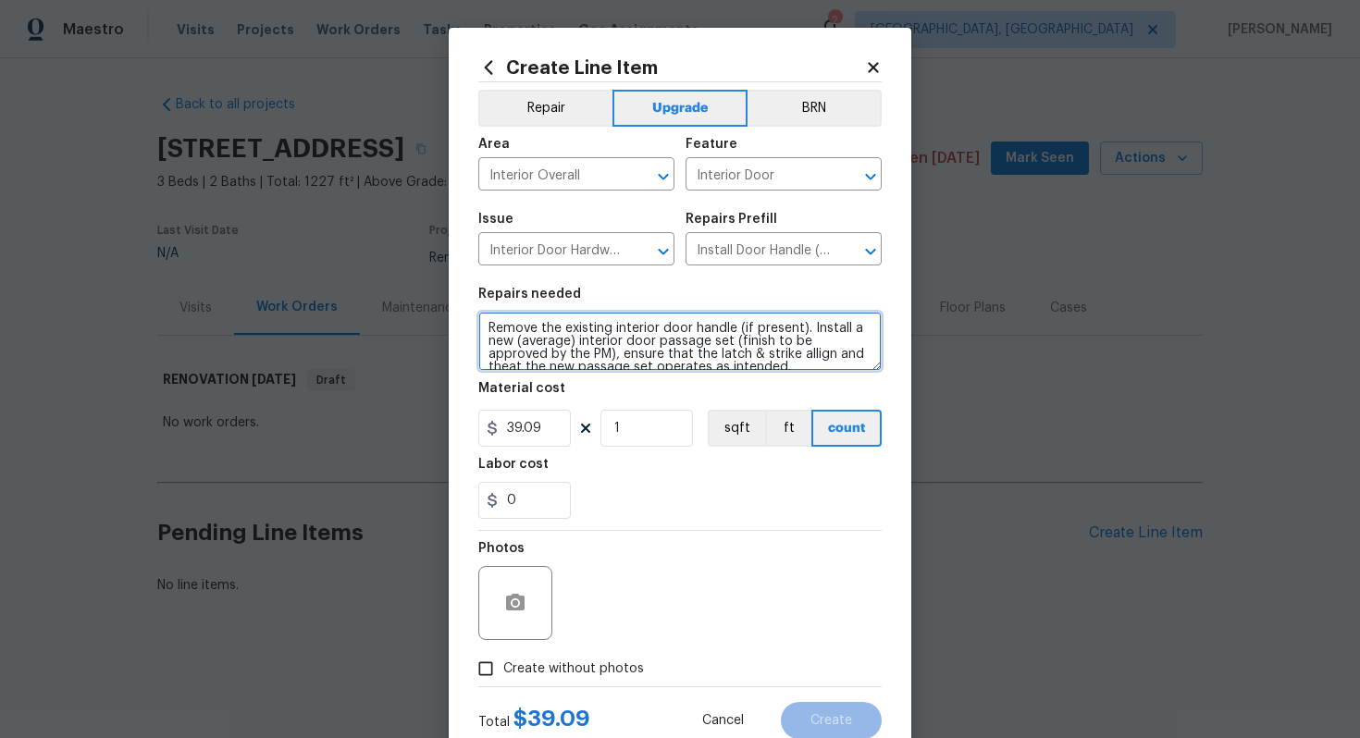
click at [480, 326] on textarea "Remove the existing interior door handle (if present). Install a new (average) …" at bounding box center [679, 341] width 403 height 59
type textarea "#sala - Remove the existing interior door handle (if present). Install a new (a…"
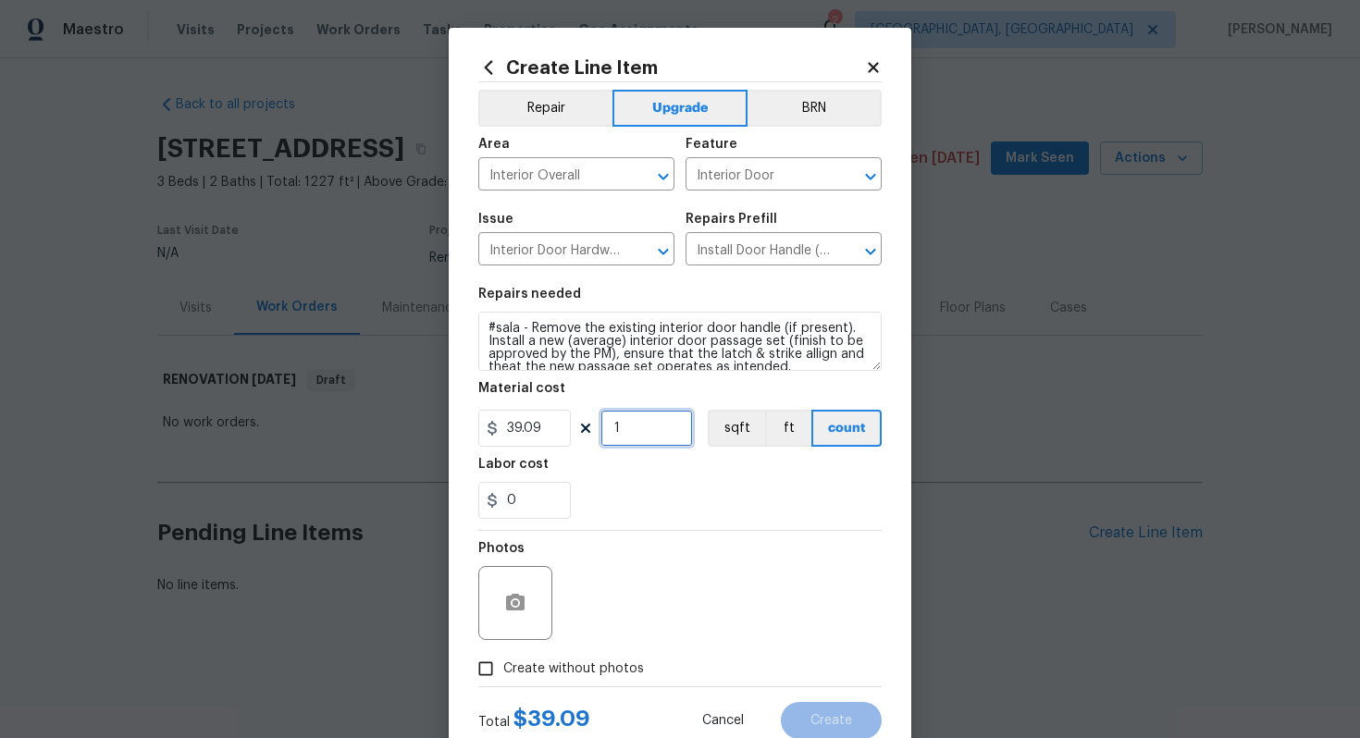
click at [634, 422] on input "1" at bounding box center [646, 428] width 92 height 37
type input "15"
click at [595, 667] on span "Create without photos" at bounding box center [573, 668] width 141 height 19
click at [503, 667] on input "Create without photos" at bounding box center [485, 668] width 35 height 35
checkbox input "true"
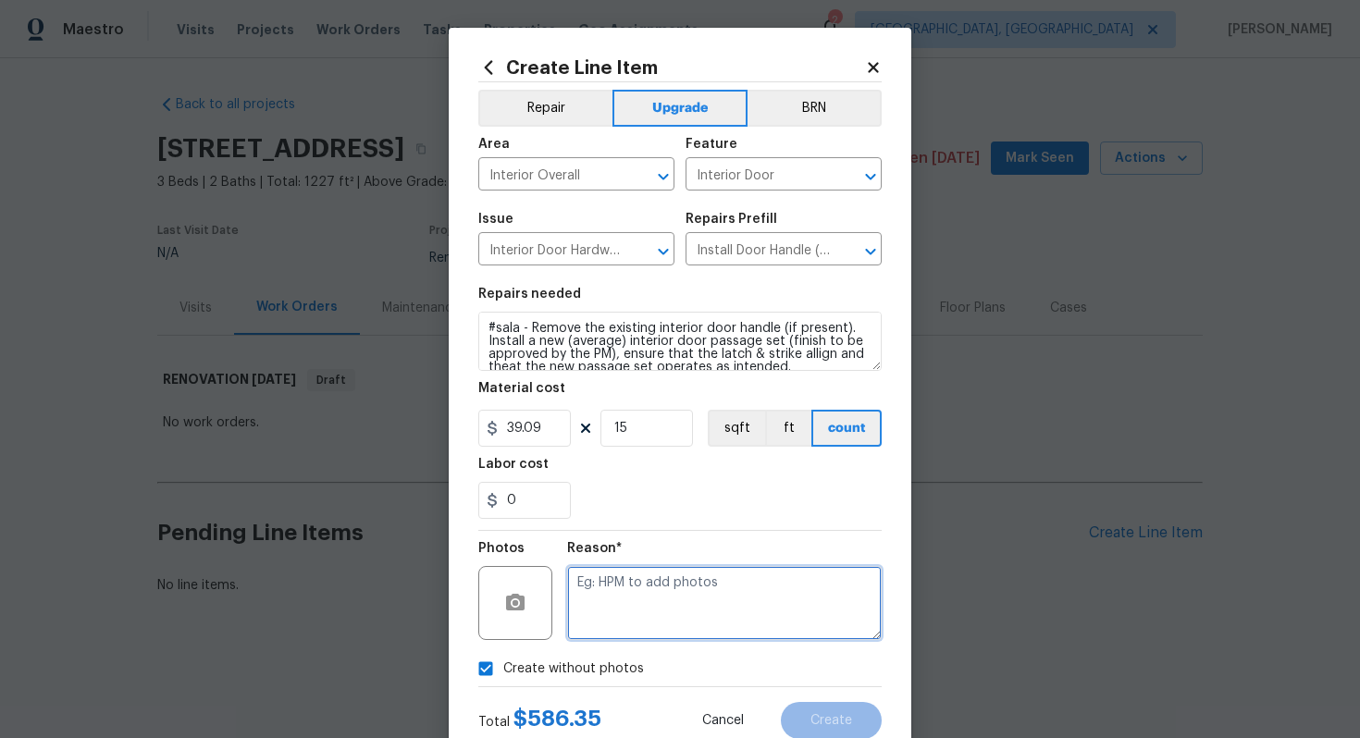
click at [604, 634] on textarea at bounding box center [724, 603] width 314 height 74
type textarea "n/a"
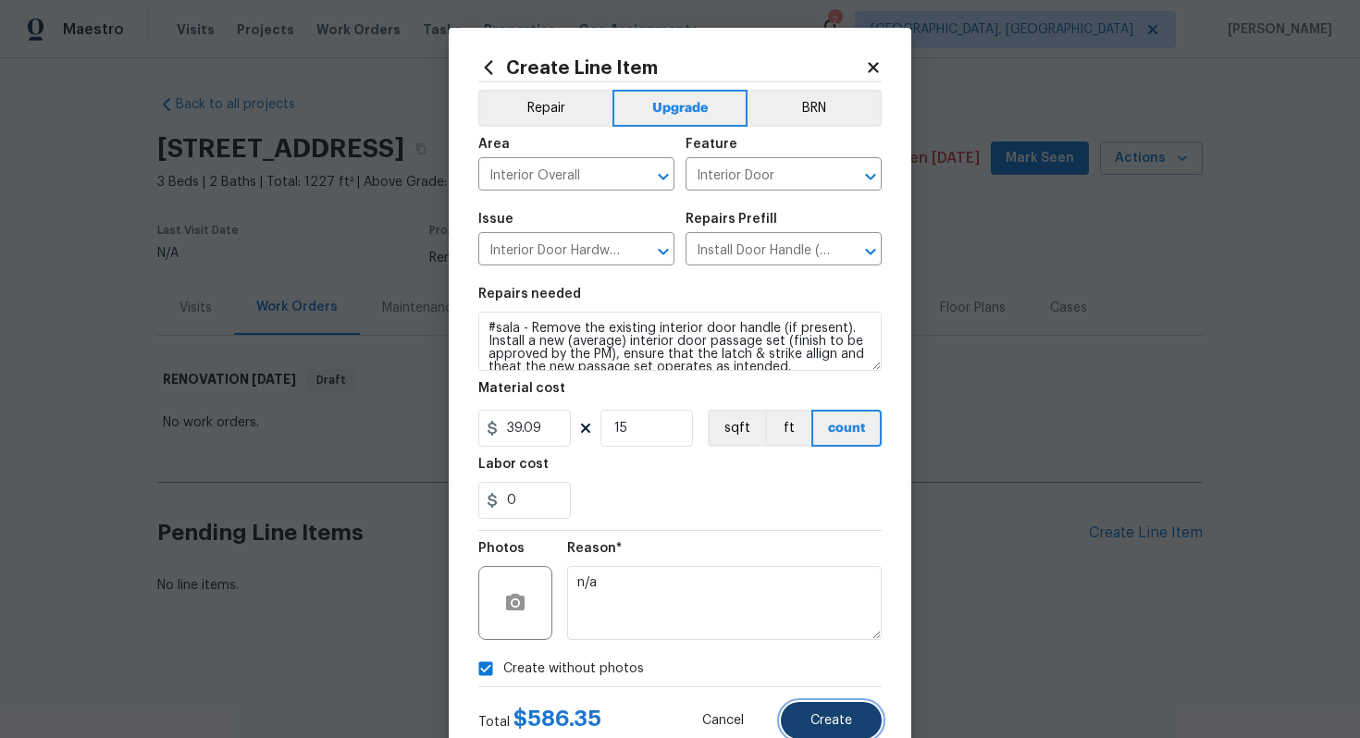
click at [832, 720] on span "Create" at bounding box center [831, 721] width 42 height 14
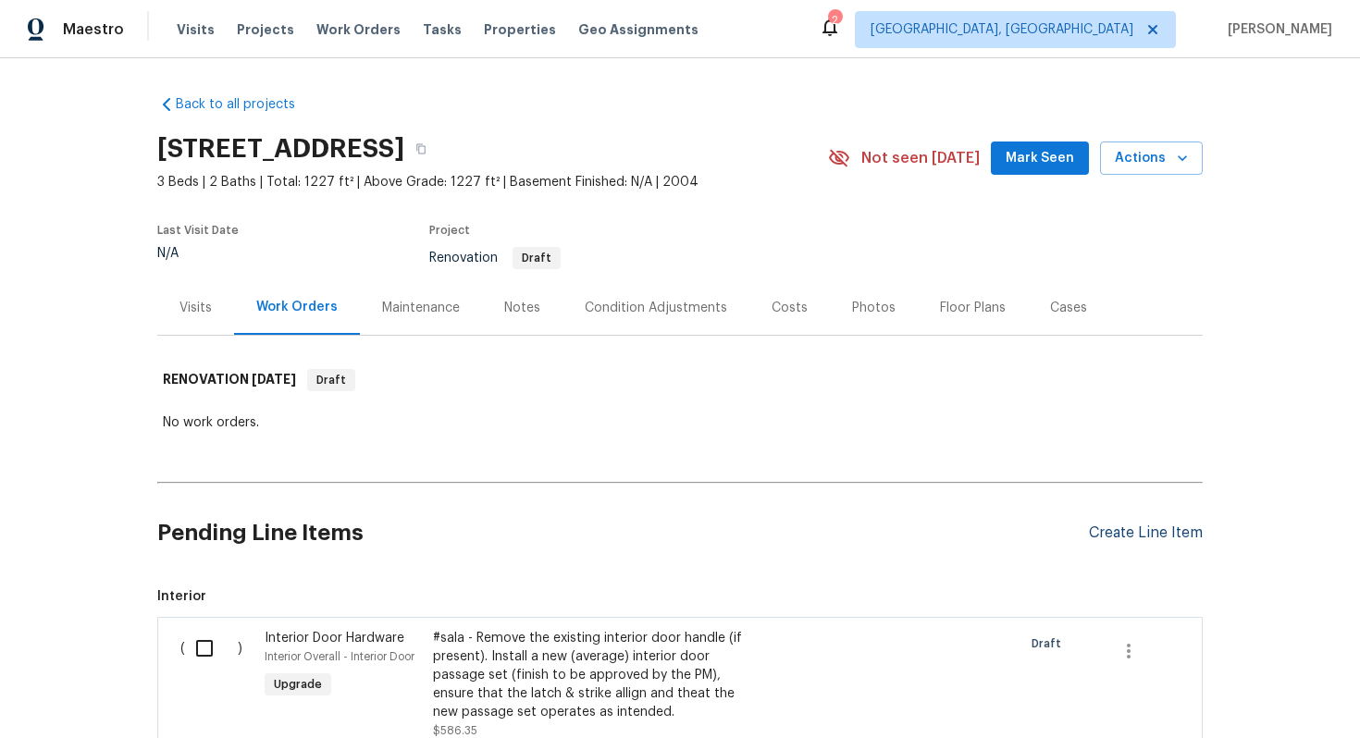
click at [1115, 534] on div "Create Line Item" at bounding box center [1146, 533] width 114 height 18
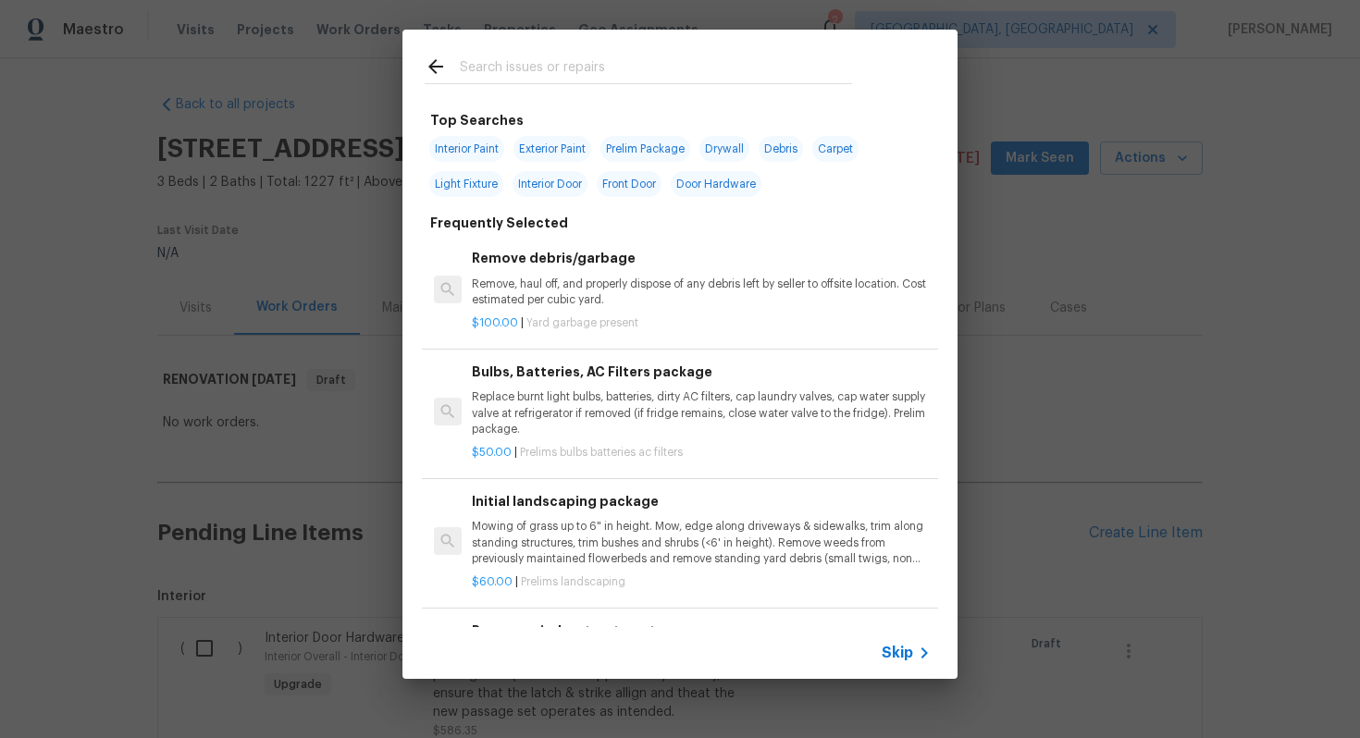
click at [890, 647] on span "Skip" at bounding box center [896, 653] width 31 height 18
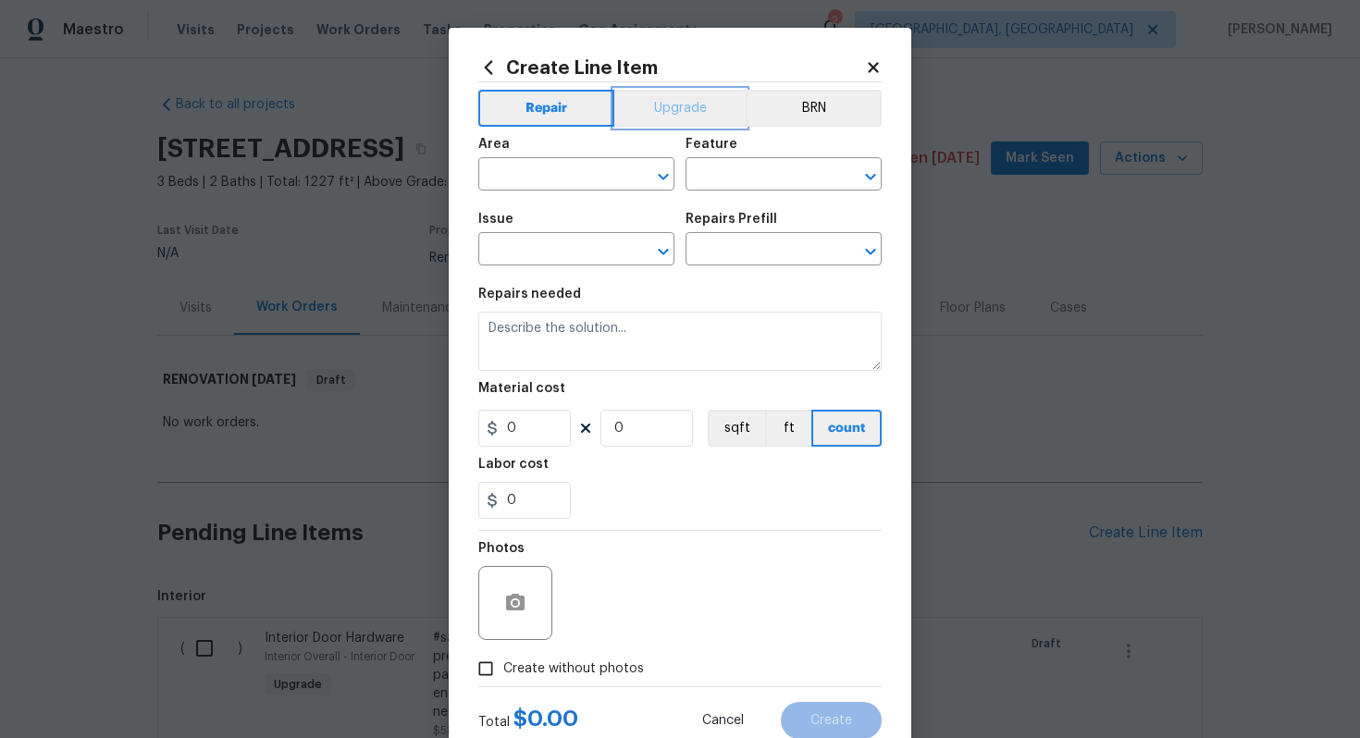
click at [671, 101] on button "Upgrade" at bounding box center [680, 108] width 132 height 37
click at [544, 167] on input "text" at bounding box center [550, 176] width 144 height 29
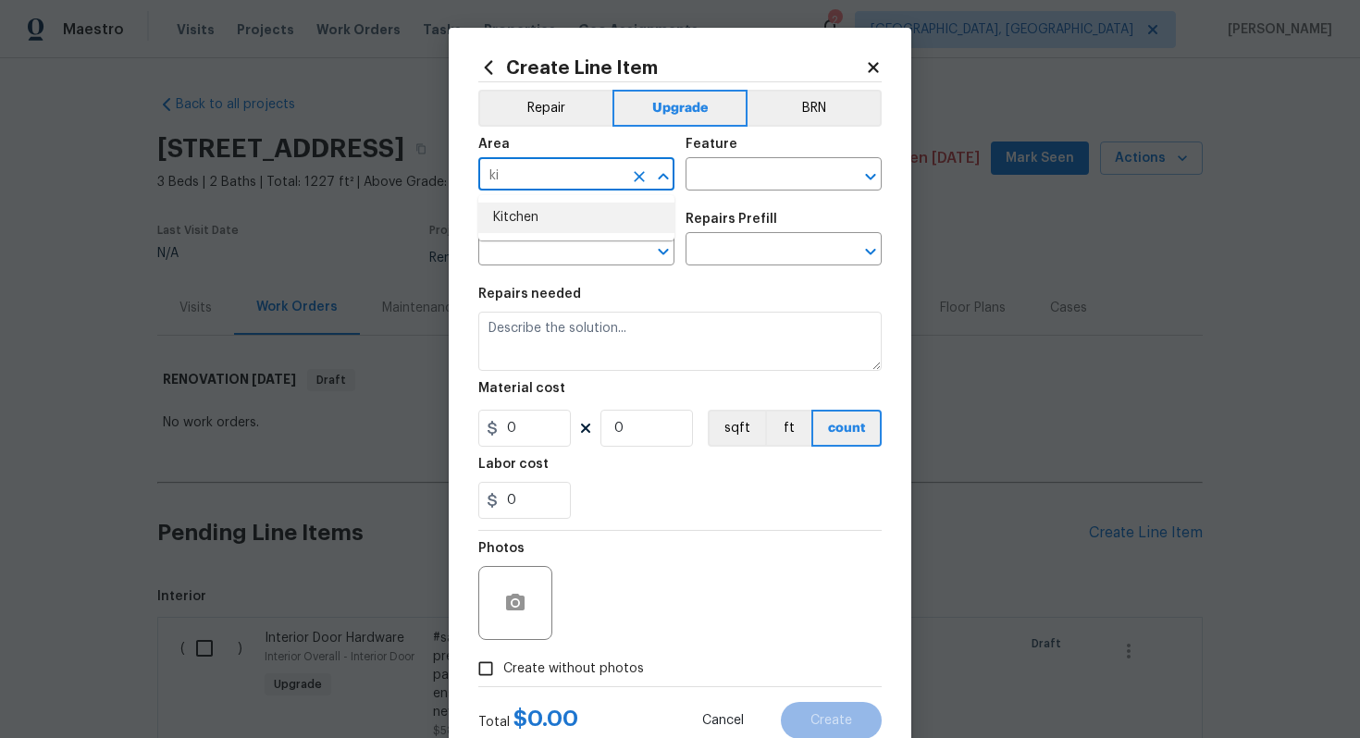
click at [561, 219] on li "Kitchen" at bounding box center [576, 218] width 196 height 31
type input "Kitchen"
click at [707, 184] on input "text" at bounding box center [757, 176] width 144 height 29
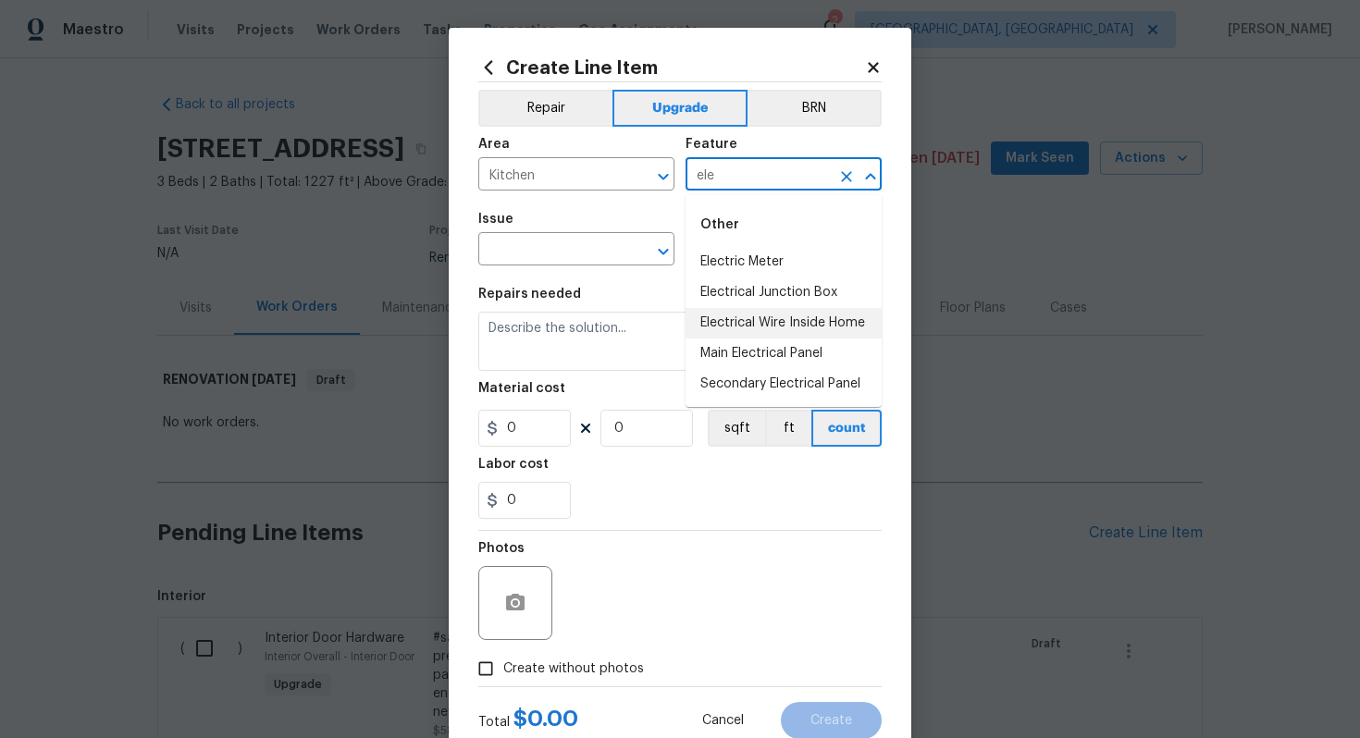
click at [796, 323] on li "Electrical Wire Inside Home" at bounding box center [783, 323] width 196 height 31
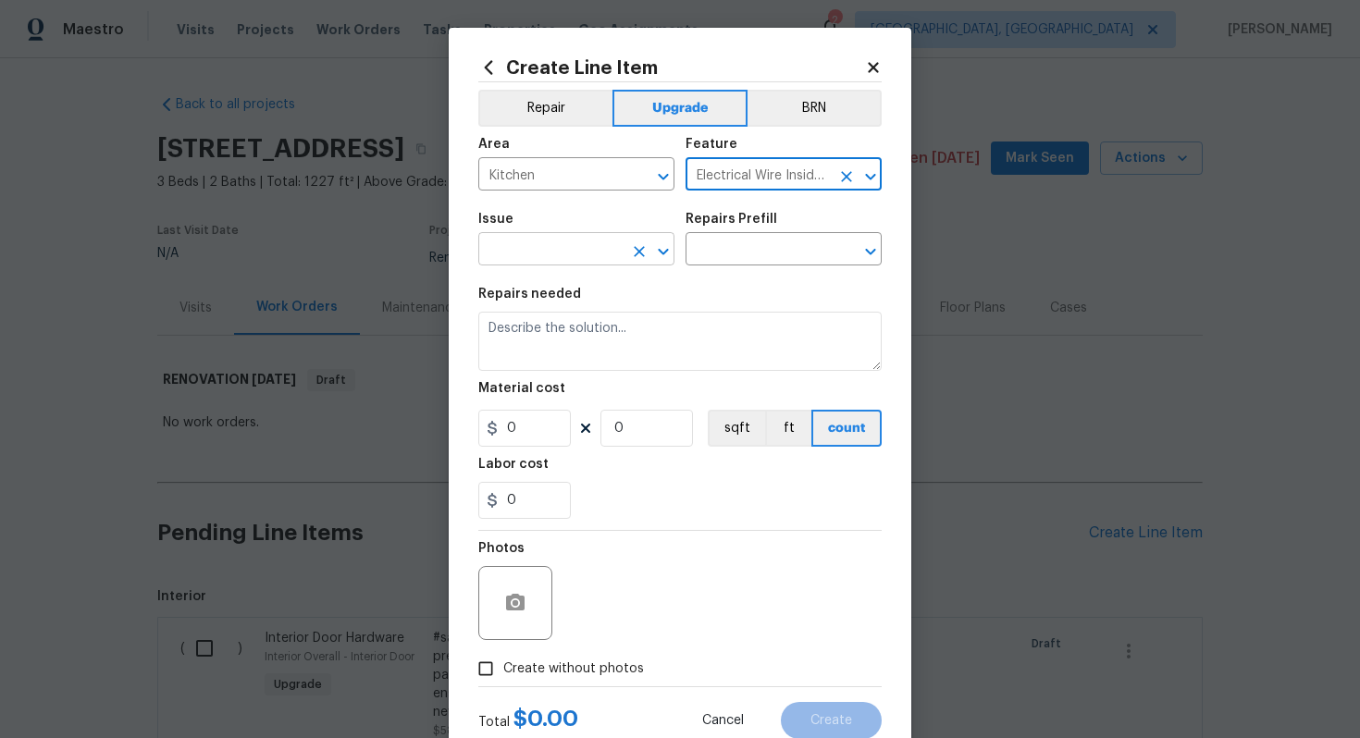
type input "Electrical Wire Inside Home"
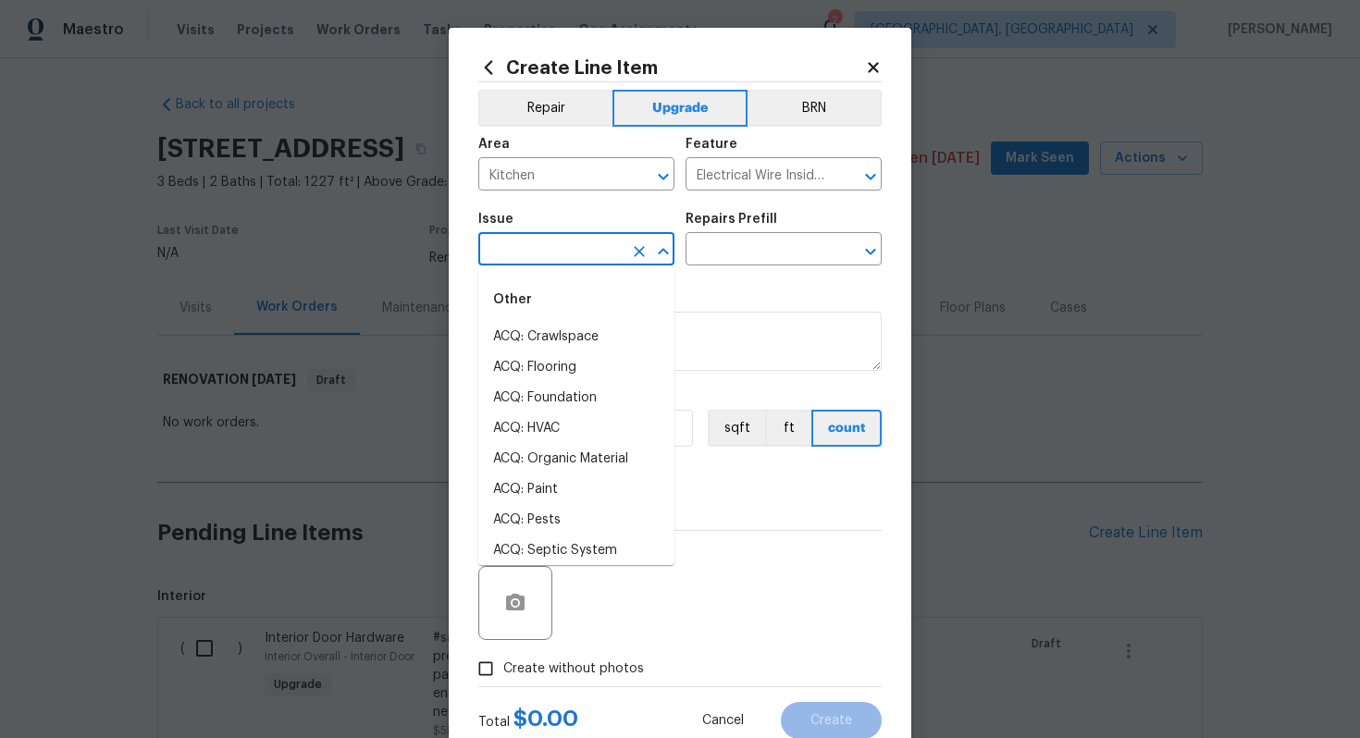
click at [572, 247] on input "text" at bounding box center [550, 251] width 144 height 29
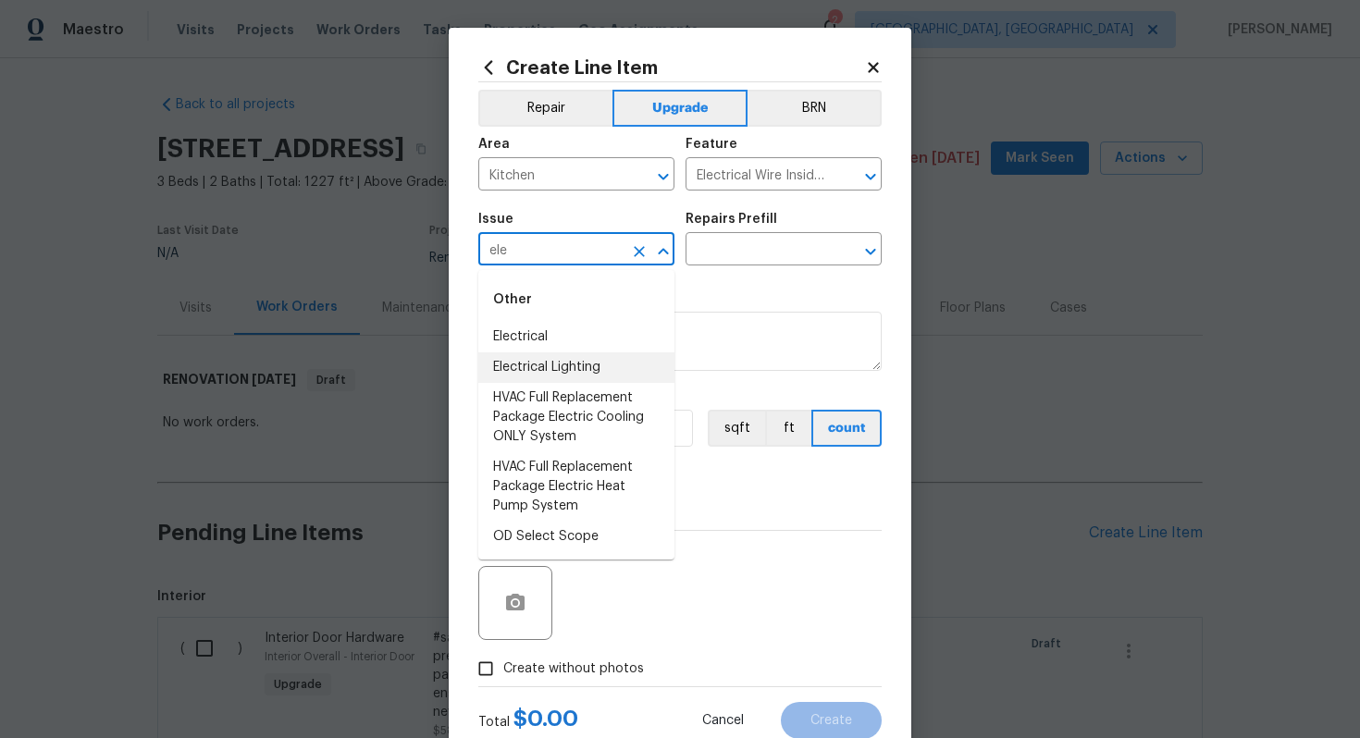
click at [571, 356] on li "Electrical Lighting" at bounding box center [576, 367] width 196 height 31
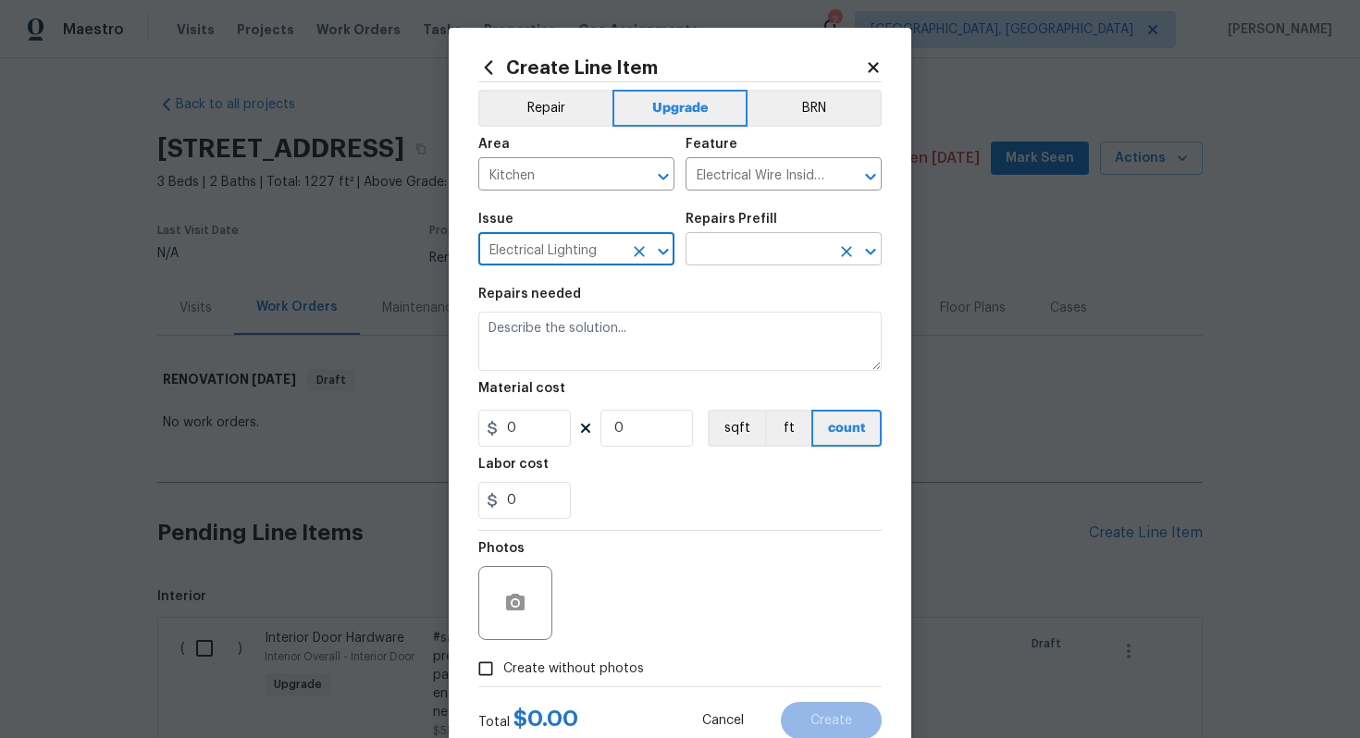
type input "Electrical Lighting"
click at [764, 260] on input "text" at bounding box center [757, 251] width 144 height 29
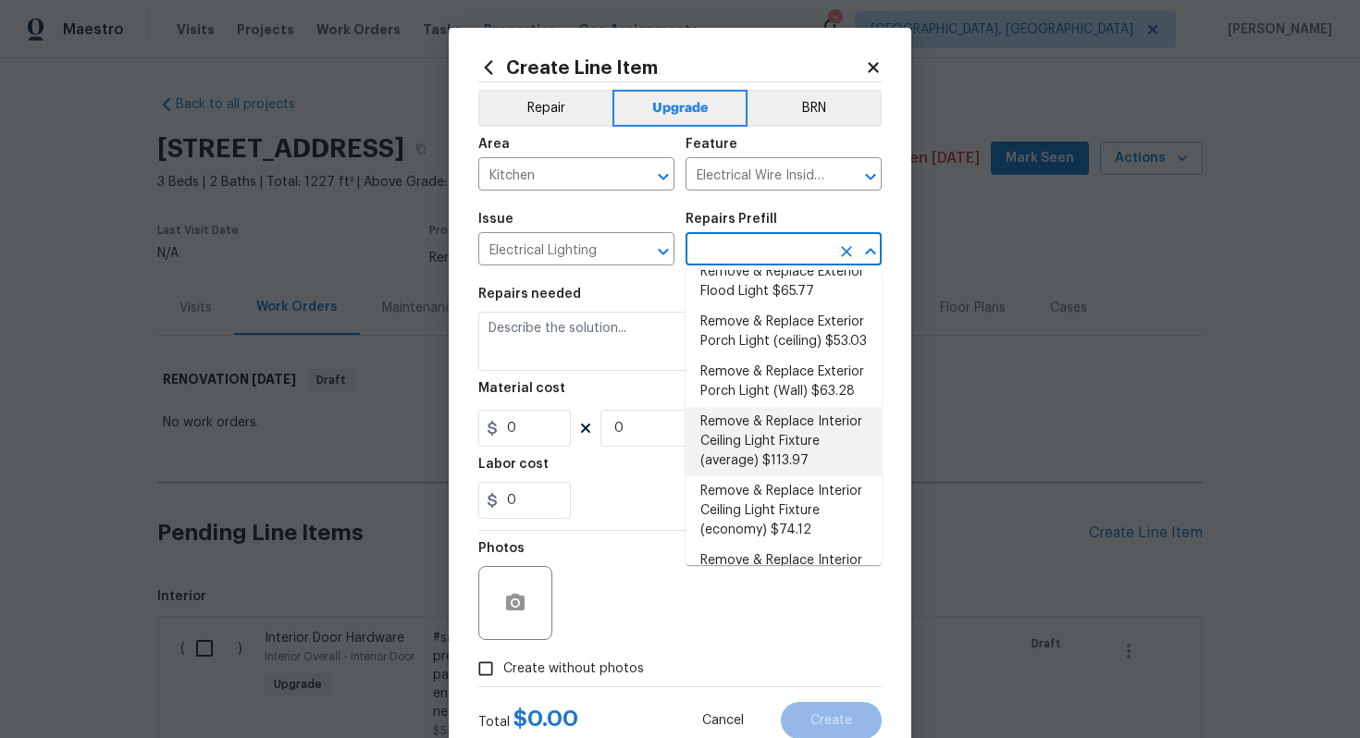
scroll to position [373, 0]
click at [858, 474] on li "Remove & Replace Interior Ceiling Light Fixture (average) $113.97" at bounding box center [783, 438] width 196 height 69
type input "Remove & Replace Interior Ceiling Light Fixture (average) $113.97"
type textarea "Remove the existing interior ceiling light fixture and replace it with new AVER…"
type input "113.97"
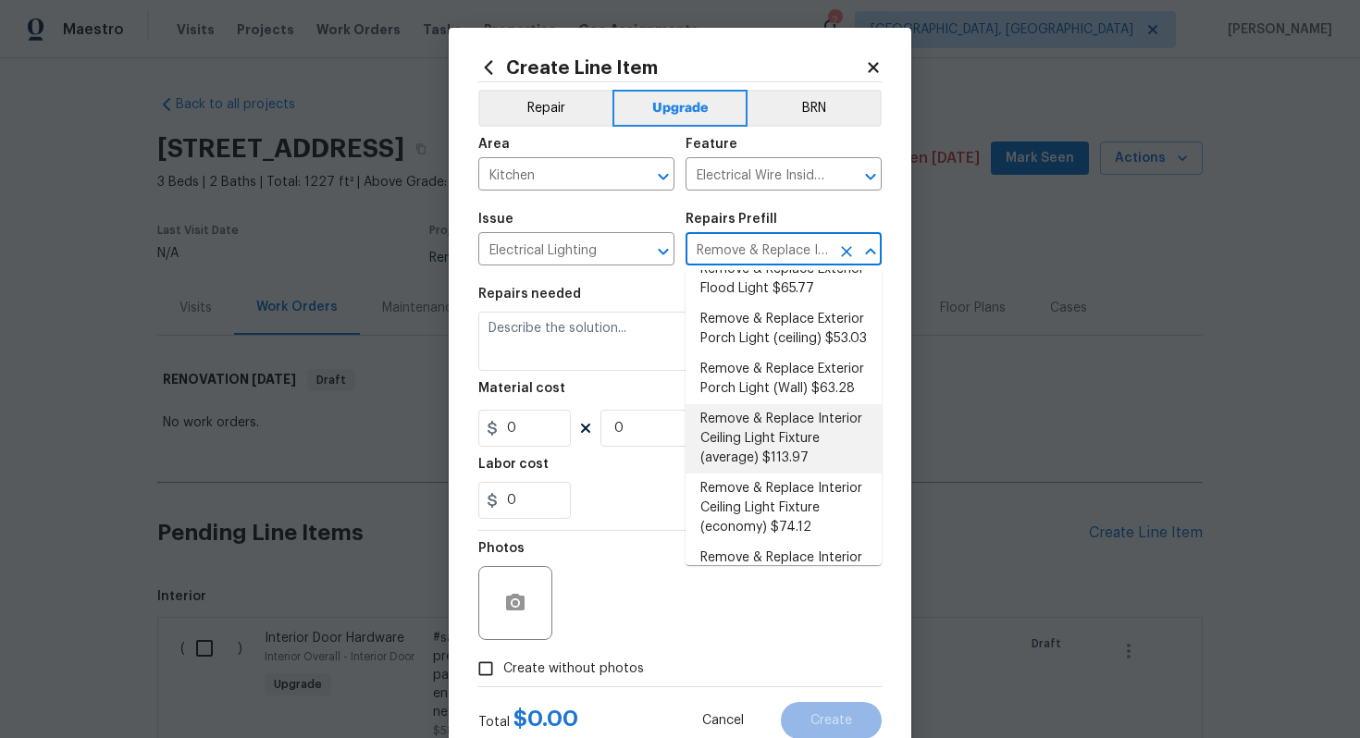
type input "1"
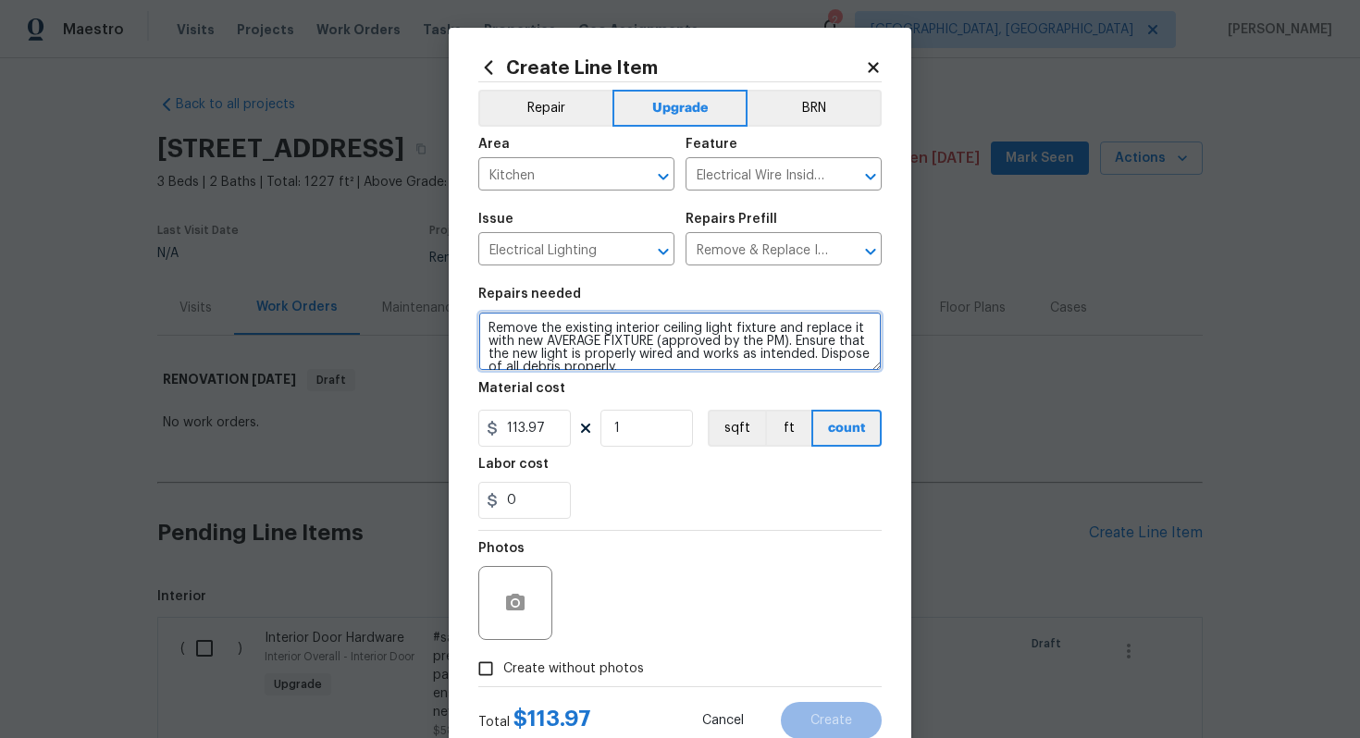
click at [484, 329] on textarea "Remove the existing interior ceiling light fixture and replace it with new AVER…" at bounding box center [679, 341] width 403 height 59
paste textarea "place Surface Mounted LightRe"
type textarea "#sala - Replace Surface Mounted Light - Remove the existing interior ceiling li…"
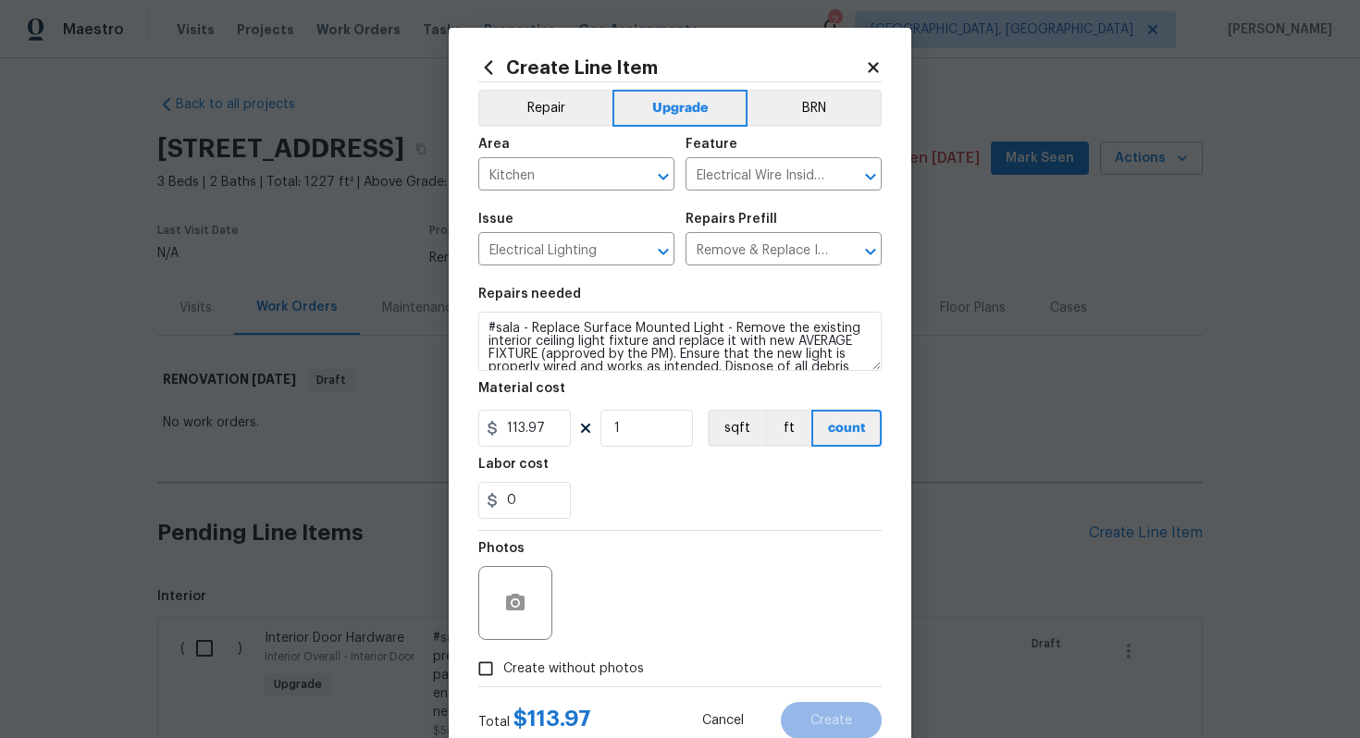
click at [572, 668] on span "Create without photos" at bounding box center [573, 668] width 141 height 19
click at [503, 668] on input "Create without photos" at bounding box center [485, 668] width 35 height 35
checkbox input "true"
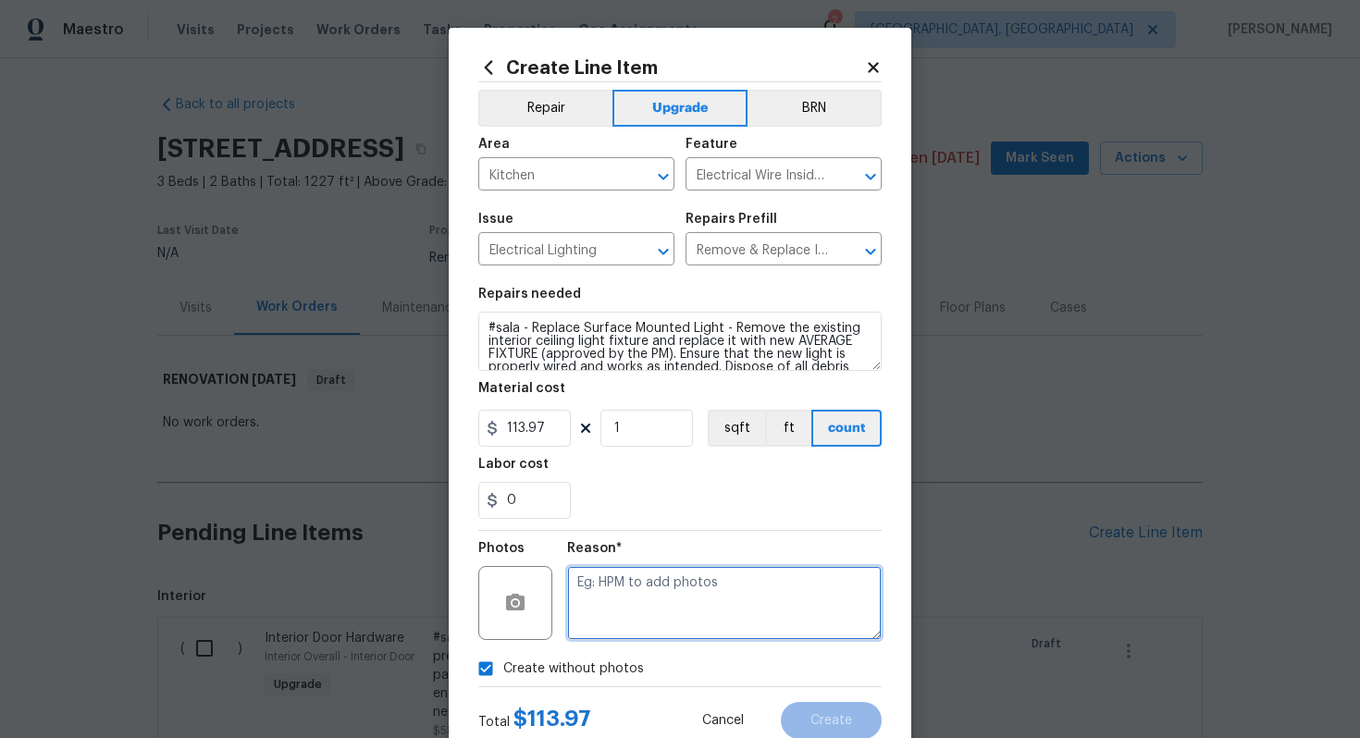
click at [627, 625] on textarea at bounding box center [724, 603] width 314 height 74
type textarea "n/a"
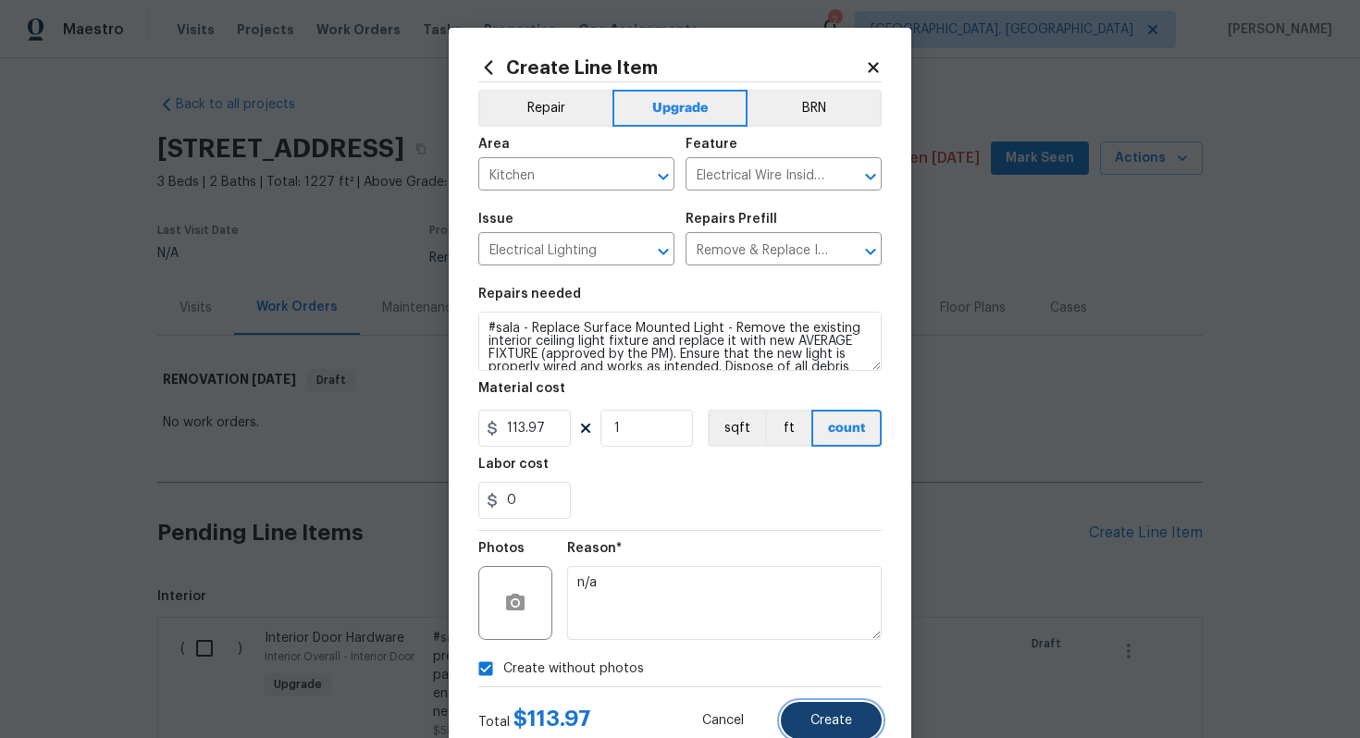
click at [828, 715] on span "Create" at bounding box center [831, 721] width 42 height 14
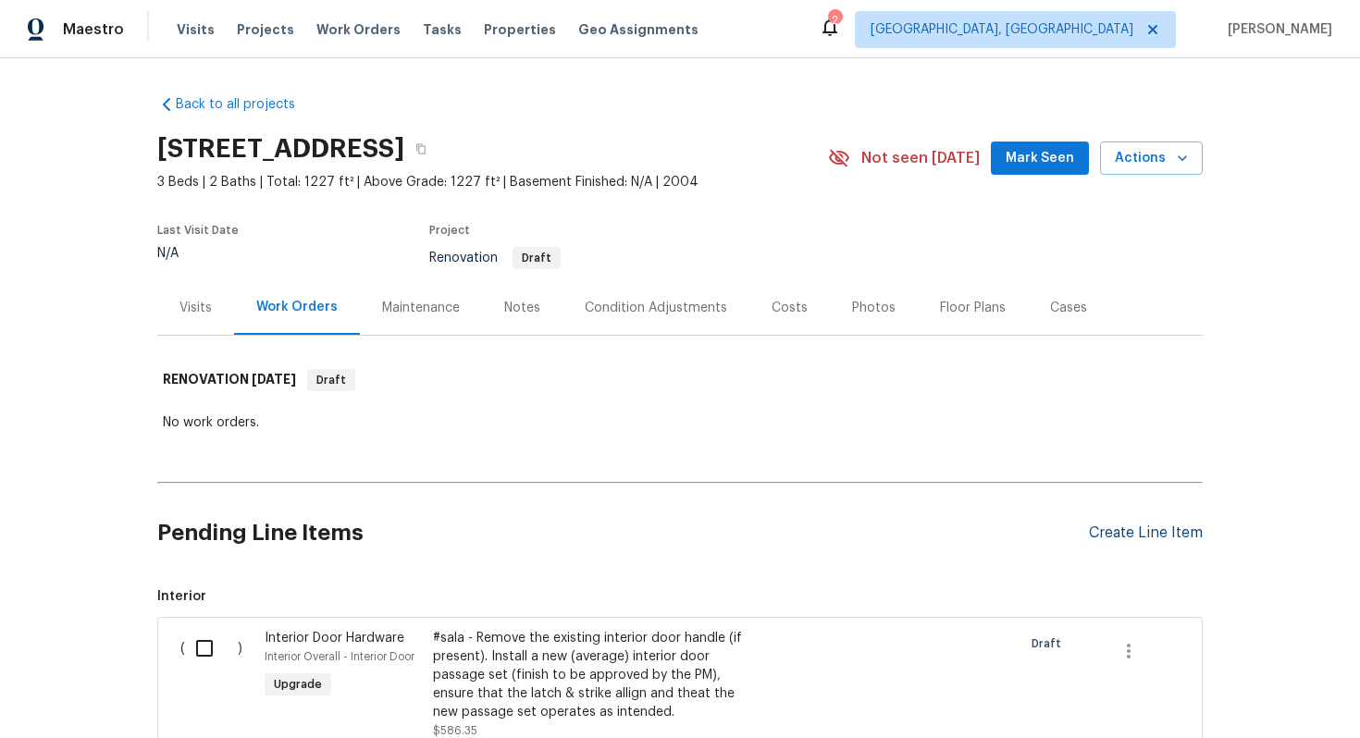
click at [1117, 532] on div "Create Line Item" at bounding box center [1146, 533] width 114 height 18
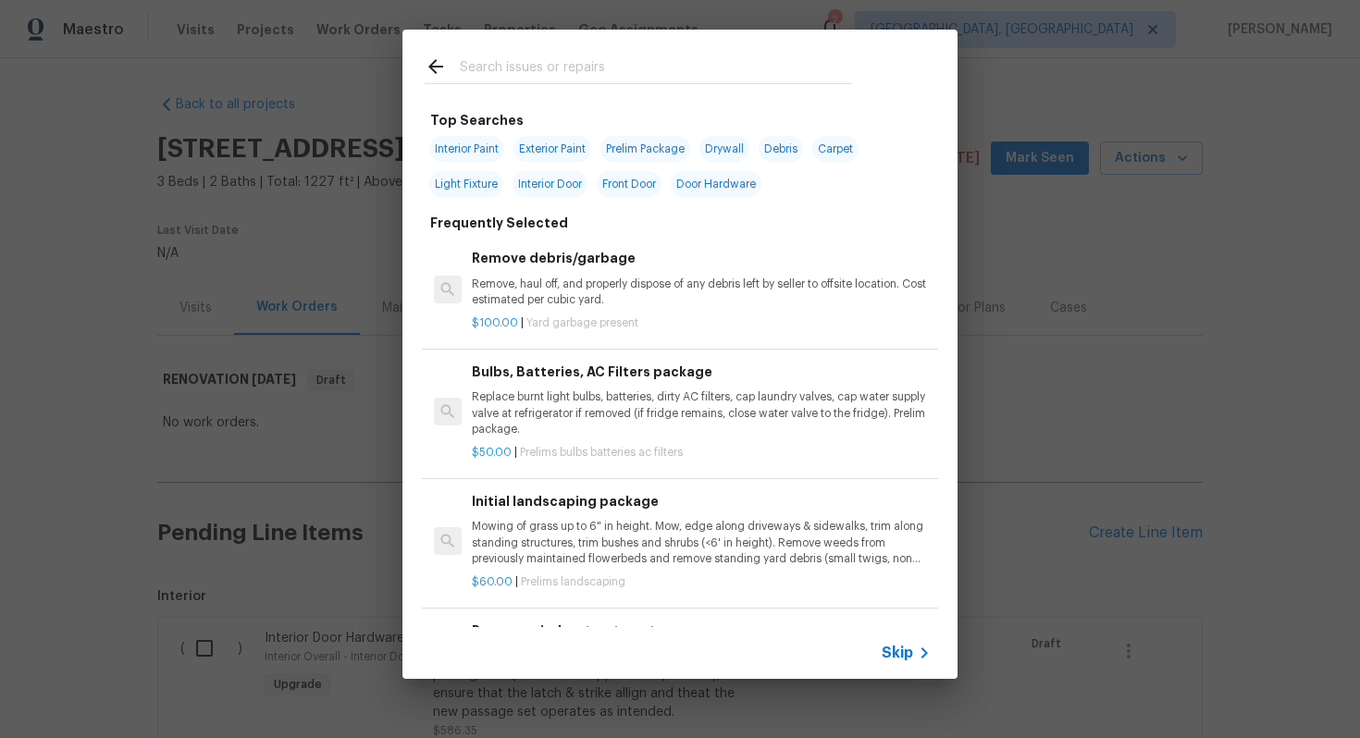
click at [901, 645] on span "Skip" at bounding box center [896, 653] width 31 height 18
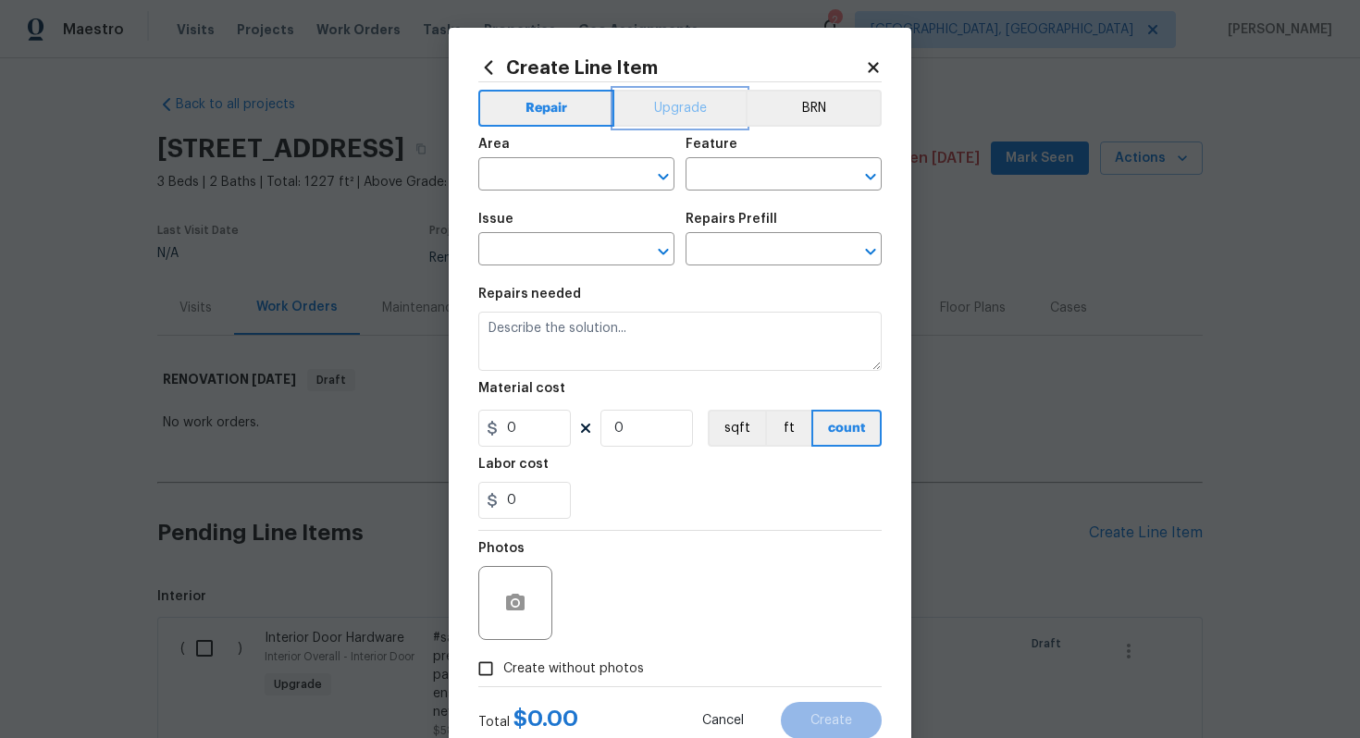
click at [658, 90] on button "Upgrade" at bounding box center [680, 108] width 132 height 37
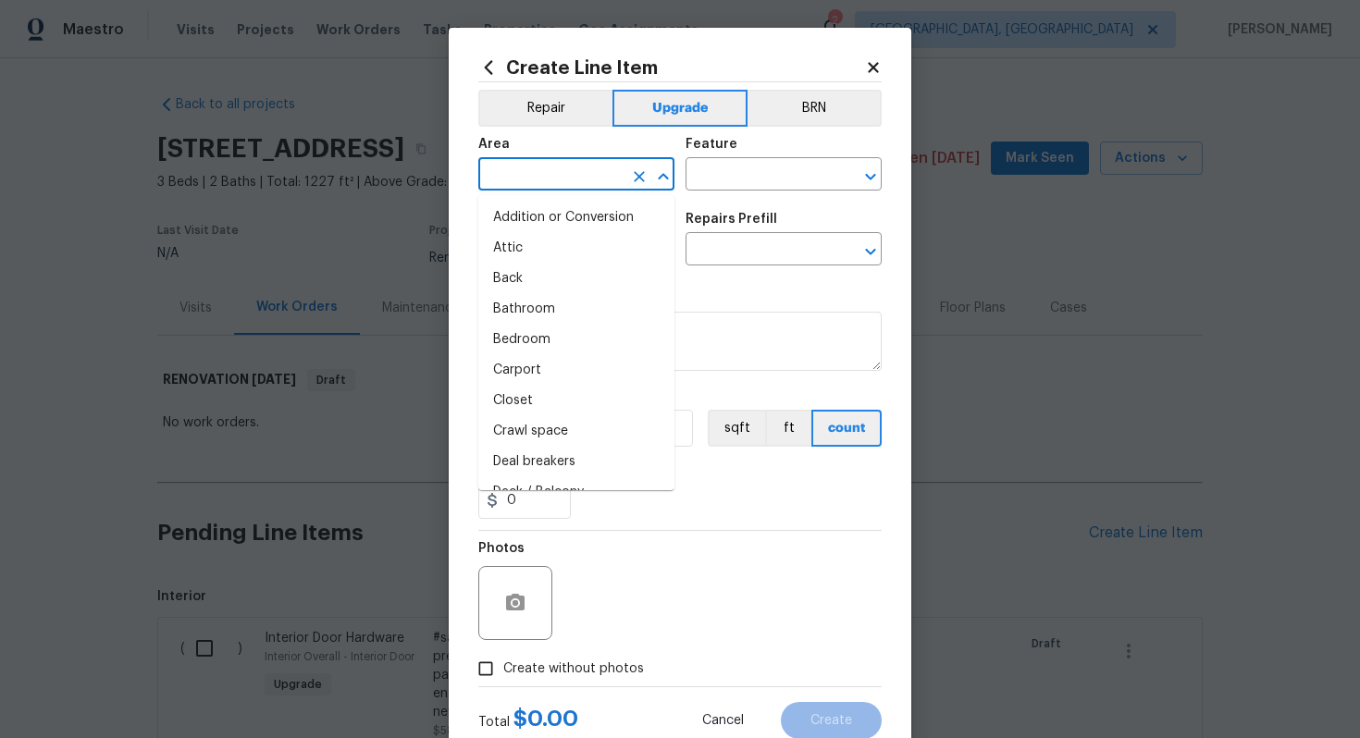
click at [562, 176] on input "text" at bounding box center [550, 176] width 144 height 29
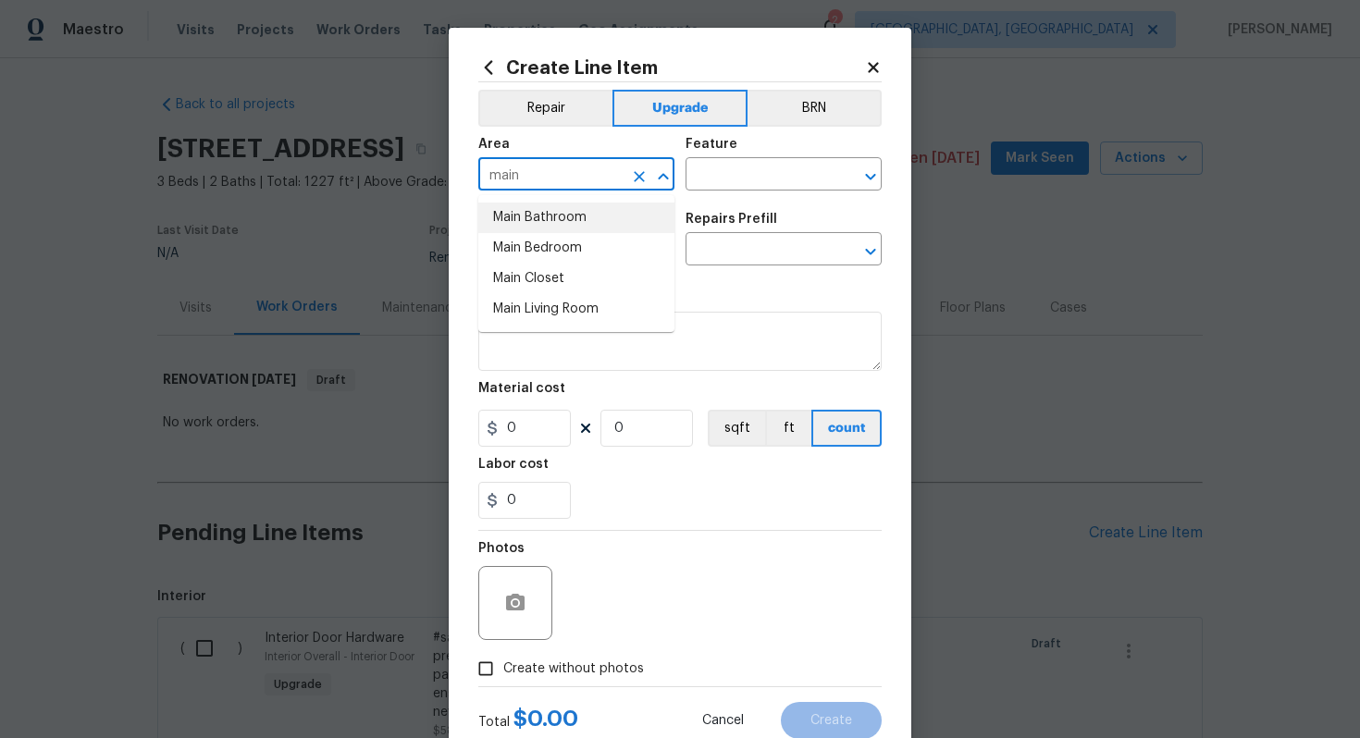
click at [572, 200] on ul "Main Bathroom Main Bedroom Main Closet Main Living Room" at bounding box center [576, 263] width 196 height 137
click at [574, 208] on li "Main Bathroom" at bounding box center [576, 218] width 196 height 31
type input "Main Bathroom"
click at [728, 164] on input "text" at bounding box center [757, 176] width 144 height 29
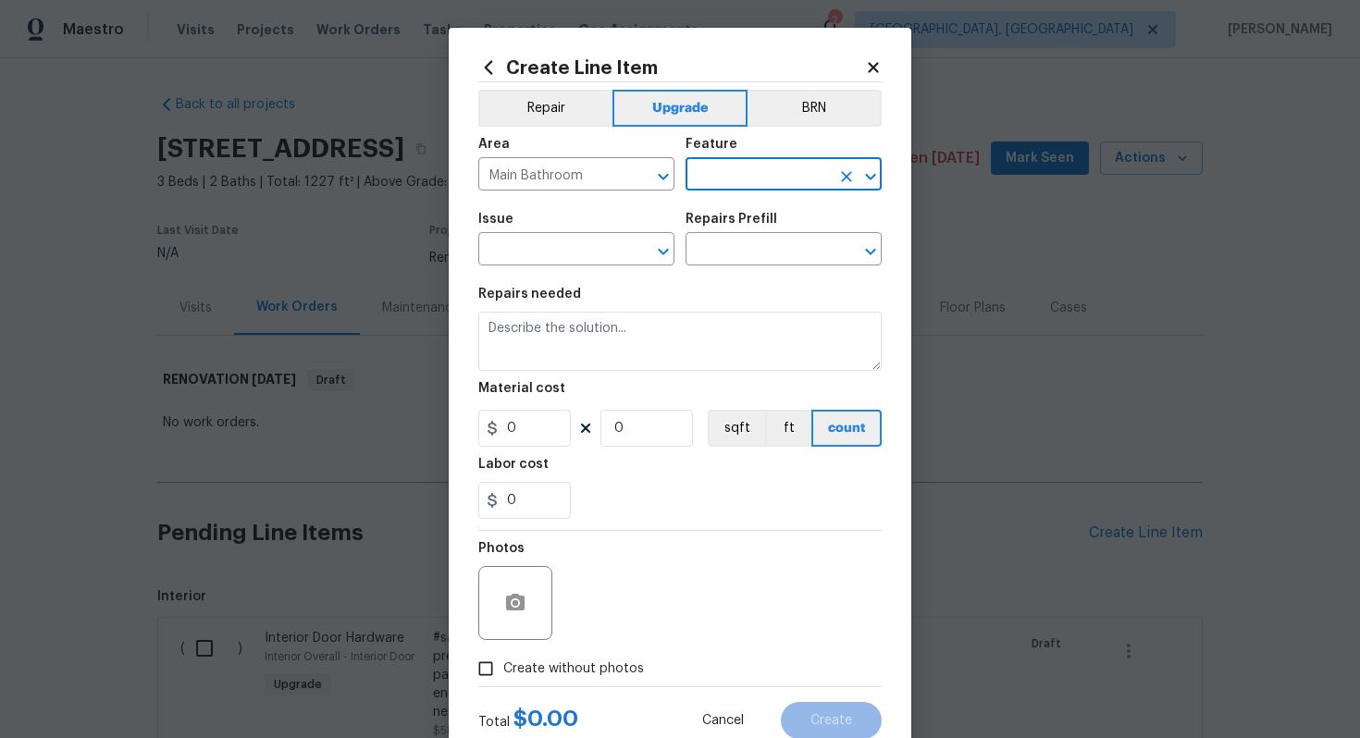
click at [696, 183] on input "text" at bounding box center [757, 176] width 144 height 29
click at [720, 298] on li "Plumbing" at bounding box center [783, 292] width 196 height 31
type input "Plumbing"
click at [568, 261] on input "text" at bounding box center [550, 251] width 144 height 29
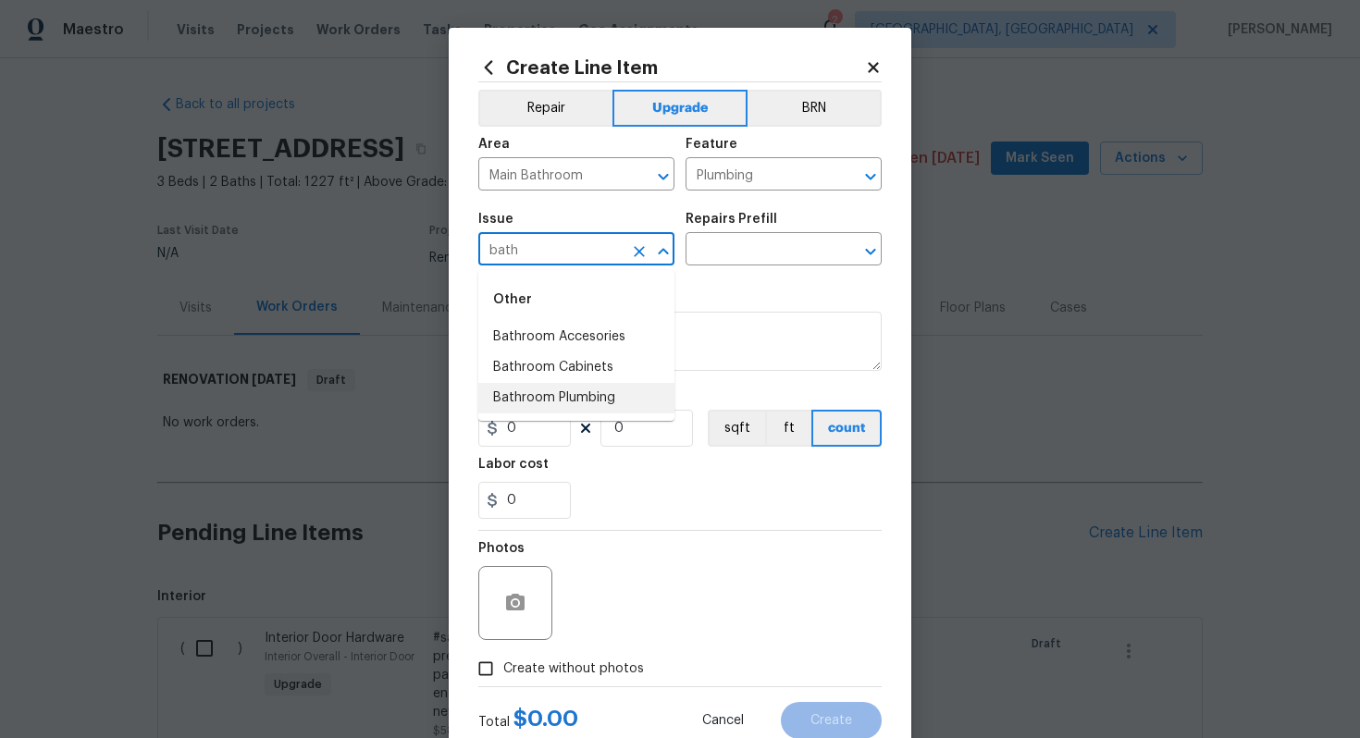
click at [620, 387] on li "Bathroom Plumbing" at bounding box center [576, 398] width 196 height 31
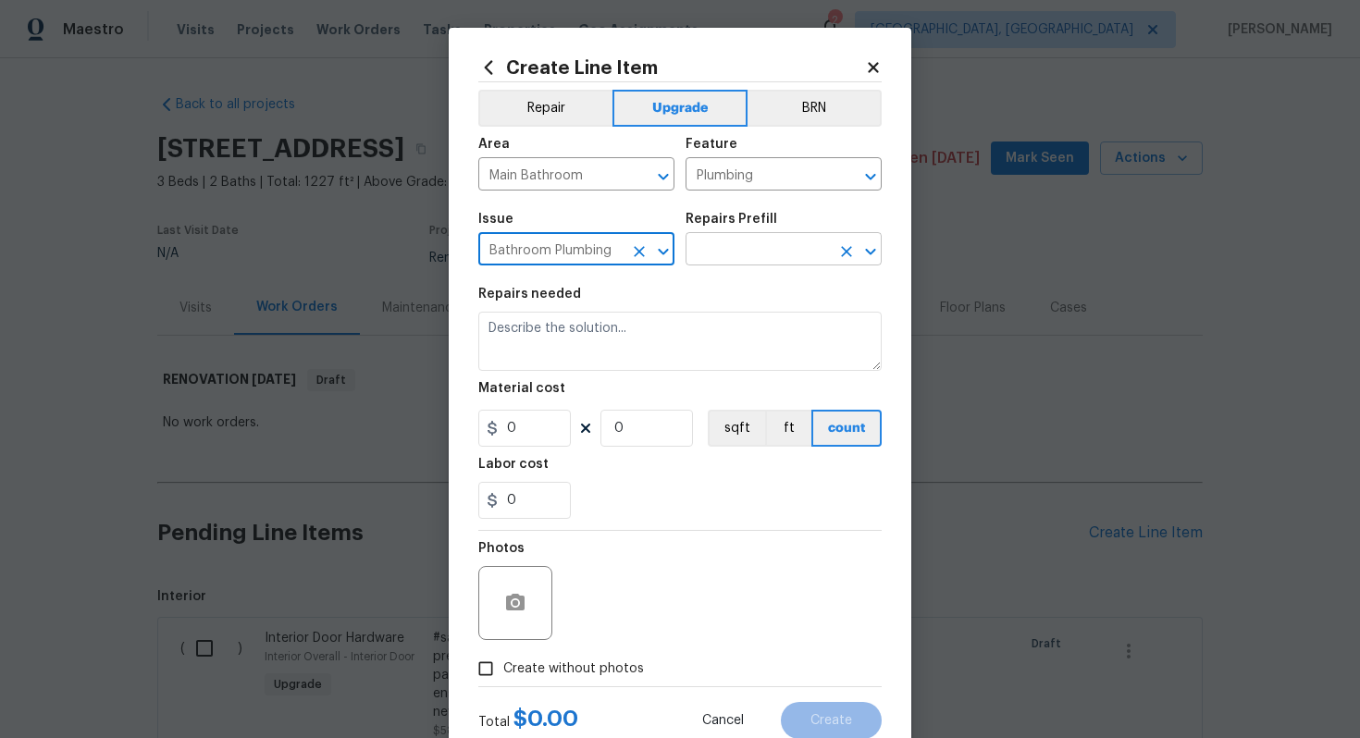
type input "Bathroom Plumbing"
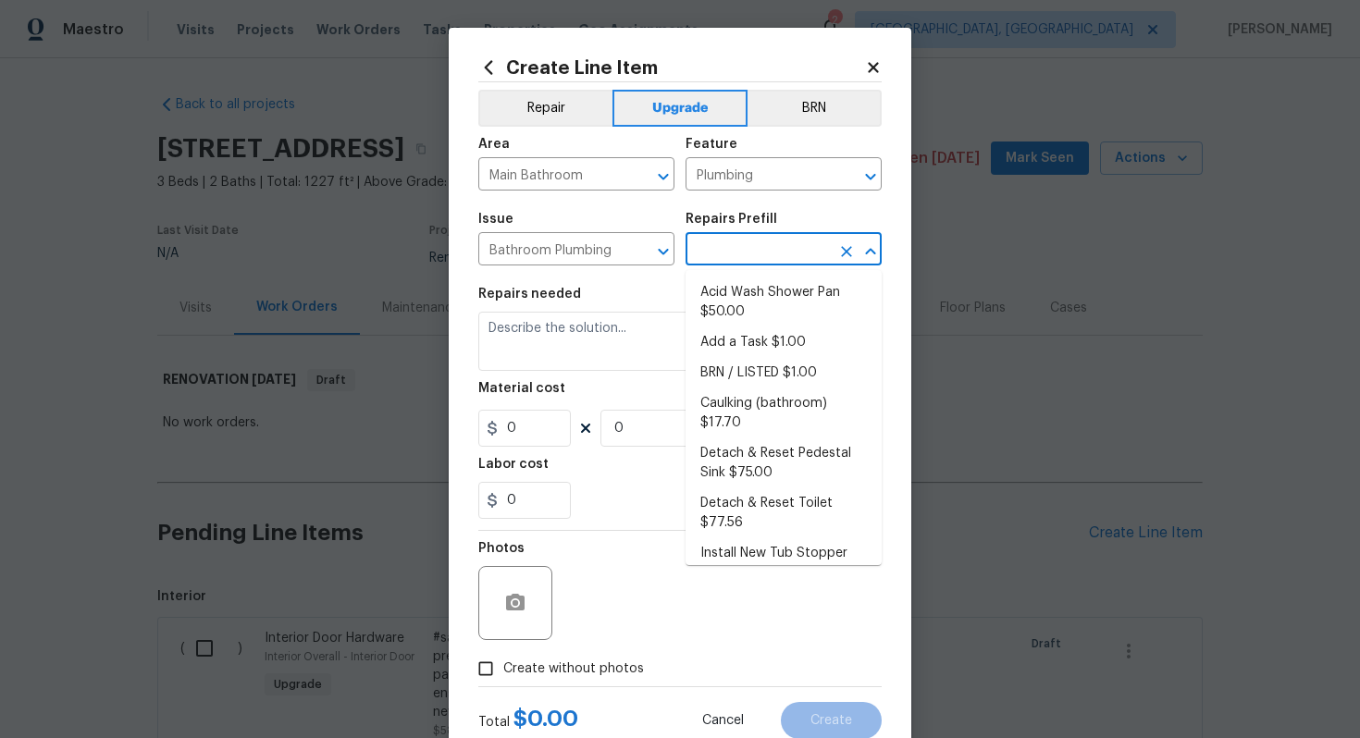
click at [736, 246] on input "text" at bounding box center [757, 251] width 144 height 29
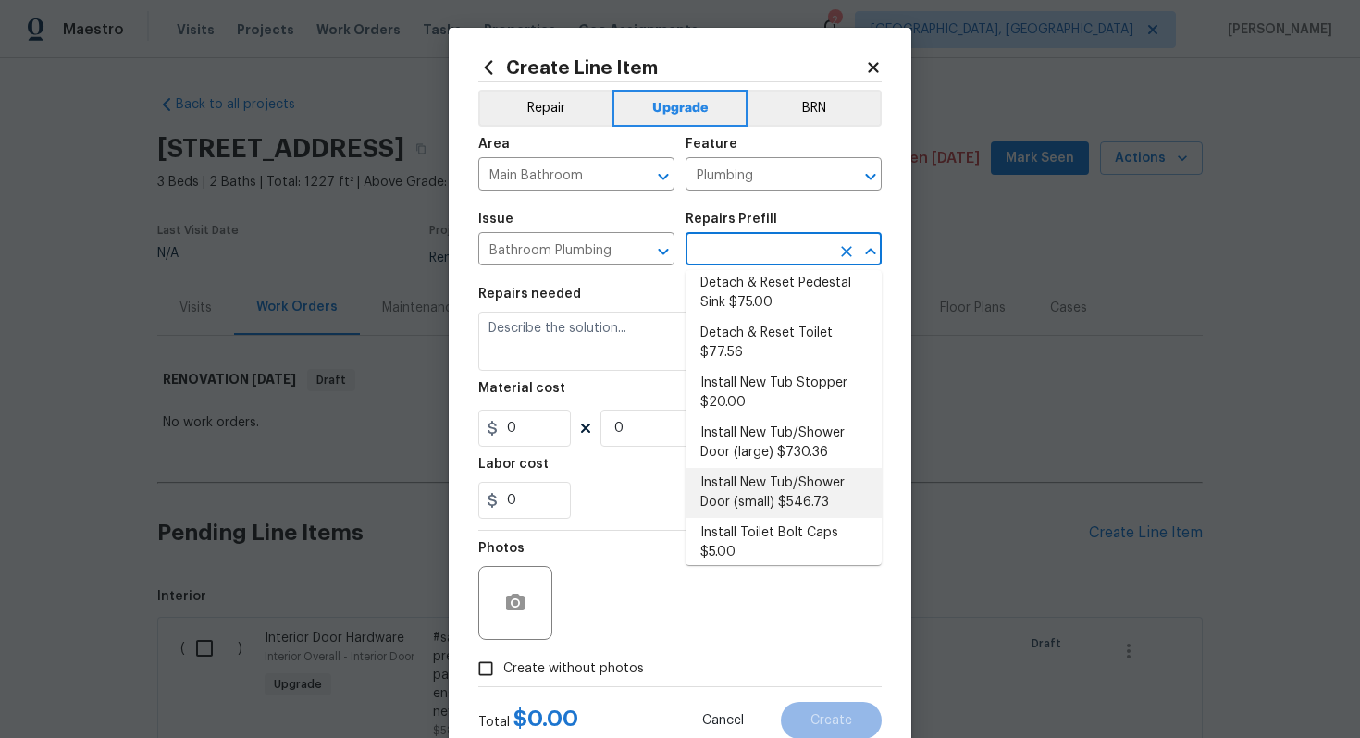
scroll to position [177, 0]
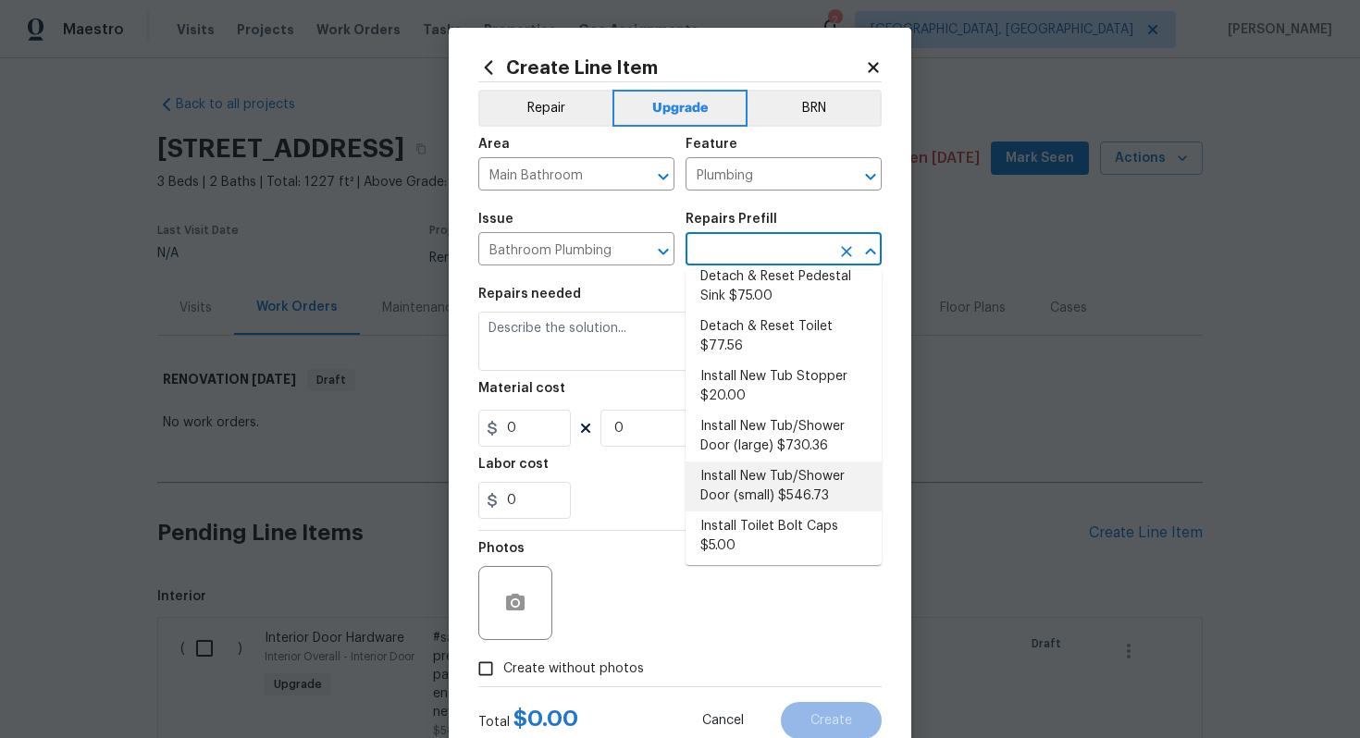
click at [781, 463] on li "Install New Tub/Shower Door (small) $546.73" at bounding box center [783, 486] width 196 height 50
type input "Install New Tub/Shower Door (small) $546.73"
type textarea "Prep the tub/shower surround and install a new 32''-36'' tempered shower door. …"
type input "546.73"
type input "1"
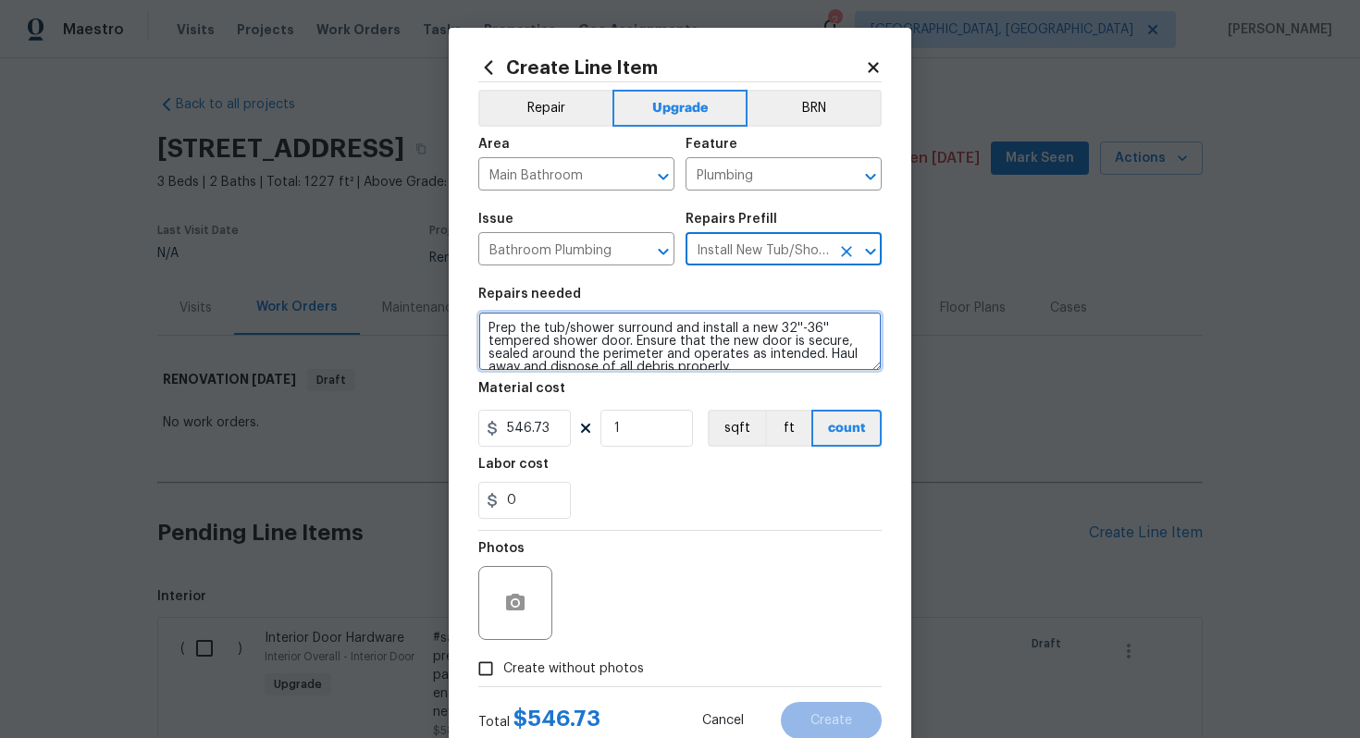
click at [485, 330] on textarea "Prep the tub/shower surround and install a new 32''-36'' tempered shower door. …" at bounding box center [679, 341] width 403 height 59
type textarea "#sala - Prep the tub/shower surround and install a new 32''-36'' tempered showe…"
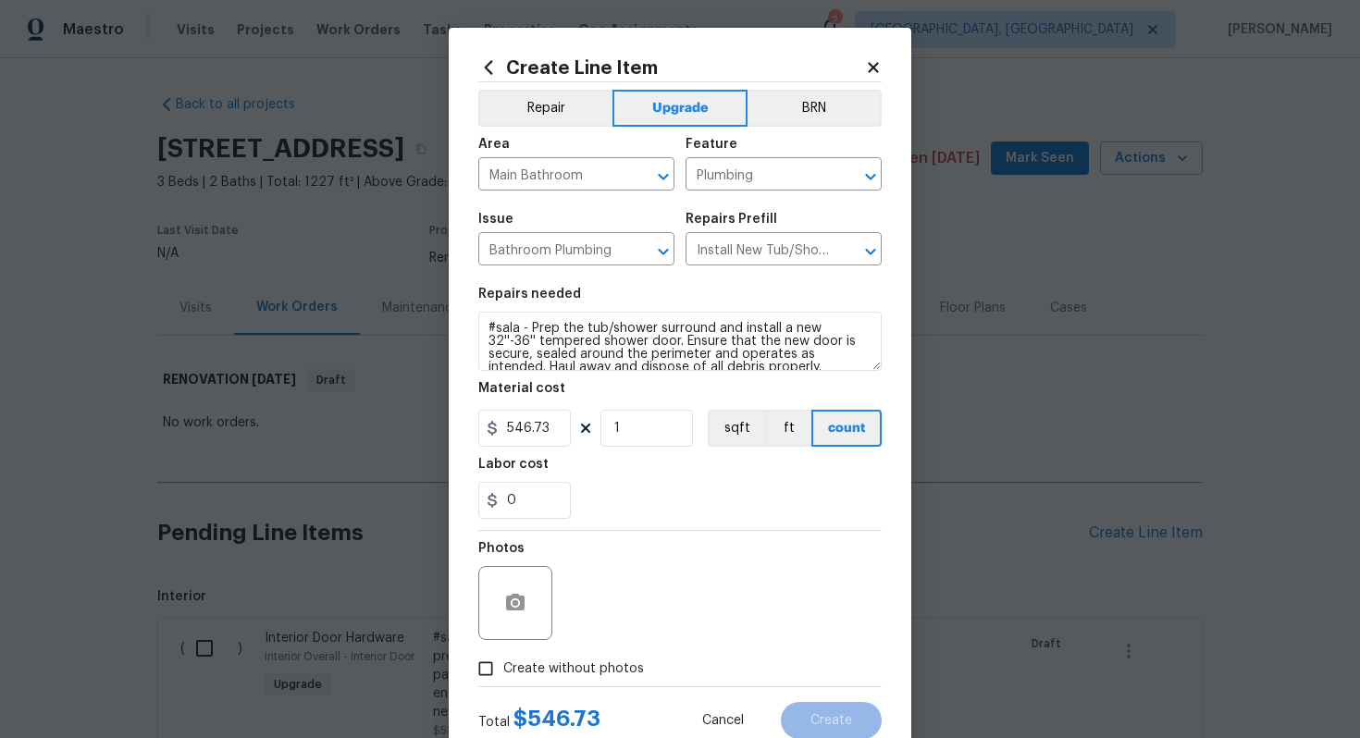
click at [610, 663] on span "Create without photos" at bounding box center [573, 668] width 141 height 19
click at [503, 663] on input "Create without photos" at bounding box center [485, 668] width 35 height 35
checkbox input "true"
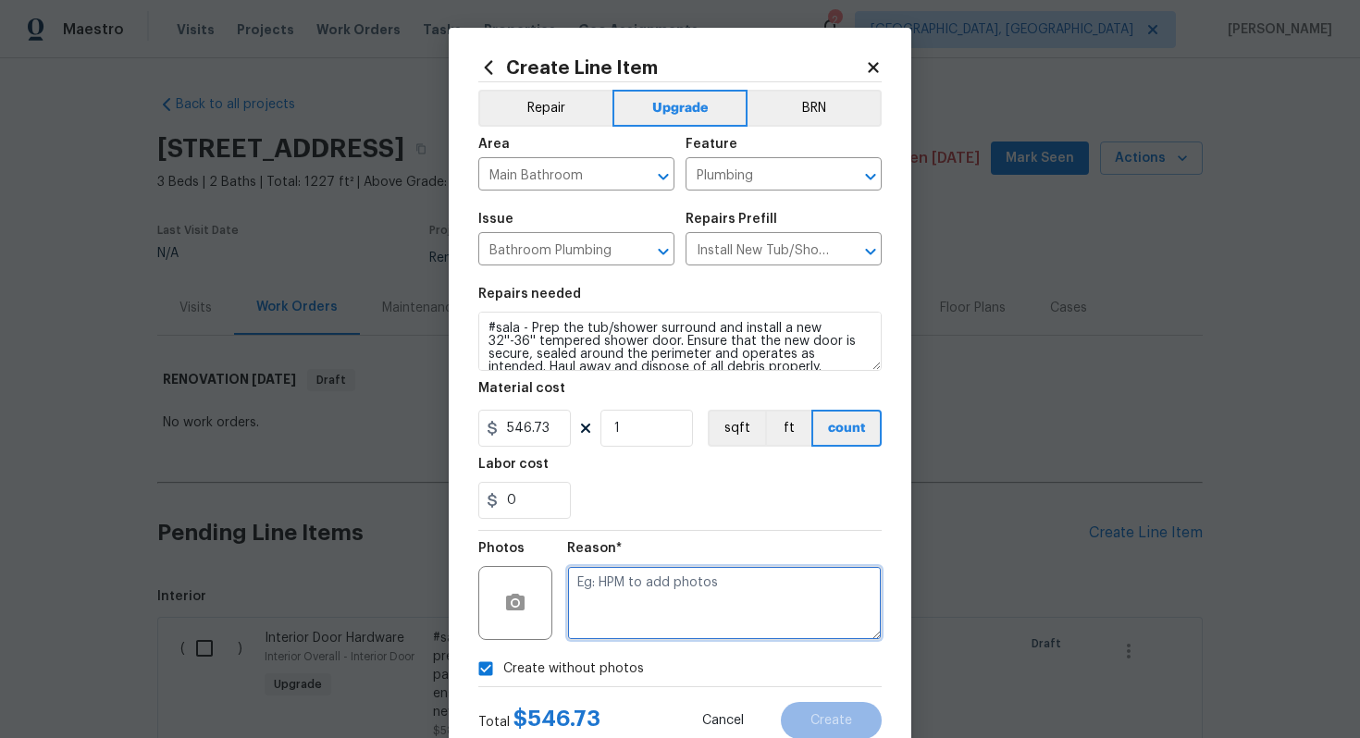
click at [633, 608] on textarea at bounding box center [724, 603] width 314 height 74
type textarea "n/a"
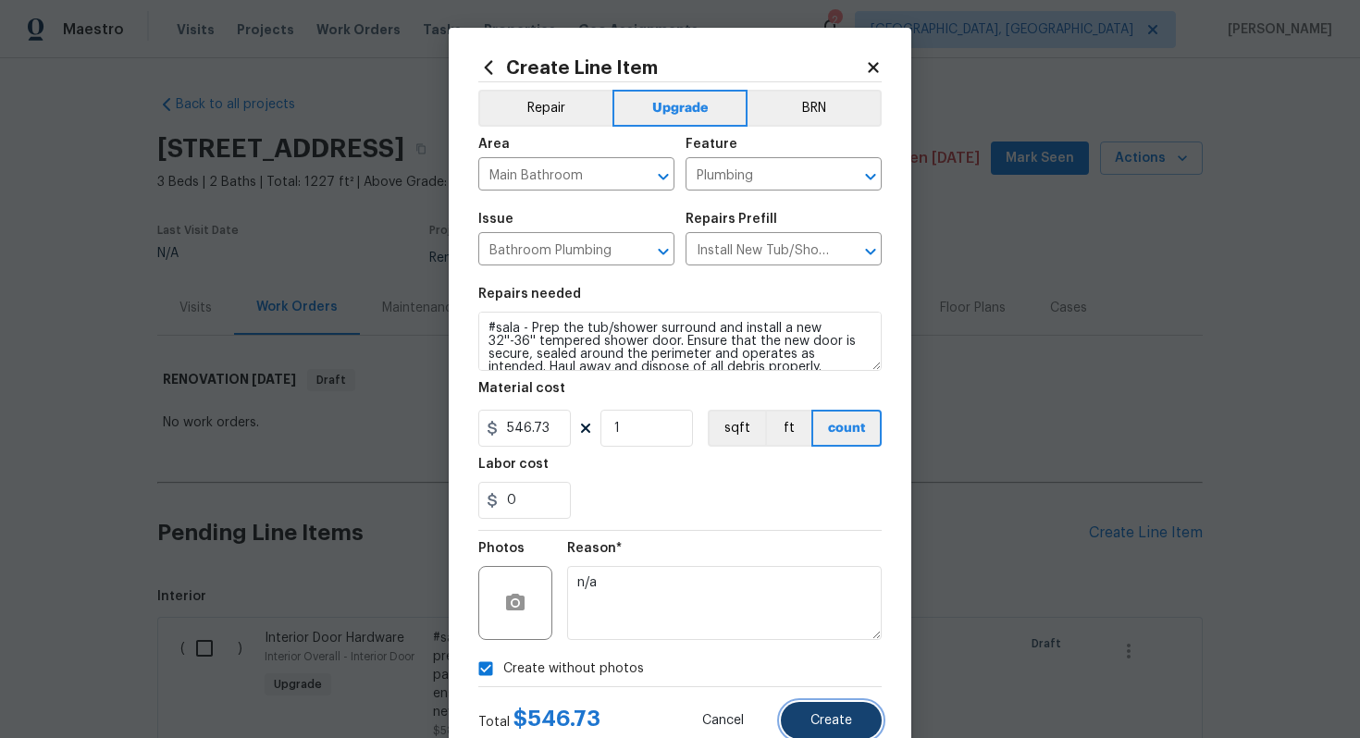
click at [835, 737] on button "Create" at bounding box center [831, 720] width 101 height 37
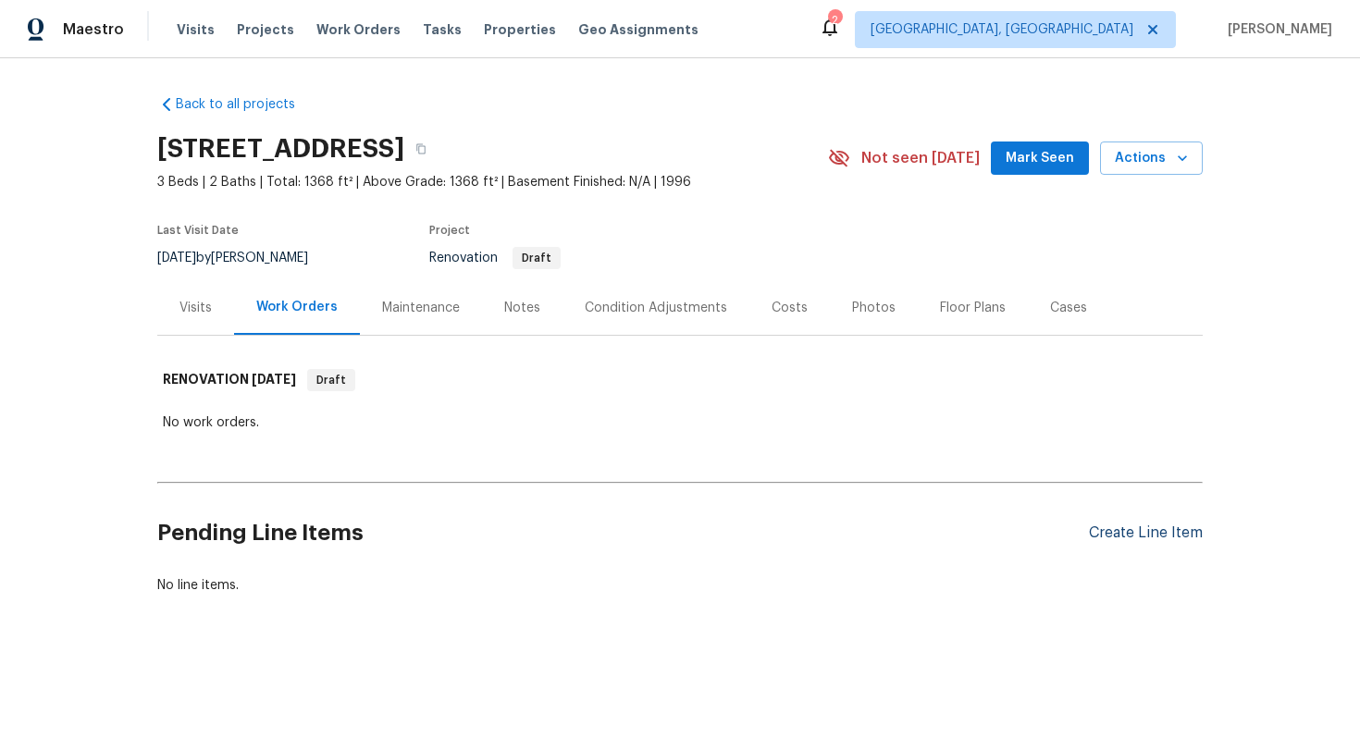
click at [1105, 525] on div "Create Line Item" at bounding box center [1146, 533] width 114 height 18
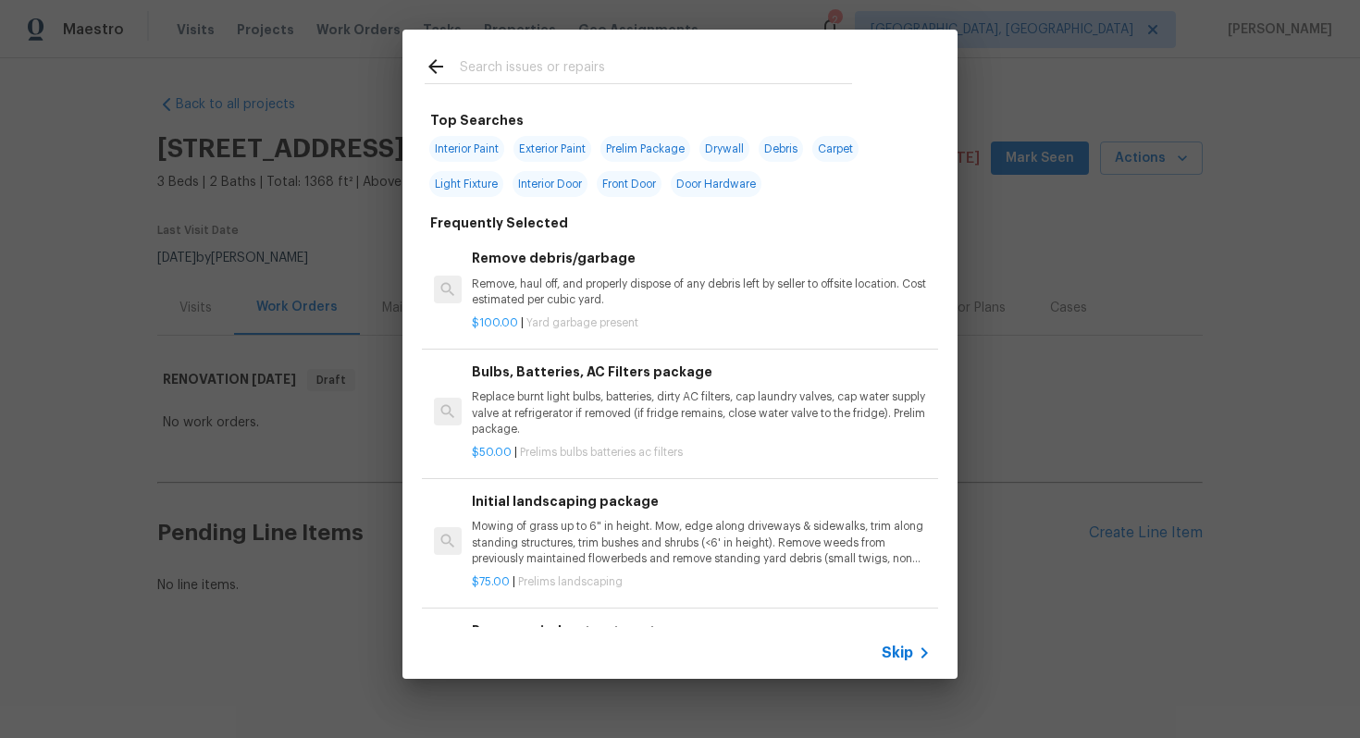
click at [889, 646] on span "Skip" at bounding box center [896, 653] width 31 height 18
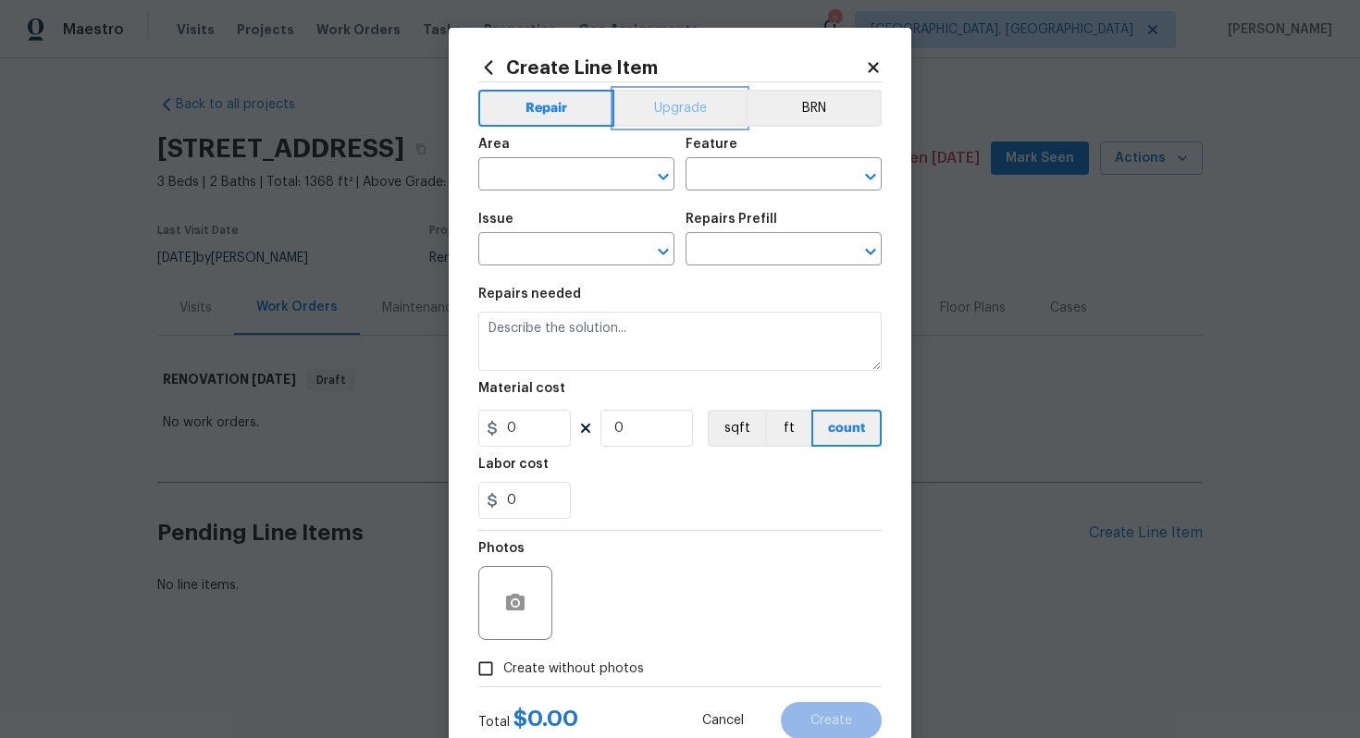
click at [655, 110] on button "Upgrade" at bounding box center [680, 108] width 132 height 37
click at [585, 180] on input "text" at bounding box center [550, 176] width 144 height 29
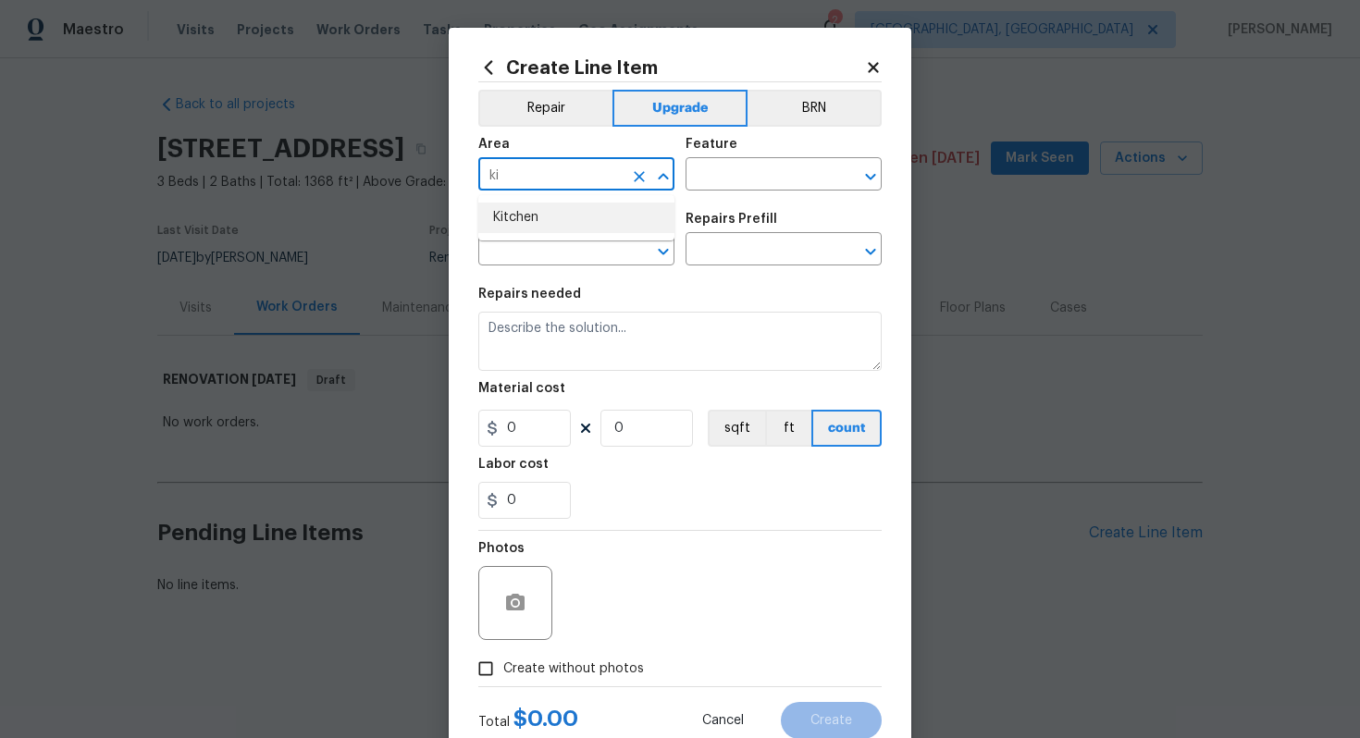
click at [562, 227] on li "Kitchen" at bounding box center [576, 218] width 196 height 31
type input "Kitchen"
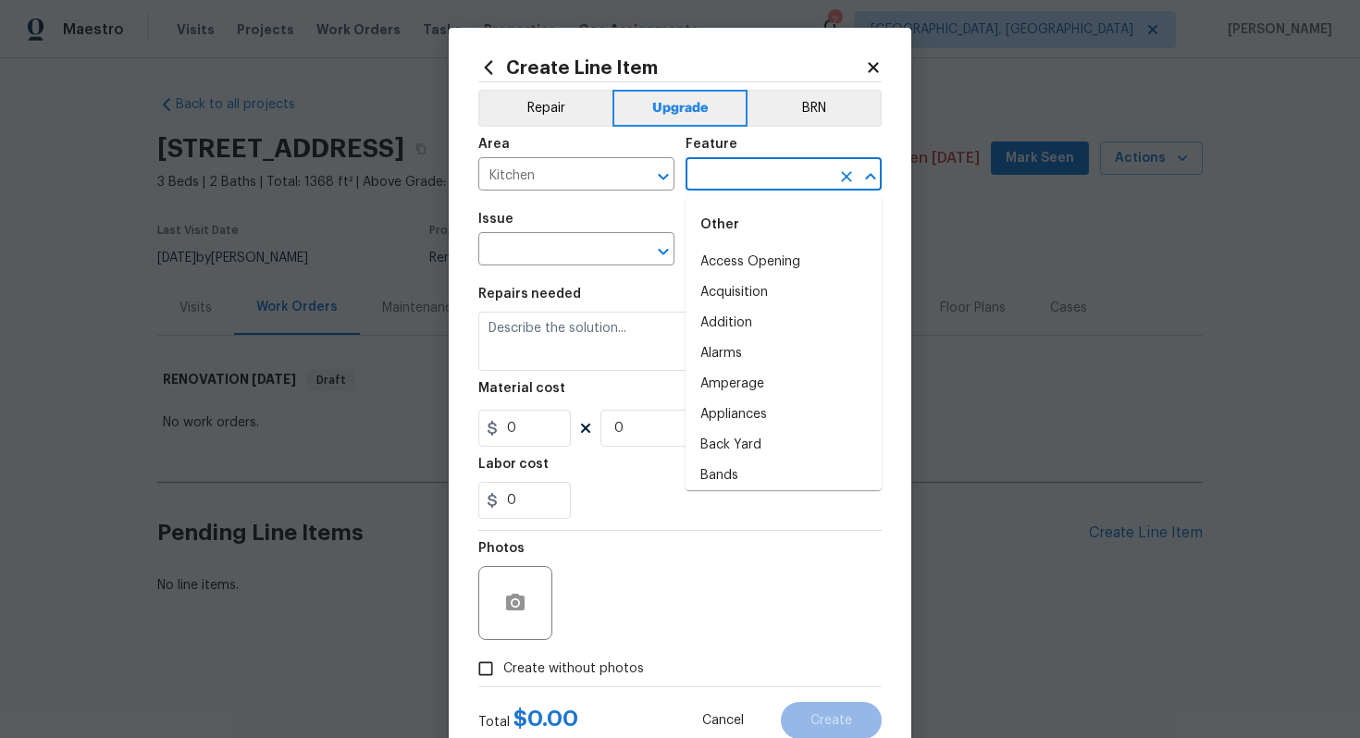
click at [754, 166] on input "text" at bounding box center [757, 176] width 144 height 29
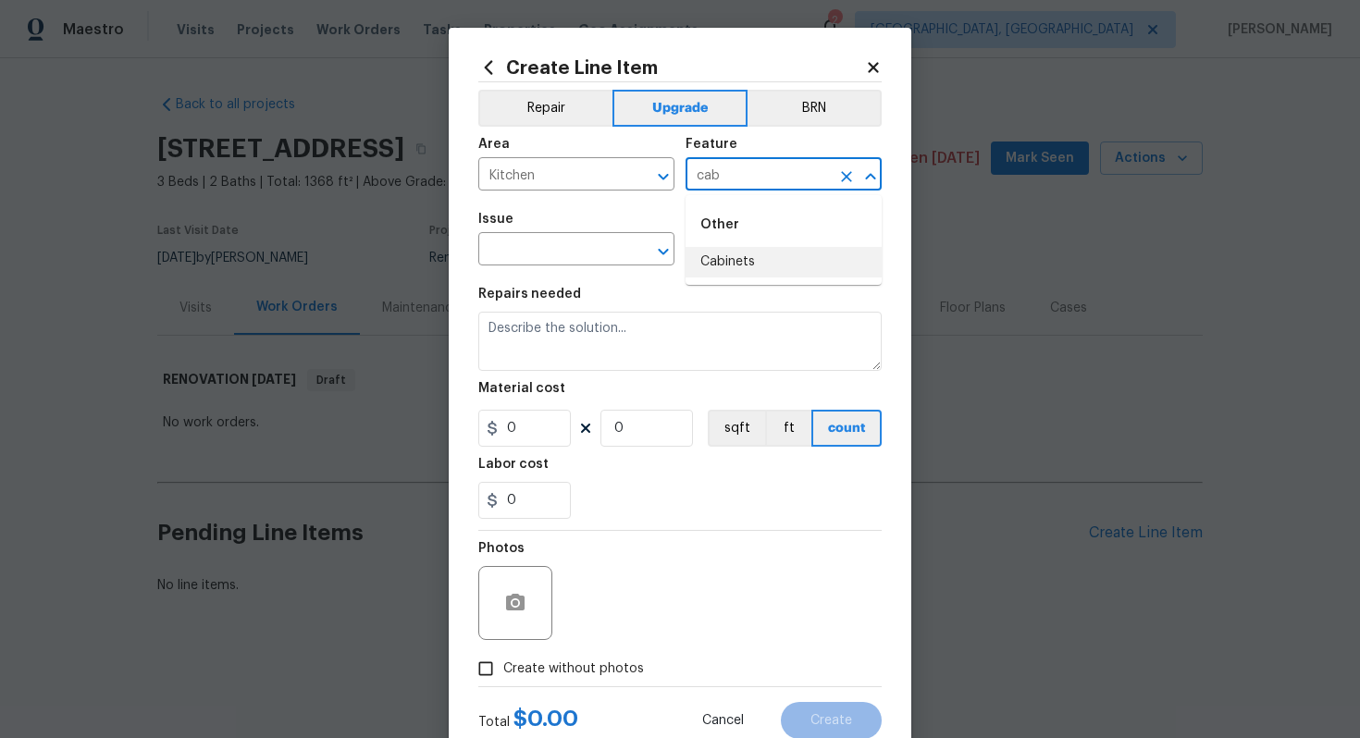
click at [757, 261] on li "Cabinets" at bounding box center [783, 262] width 196 height 31
type input "Cabinets"
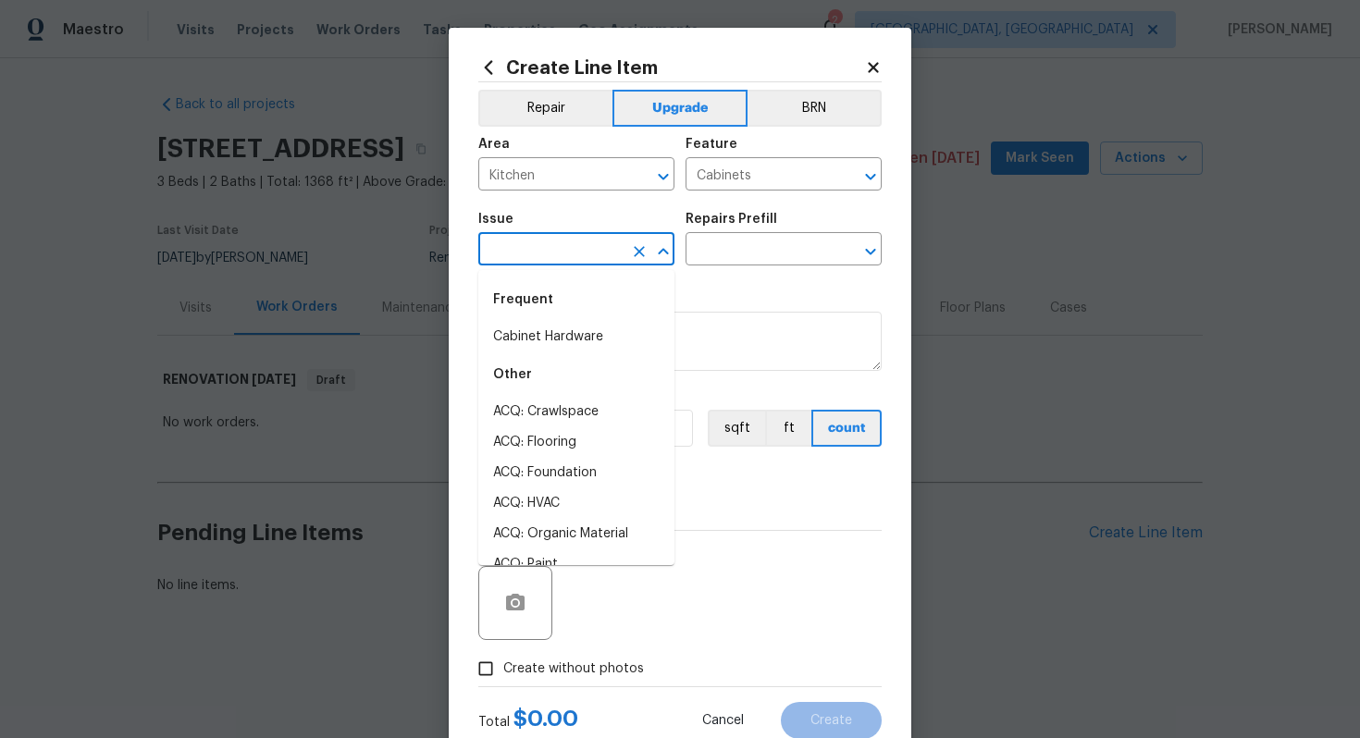
click at [515, 251] on input "text" at bounding box center [550, 251] width 144 height 29
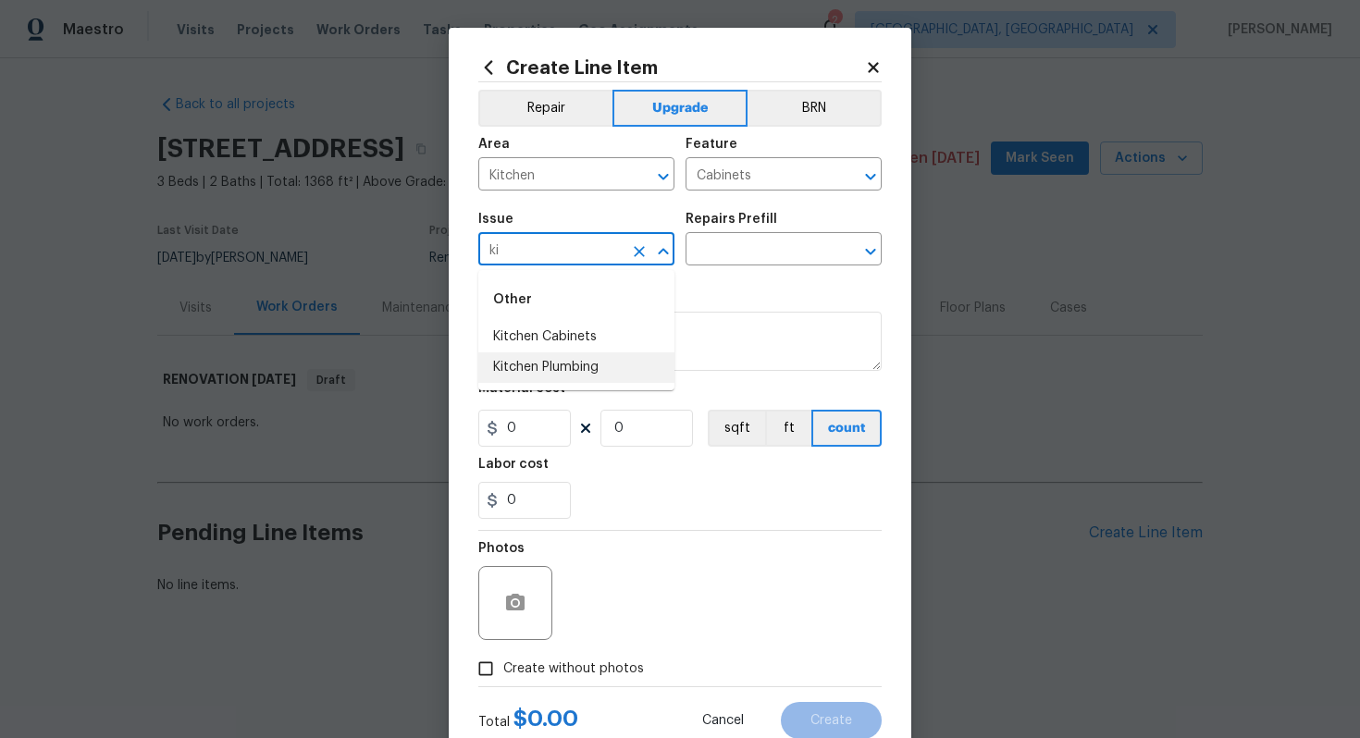
click at [519, 359] on li "Kitchen Plumbing" at bounding box center [576, 367] width 196 height 31
type input "Kitchen Plumbing"
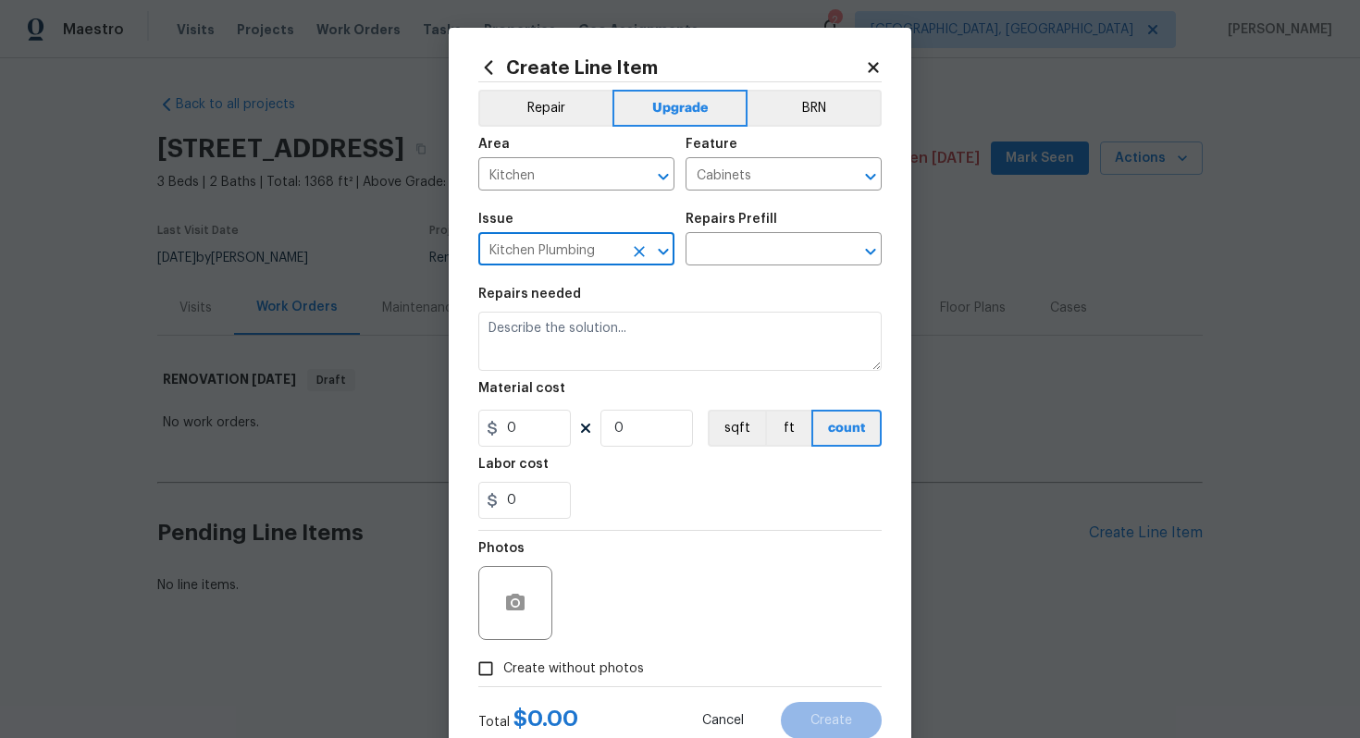
click at [643, 252] on icon "Clear" at bounding box center [639, 251] width 18 height 18
click at [588, 265] on input "text" at bounding box center [550, 251] width 144 height 29
click at [576, 350] on li "Kitchen Cabinets" at bounding box center [576, 337] width 196 height 31
type input "Kitchen Cabinets"
click at [720, 255] on input "text" at bounding box center [757, 251] width 144 height 29
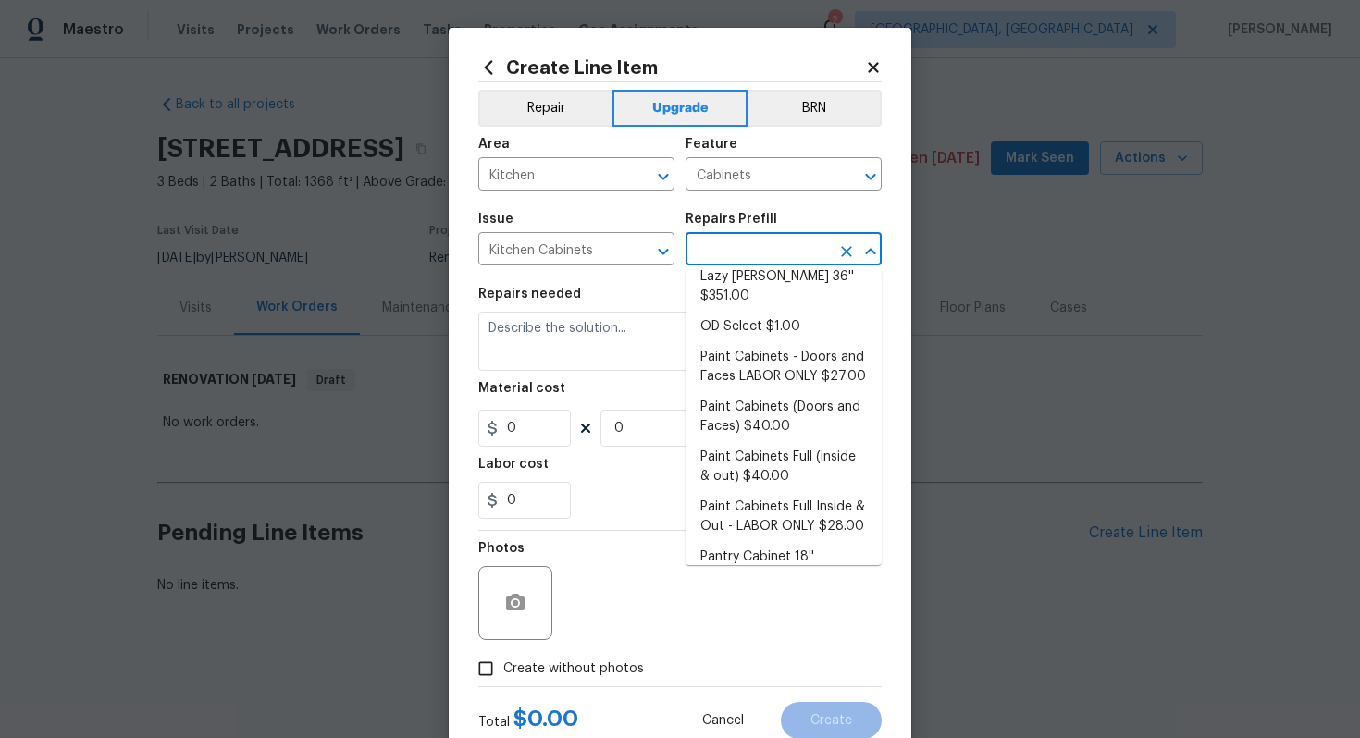
scroll to position [231, 0]
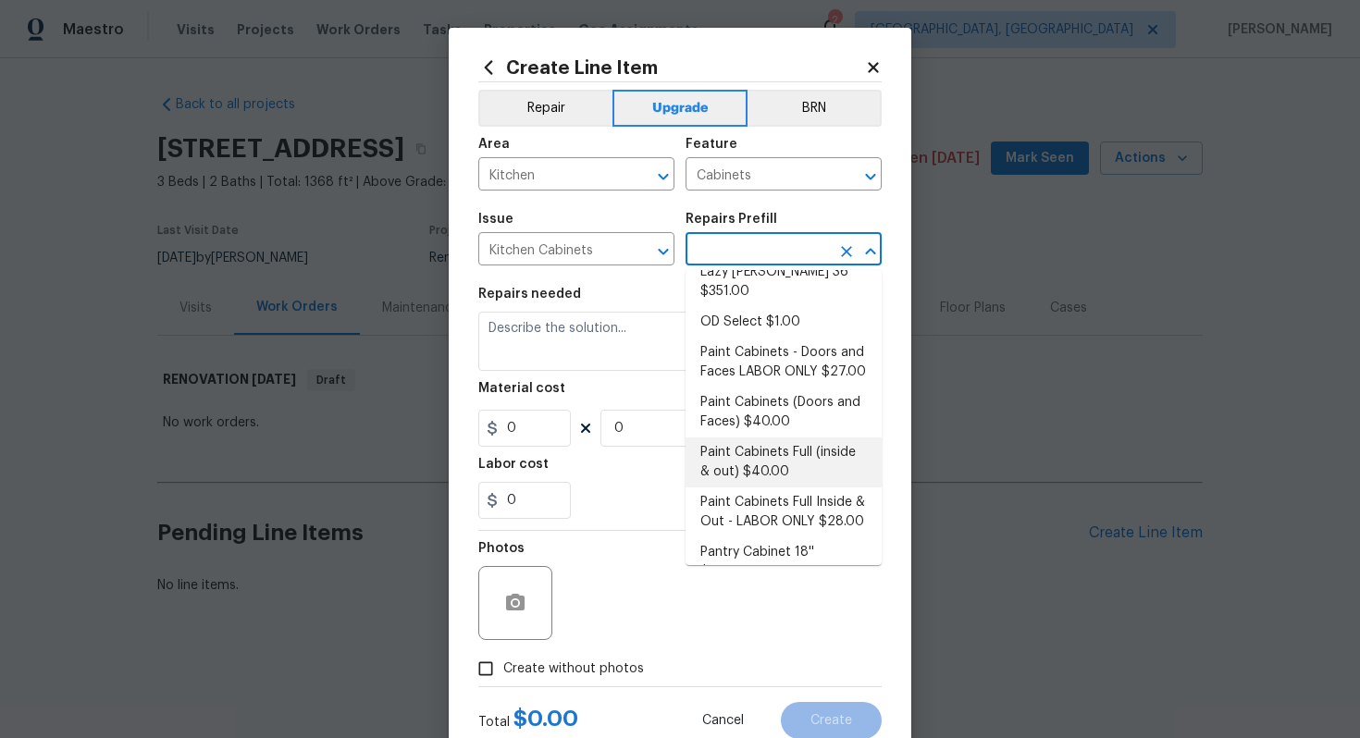
click at [797, 437] on li "Paint Cabinets Full (inside & out) $40.00" at bounding box center [783, 462] width 196 height 50
type input "Paint Cabinets Full (inside & out) $40.00"
type textarea "Prep, sand, mask and apply 2 coats of paint to the kitchen cabinet doors, inter…"
type input "40"
type input "1"
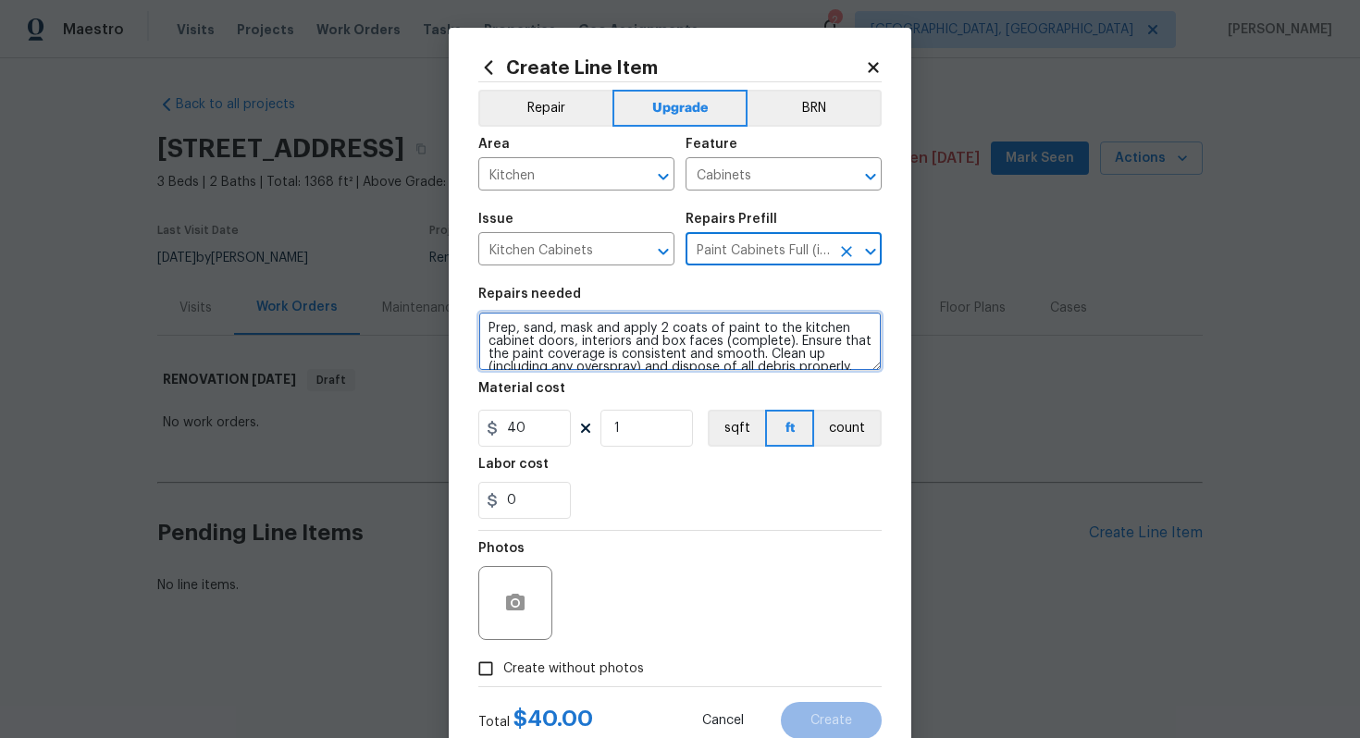
click at [479, 325] on textarea "Prep, sand, mask and apply 2 coats of paint to the kitchen cabinet doors, inter…" at bounding box center [679, 341] width 403 height 59
type textarea "#sala - Prep, sand, mask and apply 2 coats of paint to the kitchen cabinet door…"
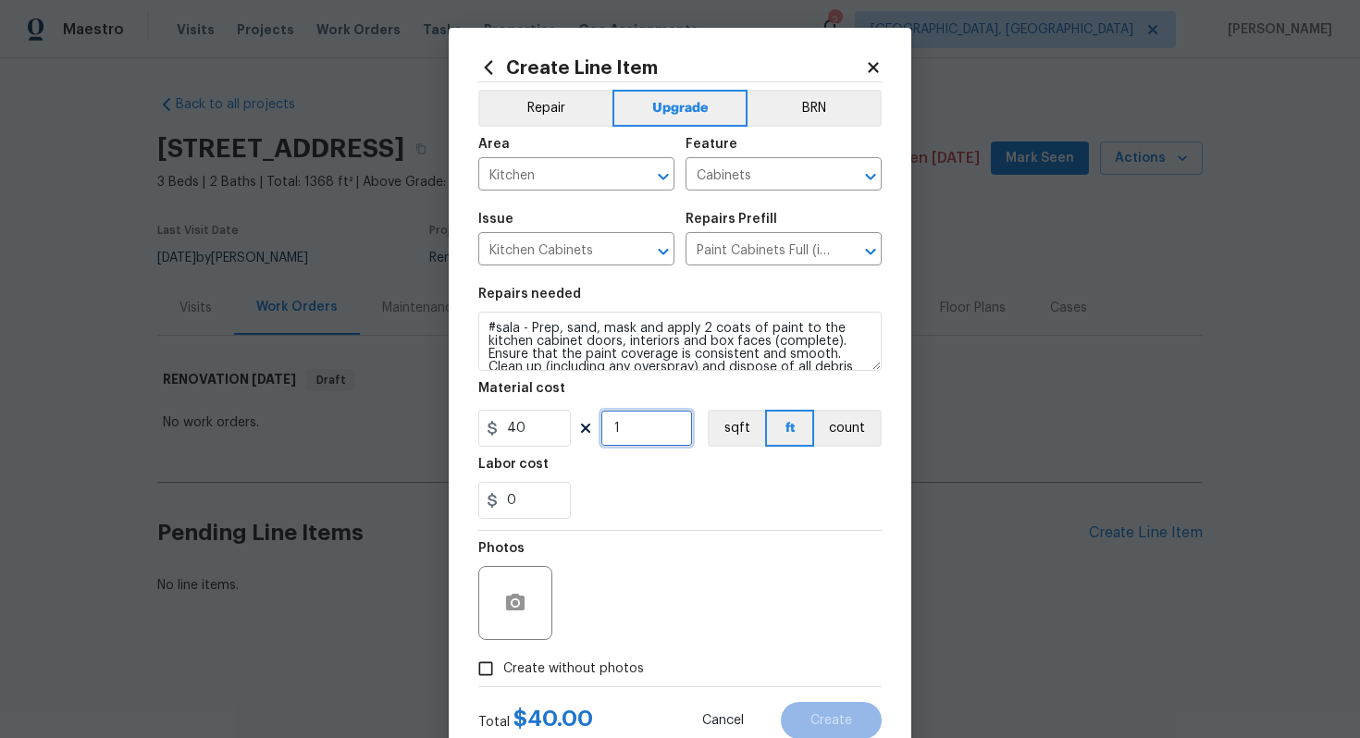
click at [633, 419] on input "1" at bounding box center [646, 428] width 92 height 37
type input "60"
click at [581, 666] on span "Create without photos" at bounding box center [573, 668] width 141 height 19
click at [503, 666] on input "Create without photos" at bounding box center [485, 668] width 35 height 35
checkbox input "true"
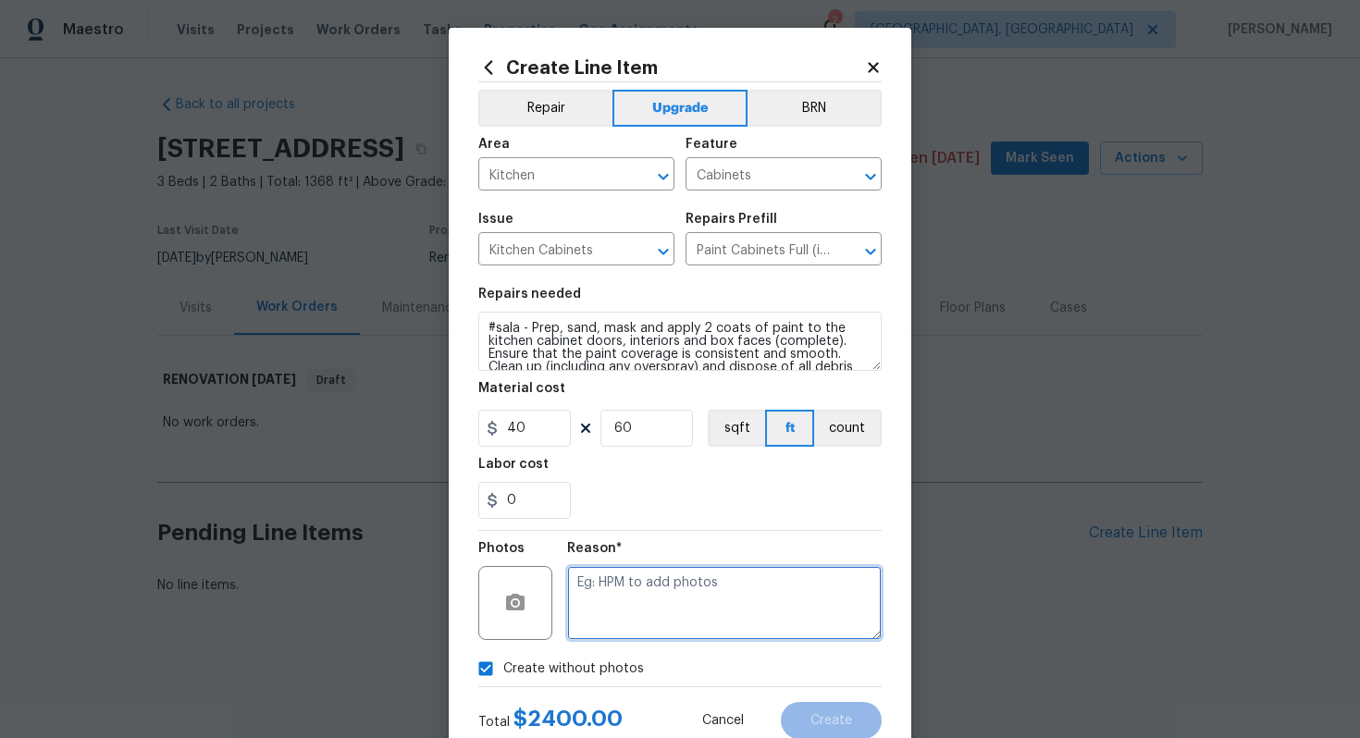
click at [640, 586] on textarea at bounding box center [724, 603] width 314 height 74
type textarea "n/a"
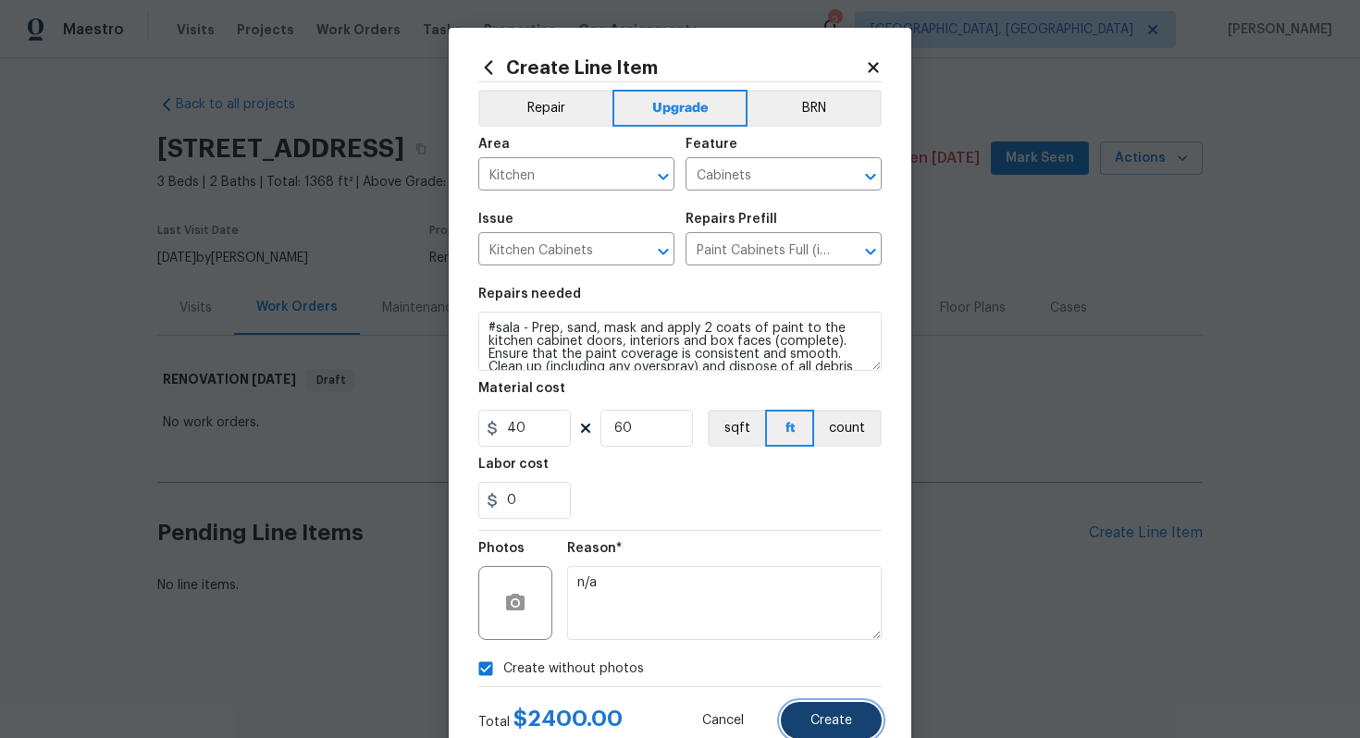
click at [830, 729] on button "Create" at bounding box center [831, 720] width 101 height 37
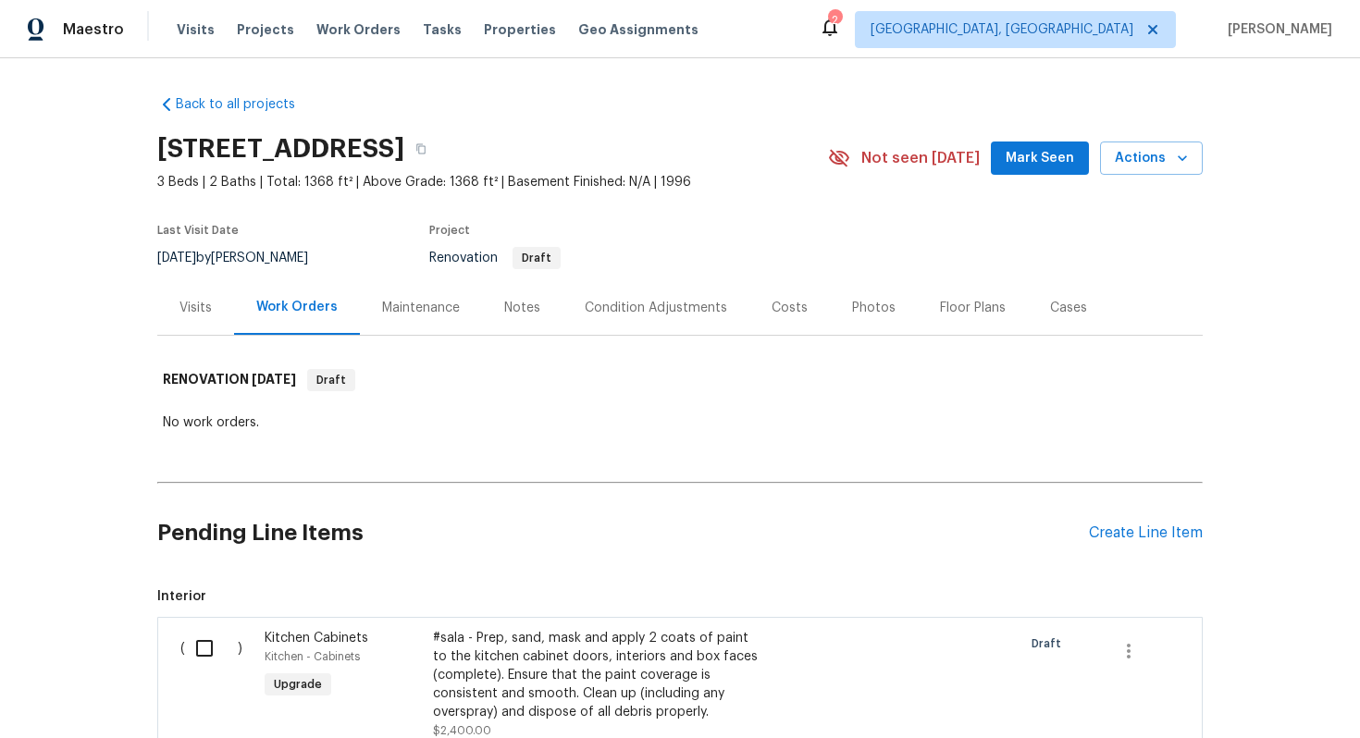
scroll to position [267, 0]
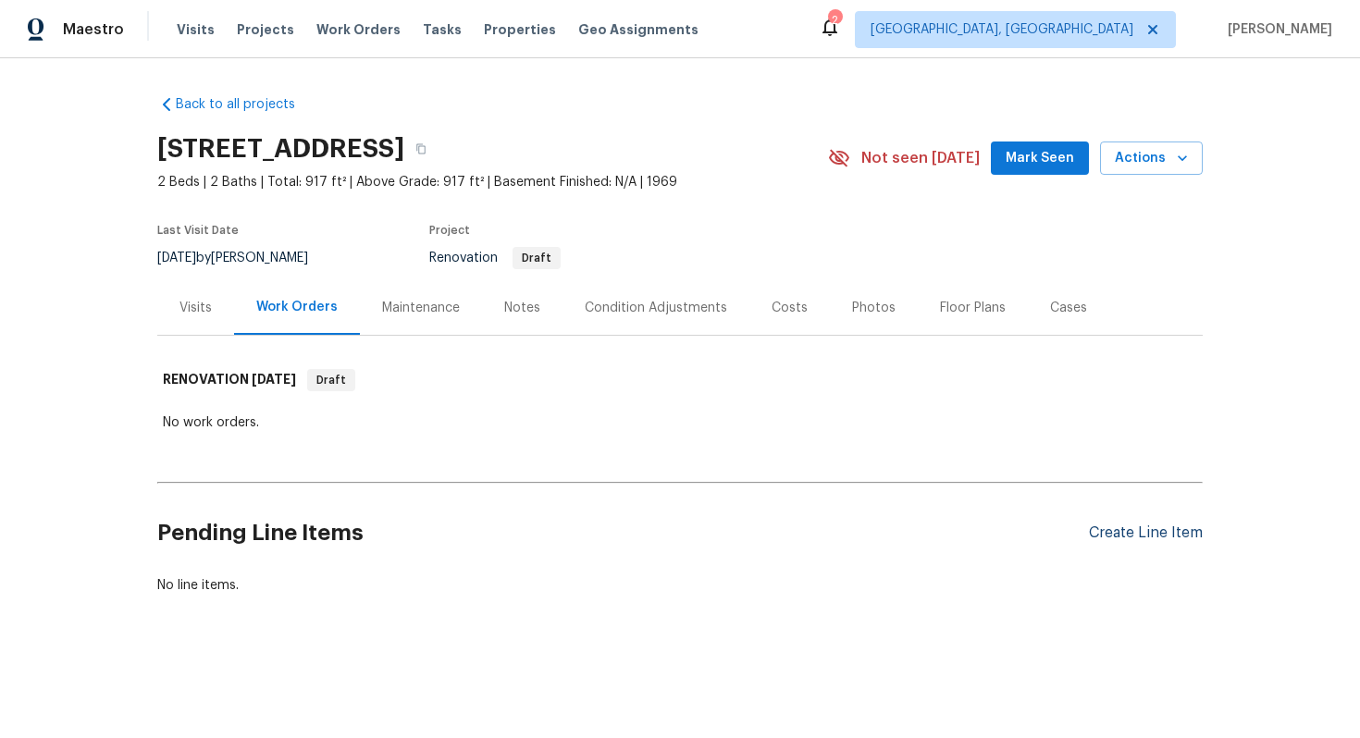
click at [1146, 537] on div "Create Line Item" at bounding box center [1146, 533] width 114 height 18
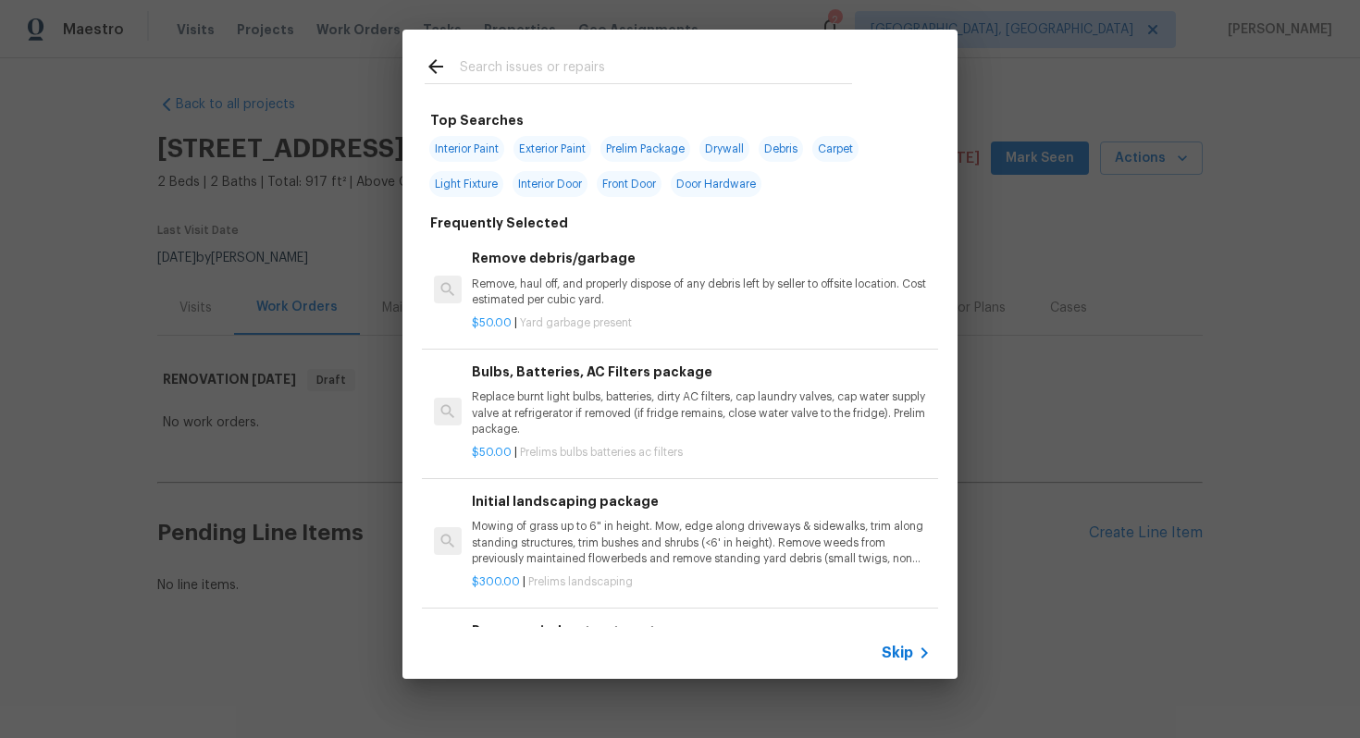
click at [920, 644] on icon at bounding box center [924, 653] width 22 height 22
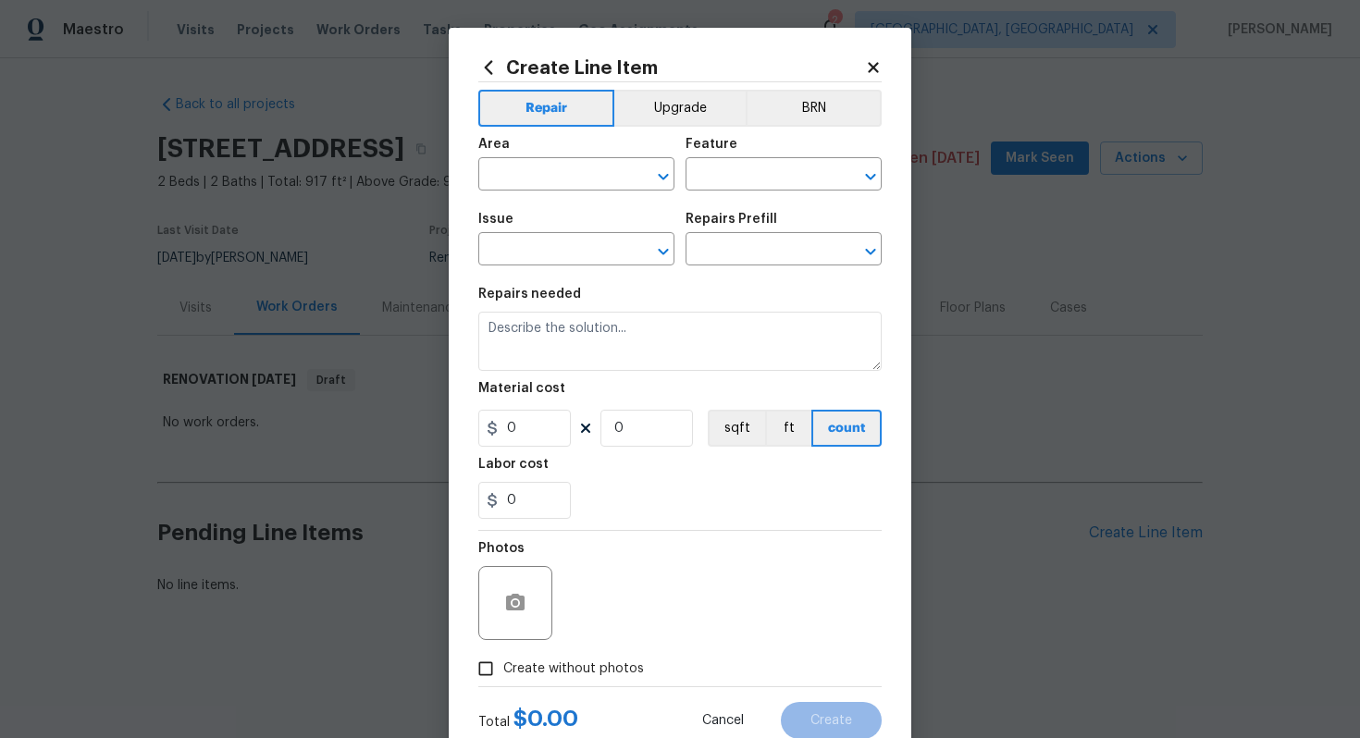
click at [542, 193] on span "Area ​" at bounding box center [576, 164] width 196 height 75
click at [541, 180] on input "text" at bounding box center [550, 176] width 144 height 29
click at [547, 221] on li "Bathroom" at bounding box center [576, 218] width 196 height 31
type input "Bathroom"
click at [753, 165] on input "text" at bounding box center [757, 176] width 144 height 29
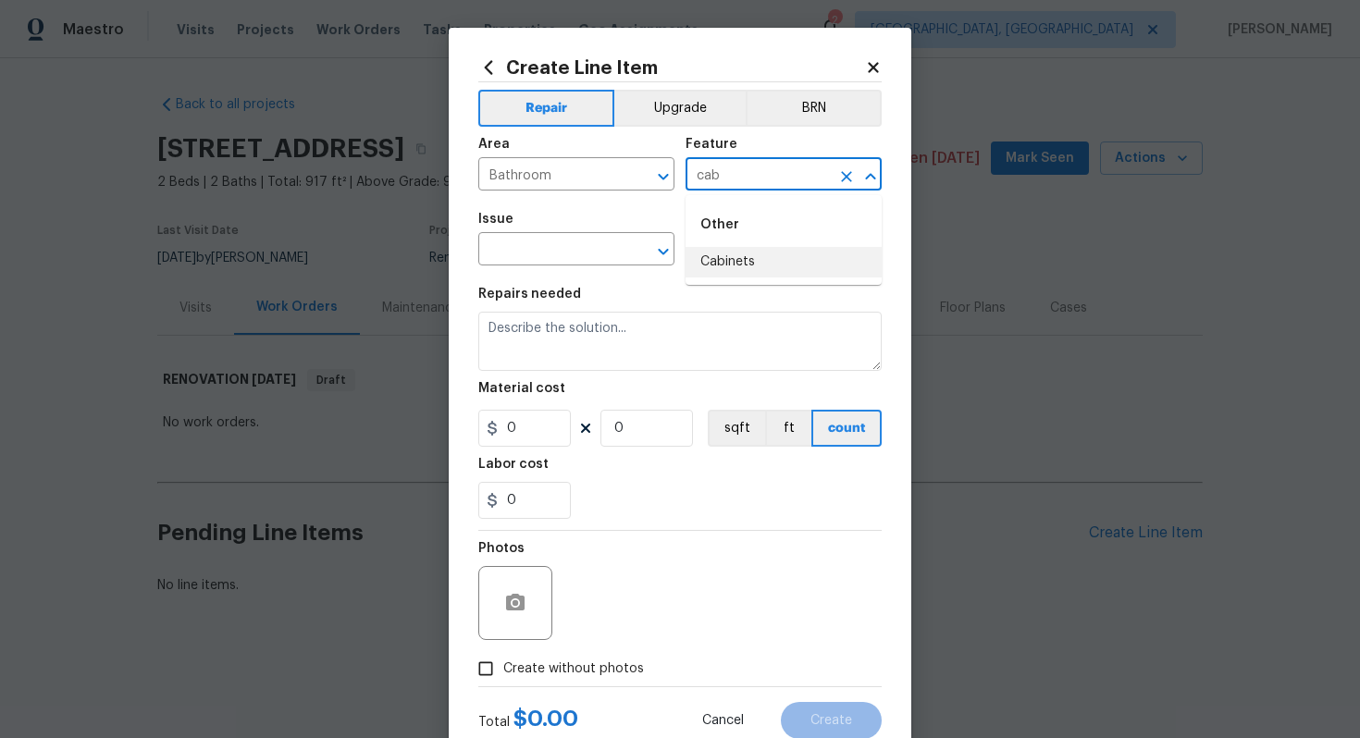
click at [737, 275] on li "Cabinets" at bounding box center [783, 262] width 196 height 31
type input "Cabinets"
click at [572, 263] on input "text" at bounding box center [550, 251] width 144 height 29
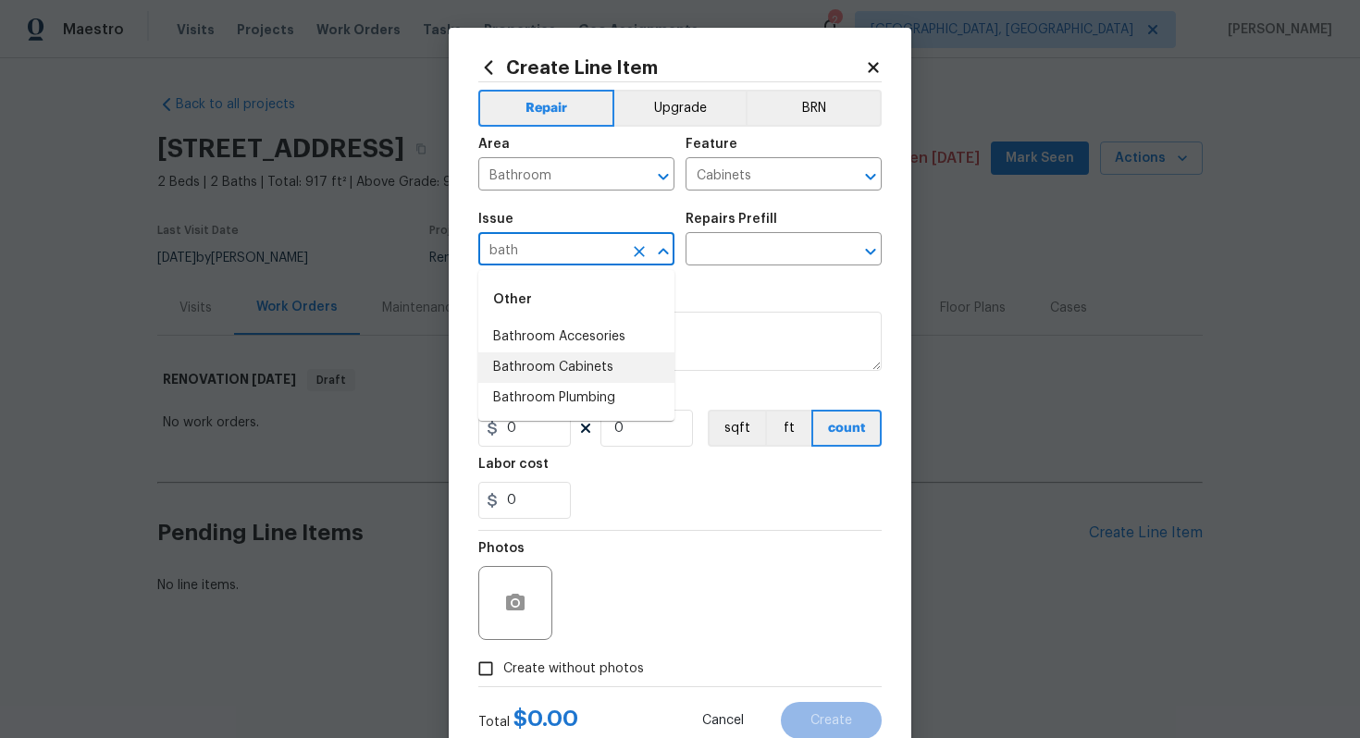
click at [613, 365] on li "Bathroom Cabinets" at bounding box center [576, 367] width 196 height 31
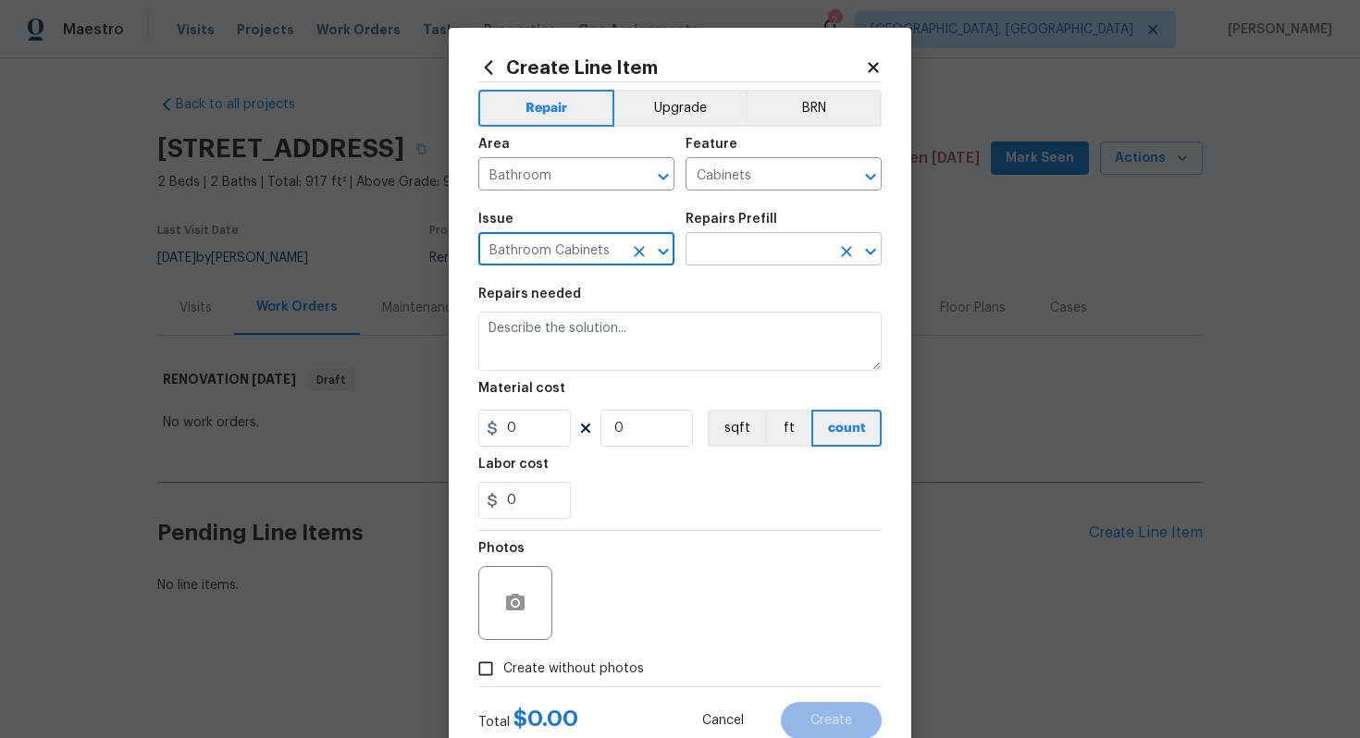
type input "Bathroom Cabinets"
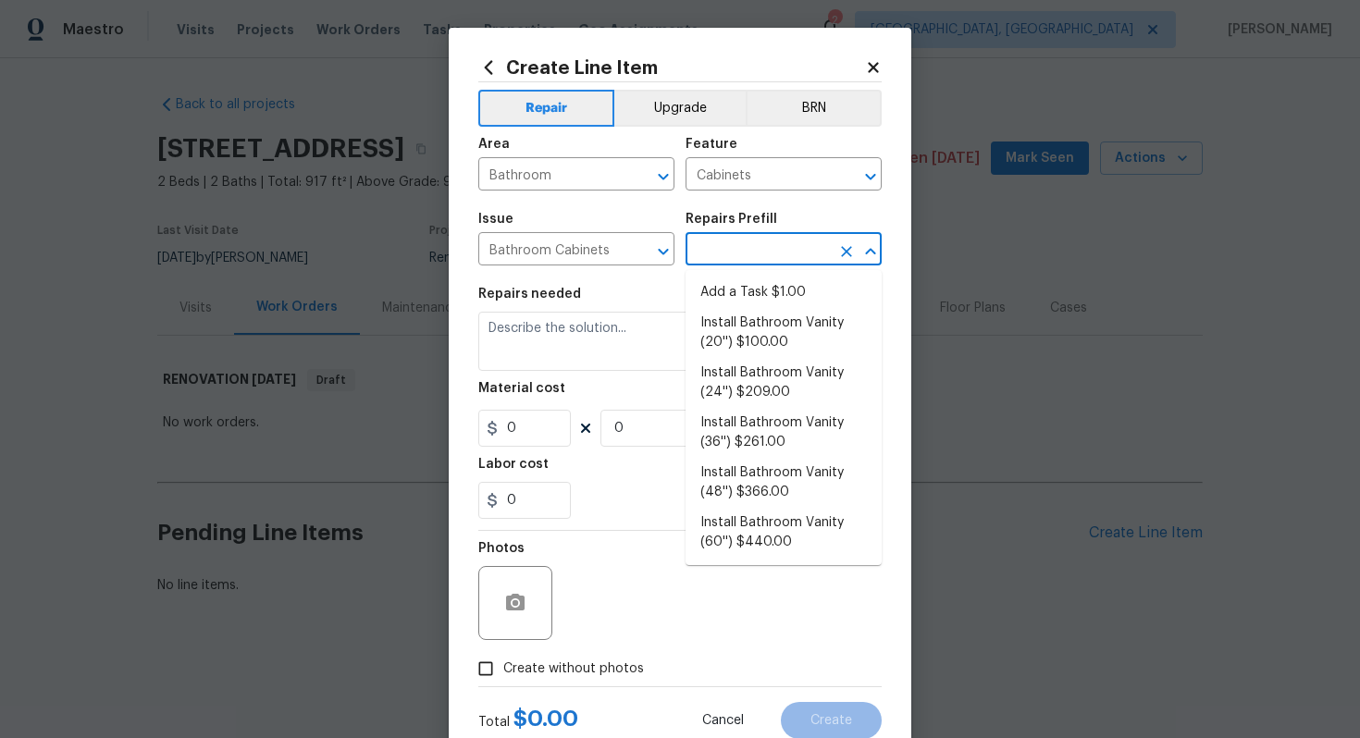
click at [736, 243] on input "text" at bounding box center [757, 251] width 144 height 29
click at [736, 277] on li "Add a Task $1.00" at bounding box center [783, 292] width 196 height 31
type input "Add a Task $1.00"
type textarea "HPM to detail"
type input "1"
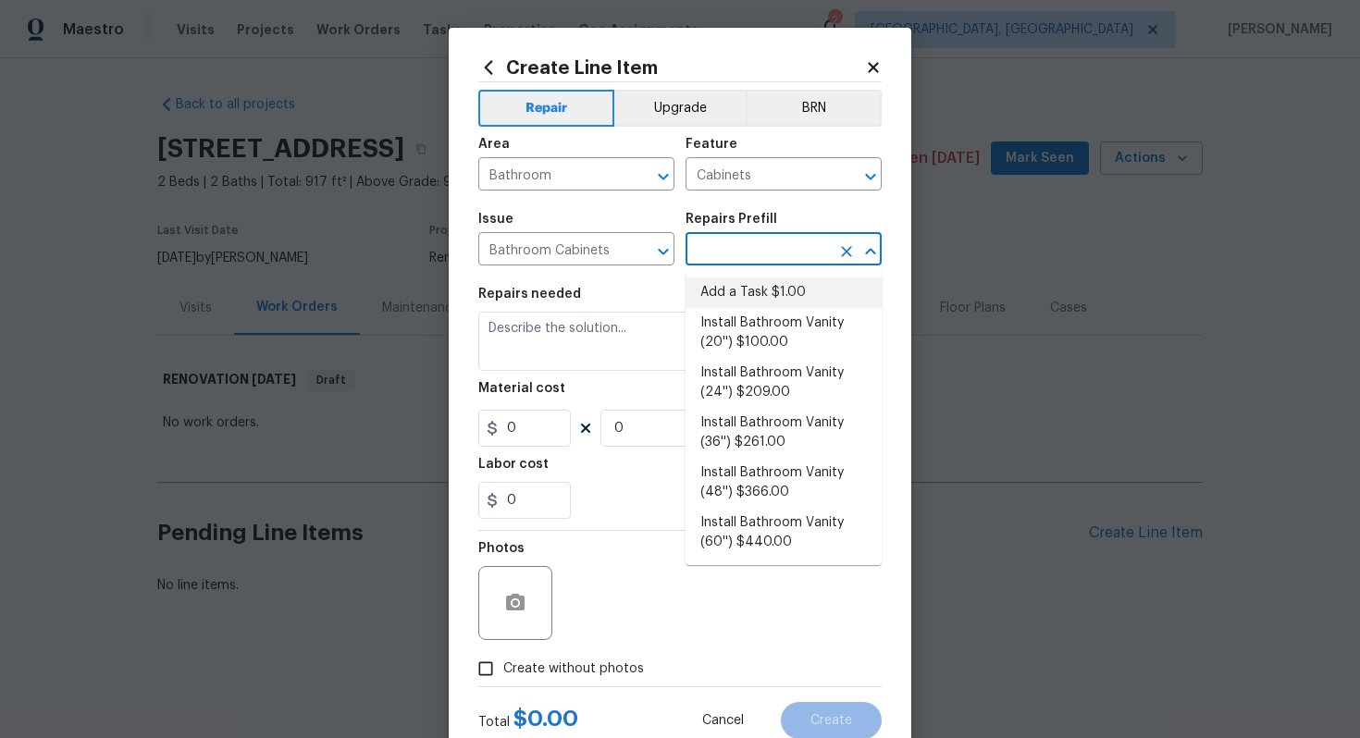
type input "1"
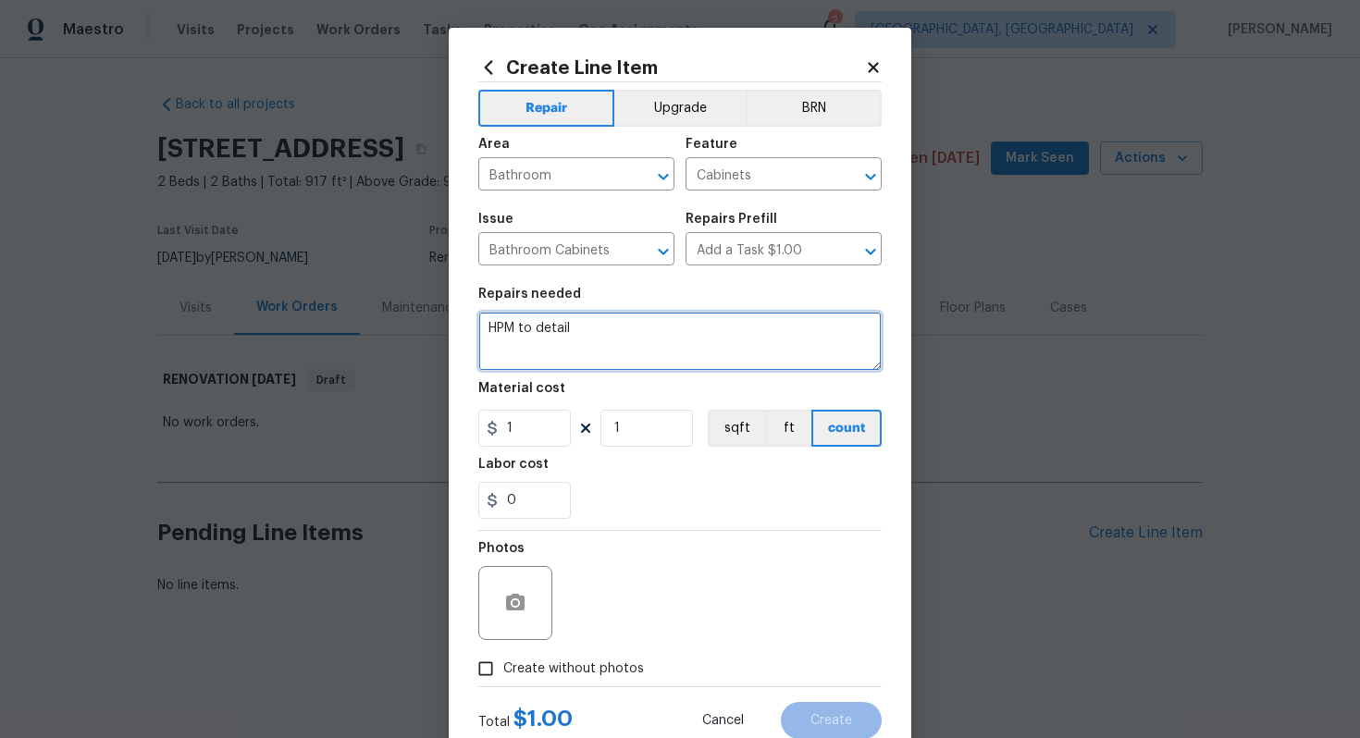
click at [644, 360] on textarea "HPM to detail" at bounding box center [679, 341] width 403 height 59
paste textarea "demo and tile shower, replace valve, vanity, faucet and toilet"
type textarea "#sala - demo and tile shower, replace valve, vanity, faucet and toilet"
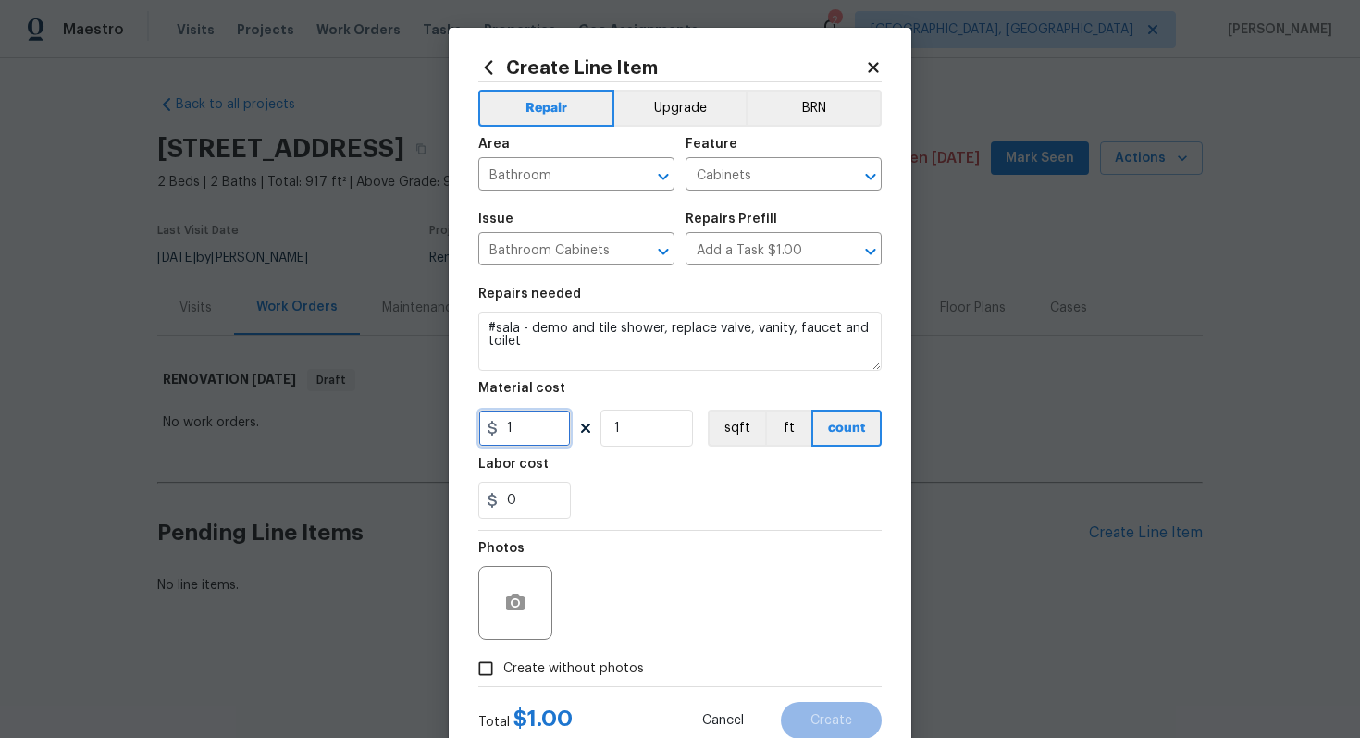
click at [536, 425] on input "1" at bounding box center [524, 428] width 92 height 37
type input "2800"
click at [608, 673] on span "Create without photos" at bounding box center [573, 668] width 141 height 19
click at [503, 673] on input "Create without photos" at bounding box center [485, 668] width 35 height 35
checkbox input "true"
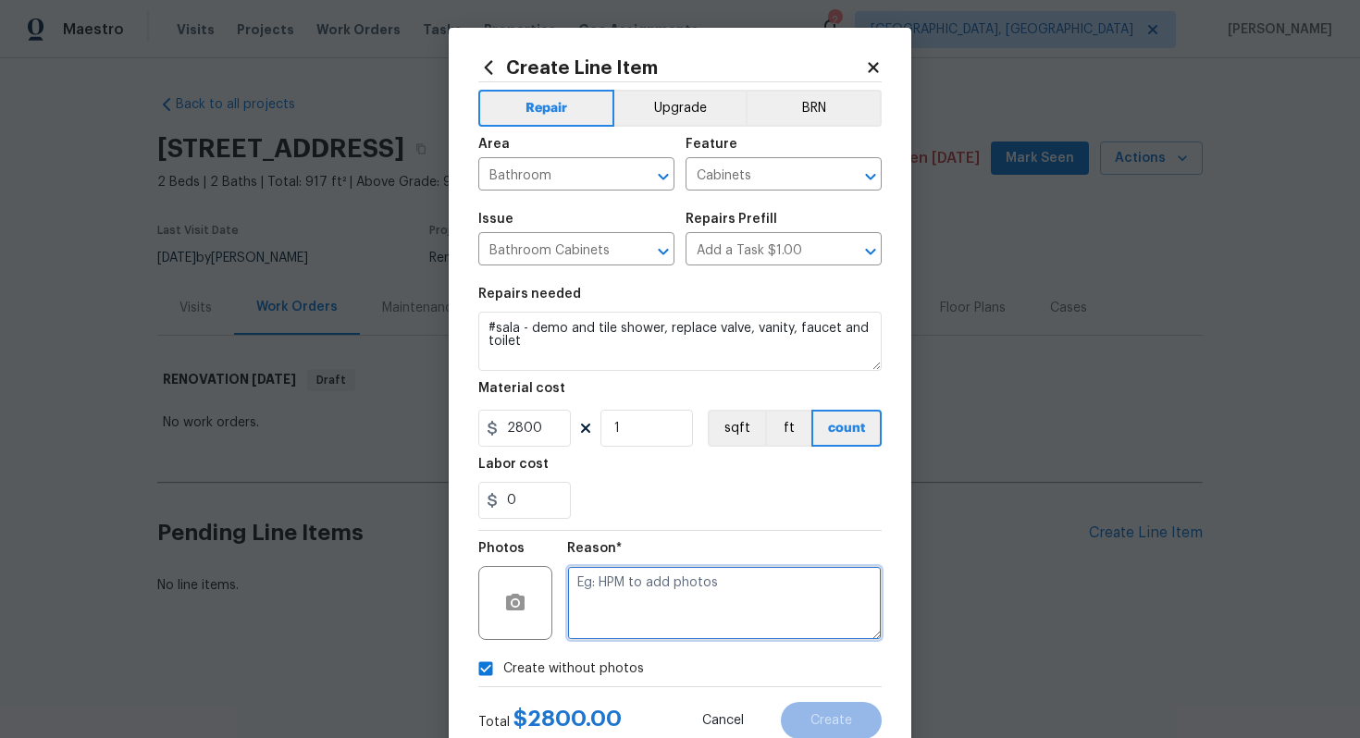
click at [655, 589] on textarea at bounding box center [724, 603] width 314 height 74
type textarea "n/a"
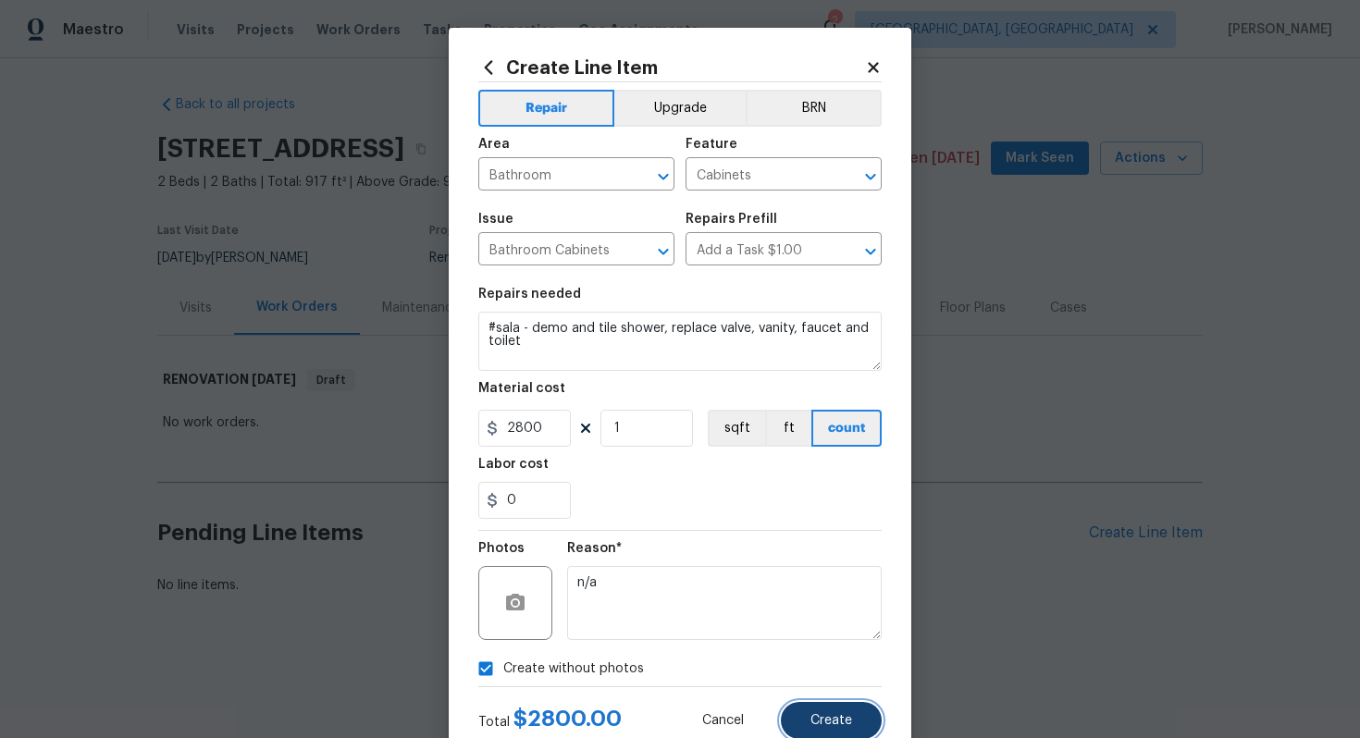
click at [844, 726] on span "Create" at bounding box center [831, 721] width 42 height 14
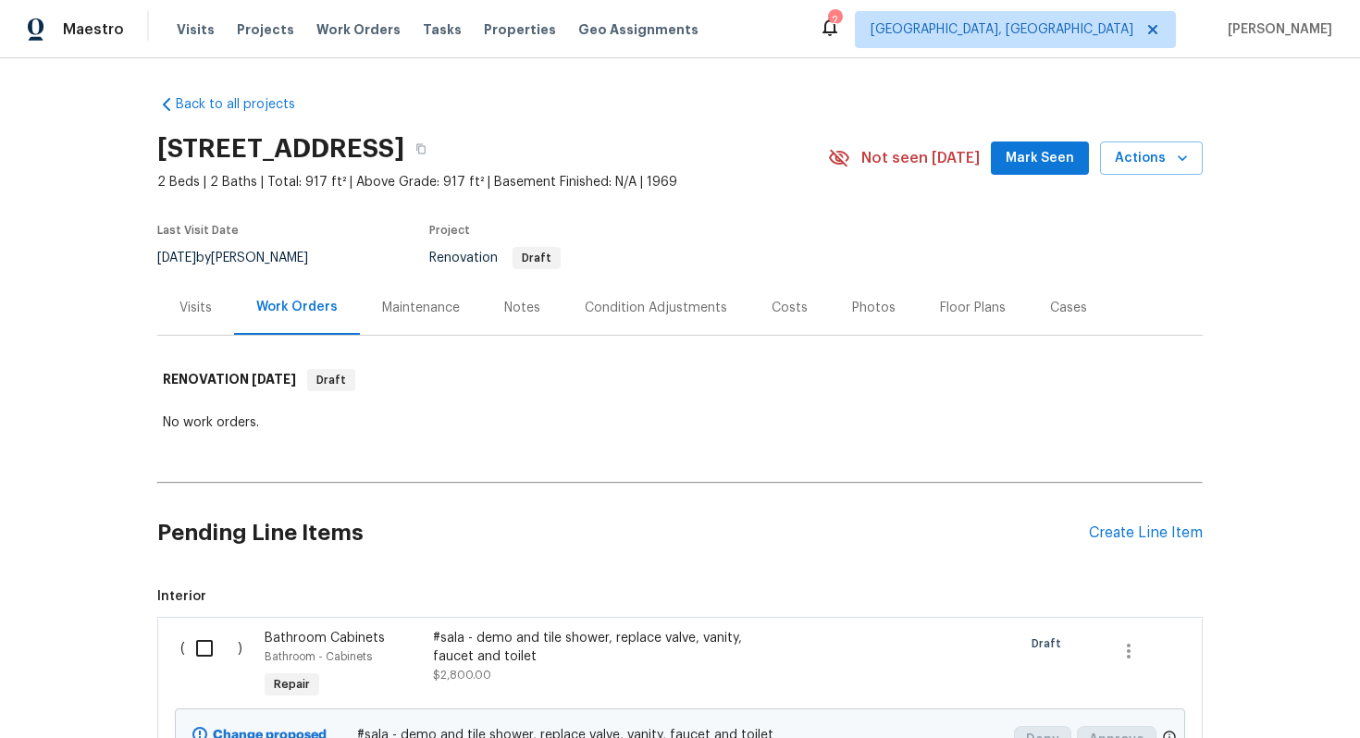
click at [1116, 521] on div "Pending Line Items Create Line Item" at bounding box center [679, 533] width 1045 height 86
click at [1114, 529] on div "Create Line Item" at bounding box center [1146, 533] width 114 height 18
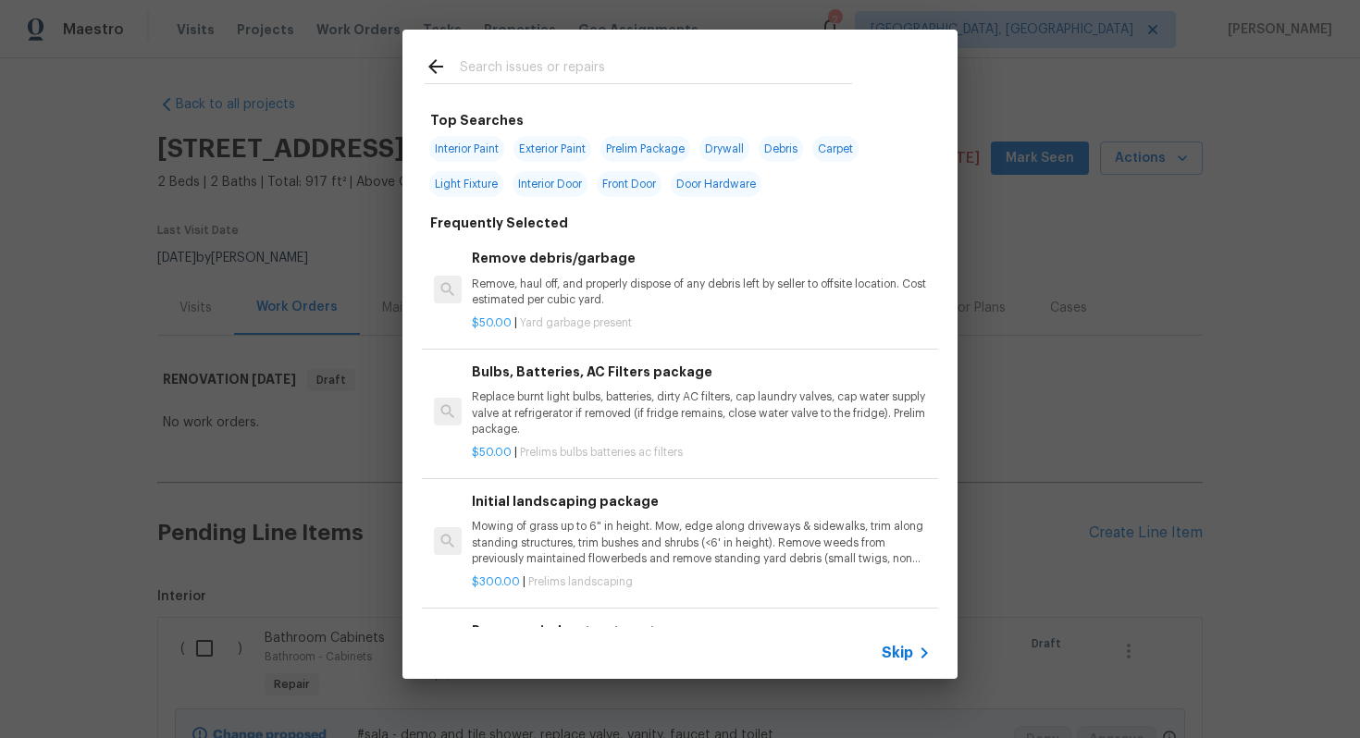
click at [896, 658] on span "Skip" at bounding box center [896, 653] width 31 height 18
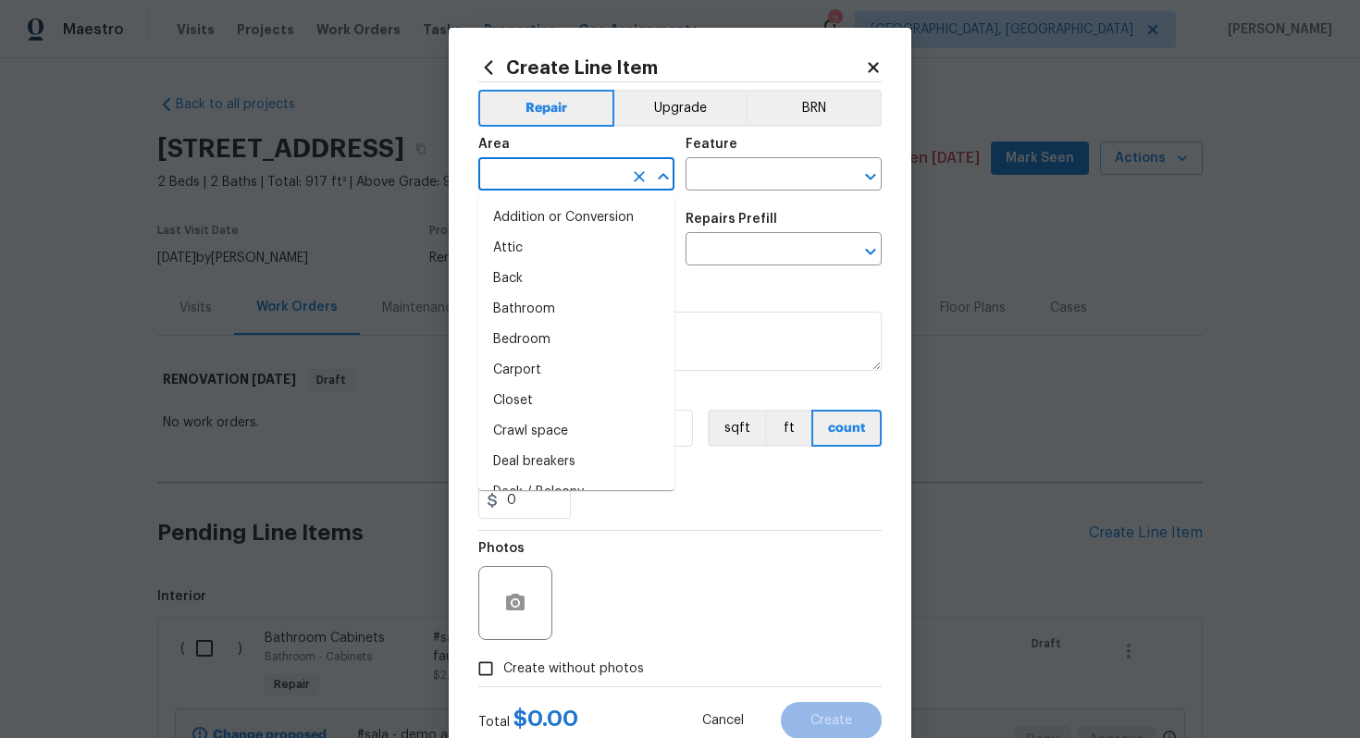
click at [562, 178] on input "text" at bounding box center [550, 176] width 144 height 29
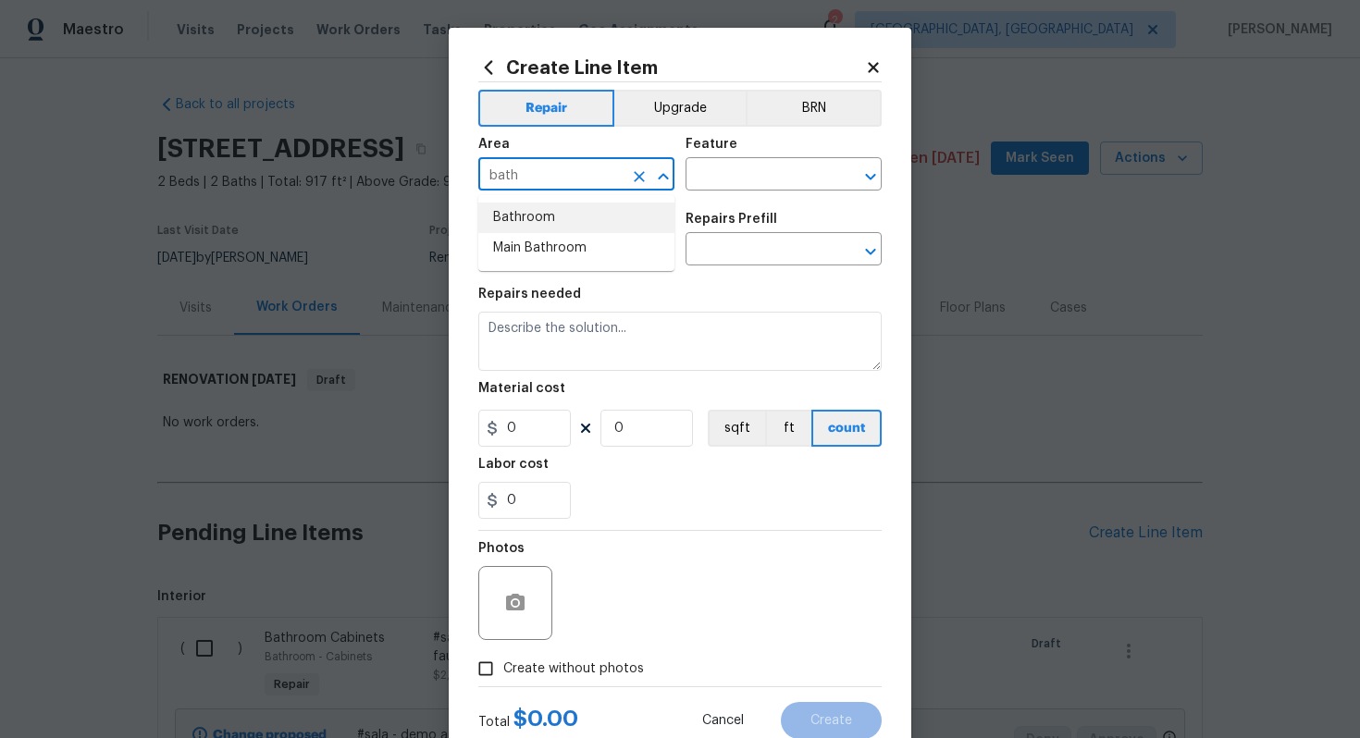
click at [572, 212] on li "Bathroom" at bounding box center [576, 218] width 196 height 31
type input "Bathroom"
click at [690, 183] on input "text" at bounding box center [757, 176] width 144 height 29
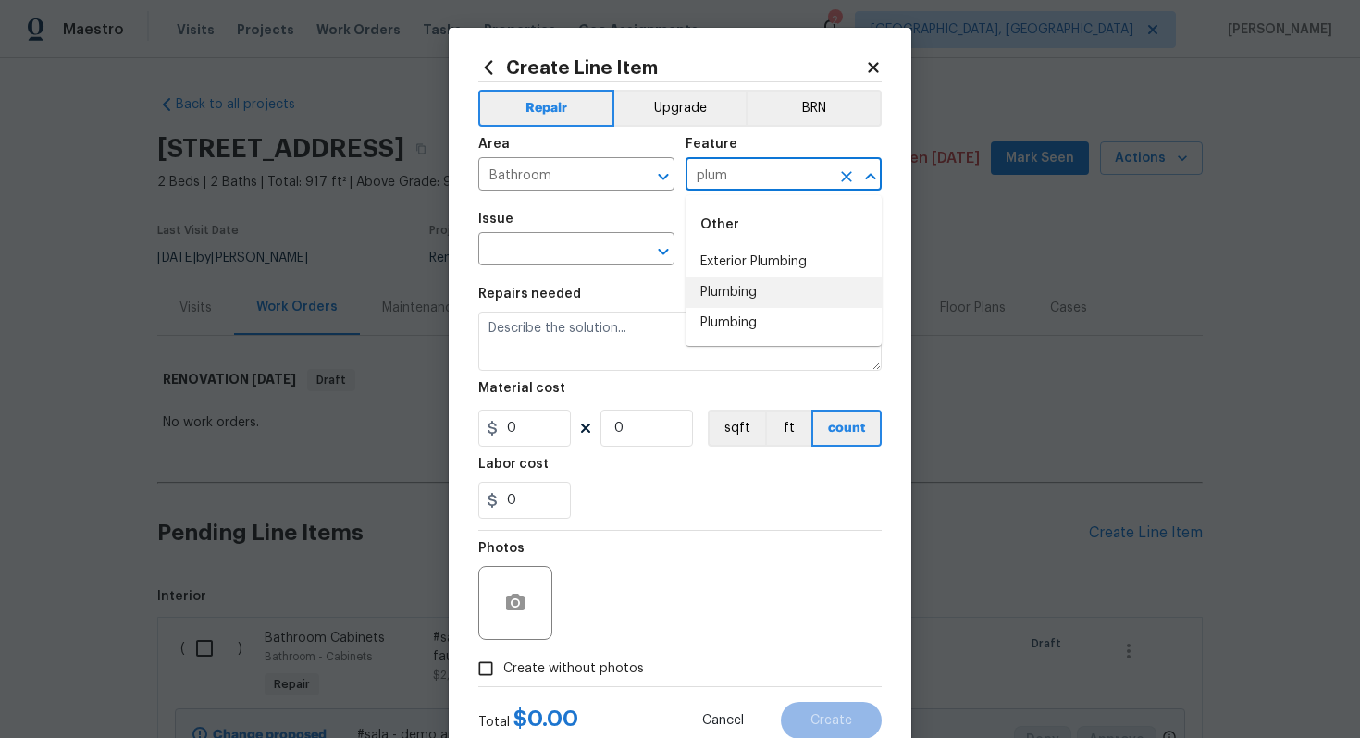
click at [754, 302] on li "Plumbing" at bounding box center [783, 292] width 196 height 31
type input "Plumbing"
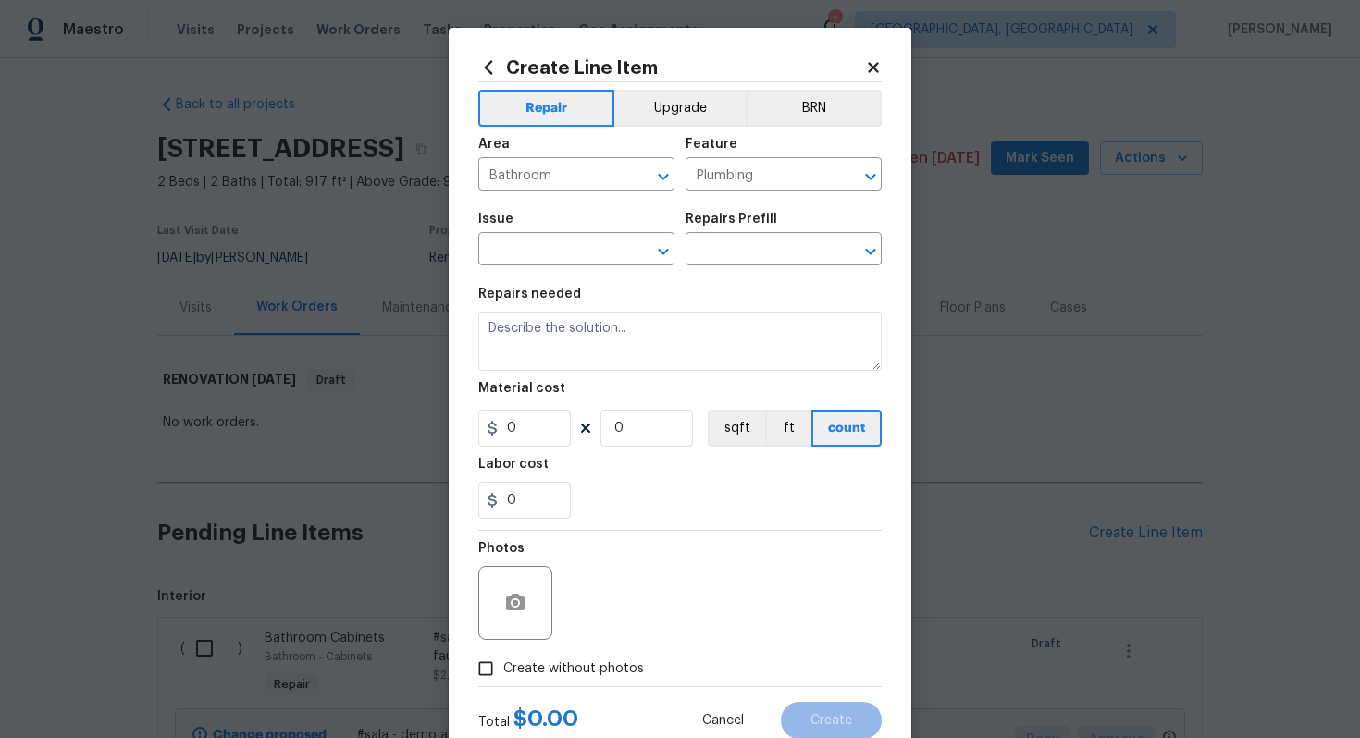
click at [558, 234] on div "Issue" at bounding box center [576, 225] width 196 height 24
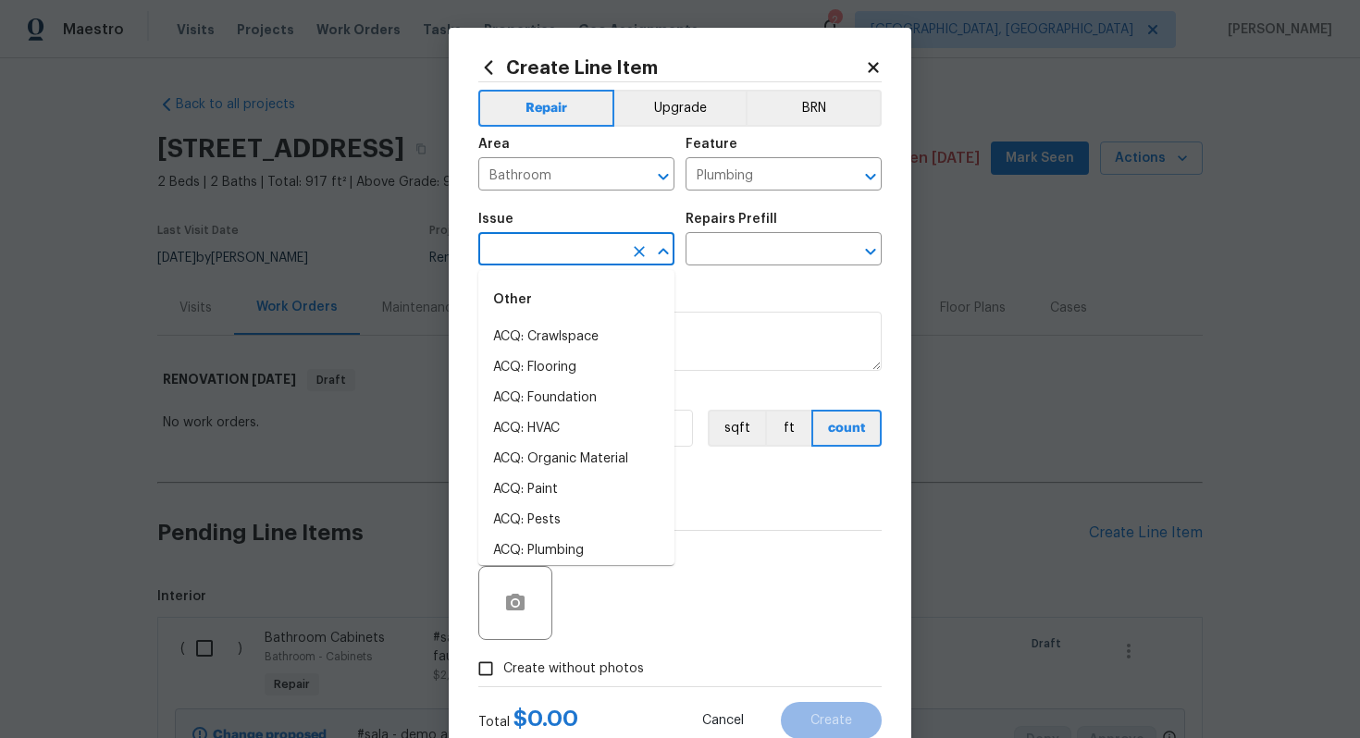
click at [546, 251] on input "text" at bounding box center [550, 251] width 144 height 29
click at [558, 553] on li "Interior Resurfacing" at bounding box center [576, 550] width 196 height 31
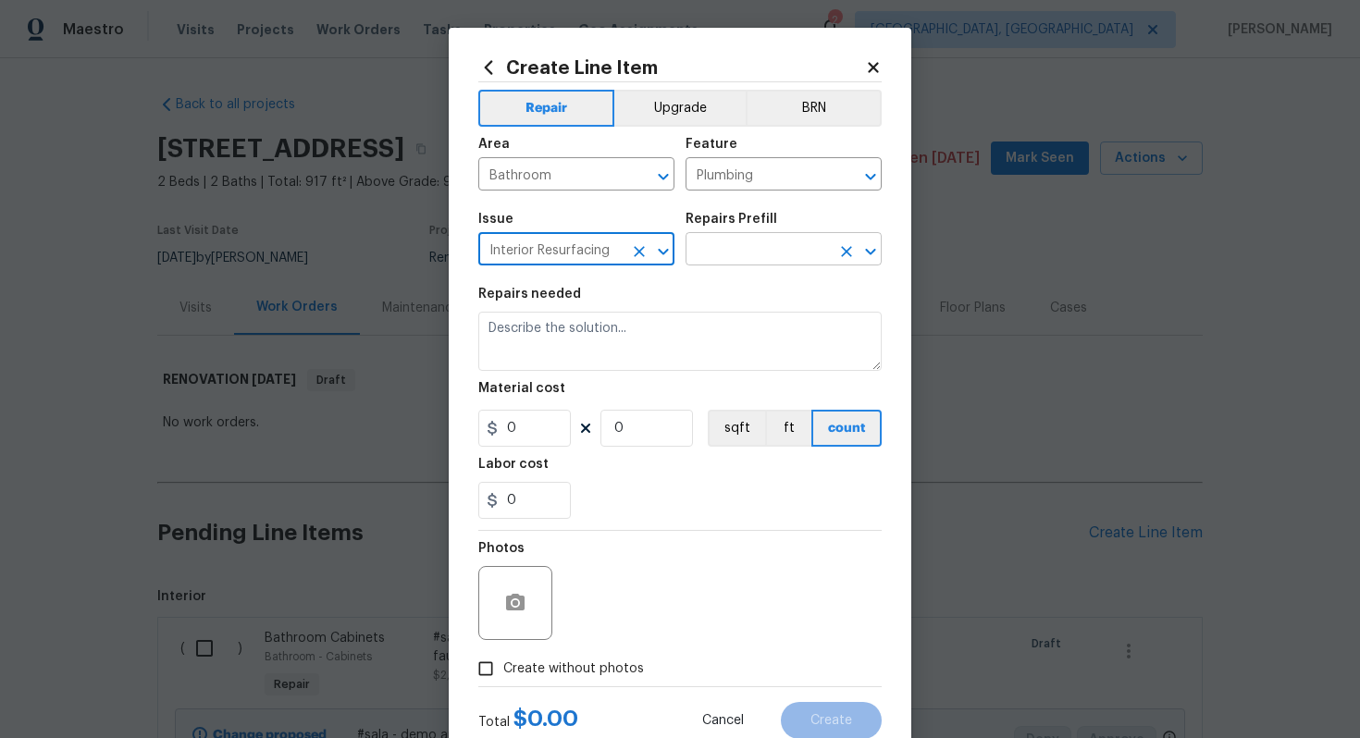
type input "Interior Resurfacing"
click at [730, 249] on input "text" at bounding box center [757, 251] width 144 height 29
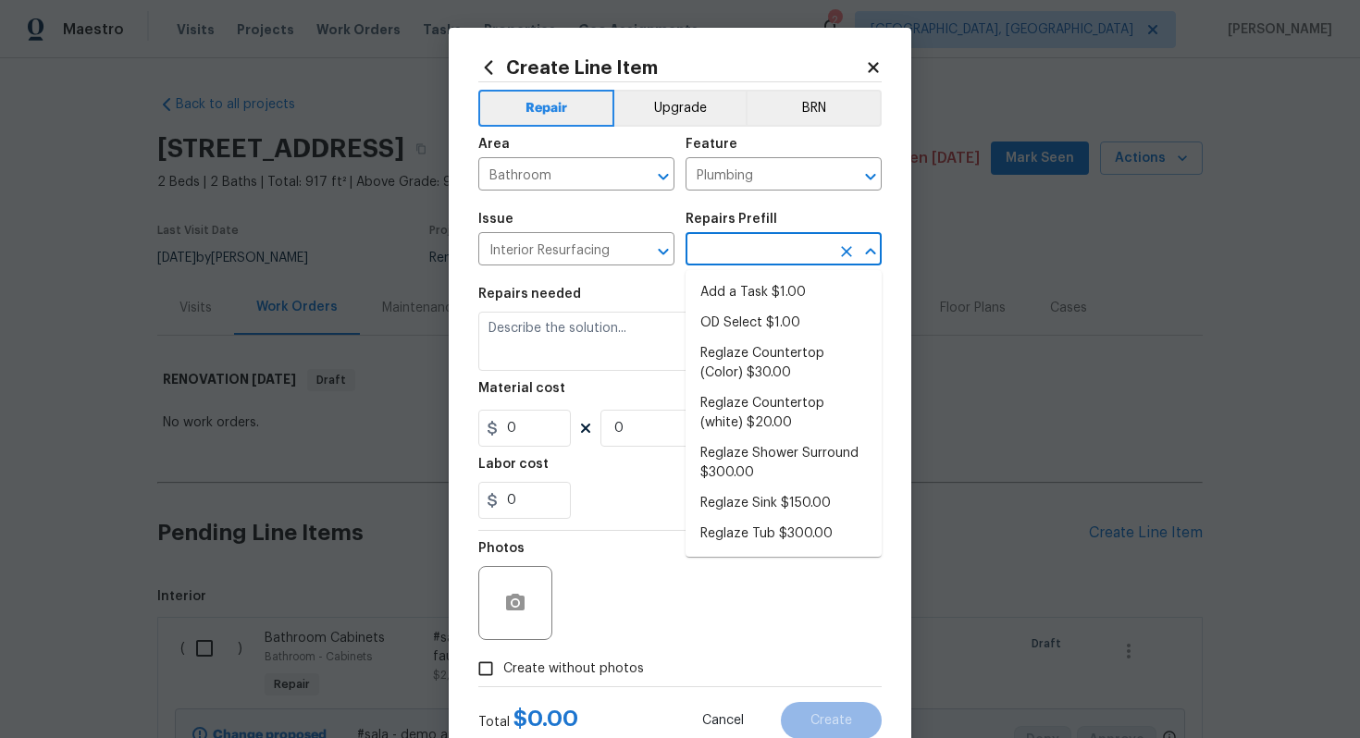
click at [730, 270] on ul "Add a Task $1.00 OD Select $1.00 Reglaze Countertop (Color) $30.00 Reglaze Coun…" at bounding box center [783, 413] width 196 height 287
click at [722, 289] on li "Add a Task $1.00" at bounding box center [783, 292] width 196 height 31
type input "Add a Task $1.00"
type textarea "HPM to detail"
type input "1"
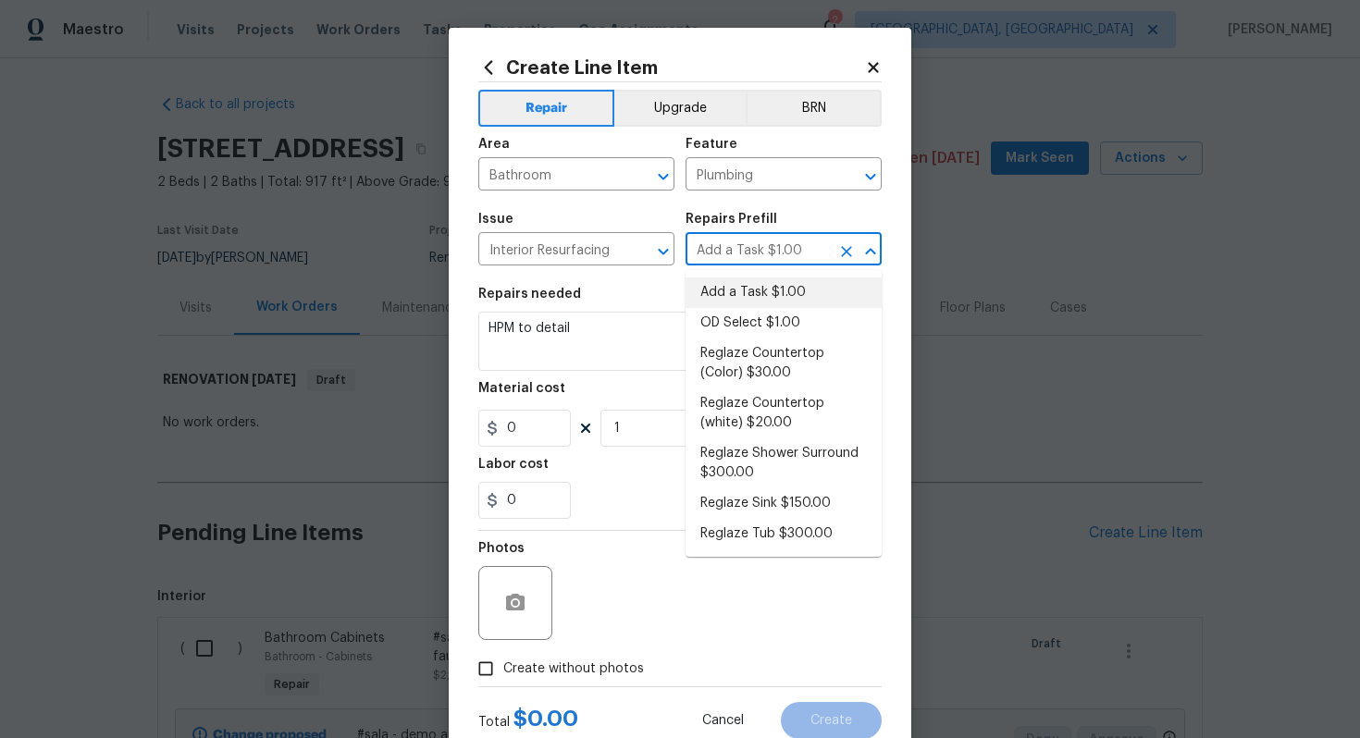
type input "1"
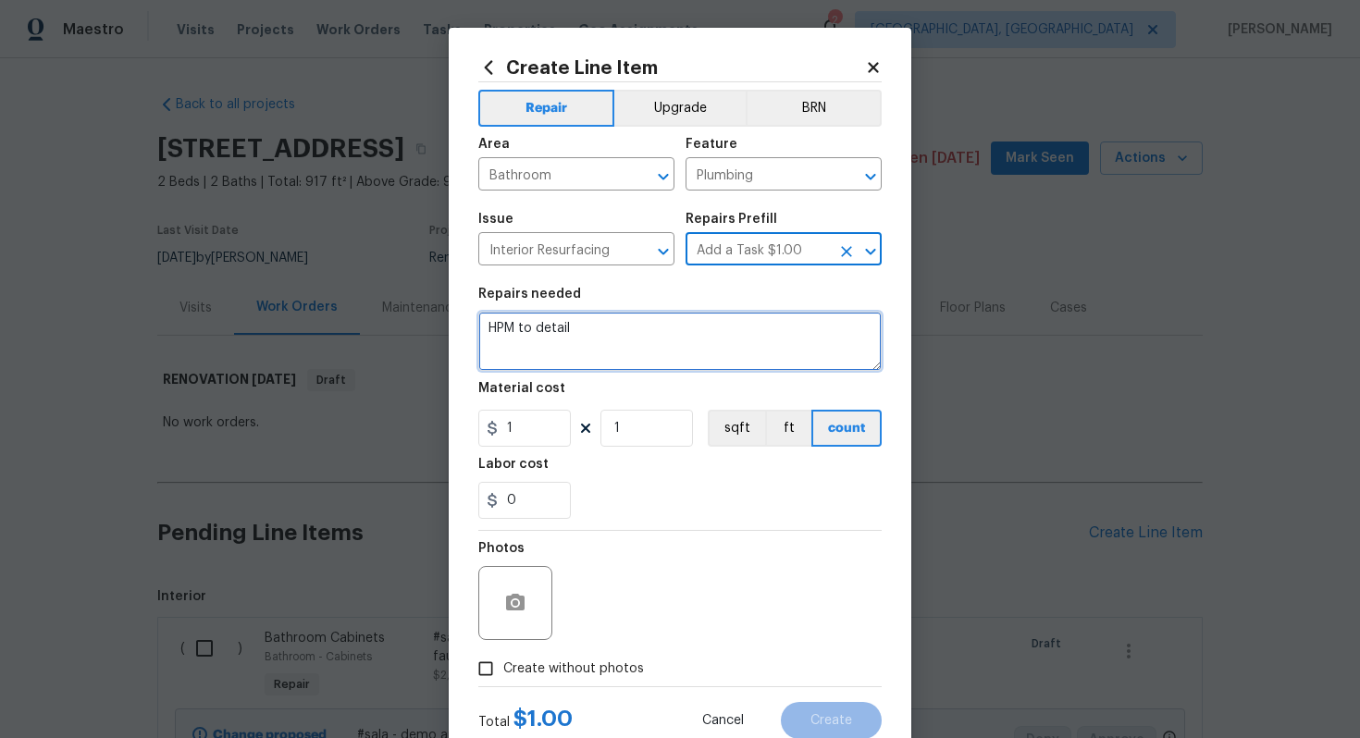
click at [670, 338] on textarea "HPM to detail" at bounding box center [679, 341] width 403 height 59
paste textarea "Refinish tub & shower surround"
type textarea "#sala - Refinish tub & shower surround"
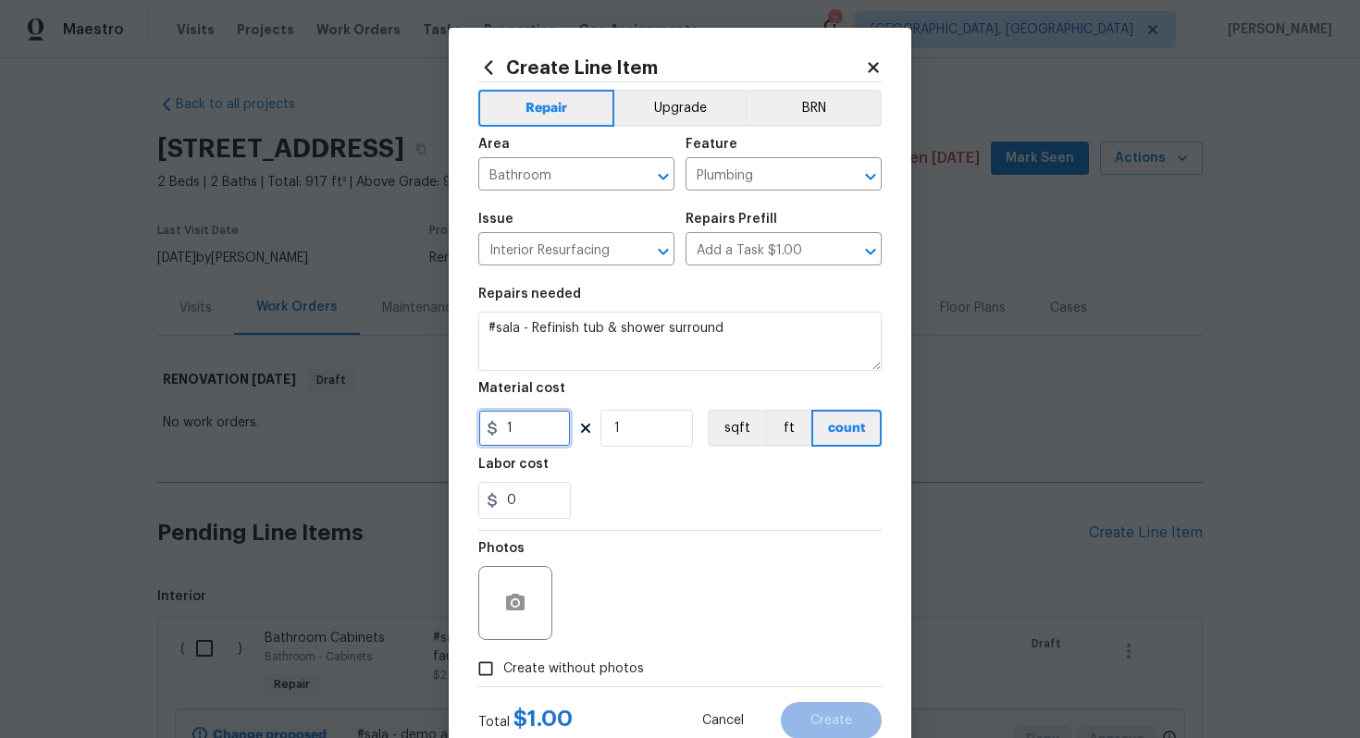
click at [530, 412] on input "1" at bounding box center [524, 428] width 92 height 37
type input "700"
click at [583, 658] on label "Create without photos" at bounding box center [556, 668] width 176 height 35
click at [503, 658] on input "Create without photos" at bounding box center [485, 668] width 35 height 35
checkbox input "true"
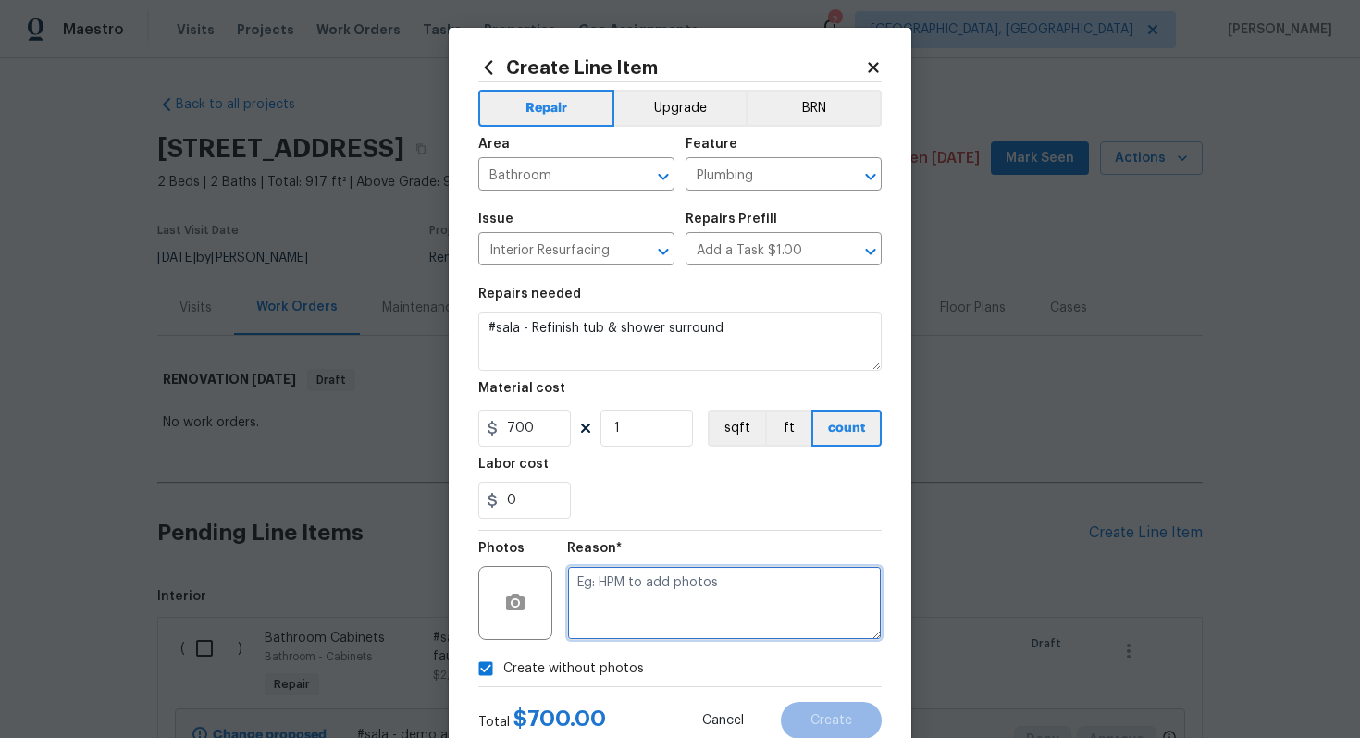
click at [658, 607] on textarea at bounding box center [724, 603] width 314 height 74
type textarea "n/a"
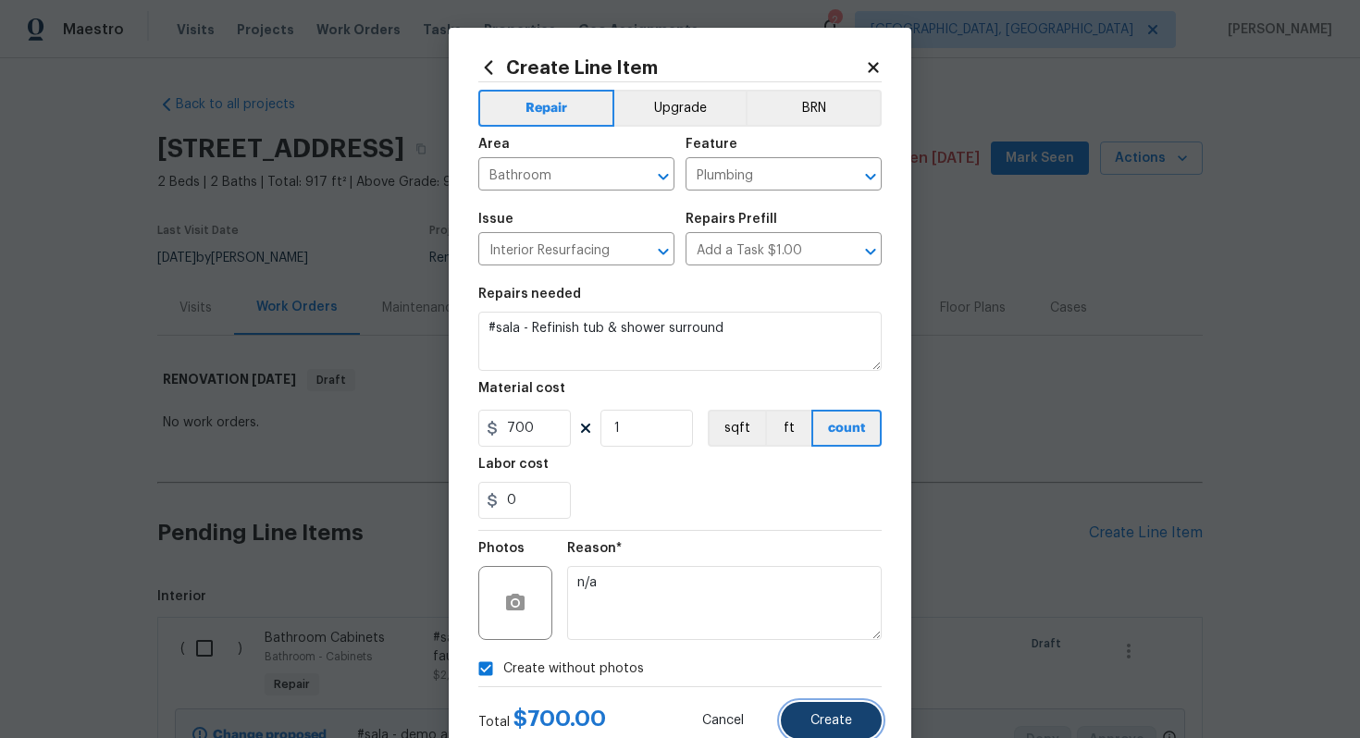
click at [838, 719] on span "Create" at bounding box center [831, 721] width 42 height 14
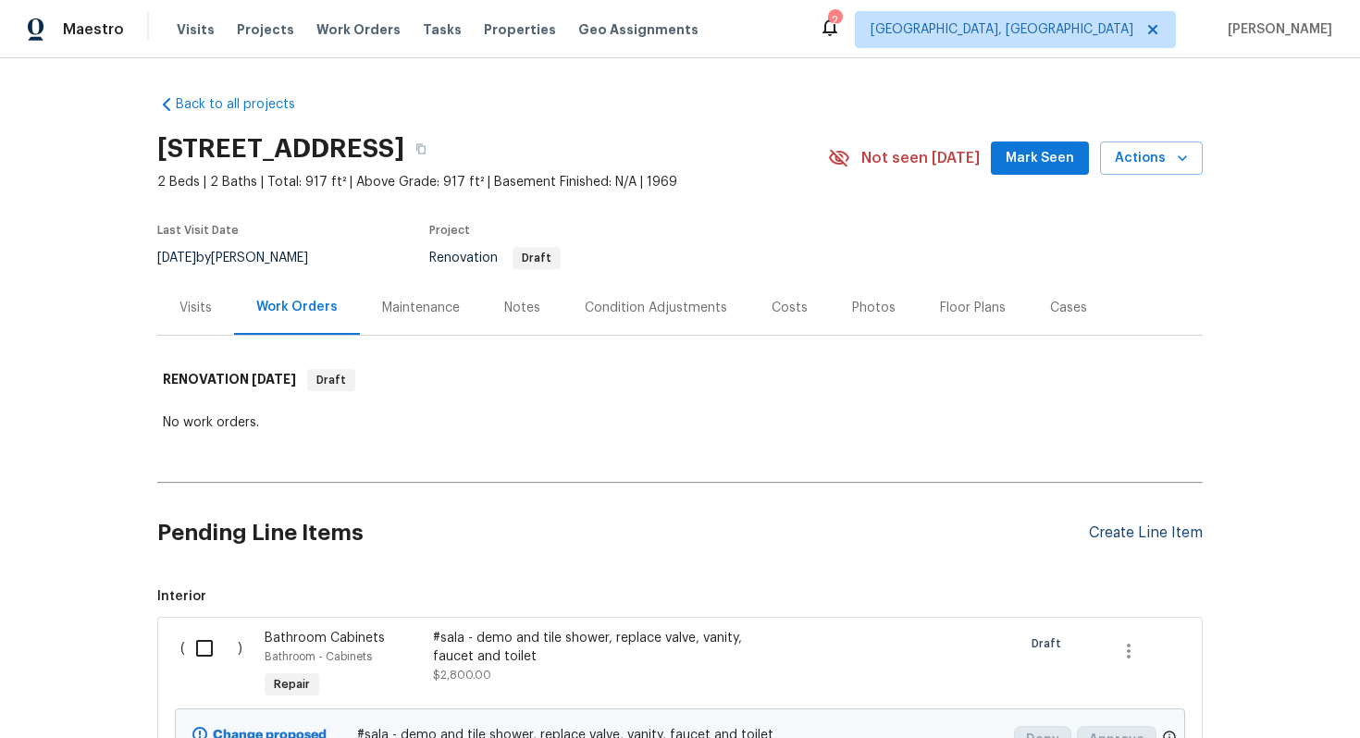
click at [1115, 529] on div "Create Line Item" at bounding box center [1146, 533] width 114 height 18
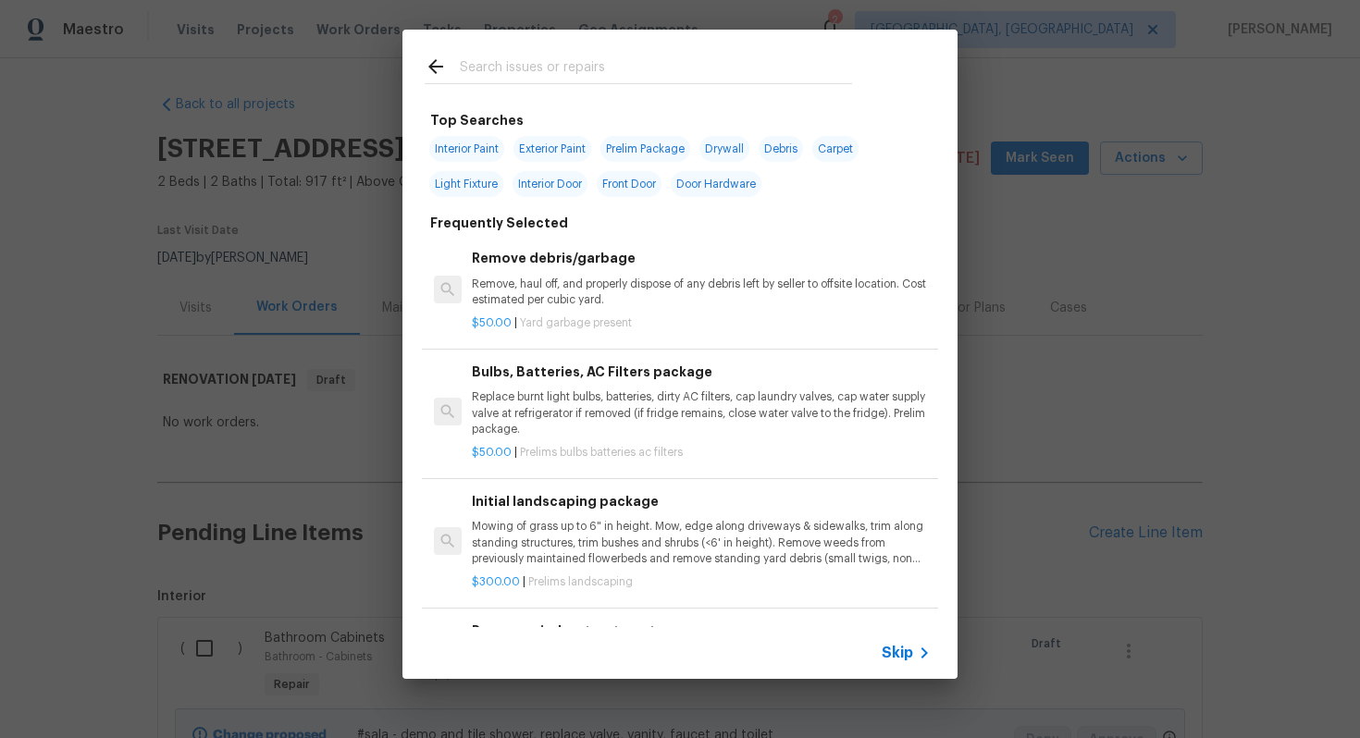
click at [920, 647] on icon at bounding box center [924, 653] width 22 height 22
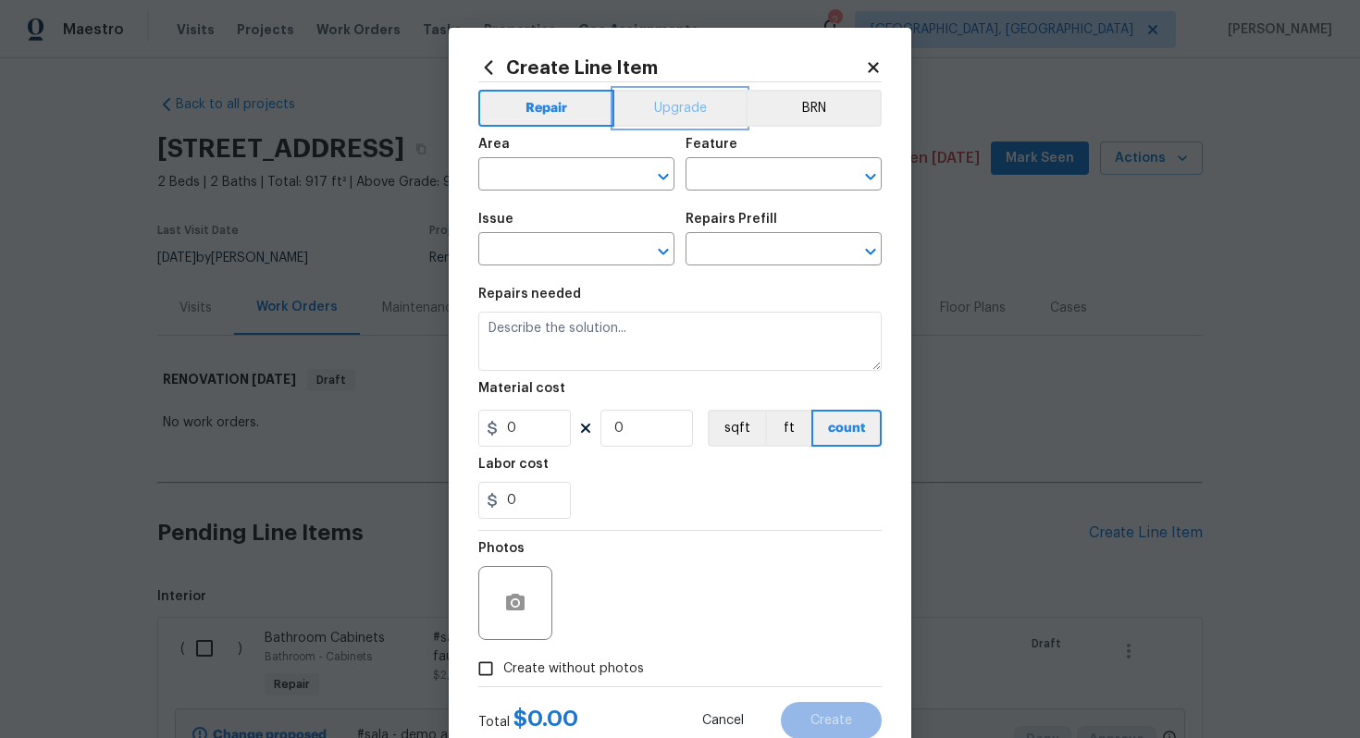
click at [679, 115] on button "Upgrade" at bounding box center [680, 108] width 132 height 37
click at [541, 185] on input "text" at bounding box center [550, 176] width 144 height 29
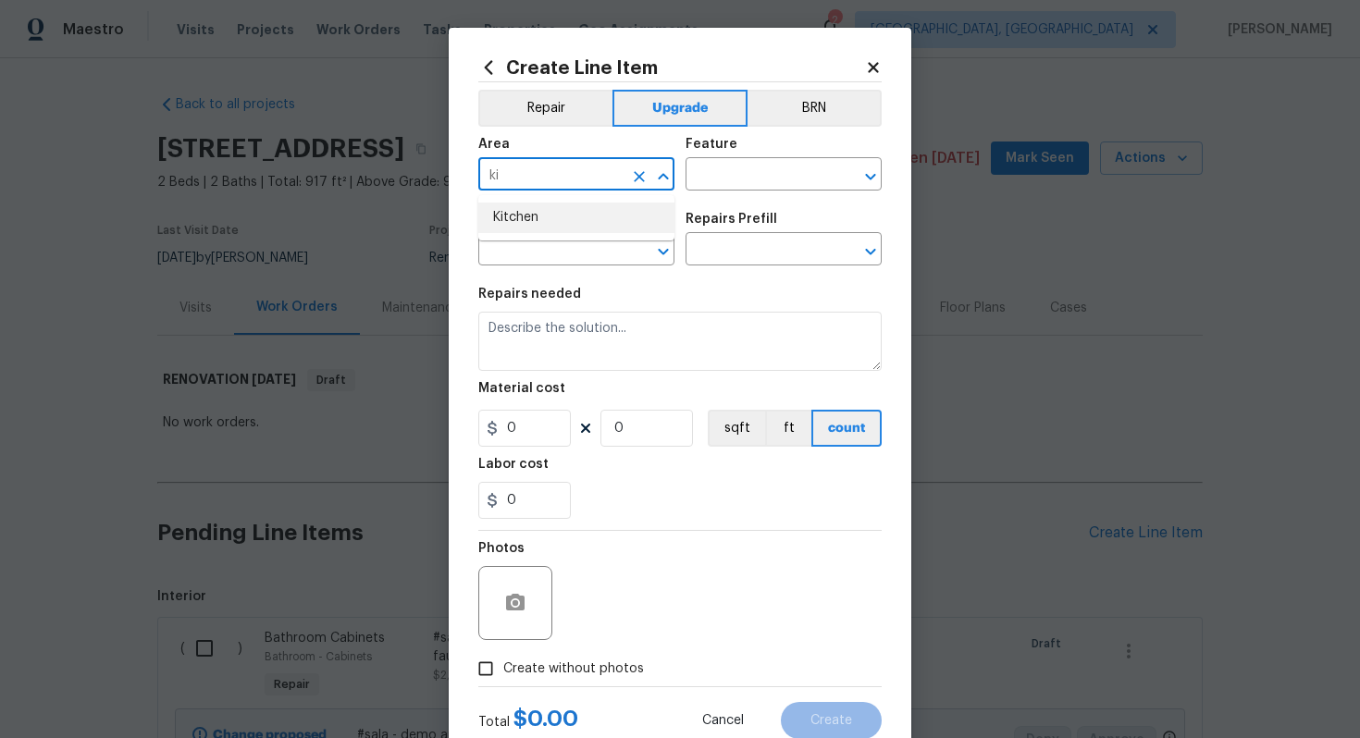
click at [560, 229] on li "Kitchen" at bounding box center [576, 218] width 196 height 31
type input "Kitchen"
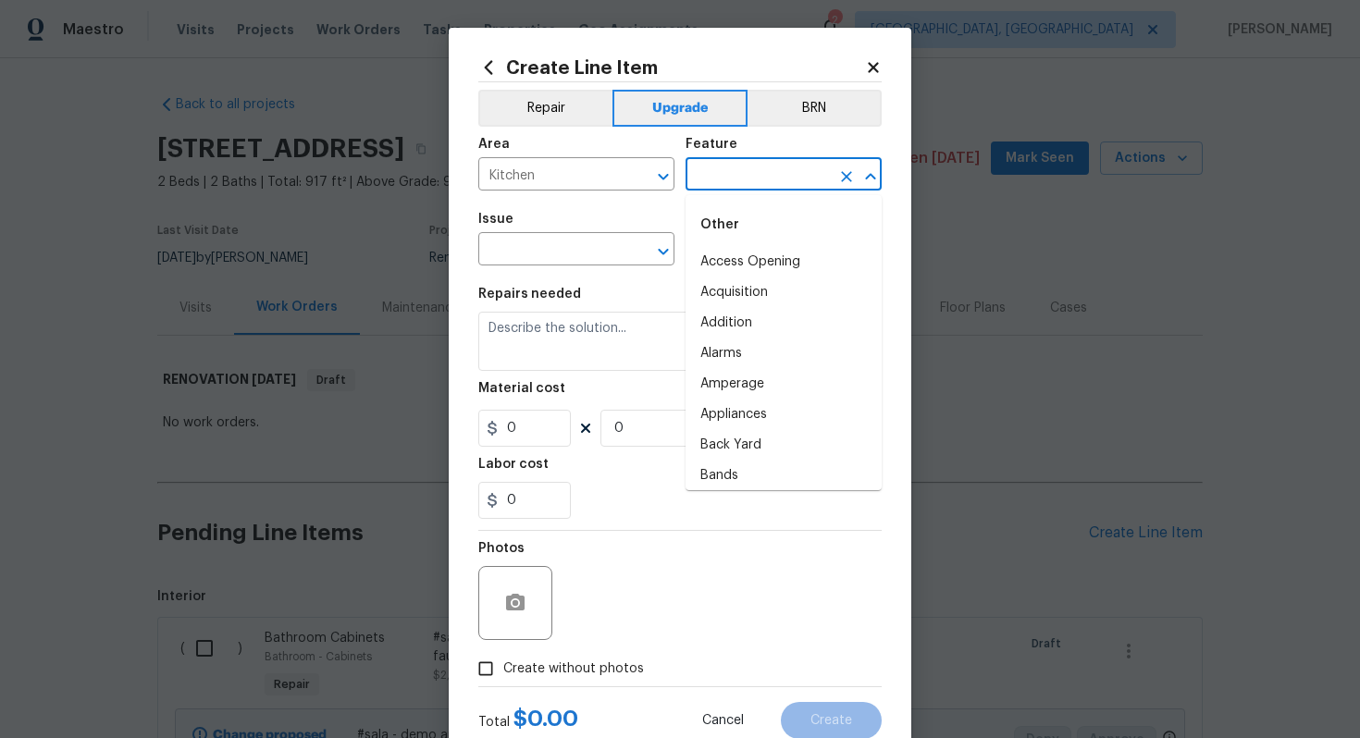
click at [754, 175] on input "text" at bounding box center [757, 176] width 144 height 29
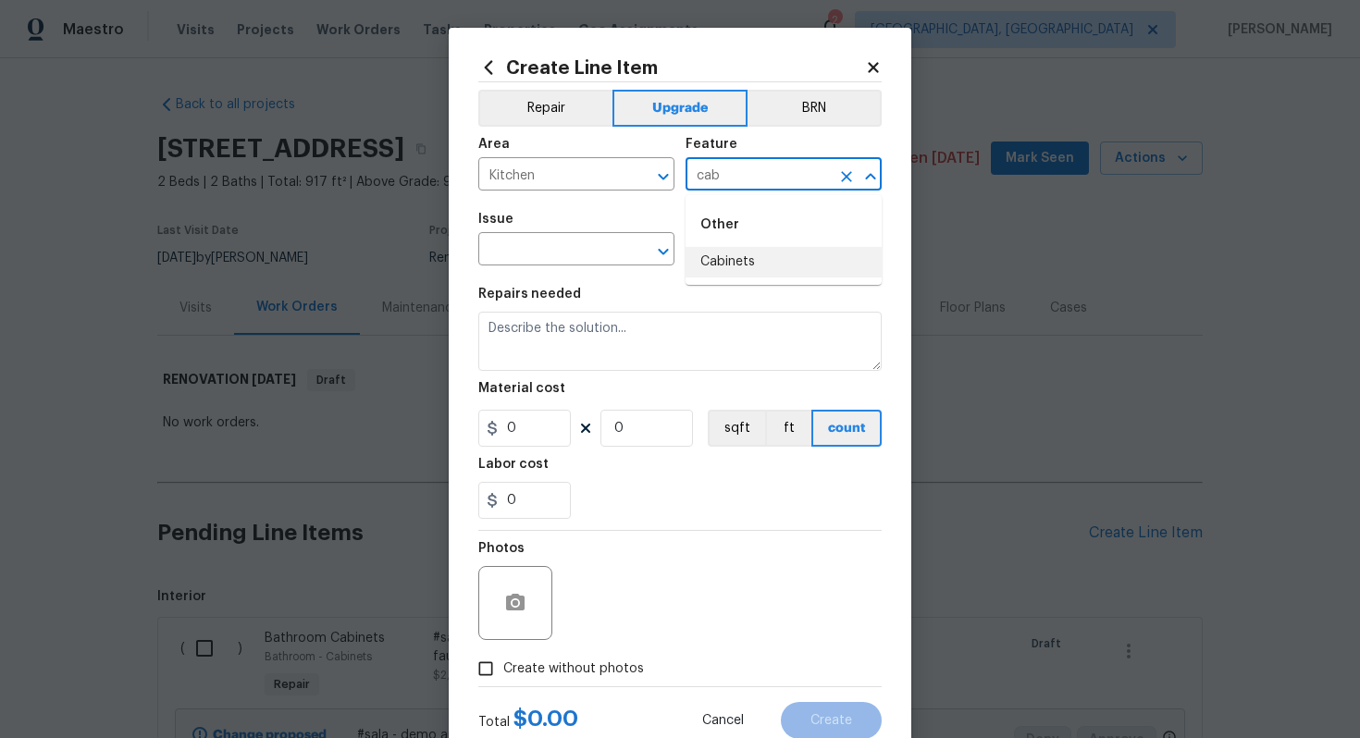
click at [754, 249] on li "Cabinets" at bounding box center [783, 262] width 196 height 31
type input "Cabinets"
click at [579, 261] on input "text" at bounding box center [550, 251] width 144 height 29
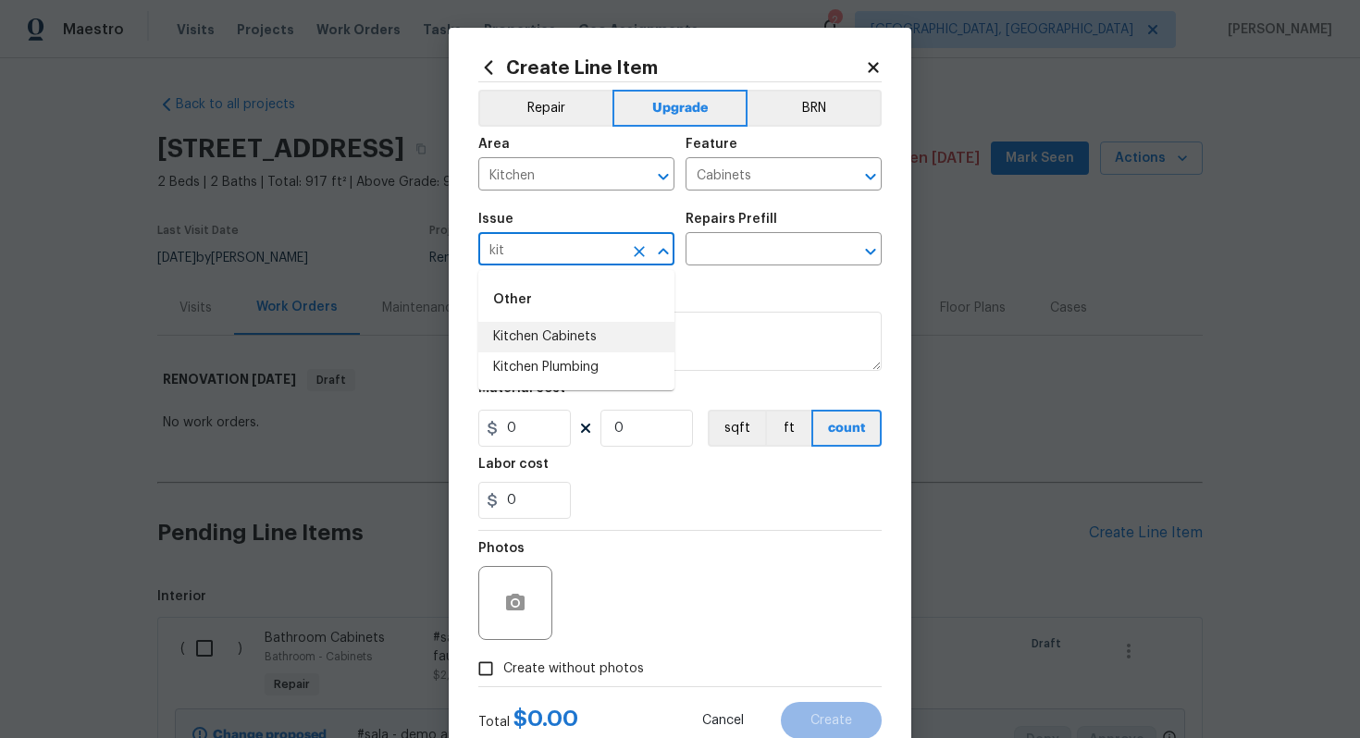
click at [589, 322] on li "Kitchen Cabinets" at bounding box center [576, 337] width 196 height 31
type input "Kitchen Cabinets"
click at [776, 254] on input "text" at bounding box center [757, 251] width 144 height 29
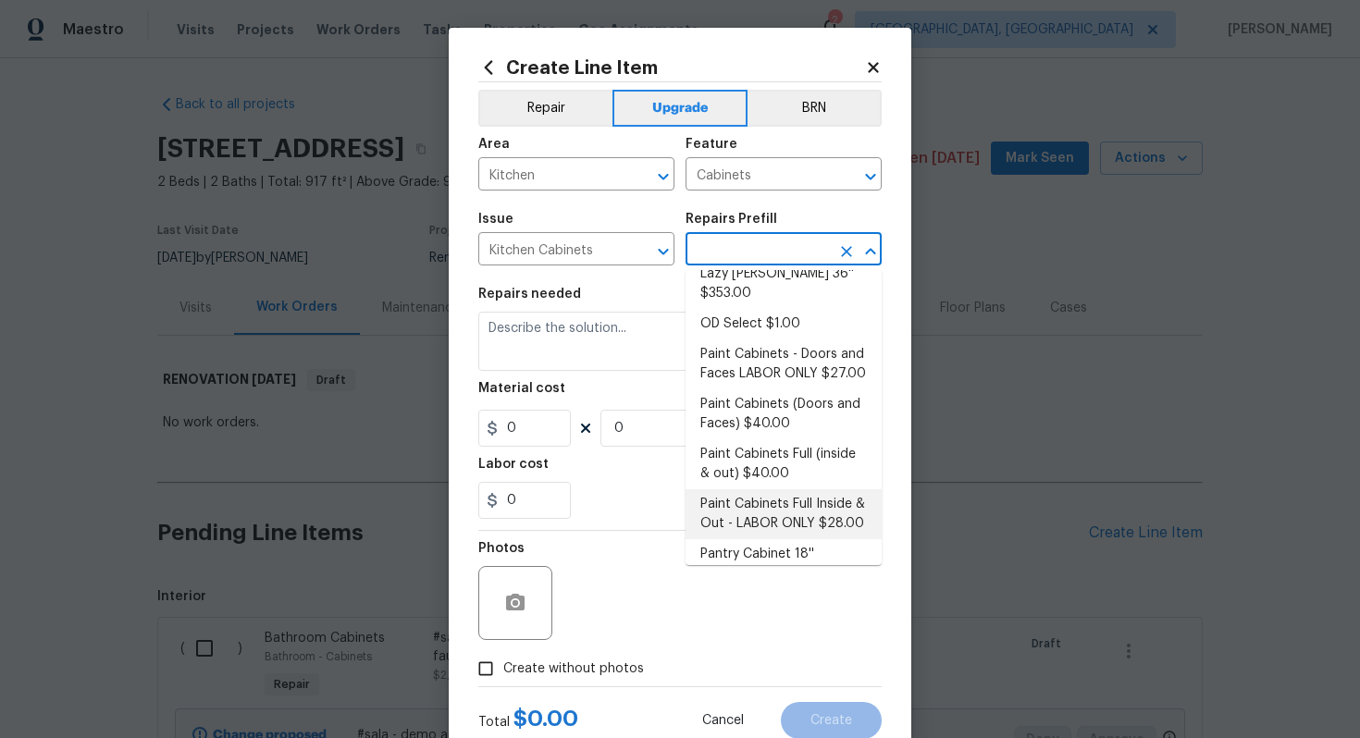
scroll to position [252, 0]
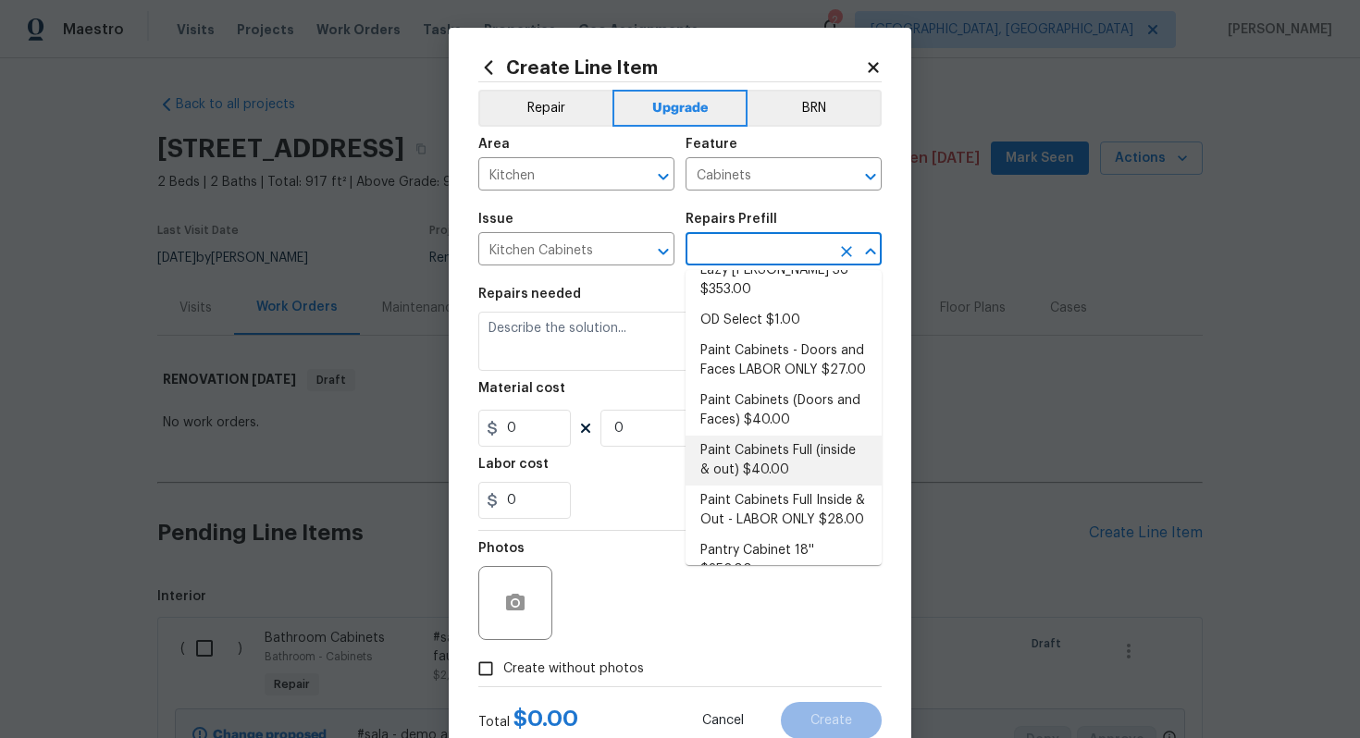
click at [735, 436] on li "Paint Cabinets Full (inside & out) $40.00" at bounding box center [783, 461] width 196 height 50
type input "Paint Cabinets Full (inside & out) $40.00"
type textarea "Prep, sand, mask and apply 2 coats of paint to the kitchen cabinet doors, inter…"
type input "40"
type input "1"
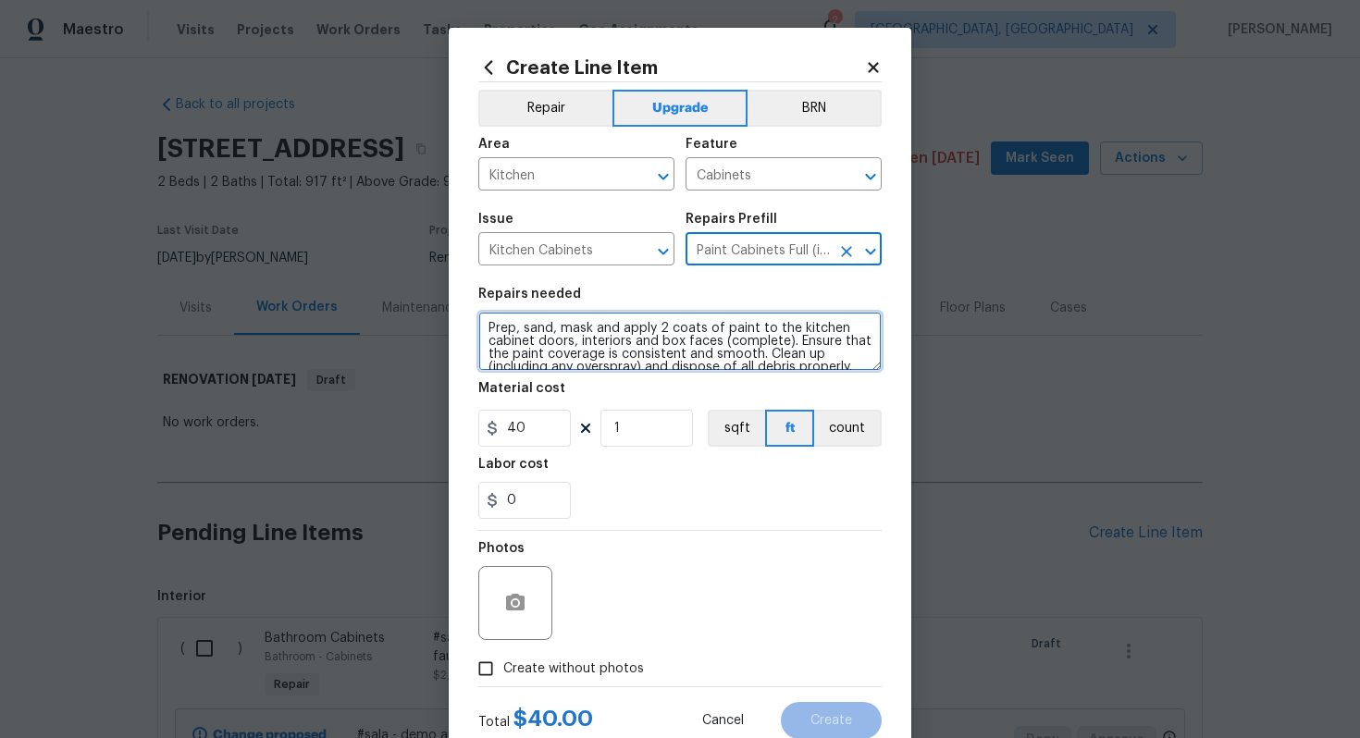
click at [480, 326] on textarea "Prep, sand, mask and apply 2 coats of paint to the kitchen cabinet doors, inter…" at bounding box center [679, 341] width 403 height 59
type textarea "#sala - Prep, sand, mask and apply 2 coats of paint to the kitchen cabinet door…"
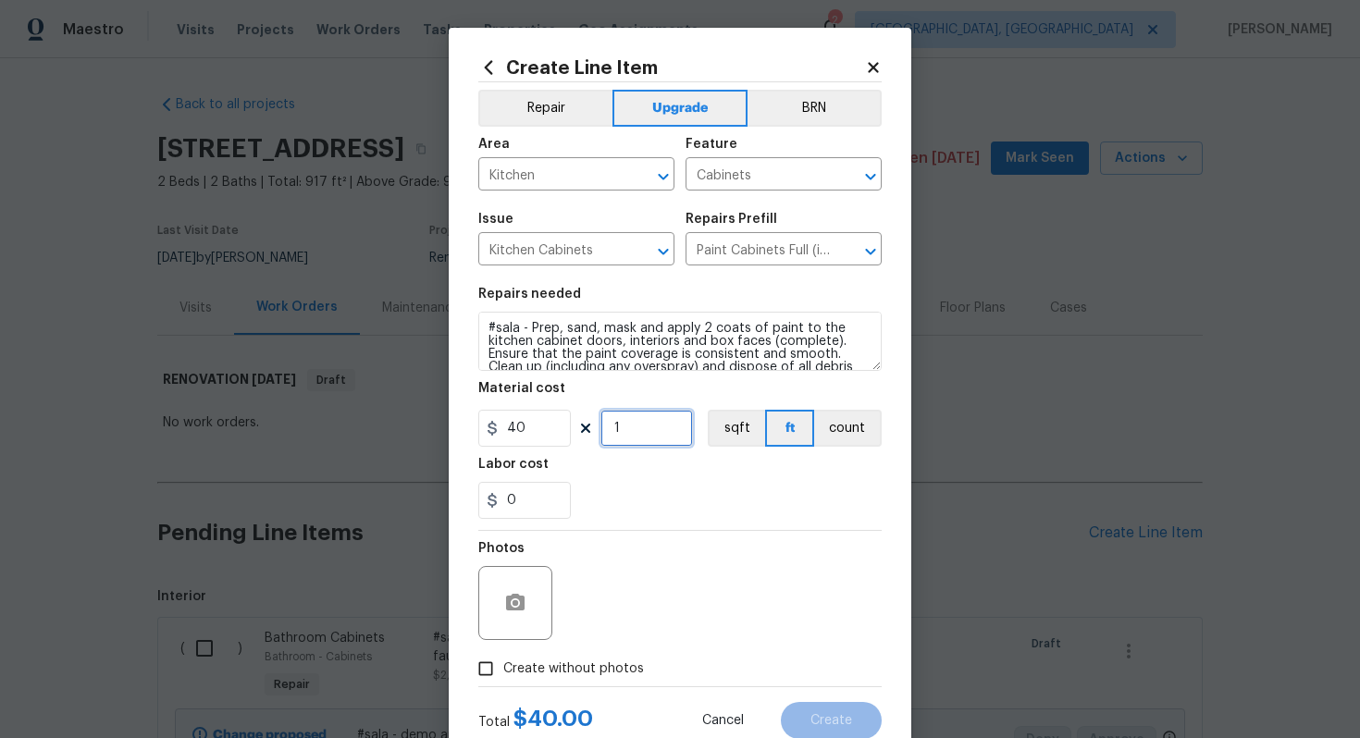
click at [634, 419] on input "1" at bounding box center [646, 428] width 92 height 37
type input "60"
click at [603, 673] on span "Create without photos" at bounding box center [573, 668] width 141 height 19
click at [503, 673] on input "Create without photos" at bounding box center [485, 668] width 35 height 35
checkbox input "true"
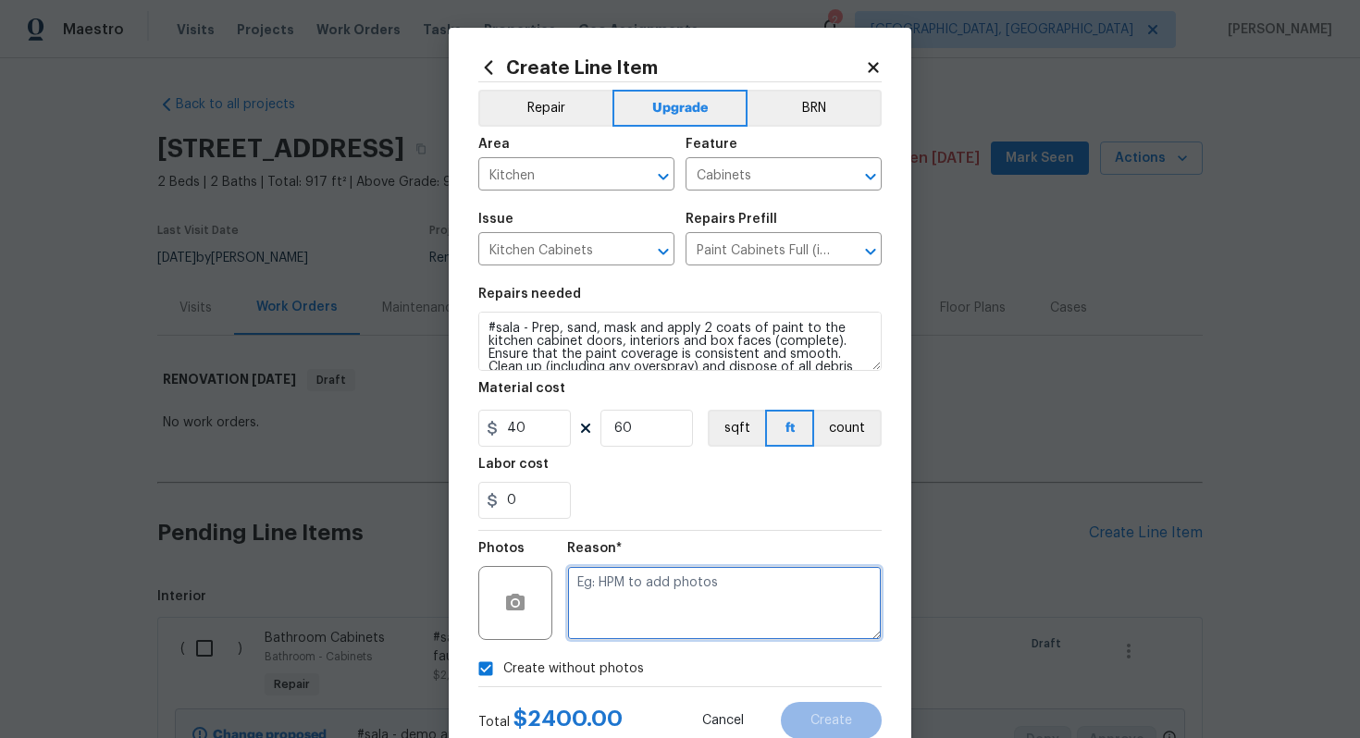
click at [627, 617] on textarea at bounding box center [724, 603] width 314 height 74
type textarea "n/a"
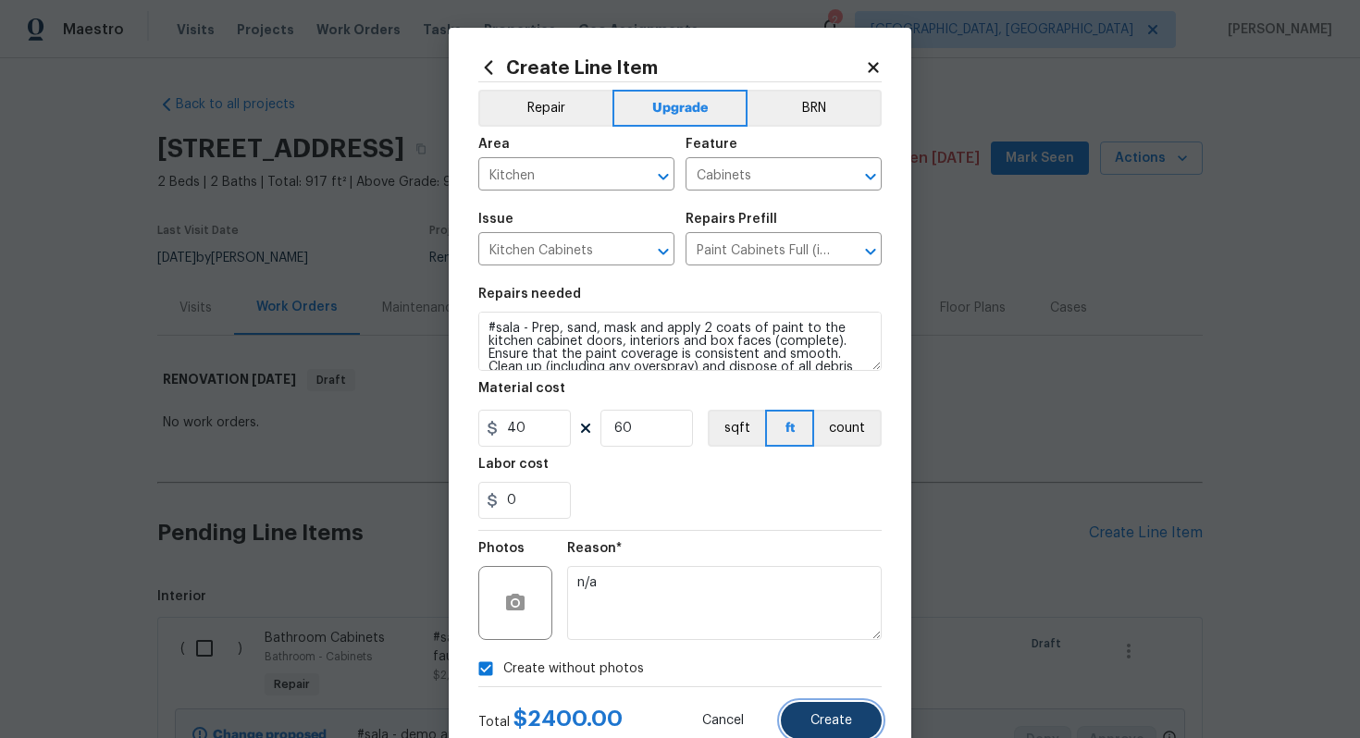
click at [809, 725] on button "Create" at bounding box center [831, 720] width 101 height 37
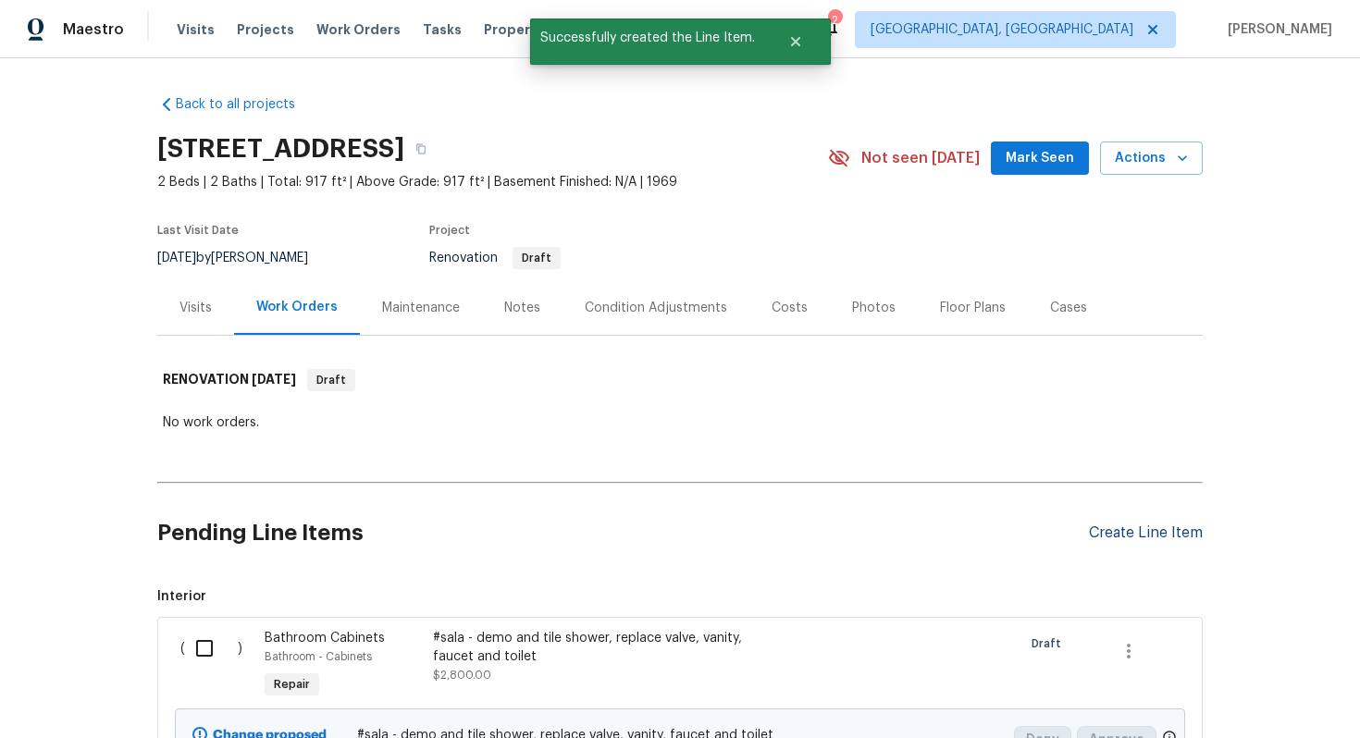
click at [1144, 524] on div "Create Line Item" at bounding box center [1146, 533] width 114 height 18
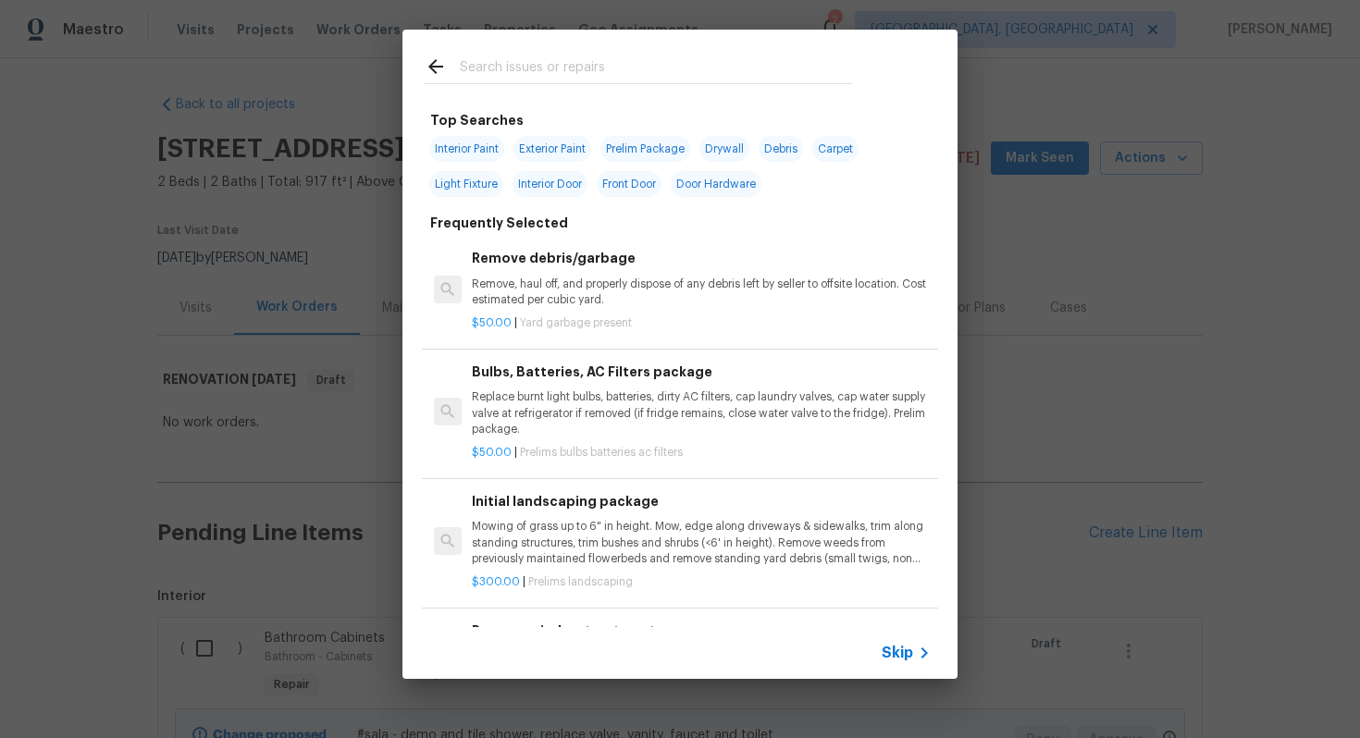
click at [924, 645] on icon at bounding box center [924, 653] width 22 height 22
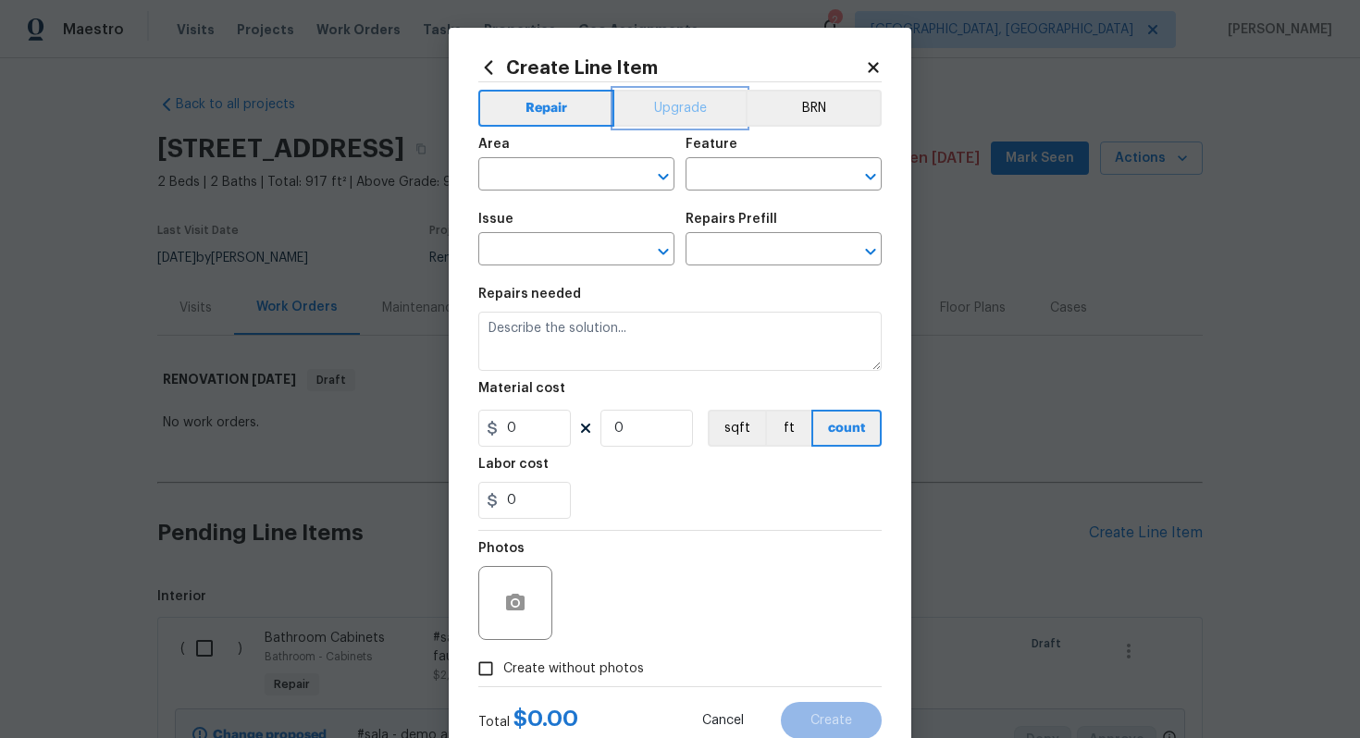
click at [668, 118] on button "Upgrade" at bounding box center [680, 108] width 132 height 37
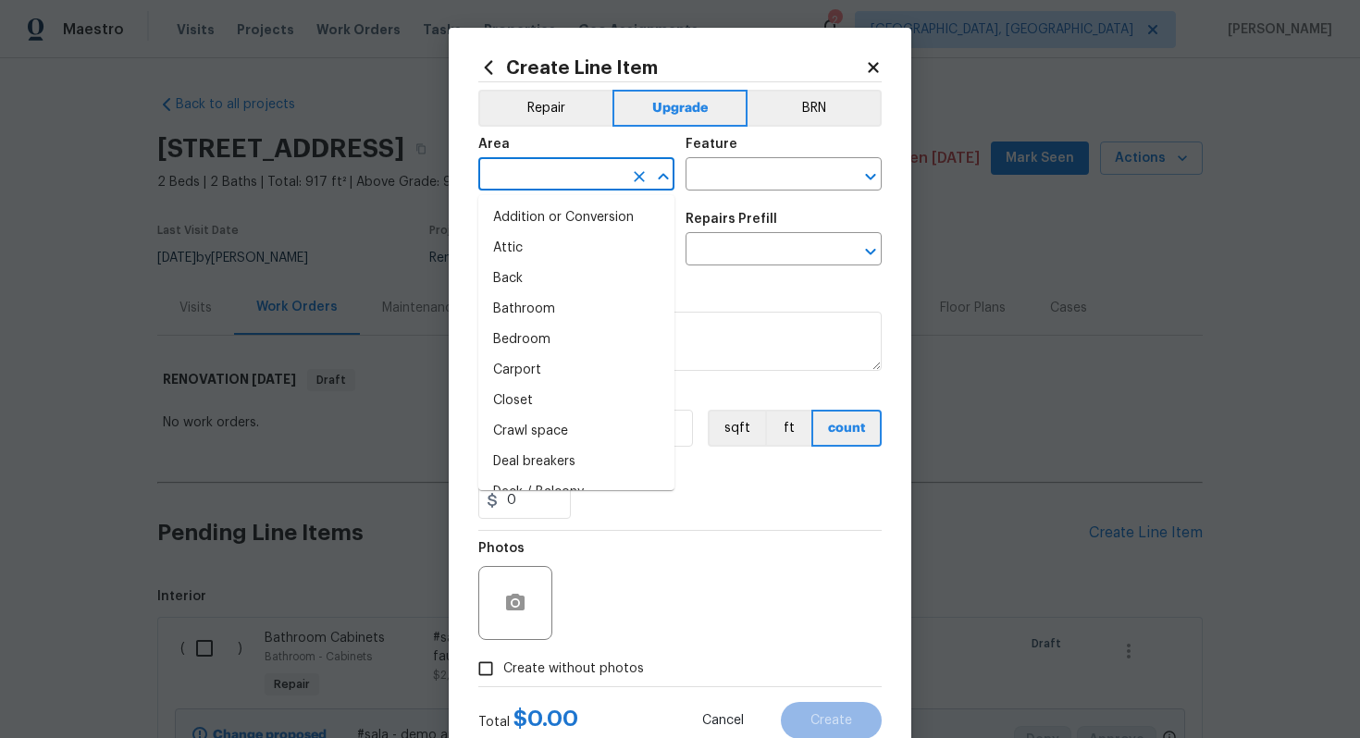
click at [581, 163] on input "text" at bounding box center [550, 176] width 144 height 29
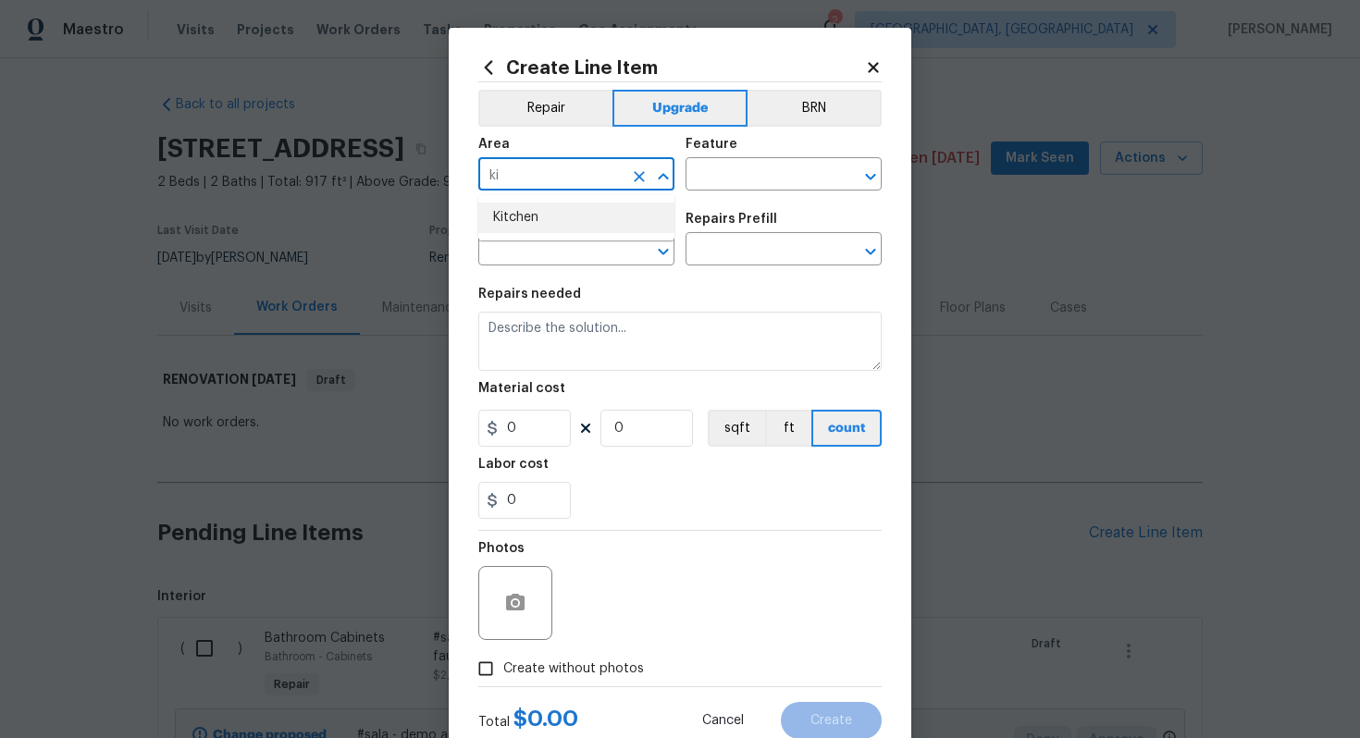
click at [565, 227] on li "Kitchen" at bounding box center [576, 218] width 196 height 31
type input "Kitchen"
click at [727, 193] on div "Area Kitchen ​ Feature ​" at bounding box center [679, 164] width 403 height 75
click at [708, 177] on input "text" at bounding box center [757, 176] width 144 height 29
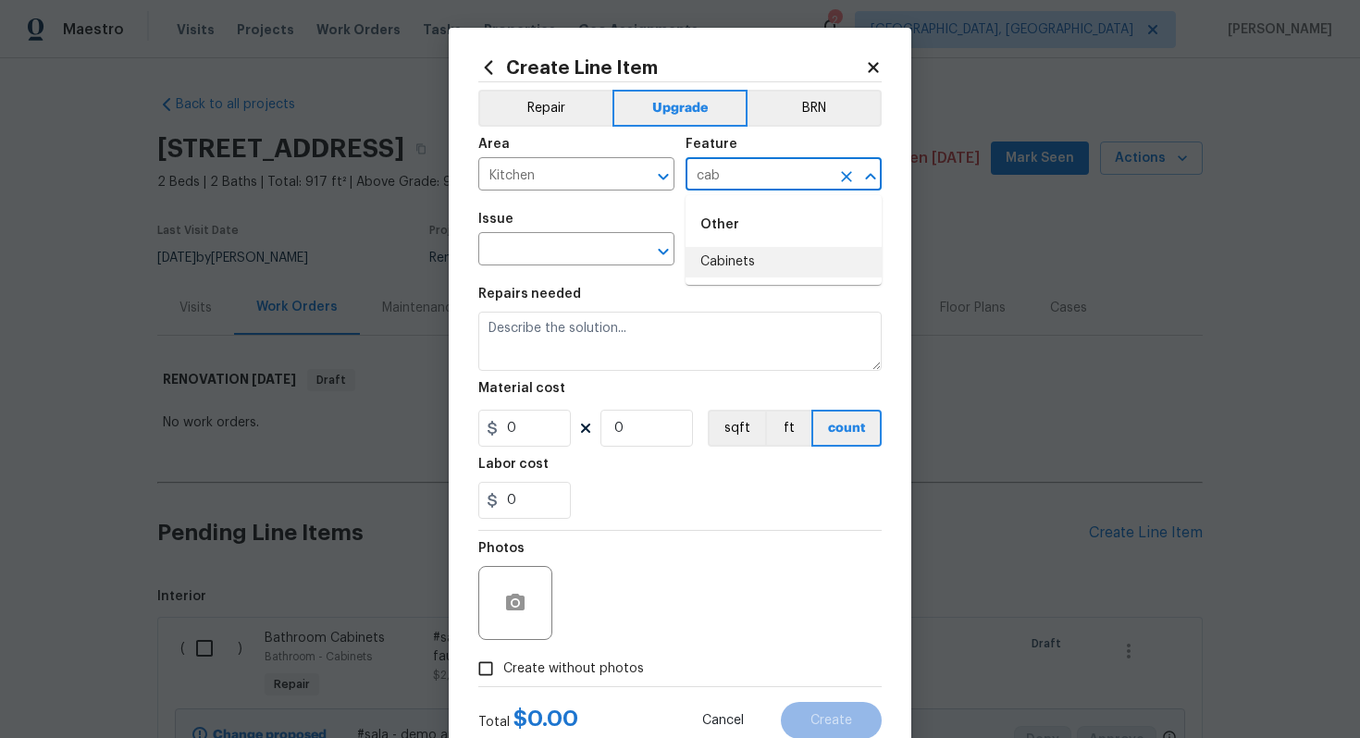
click at [743, 265] on li "Cabinets" at bounding box center [783, 262] width 196 height 31
type input "Cabinets"
click at [534, 253] on input "text" at bounding box center [550, 251] width 144 height 29
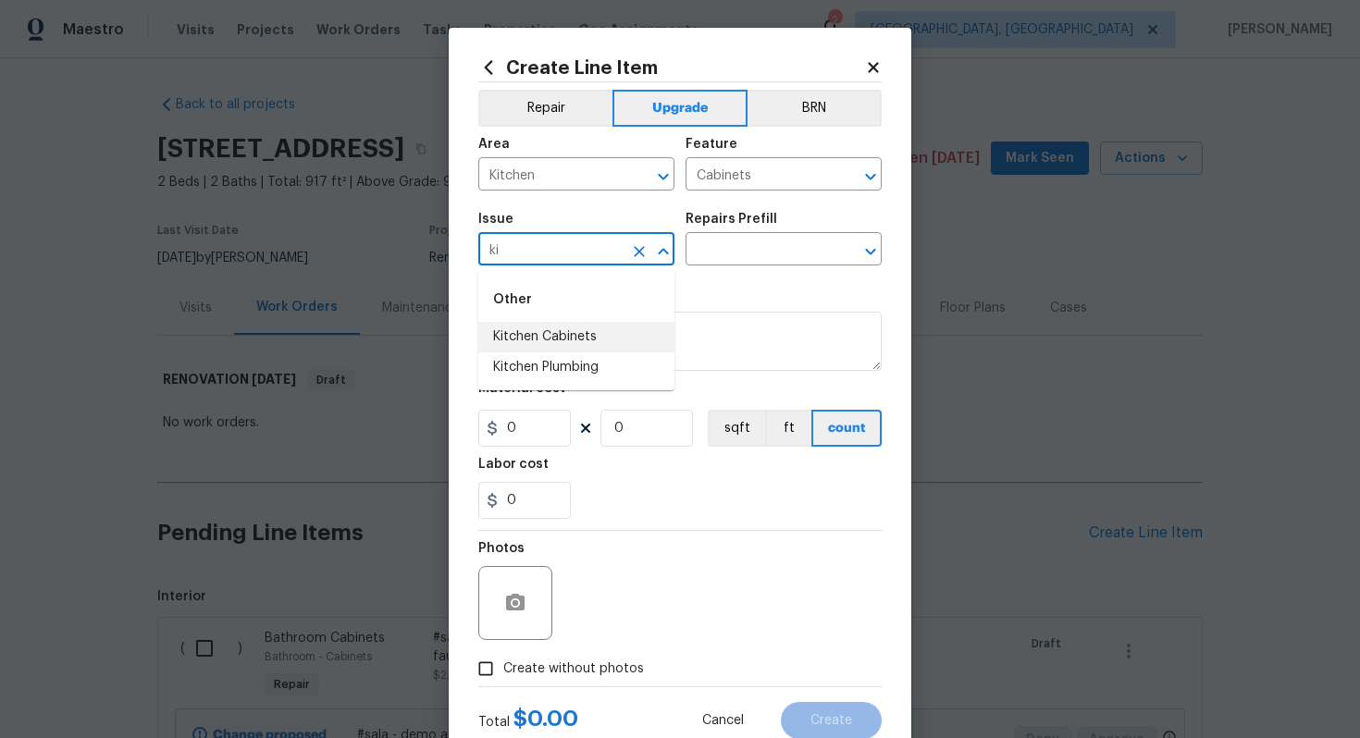
click at [561, 334] on li "Kitchen Cabinets" at bounding box center [576, 337] width 196 height 31
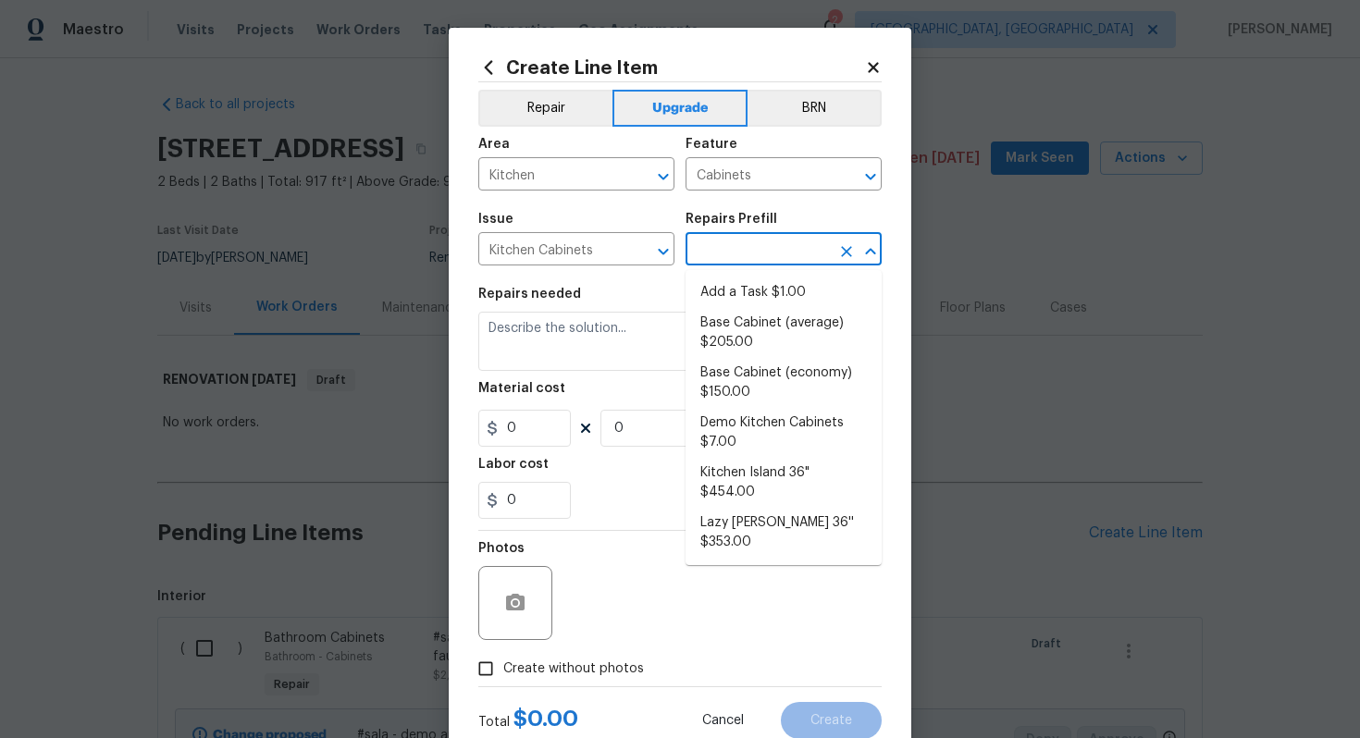
click at [731, 250] on input "text" at bounding box center [757, 251] width 144 height 29
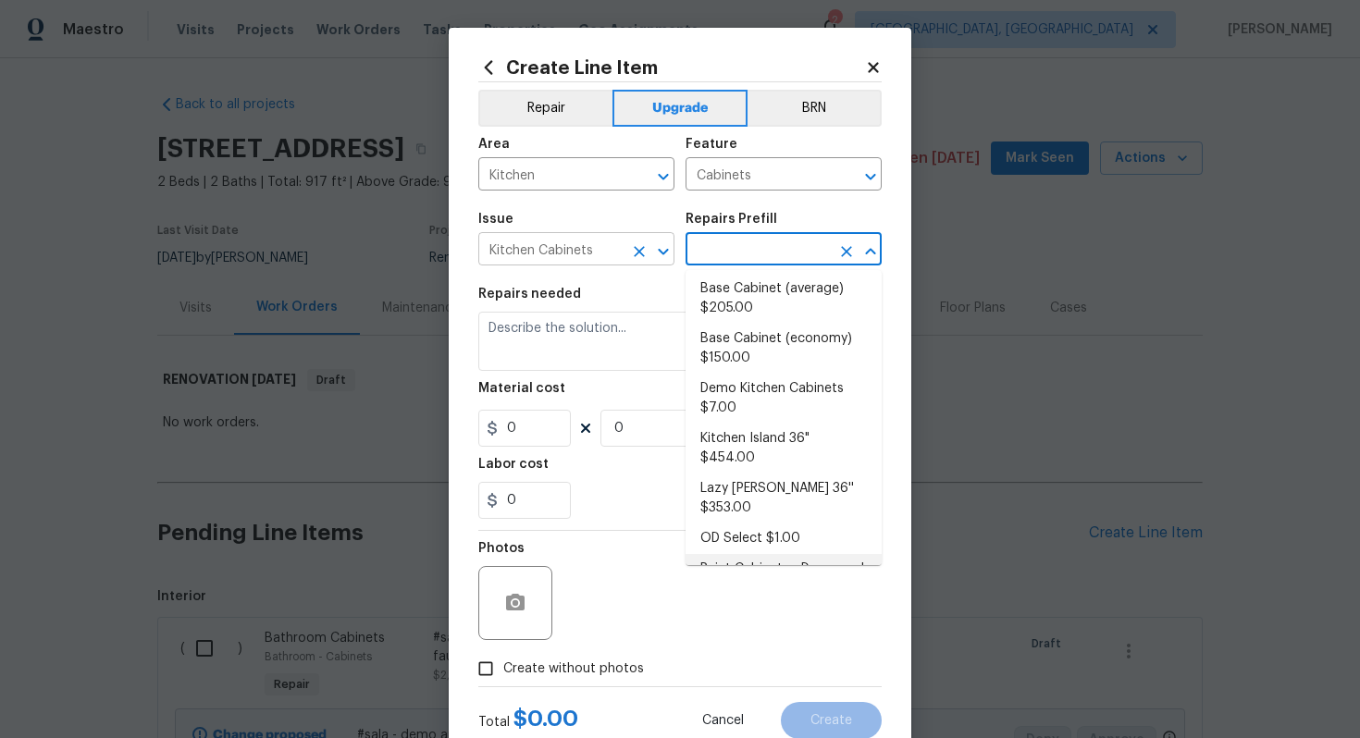
click at [569, 256] on input "Kitchen Cabinets" at bounding box center [550, 251] width 144 height 29
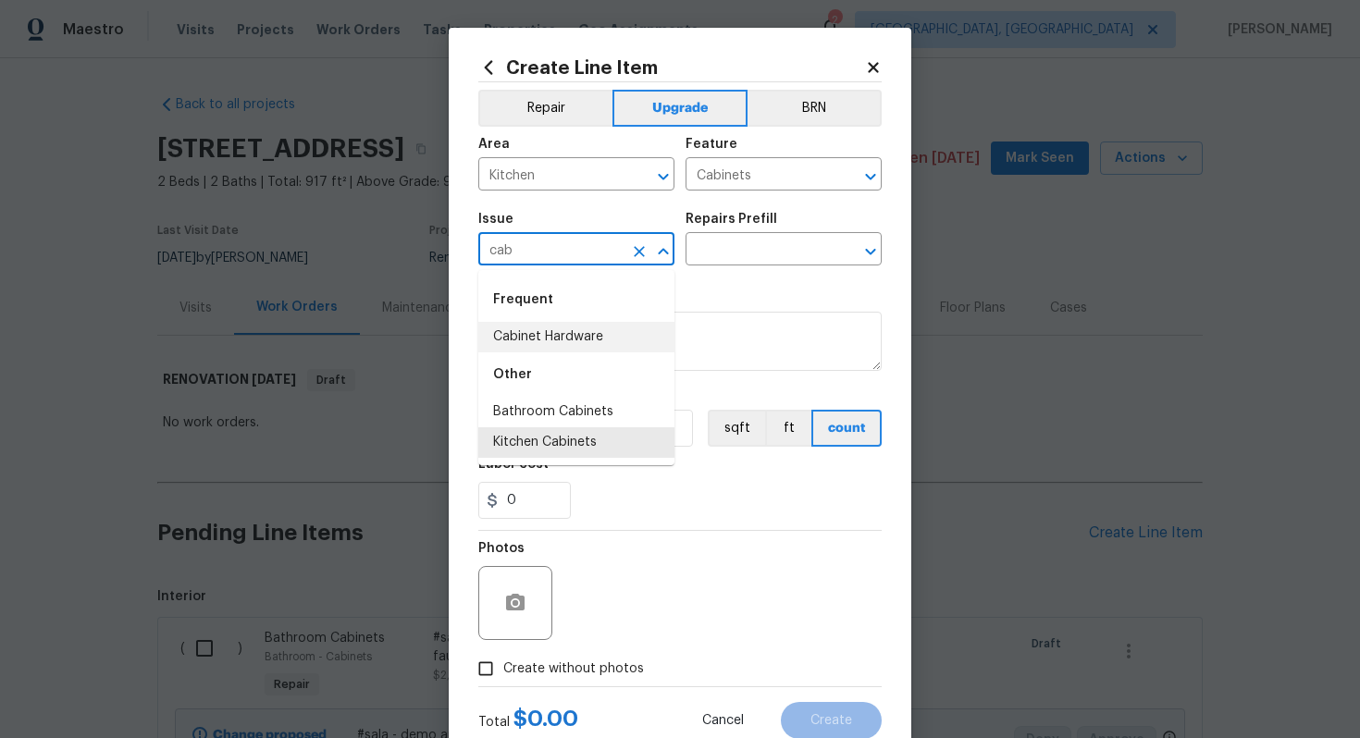
click at [595, 336] on li "Cabinet Hardware" at bounding box center [576, 337] width 196 height 31
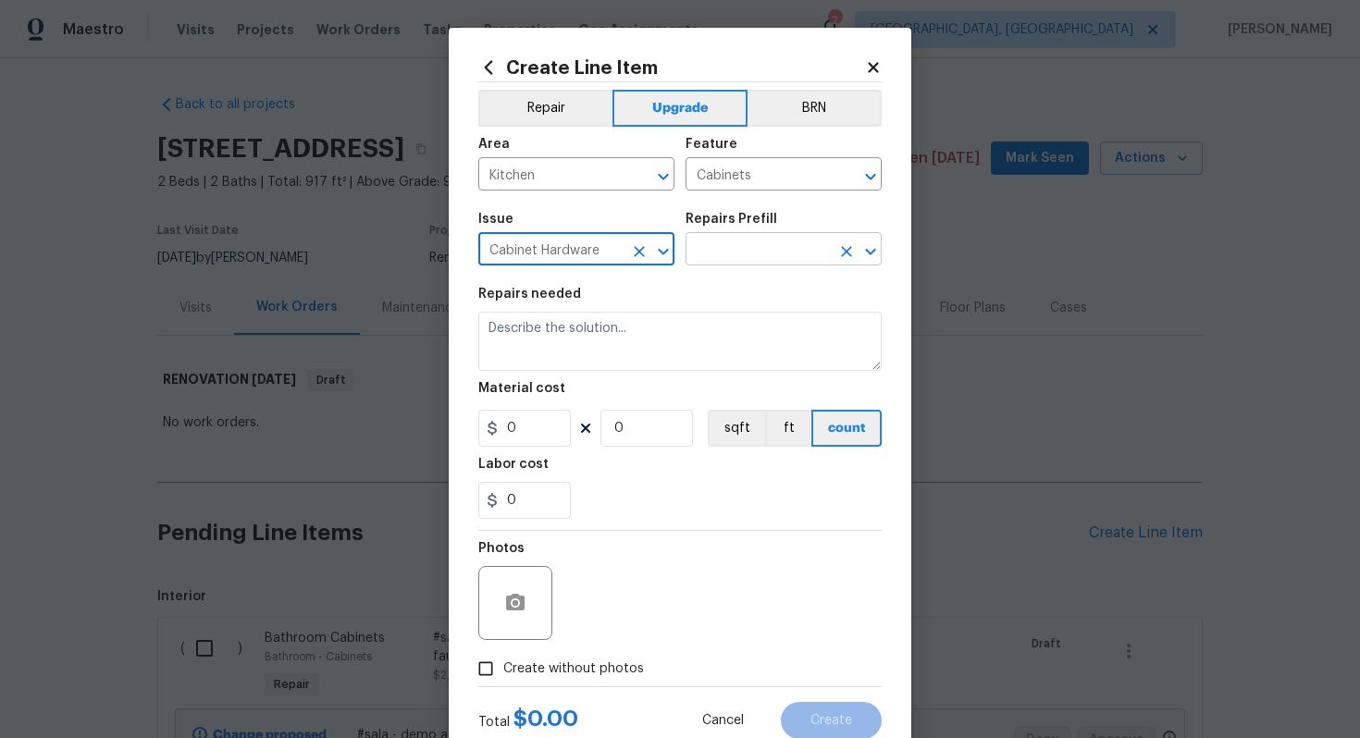
type input "Cabinet Hardware"
click at [742, 250] on input "text" at bounding box center [757, 251] width 144 height 29
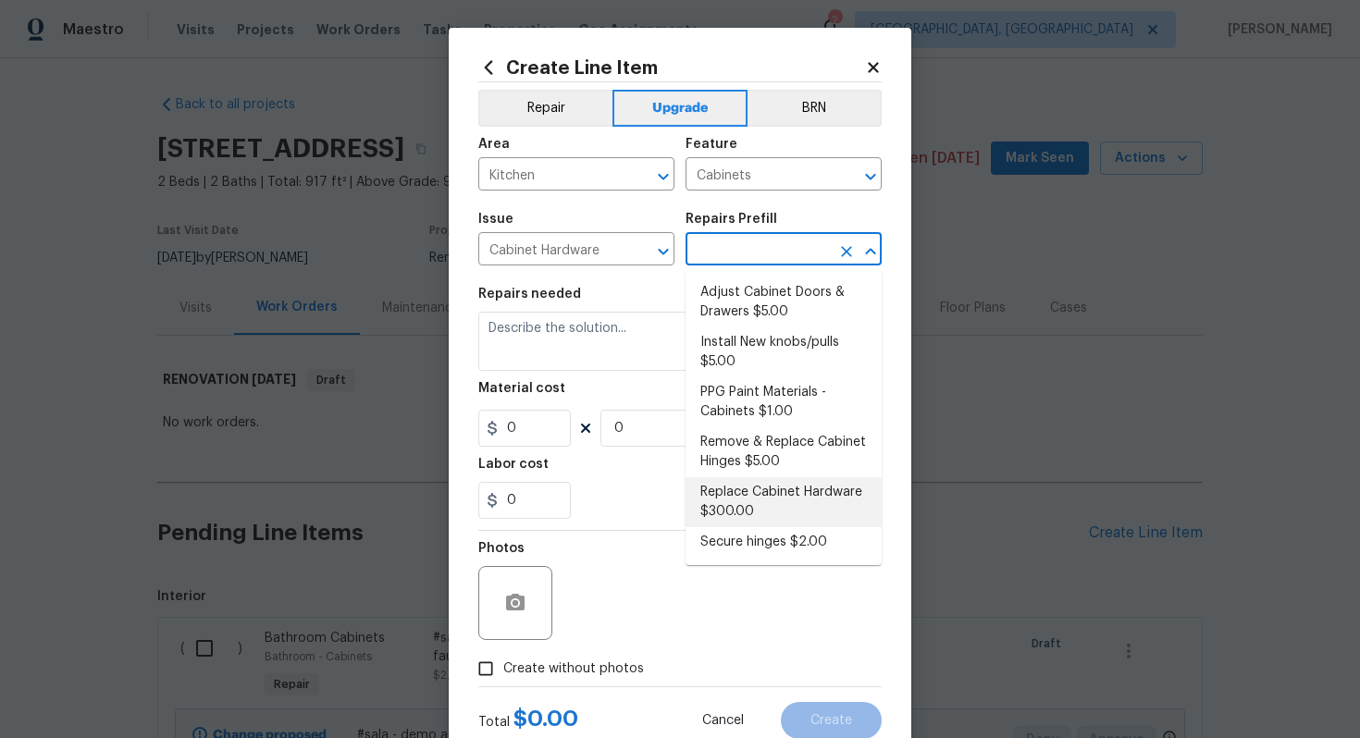
click at [764, 501] on li "Replace Cabinet Hardware $300.00" at bounding box center [783, 502] width 196 height 50
type input "Replace Cabinet Hardware $300.00"
type textarea "Replace cabinet hardware with new hinges and pulls. HPM to provide specs"
type input "300"
type input "1"
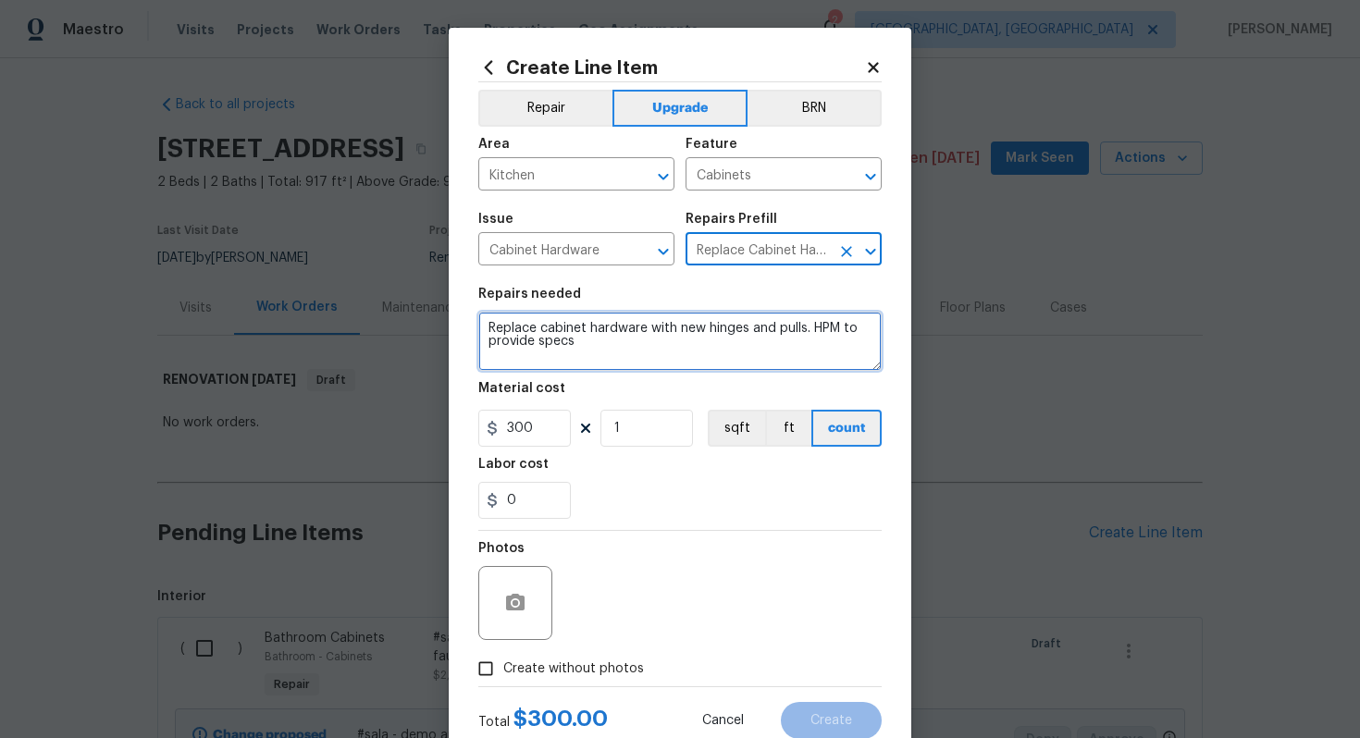
click at [479, 324] on textarea "Replace cabinet hardware with new hinges and pulls. HPM to provide specs" at bounding box center [679, 341] width 403 height 59
type textarea "#sala - Replace cabinet hardware with new hinges and pulls. HPM to provide specs"
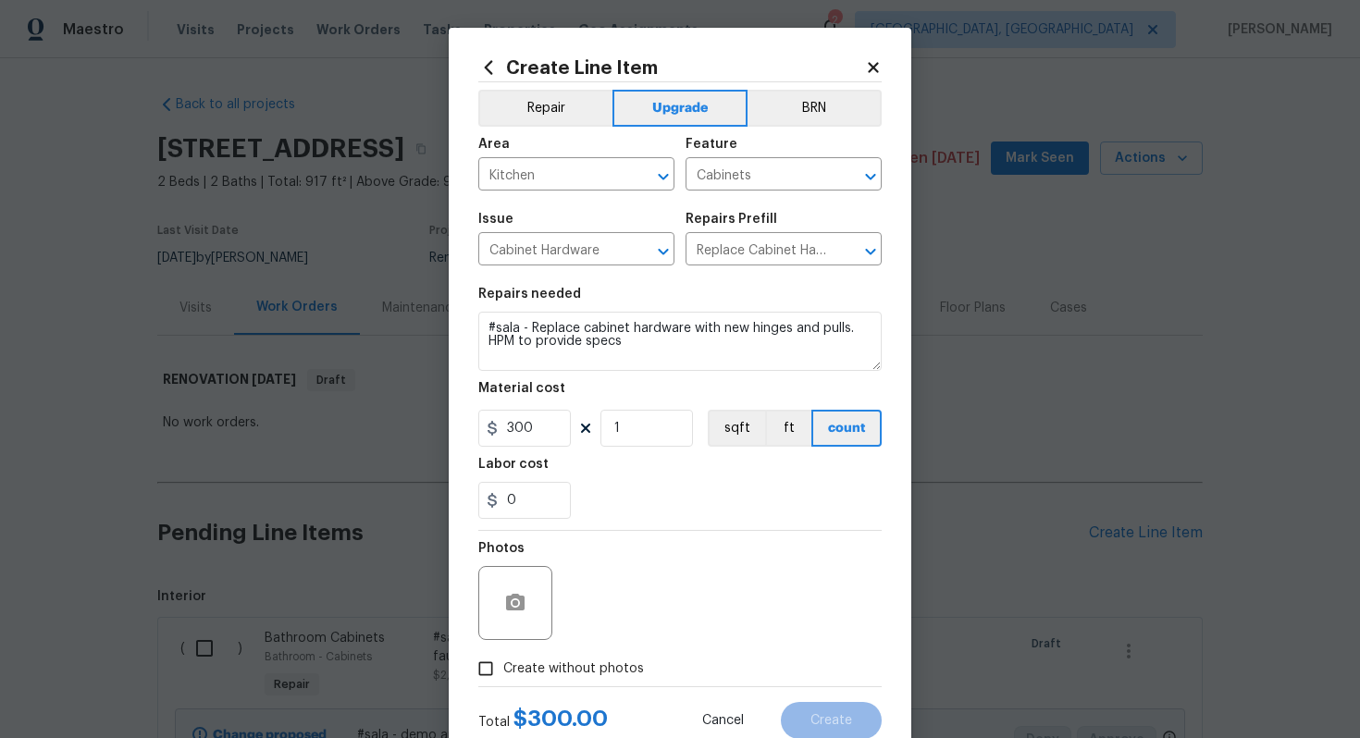
click at [585, 661] on span "Create without photos" at bounding box center [573, 668] width 141 height 19
click at [503, 661] on input "Create without photos" at bounding box center [485, 668] width 35 height 35
checkbox input "true"
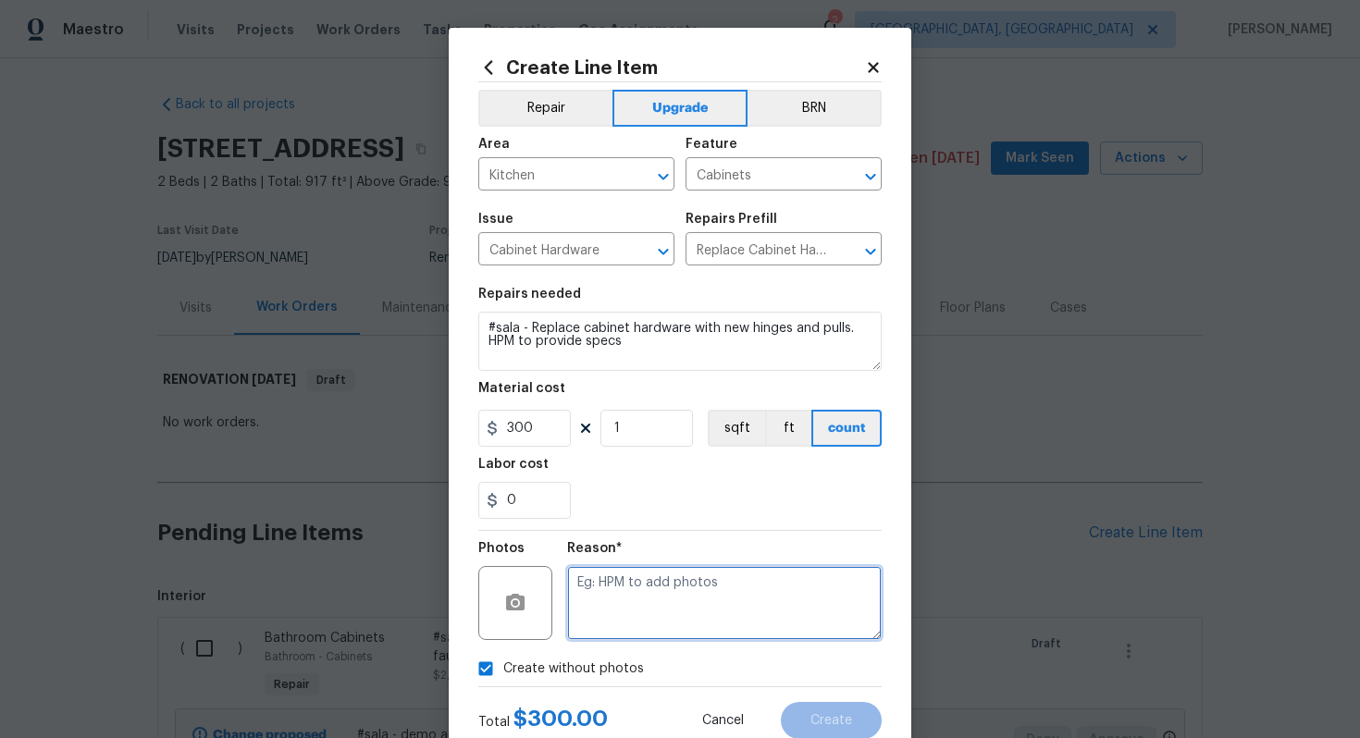
click at [608, 635] on textarea at bounding box center [724, 603] width 314 height 74
type textarea "n/a"
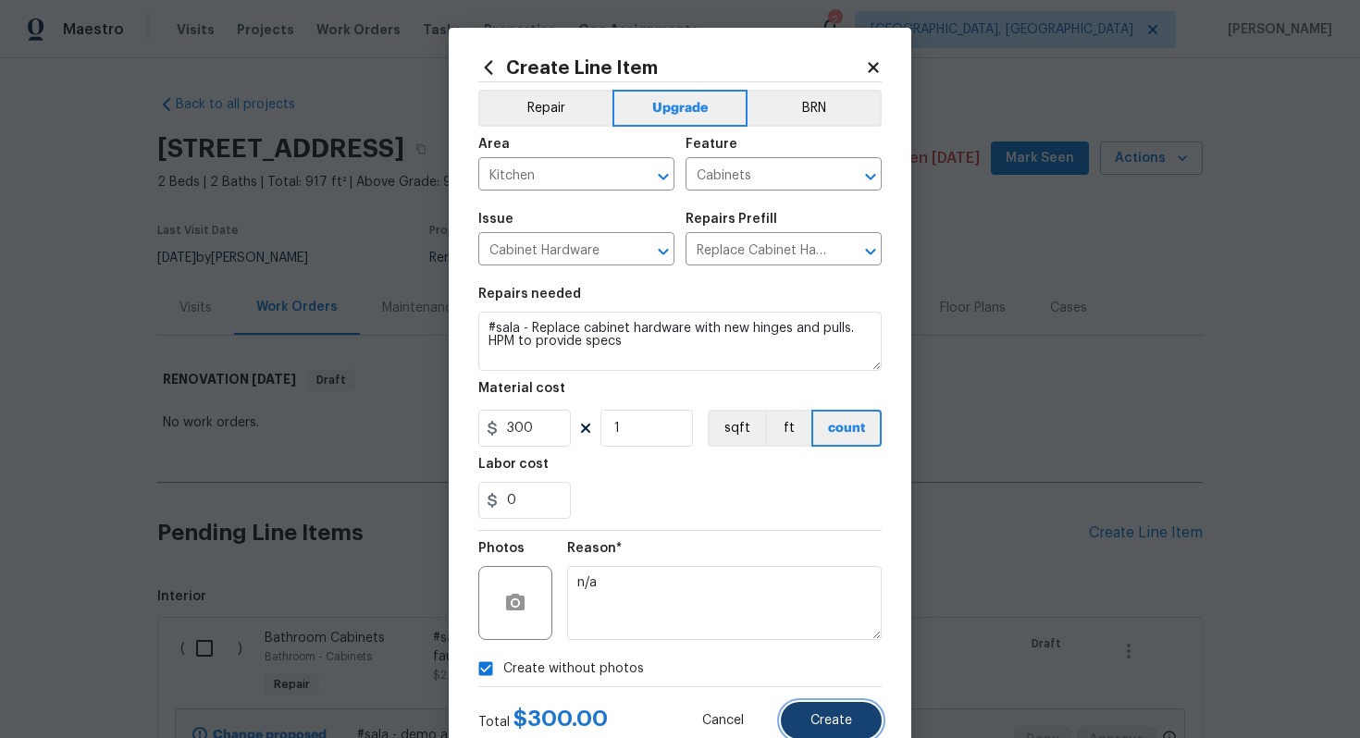
click at [844, 720] on span "Create" at bounding box center [831, 721] width 42 height 14
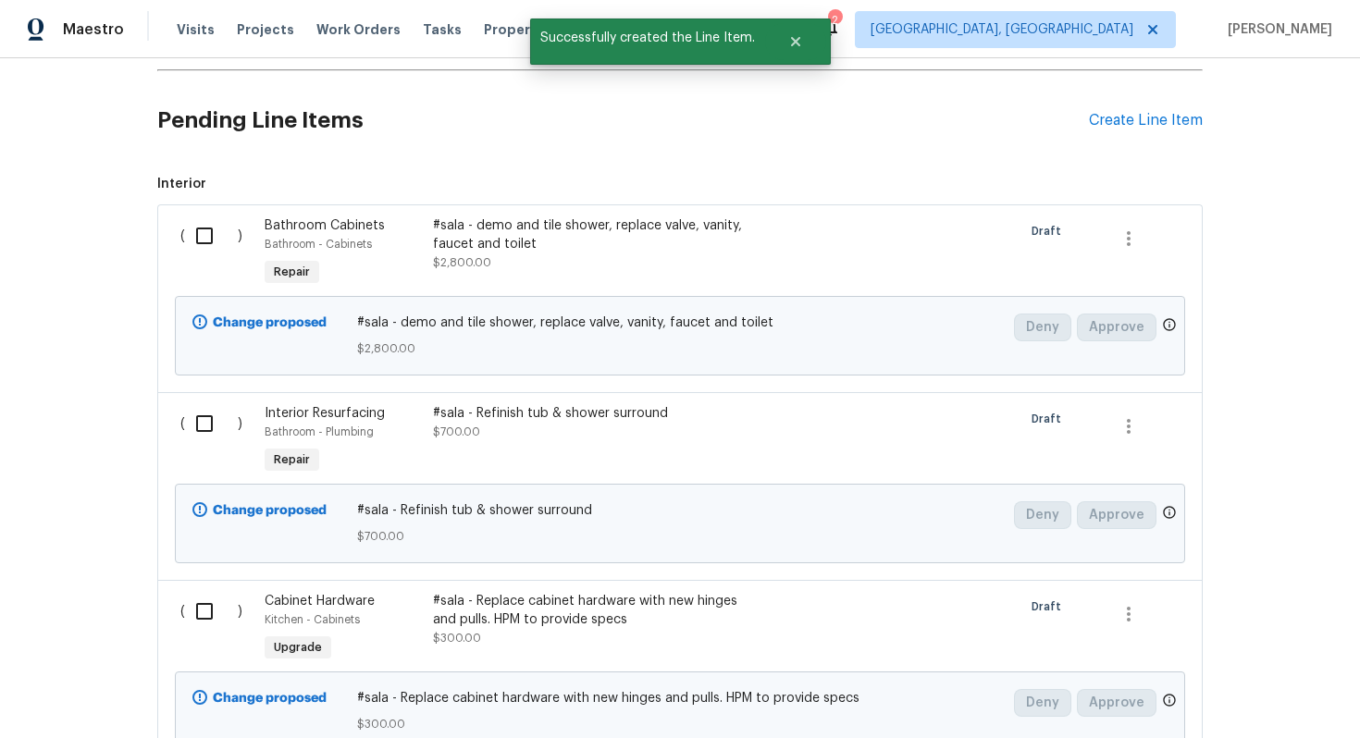
scroll to position [288, 0]
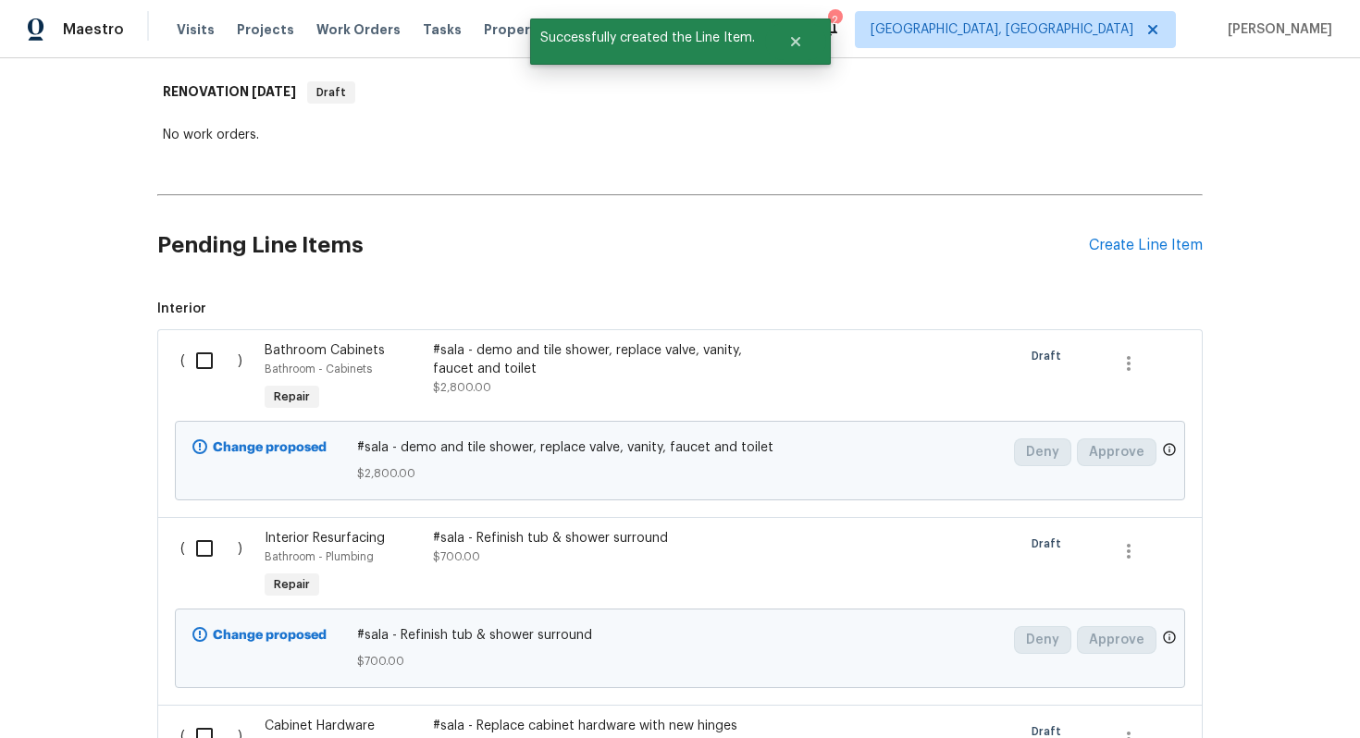
click at [1151, 235] on div "Pending Line Items Create Line Item" at bounding box center [679, 246] width 1045 height 86
click at [1136, 242] on div "Create Line Item" at bounding box center [1146, 246] width 114 height 18
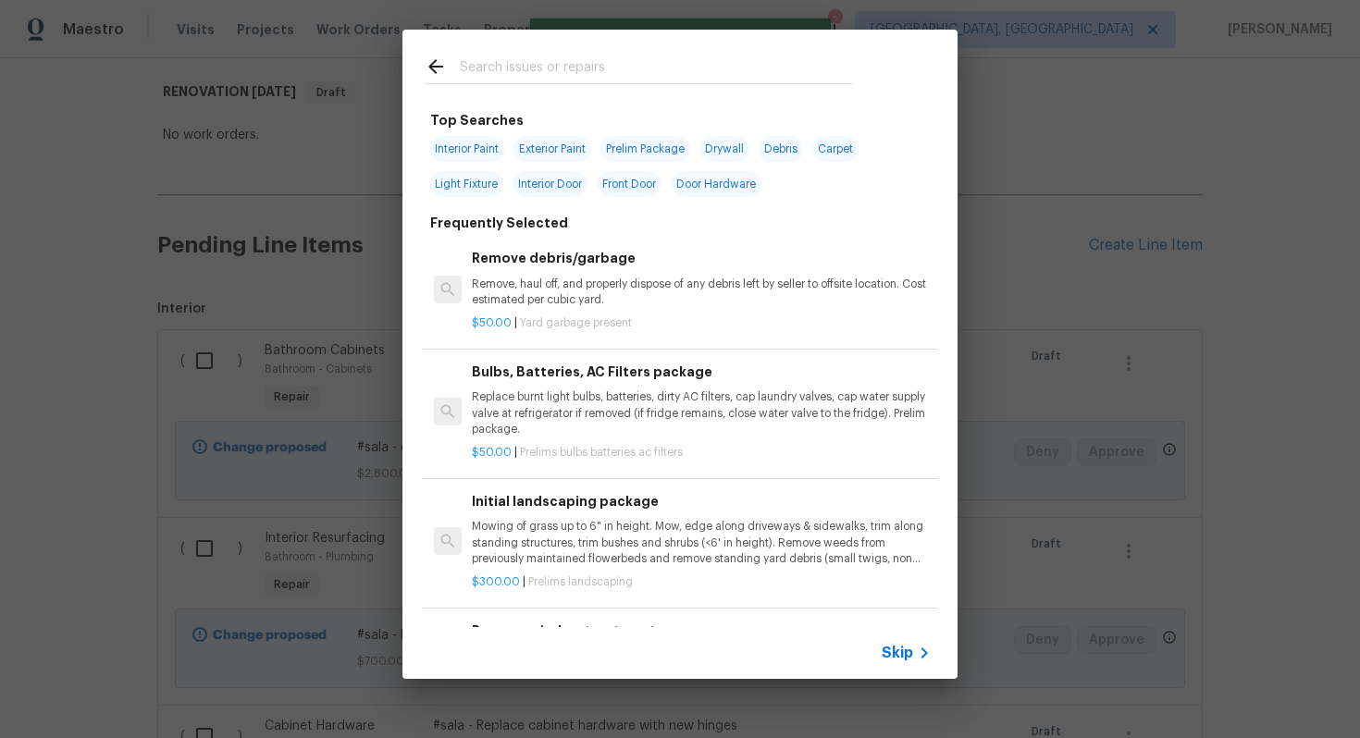
click at [905, 649] on span "Skip" at bounding box center [896, 653] width 31 height 18
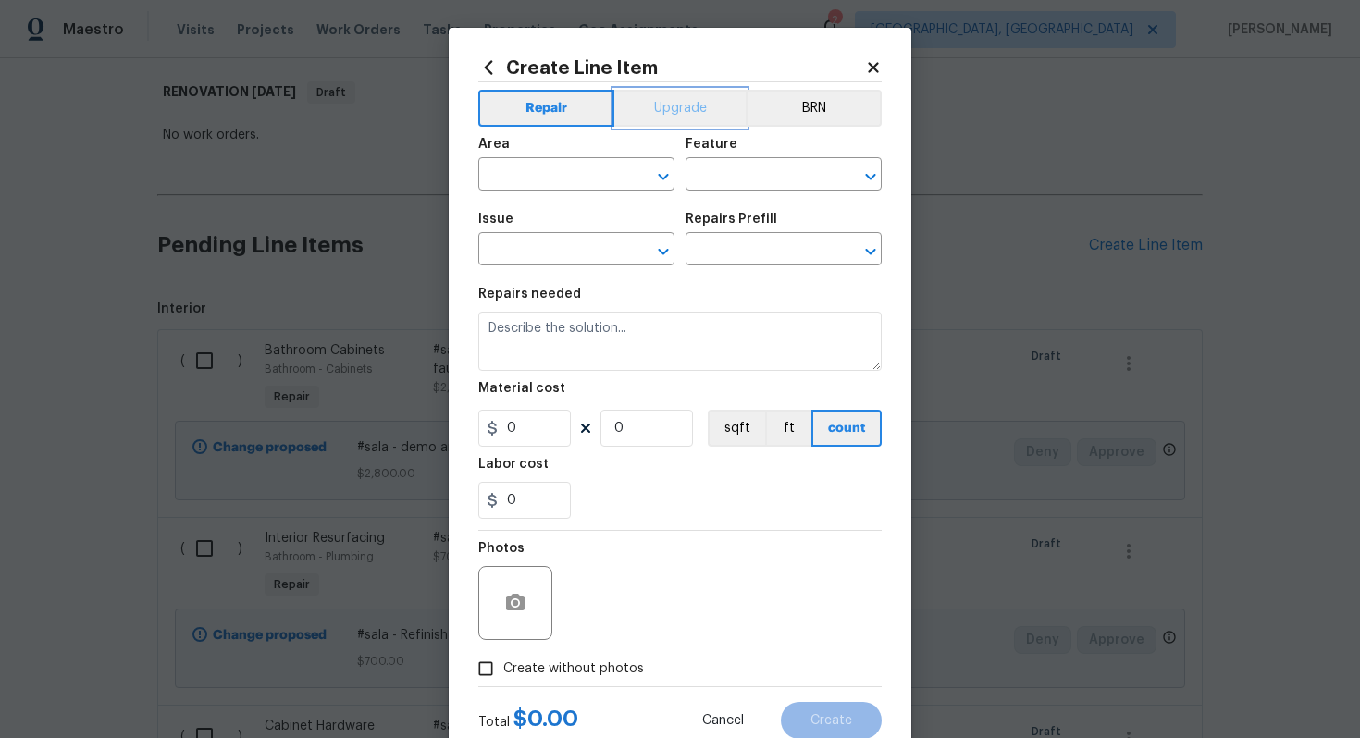
click at [672, 104] on button "Upgrade" at bounding box center [680, 108] width 132 height 37
click at [555, 167] on input "text" at bounding box center [550, 176] width 144 height 29
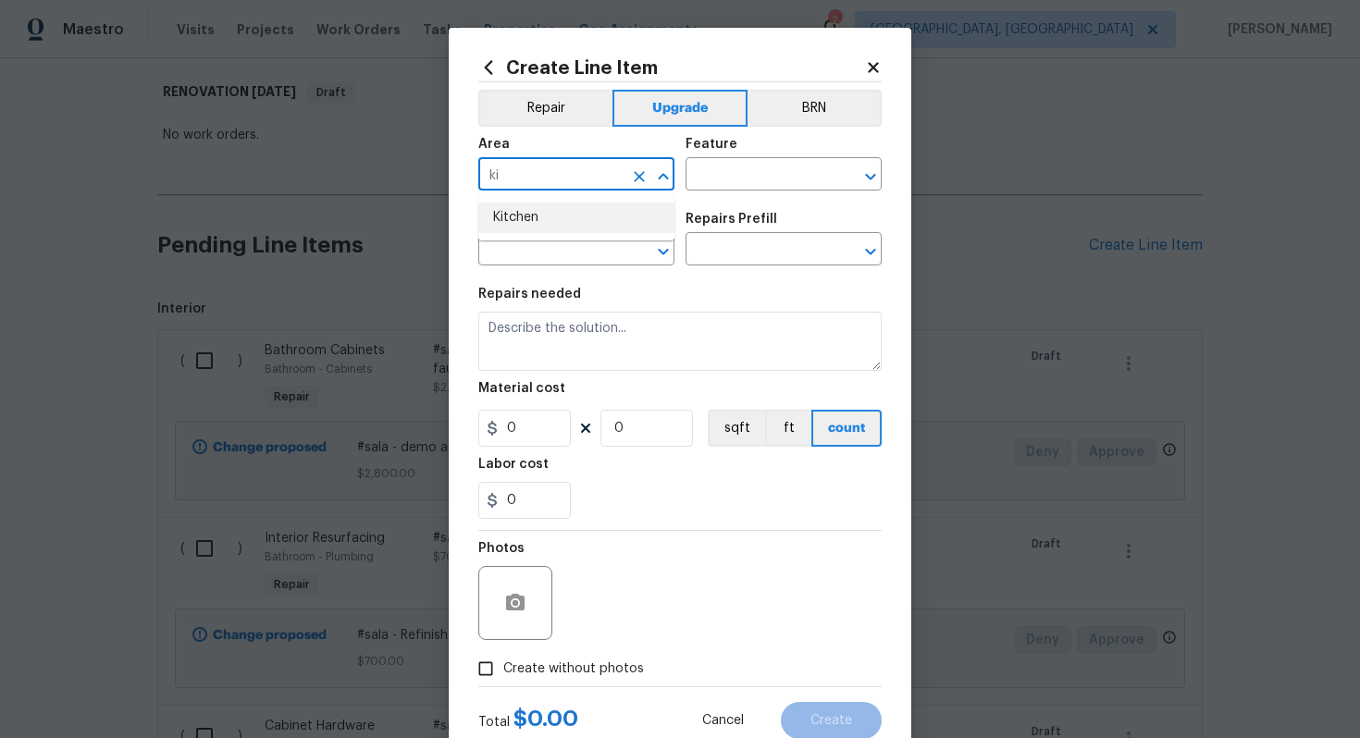
click at [539, 223] on li "Kitchen" at bounding box center [576, 218] width 196 height 31
type input "Kitchen"
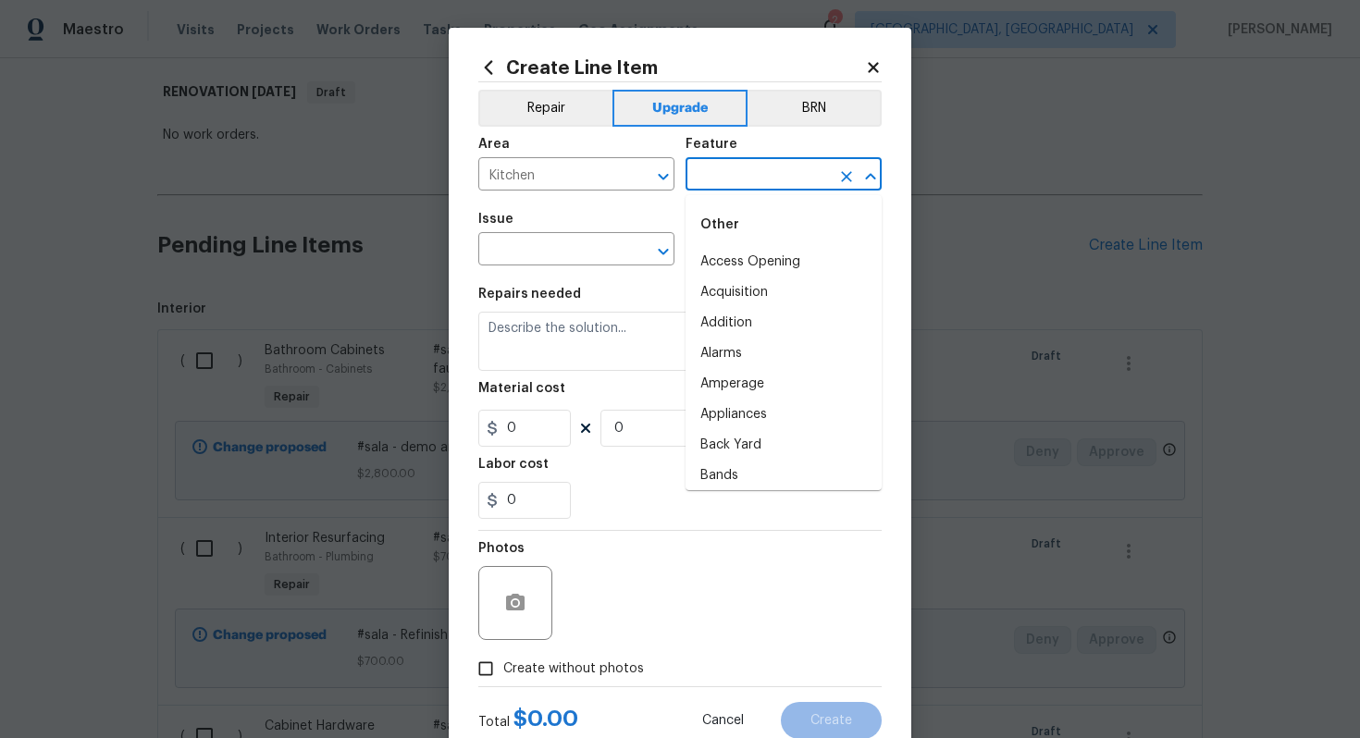
click at [739, 162] on input "text" at bounding box center [757, 176] width 144 height 29
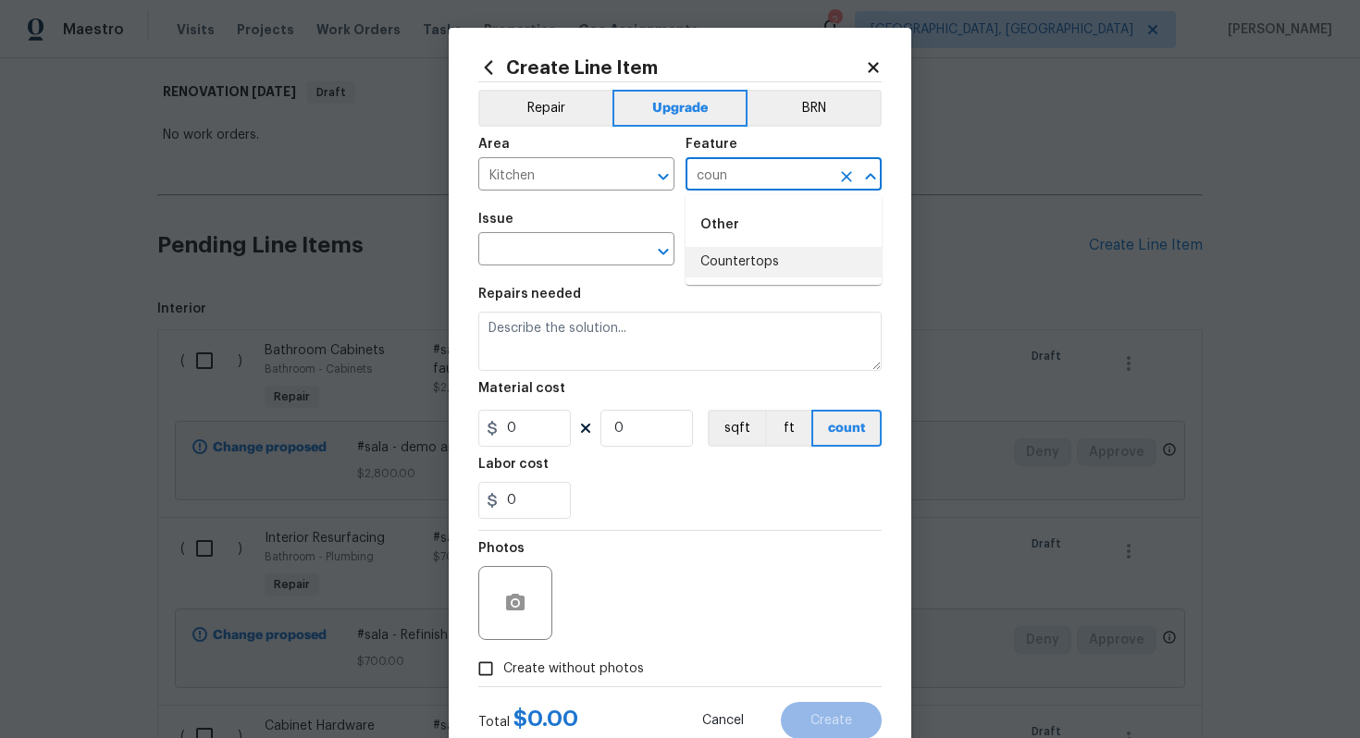
click at [737, 263] on li "Countertops" at bounding box center [783, 262] width 196 height 31
type input "Countertops"
click at [514, 260] on input "text" at bounding box center [550, 251] width 144 height 29
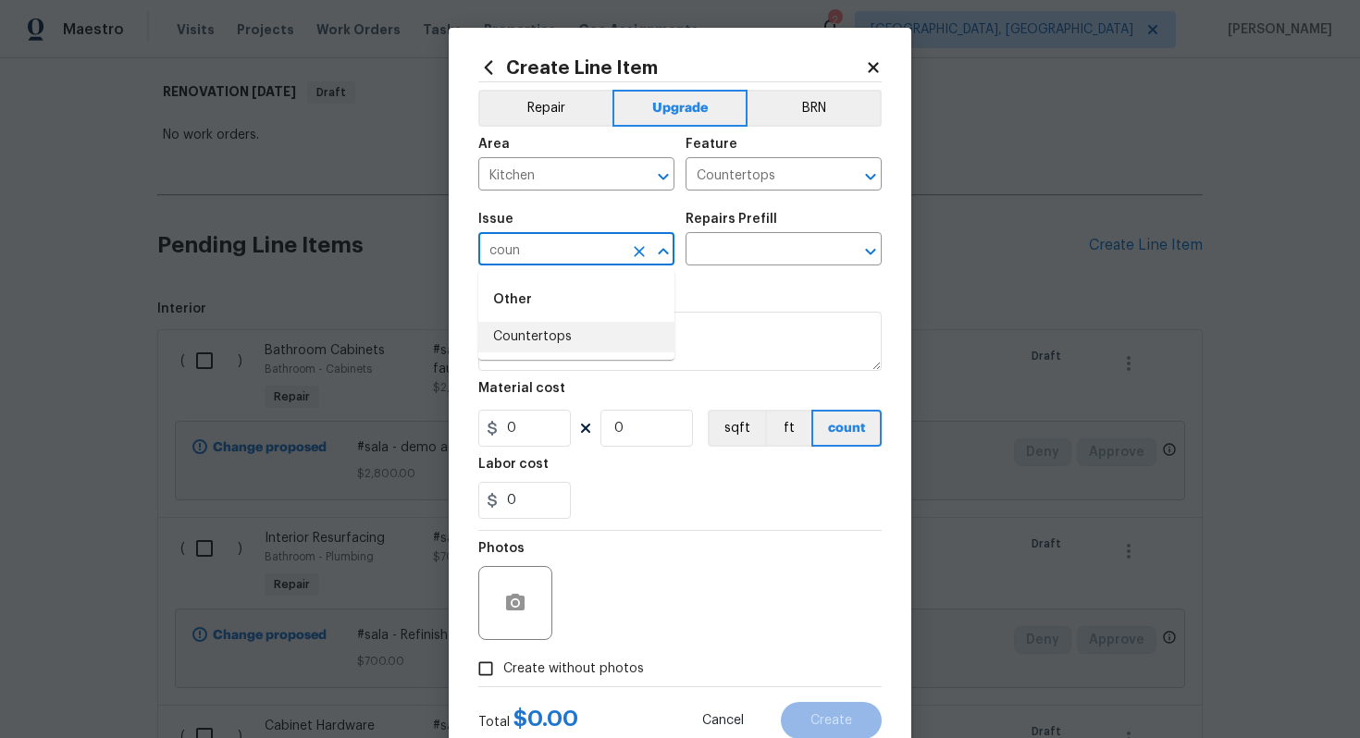
click at [535, 341] on li "Countertops" at bounding box center [576, 337] width 196 height 31
type input "Countertops"
click at [740, 239] on input "text" at bounding box center [757, 251] width 144 height 29
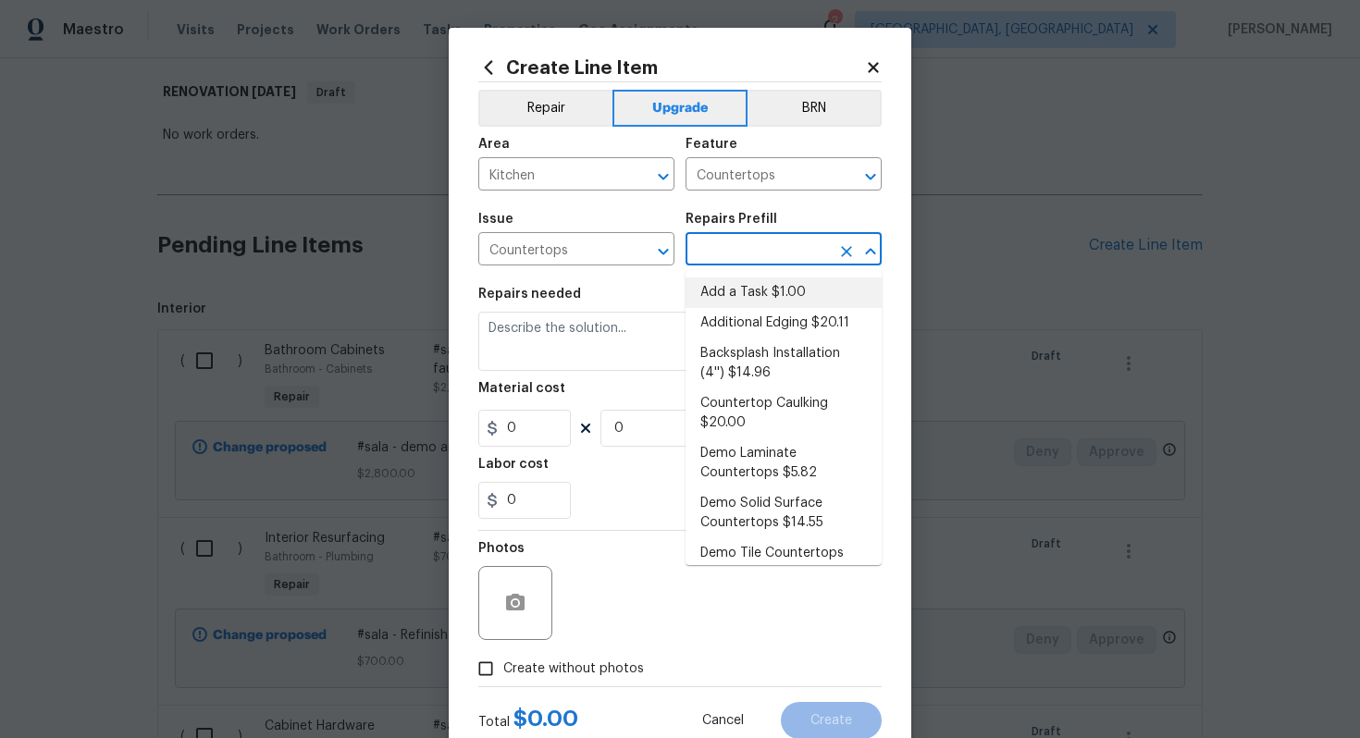
click at [744, 298] on li "Add a Task $1.00" at bounding box center [783, 292] width 196 height 31
type input "Add a Task $1.00"
type textarea "HPM to detail"
type input "1"
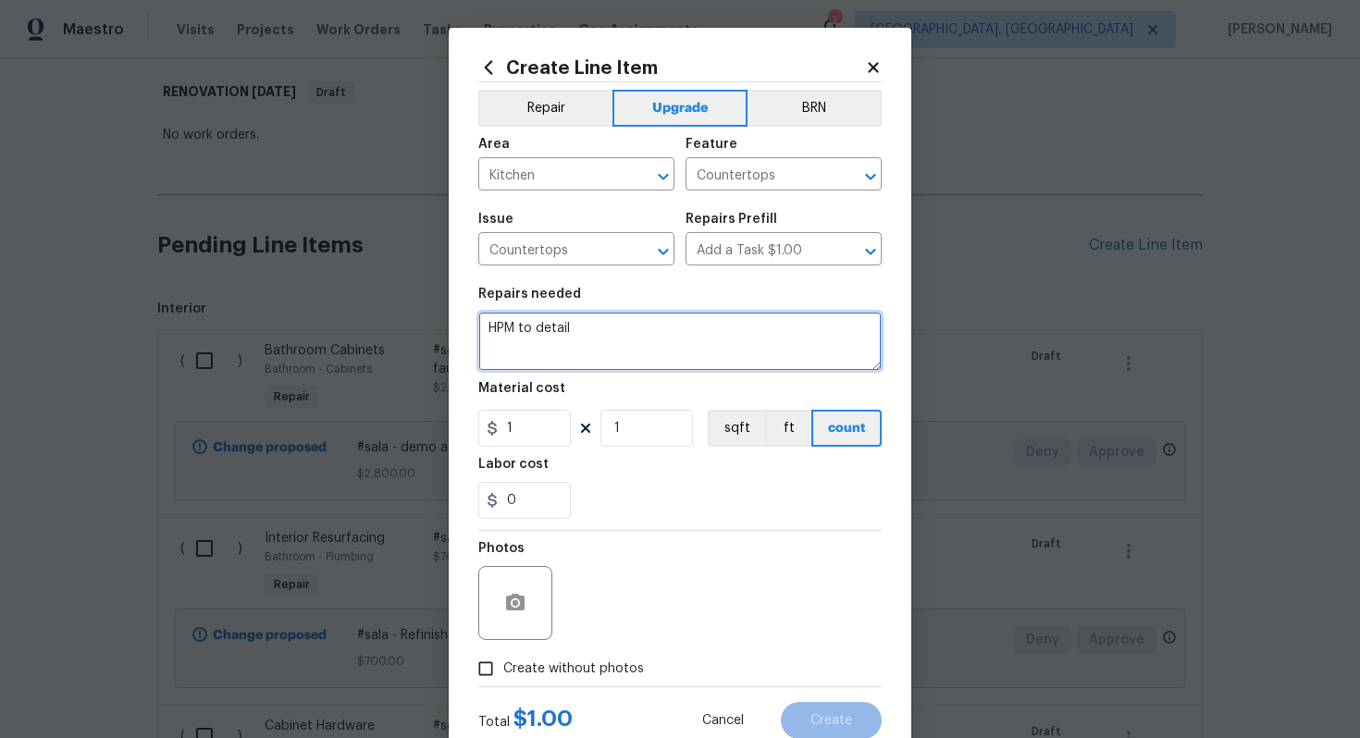
click at [681, 350] on textarea "HPM to detail" at bounding box center [679, 341] width 403 height 59
type textarea "$"
paste textarea "Install stone countertops with undermoutn sink & faucet"
type textarea "#sala - Install stone countertops with undermoutn sink & faucet"
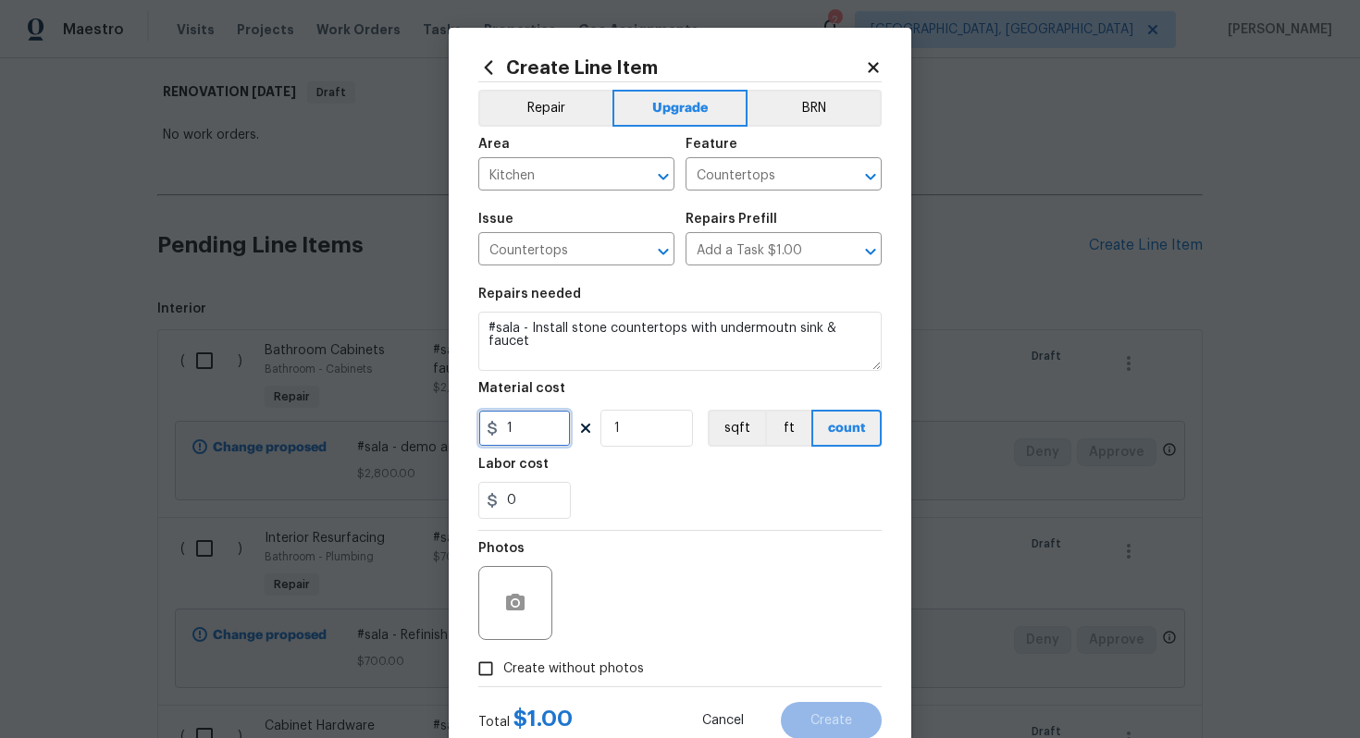
click at [540, 429] on input "1" at bounding box center [524, 428] width 92 height 37
type input "4149"
click at [590, 668] on span "Create without photos" at bounding box center [573, 668] width 141 height 19
click at [503, 668] on input "Create without photos" at bounding box center [485, 668] width 35 height 35
checkbox input "true"
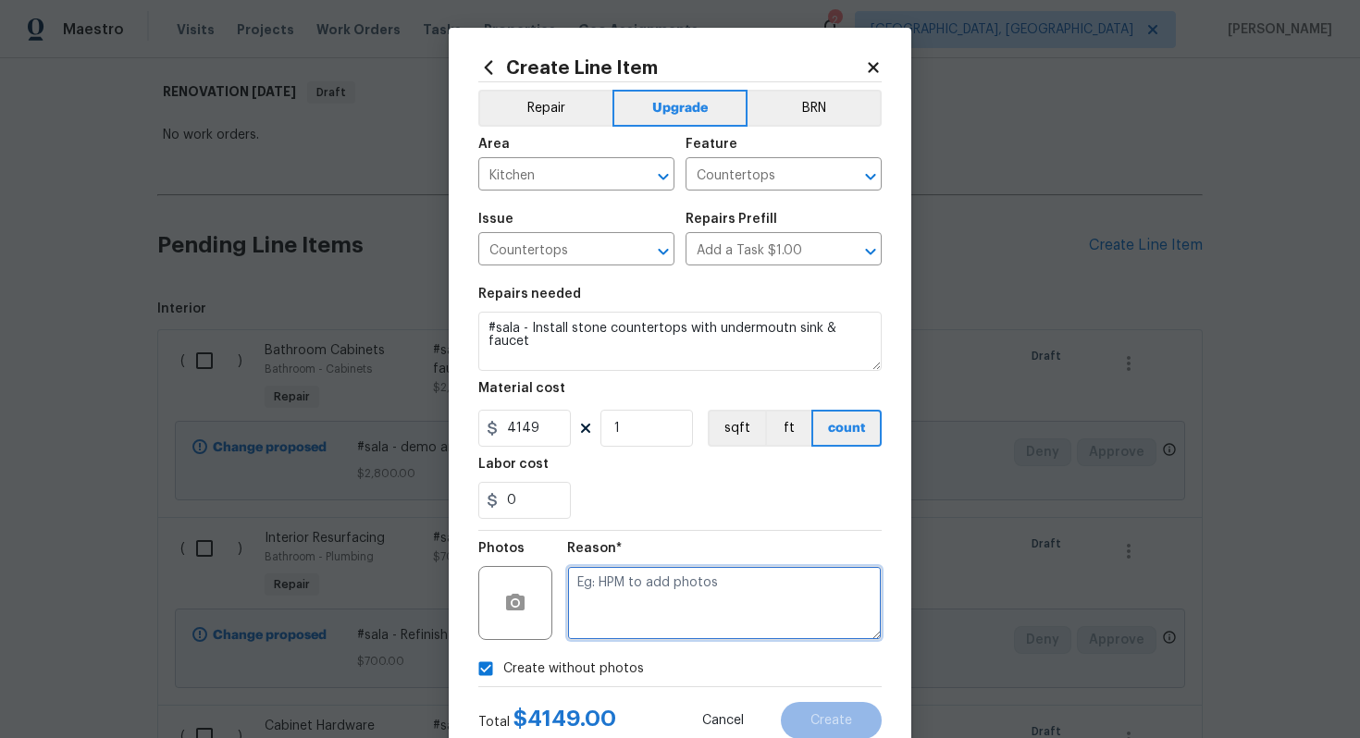
click at [631, 618] on textarea at bounding box center [724, 603] width 314 height 74
type textarea "n/a"
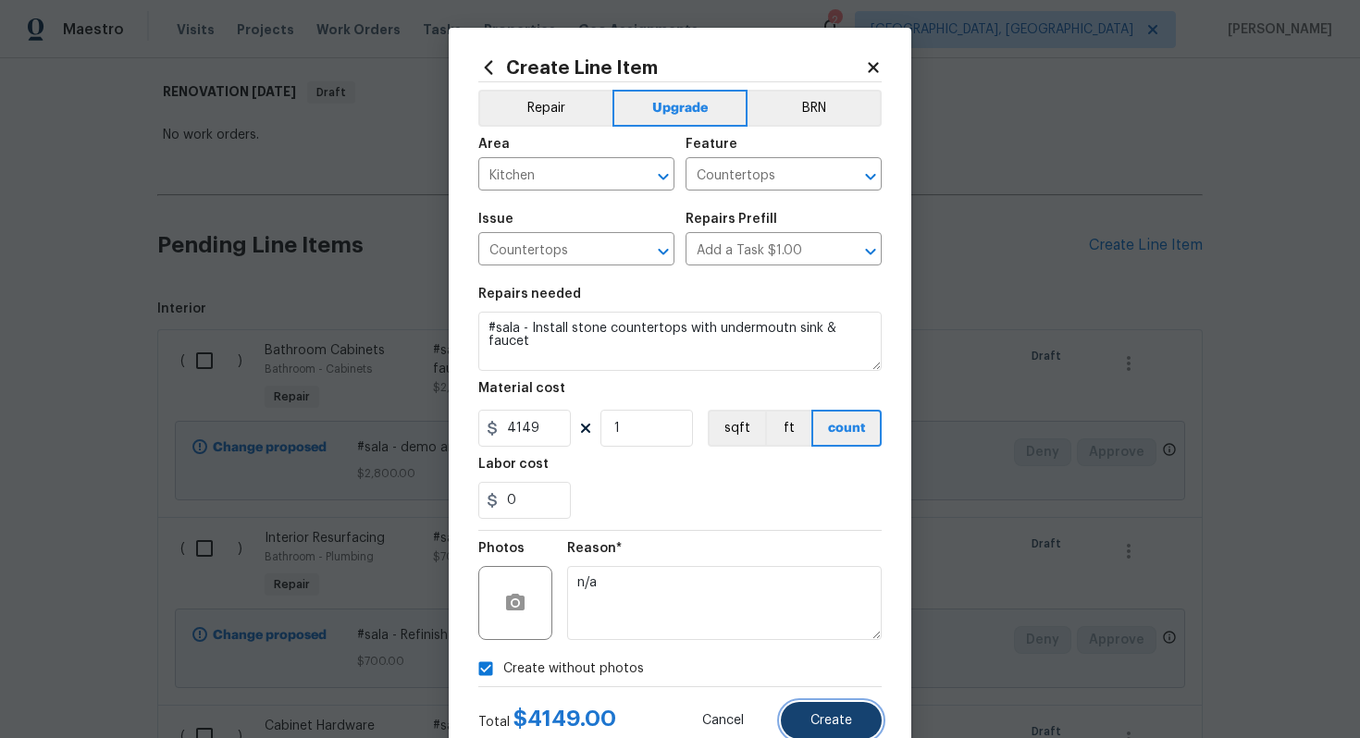
click at [863, 718] on button "Create" at bounding box center [831, 720] width 101 height 37
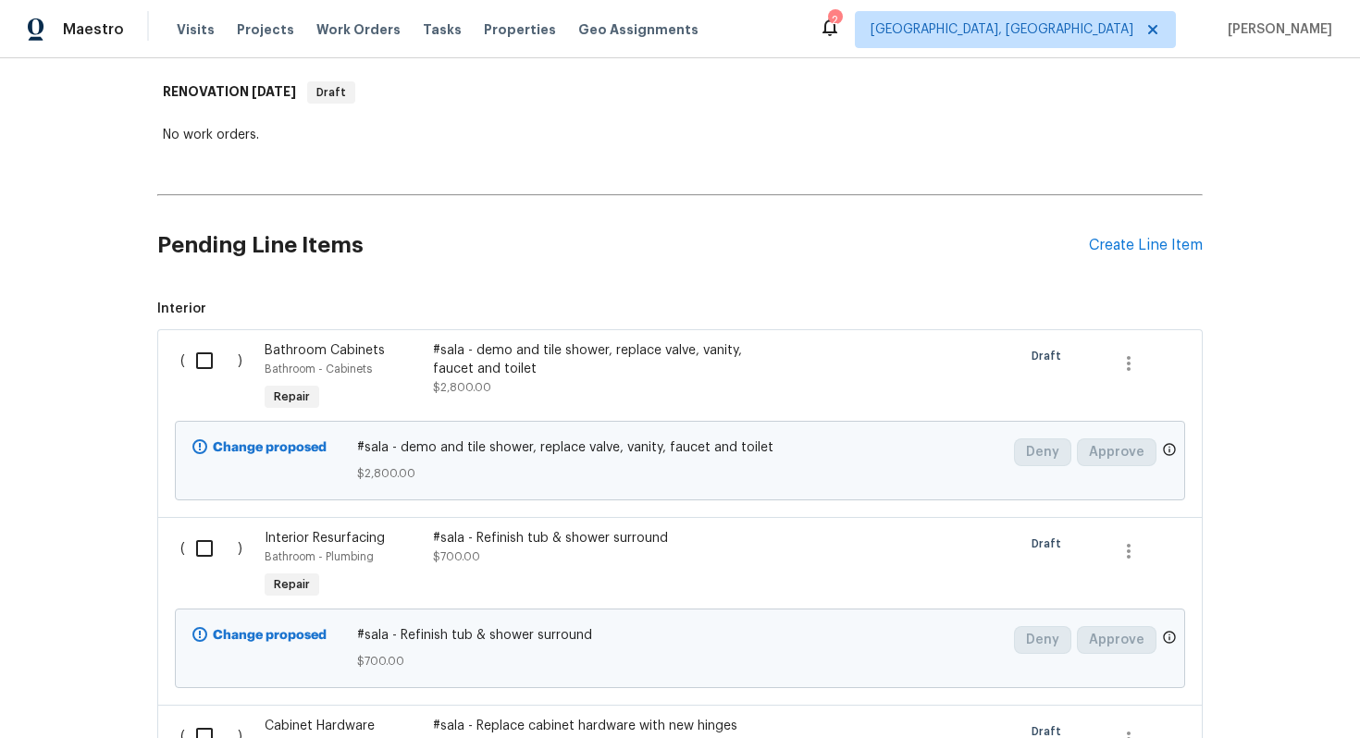
click at [1138, 254] on div "Pending Line Items Create Line Item" at bounding box center [679, 246] width 1045 height 86
click at [1104, 248] on div "Create Line Item" at bounding box center [1146, 246] width 114 height 18
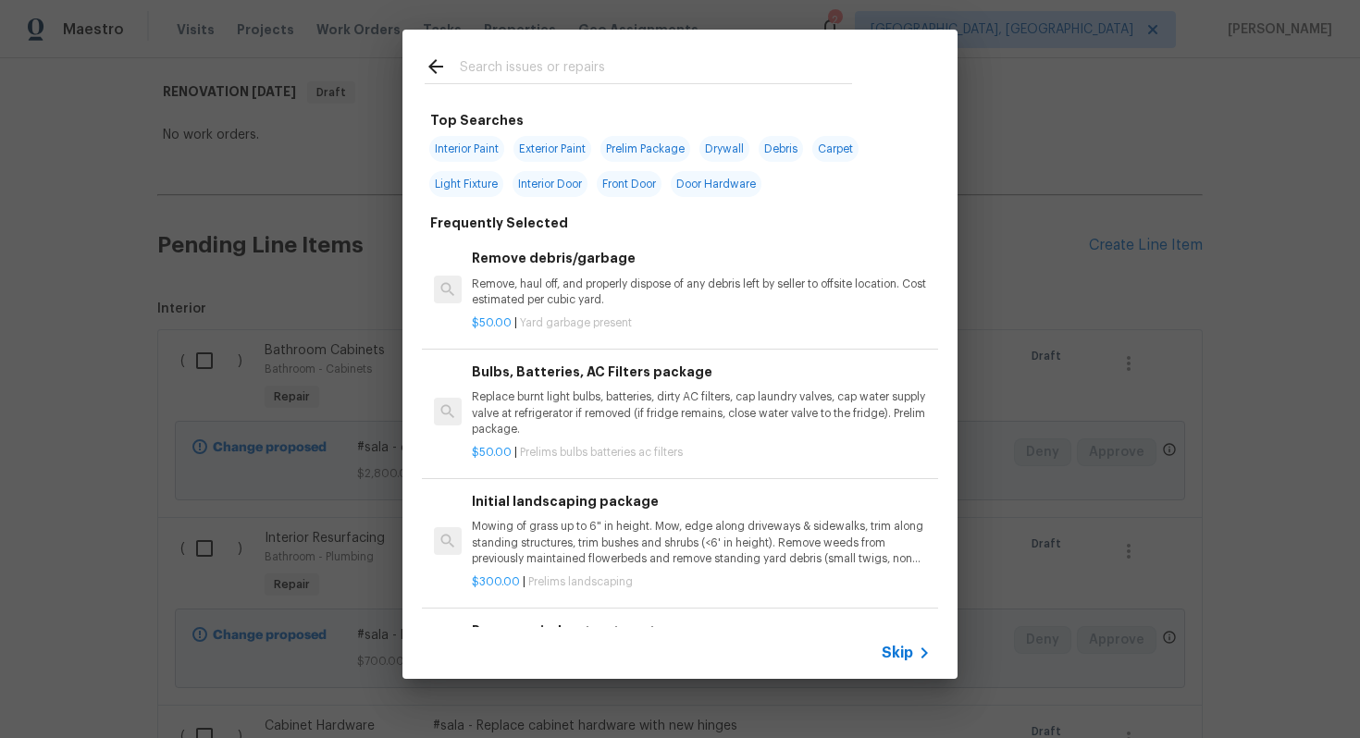
click at [910, 645] on span "Skip" at bounding box center [896, 653] width 31 height 18
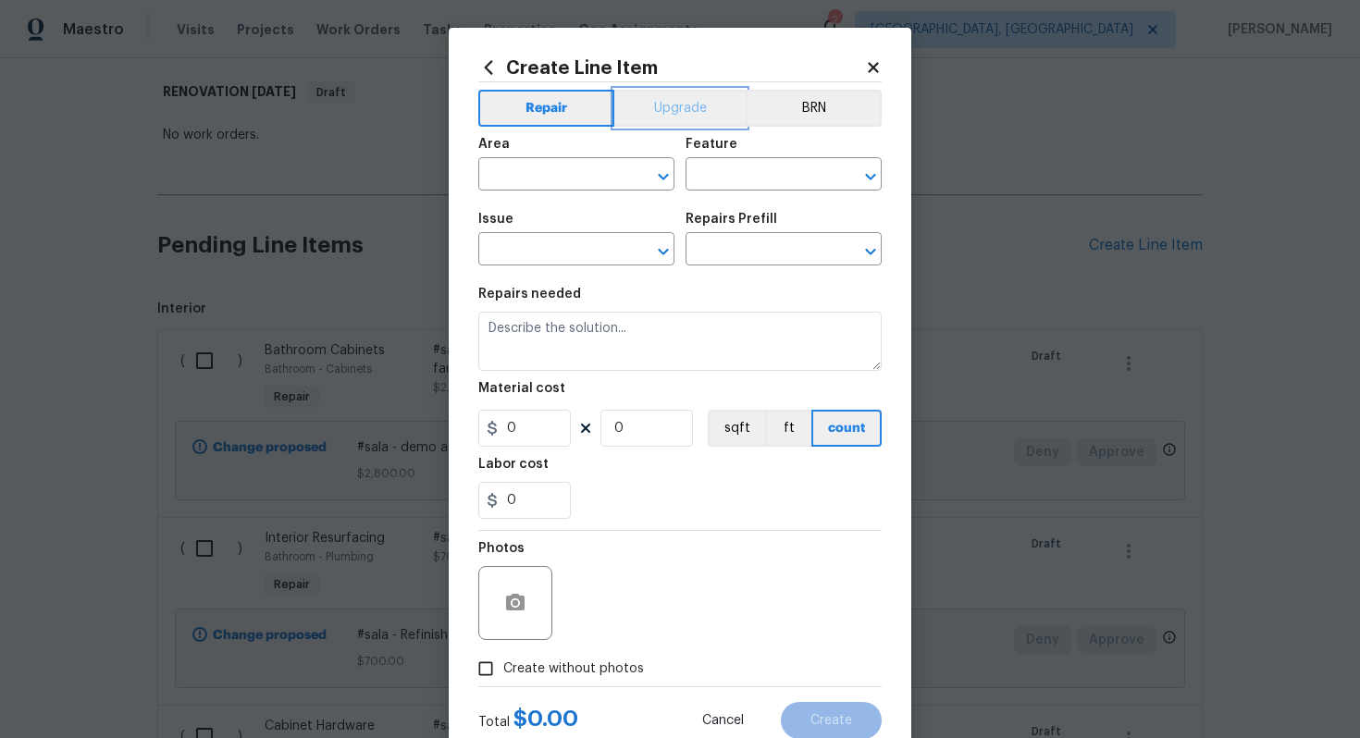
click at [662, 118] on button "Upgrade" at bounding box center [680, 108] width 132 height 37
click at [521, 174] on input "text" at bounding box center [550, 176] width 144 height 29
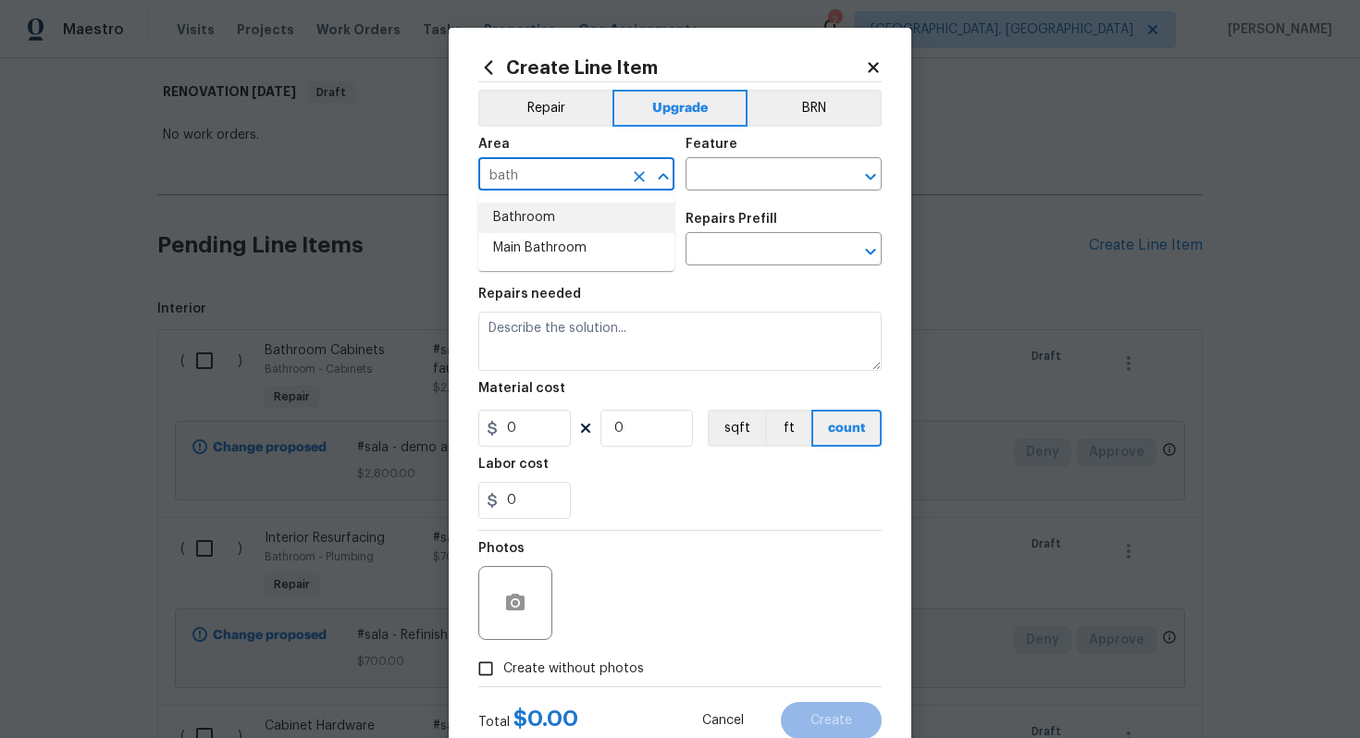
click at [535, 228] on li "Bathroom" at bounding box center [576, 218] width 196 height 31
type input "Bathroom"
click at [744, 173] on input "text" at bounding box center [757, 176] width 144 height 29
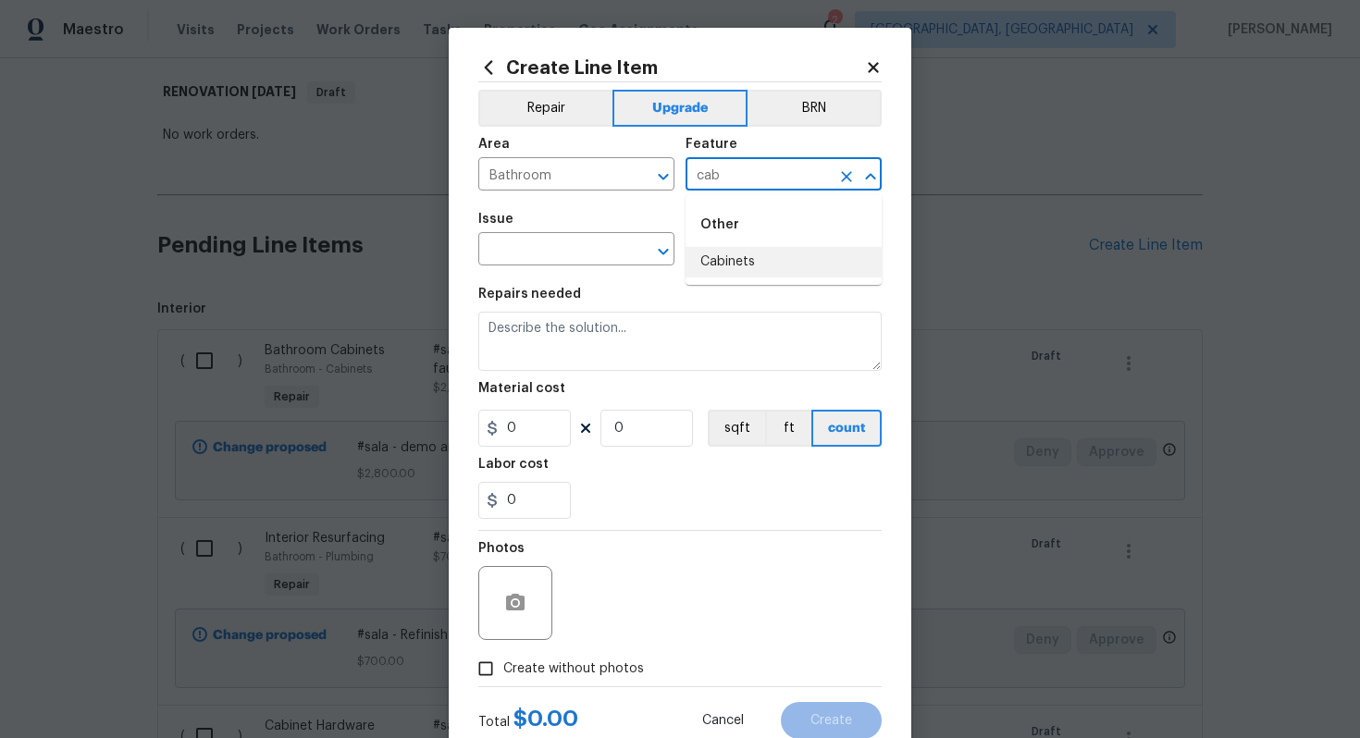
click at [735, 262] on li "Cabinets" at bounding box center [783, 262] width 196 height 31
type input "Cabinets"
click at [545, 258] on input "text" at bounding box center [550, 251] width 144 height 29
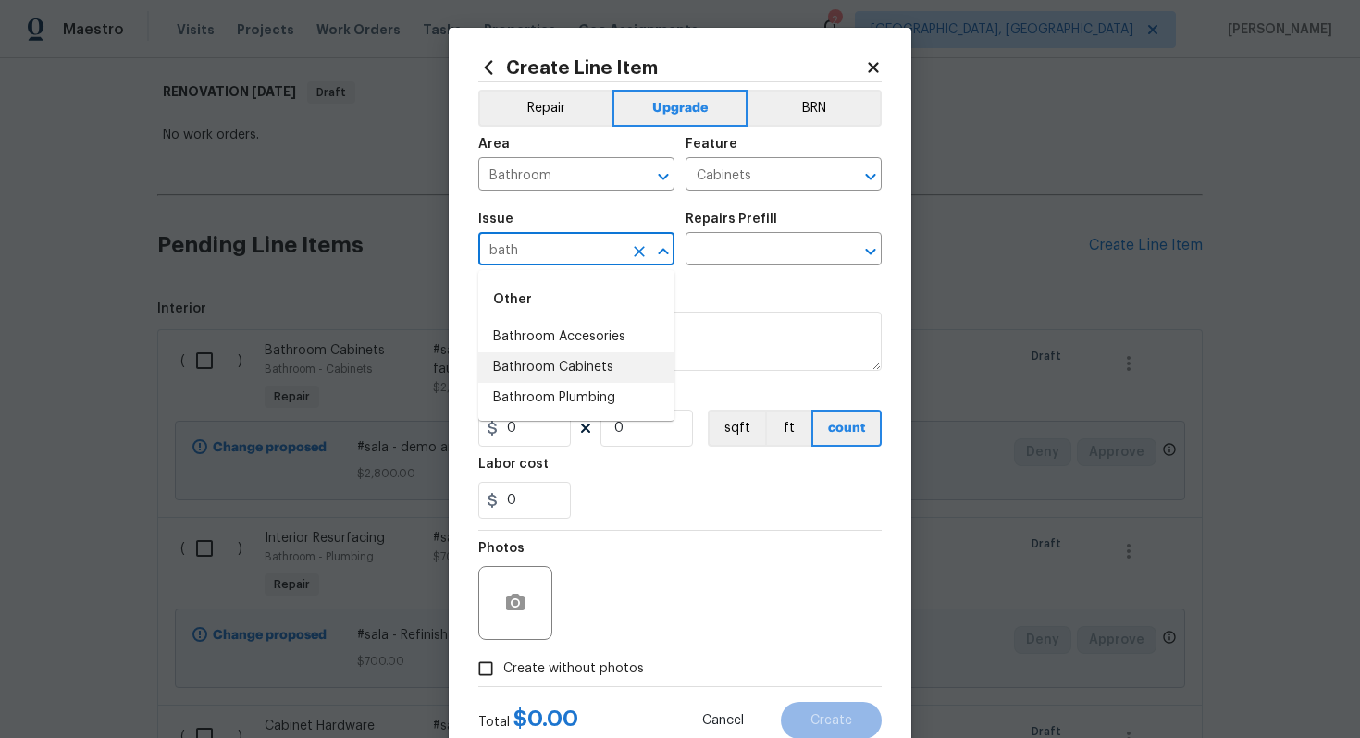
click at [595, 365] on li "Bathroom Cabinets" at bounding box center [576, 367] width 196 height 31
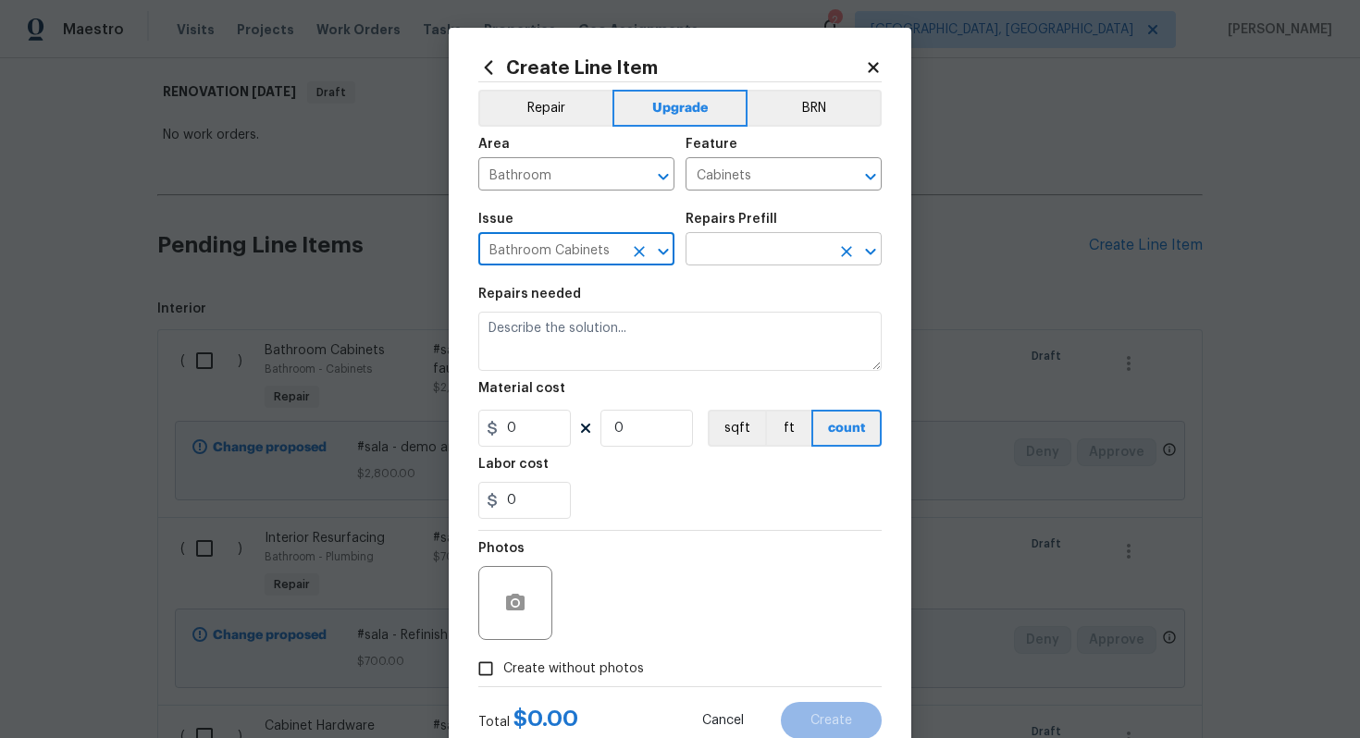
type input "Bathroom Cabinets"
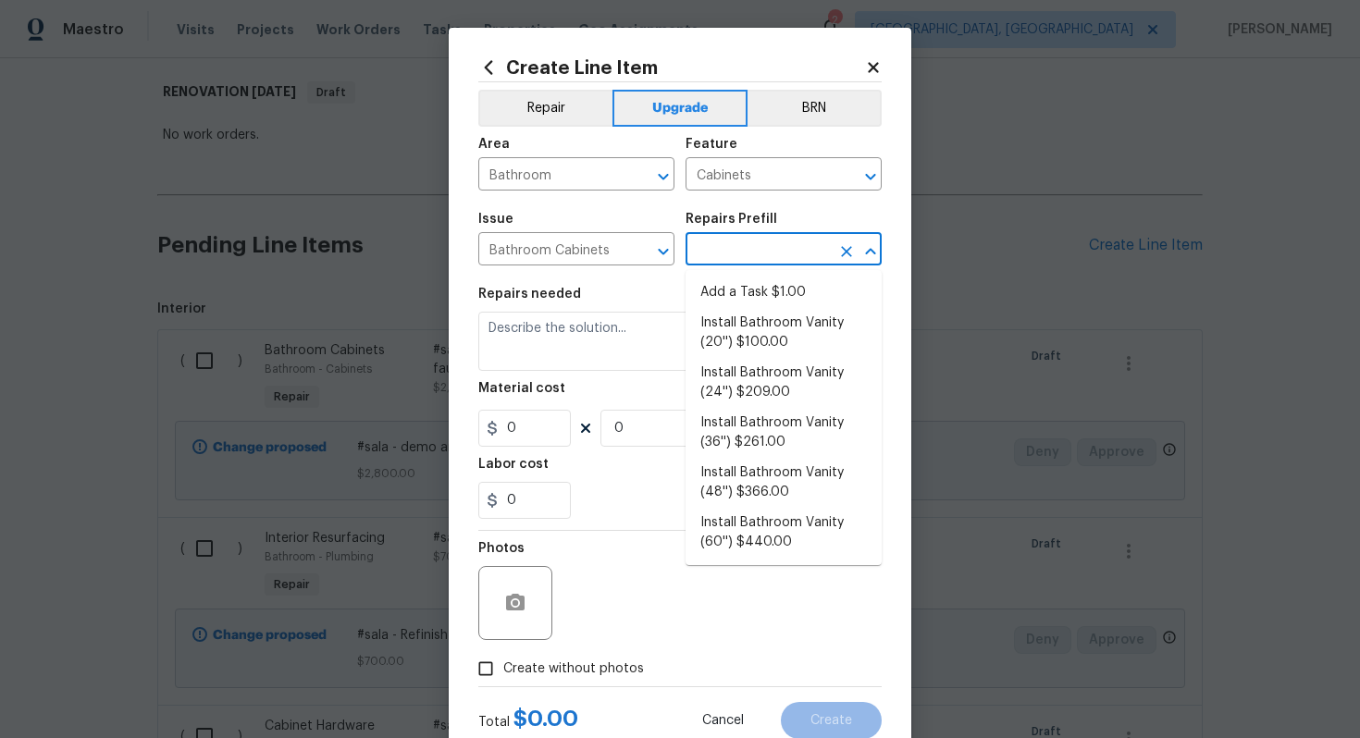
click at [750, 243] on input "text" at bounding box center [757, 251] width 144 height 29
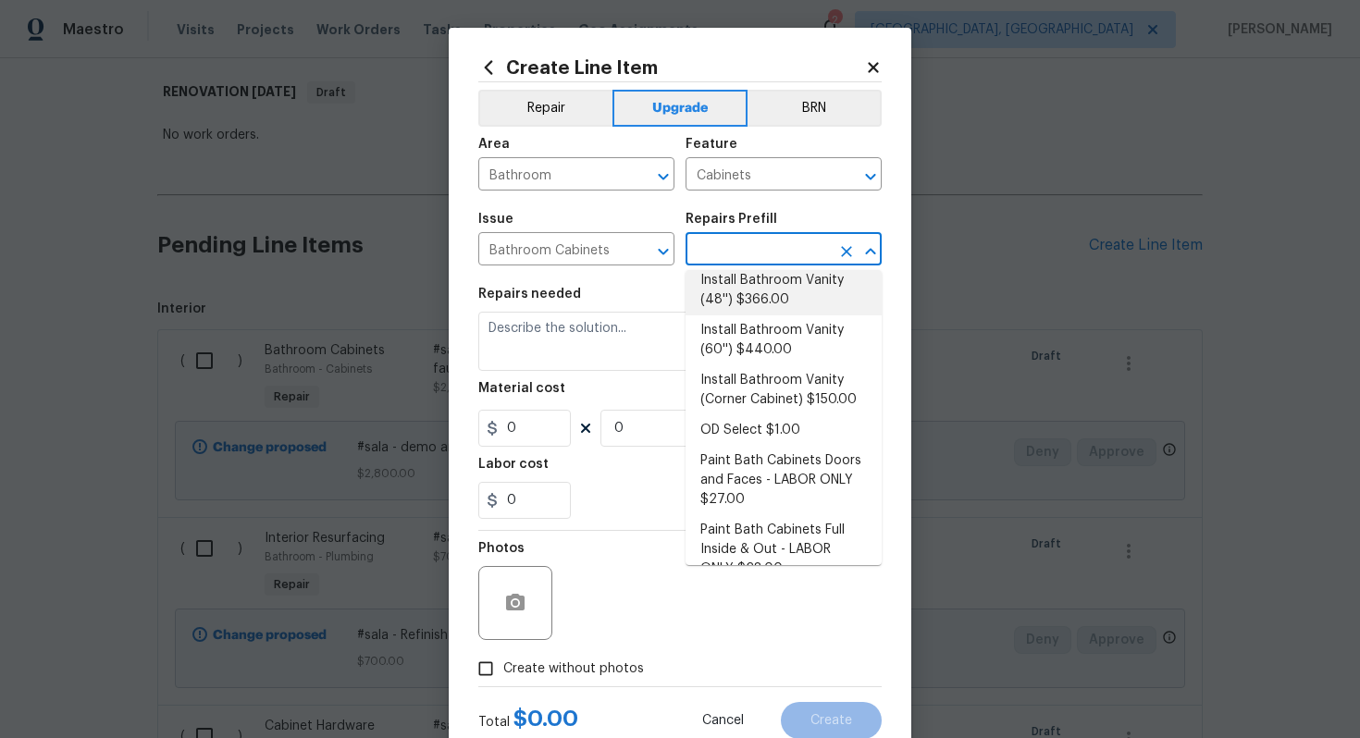
scroll to position [195, 0]
click at [745, 332] on li "Install Bathroom Vanity (60'') $440.00" at bounding box center [783, 338] width 196 height 50
type input "Install Bathroom Vanity (60'') $440.00"
type textarea "Remove the existing bathroom vanity (if present) and install a new 60'' bathroo…"
type input "440"
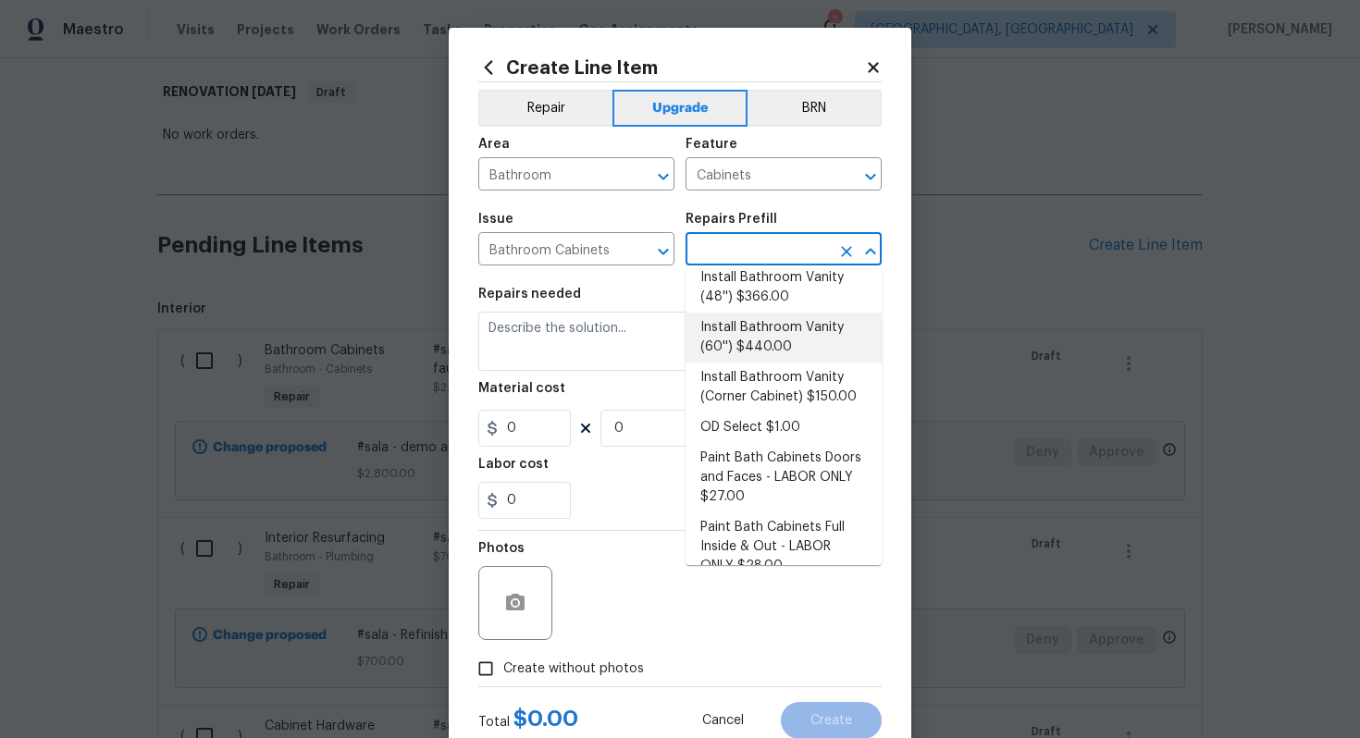
type input "1"
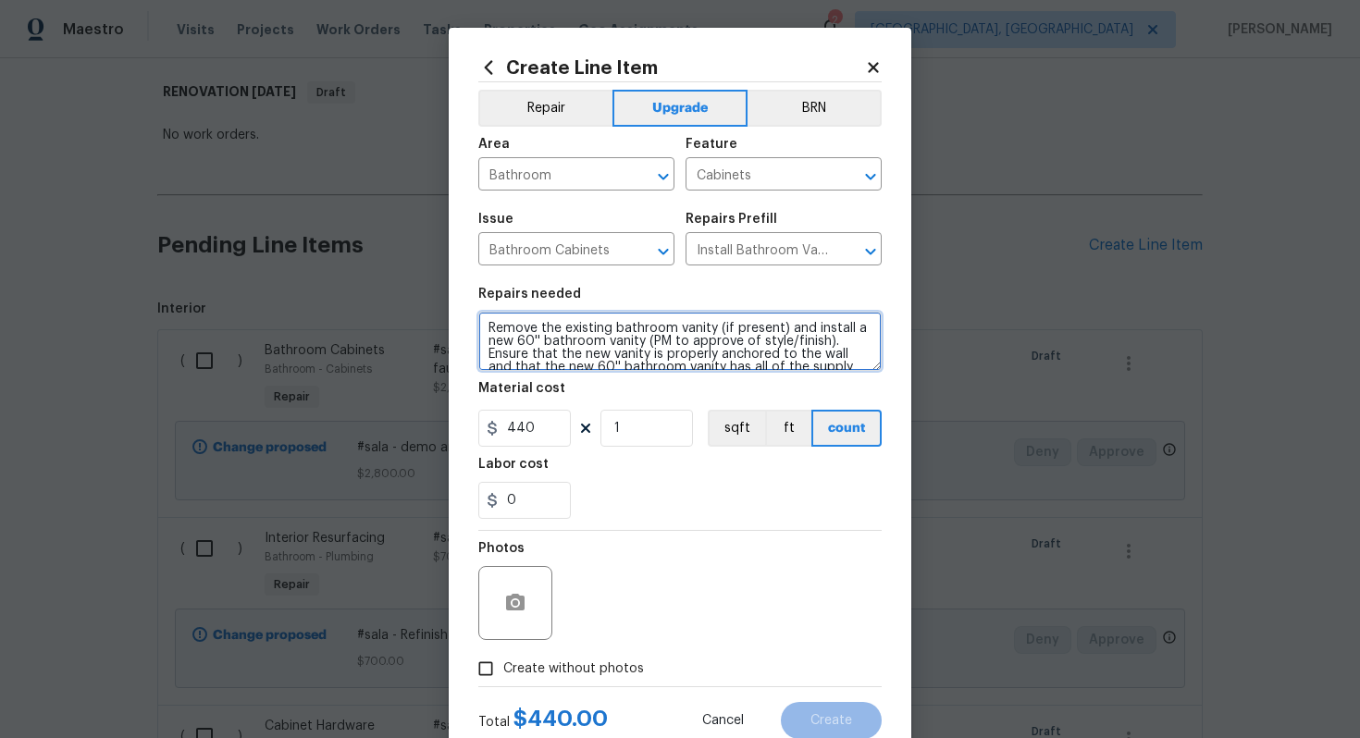
click at [483, 326] on textarea "Remove the existing bathroom vanity (if present) and install a new 60'' bathroo…" at bounding box center [679, 341] width 403 height 59
type textarea "#sala - Remove the existing bathroom vanity (if present) and install a new 60''…"
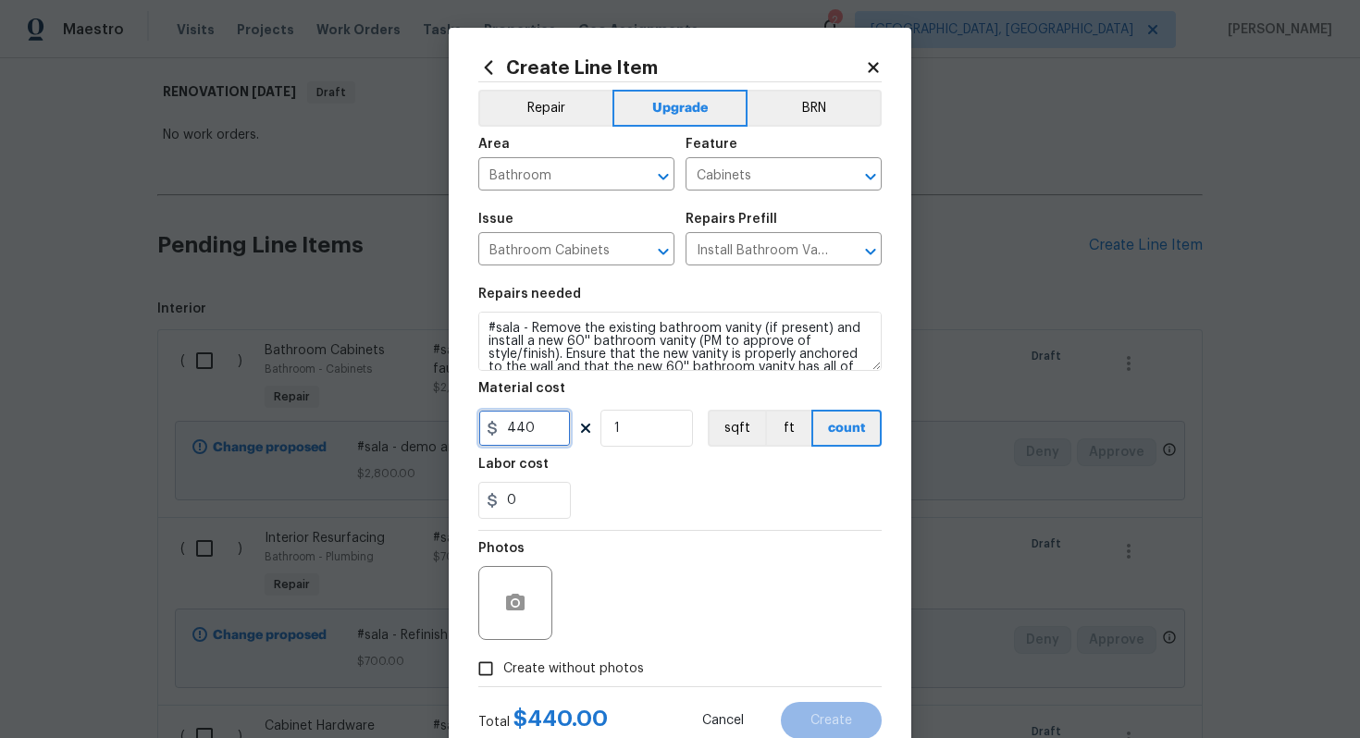
click at [555, 425] on input "440" at bounding box center [524, 428] width 92 height 37
type input "500"
click at [591, 659] on span "Create without photos" at bounding box center [573, 668] width 141 height 19
click at [503, 659] on input "Create without photos" at bounding box center [485, 668] width 35 height 35
checkbox input "true"
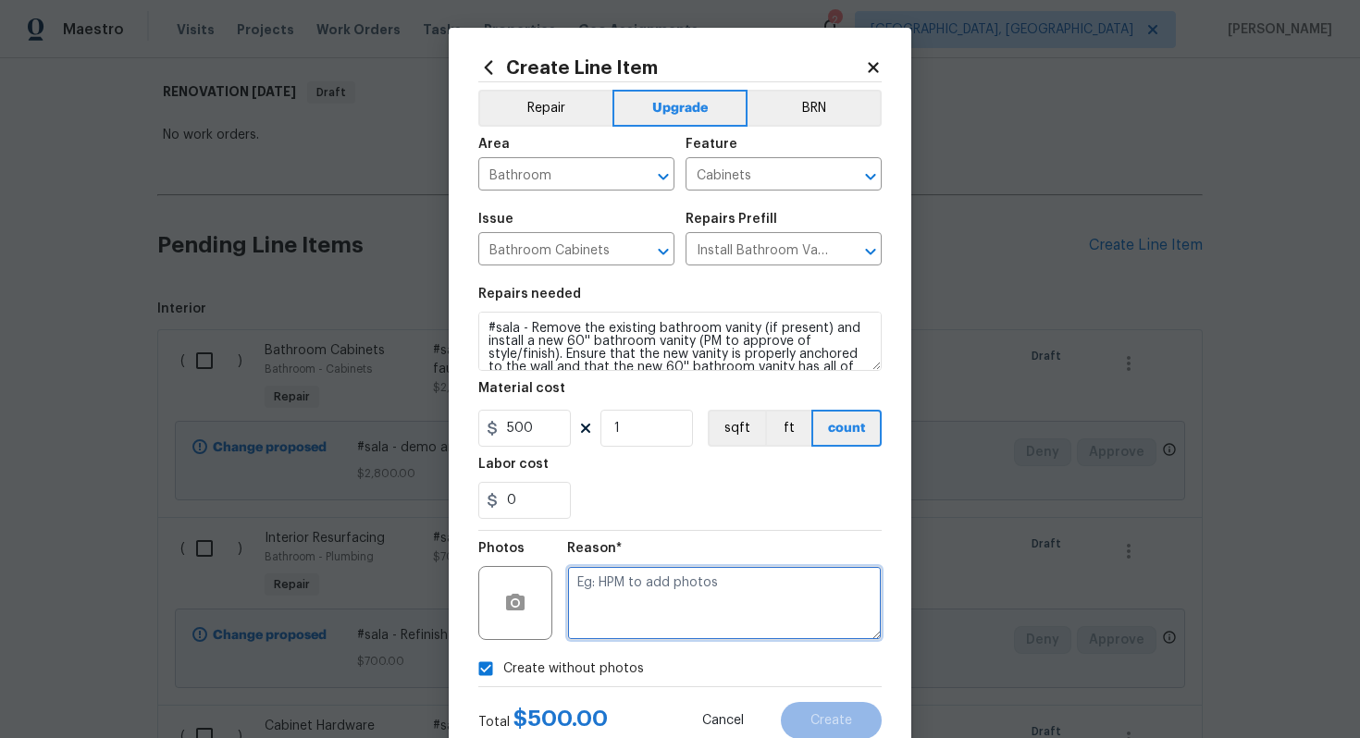
click at [640, 609] on textarea at bounding box center [724, 603] width 314 height 74
type textarea "n/a"
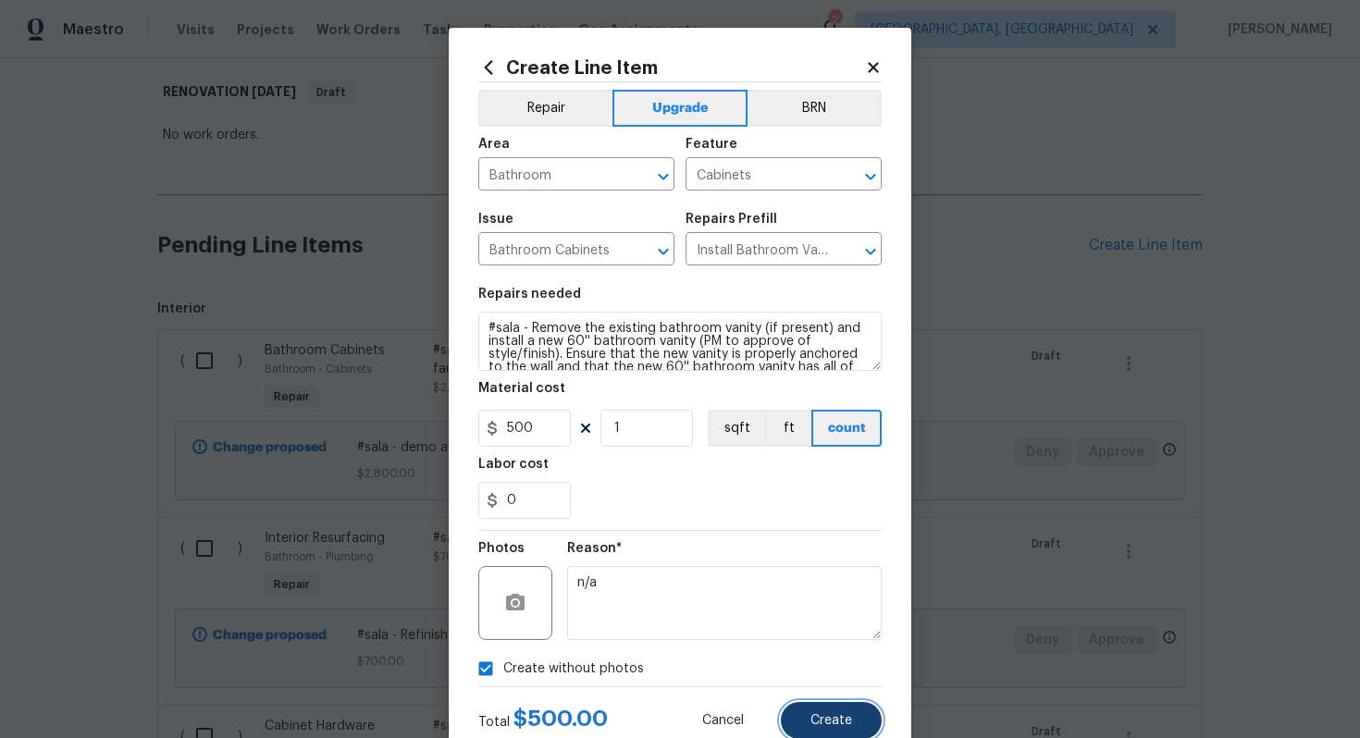
click at [822, 720] on span "Create" at bounding box center [831, 721] width 42 height 14
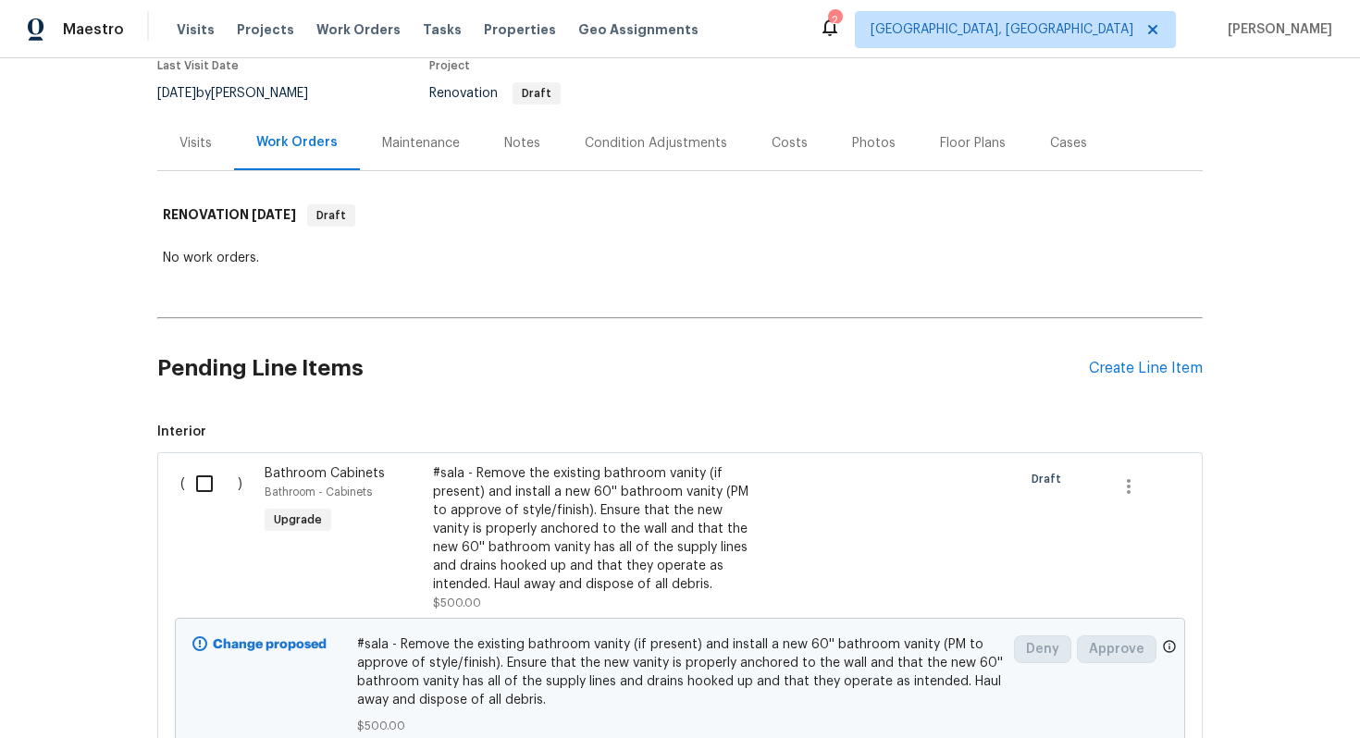
scroll to position [0, 0]
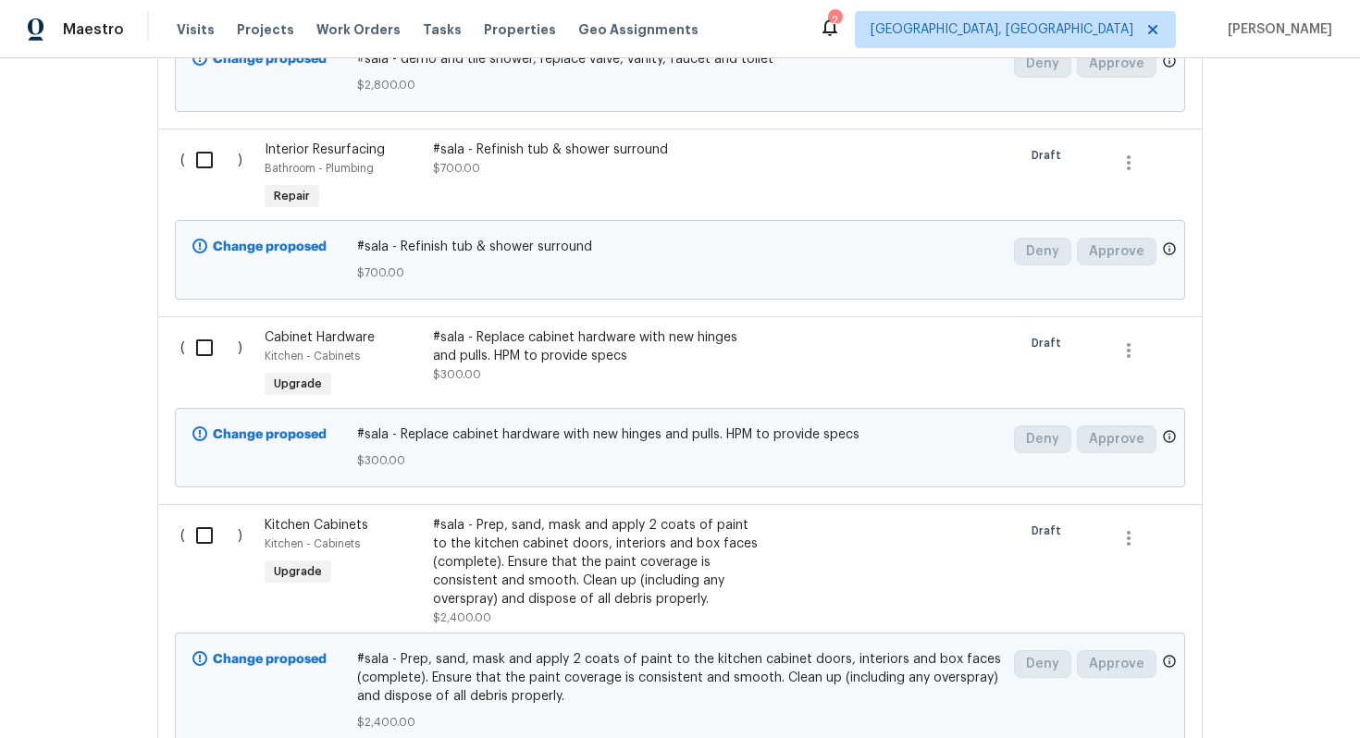
scroll to position [1338, 0]
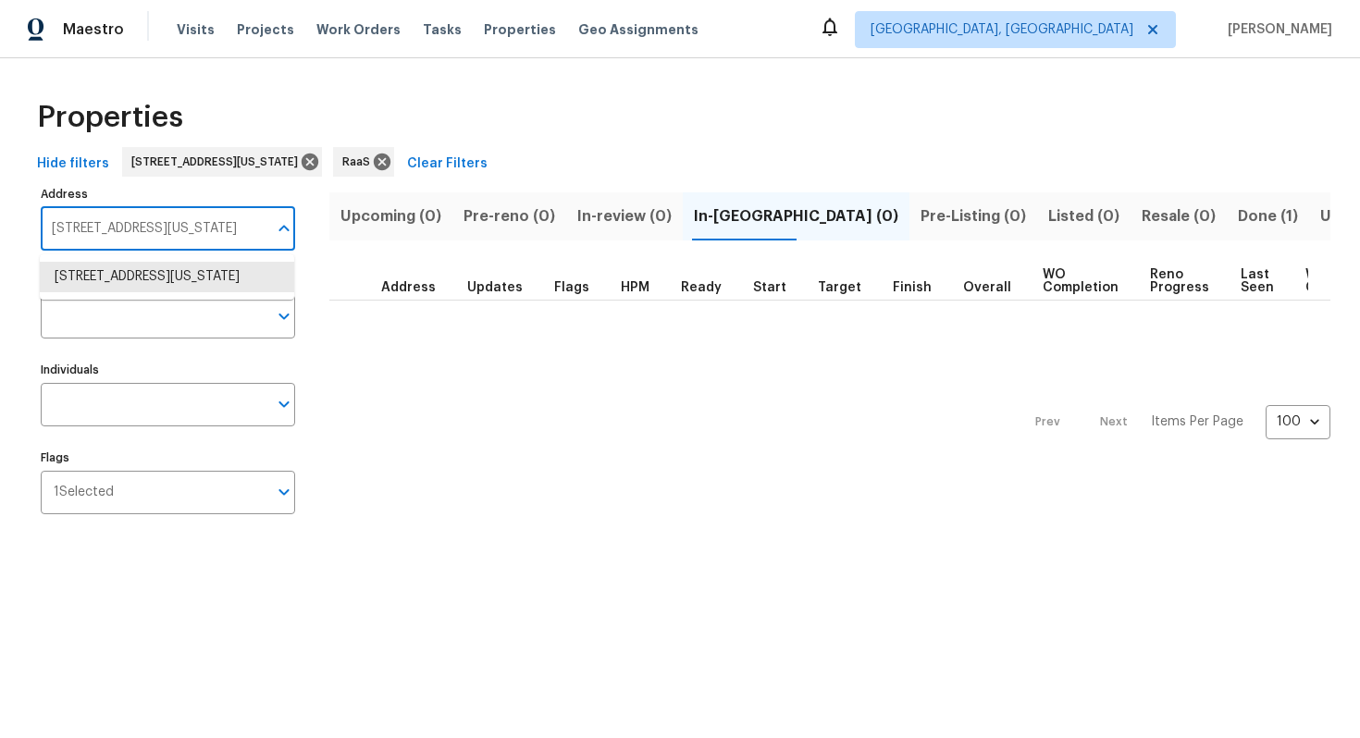
type input "[STREET_ADDRESS]"
click at [142, 277] on li "[STREET_ADDRESS][PERSON_NAME]" at bounding box center [167, 277] width 254 height 31
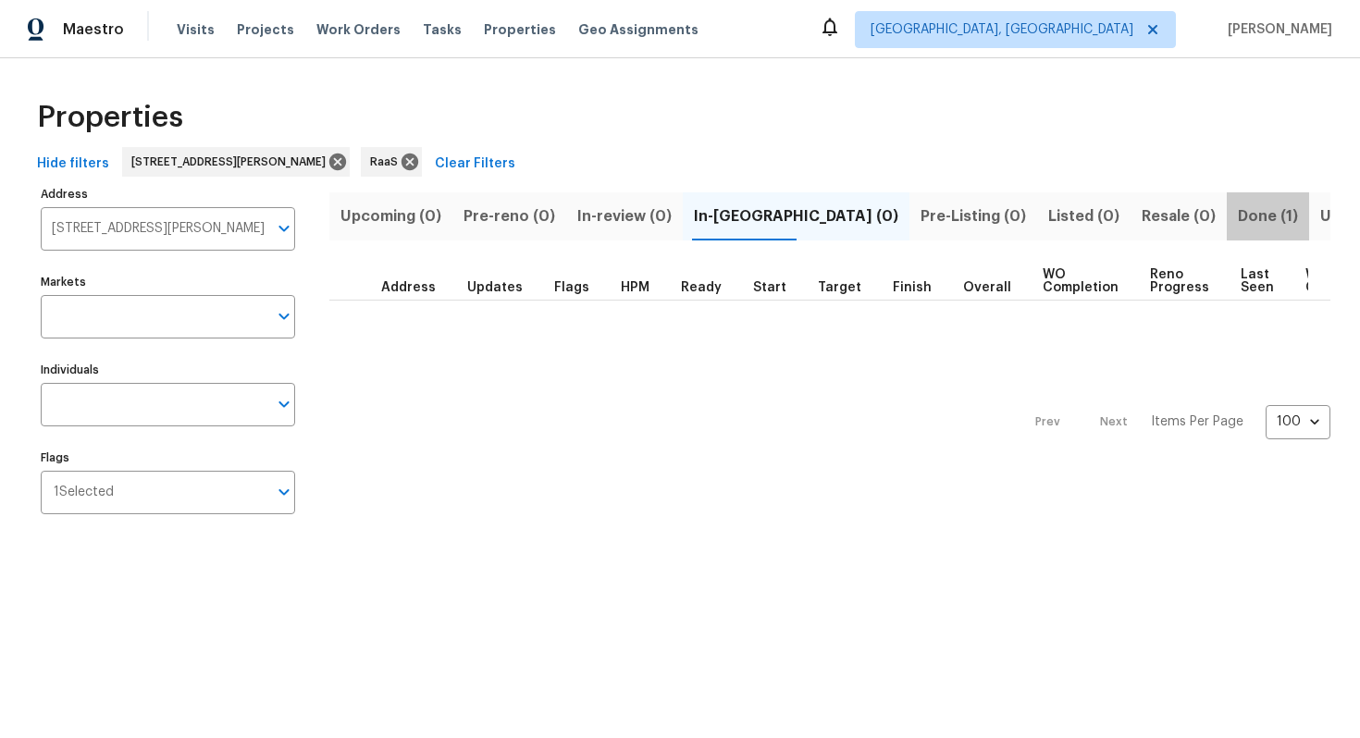
click at [1237, 218] on span "Done (1)" at bounding box center [1267, 216] width 60 height 26
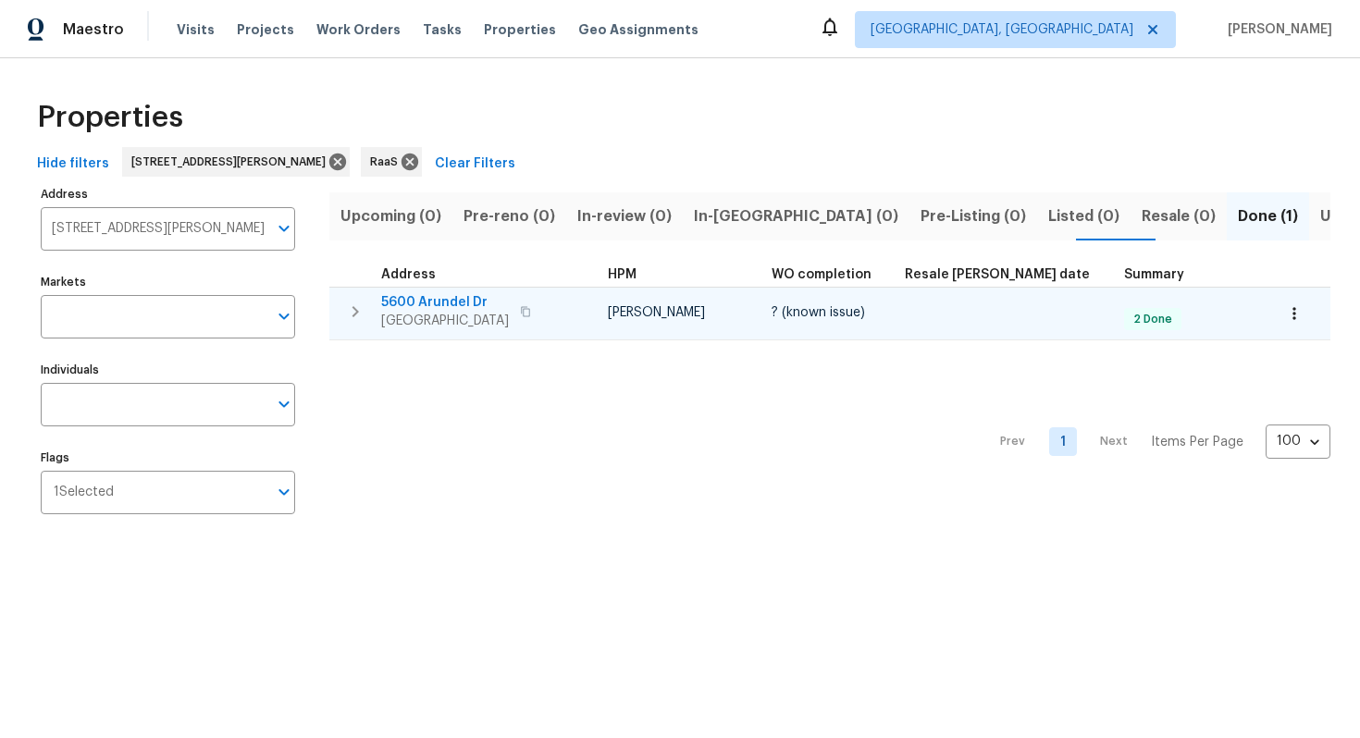
click at [445, 296] on span "5600 Arundel Dr" at bounding box center [445, 302] width 128 height 18
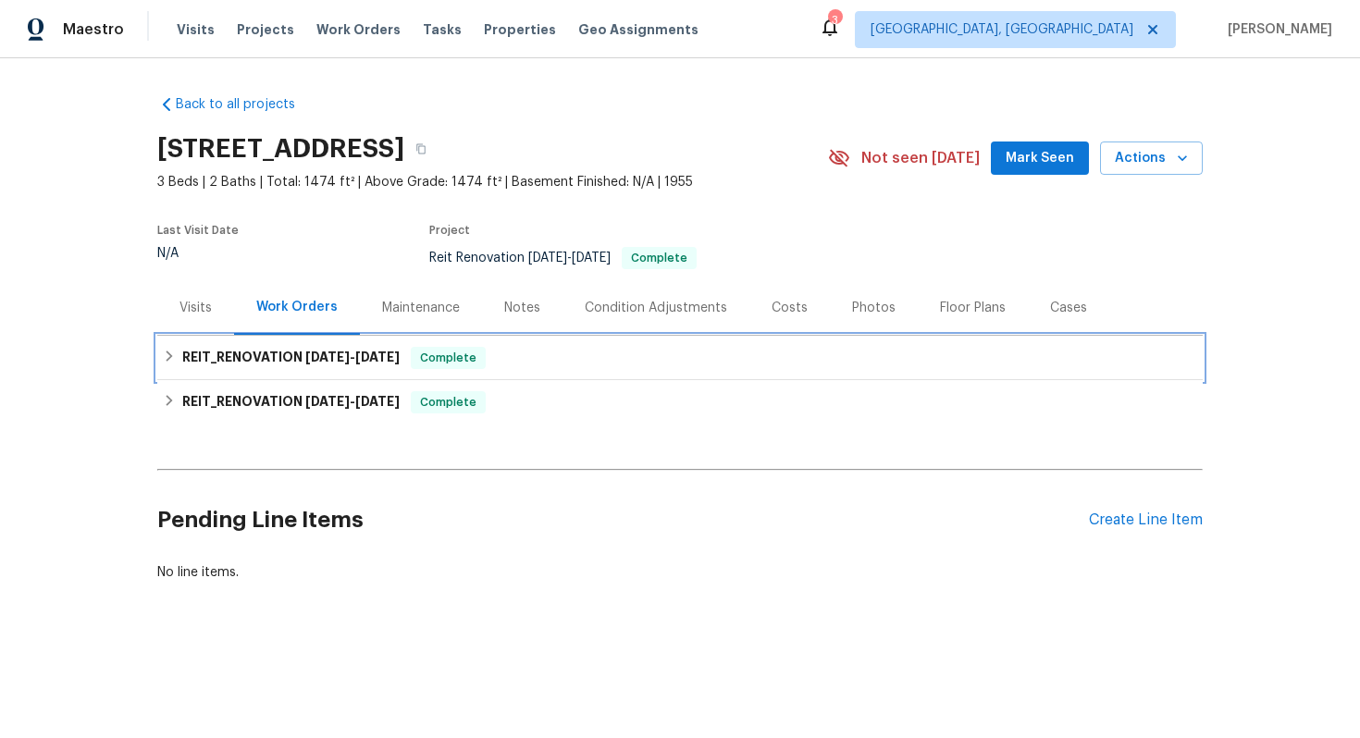
click at [305, 355] on span "[DATE]" at bounding box center [327, 357] width 44 height 13
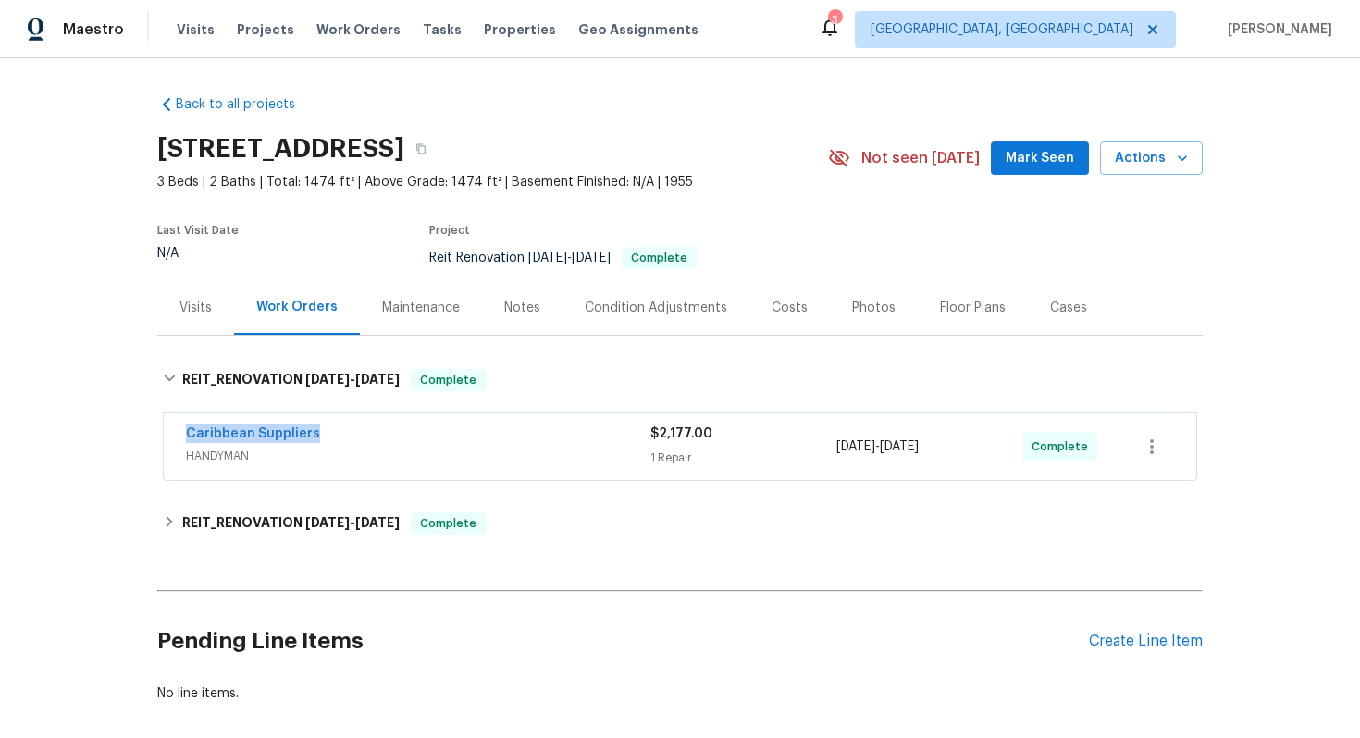
drag, startPoint x: 167, startPoint y: 434, endPoint x: 328, endPoint y: 435, distance: 160.9
click at [330, 435] on div "Caribbean Suppliers HANDYMAN $2,177.00 1 Repair [DATE] - [DATE] Complete" at bounding box center [680, 446] width 1032 height 67
copy link "Caribbean Suppliers"
